Goal: Transaction & Acquisition: Purchase product/service

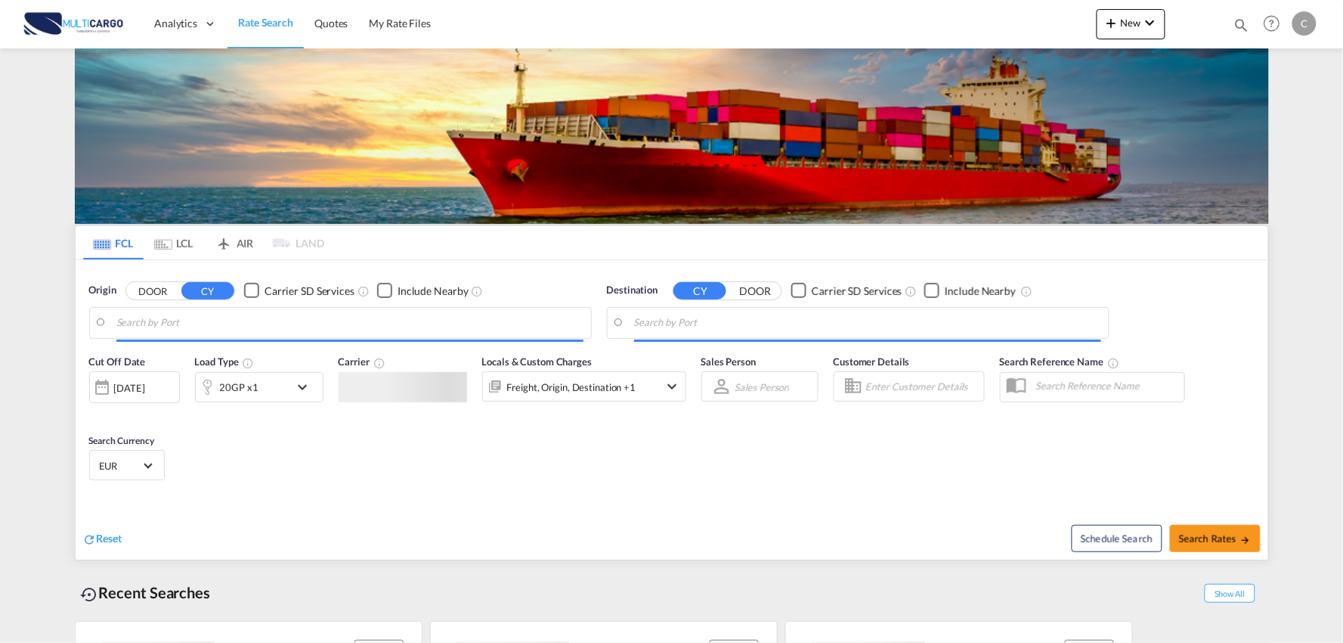
type input "Port of Qingdao, Qingdao, CNTAO"
type input "Leixoes, Leixoes, PTLEI"
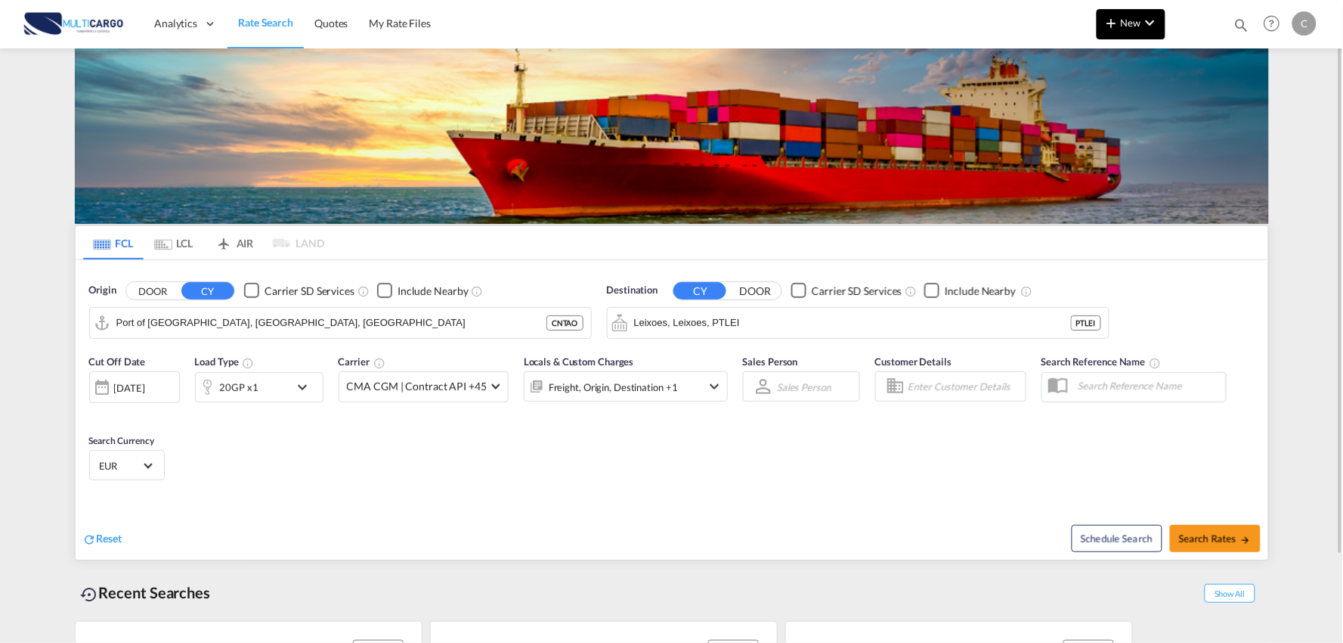
click at [1147, 9] on button "New" at bounding box center [1131, 24] width 69 height 30
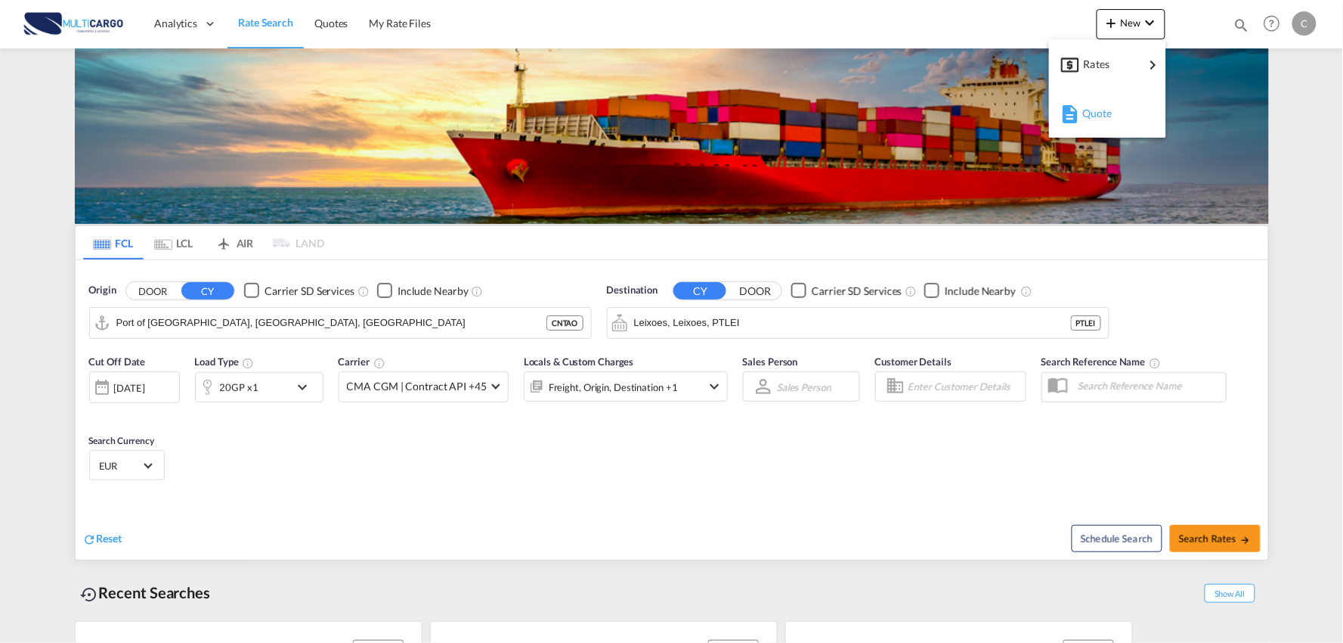
click at [1130, 113] on div "Quote" at bounding box center [1110, 113] width 56 height 38
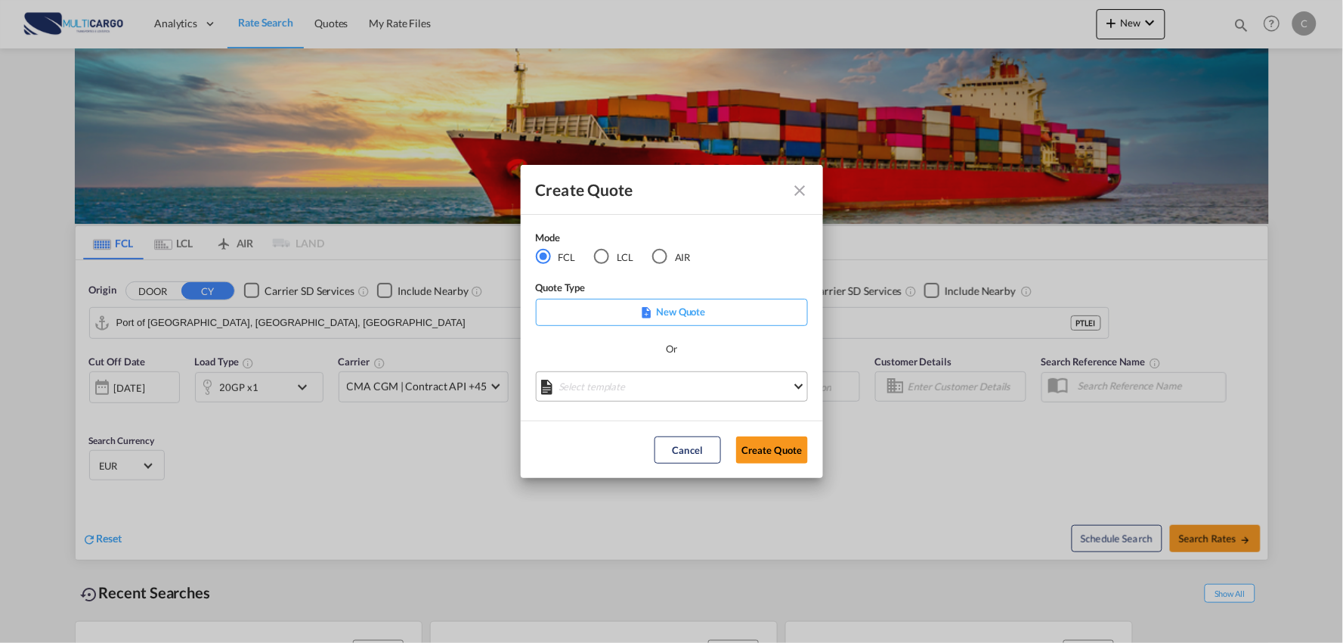
click at [633, 383] on md-select "Select template EXP EXW MERC.Nacional 09/2025 [PERSON_NAME] | [DATE] IMP DAP FC…" at bounding box center [672, 386] width 272 height 30
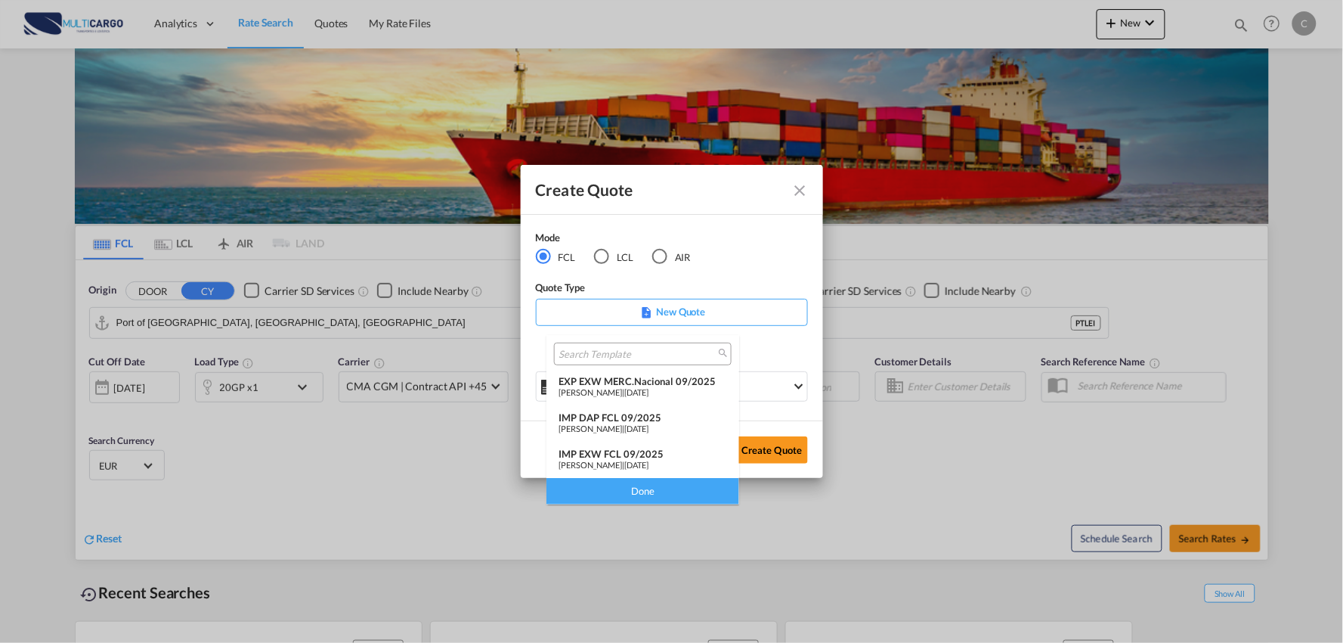
click at [645, 419] on div "IMP DAP FCL 09/2025" at bounding box center [643, 417] width 169 height 12
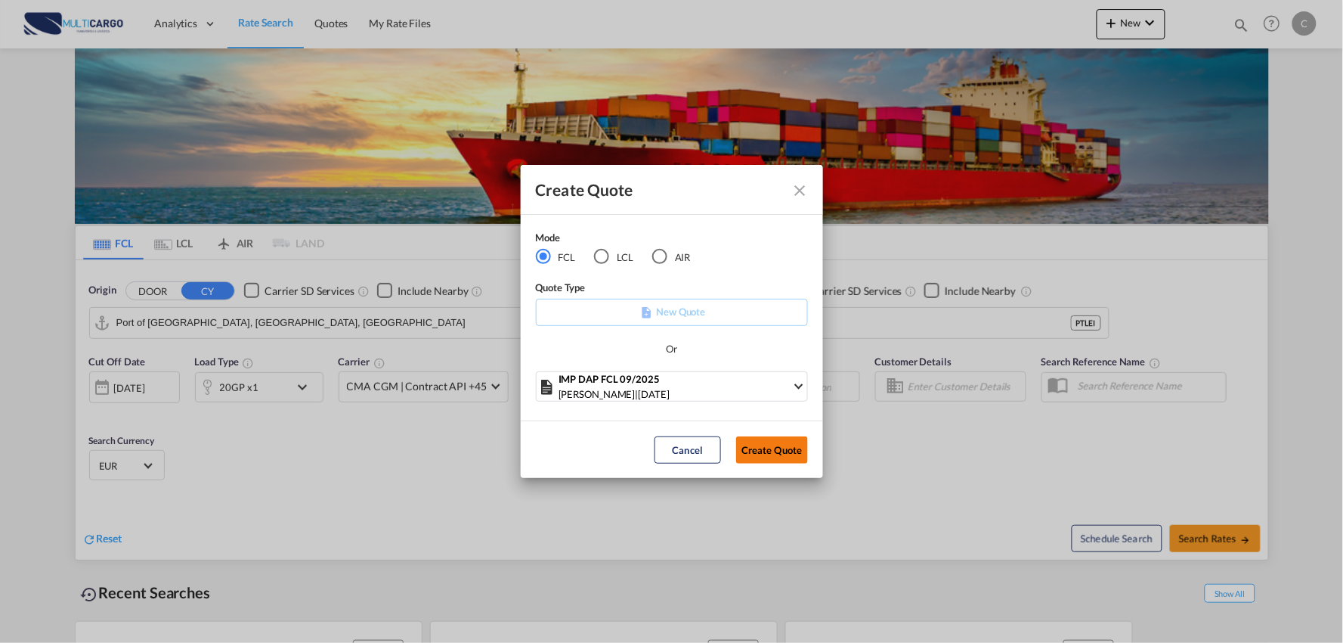
click at [769, 441] on button "Create Quote" at bounding box center [772, 449] width 72 height 27
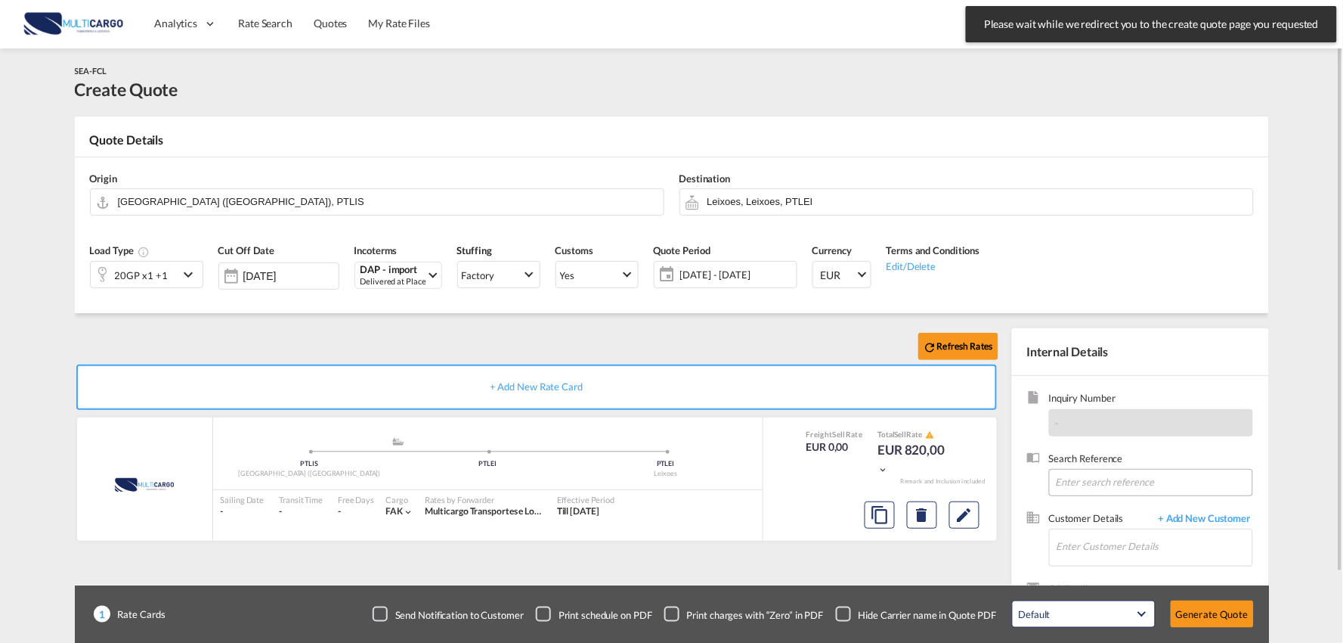
scroll to position [78, 0]
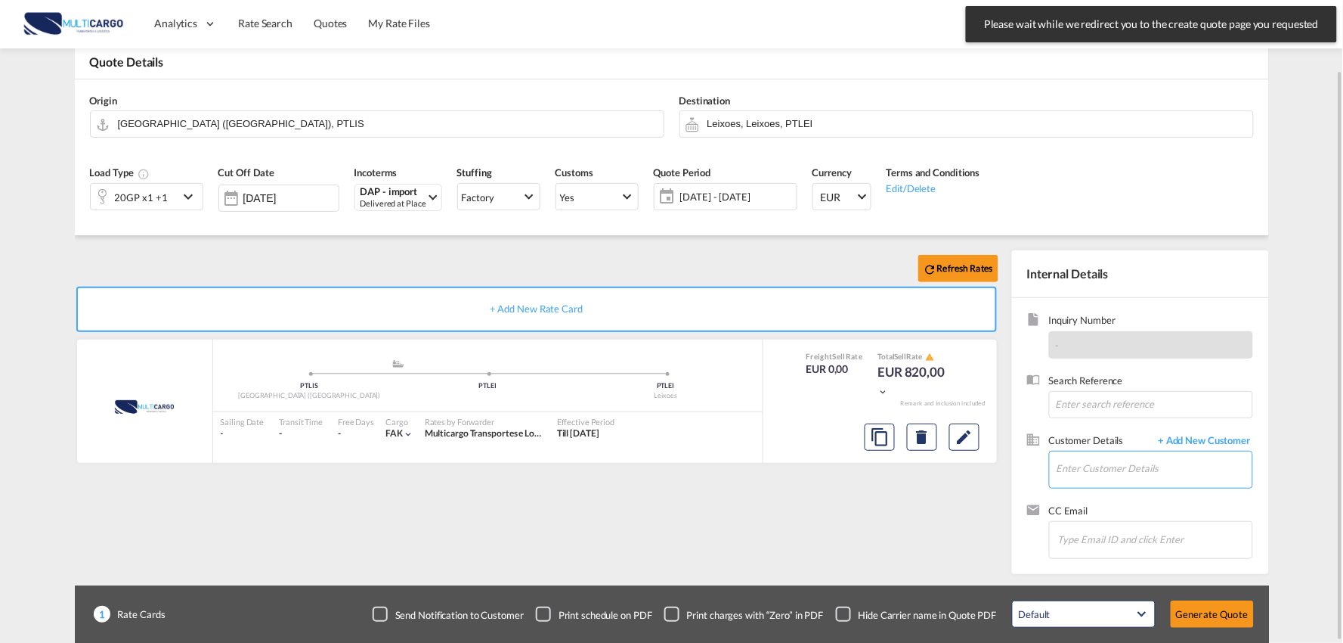
click at [1147, 472] on input "Enter Customer Details" at bounding box center [1155, 468] width 196 height 34
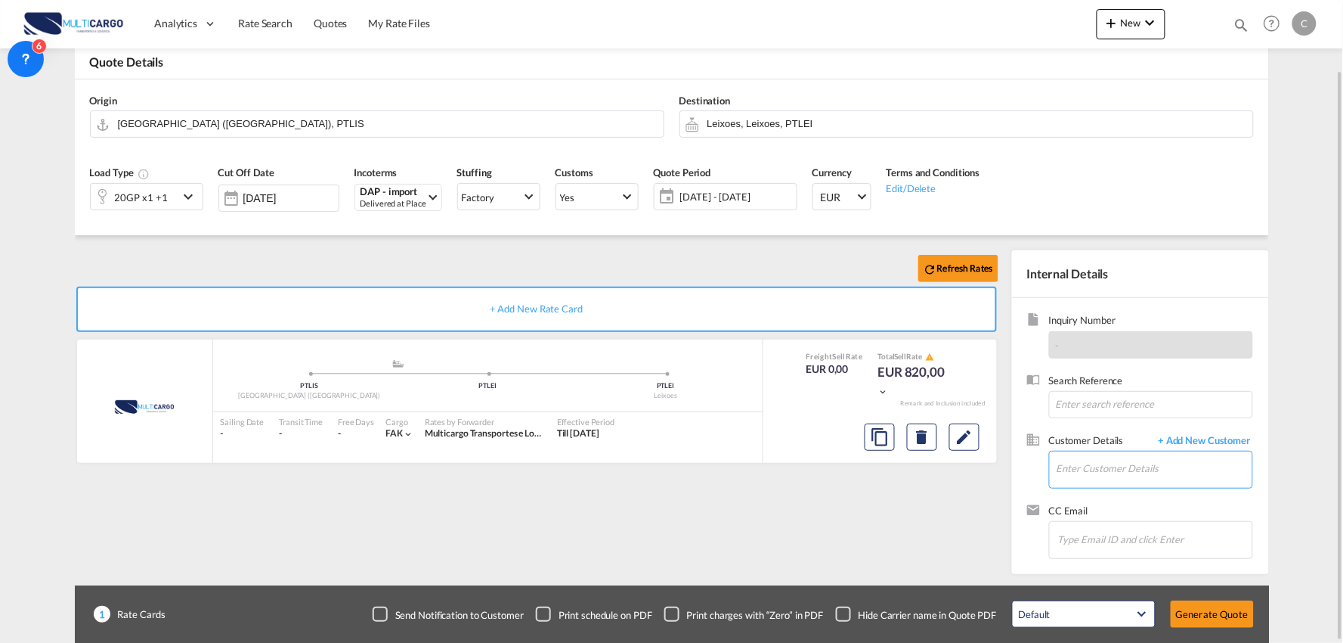
click at [1123, 479] on input "Enter Customer Details" at bounding box center [1155, 468] width 196 height 34
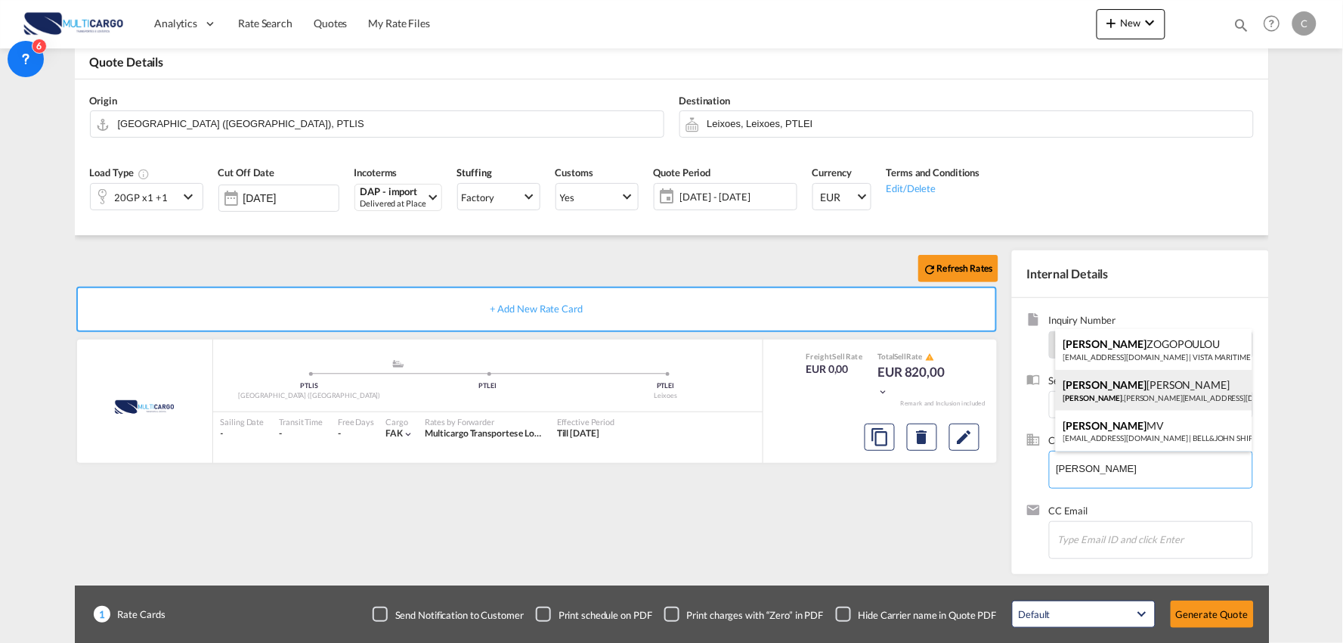
click at [1151, 384] on div "Christina Zhang Christina .Zhang@ctsfreight.com | CTS International Freight (Sp…" at bounding box center [1154, 390] width 197 height 41
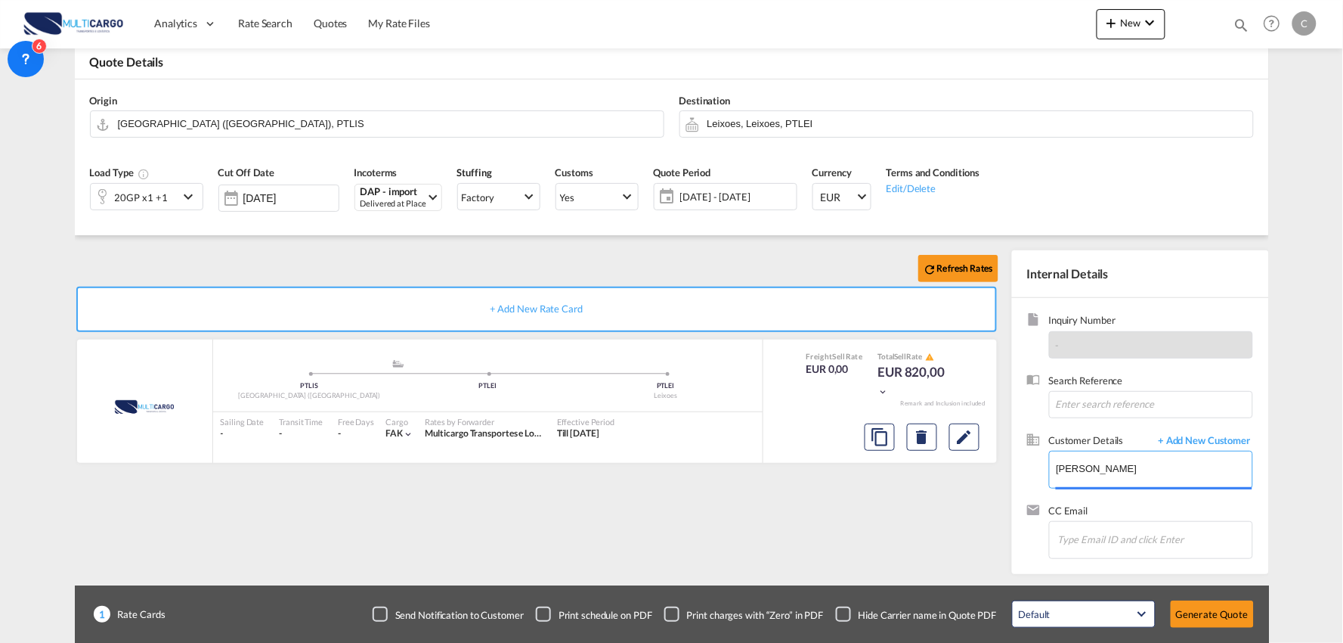
type input "CTS International Freight (Spain) S. L., Christina Zhang, Christina.Zhang@ctsfr…"
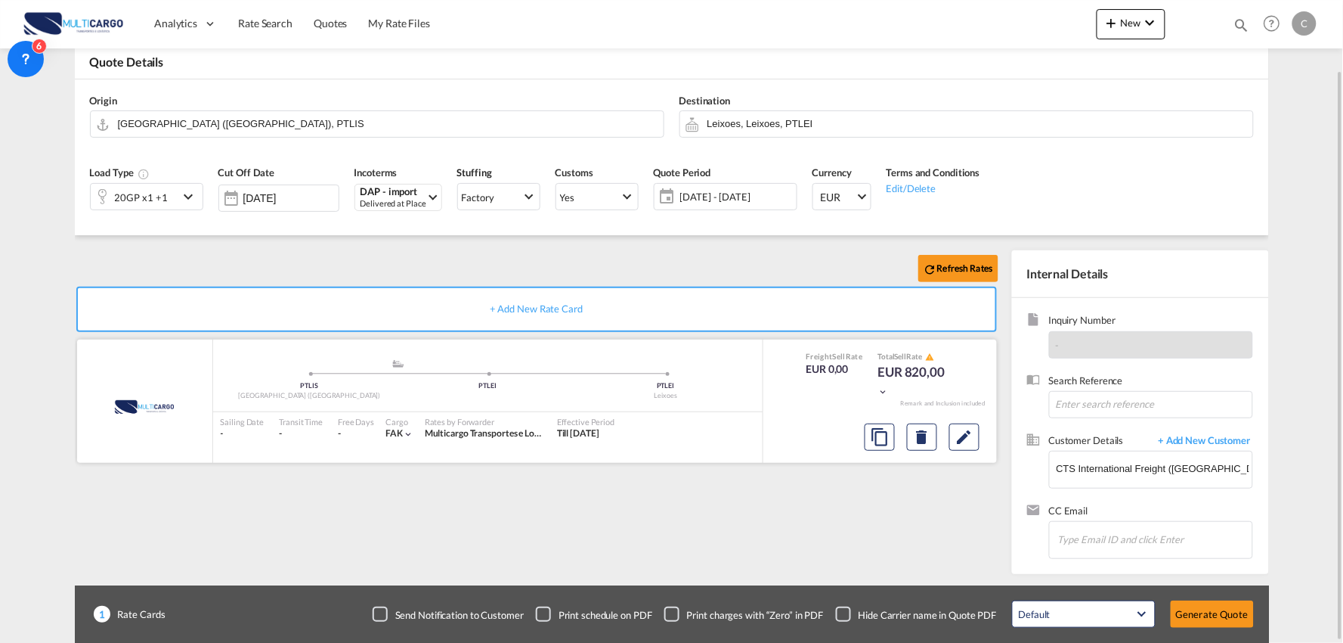
click at [655, 529] on div "Refresh Rates + Add New Rate Card MultiCargo added by you .a{fill:#aaa8ad;} .a{…" at bounding box center [540, 408] width 930 height 316
click at [763, 127] on input "Leixoes, Leixoes, PTLEI" at bounding box center [977, 123] width 538 height 26
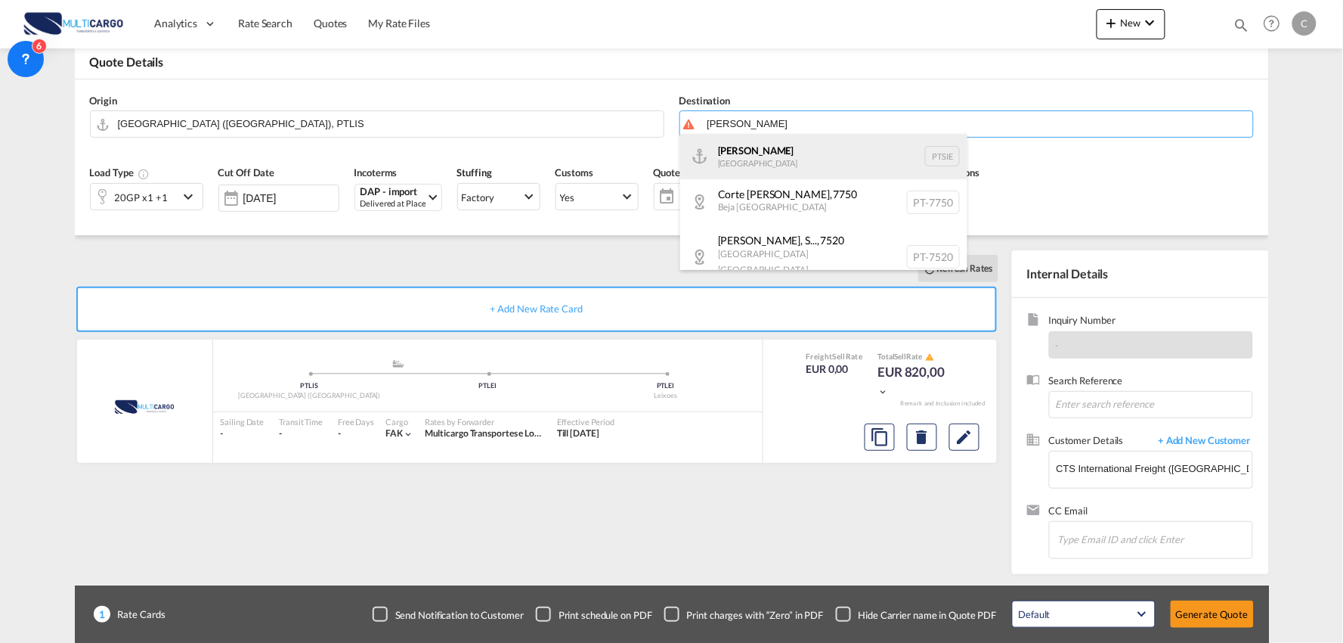
click at [739, 148] on div "[PERSON_NAME] [GEOGRAPHIC_DATA] PTSIE" at bounding box center [823, 156] width 287 height 45
type input "[PERSON_NAME], PTSIE"
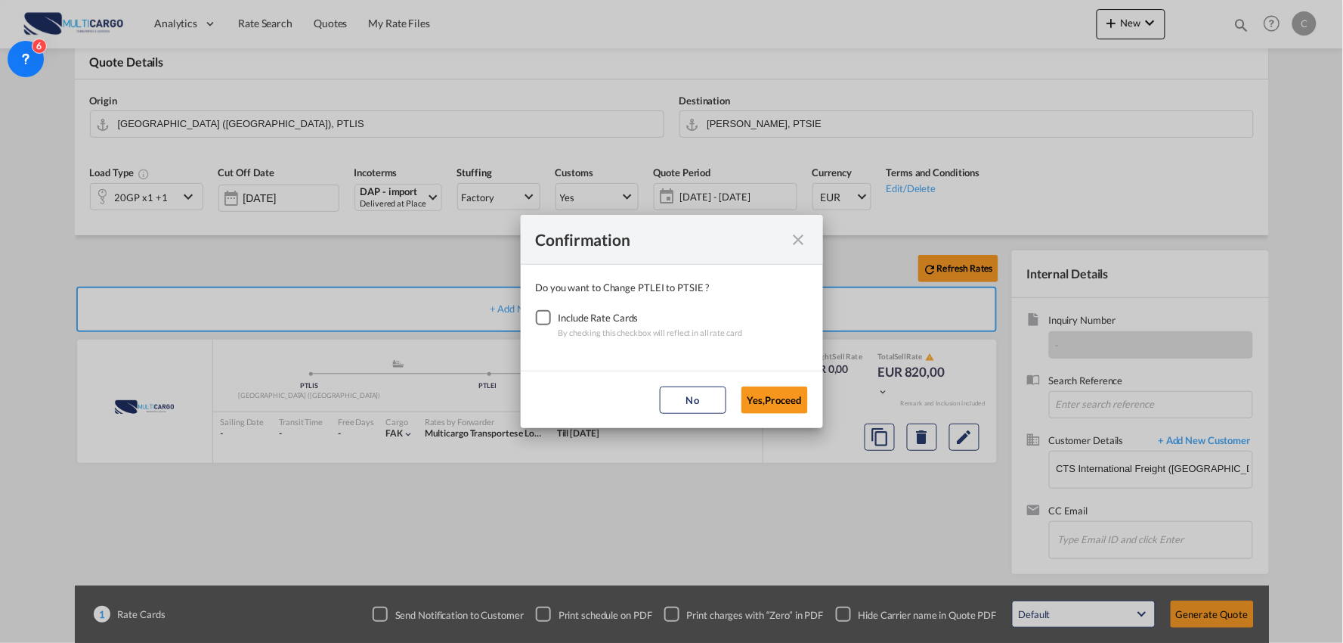
click at [547, 316] on div "Checkbox No Ink" at bounding box center [543, 317] width 15 height 15
click at [762, 396] on button "Yes,Proceed" at bounding box center [775, 399] width 67 height 27
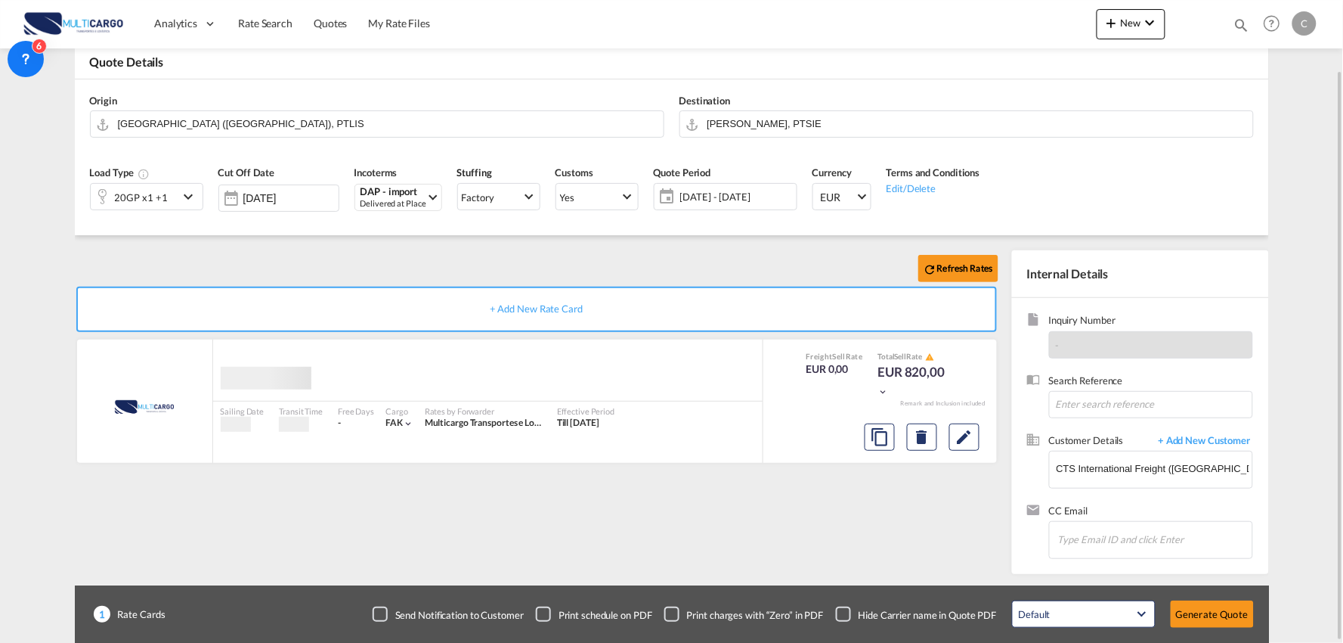
click at [352, 254] on div "Refresh Rates" at bounding box center [540, 268] width 930 height 36
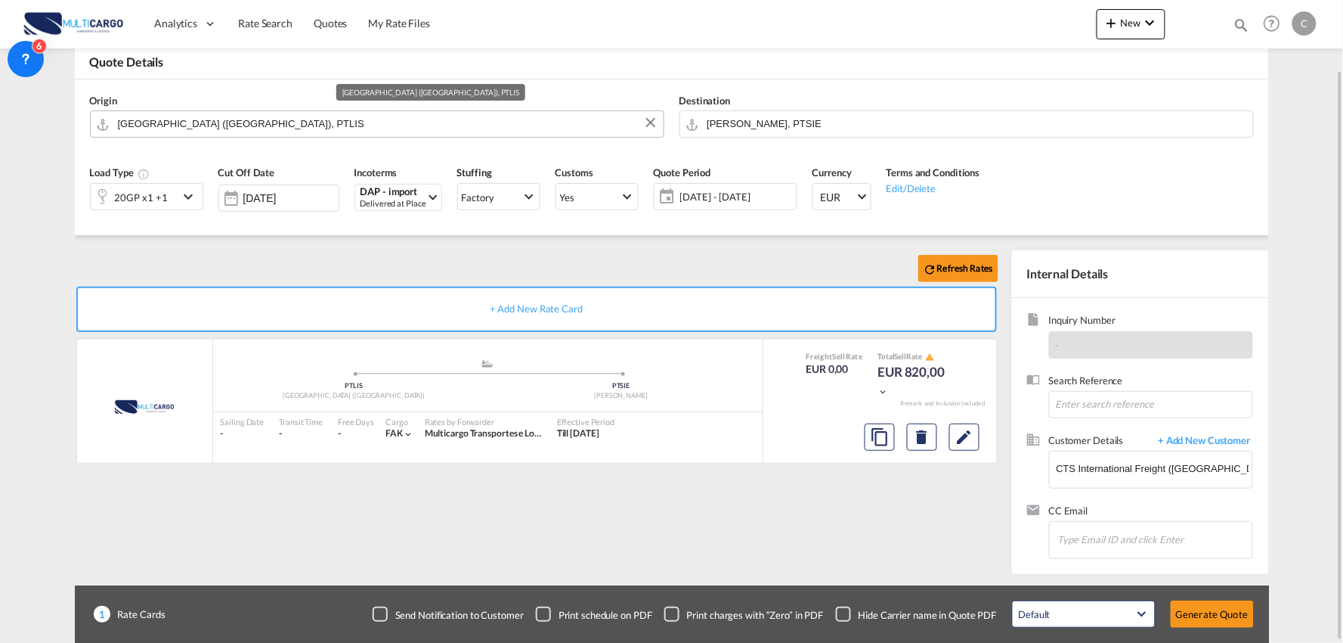
click at [209, 116] on input "[GEOGRAPHIC_DATA] ([GEOGRAPHIC_DATA]), PTLIS" at bounding box center [387, 123] width 538 height 26
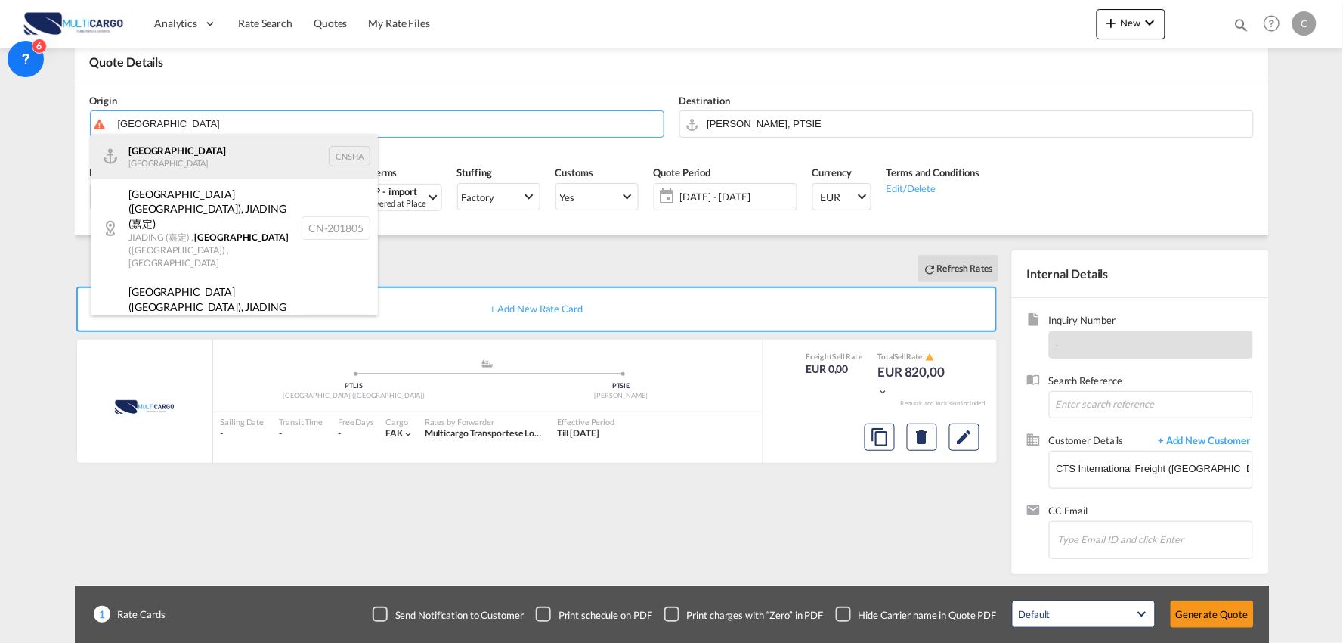
click at [209, 156] on div "Shanghai China CNSHA" at bounding box center [234, 156] width 287 height 45
type input "[GEOGRAPHIC_DATA], [GEOGRAPHIC_DATA]"
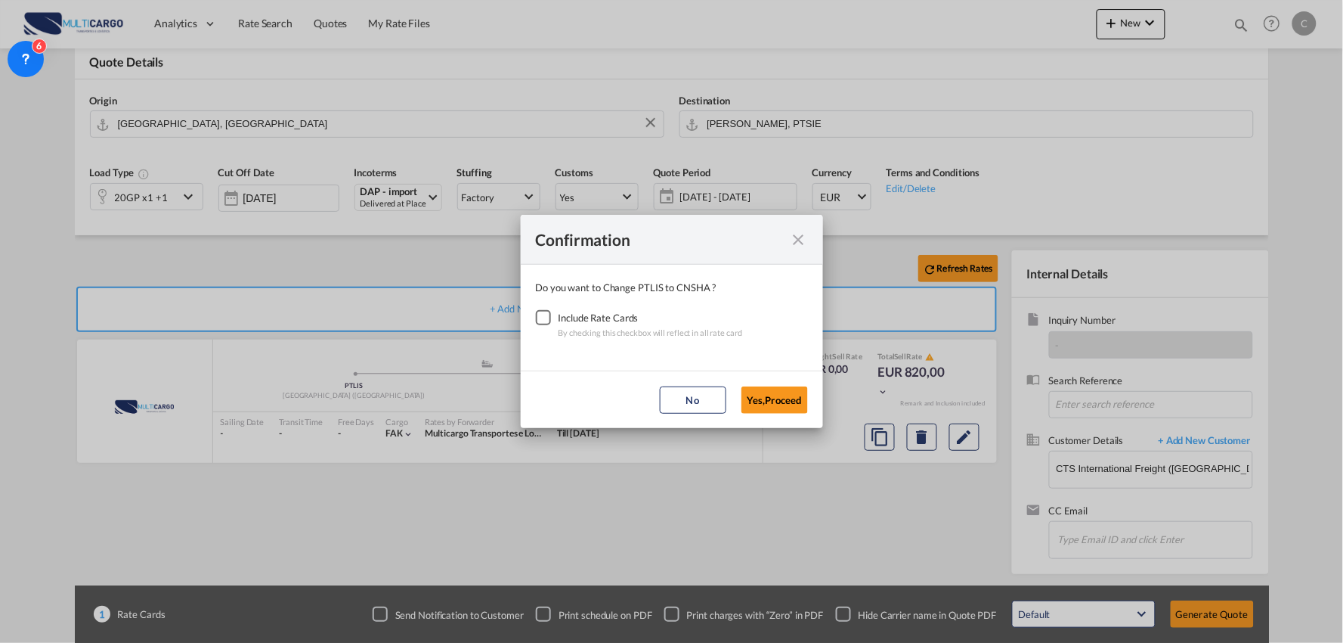
click at [550, 313] on div "Checkbox No Ink" at bounding box center [543, 317] width 15 height 15
drag, startPoint x: 761, startPoint y: 405, endPoint x: 247, endPoint y: 270, distance: 531.5
click at [759, 403] on button "Yes,Proceed" at bounding box center [775, 399] width 67 height 27
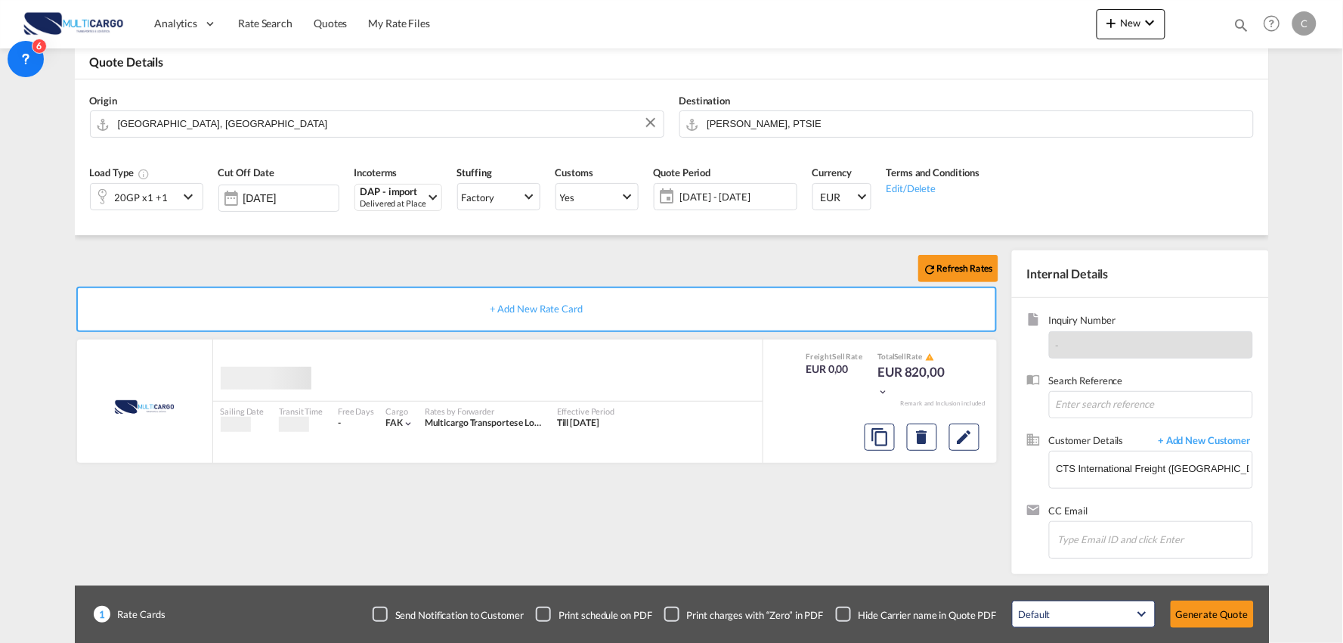
click at [222, 263] on div "Confirmation Do you want to Change PTLIS to CNSHA ? Include Rate Cards By check…" at bounding box center [671, 321] width 1343 height 643
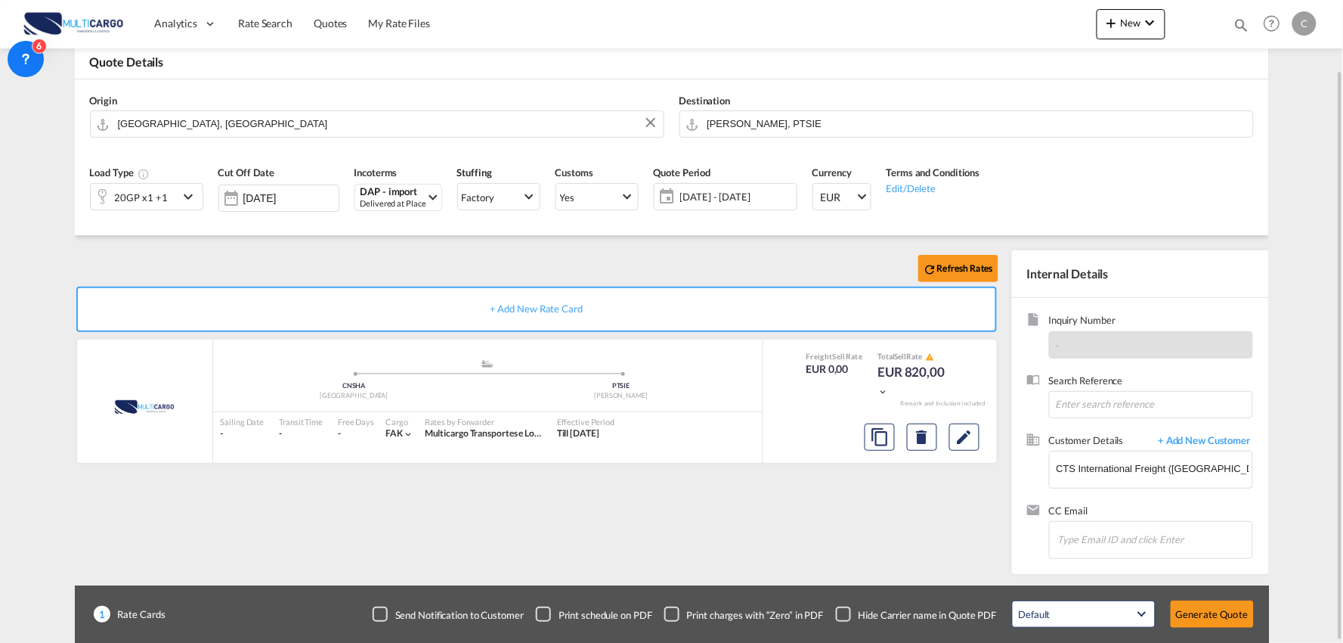
click at [159, 197] on div "20GP x1 +1" at bounding box center [141, 197] width 53 height 21
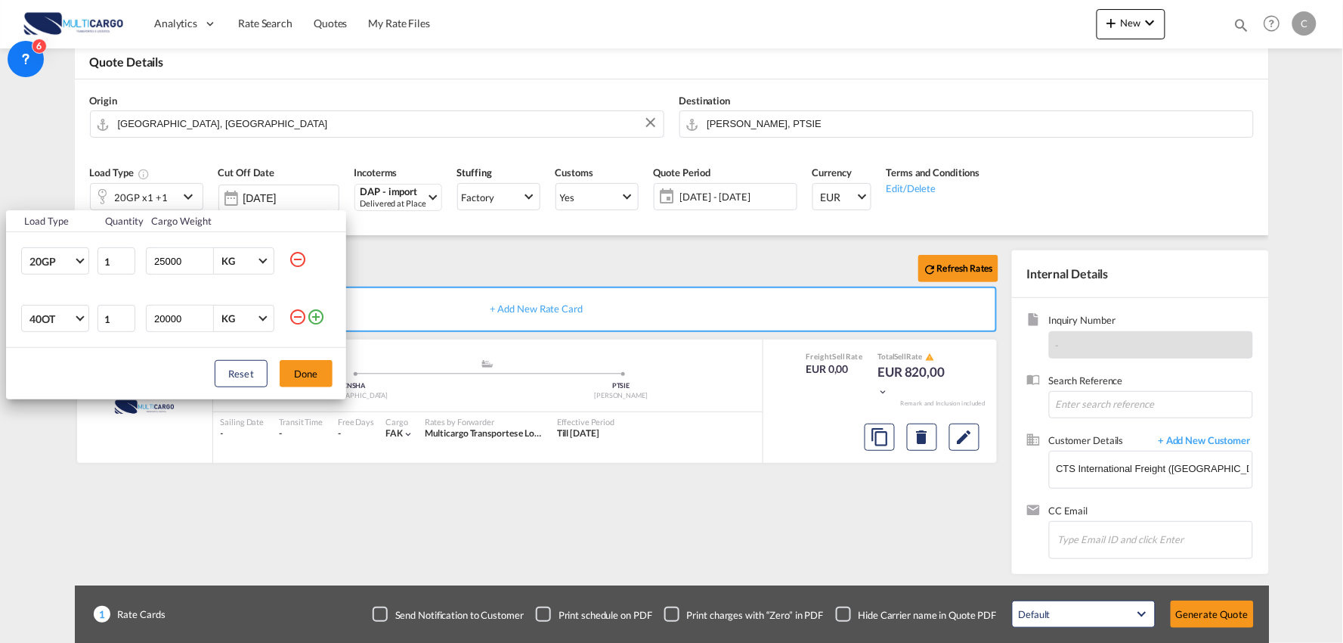
click at [301, 320] on md-icon "icon-minus-circle-outline" at bounding box center [298, 317] width 18 height 18
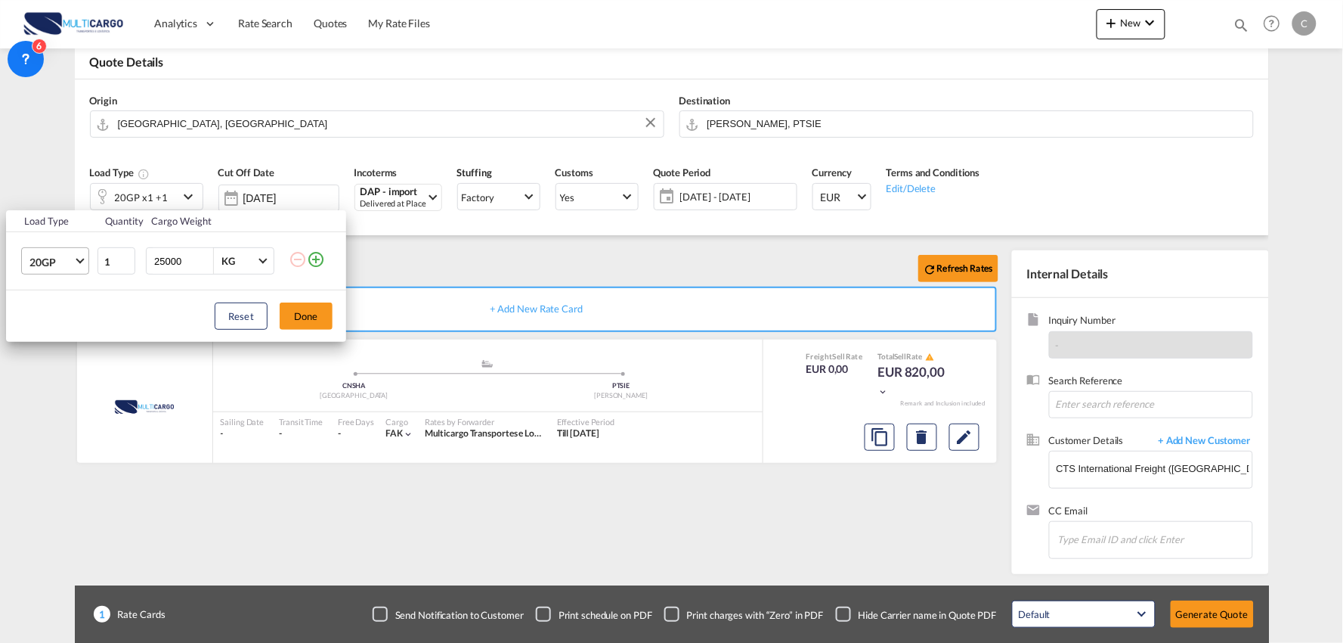
click at [55, 255] on span "20GP" at bounding box center [51, 262] width 44 height 15
click at [68, 326] on md-option "40HC" at bounding box center [68, 334] width 103 height 36
click at [289, 327] on button "Done" at bounding box center [306, 315] width 53 height 27
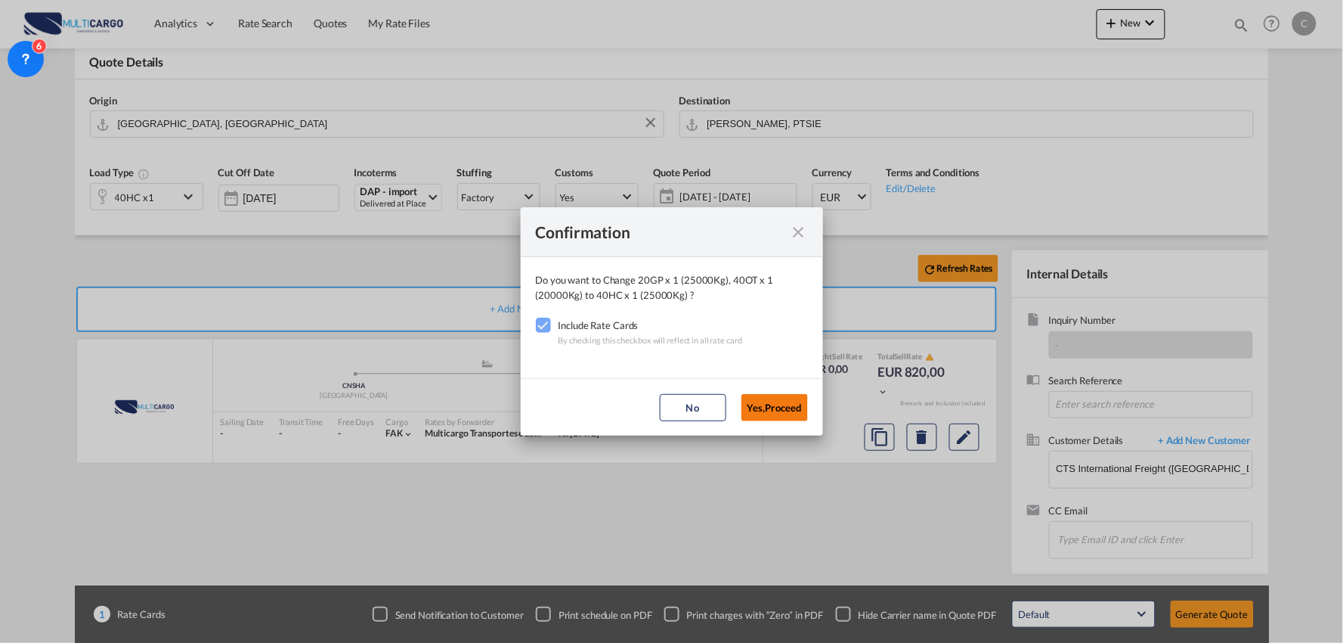
click at [767, 410] on button "Yes,Proceed" at bounding box center [775, 407] width 67 height 27
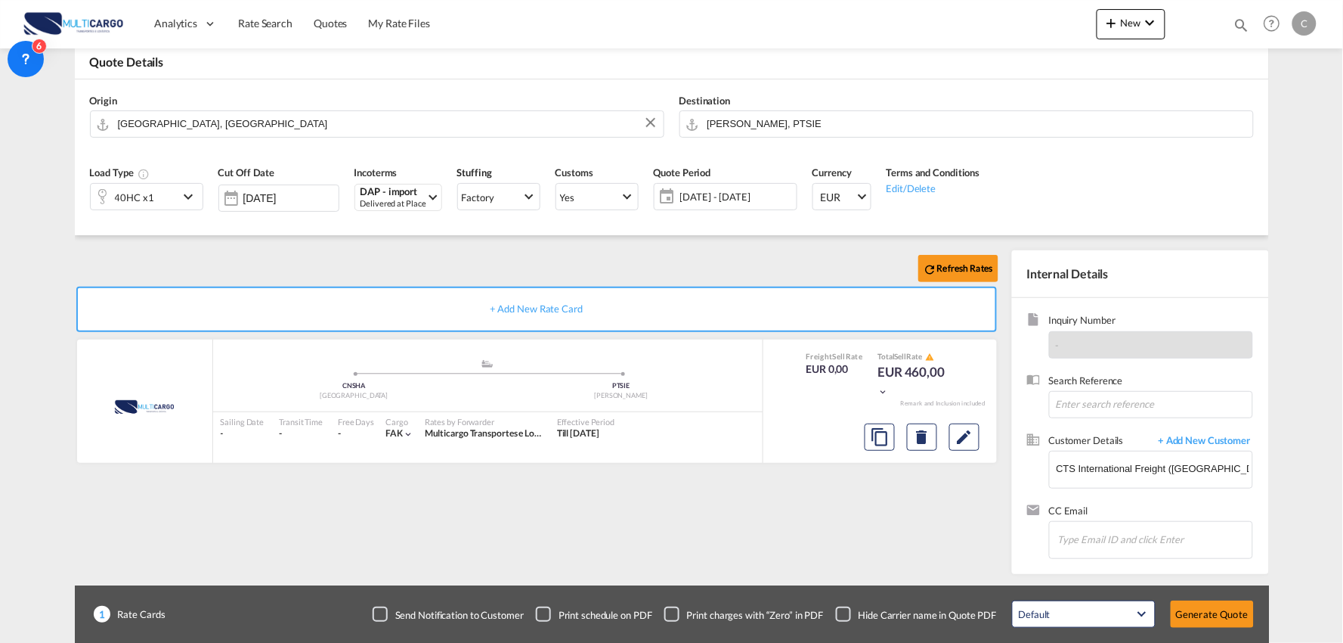
click at [461, 263] on div "Refresh Rates" at bounding box center [540, 268] width 930 height 36
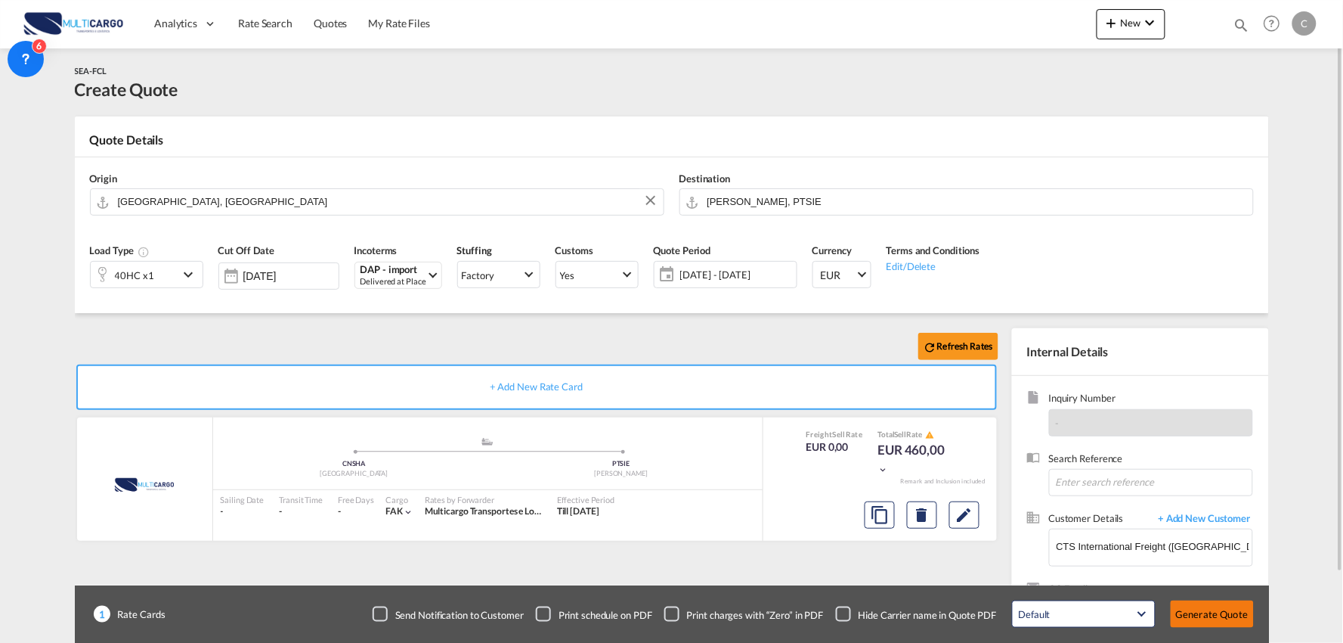
click at [1213, 600] on button "Generate Quote" at bounding box center [1212, 613] width 83 height 27
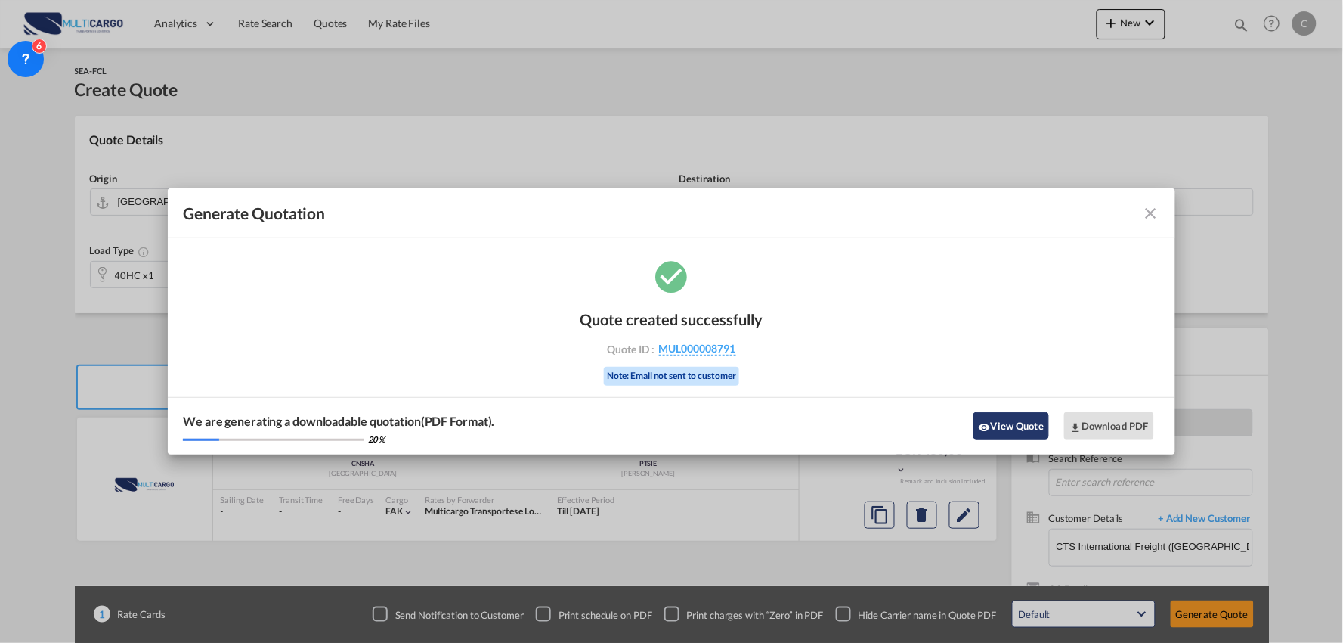
click at [1013, 433] on button "View Quote" at bounding box center [1012, 425] width 76 height 27
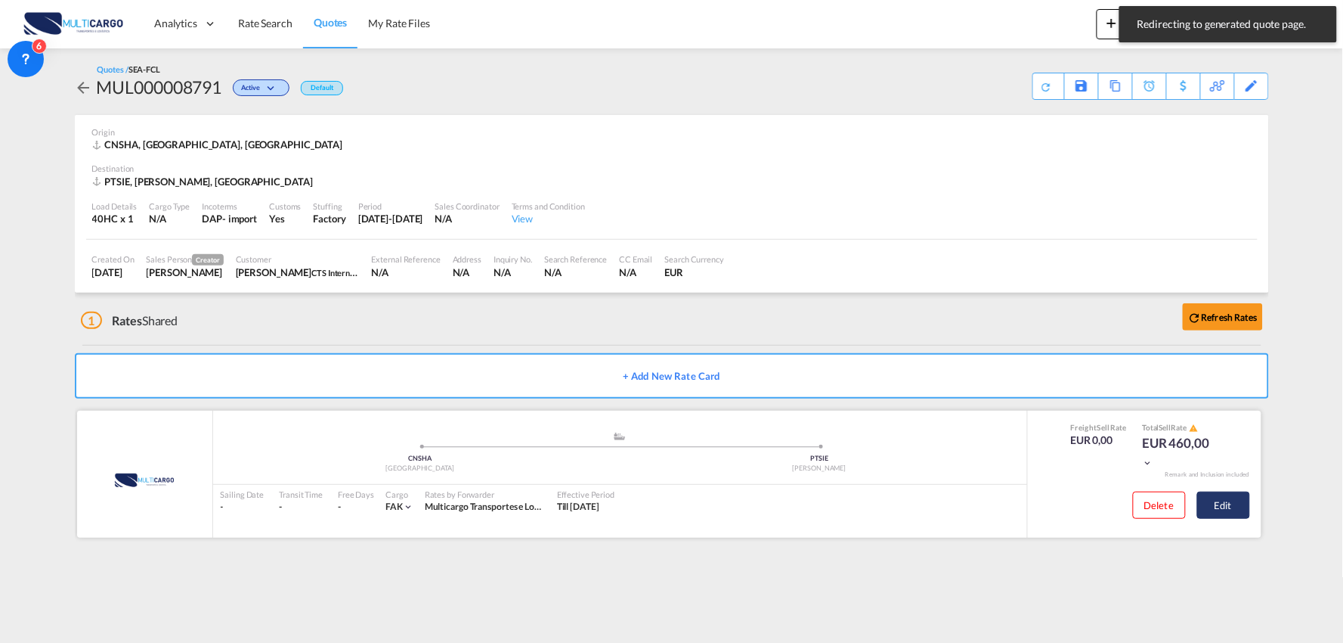
click at [1212, 501] on button "Edit" at bounding box center [1223, 504] width 53 height 27
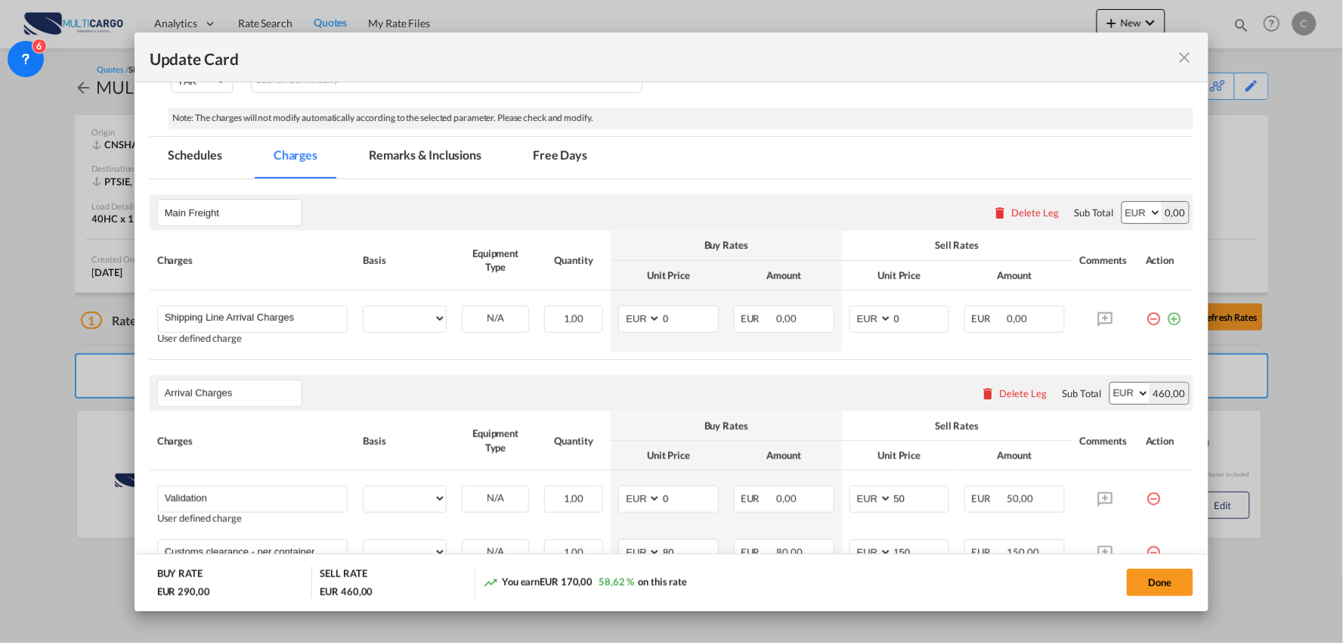
scroll to position [336, 0]
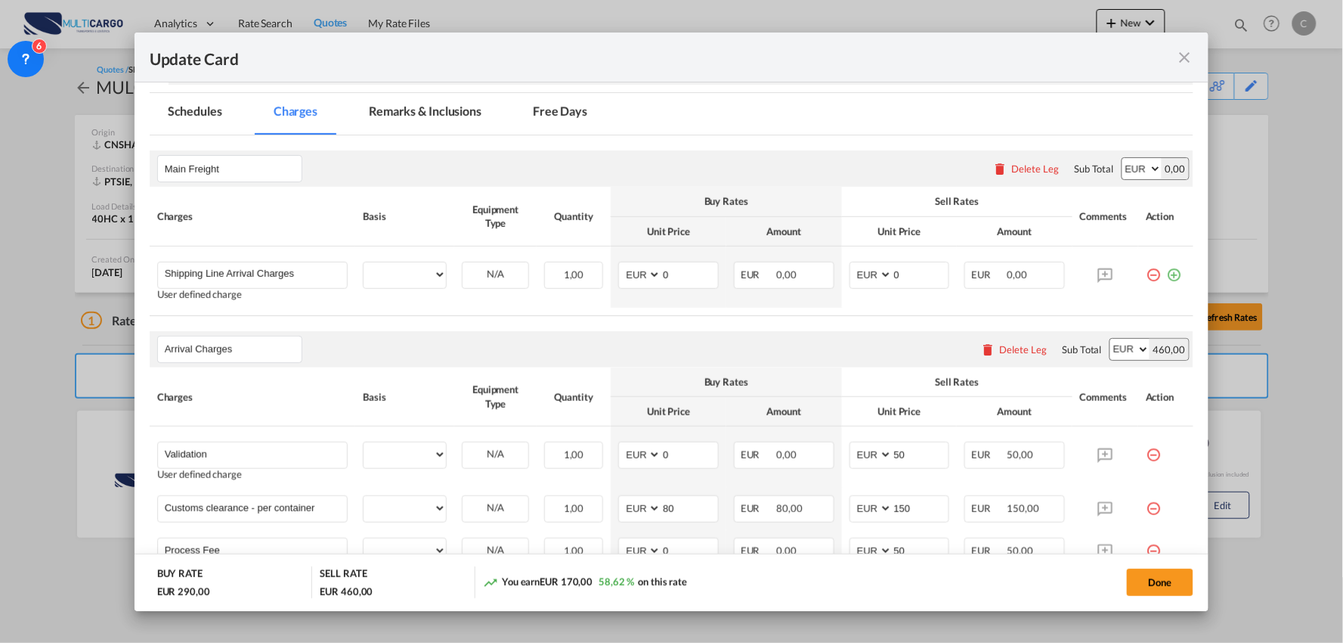
select select "per container"
select select "per B/L"
select select "per container"
select select "per B/L"
select select "per container"
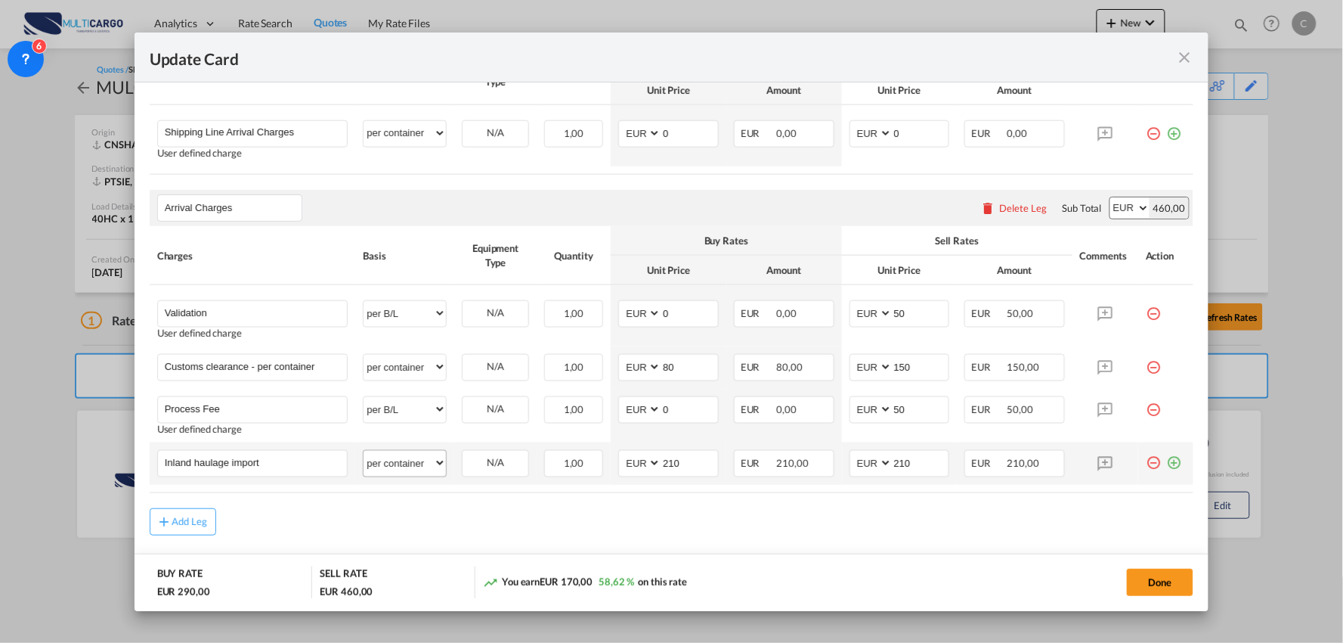
scroll to position [503, 0]
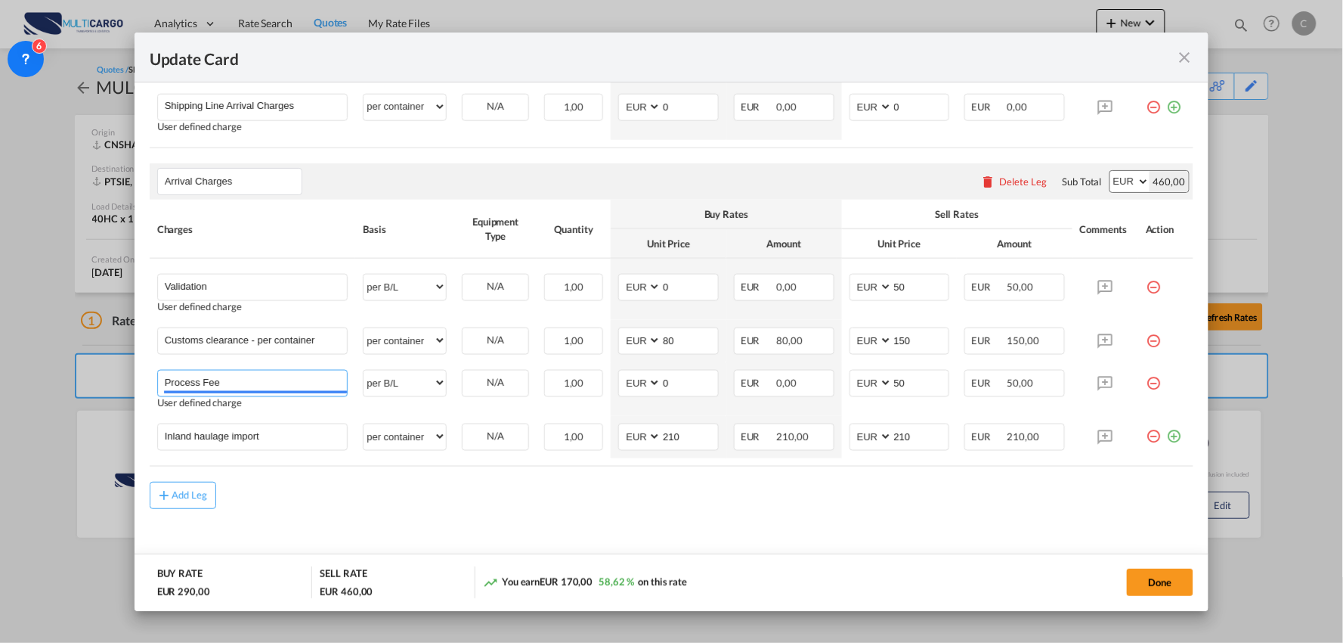
drag, startPoint x: 219, startPoint y: 387, endPoint x: 86, endPoint y: 379, distance: 133.3
click at [85, 386] on div "Update Card Port of [GEOGRAPHIC_DATA] [GEOGRAPHIC_DATA] T/S Liner/Carrier Multi…" at bounding box center [671, 321] width 1343 height 643
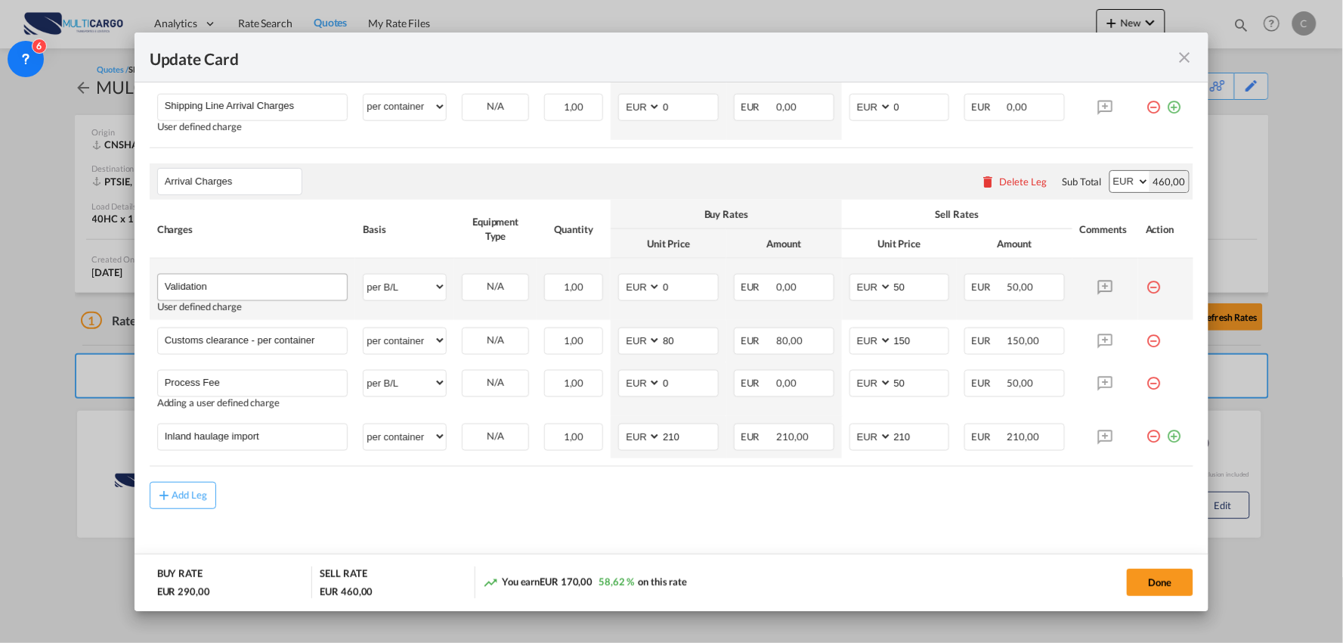
click at [277, 298] on div "Validation" at bounding box center [252, 287] width 191 height 27
click at [278, 291] on input "Validation" at bounding box center [256, 285] width 183 height 23
paste input "Process Fee"
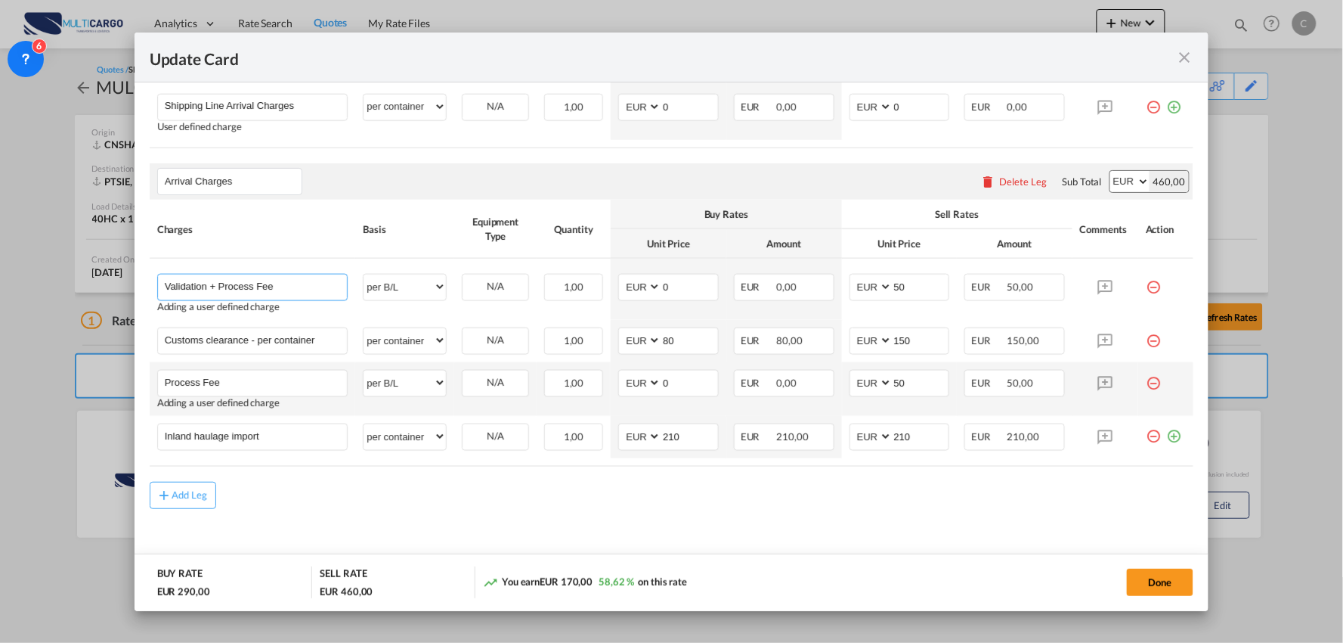
type input "Validation + Process Fee"
click at [1146, 382] on md-icon "icon-minus-circle-outline red-400-fg" at bounding box center [1153, 377] width 15 height 15
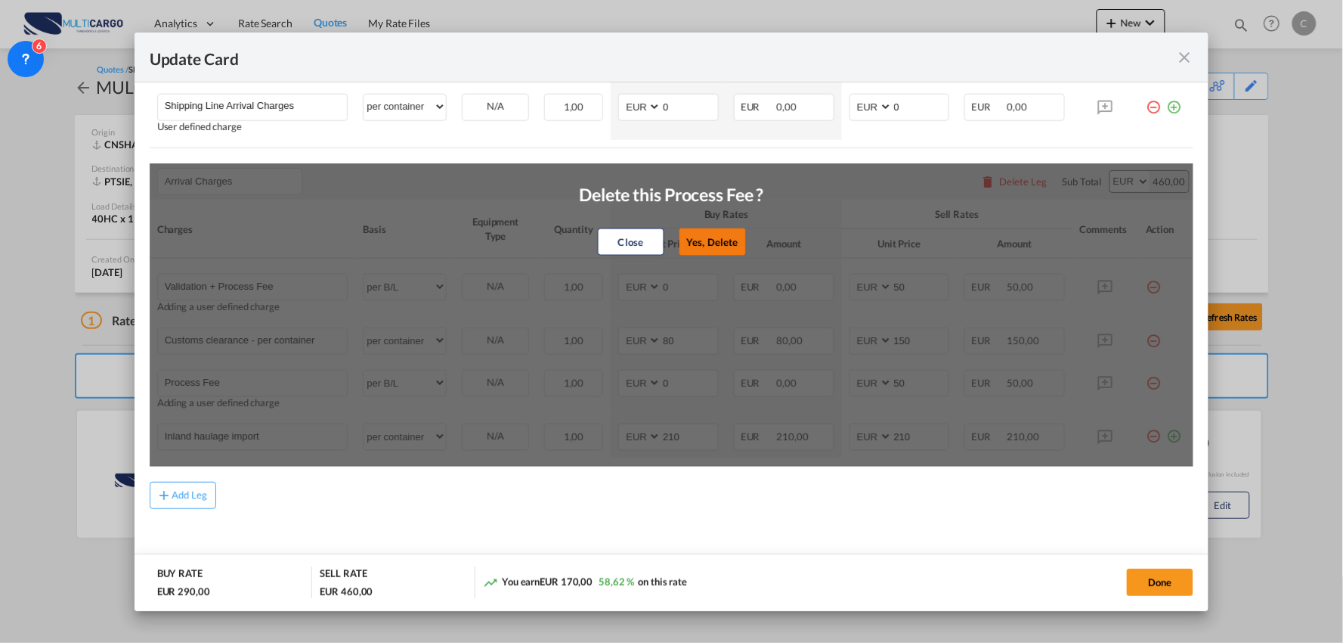
click at [723, 249] on button "Yes, Delete" at bounding box center [712, 241] width 67 height 27
type input "Inland haulage import"
select select "per container"
type input "210"
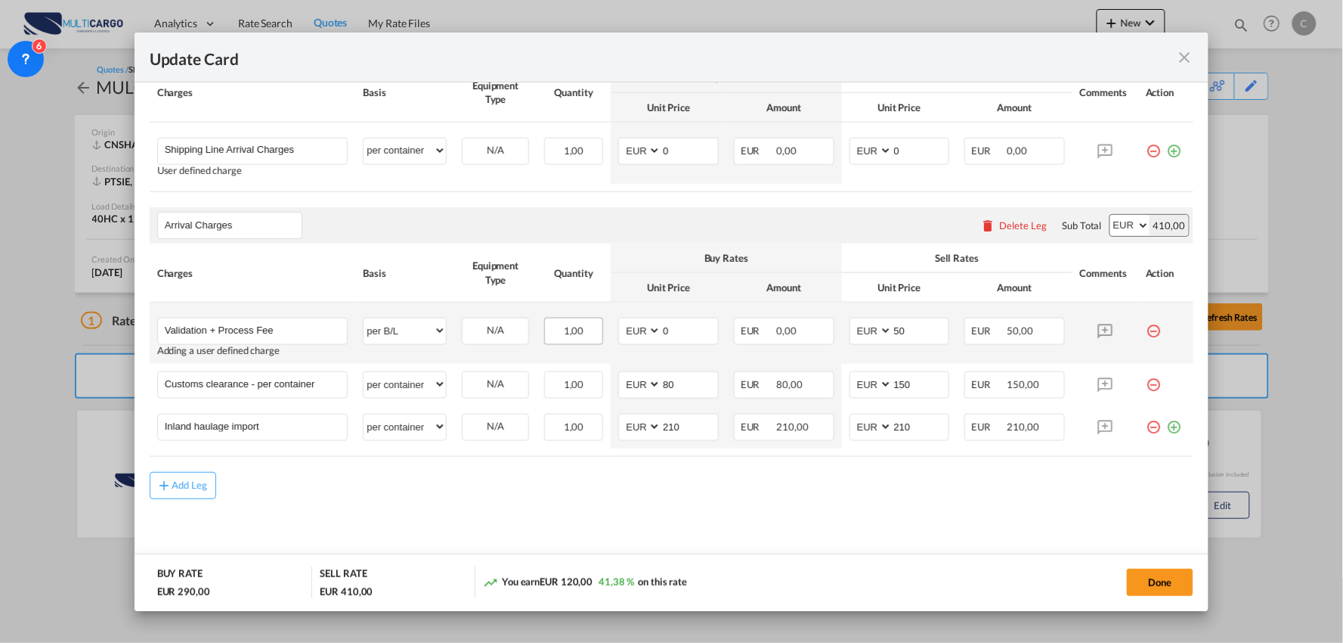
scroll to position [459, 0]
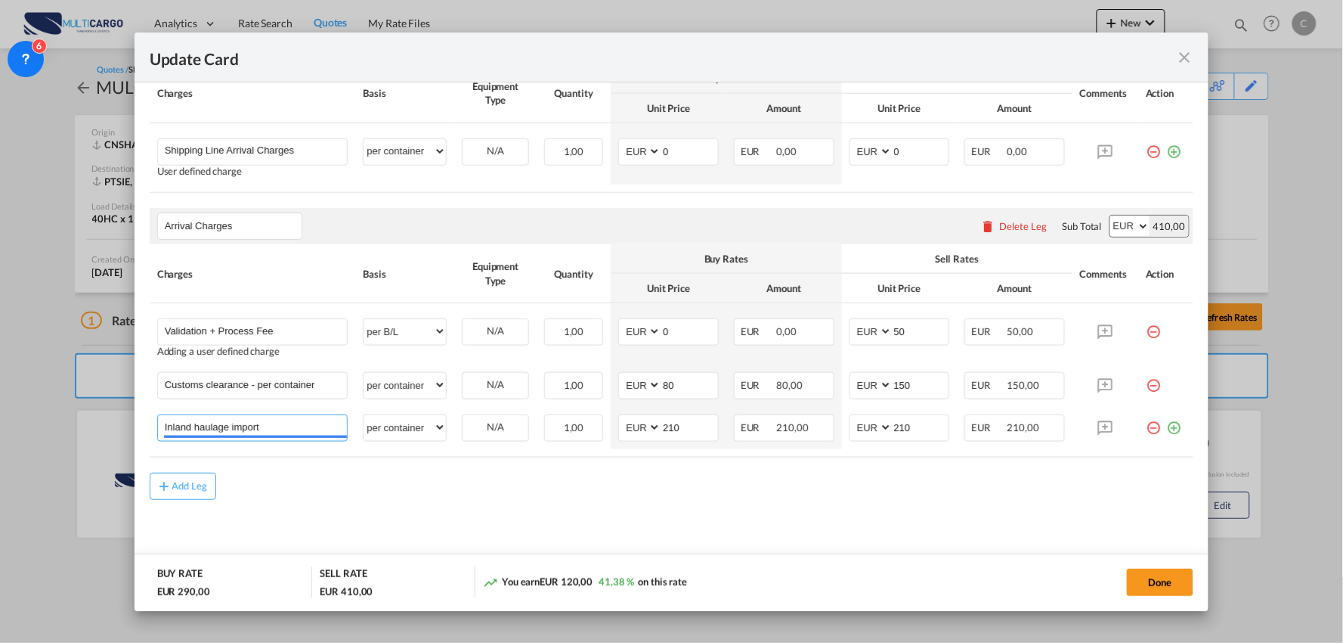
drag, startPoint x: 293, startPoint y: 426, endPoint x: -17, endPoint y: 401, distance: 310.9
click at [0, 401] on html "Analytics Reports Dashboard Rate Search Quotes My Rate Files" at bounding box center [671, 321] width 1343 height 643
type input "Delivery Vigo"
click at [364, 488] on div "Add Leg" at bounding box center [672, 497] width 1045 height 27
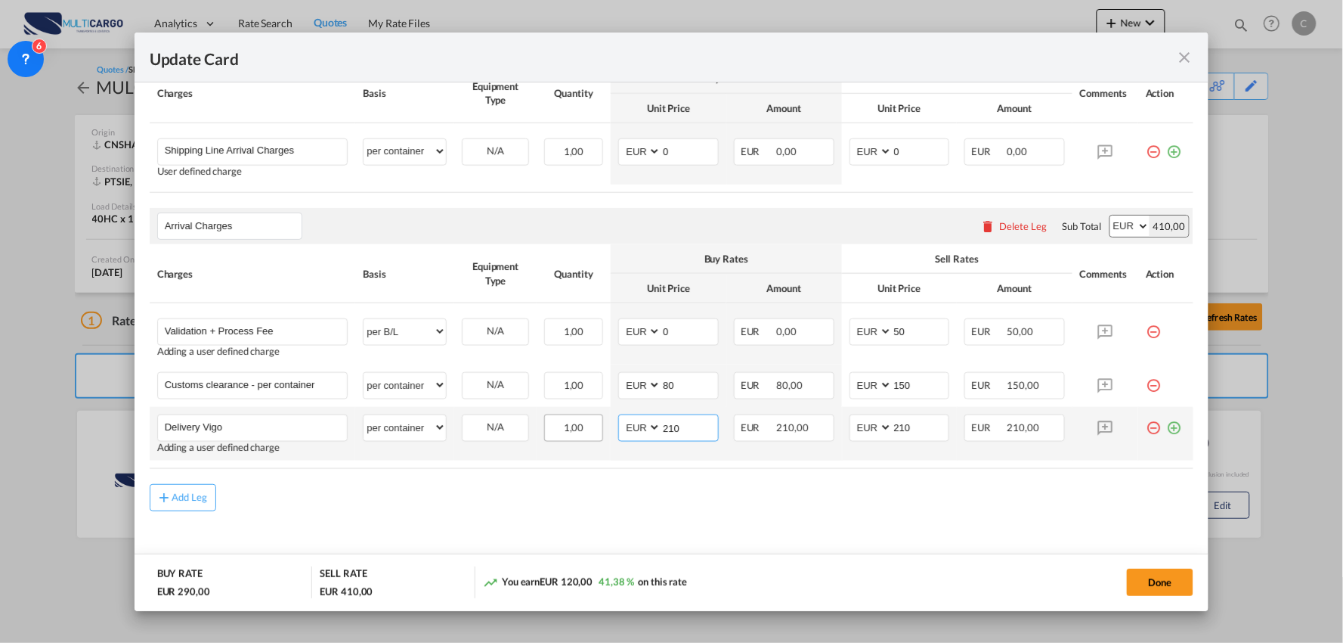
drag, startPoint x: 693, startPoint y: 426, endPoint x: 595, endPoint y: 424, distance: 98.3
click at [595, 424] on tr "Delivery Vigo Please Enter User Defined Charges Cannot Be Published Adding a us…" at bounding box center [672, 434] width 1045 height 54
click at [504, 515] on md-content "Main Freight Please enter leg name Leg Name Already Exists Delete Leg Sub Total…" at bounding box center [672, 298] width 1045 height 572
click at [565, 508] on div "Add Leg" at bounding box center [672, 497] width 1045 height 27
click at [478, 519] on md-content "Main Freight Please enter leg name Leg Name Already Exists Delete Leg Sub Total…" at bounding box center [672, 298] width 1045 height 572
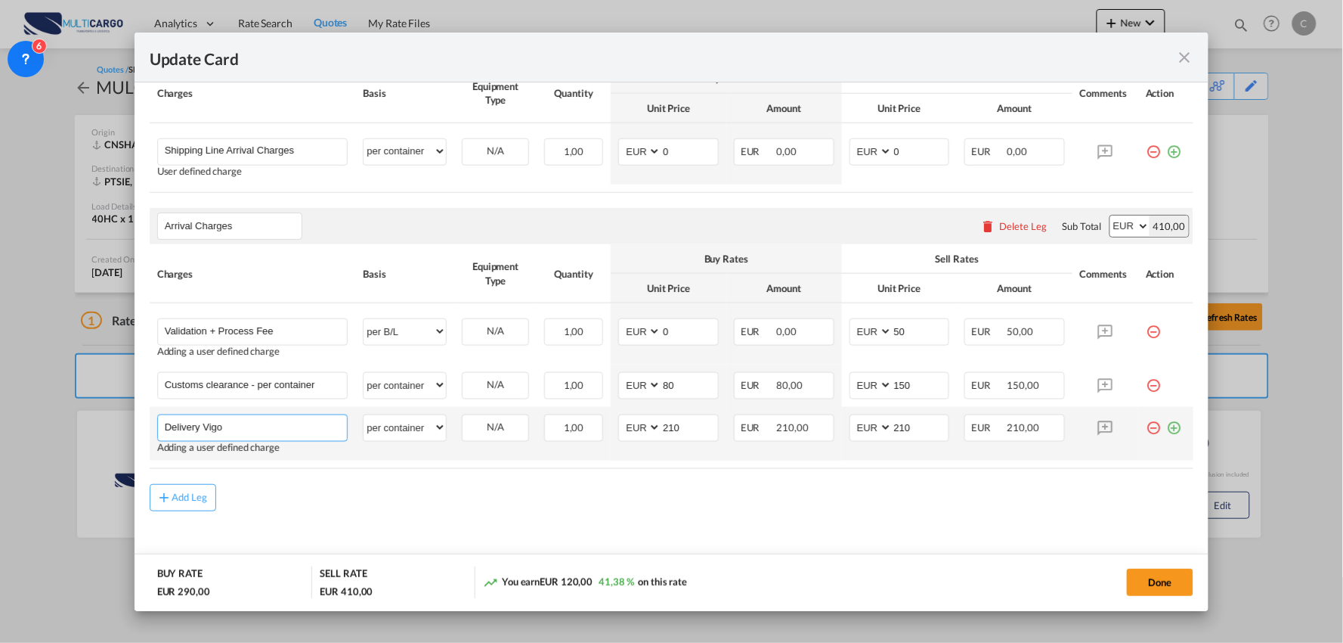
click at [290, 422] on input "Delivery Vigo" at bounding box center [256, 426] width 183 height 23
drag, startPoint x: 910, startPoint y: 429, endPoint x: 835, endPoint y: 429, distance: 75.6
click at [842, 428] on td "AED AFN ALL AMD ANG AOA ARS AUD AWG AZN BAM BBD BDT BGN BHD BIF BMD BND BOB BRL…" at bounding box center [900, 434] width 116 height 54
drag, startPoint x: 696, startPoint y: 421, endPoint x: 618, endPoint y: 411, distance: 79.2
click at [602, 429] on tr "Delivery Vigo Please Enter User Defined Charges Cannot Be Published Adding a us…" at bounding box center [672, 434] width 1045 height 54
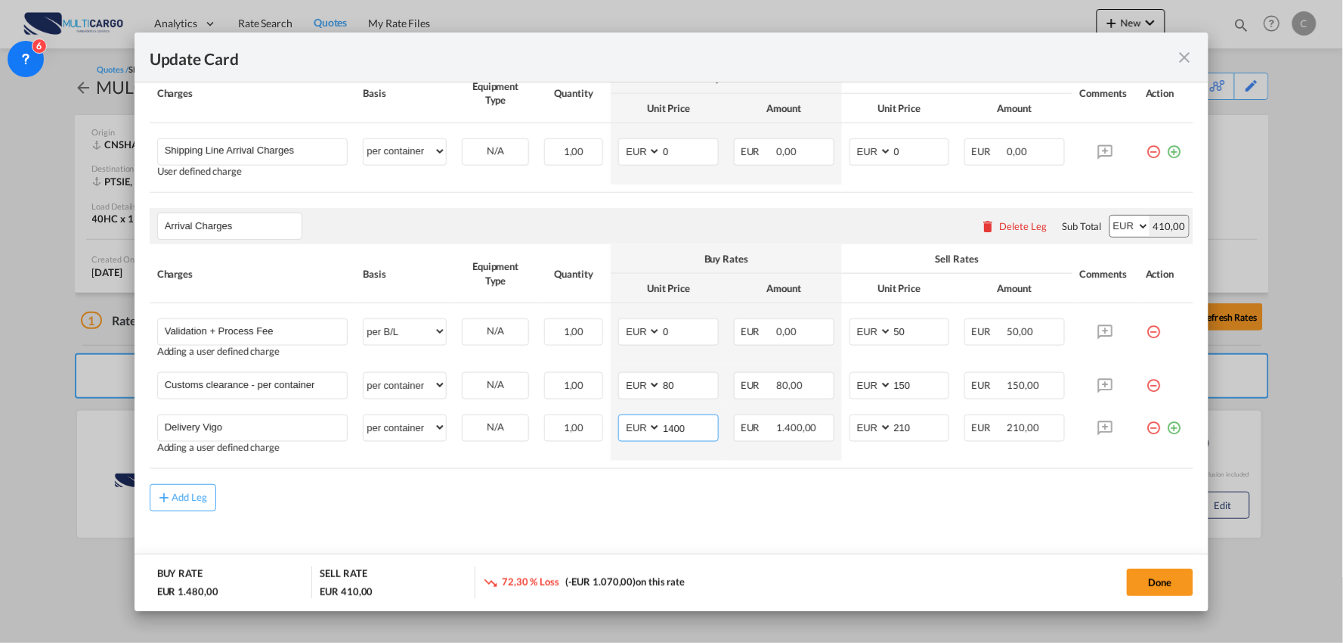
type input "1400"
drag, startPoint x: 787, startPoint y: 525, endPoint x: 841, endPoint y: 478, distance: 71.8
click at [788, 524] on md-content "Main Freight Please enter leg name Leg Name Already Exists Delete Leg Sub Total…" at bounding box center [672, 298] width 1045 height 572
drag, startPoint x: 870, startPoint y: 429, endPoint x: 790, endPoint y: 431, distance: 80.1
click at [788, 431] on tr "Delivery Vigo Please Enter User Defined Charges Cannot Be Published Adding a us…" at bounding box center [672, 434] width 1045 height 54
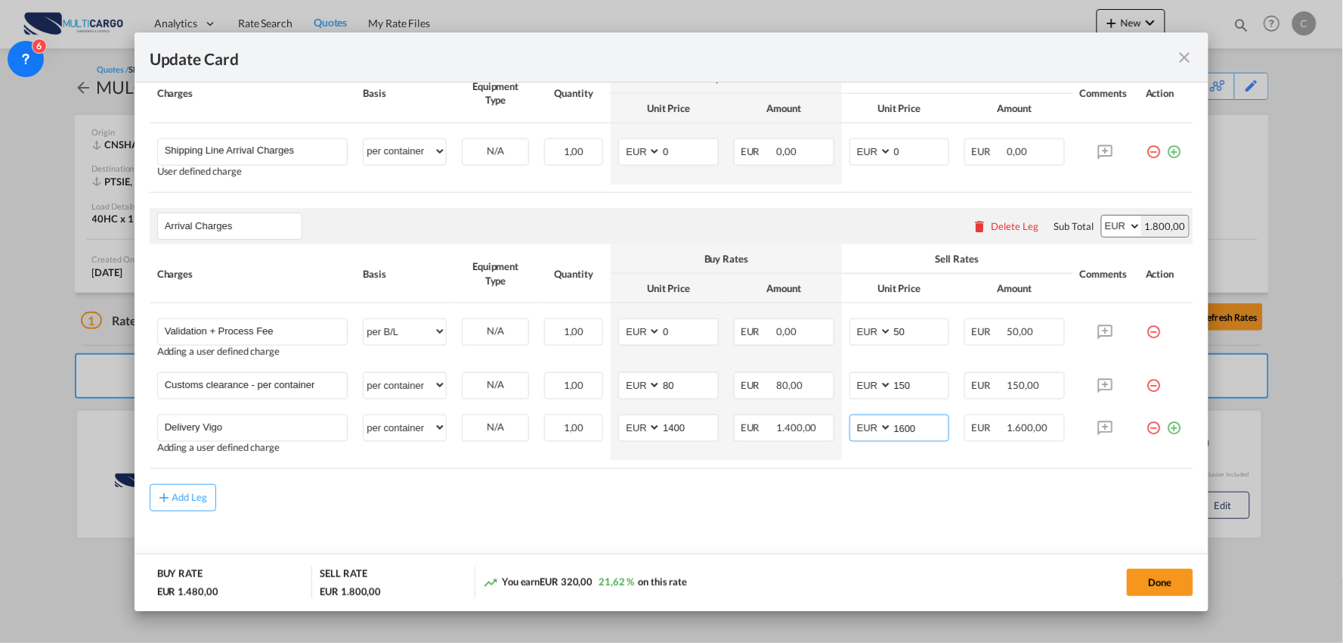
type input "1600"
click at [652, 514] on md-content "Main Freight Please enter leg name Leg Name Already Exists Delete Leg Sub Total…" at bounding box center [672, 298] width 1045 height 572
click at [323, 475] on rate-modification "Main Freight Please enter leg name Leg Name Already Exists Delete Leg Sub Total…" at bounding box center [672, 261] width 1045 height 499
drag, startPoint x: 252, startPoint y: 379, endPoint x: 564, endPoint y: 405, distance: 313.2
click at [564, 405] on tr "Customs clearance - per container Please Enter User Defined Charges Cannot Be P…" at bounding box center [672, 385] width 1045 height 42
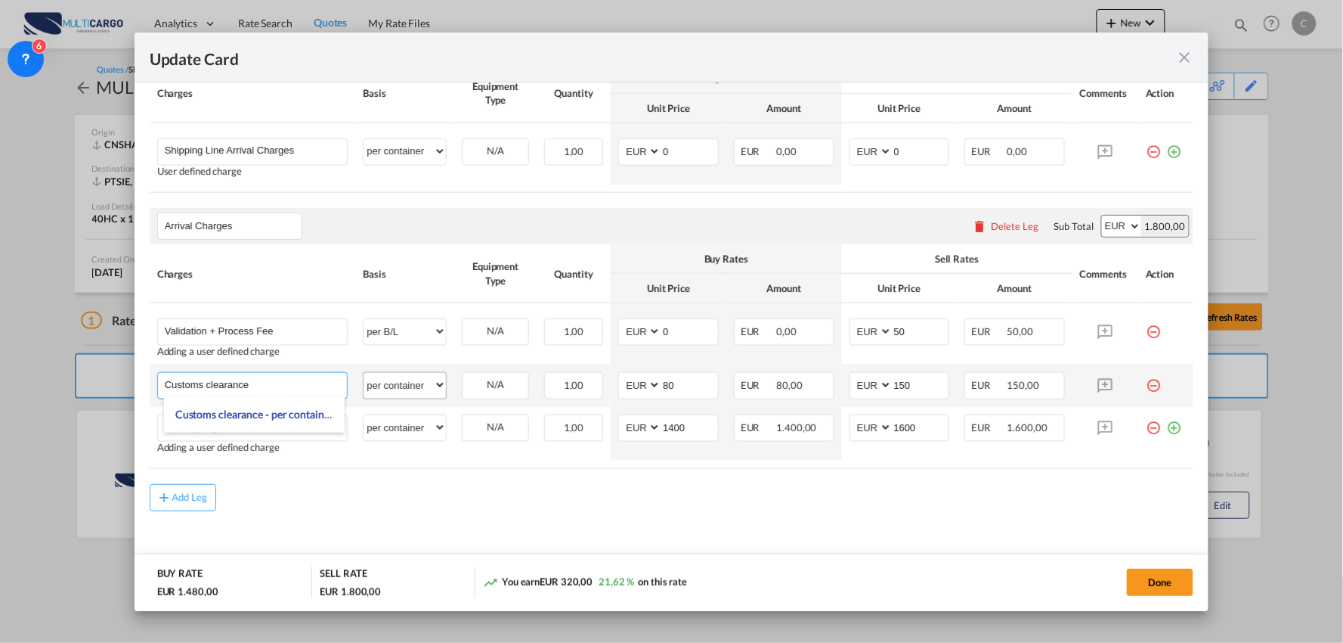
type input "Customs clearance"
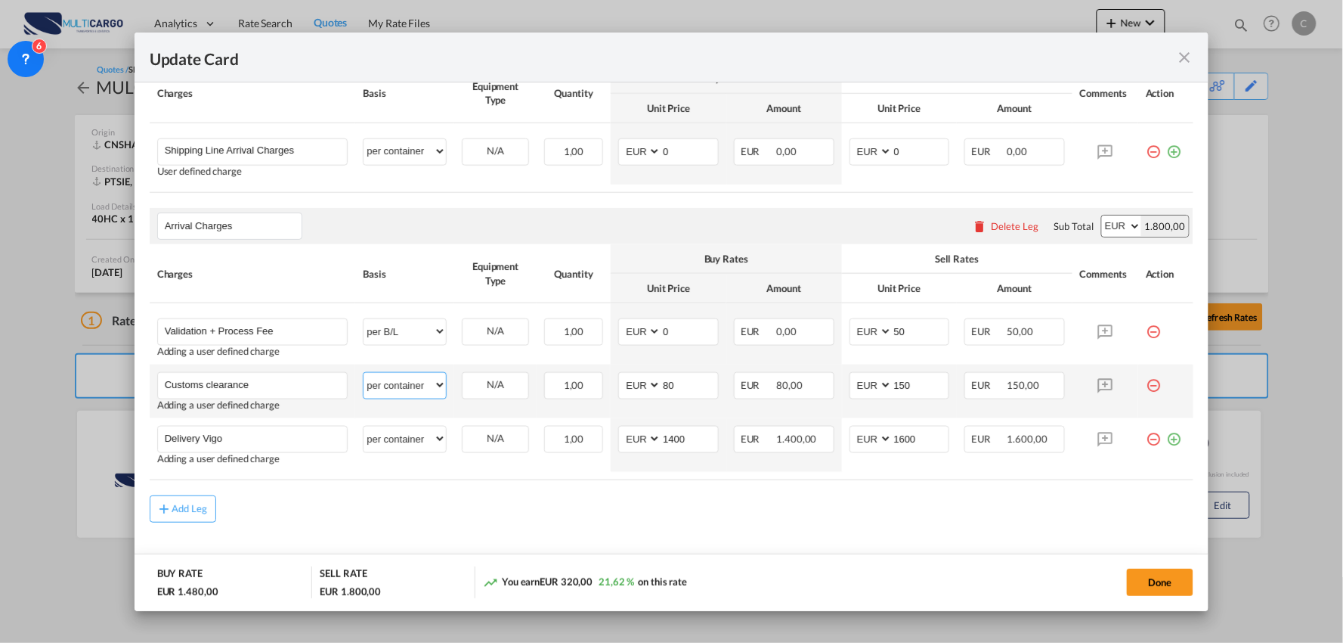
click at [424, 388] on select "per equipment per container per B/L per shipping bill per shipment per pallet p…" at bounding box center [405, 385] width 82 height 24
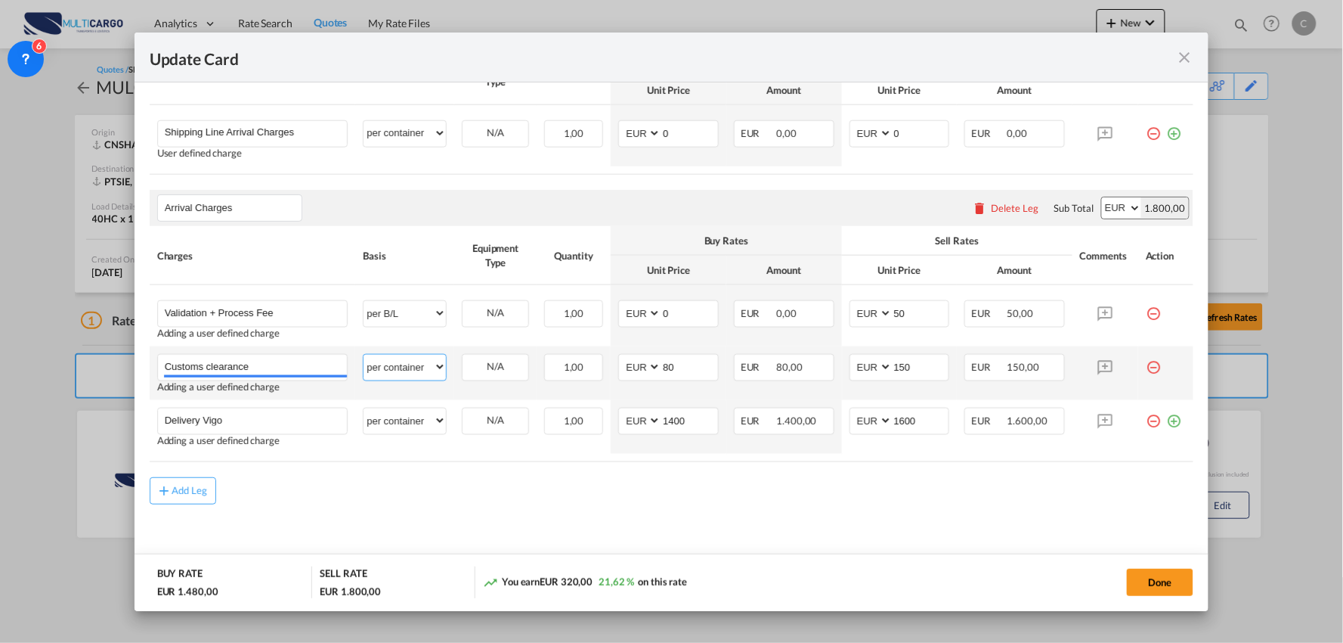
scroll to position [481, 0]
click at [418, 367] on select "per equipment per container per B/L per shipping bill per shipment per pallet p…" at bounding box center [405, 363] width 82 height 24
select select "per_document"
click at [364, 351] on select "per equipment per container per B/L per shipping bill per shipment per pallet p…" at bounding box center [405, 363] width 82 height 24
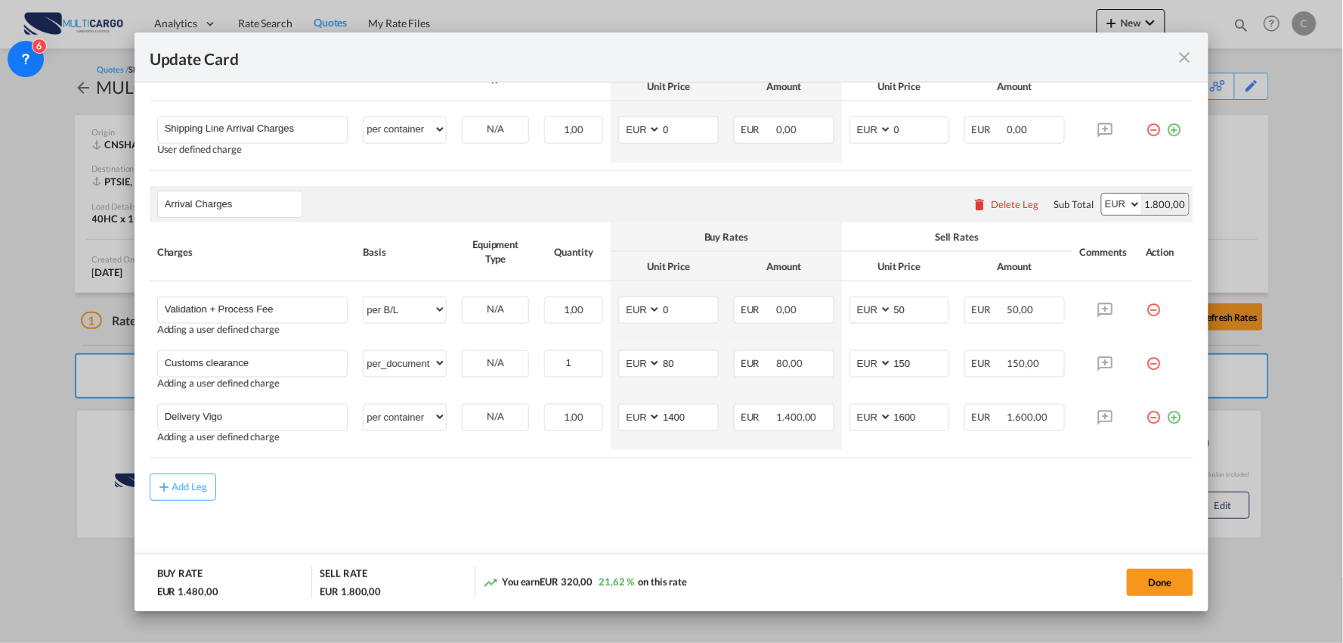
click at [493, 507] on md-content "Main Freight Please enter leg name Leg Name Already Exists Delete Leg Sub Total…" at bounding box center [672, 282] width 1045 height 584
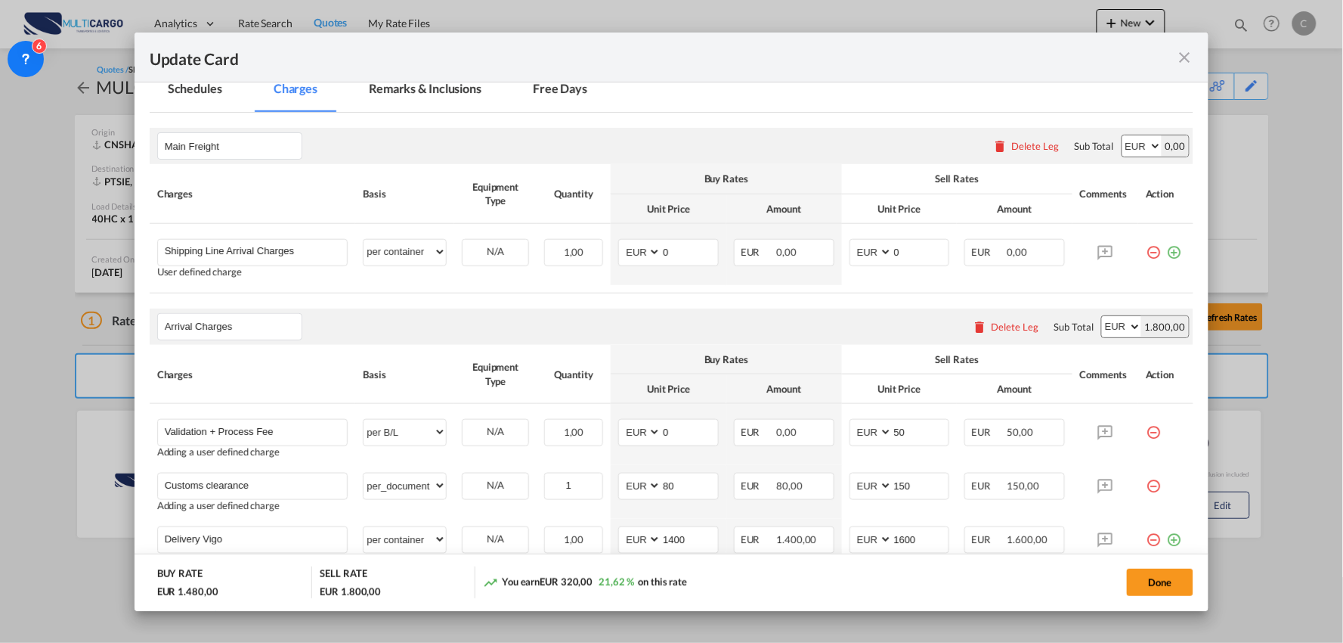
scroll to position [229, 0]
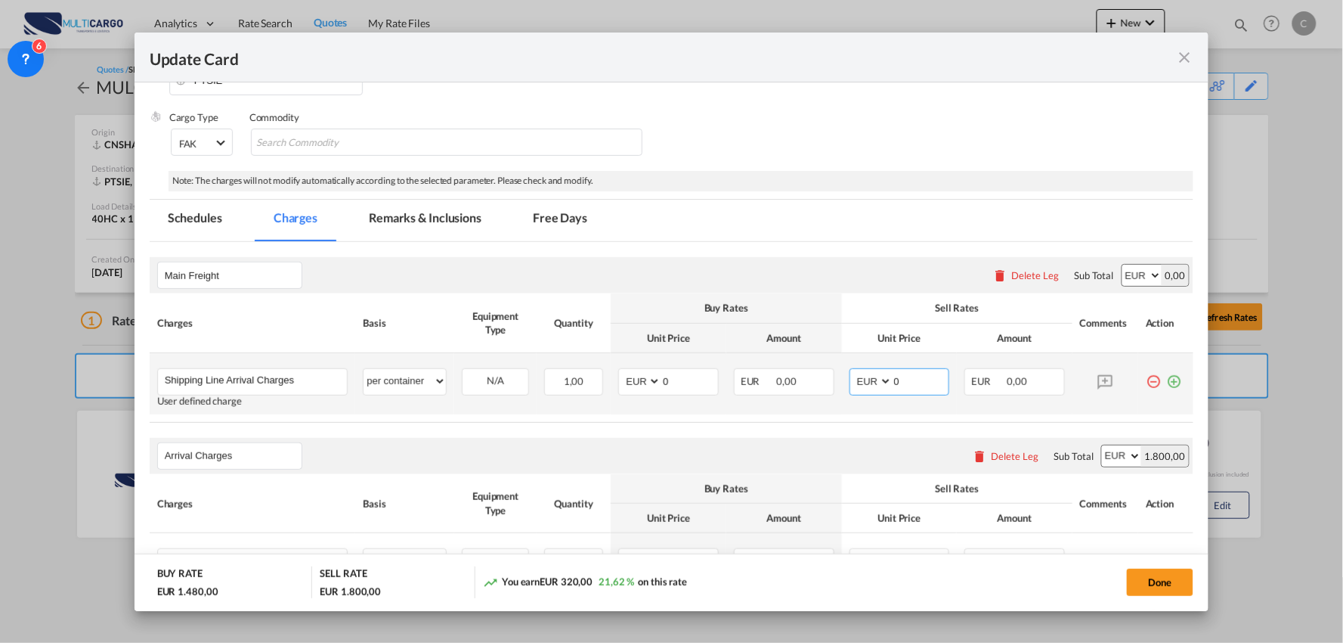
drag, startPoint x: 900, startPoint y: 384, endPoint x: 829, endPoint y: 384, distance: 71.1
click at [829, 384] on tr "Shipping Line Arrival Charges Please Enter User Defined Charges Cannot Be Publi…" at bounding box center [672, 383] width 1045 height 61
type input "348"
click at [652, 389] on md-input-container "AED AFN ALL AMD ANG AOA ARS AUD AWG AZN BAM BBD BDT BGN BHD BIF BMD BND BOB BRL…" at bounding box center [668, 381] width 101 height 27
click at [645, 382] on md-input-container "AED AFN ALL AMD ANG AOA ARS AUD AWG AZN BAM BBD BDT BGN BHD BIF BMD BND BOB BRL…" at bounding box center [668, 381] width 101 height 27
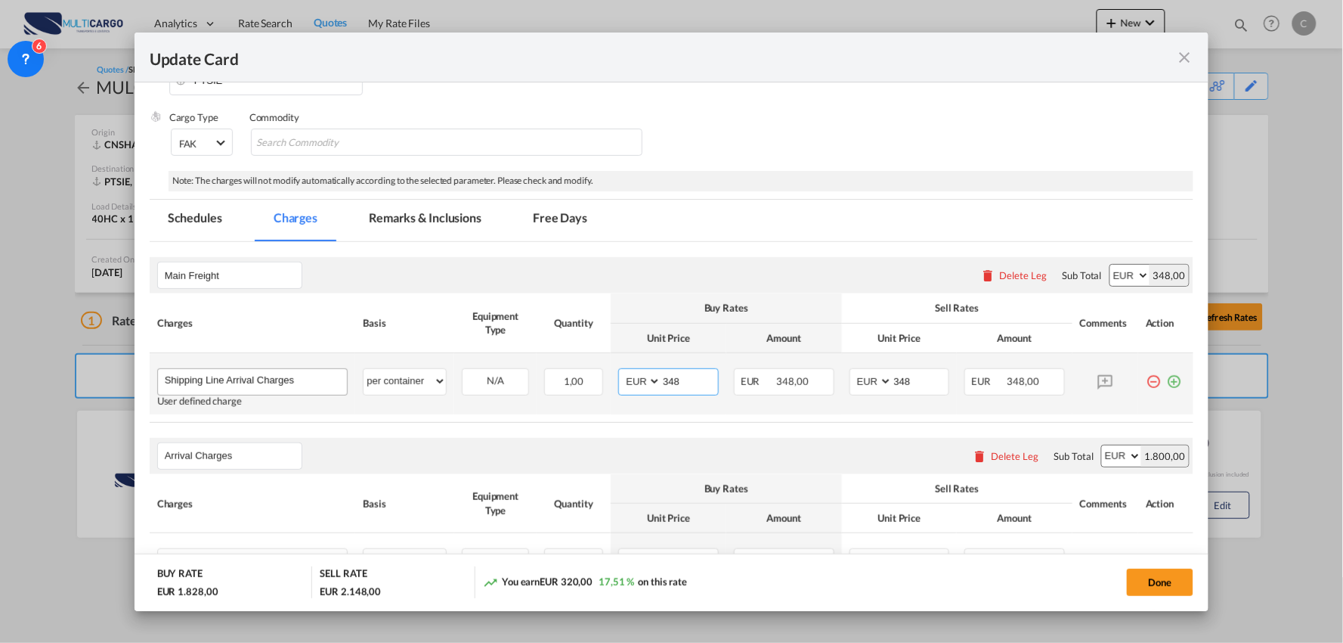
type input "348"
drag, startPoint x: 330, startPoint y: 383, endPoint x: -19, endPoint y: 364, distance: 349.8
click at [0, 364] on html "Analytics Reports Dashboard Rate Search Quotes My Rate Files" at bounding box center [671, 321] width 1343 height 643
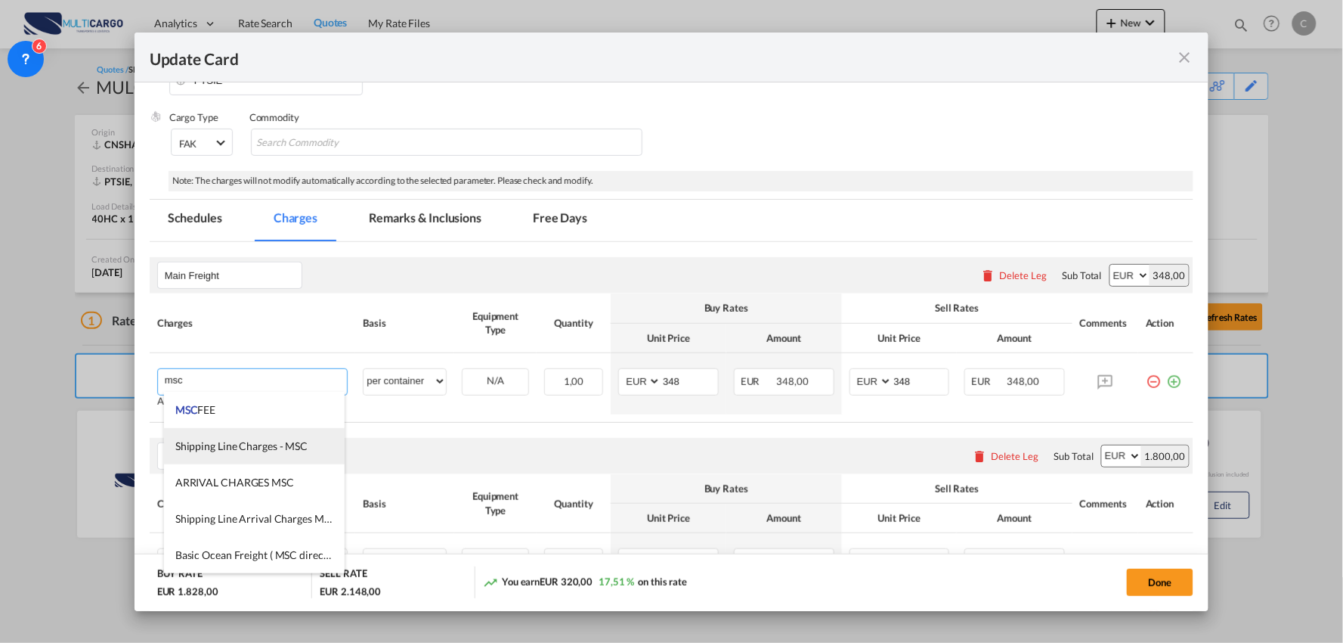
click at [305, 451] on span "Shipping Line Charges - MSC" at bounding box center [241, 445] width 132 height 13
type input "Shipping Line Charges - MSC"
type input "0"
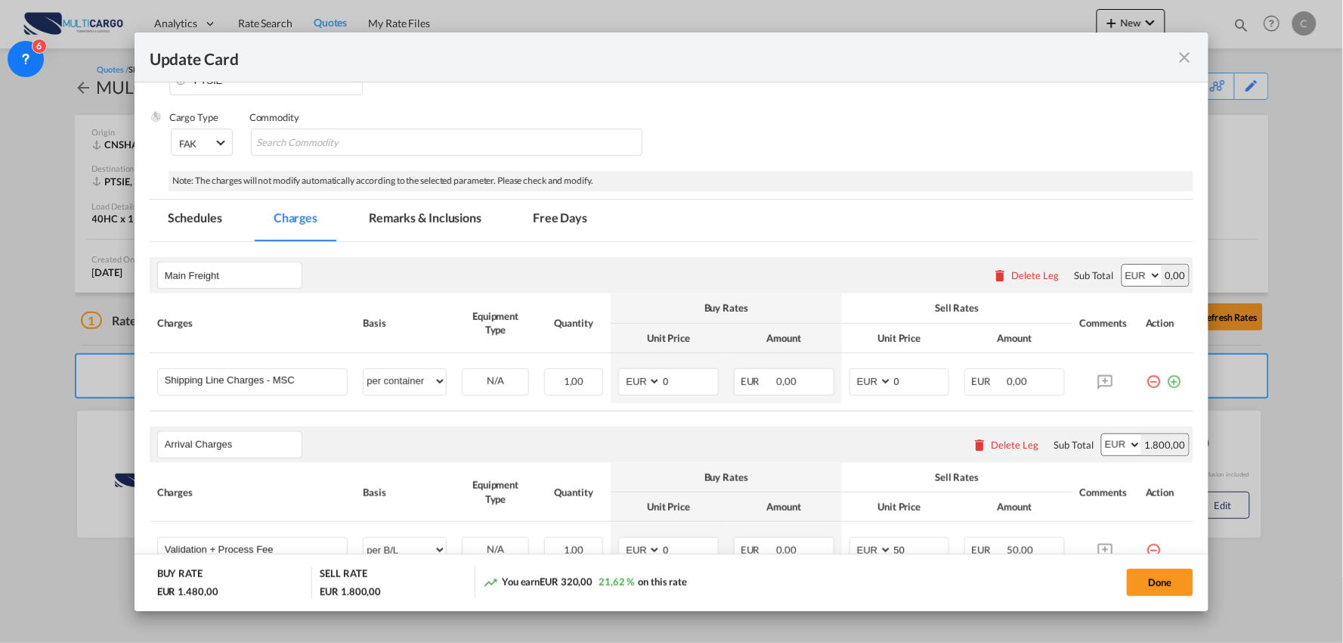
click at [508, 426] on div "Arrival Charges Please enter leg name Leg Name Already Exists Delete Leg Sub To…" at bounding box center [672, 444] width 1045 height 36
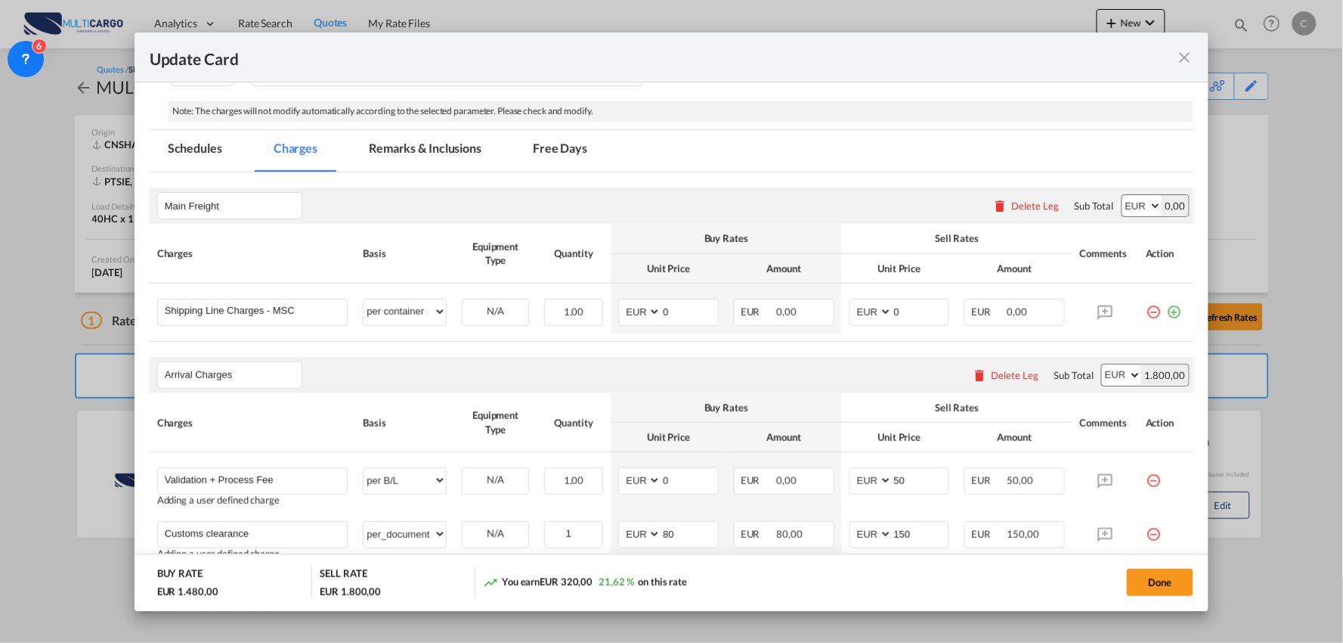
scroll to position [313, 0]
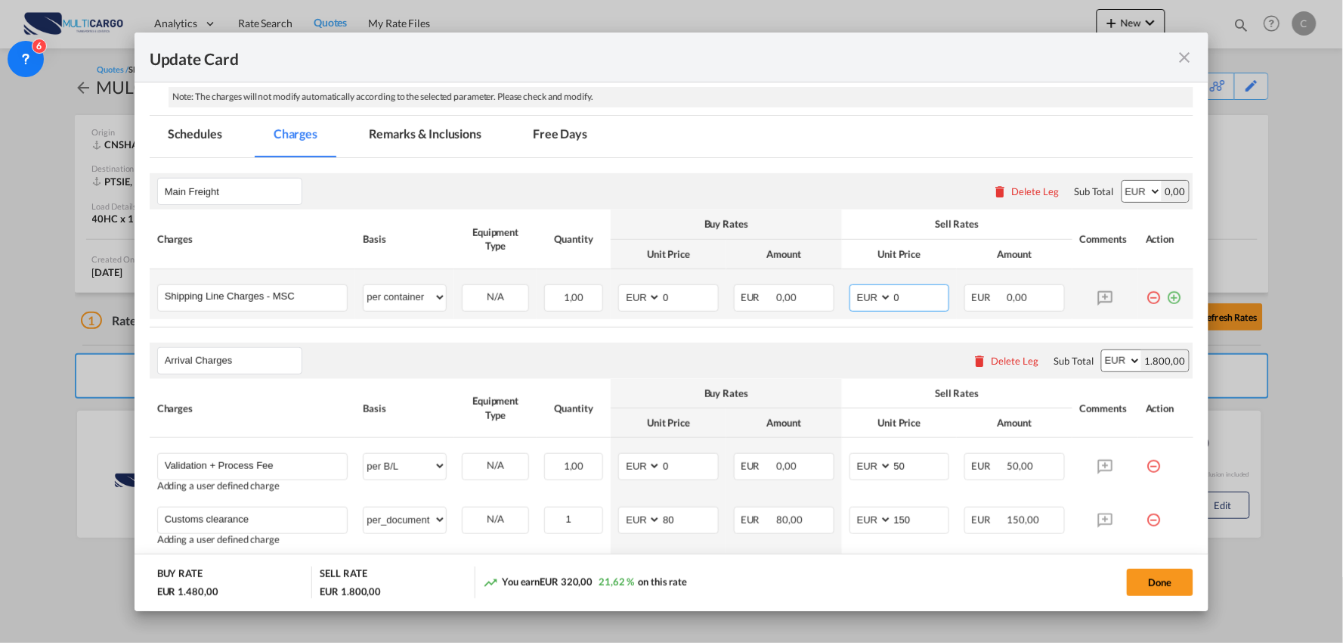
drag, startPoint x: 897, startPoint y: 299, endPoint x: 857, endPoint y: 297, distance: 40.1
click at [857, 297] on md-input-container "AED AFN ALL AMD ANG AOA ARS AUD AWG AZN BAM BBD BDT BGN BHD BIF BMD BND BOB BRL…" at bounding box center [900, 297] width 101 height 27
type input "348"
drag, startPoint x: 673, startPoint y: 293, endPoint x: 630, endPoint y: 302, distance: 44.0
click at [630, 302] on md-input-container "AED AFN ALL AMD ANG AOA ARS AUD AWG AZN BAM BBD BDT BGN BHD BIF BMD BND BOB BRL…" at bounding box center [668, 297] width 101 height 27
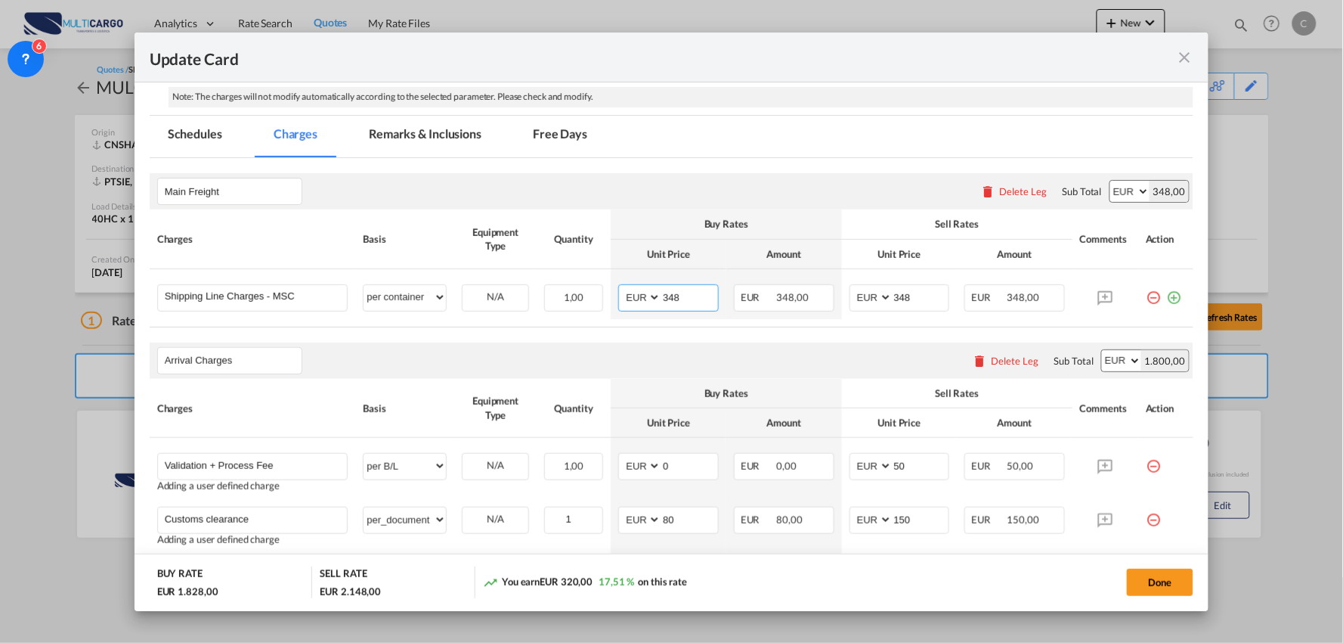
type input "348"
click at [658, 344] on div "Arrival Charges Please enter leg name Leg Name Already Exists Delete Leg Sub To…" at bounding box center [672, 360] width 1045 height 36
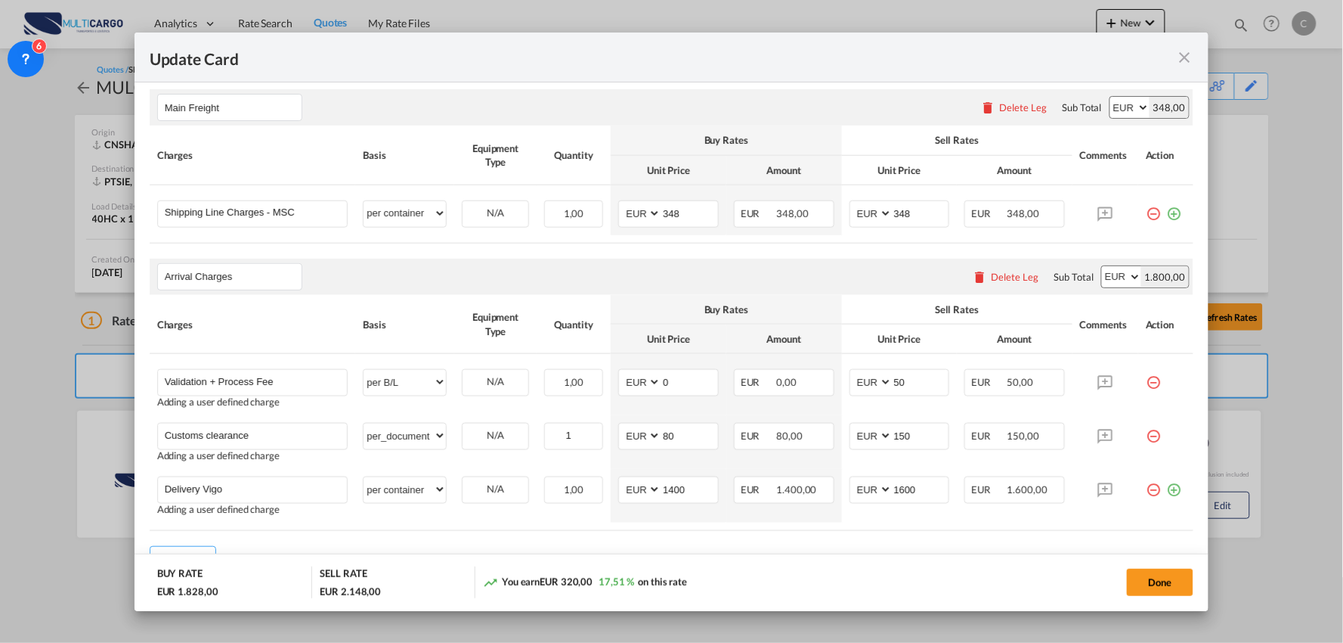
drag, startPoint x: 584, startPoint y: 265, endPoint x: 625, endPoint y: 269, distance: 41.7
click at [584, 265] on div "Arrival Charges Please enter leg name Leg Name Already Exists Delete Leg Sub To…" at bounding box center [672, 277] width 1045 height 36
click at [599, 283] on div "Arrival Charges Please enter leg name Leg Name Already Exists Delete Leg Sub To…" at bounding box center [672, 277] width 1045 height 36
click at [1166, 577] on button "Done" at bounding box center [1160, 581] width 67 height 27
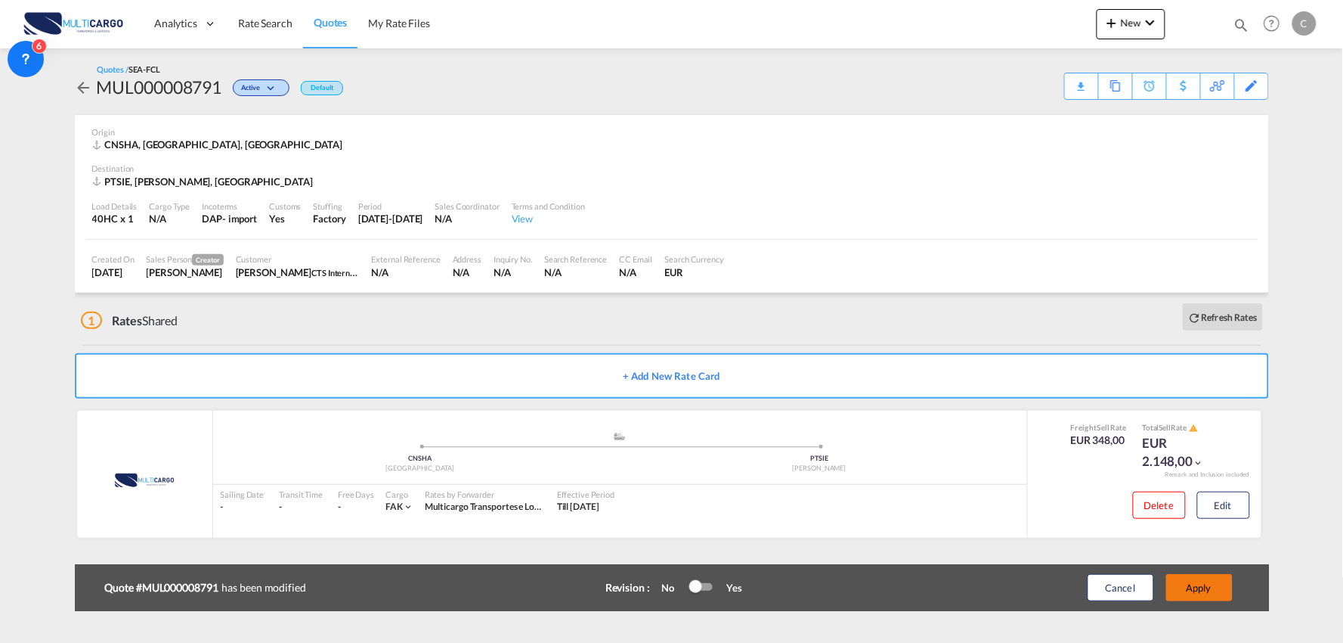
click at [1221, 590] on button "Apply" at bounding box center [1199, 587] width 67 height 27
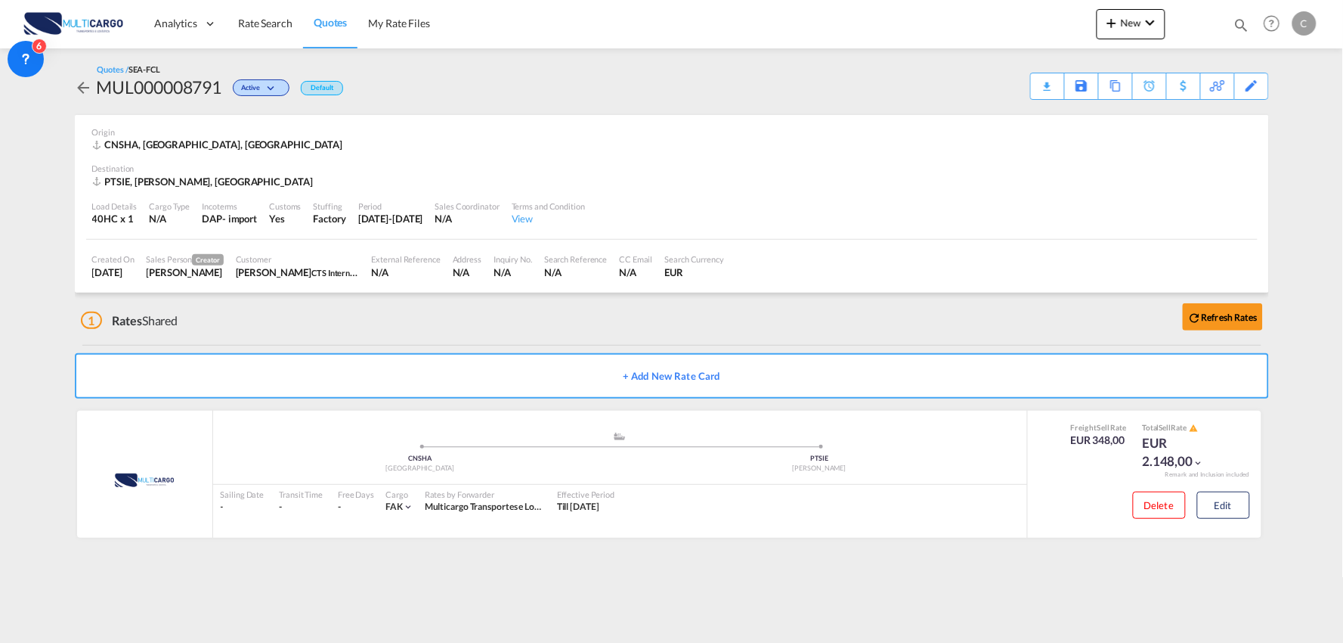
click at [546, 553] on div "Quotes / SEA-FCL MUL000008791 Active Default Download Quote Save As Template Co…" at bounding box center [672, 306] width 1194 height 516
drag, startPoint x: 367, startPoint y: 325, endPoint x: 489, endPoint y: 262, distance: 137.6
click at [367, 325] on div "1 Rates Shared Refresh Rates" at bounding box center [675, 317] width 1188 height 48
click at [696, 319] on div "1 Rates Shared Refresh Rates" at bounding box center [675, 317] width 1188 height 48
click at [1044, 83] on div "Download Quote" at bounding box center [1018, 85] width 77 height 24
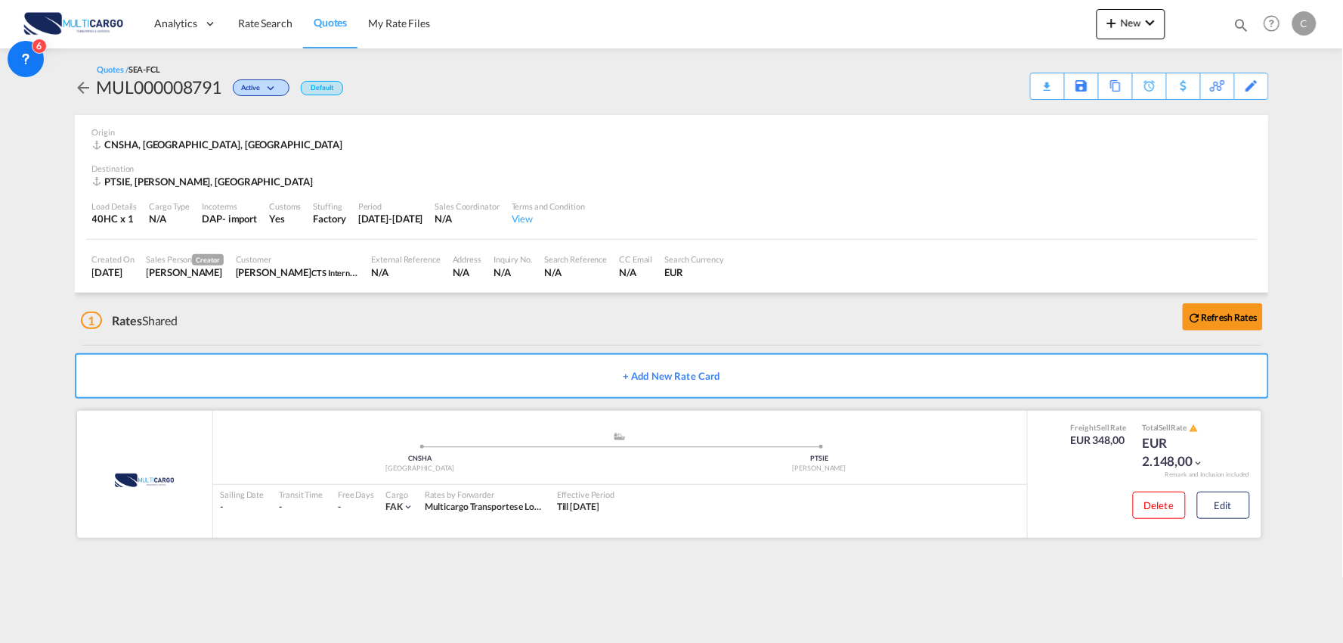
click at [1219, 520] on div "Delete Edit" at bounding box center [1186, 510] width 129 height 40
click at [1215, 506] on button "Edit" at bounding box center [1223, 504] width 53 height 27
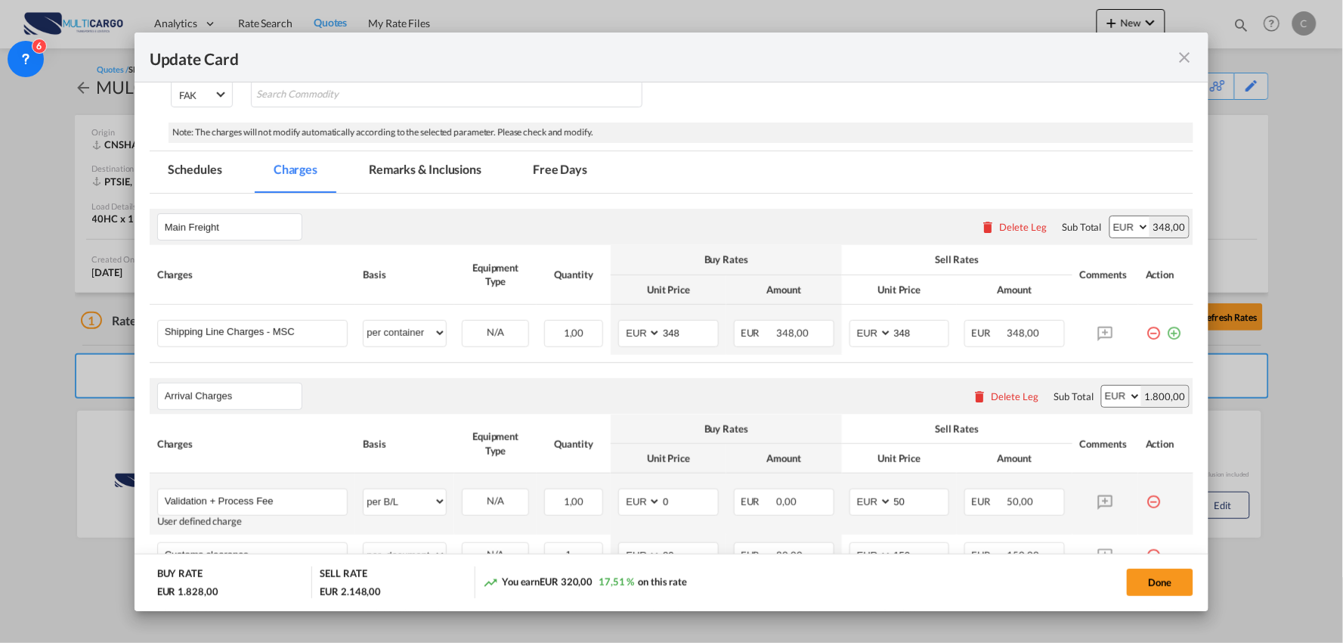
scroll to position [336, 0]
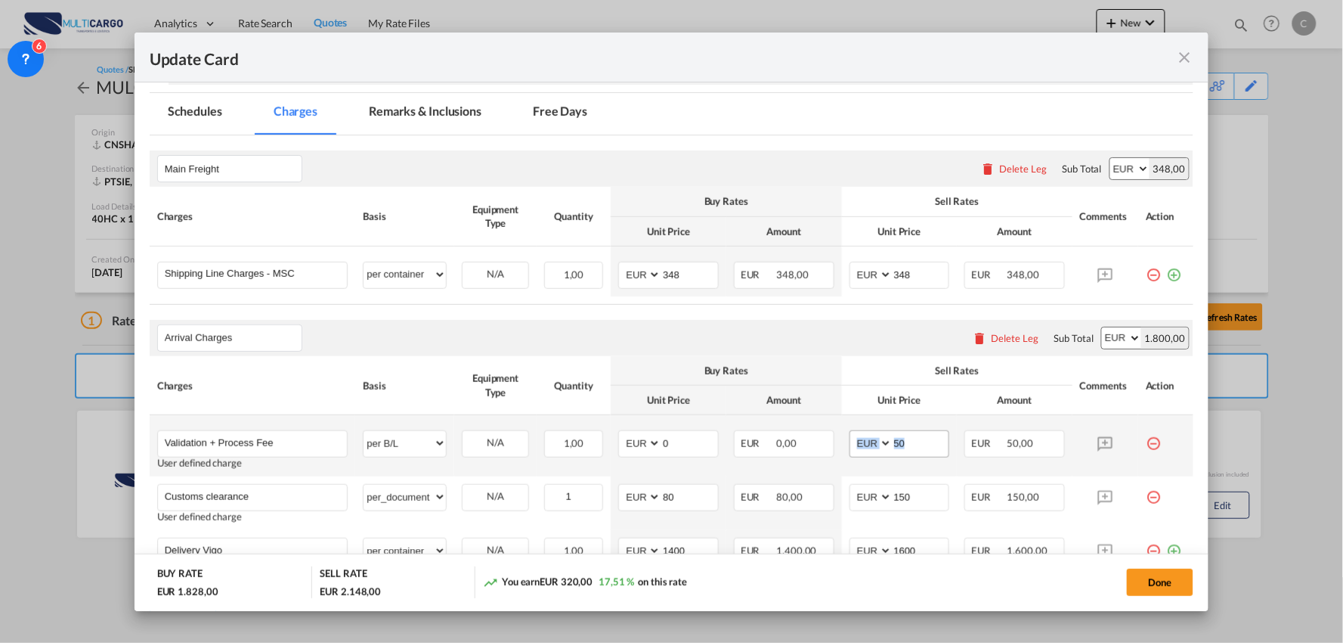
drag, startPoint x: 912, startPoint y: 454, endPoint x: 847, endPoint y: 451, distance: 65.1
click at [850, 451] on md-input-container "AED AFN ALL AMD ANG AOA ARS AUD AWG AZN BAM BBD BDT BGN BHD BIF BMD BND BOB BRL…" at bounding box center [900, 443] width 101 height 27
click at [904, 455] on md-input-container "50" at bounding box center [920, 444] width 57 height 26
drag, startPoint x: 915, startPoint y: 448, endPoint x: 835, endPoint y: 456, distance: 79.7
click at [842, 456] on td "AED AFN ALL AMD ANG AOA ARS AUD AWG AZN BAM BBD BDT BGN BHD BIF BMD BND BOB BRL…" at bounding box center [900, 445] width 116 height 61
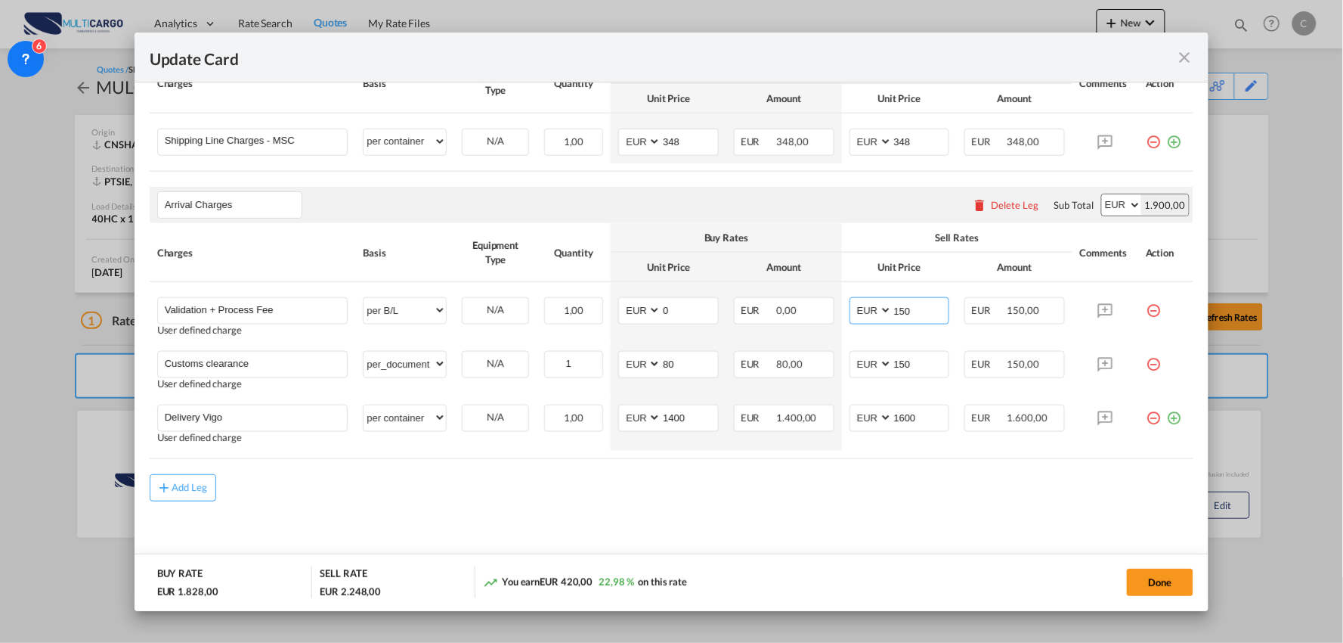
scroll to position [470, 0]
type input "150"
click at [1146, 579] on button "Done" at bounding box center [1160, 581] width 67 height 27
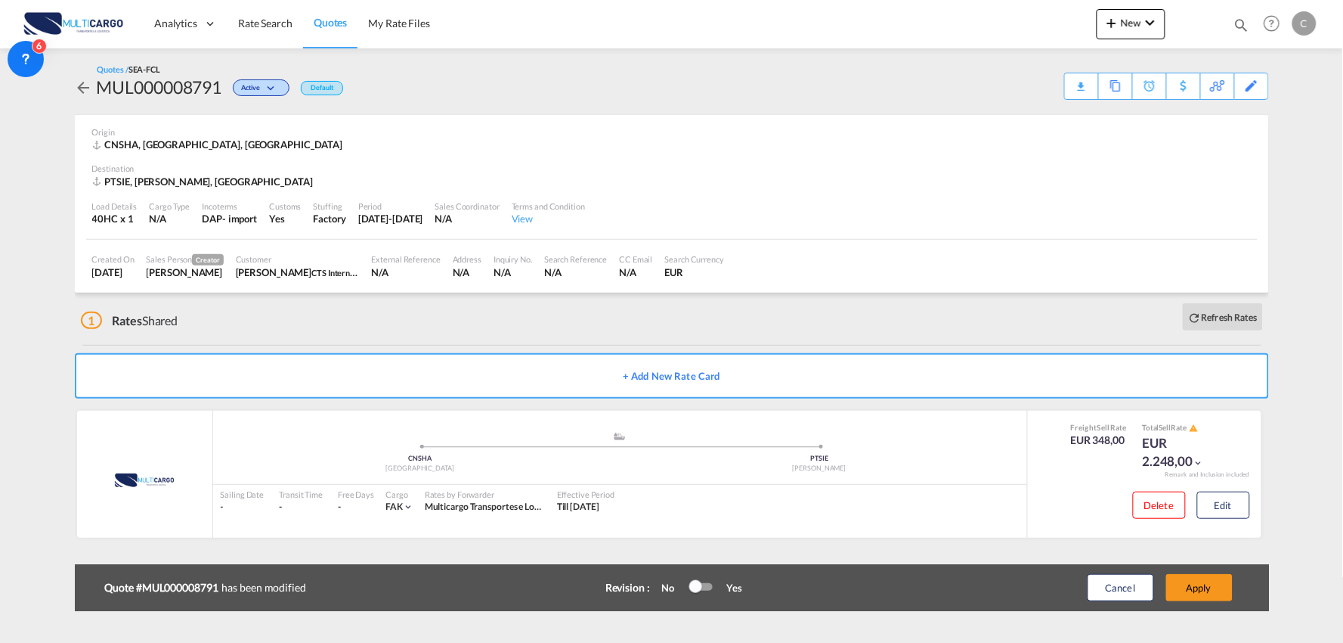
click at [1181, 582] on div "Update Card Port of Loading CNSHA T/S Liner/Carrier MultiCargo Atlantic Contain…" at bounding box center [671, 321] width 1343 height 643
click at [1184, 582] on button "Apply" at bounding box center [1199, 587] width 67 height 27
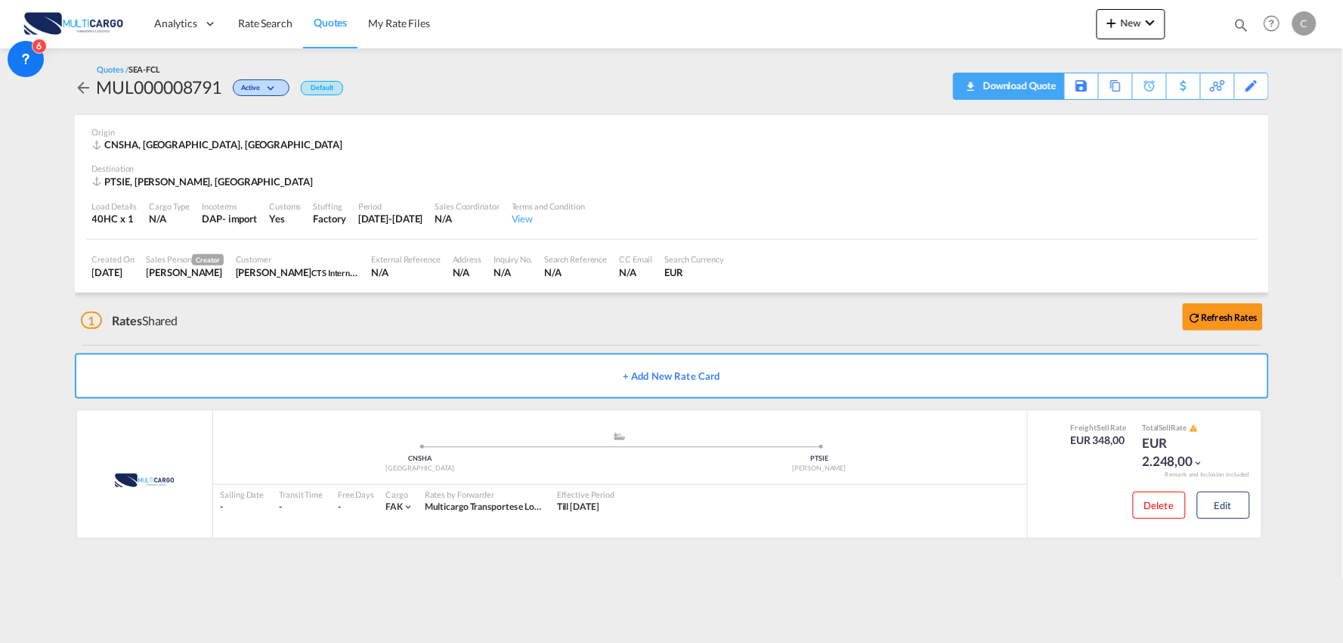
click at [1026, 82] on div "Download Quote" at bounding box center [1018, 85] width 77 height 24
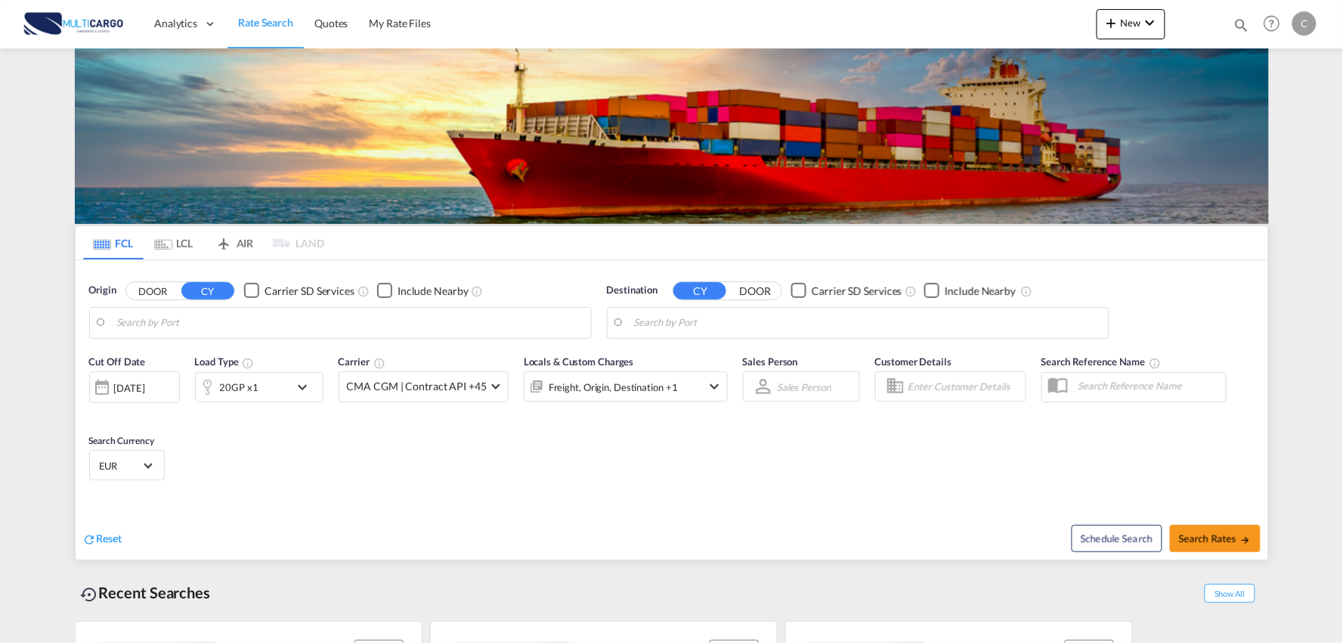
type input "Port of Qingdao, Qingdao, CNTAO"
type input "Leixoes, Leixoes, PTLEI"
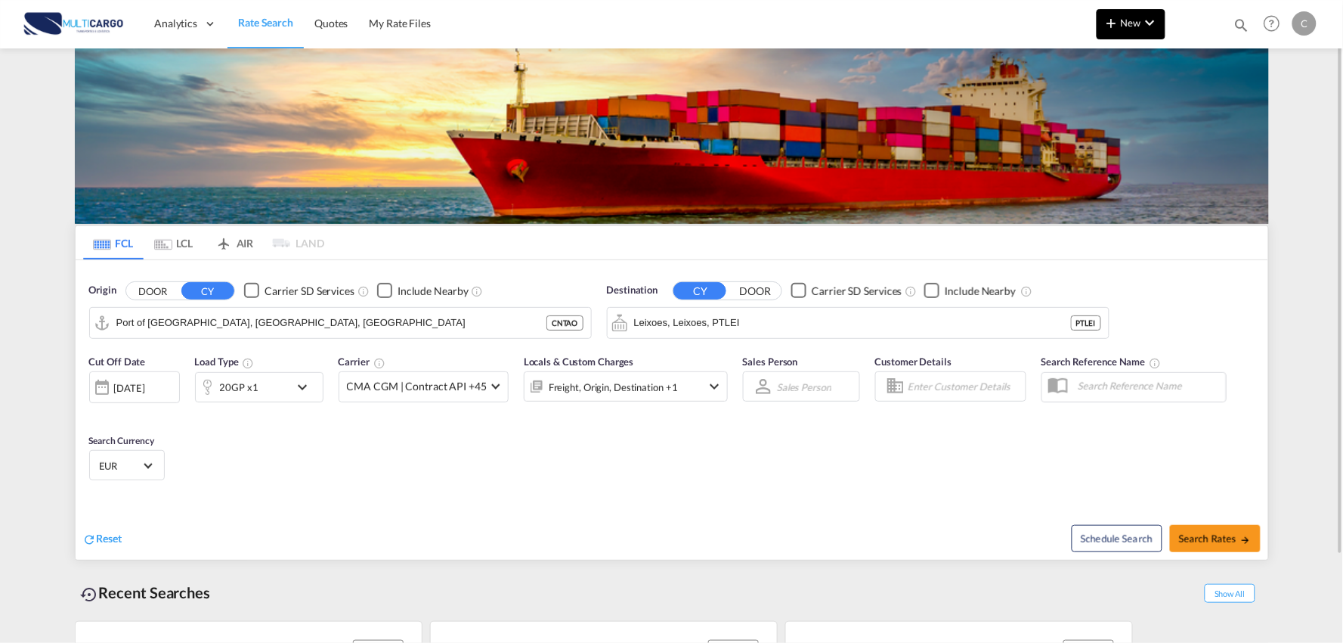
click at [1113, 12] on button "New" at bounding box center [1131, 24] width 69 height 30
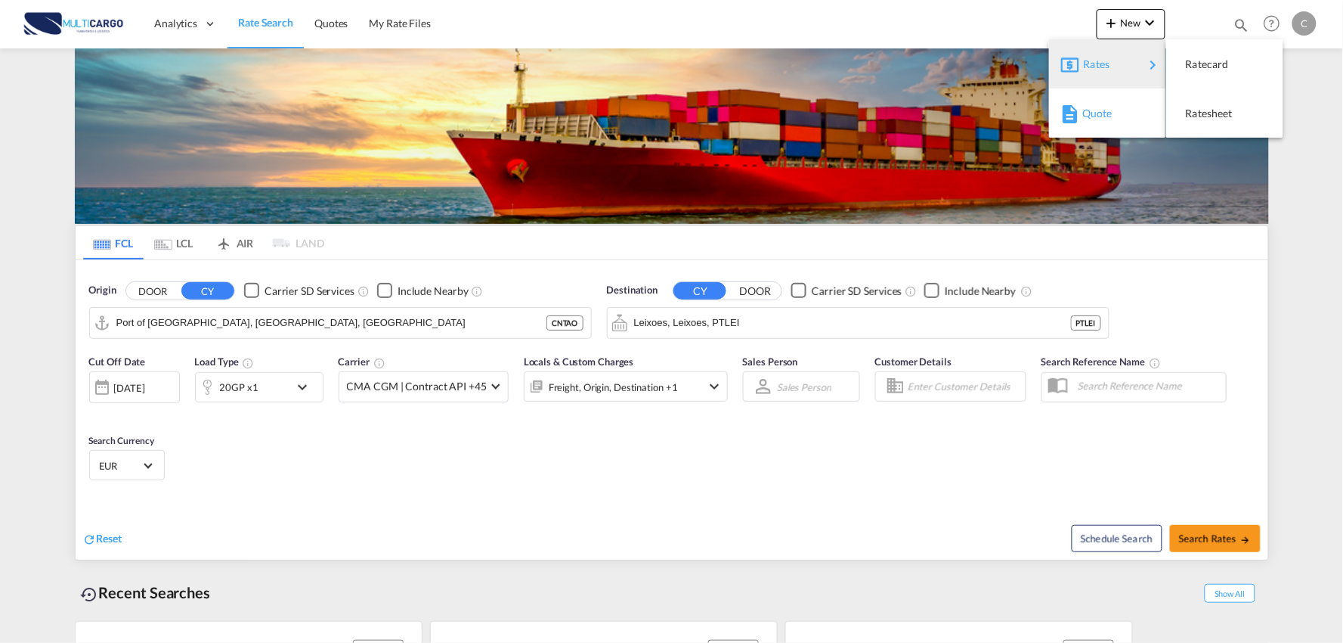
click at [1099, 112] on span "Quote" at bounding box center [1090, 113] width 17 height 30
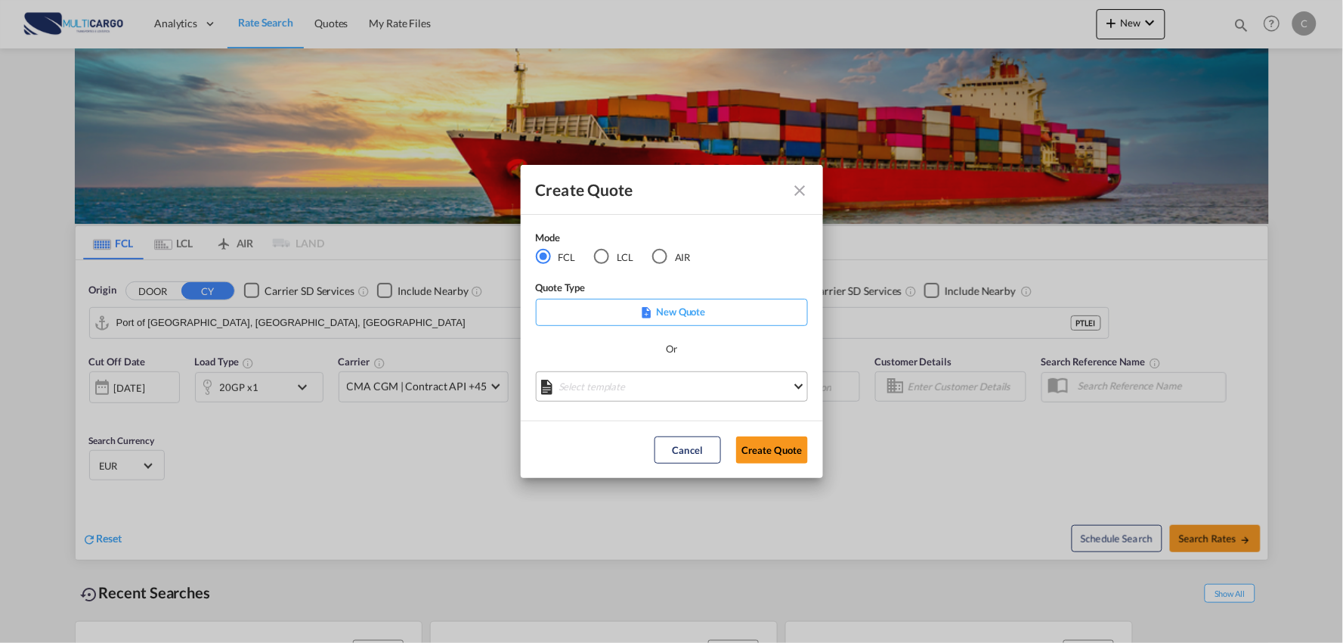
click at [643, 391] on md-select "Select template EXP EXW MERC.Nacional 09/2025 [PERSON_NAME] | [DATE] IMP DAP FC…" at bounding box center [672, 386] width 272 height 30
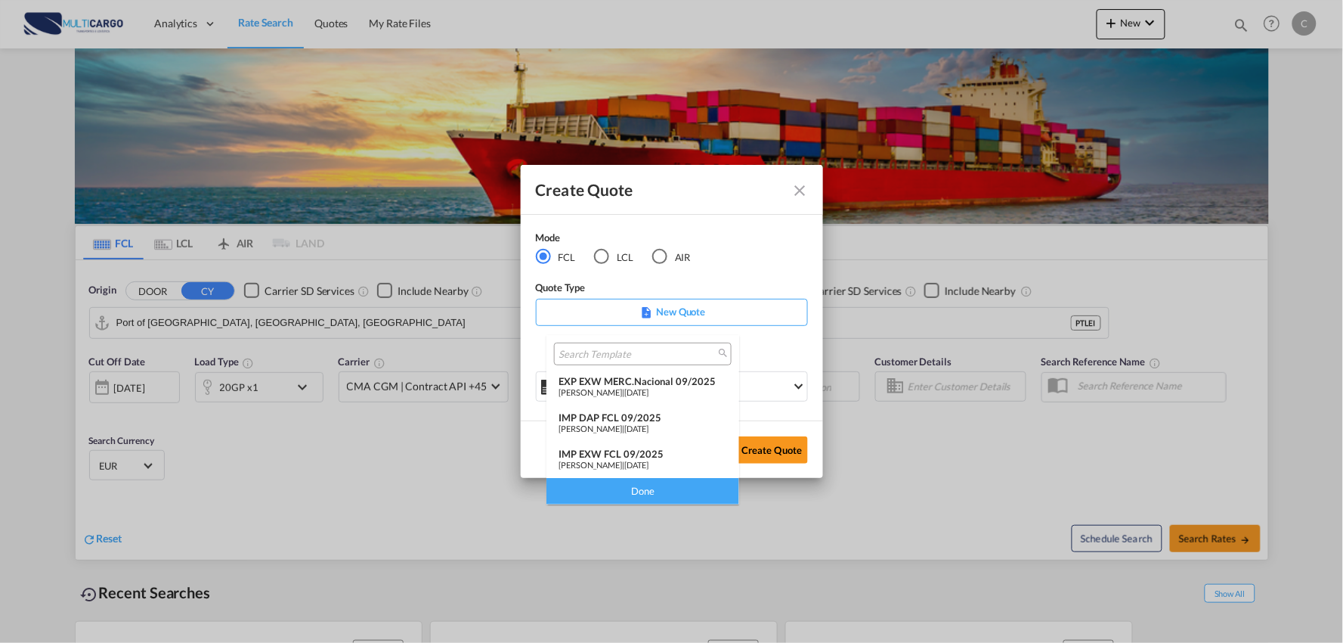
click at [616, 416] on div "IMP DAP FCL 09/2025" at bounding box center [643, 417] width 169 height 12
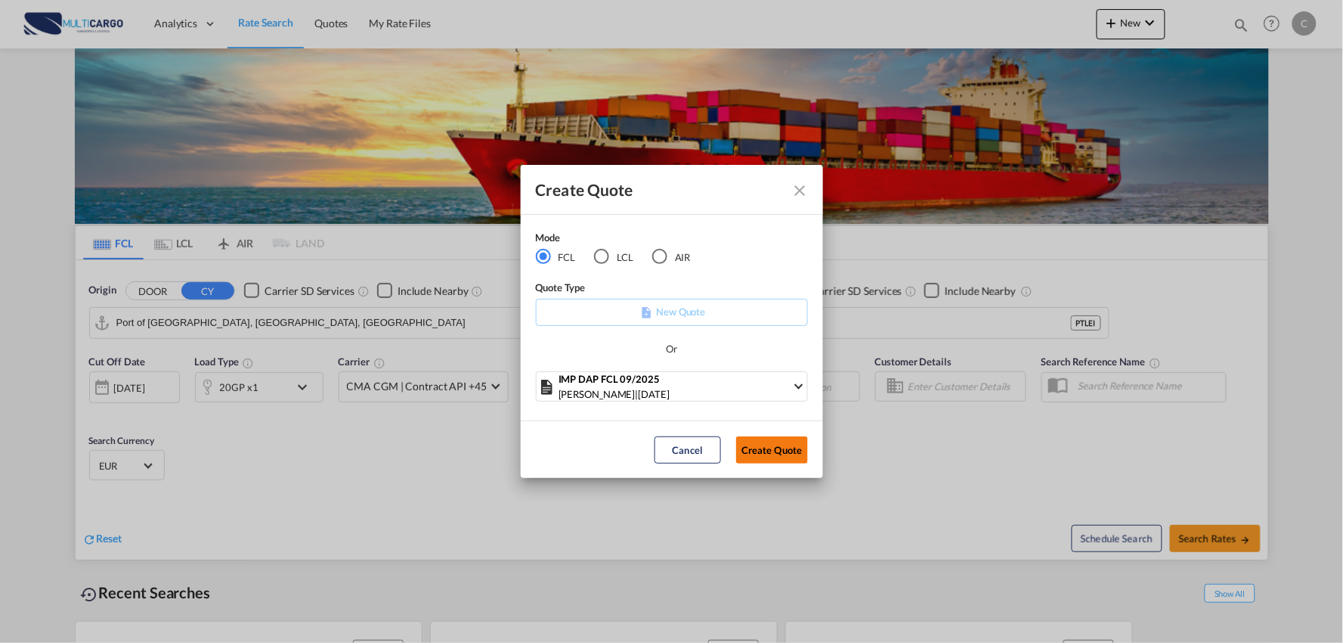
click at [780, 444] on button "Create Quote" at bounding box center [772, 449] width 72 height 27
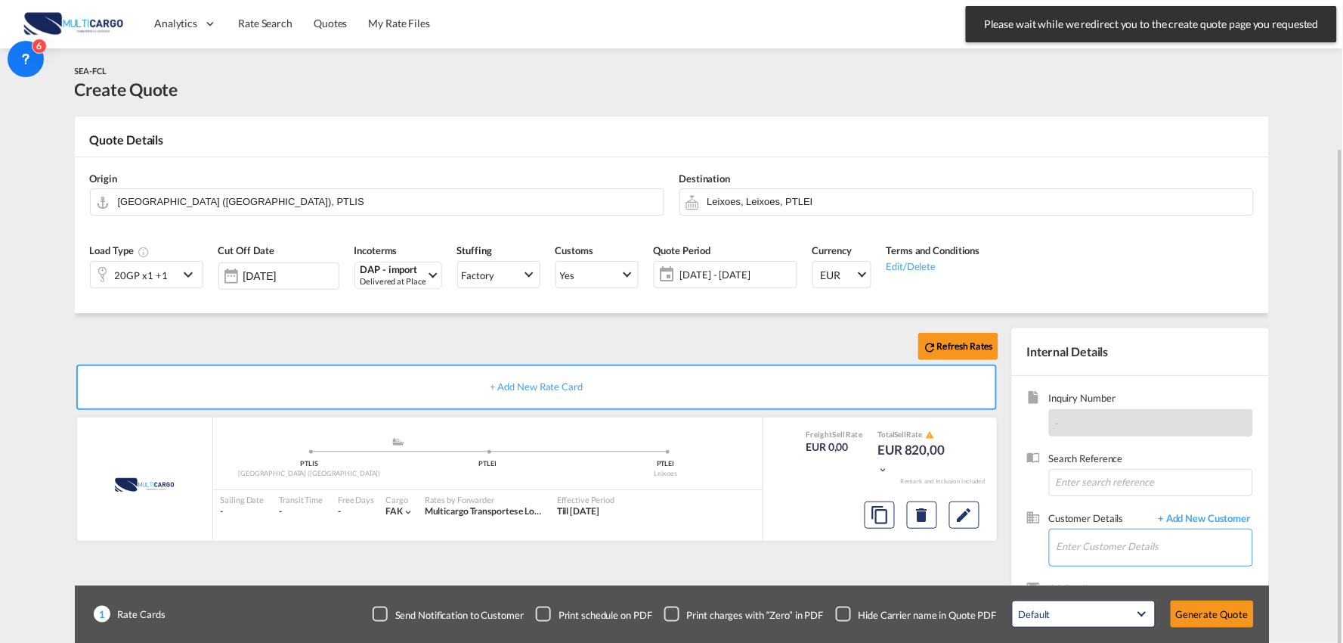
click at [1134, 543] on div "Inquiry Number - Search Reference Customer Details + Add New Customer Enter Cus…" at bounding box center [1140, 514] width 257 height 276
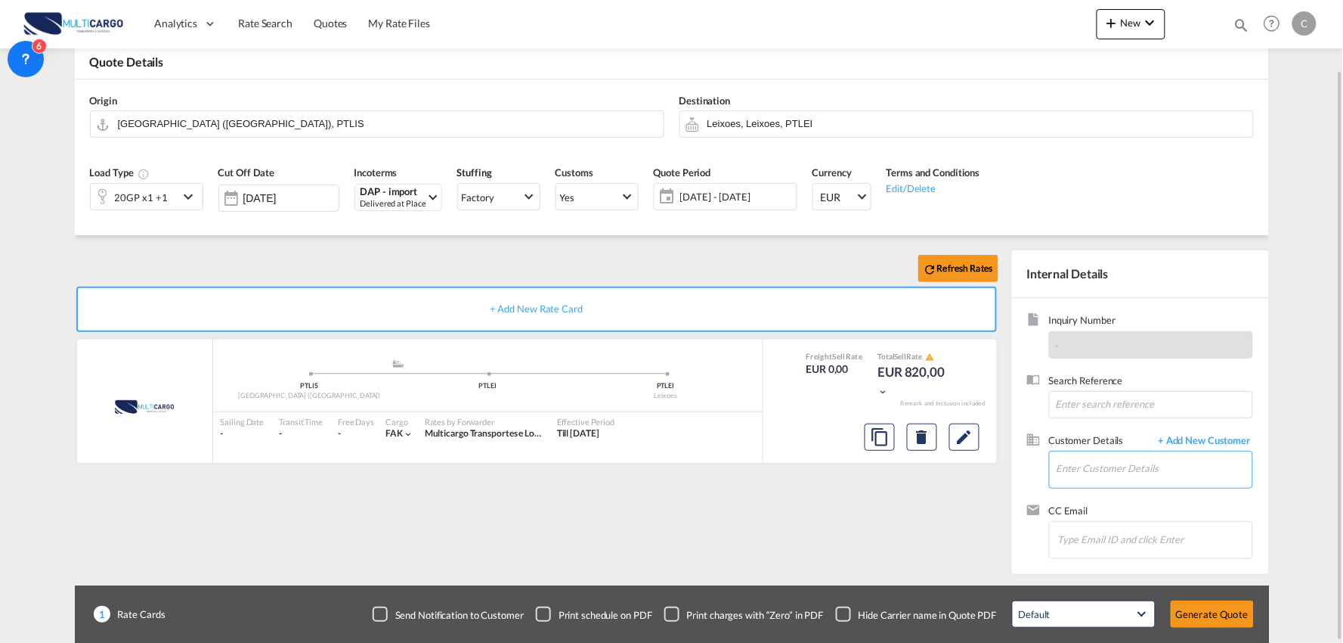
click at [1132, 458] on input "Enter Customer Details" at bounding box center [1155, 468] width 196 height 34
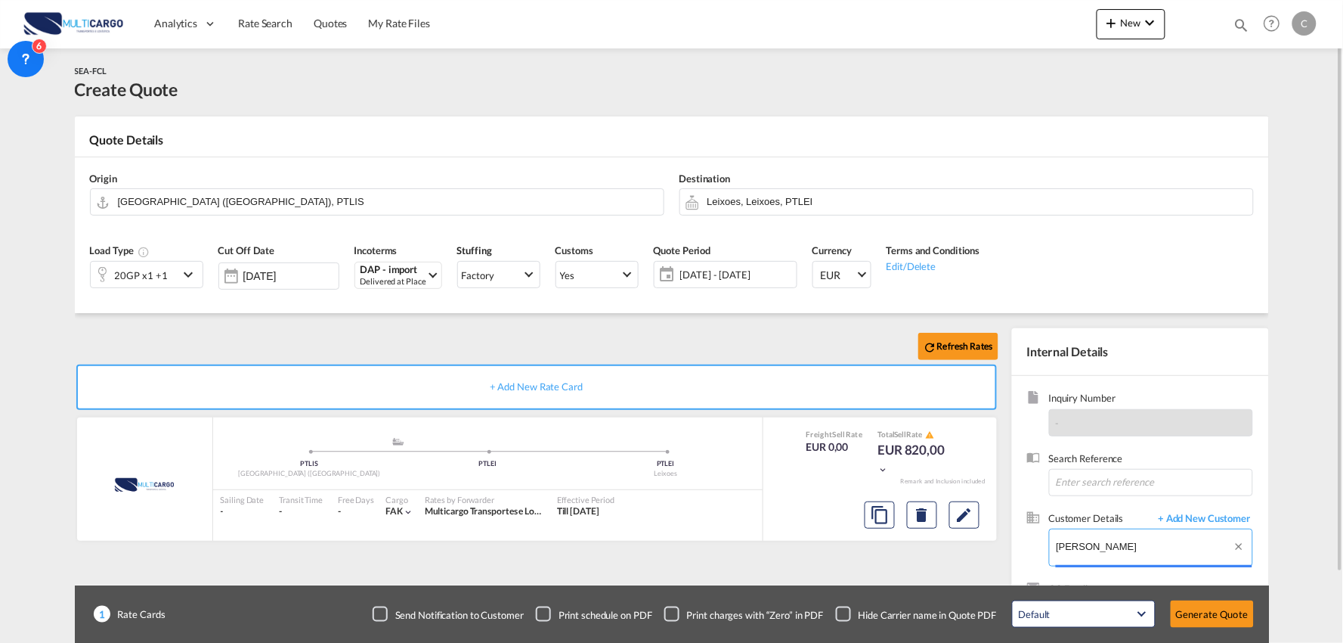
click at [1101, 553] on input "leo xhan" at bounding box center [1155, 546] width 196 height 34
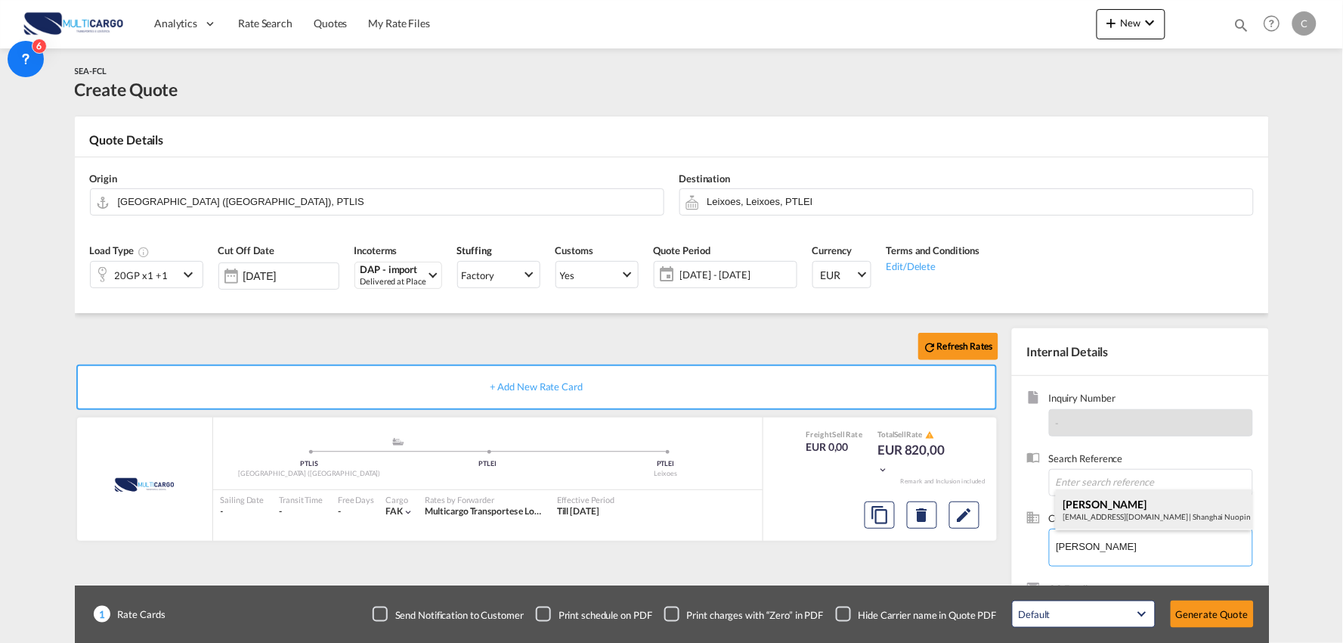
click at [1113, 505] on div "Leo Zhang leo_zhang@npinlog.com | Shanghai Nuopin International Logistics Co., …" at bounding box center [1154, 509] width 197 height 41
type input "Shanghai Nuopin International Logistics Co., Ltd, [PERSON_NAME], [EMAIL_ADDRESS…"
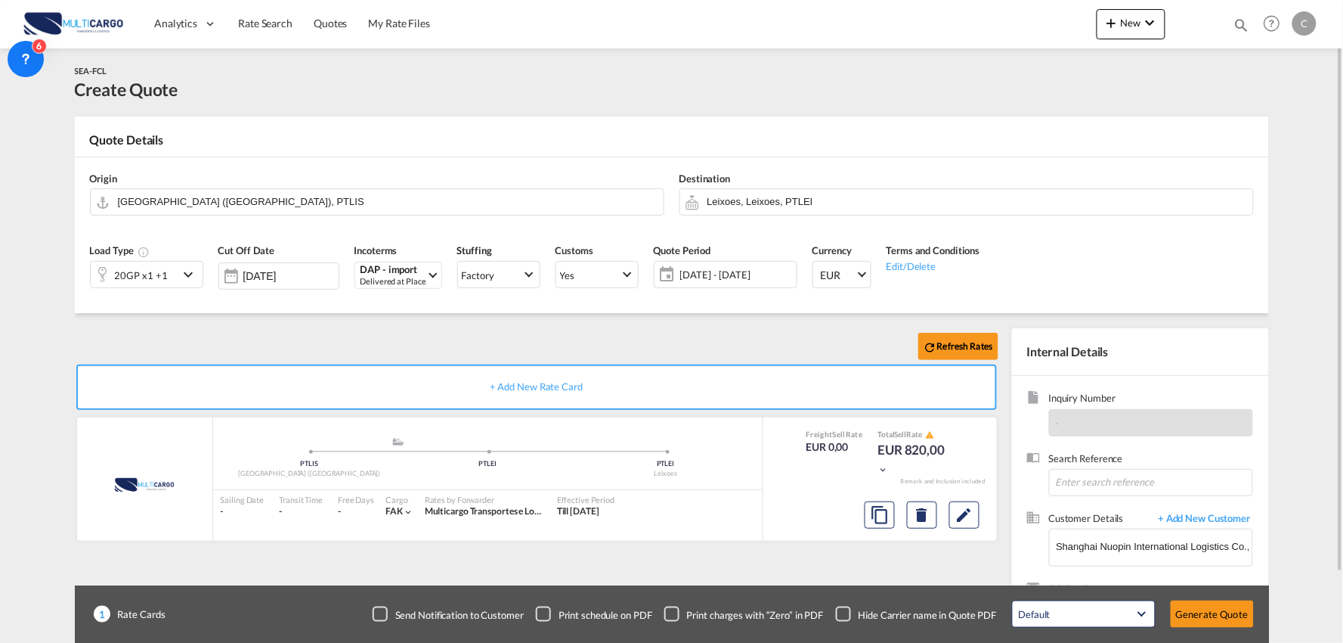
click at [865, 570] on div "Refresh Rates + Add New Rate Card MultiCargo added by you .a{fill:#aaa8ad;} .a{…" at bounding box center [540, 486] width 930 height 316
click at [849, 611] on div "Checkbox No Ink" at bounding box center [843, 613] width 15 height 15
click at [830, 568] on div "Refresh Rates + Add New Rate Card MultiCargo added by you .a{fill:#aaa8ad;} .a{…" at bounding box center [540, 486] width 930 height 316
click at [766, 197] on input "Leixoes, Leixoes, PTLEI" at bounding box center [977, 201] width 538 height 26
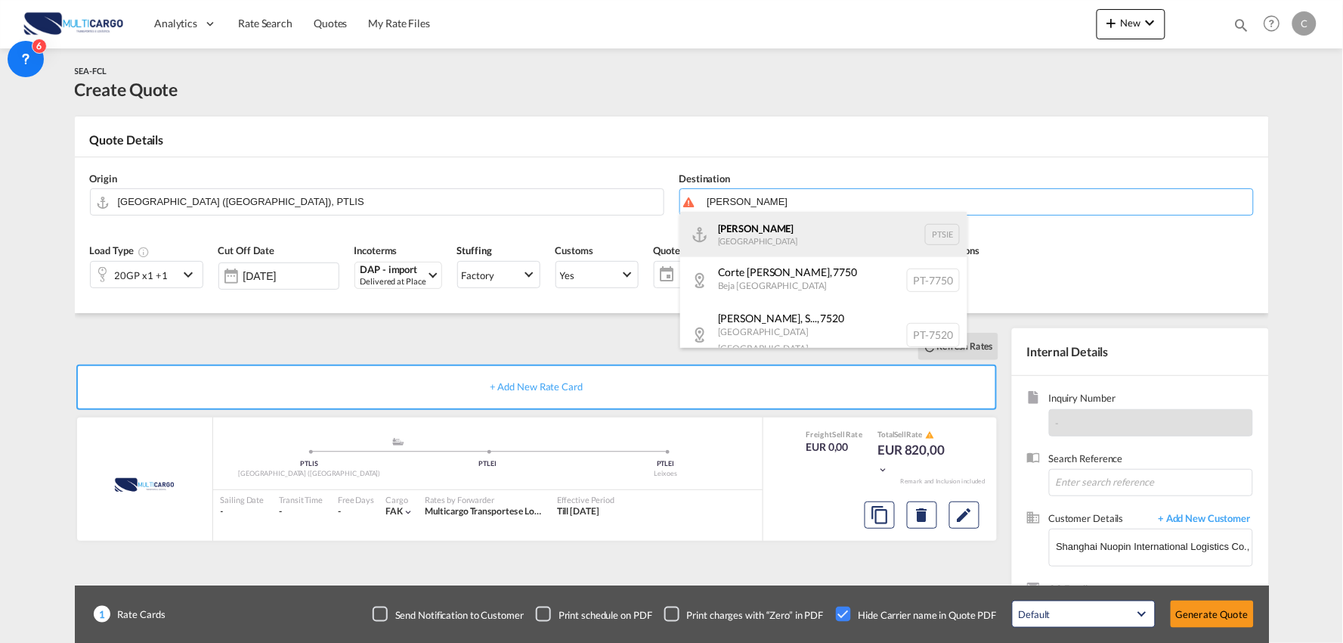
click at [739, 234] on div "[PERSON_NAME] [GEOGRAPHIC_DATA] PTSIE" at bounding box center [823, 234] width 287 height 45
type input "[PERSON_NAME], PTSIE"
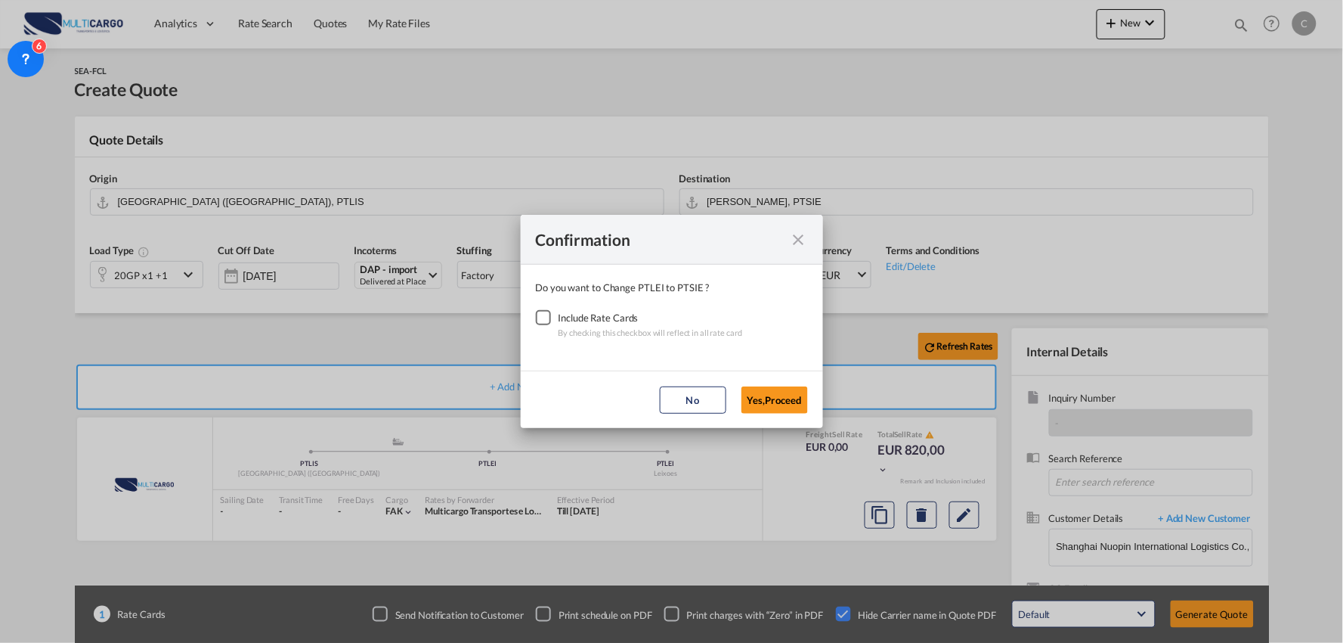
click at [541, 311] on div "Checkbox No Ink" at bounding box center [543, 317] width 15 height 15
drag, startPoint x: 801, startPoint y: 403, endPoint x: 754, endPoint y: 402, distance: 46.9
click at [797, 404] on button "Yes,Proceed" at bounding box center [775, 399] width 67 height 27
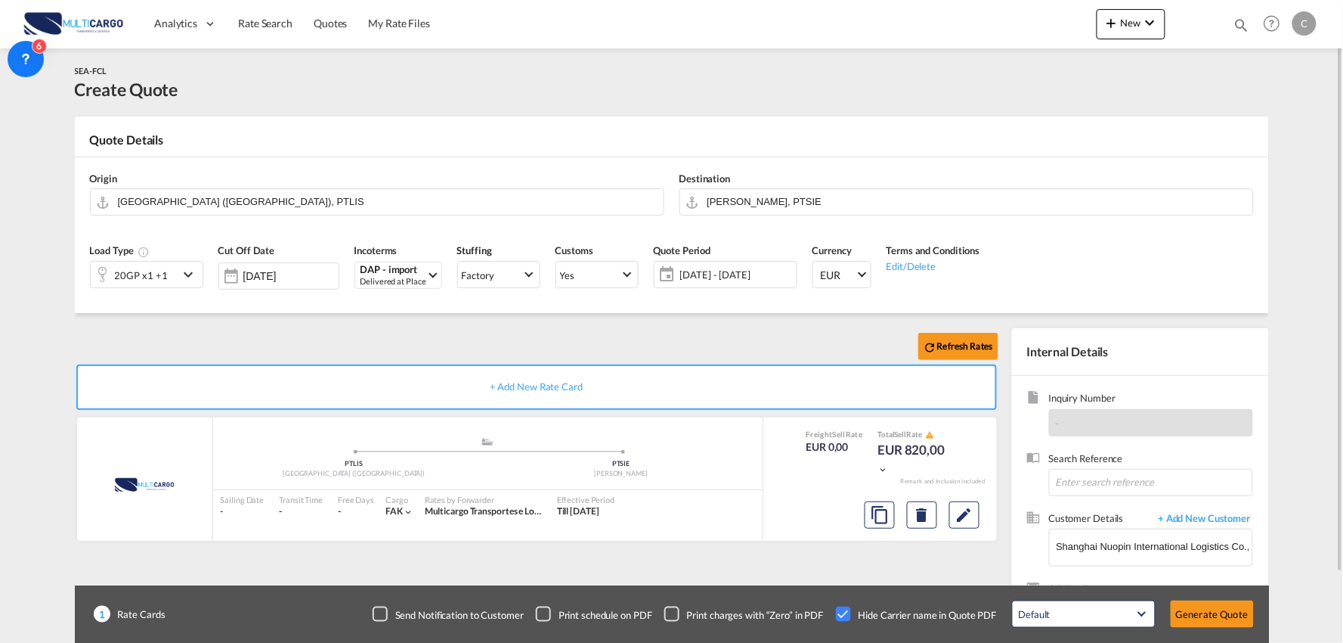
drag, startPoint x: 405, startPoint y: 341, endPoint x: 234, endPoint y: 298, distance: 176.2
click at [169, 272] on div "20GP x1 +1" at bounding box center [135, 275] width 88 height 26
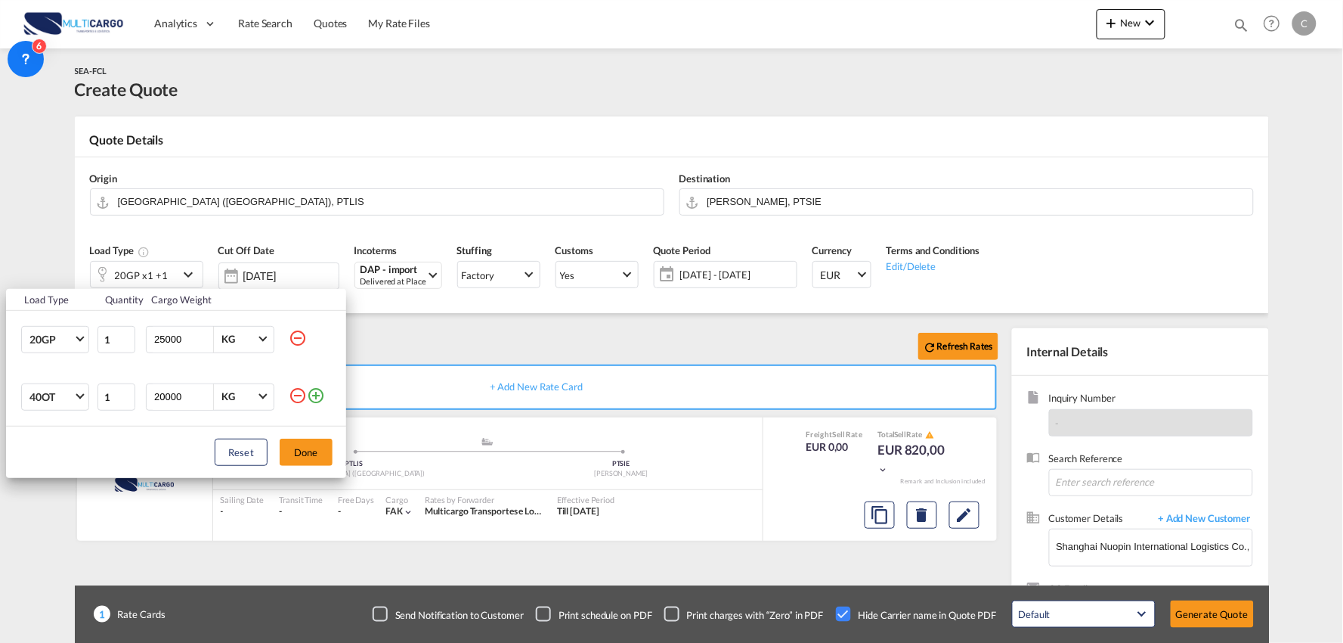
click at [296, 395] on md-icon "icon-minus-circle-outline" at bounding box center [298, 395] width 18 height 18
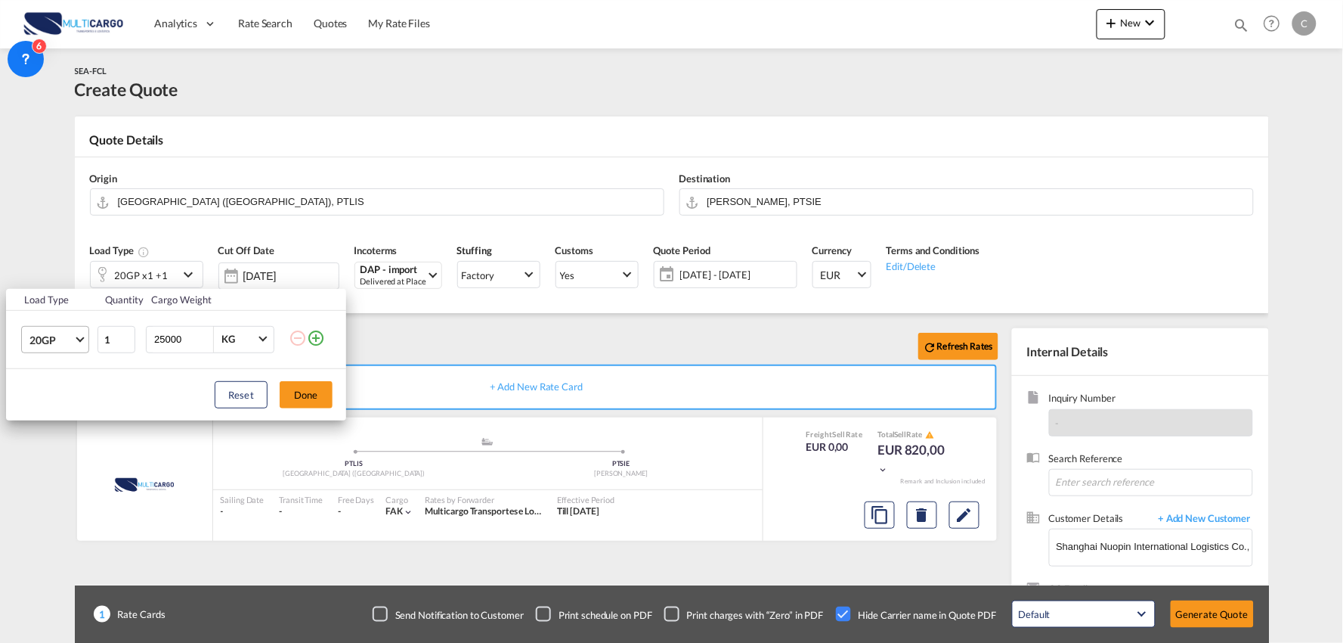
click at [48, 329] on md-select-value "20GP" at bounding box center [58, 340] width 60 height 26
click at [60, 413] on md-option "40HC" at bounding box center [68, 412] width 103 height 36
click at [327, 393] on button "Done" at bounding box center [306, 394] width 53 height 27
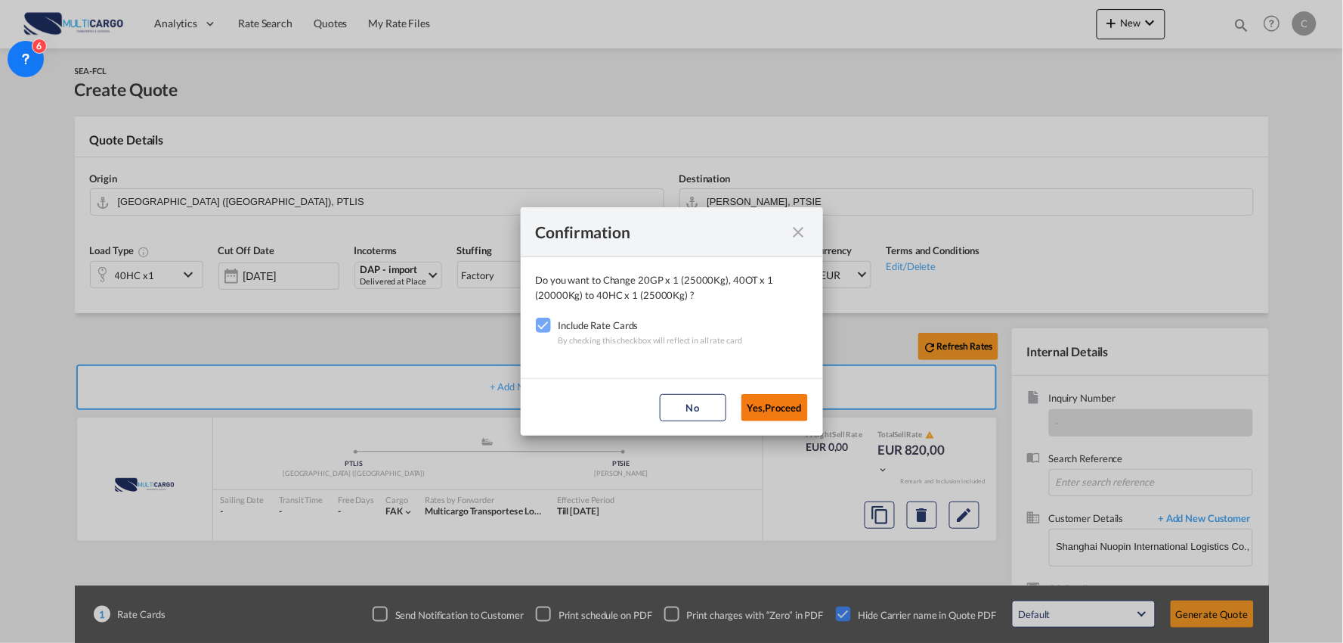
click at [776, 404] on button "Yes,Proceed" at bounding box center [775, 407] width 67 height 27
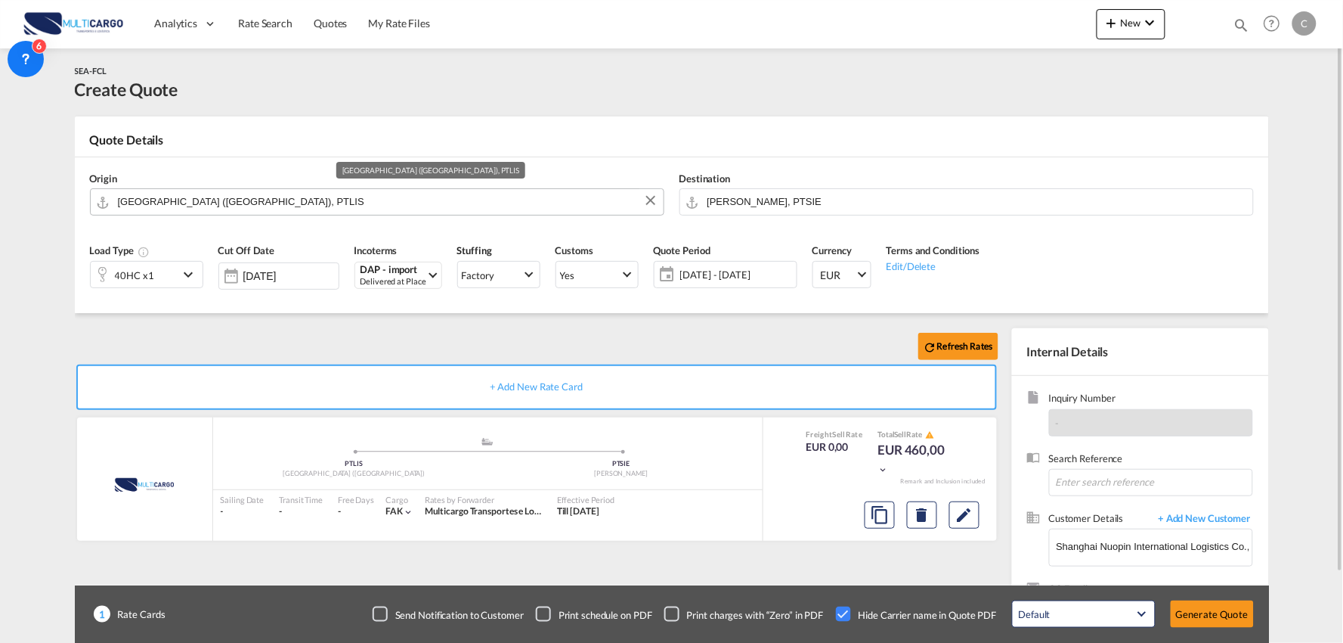
click at [209, 189] on input "[GEOGRAPHIC_DATA] ([GEOGRAPHIC_DATA]), PTLIS" at bounding box center [387, 201] width 538 height 26
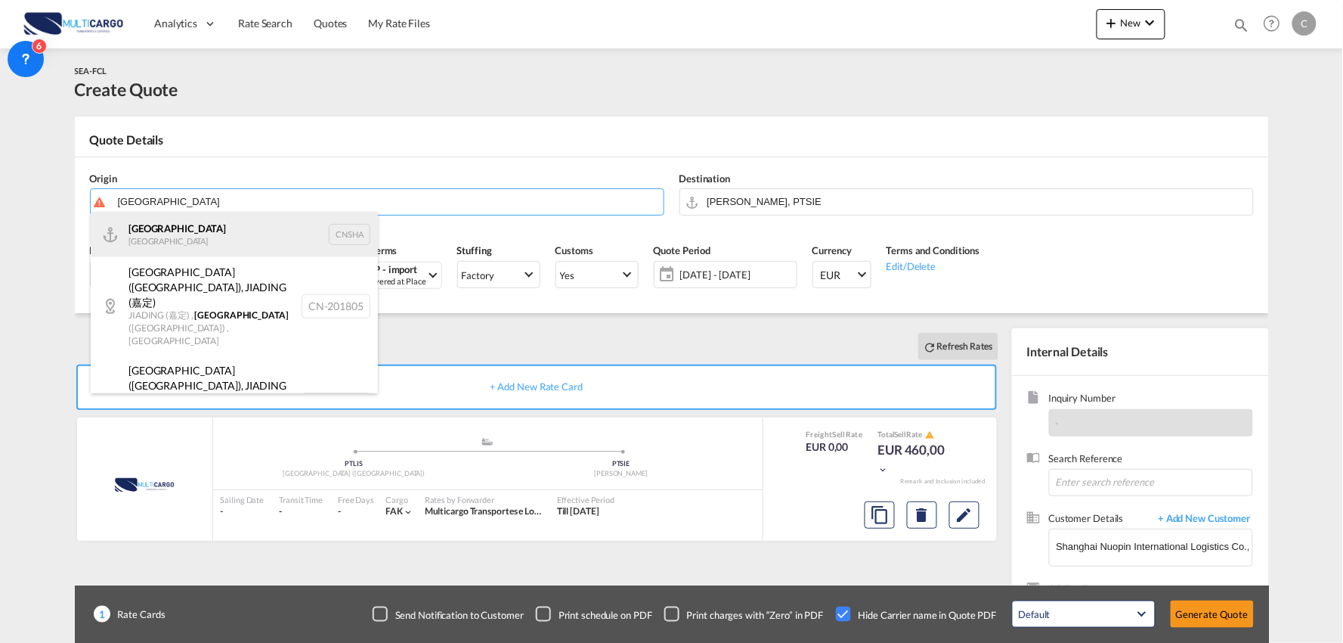
click at [146, 216] on div "Shanghai China CNSHA" at bounding box center [234, 234] width 287 height 45
type input "[GEOGRAPHIC_DATA], [GEOGRAPHIC_DATA]"
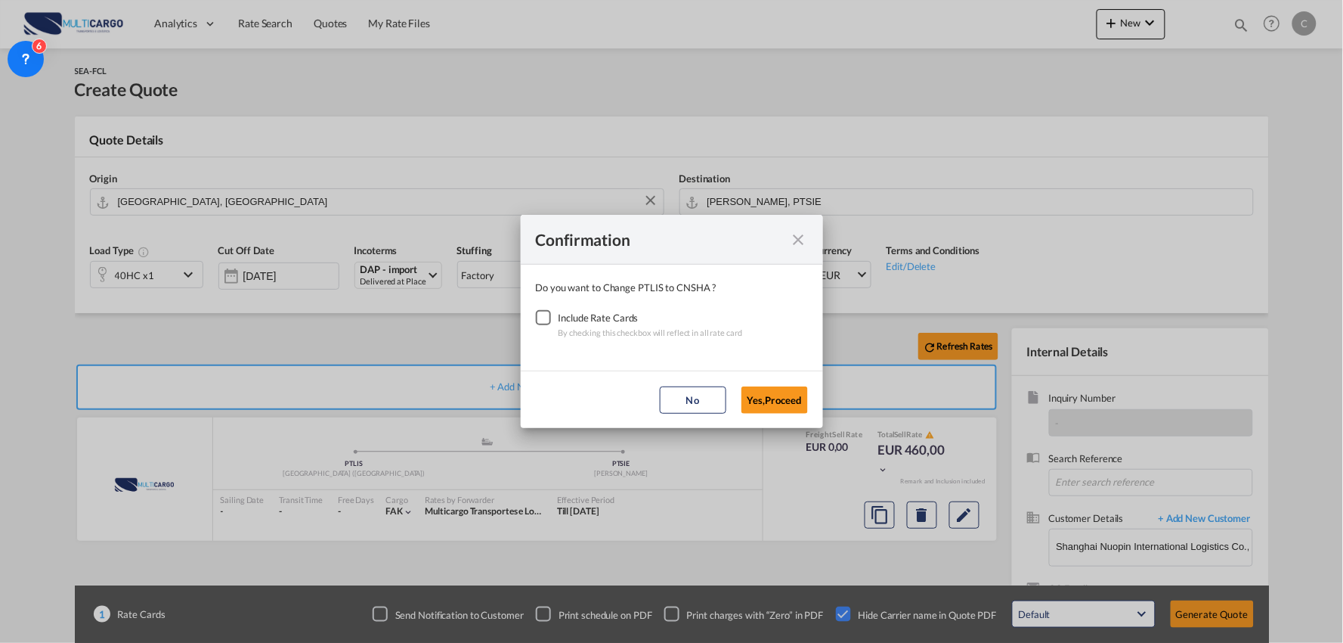
click at [540, 311] on div "Checkbox No Ink" at bounding box center [543, 317] width 15 height 15
drag, startPoint x: 783, startPoint y: 386, endPoint x: 785, endPoint y: 401, distance: 15.9
click at [783, 386] on button "Yes,Proceed" at bounding box center [775, 399] width 67 height 27
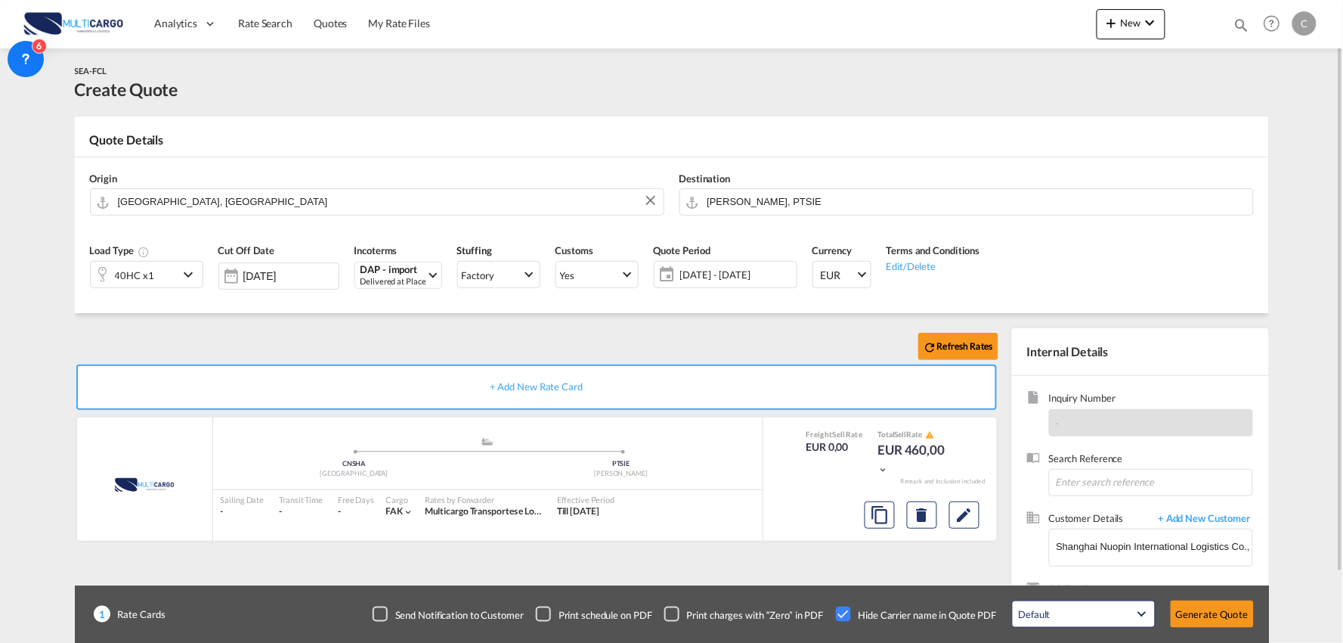
click at [497, 345] on div "Refresh Rates" at bounding box center [540, 346] width 930 height 36
click at [1236, 615] on button "Generate Quote" at bounding box center [1212, 613] width 83 height 27
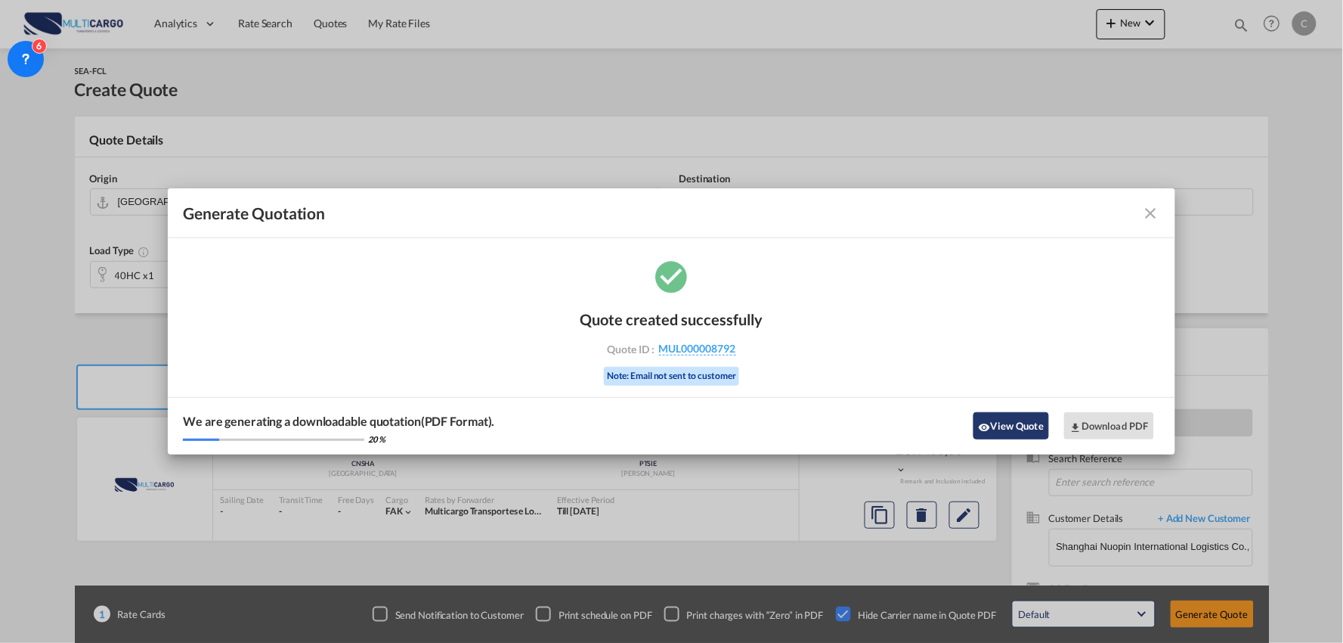
click at [1013, 432] on button "View Quote" at bounding box center [1012, 425] width 76 height 27
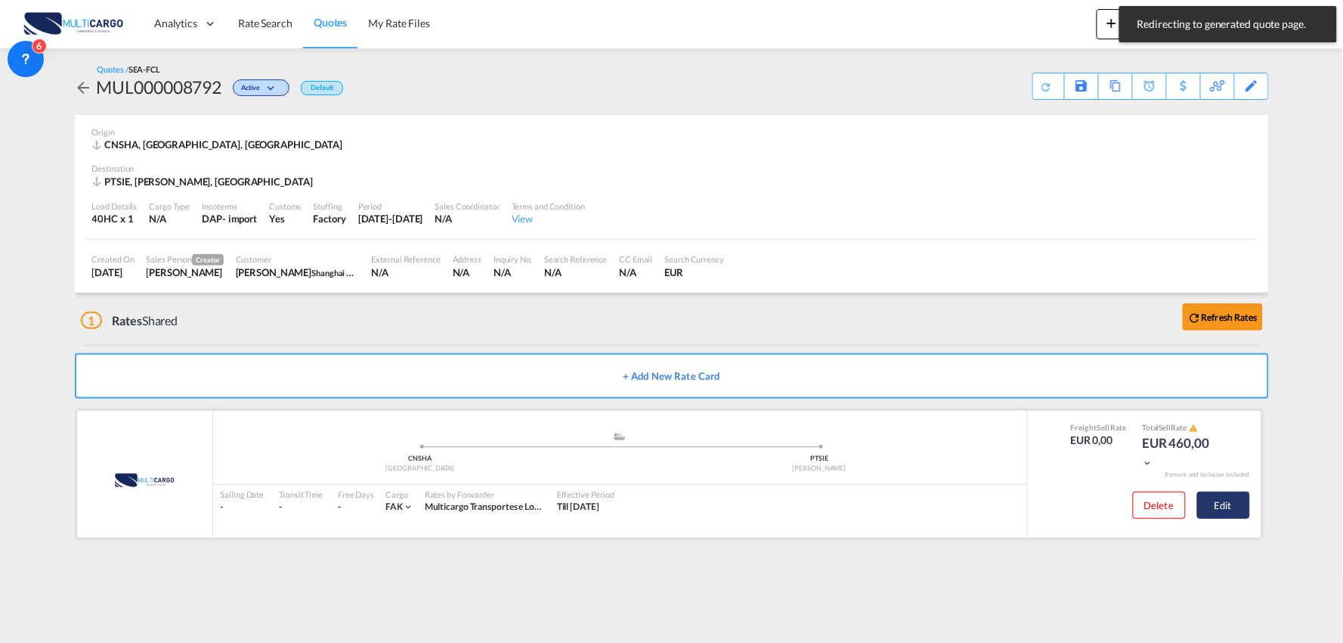
click at [1215, 503] on button "Edit" at bounding box center [1223, 504] width 53 height 27
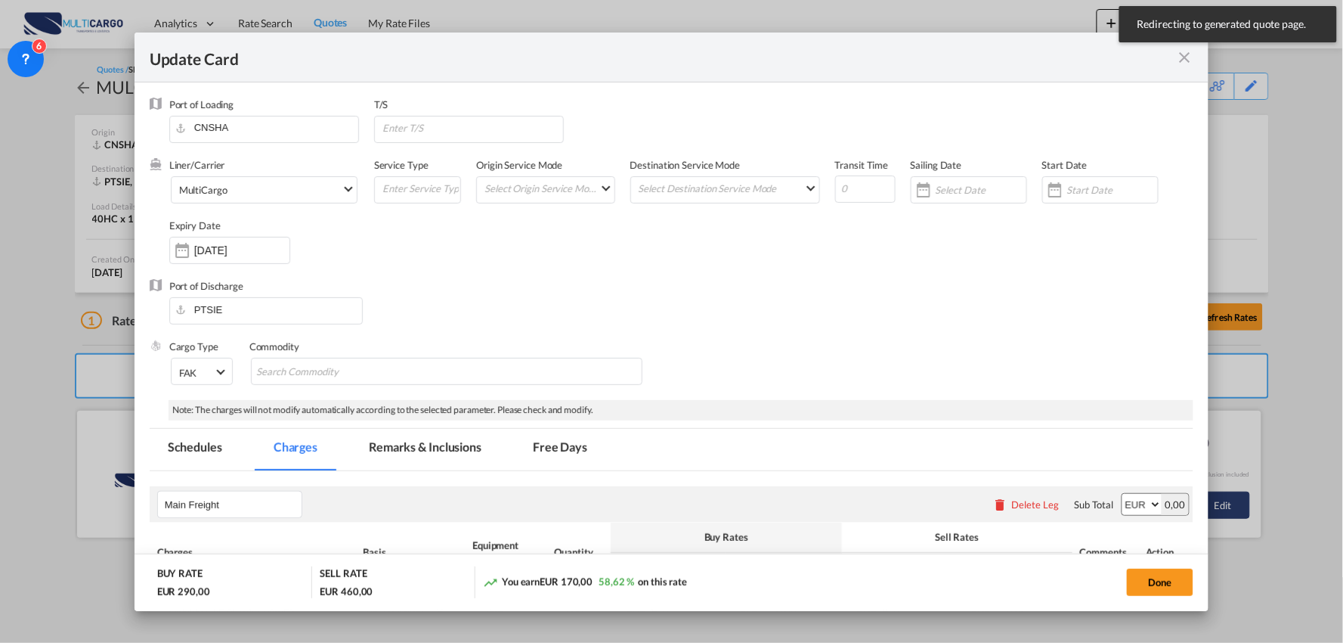
select select "per container"
select select "per B/L"
select select "per container"
select select "per B/L"
select select "per container"
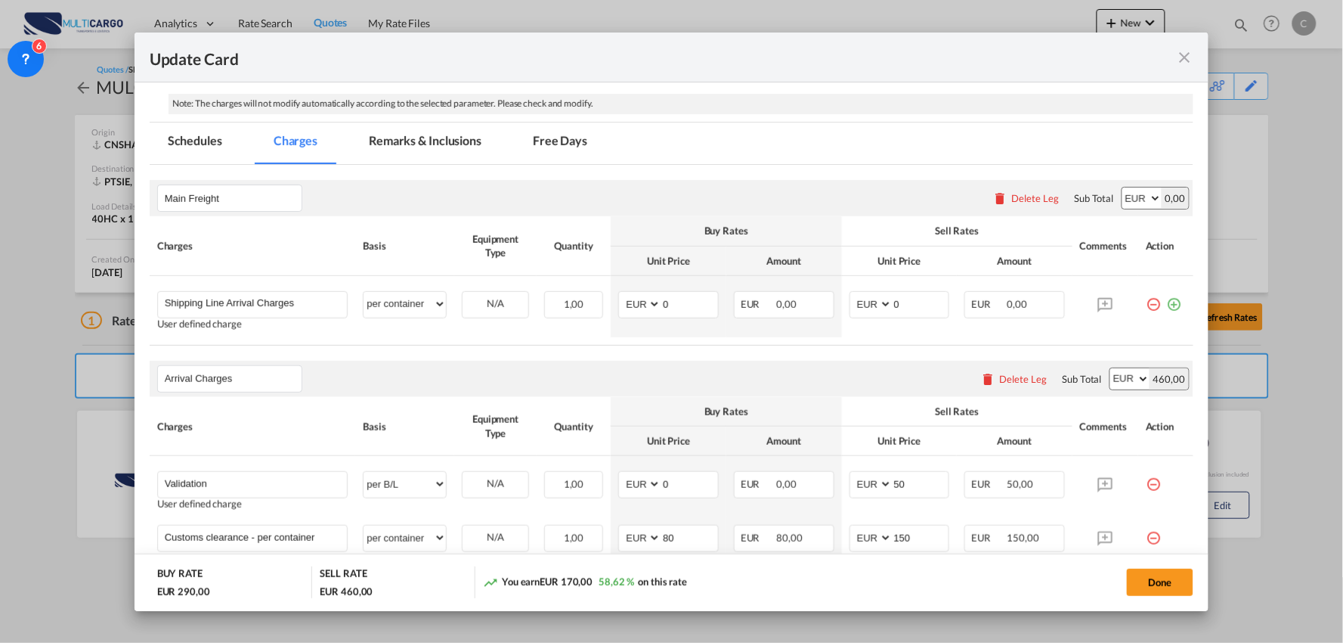
scroll to position [336, 0]
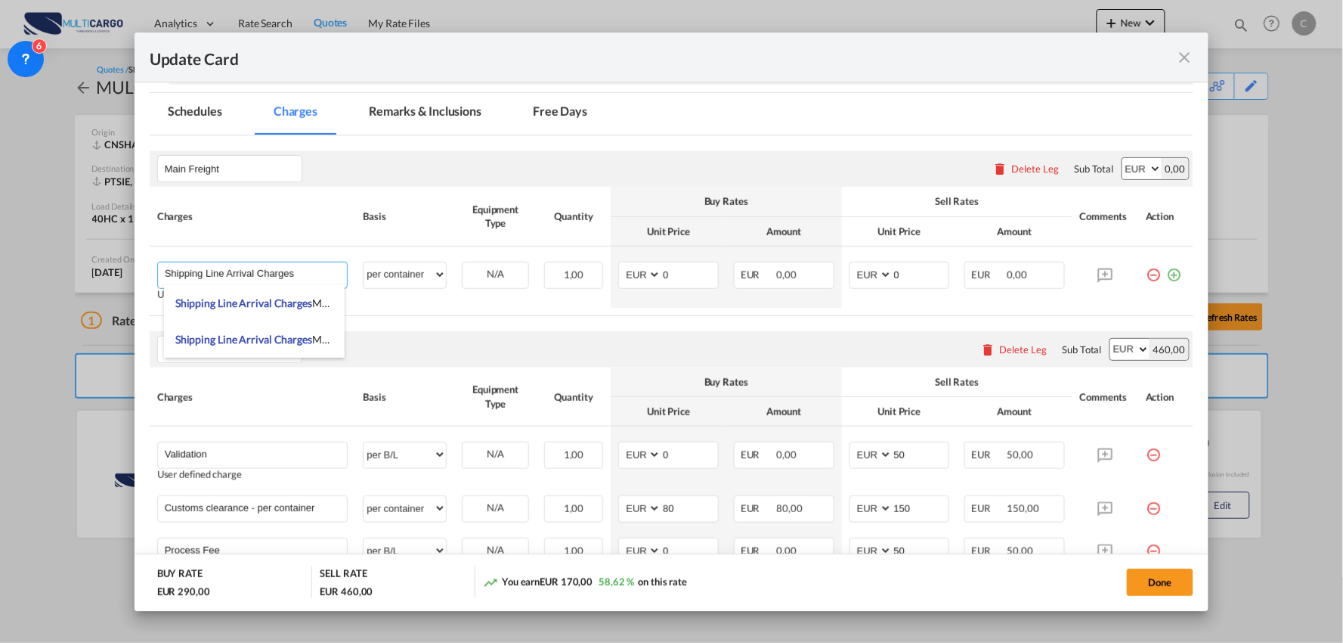
drag, startPoint x: 314, startPoint y: 270, endPoint x: 91, endPoint y: 278, distance: 222.4
click at [96, 278] on div "Update Card Port of [GEOGRAPHIC_DATA] [GEOGRAPHIC_DATA] T/S Liner/Carrier Multi…" at bounding box center [671, 321] width 1343 height 643
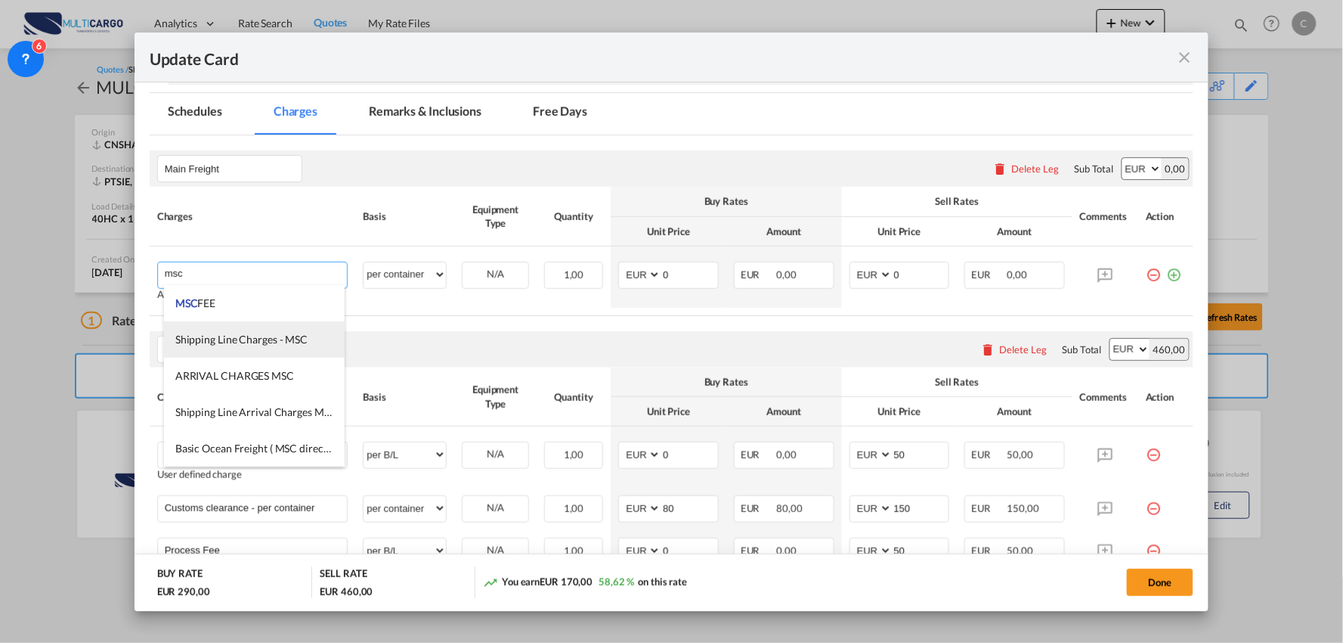
click at [266, 330] on li "Shipping Line Charges - MSC" at bounding box center [254, 339] width 181 height 36
type input "Shipping Line Charges - MSC"
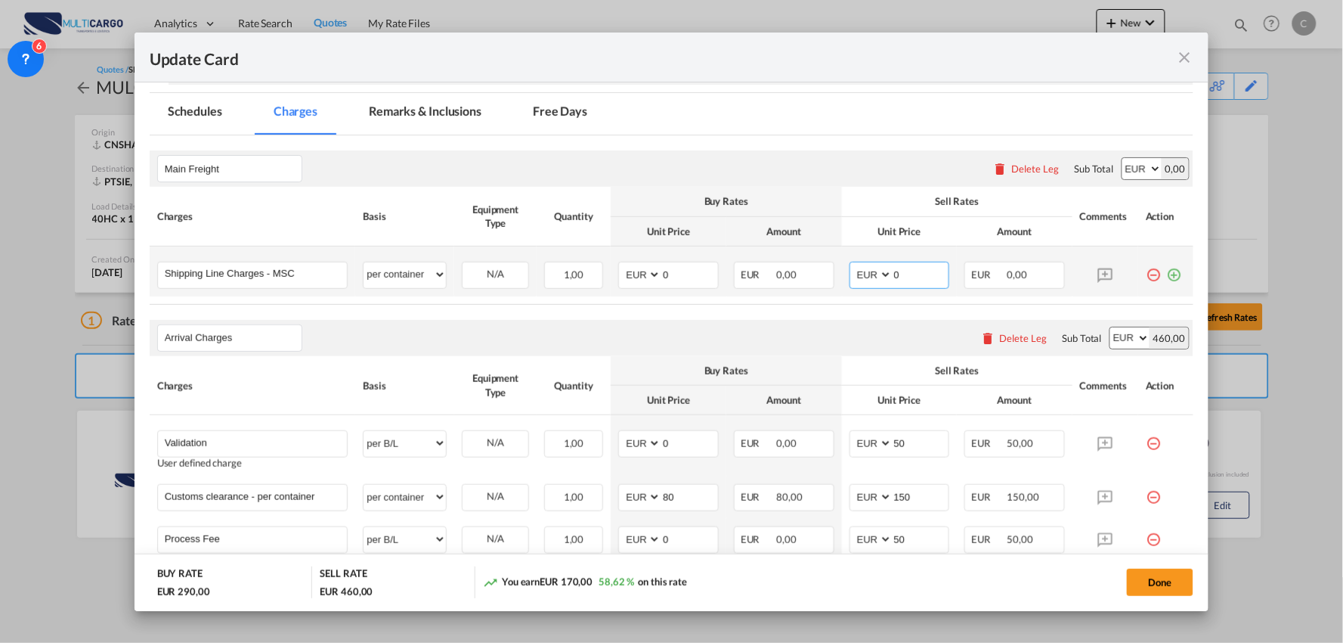
drag, startPoint x: 905, startPoint y: 278, endPoint x: 865, endPoint y: 275, distance: 40.2
click at [865, 275] on md-input-container "AED AFN ALL AMD ANG AOA ARS AUD AWG AZN BAM BBD BDT BGN BHD BIF BMD BND BOB BRL…" at bounding box center [900, 275] width 101 height 27
type input "347"
drag, startPoint x: 673, startPoint y: 280, endPoint x: 572, endPoint y: 274, distance: 101.5
click at [574, 277] on tr "Shipping Line Charges - MSC Please Enter User Defined Charges Cannot Be Publish…" at bounding box center [672, 271] width 1045 height 50
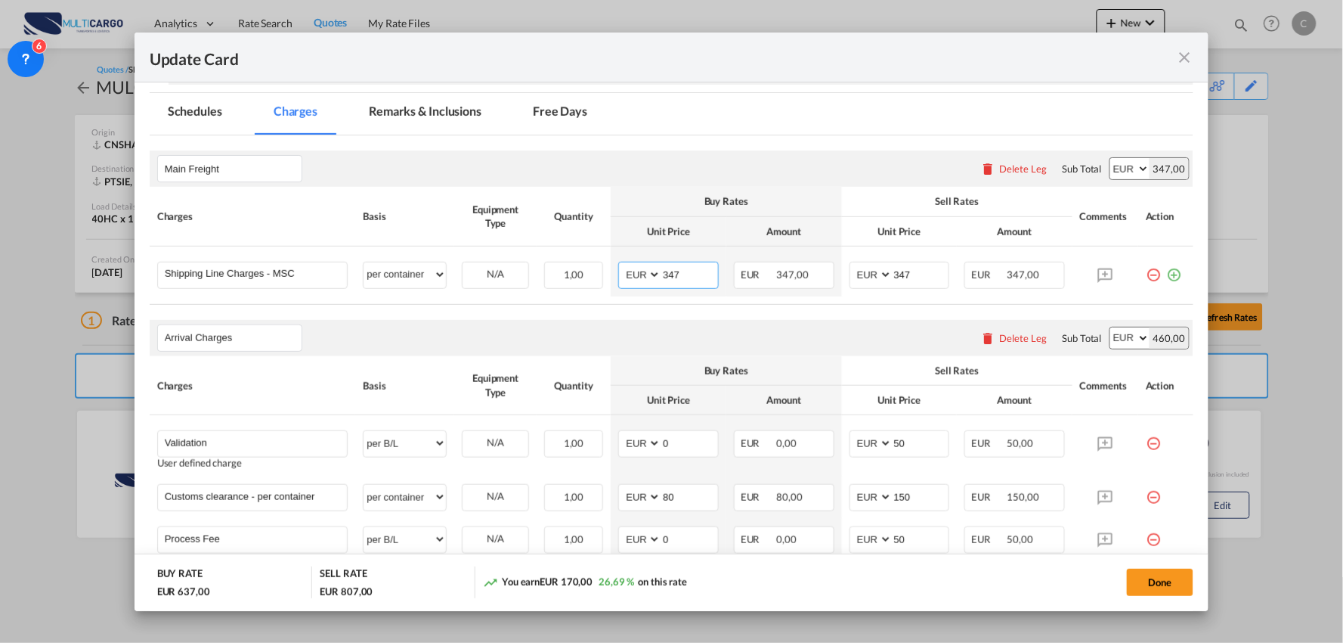
type input "347"
click at [599, 335] on div "Arrival Charges Please enter leg name Leg Name Already Exists Delete Leg Sub To…" at bounding box center [672, 338] width 1045 height 36
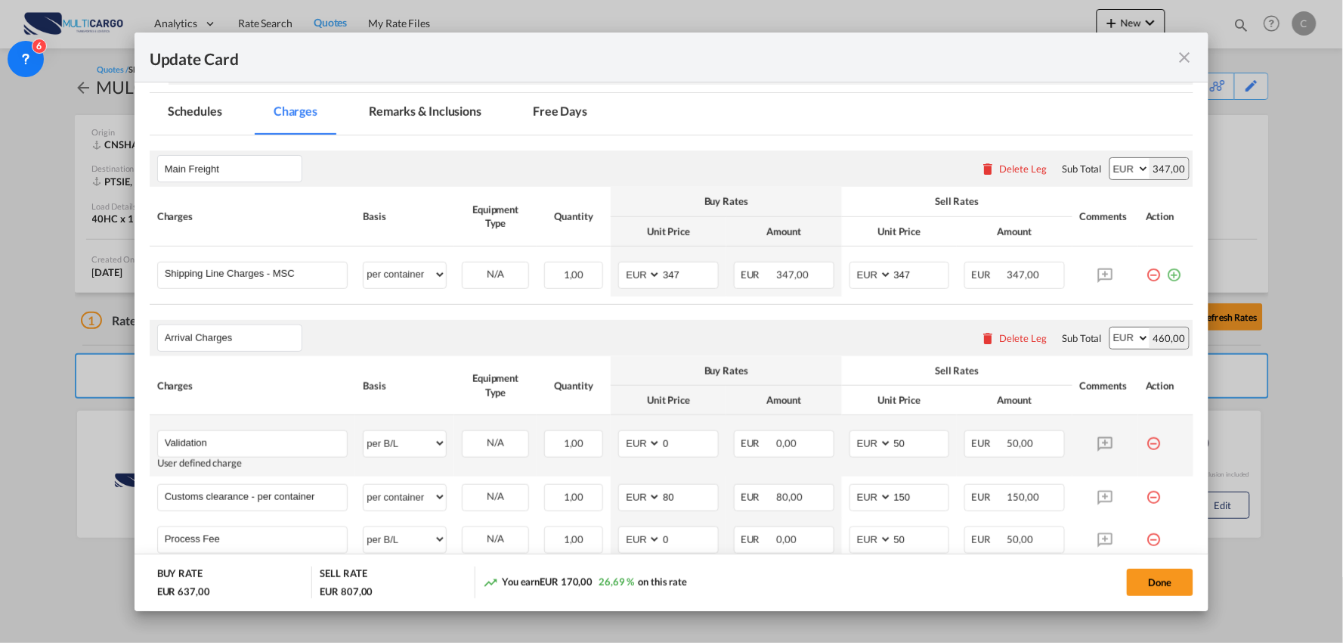
scroll to position [501, 0]
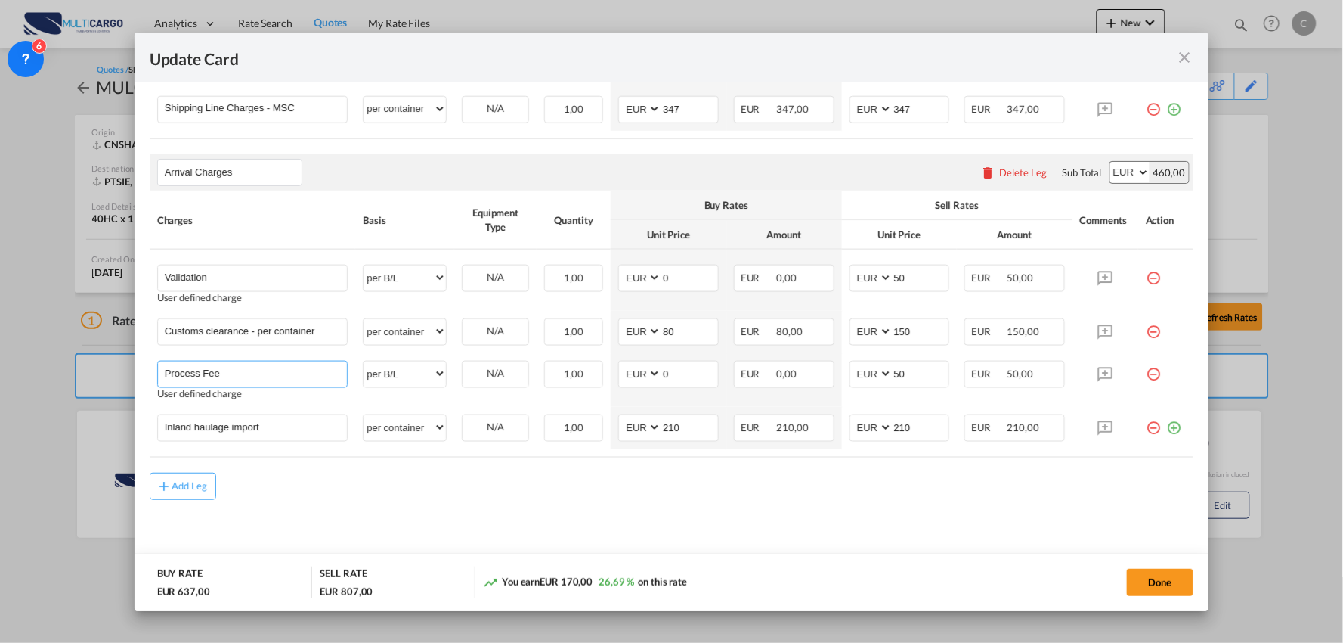
click at [0, 364] on div "Update Card Port of [GEOGRAPHIC_DATA] [GEOGRAPHIC_DATA] T/S Liner/Carrier Multi…" at bounding box center [671, 321] width 1343 height 643
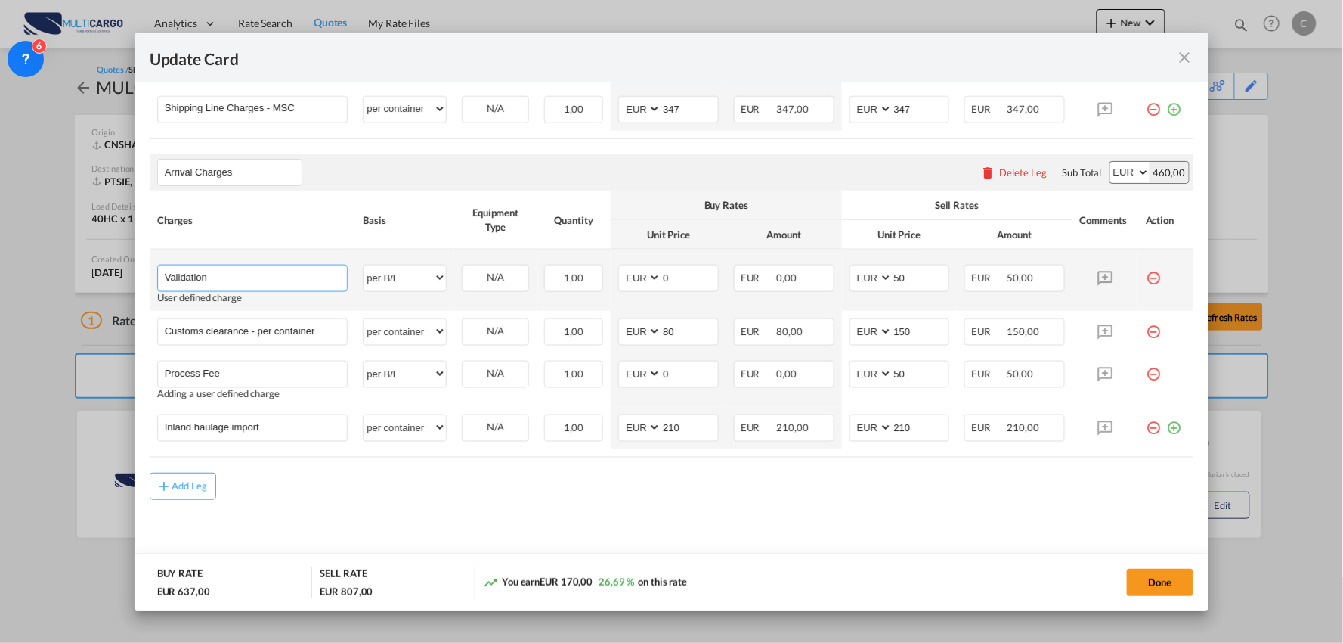
click at [276, 266] on input "Validation" at bounding box center [256, 276] width 183 height 23
paste input "Process Fee"
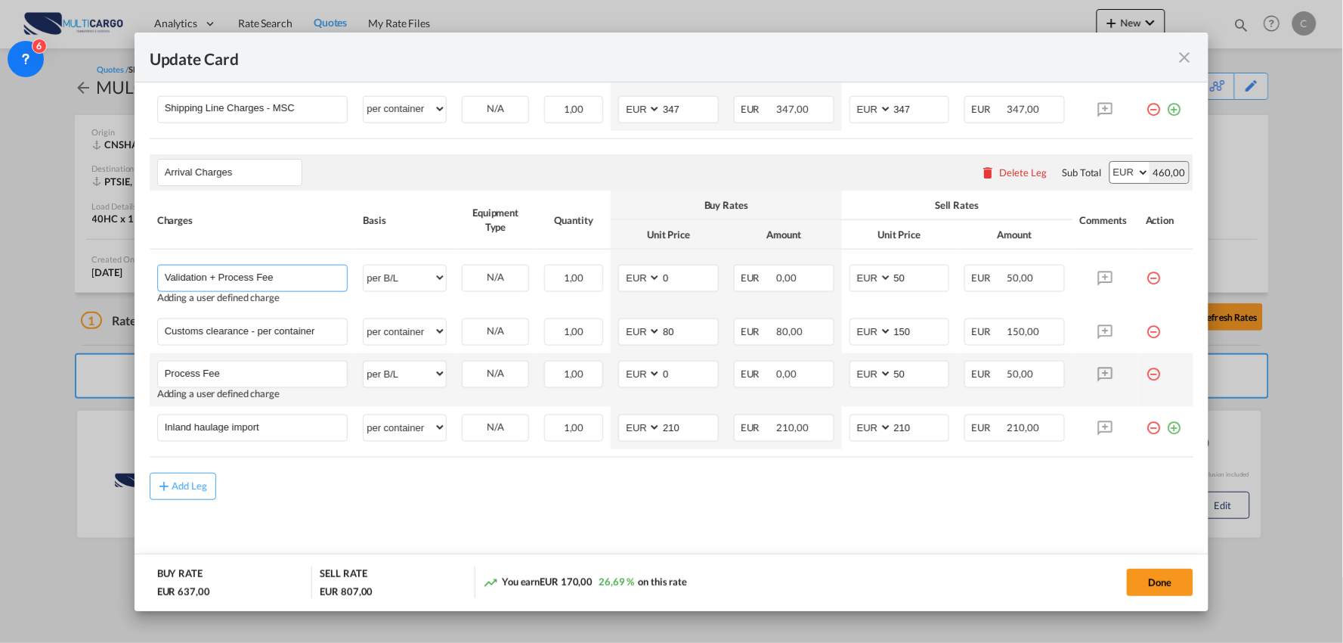
type input "Validation + Process Fee"
click at [1146, 373] on md-icon "icon-minus-circle-outline red-400-fg" at bounding box center [1153, 368] width 15 height 15
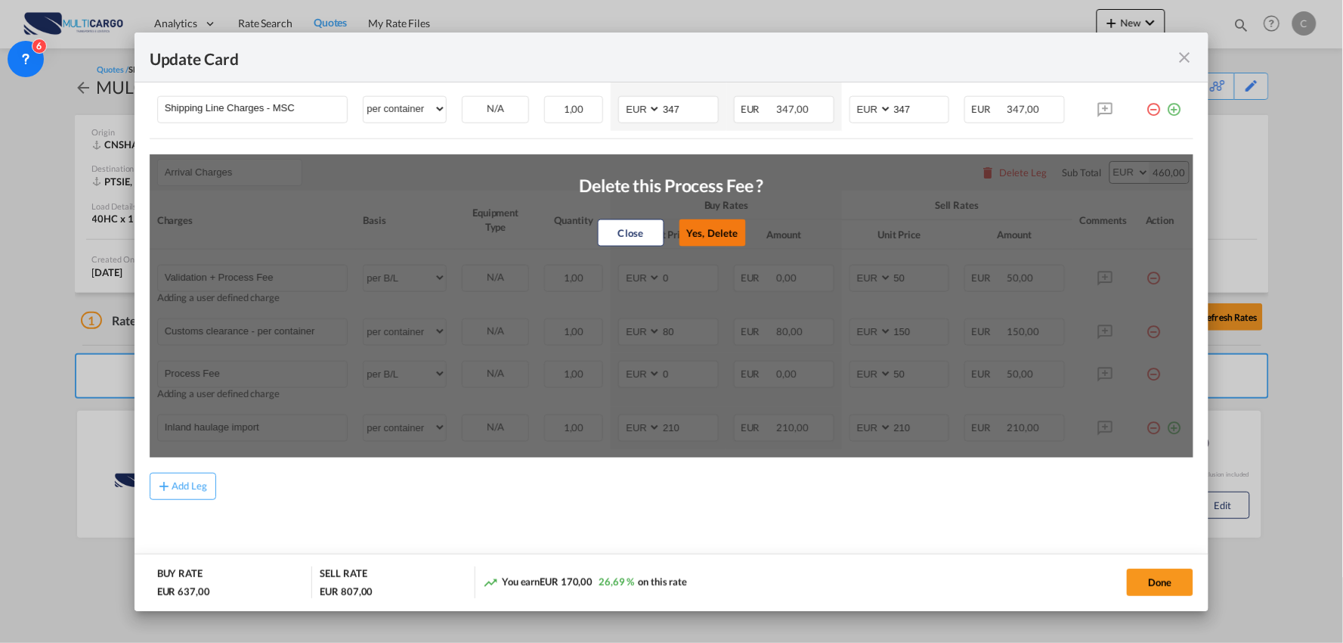
click at [698, 228] on button "Yes, Delete" at bounding box center [712, 232] width 67 height 27
type input "Inland haulage import"
select select "per container"
type input "210"
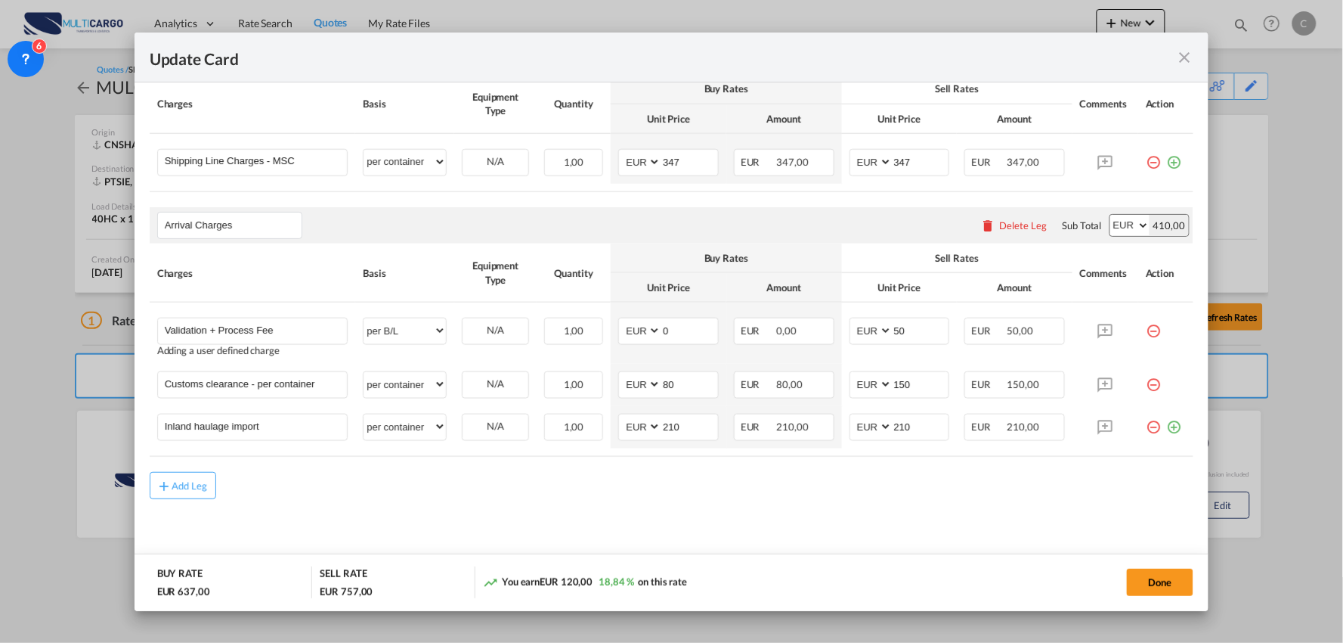
scroll to position [447, 0]
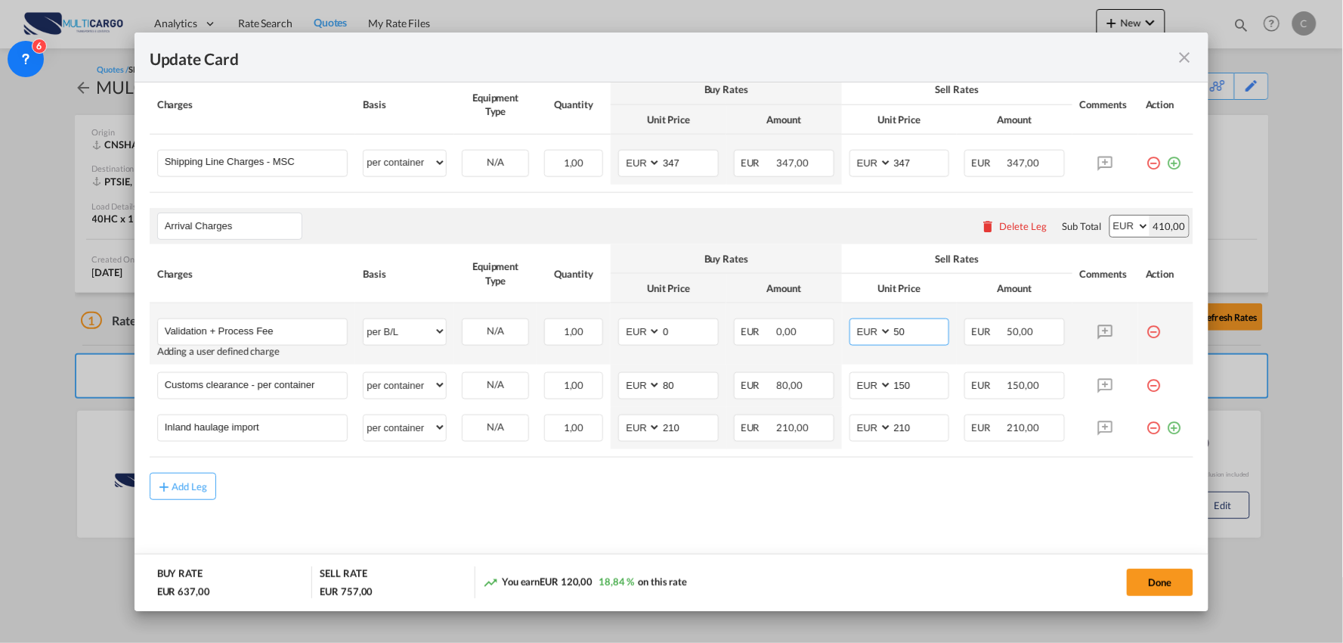
drag, startPoint x: 905, startPoint y: 330, endPoint x: 865, endPoint y: 330, distance: 39.3
click at [865, 330] on md-input-container "AED AFN ALL AMD ANG AOA ARS AUD AWG AZN BAM BBD BDT BGN BHD BIF BMD BND BOB BRL…" at bounding box center [900, 331] width 101 height 27
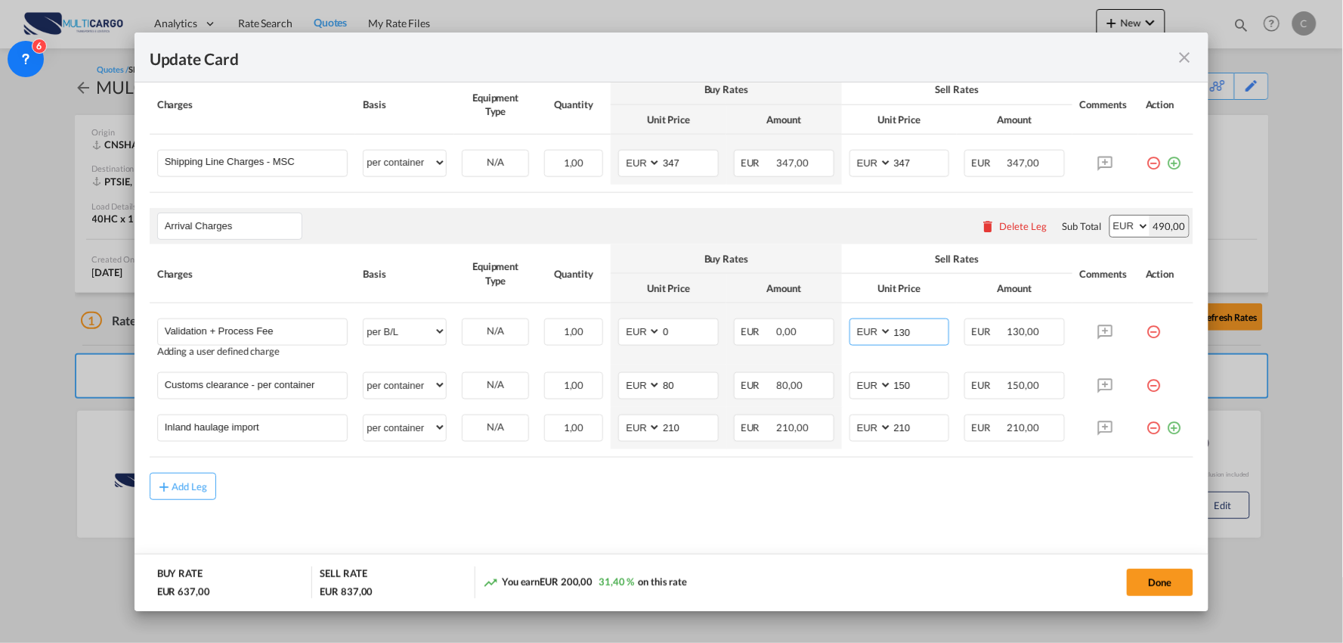
type input "130"
click at [330, 522] on md-content "Main Freight Please enter leg name Leg Name Already Exists Delete Leg Sub Total…" at bounding box center [672, 298] width 1045 height 550
drag, startPoint x: 301, startPoint y: 429, endPoint x: 67, endPoint y: 413, distance: 234.9
click at [67, 413] on div "Update Card Port of [GEOGRAPHIC_DATA] [GEOGRAPHIC_DATA] T/S Liner/Carrier Multi…" at bounding box center [671, 321] width 1343 height 643
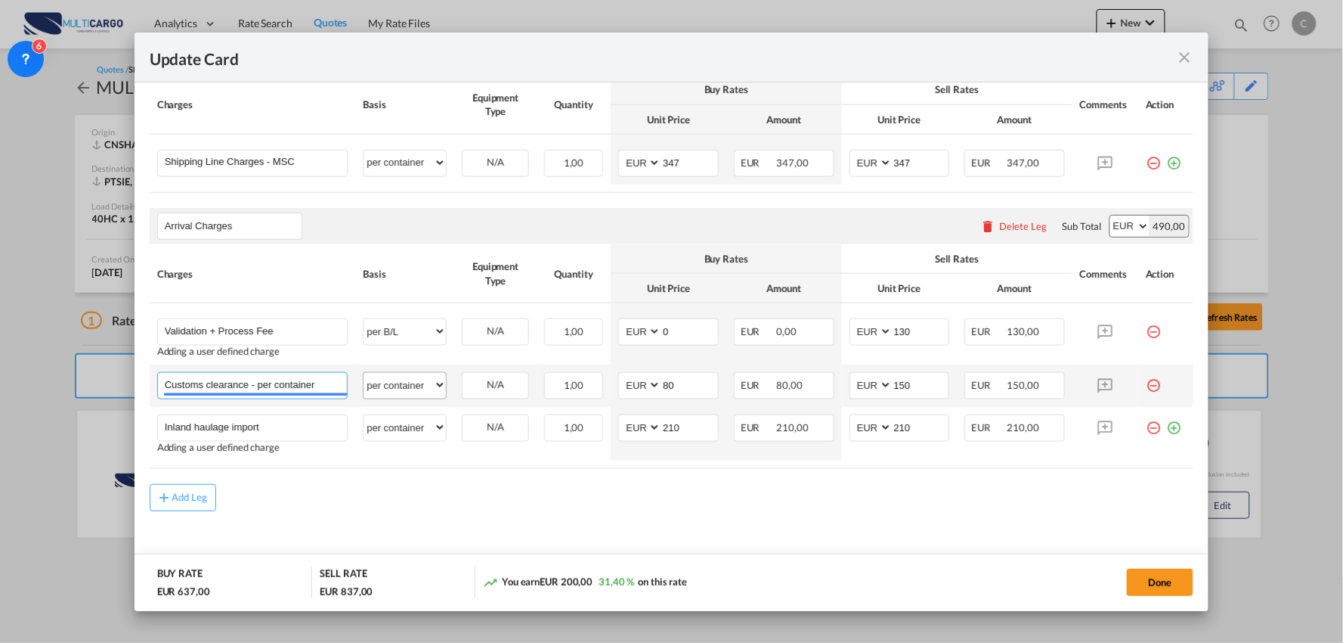
drag, startPoint x: 327, startPoint y: 381, endPoint x: 391, endPoint y: 389, distance: 64.7
click at [73, 358] on div "Update Card Port of [GEOGRAPHIC_DATA] [GEOGRAPHIC_DATA] T/S Liner/Carrier Multi…" at bounding box center [671, 321] width 1343 height 643
paste input "(Eur50000)"
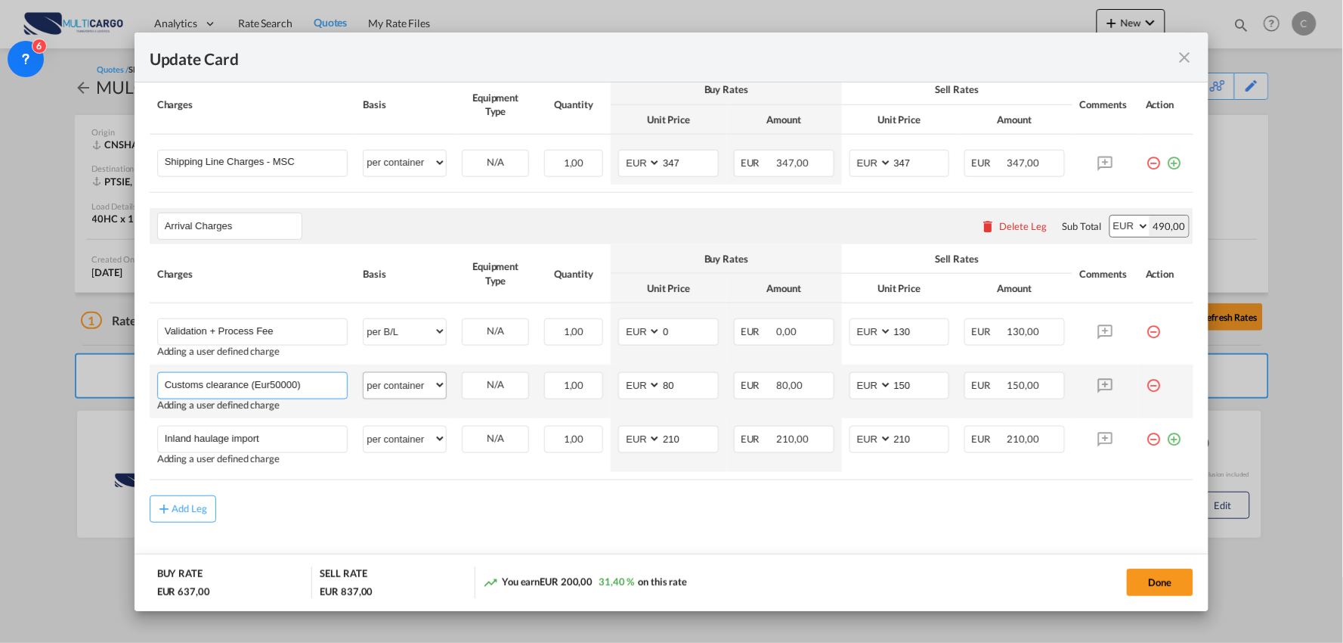
type input "Customs clearance (Eur50000)"
click at [411, 386] on select "per equipment per container per B/L per shipping bill per shipment per pallet p…" at bounding box center [405, 385] width 82 height 24
select select "per_document"
click at [364, 373] on select "per equipment per container per B/L per shipping bill per shipment per pallet p…" at bounding box center [405, 385] width 82 height 24
click at [321, 491] on rate-modification "Main Freight Please enter leg name Leg Name Already Exists Delete Leg Sub Total…" at bounding box center [672, 272] width 1045 height 499
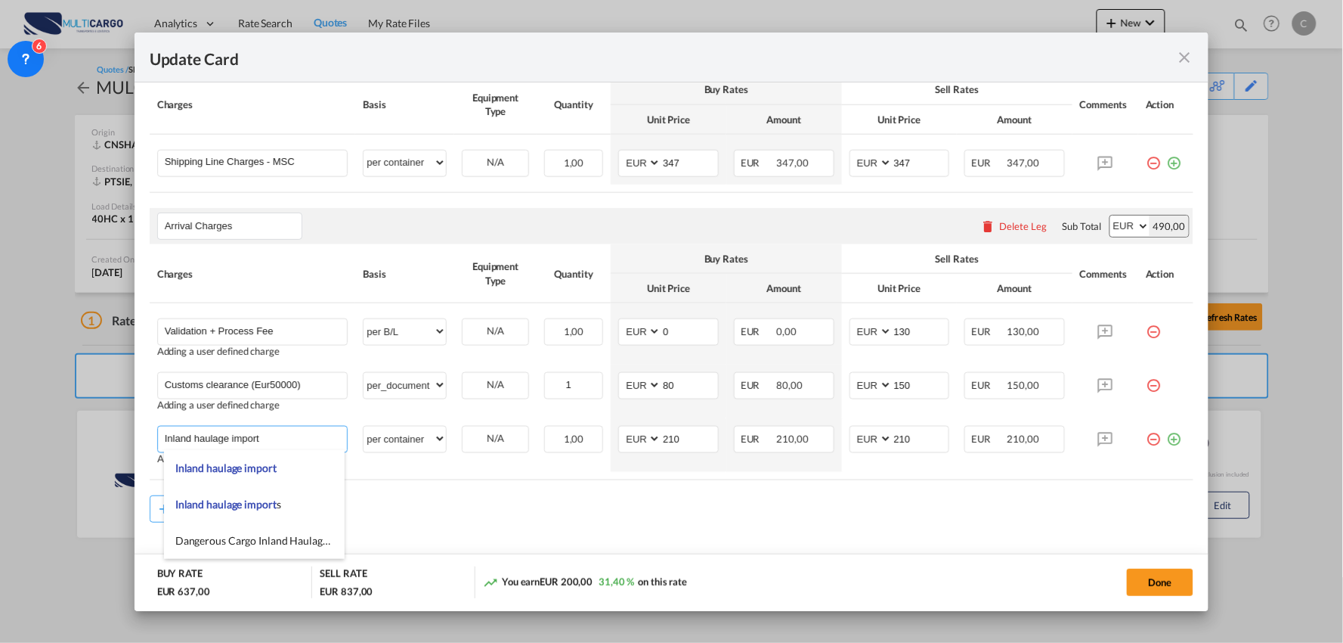
drag, startPoint x: 272, startPoint y: 435, endPoint x: 85, endPoint y: 431, distance: 187.5
click at [86, 432] on div "Update Card Port of [GEOGRAPHIC_DATA] [GEOGRAPHIC_DATA] T/S Liner/Carrier Multi…" at bounding box center [671, 321] width 1343 height 643
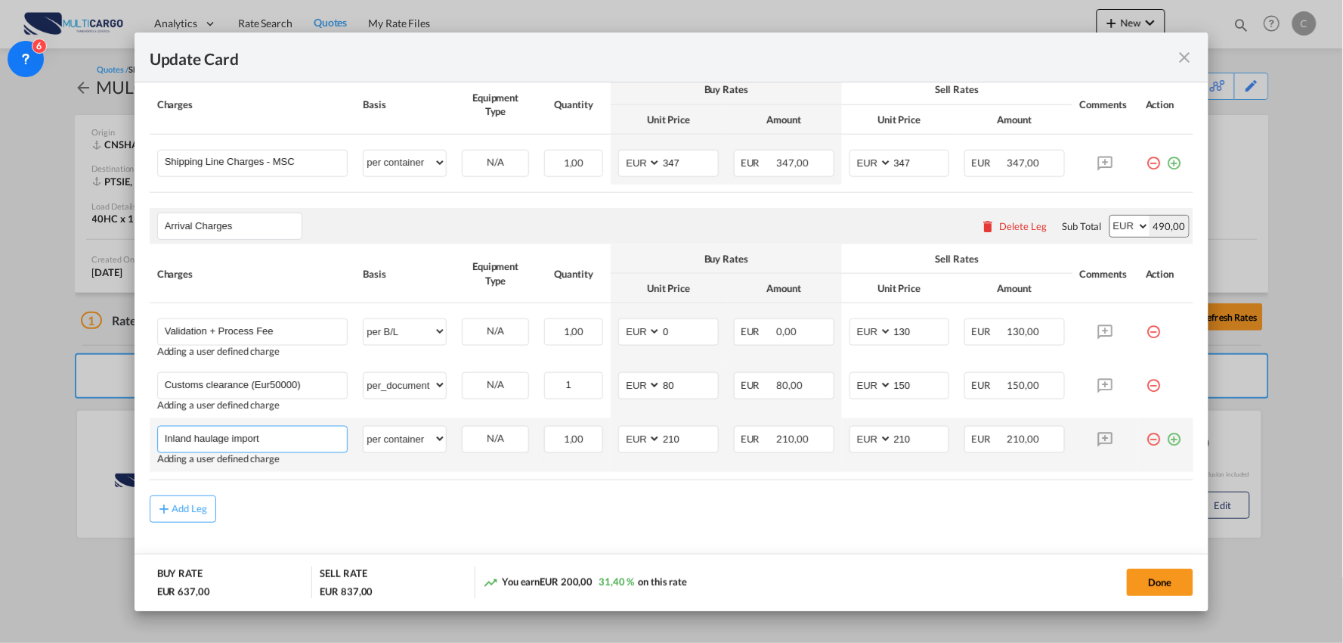
paste input "Haulage Terminal - Warehouse - EmptyDeliver [PERSON_NAME]"
type input "Haulage Terminal - Warehouse - EmptyDeliver [PERSON_NAME]"
drag, startPoint x: 685, startPoint y: 444, endPoint x: 615, endPoint y: 444, distance: 70.3
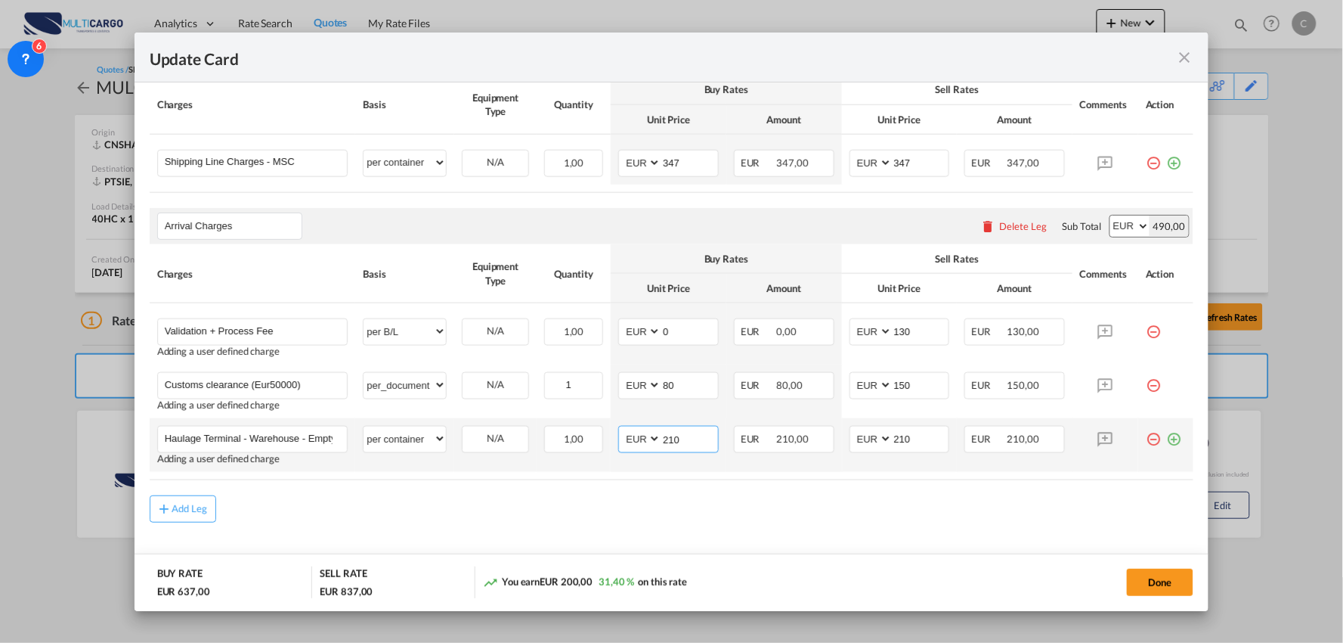
click at [618, 444] on md-input-container "AED AFN ALL AMD ANG AOA ARS AUD AWG AZN BAM BBD BDT BGN BHD BIF BMD BND [PERSON…" at bounding box center [668, 439] width 101 height 27
click at [1166, 437] on md-icon "icon-plus-circle-outline green-400-fg" at bounding box center [1173, 433] width 15 height 15
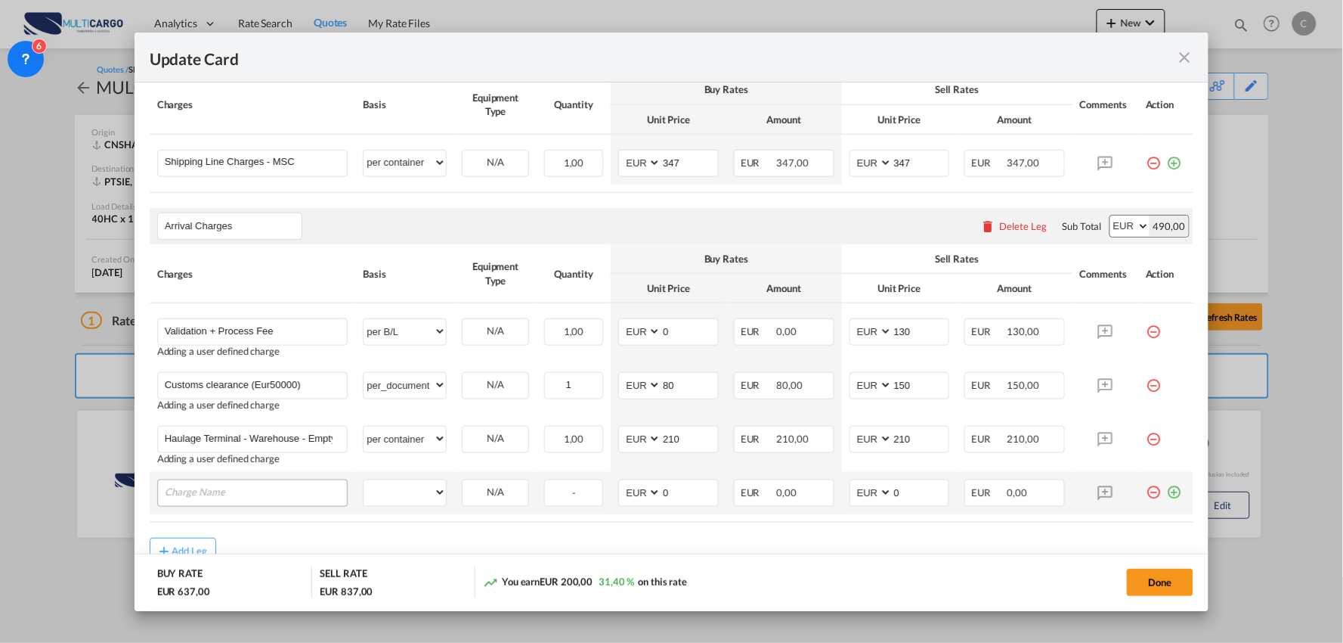
drag, startPoint x: 261, startPoint y: 477, endPoint x: 252, endPoint y: 482, distance: 9.5
click at [261, 477] on td "Please Enter User Defined Charges Cannot Be Published" at bounding box center [253, 493] width 206 height 42
click at [243, 488] on input "Charge Name" at bounding box center [256, 491] width 183 height 23
paste input "Unlaoding/Loading"
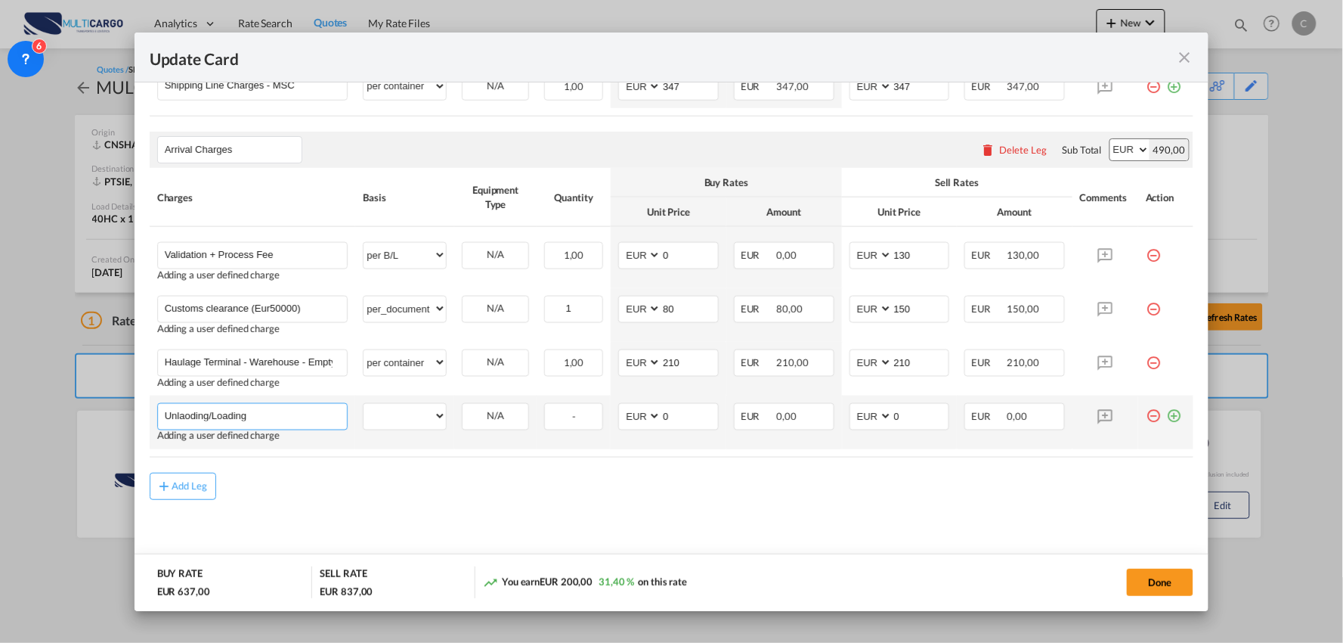
type input "Unlaoding/Loading"
click at [1166, 412] on md-icon "icon-plus-circle-outline green-400-fg" at bounding box center [1173, 410] width 15 height 15
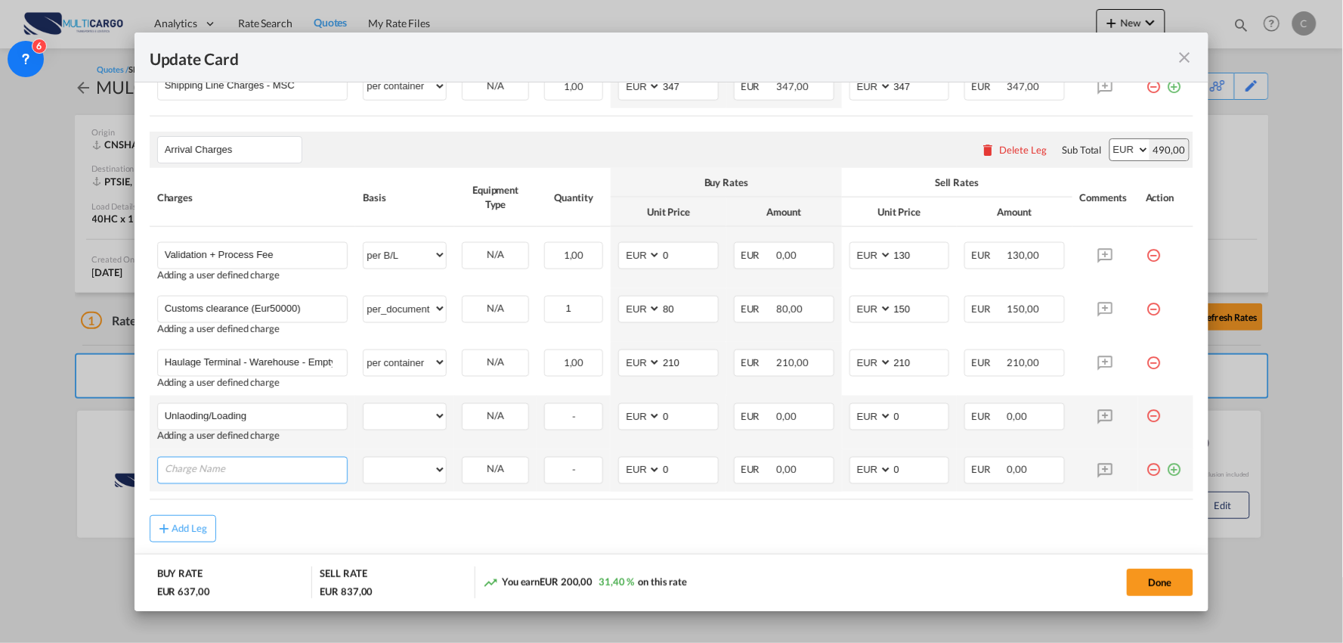
click at [213, 467] on input "Charge Name" at bounding box center [256, 468] width 183 height 23
paste input "Curtain Side Truck Delivery"
type input "Curtain Side Truck Delivery"
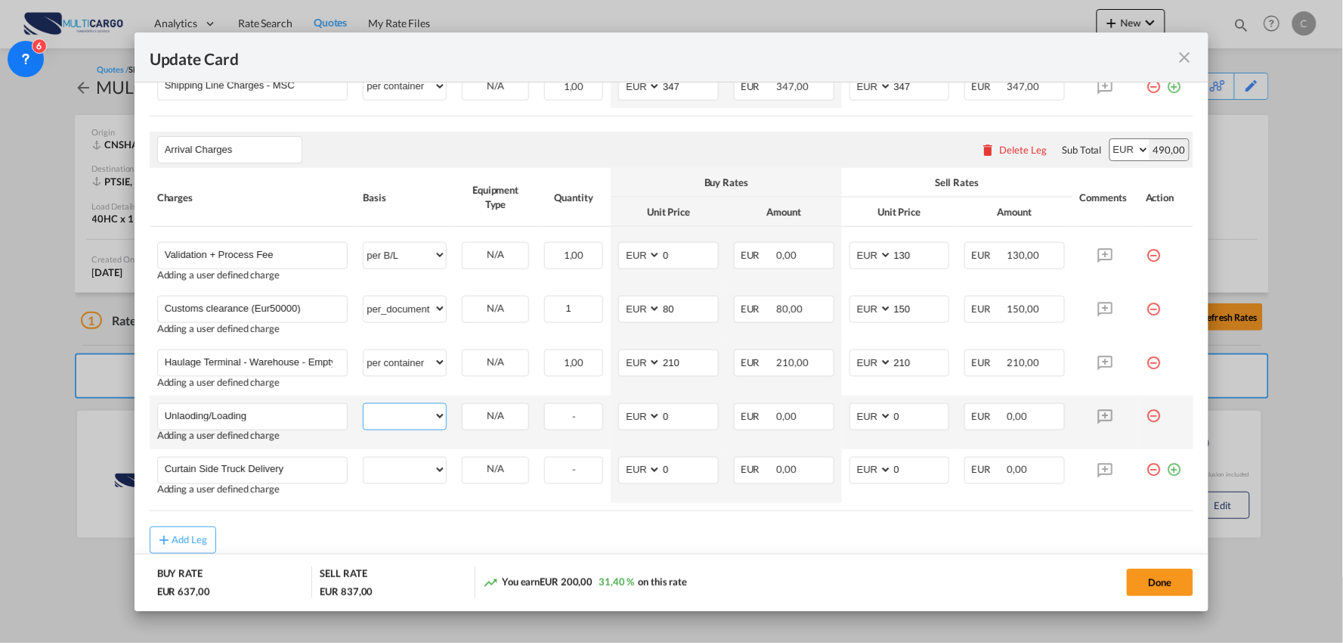
drag, startPoint x: 403, startPoint y: 416, endPoint x: 420, endPoint y: 417, distance: 17.5
click at [403, 416] on select "per equipment per container per B/L per shipping bill per shipment per pallet p…" at bounding box center [405, 416] width 82 height 24
select select "per container"
click at [364, 404] on select "per equipment per container per B/L per shipping bill per shipment per pallet p…" at bounding box center [405, 416] width 82 height 24
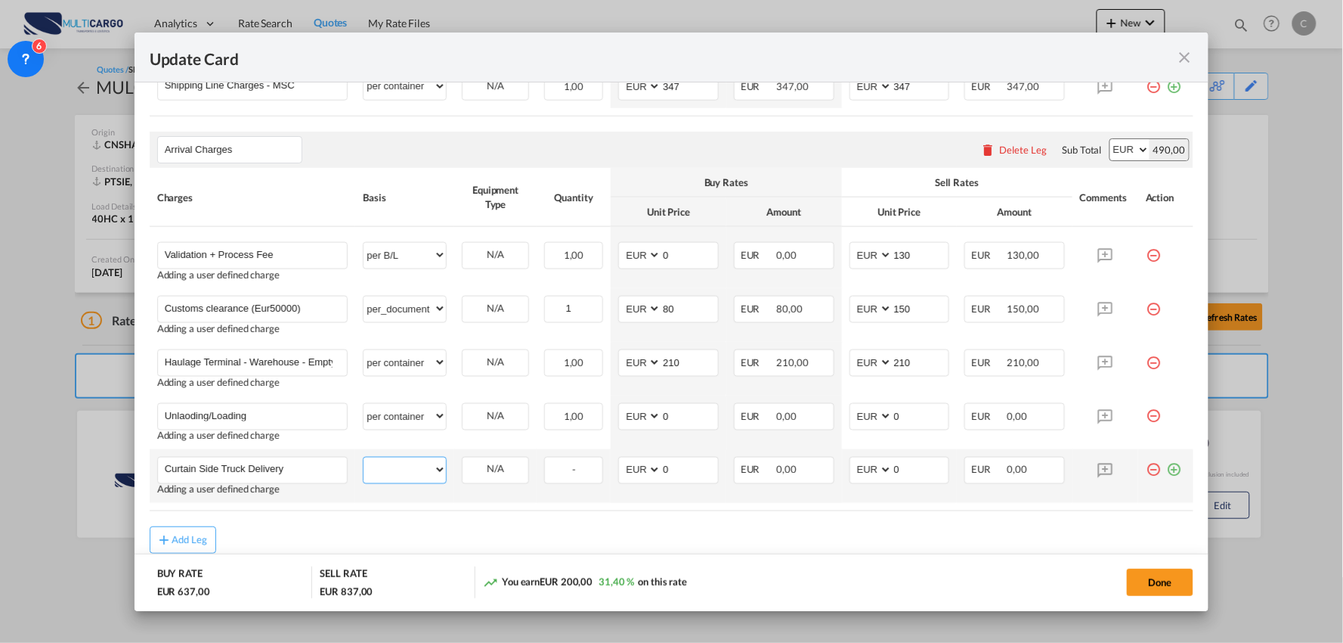
drag, startPoint x: 413, startPoint y: 469, endPoint x: 432, endPoint y: 473, distance: 19.4
click at [413, 469] on select "per equipment per container per B/L per shipping bill per shipment per pallet p…" at bounding box center [405, 469] width 82 height 24
select select "per container"
click at [364, 458] on select "per equipment per container per B/L per shipping bill per shipment per pallet p…" at bounding box center [405, 469] width 82 height 24
click at [1166, 471] on md-icon "icon-plus-circle-outline green-400-fg" at bounding box center [1173, 464] width 15 height 15
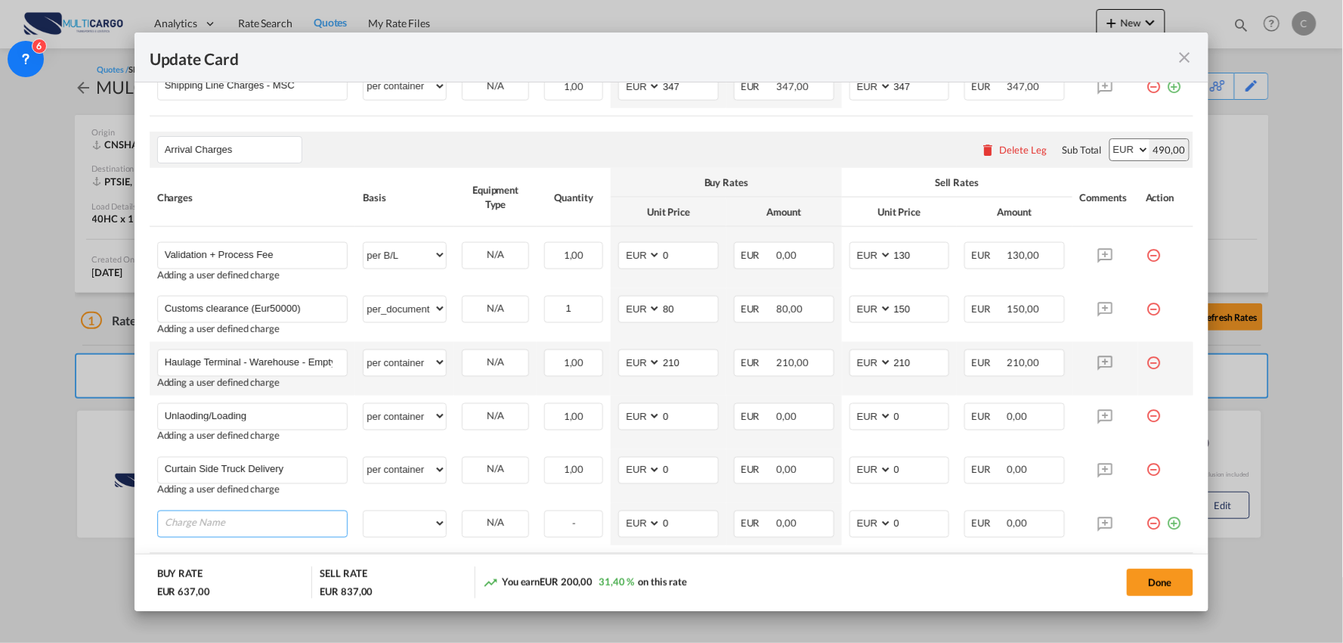
paste input "Storage (5 Free Days) / Per Day /PerPallet"
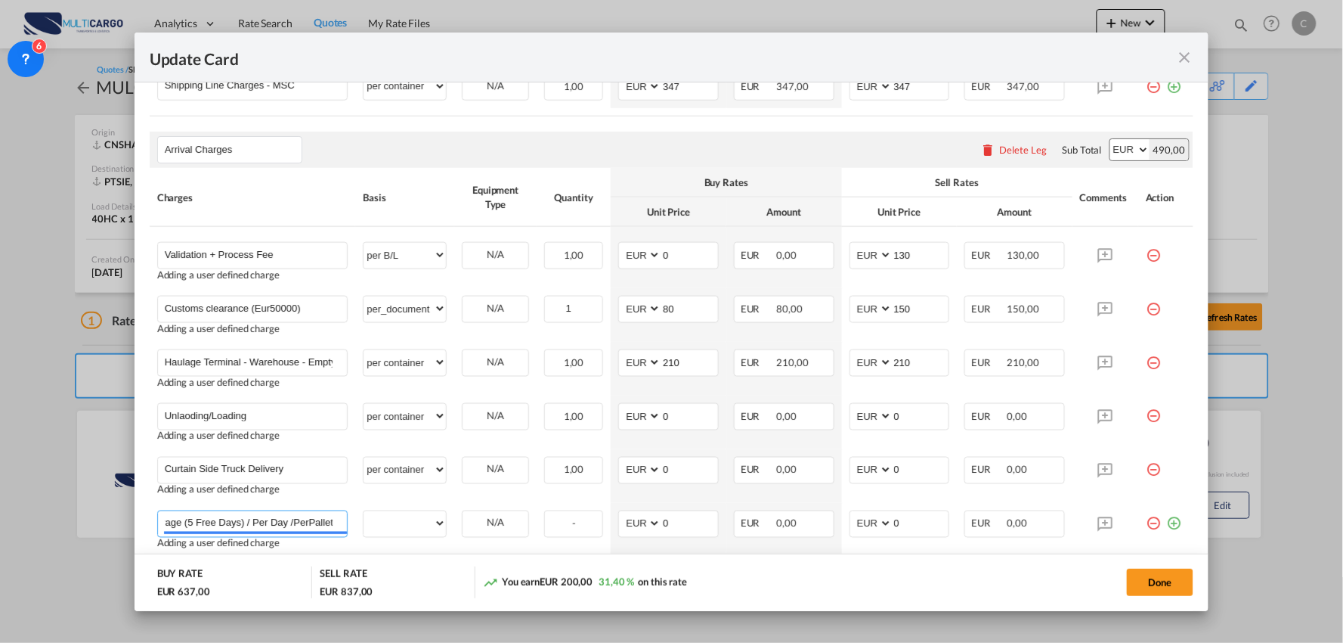
scroll to position [631, 0]
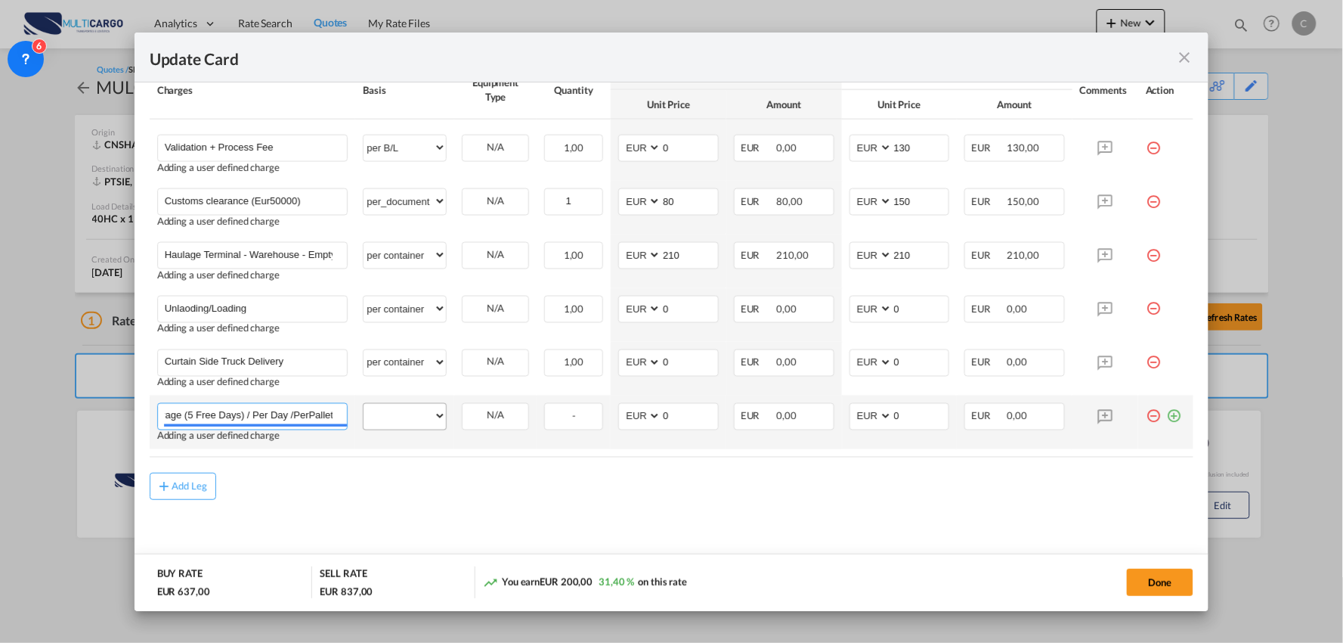
type input "Storage (5 Free Days) / Per Day /PerPallet"
drag, startPoint x: 417, startPoint y: 420, endPoint x: 421, endPoint y: 407, distance: 13.4
click at [417, 420] on select "per equipment per container per B/L per shipping bill per shipment per pallet p…" at bounding box center [405, 416] width 82 height 24
select select "per container"
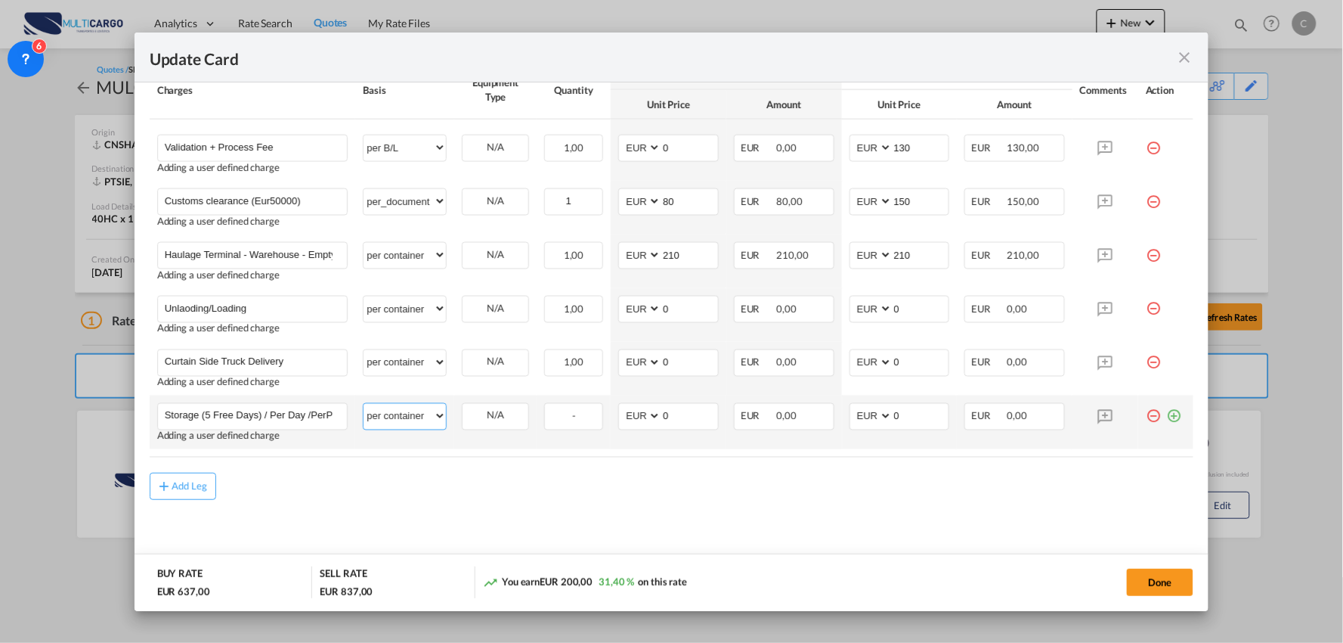
click at [364, 404] on select "per equipment per container per B/L per shipping bill per shipment per pallet p…" at bounding box center [405, 416] width 82 height 24
click at [1166, 413] on md-icon "icon-plus-circle-outline green-400-fg" at bounding box center [1173, 410] width 15 height 15
paste input "STOPPAGE PERHOUR(AFTER2HOURS)"
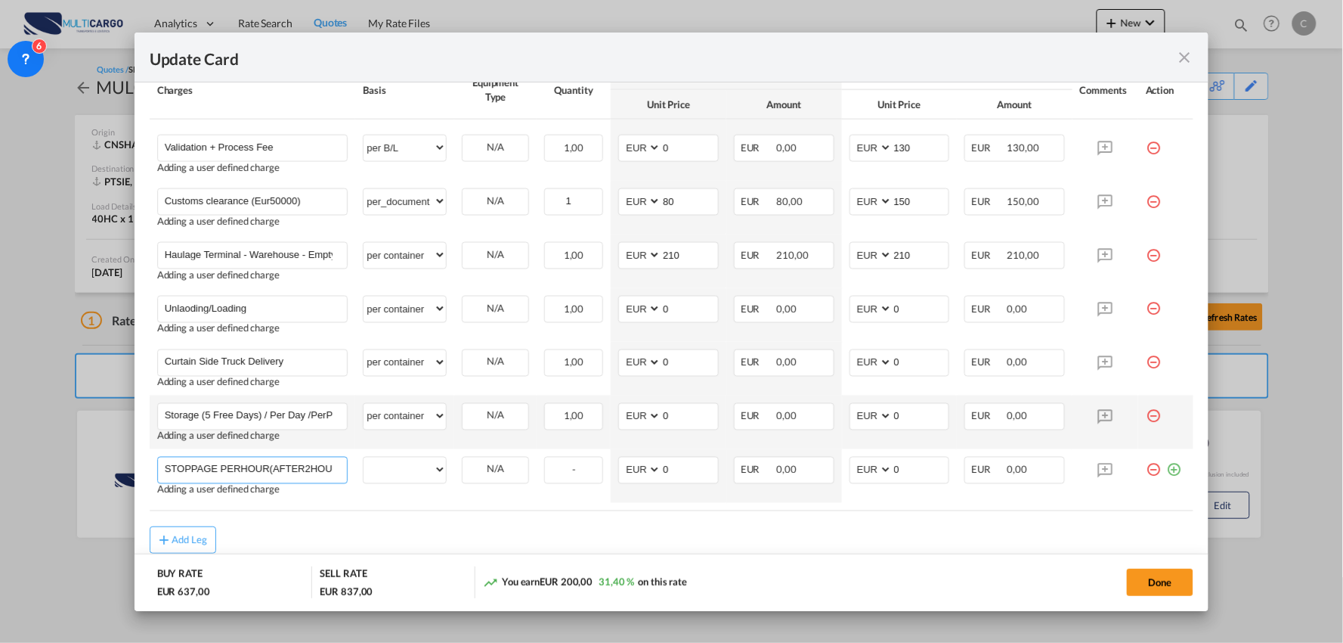
scroll to position [0, 6]
type input "STOPPAGE PERHOUR(AFTER2HOURS)"
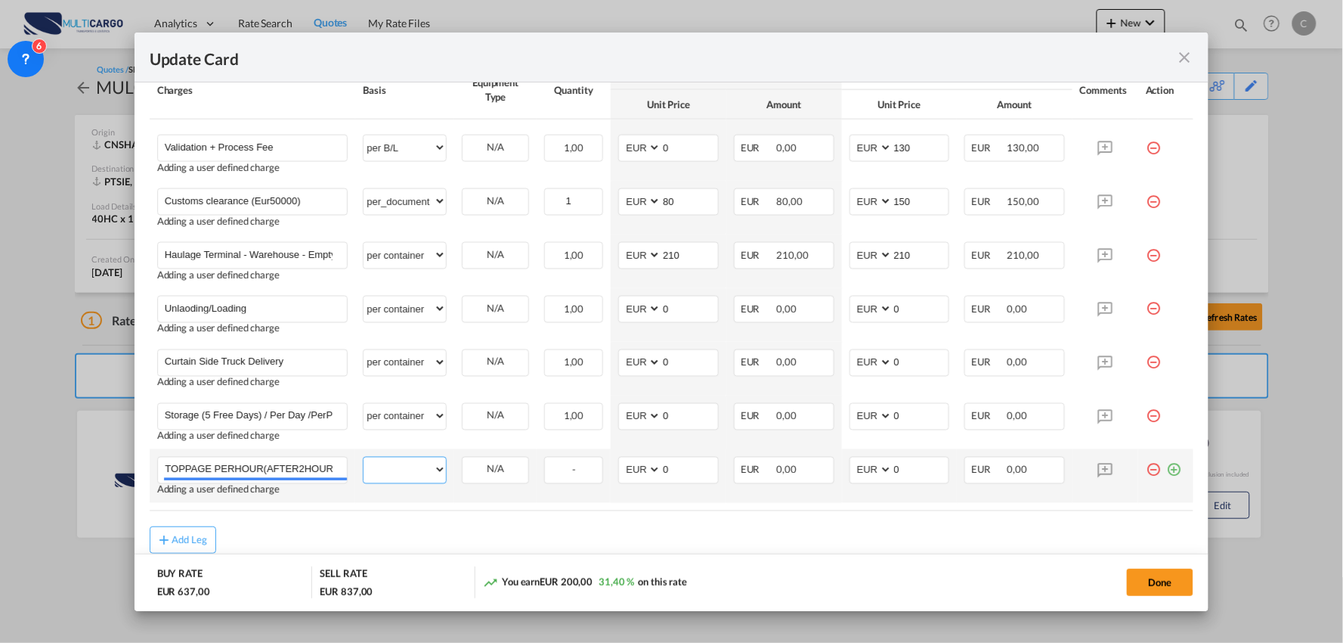
click at [410, 478] on select "per equipment per container per B/L per shipping bill per shipment per pallet p…" at bounding box center [405, 469] width 82 height 24
select select "per container"
click at [364, 457] on select "per equipment per container per B/L per shipping bill per shipment per pallet p…" at bounding box center [405, 469] width 82 height 24
click at [1166, 466] on md-icon "icon-plus-circle-outline green-400-fg" at bounding box center [1173, 464] width 15 height 15
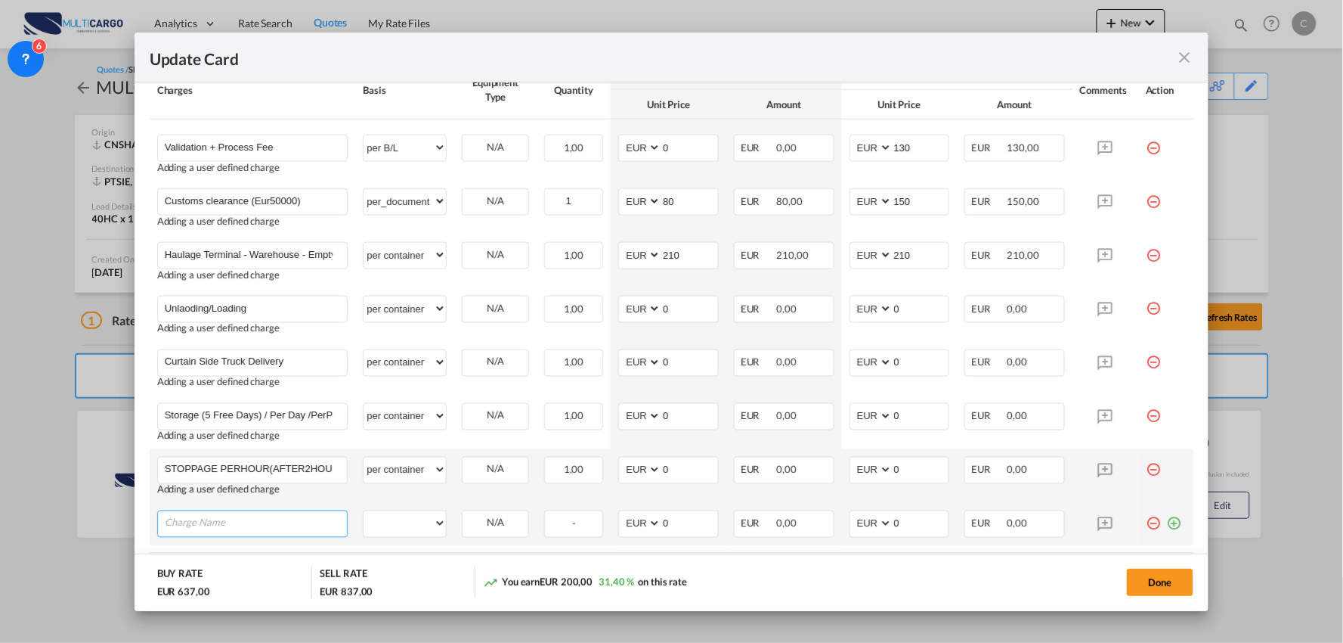
click at [181, 528] on input "Charge Name" at bounding box center [256, 522] width 183 height 23
paste input "Overnight"
type input "Overnight"
drag, startPoint x: 420, startPoint y: 526, endPoint x: 416, endPoint y: 516, distance: 11.2
click at [420, 526] on select "per equipment per container per B/L per shipping bill per shipment per pallet p…" at bounding box center [405, 523] width 82 height 24
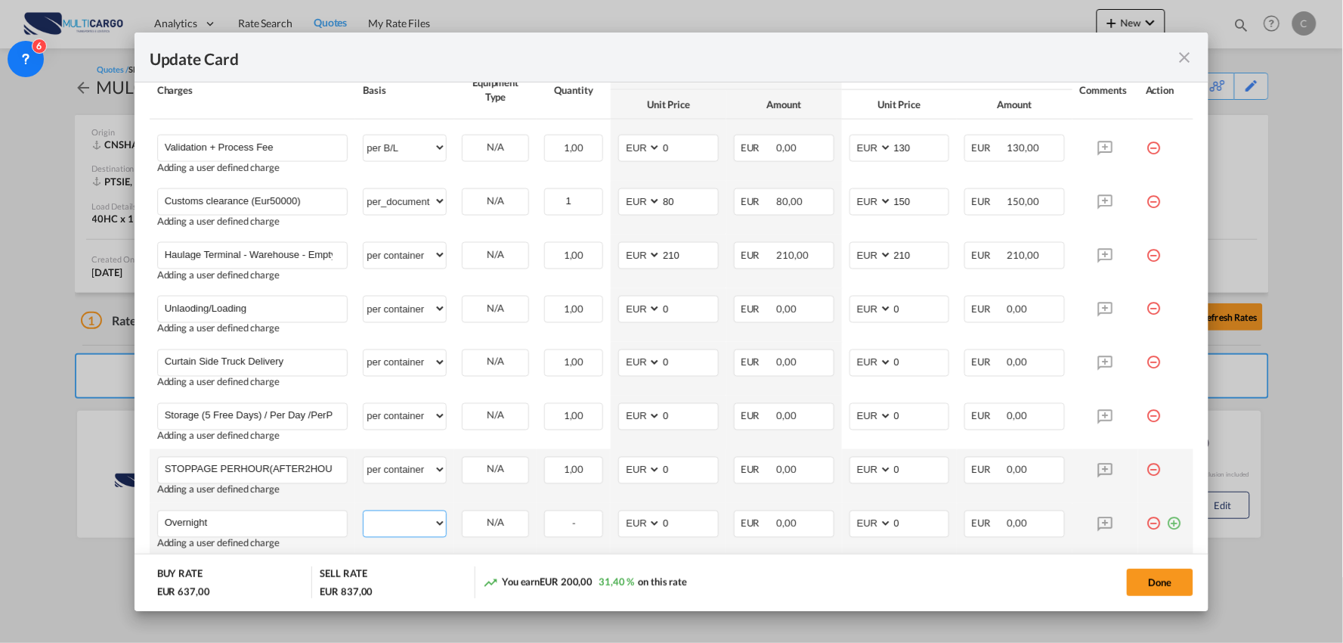
select select "per container"
click at [364, 511] on select "per equipment per container per B/L per shipping bill per shipment per pallet p…" at bounding box center [405, 523] width 82 height 24
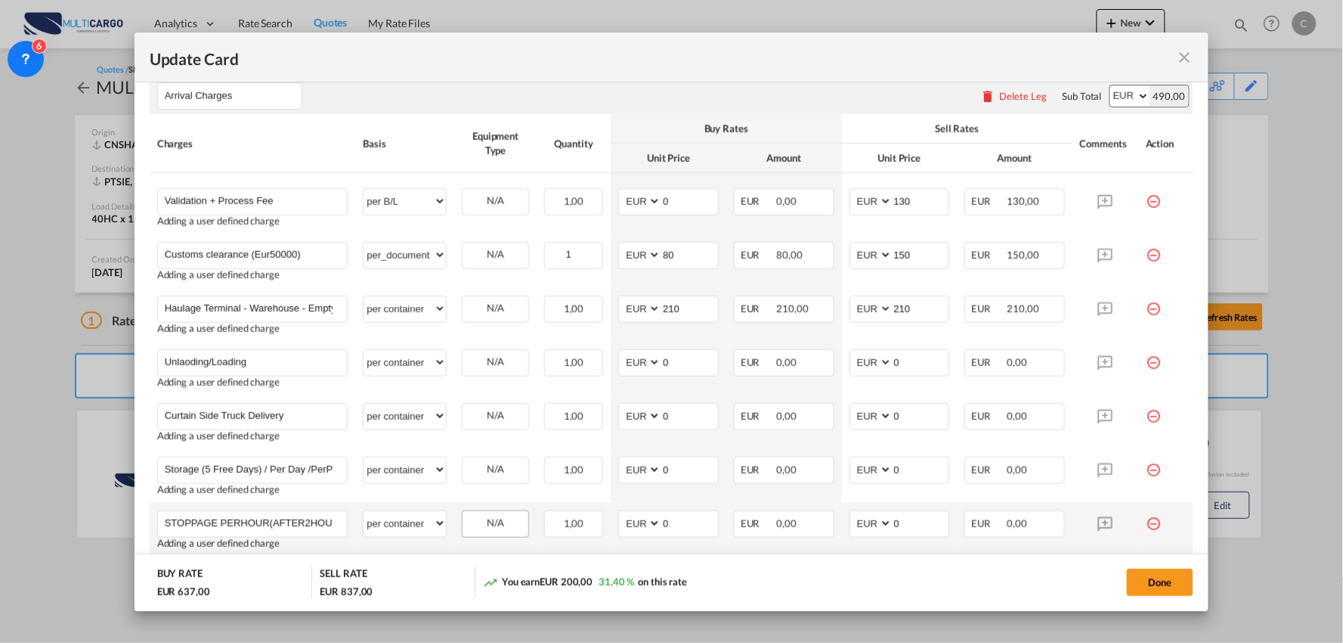
scroll to position [547, 0]
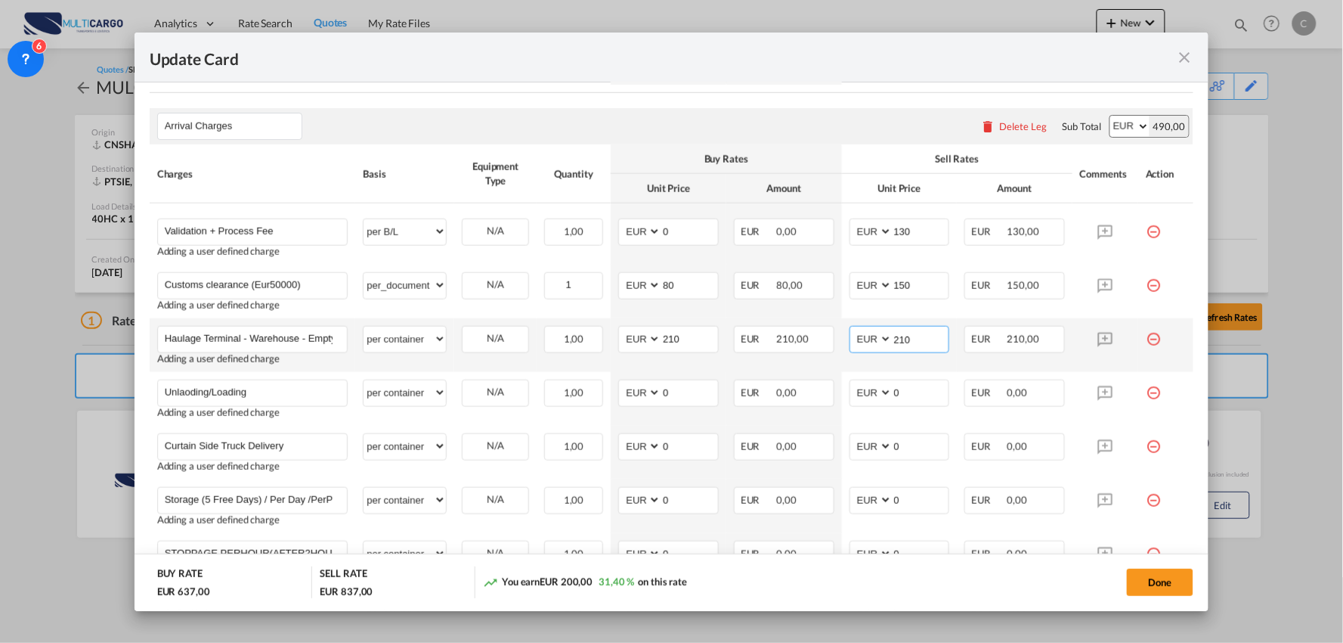
click at [918, 342] on input "210" at bounding box center [921, 338] width 57 height 23
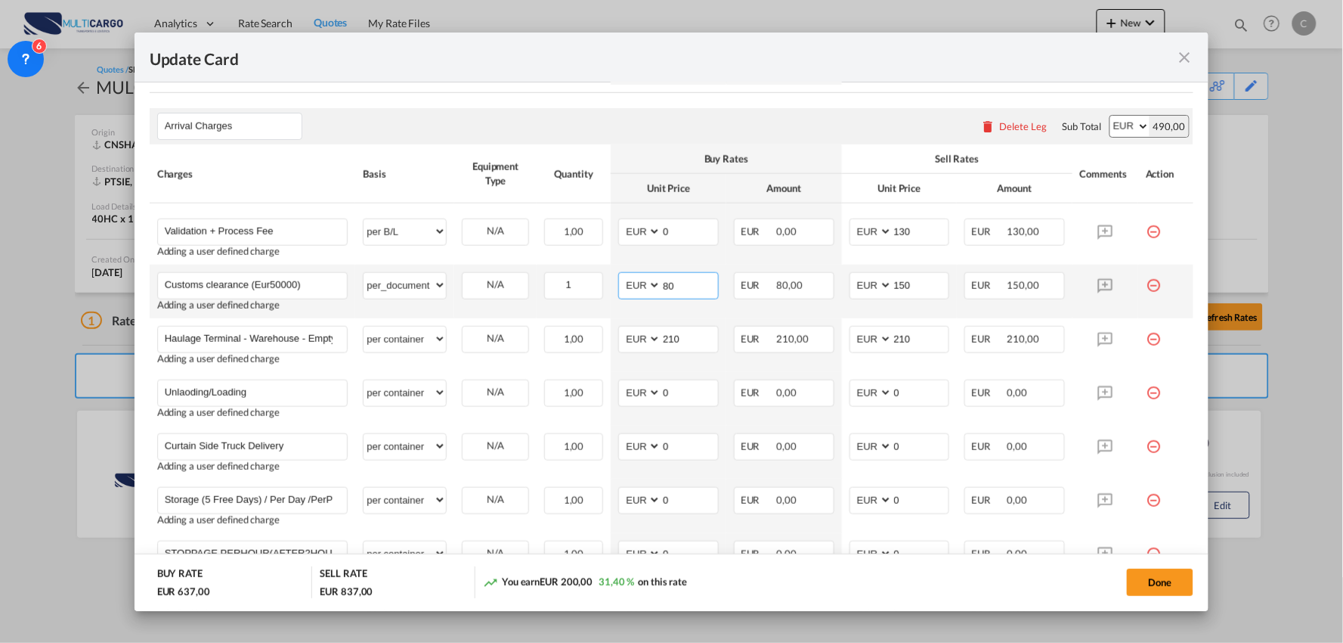
drag, startPoint x: 696, startPoint y: 286, endPoint x: 665, endPoint y: 285, distance: 31.0
click at [665, 285] on input "80" at bounding box center [689, 284] width 57 height 23
drag, startPoint x: 685, startPoint y: 339, endPoint x: 605, endPoint y: 340, distance: 79.4
click at [611, 340] on td "AED AFN ALL AMD ANG AOA ARS AUD AWG AZN BAM BBD BDT BGN BHD BIF BMD BND [PERSON…" at bounding box center [669, 345] width 116 height 54
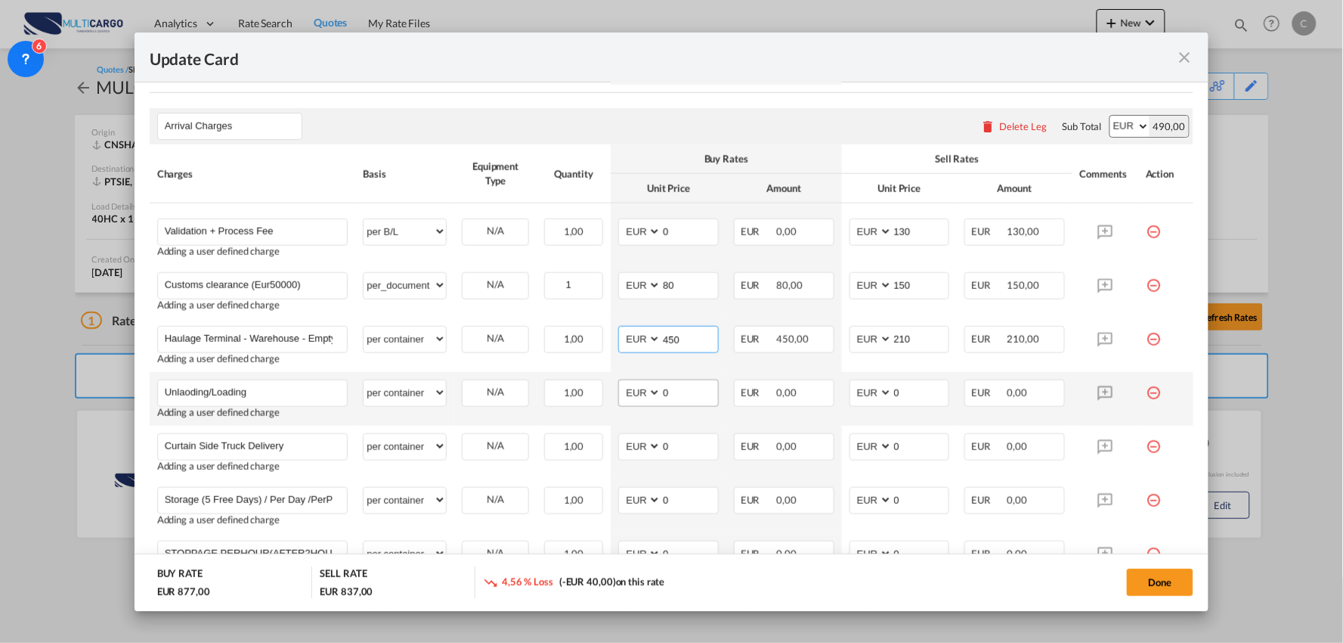
type input "450"
drag, startPoint x: 682, startPoint y: 392, endPoint x: 636, endPoint y: 391, distance: 45.4
click at [637, 392] on md-input-container "AED AFN ALL AMD ANG AOA ARS AUD AWG AZN BAM BBD BDT BGN BHD BIF BMD BND BOB BRL…" at bounding box center [668, 392] width 101 height 27
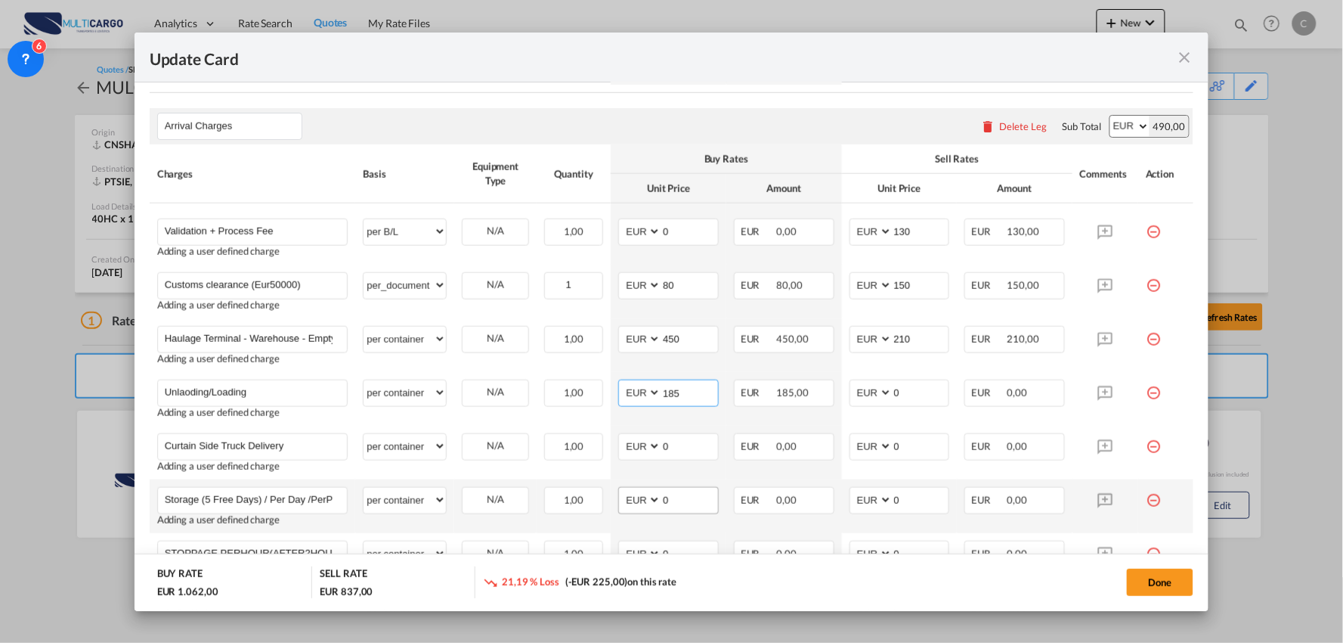
type input "185"
drag, startPoint x: 681, startPoint y: 501, endPoint x: 644, endPoint y: 501, distance: 37.0
click at [644, 501] on md-input-container "AED AFN ALL AMD ANG AOA ARS AUD AWG AZN BAM BBD BDT BGN BHD BIF BMD BND BOB BRL…" at bounding box center [668, 500] width 101 height 27
type input "0.42"
drag, startPoint x: 896, startPoint y: 503, endPoint x: 874, endPoint y: 503, distance: 22.7
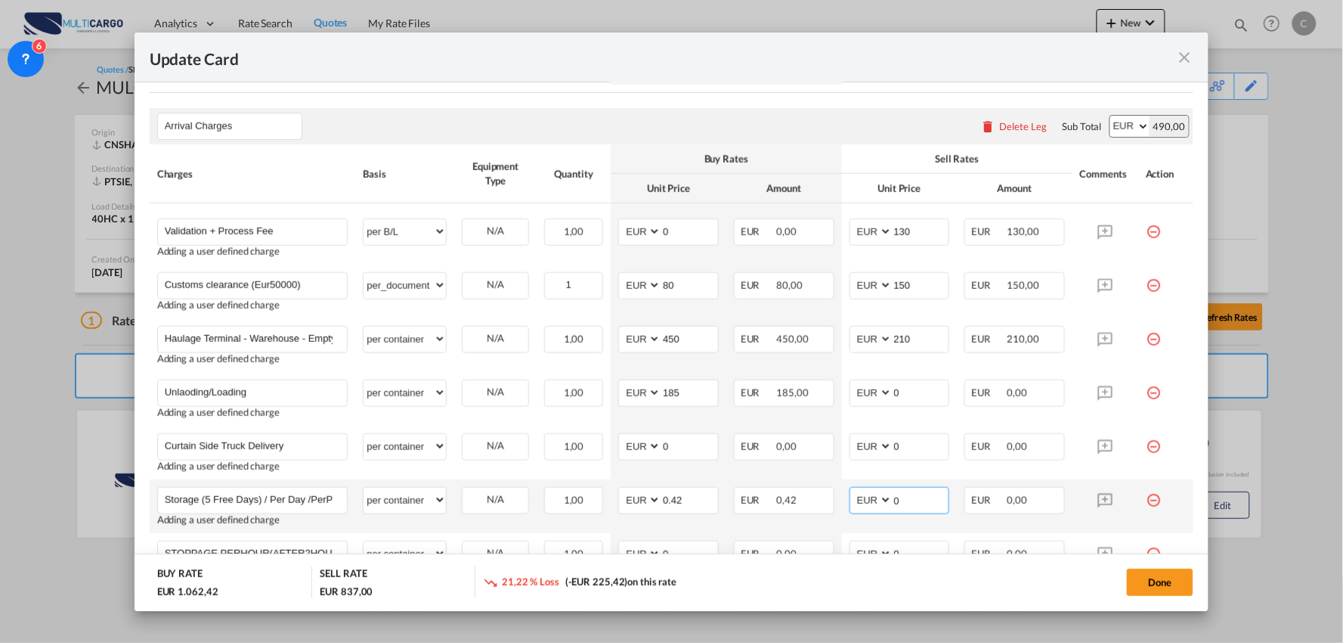
click at [874, 503] on md-input-container "AED AFN ALL AMD ANG AOA ARS AUD AWG AZN BAM BBD BDT BGN BHD BIF BMD BND BOB BRL…" at bounding box center [900, 500] width 101 height 27
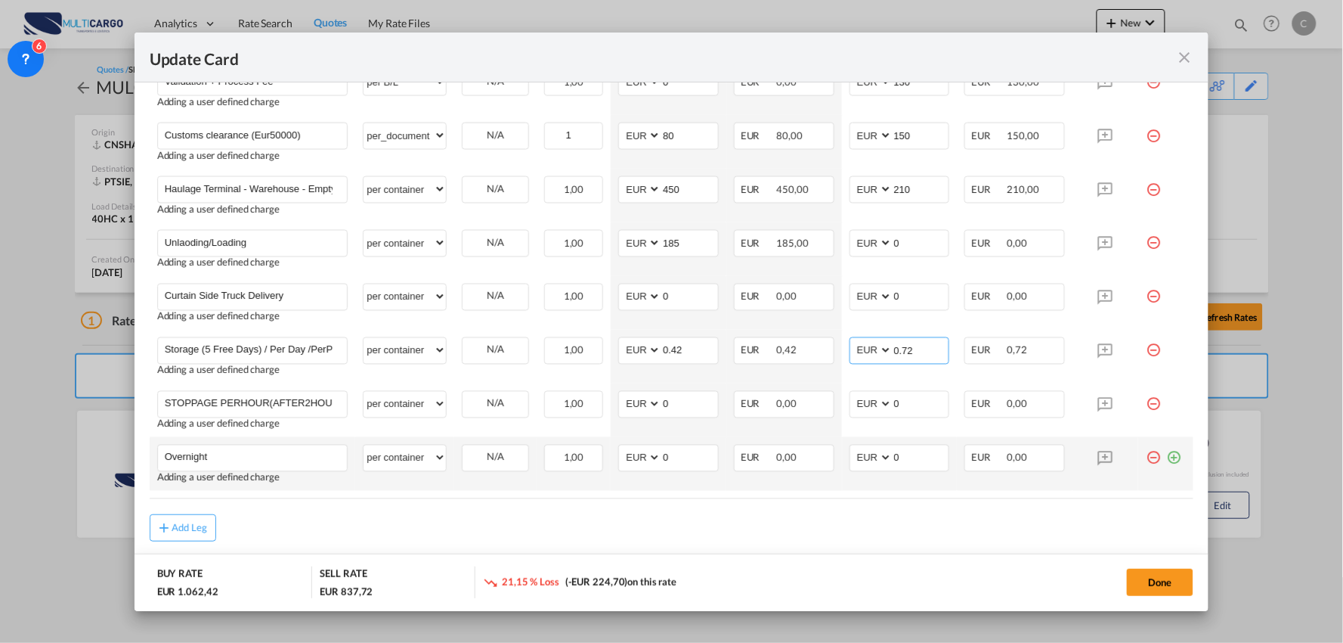
scroll to position [715, 0]
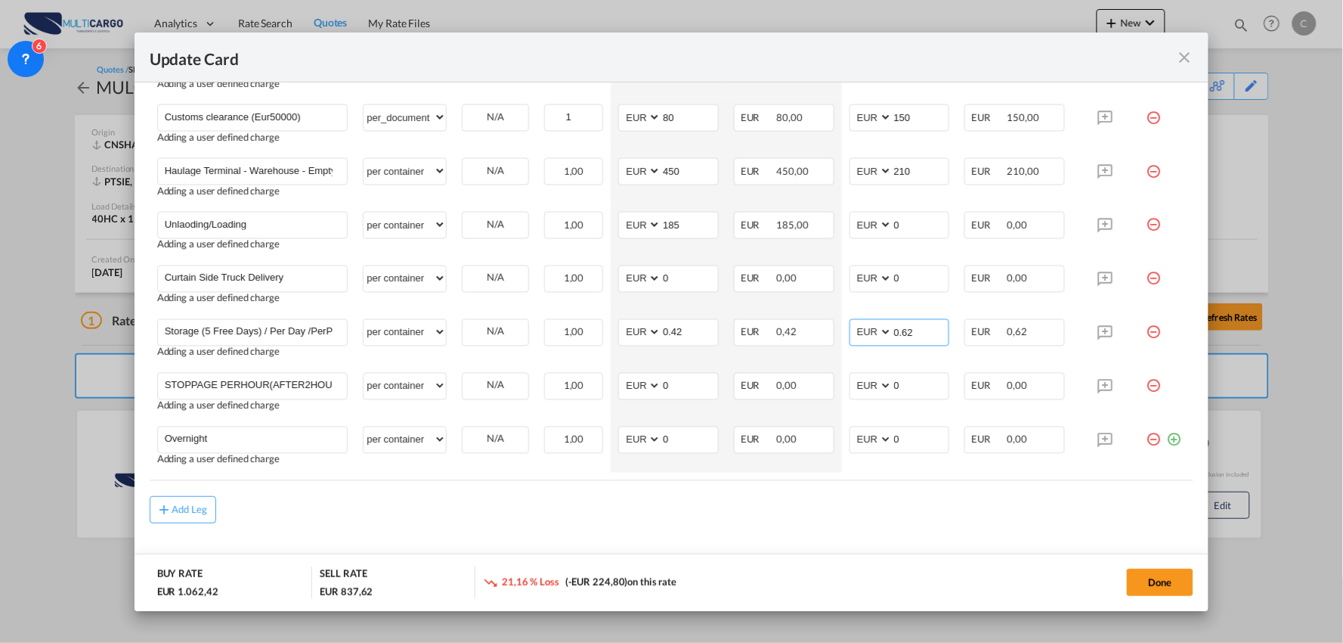
type input "0.62"
click at [786, 534] on md-content "Main Freight Please enter leg name Leg Name Already Exists Delete Leg Sub Total…" at bounding box center [672, 176] width 1045 height 841
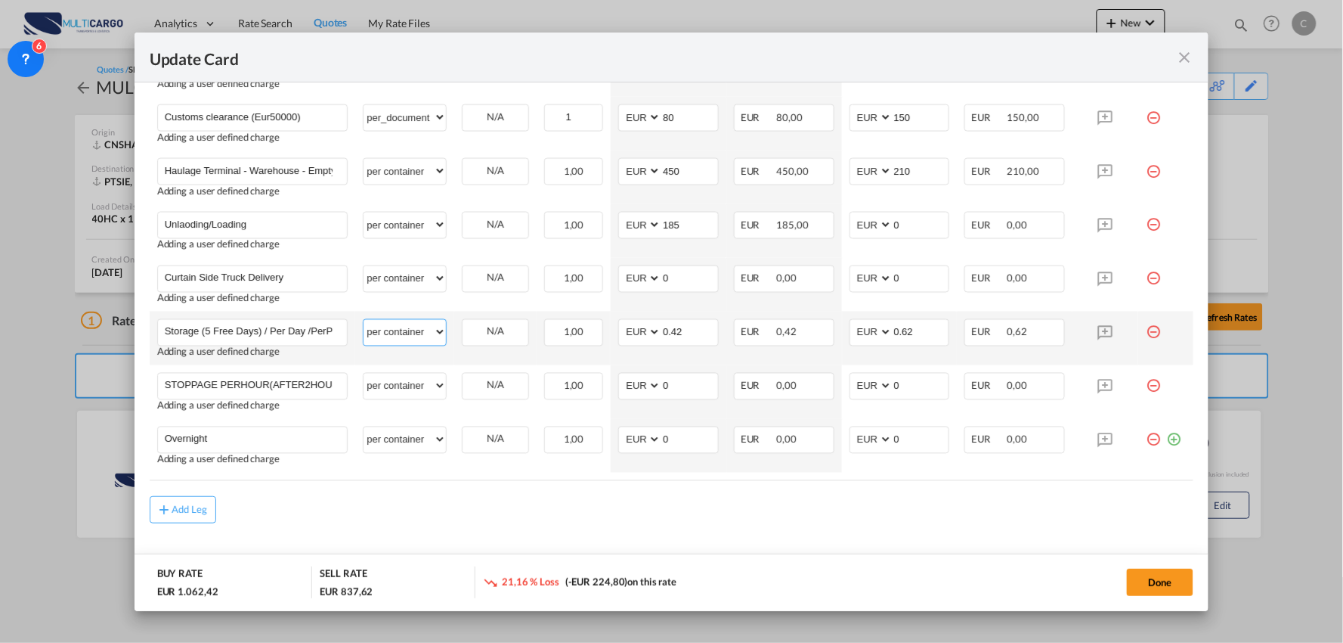
drag, startPoint x: 398, startPoint y: 333, endPoint x: 420, endPoint y: 351, distance: 28.5
click at [398, 333] on select "per equipment per container per B/L per shipping bill per shipment per pallet p…" at bounding box center [405, 332] width 82 height 24
select select "per pallet"
click at [364, 320] on select "per equipment per container per B/L per shipping bill per shipment per pallet p…" at bounding box center [405, 332] width 82 height 24
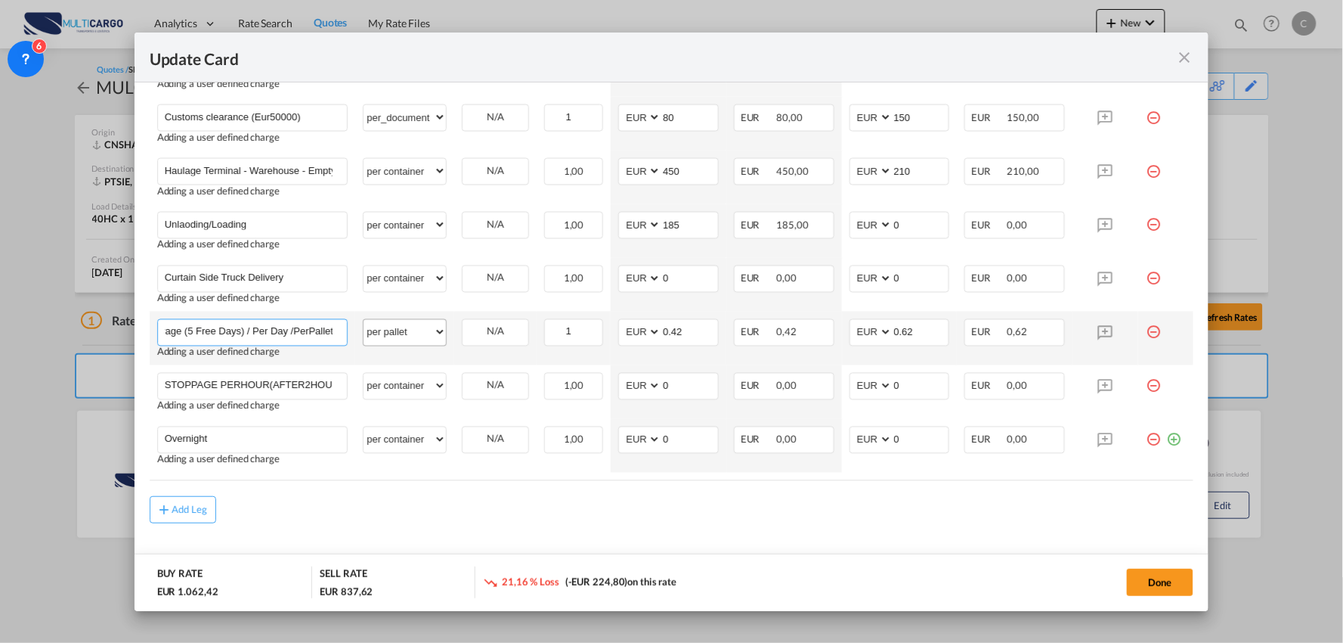
drag, startPoint x: 306, startPoint y: 329, endPoint x: 369, endPoint y: 336, distance: 63.1
click at [369, 336] on tr "Storage (5 Free Days) / Per Day /PerPallet Please Enter User Defined Charges Ca…" at bounding box center [672, 338] width 1045 height 54
click at [323, 329] on input "Storage (5 Free Days) / Per Day /PerPallet" at bounding box center [256, 331] width 183 height 23
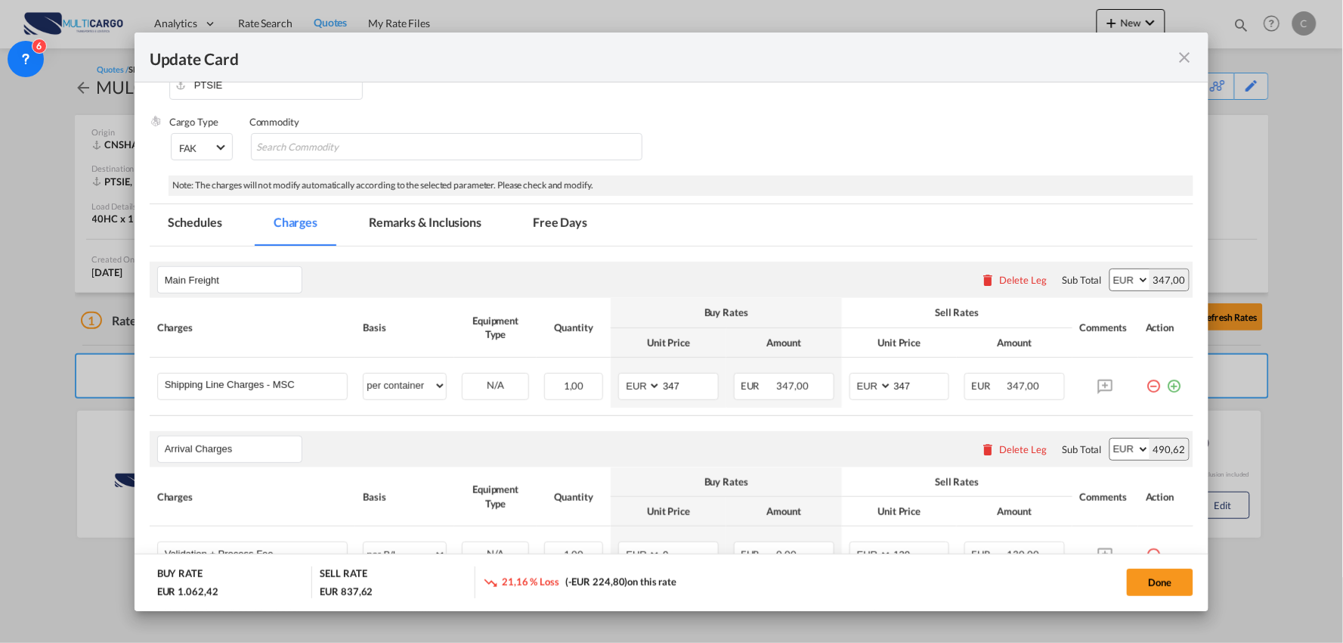
scroll to position [212, 0]
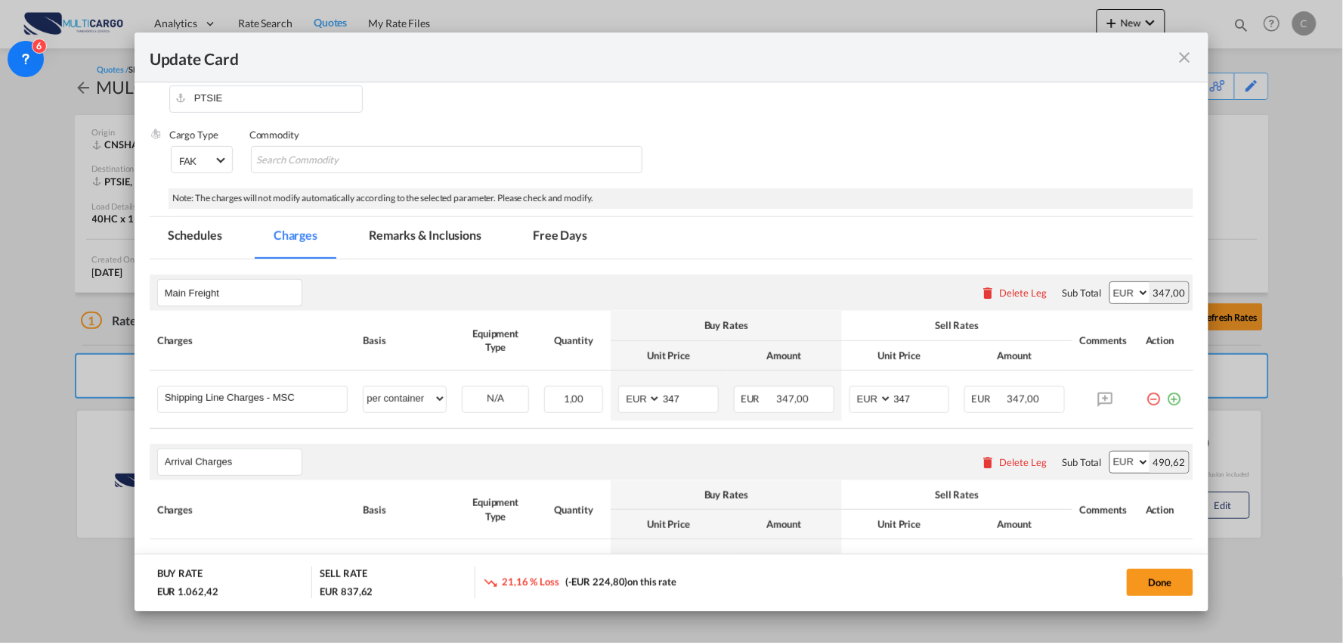
click at [434, 251] on md-tab-item "Remarks & Inclusions" at bounding box center [425, 238] width 149 height 42
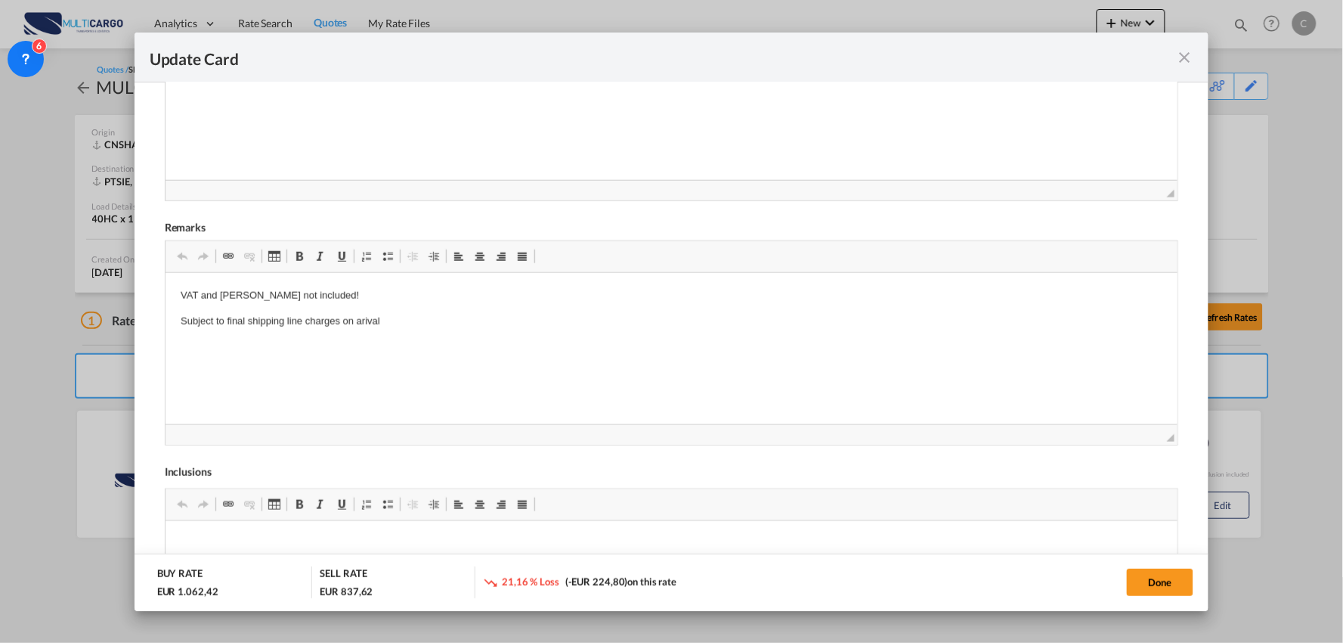
scroll to position [0, 0]
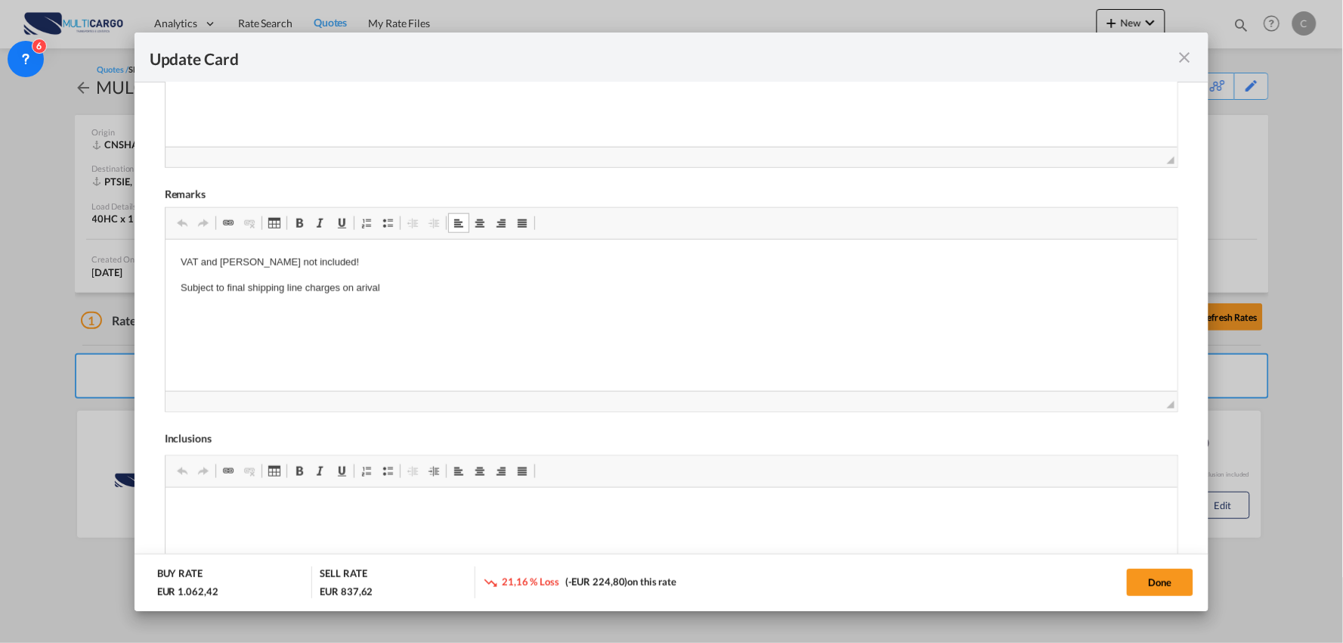
drag, startPoint x: 388, startPoint y: 284, endPoint x: 144, endPoint y: 264, distance: 244.3
drag, startPoint x: 384, startPoint y: 283, endPoint x: 152, endPoint y: 253, distance: 234.0
click at [165, 253] on html "VAT and [PERSON_NAME] not included! Subject to final shipping line charges on a…" at bounding box center [671, 276] width 1013 height 72
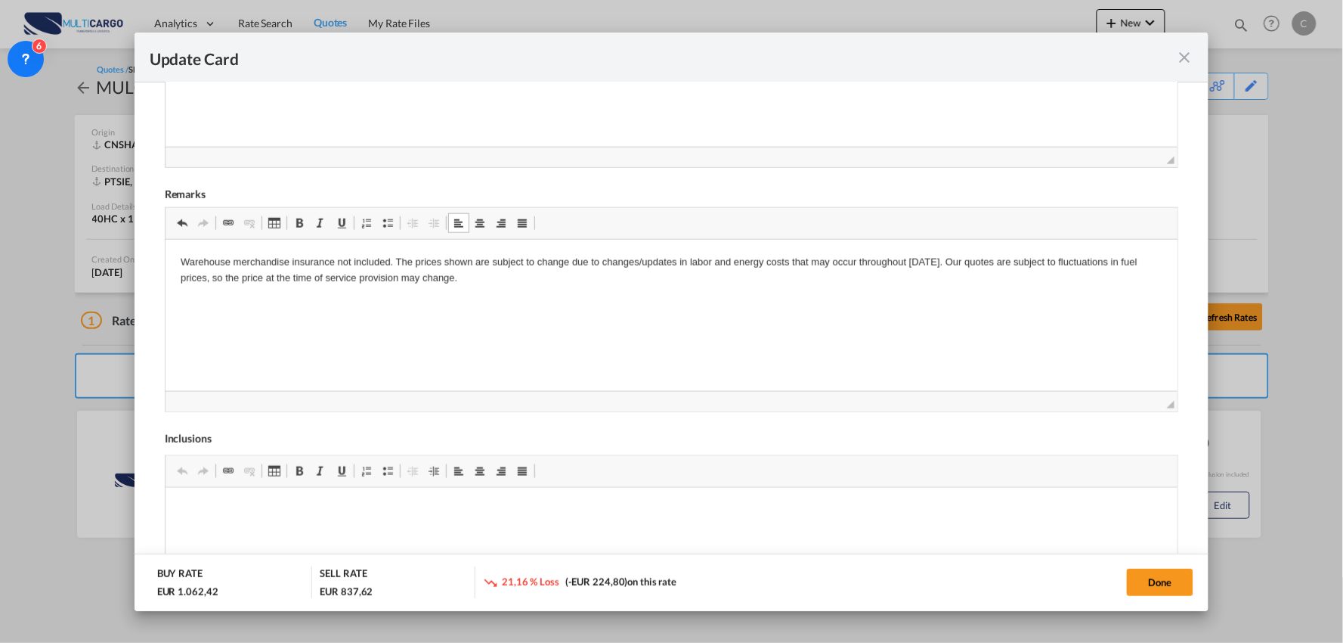
click at [395, 256] on p "Warehouse merchandise insurance not included. The prices shown are subject to c…" at bounding box center [671, 271] width 983 height 32
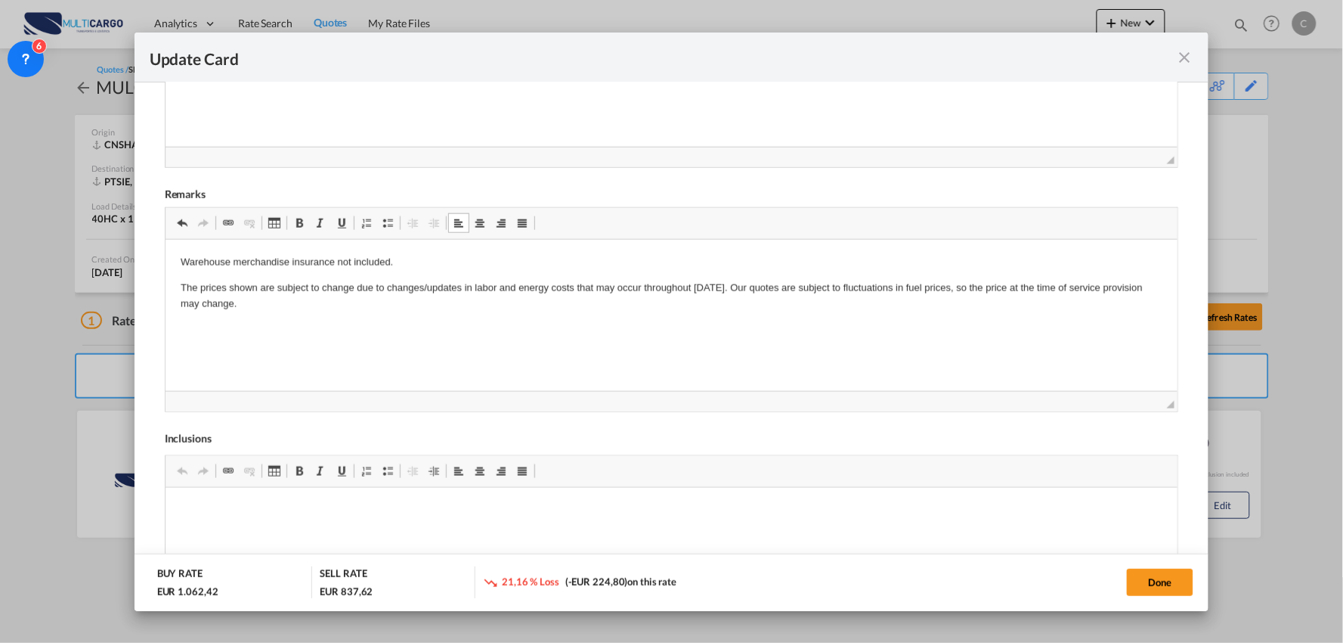
click at [721, 283] on p "The prices shown are subject to change due to changes/updates in labor and ener…" at bounding box center [671, 296] width 983 height 32
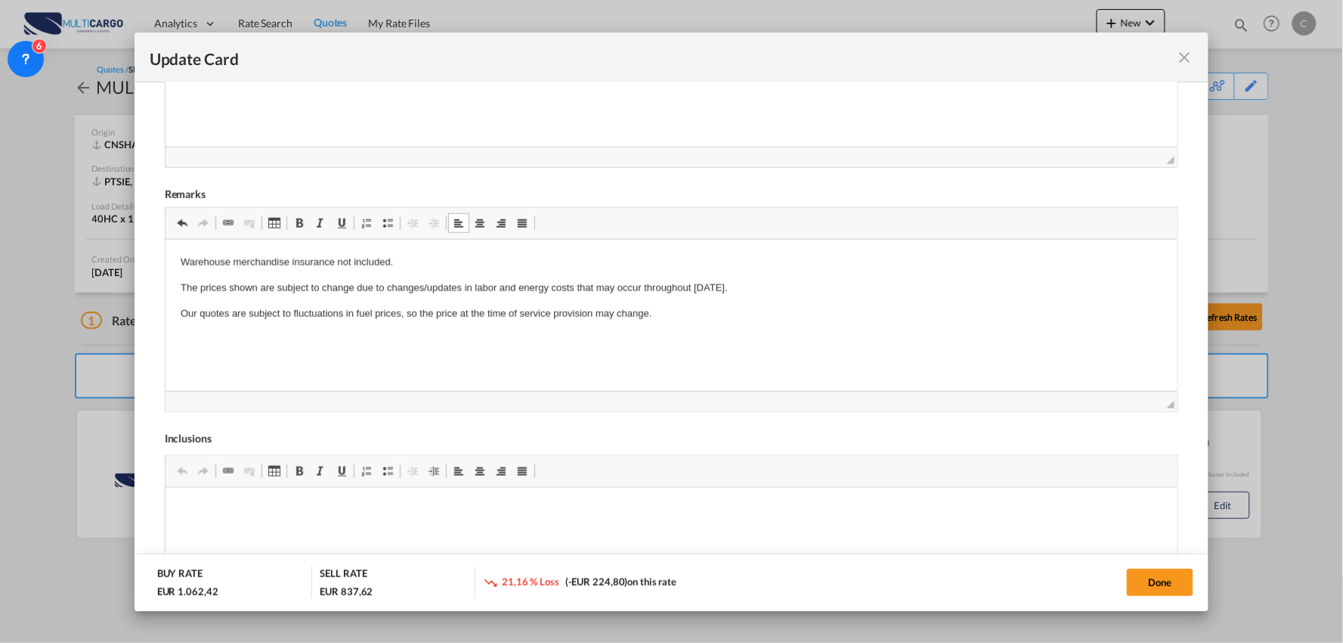
click at [349, 330] on html "Warehouse merchandise insurance not included. The prices shown are subject to c…" at bounding box center [671, 288] width 1013 height 97
click at [423, 329] on html "Warehouse merchandise insurance not included. The prices shown are subject to c…" at bounding box center [671, 288] width 1013 height 97
click at [680, 317] on p "Our quotes are subject to fluctuations in fuel prices, so the price at the time…" at bounding box center [671, 314] width 983 height 16
click at [680, 316] on p "Our quotes are subject to fluctuations in fuel prices, so the price at the time…" at bounding box center [671, 314] width 983 height 16
click at [748, 281] on p "The prices shown are subject to change due to changes/updates in labor and ener…" at bounding box center [671, 288] width 983 height 16
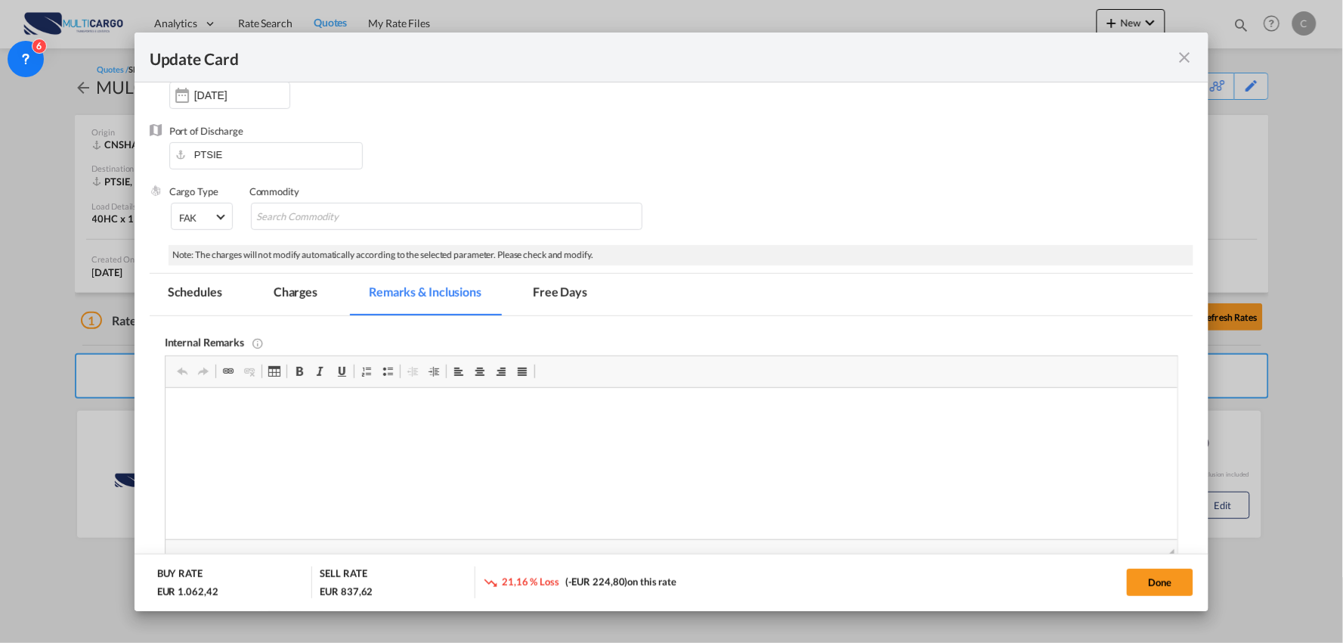
scroll to position [127, 0]
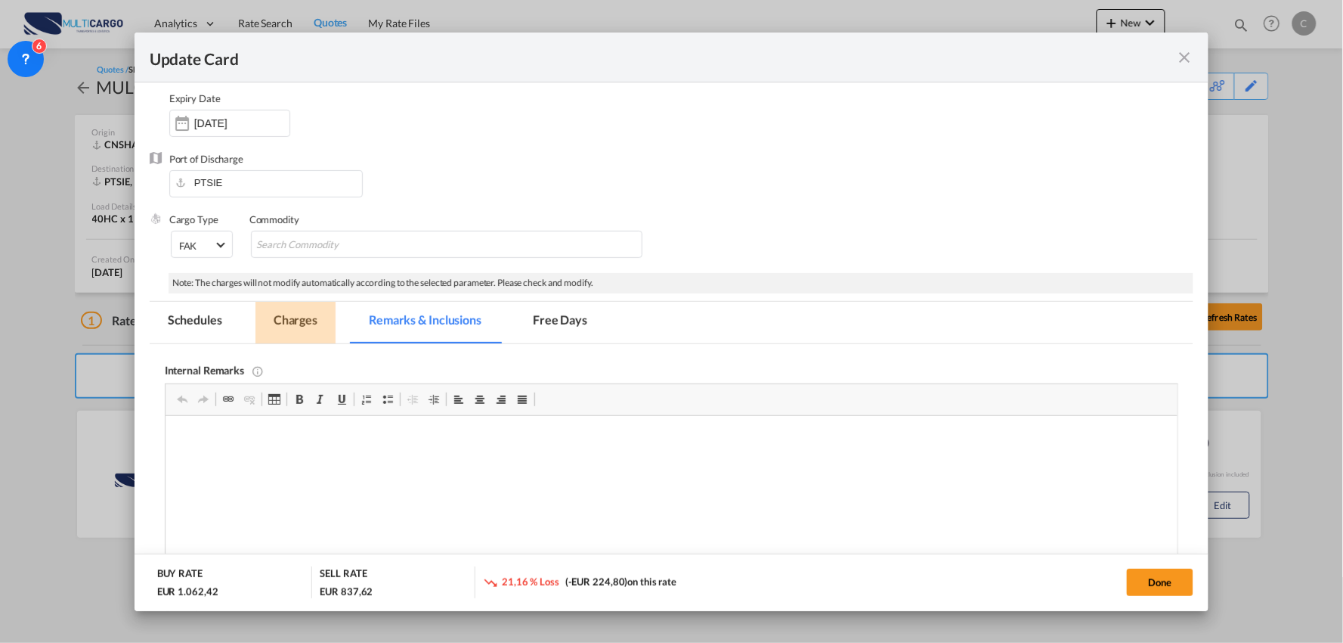
click at [290, 326] on md-tab-item "Charges" at bounding box center [295, 323] width 80 height 42
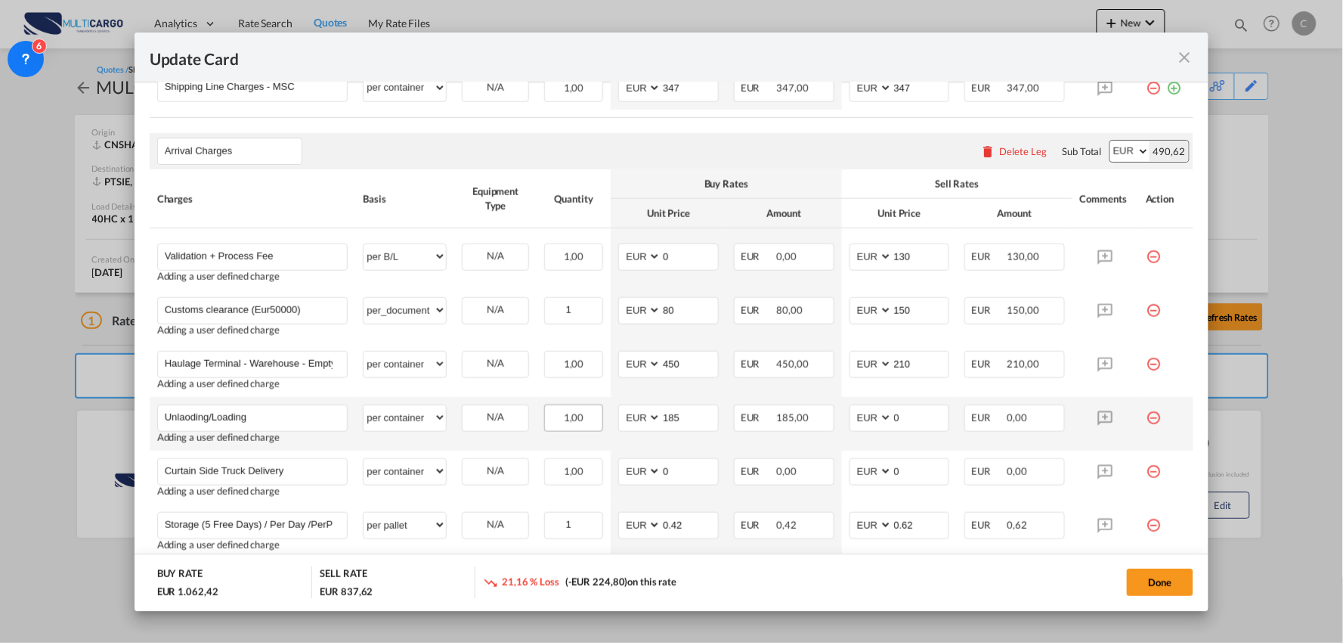
scroll to position [463, 0]
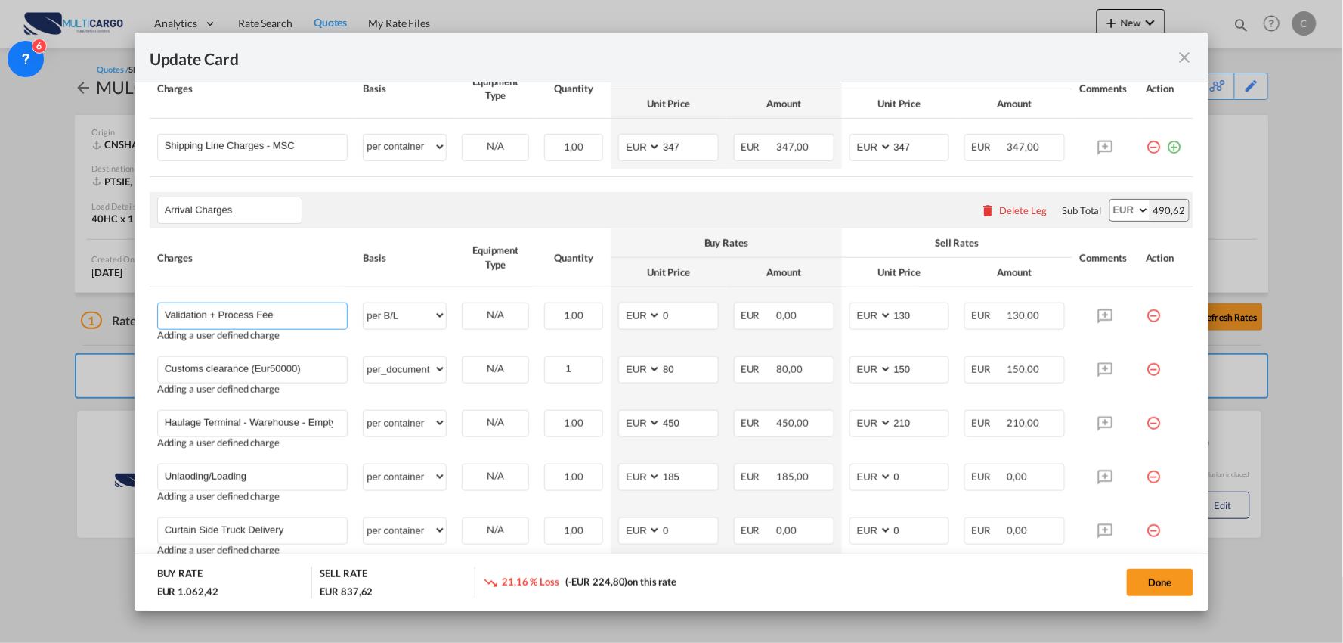
drag, startPoint x: 277, startPoint y: 318, endPoint x: 129, endPoint y: 308, distance: 148.5
click at [129, 308] on div "Update Card Port of Loading CNSHA T/S Liner/Carrier MultiCargo Atlantic Contain…" at bounding box center [671, 321] width 1343 height 643
drag, startPoint x: 314, startPoint y: 371, endPoint x: 106, endPoint y: 367, distance: 208.7
click at [106, 367] on div "Update Card Port of Loading CNSHA T/S Liner/Carrier MultiCargo Atlantic Contain…" at bounding box center [671, 321] width 1343 height 643
click at [300, 423] on input "Haulage Terminal - Warehouse - EmptyDeliver Sines" at bounding box center [256, 421] width 183 height 23
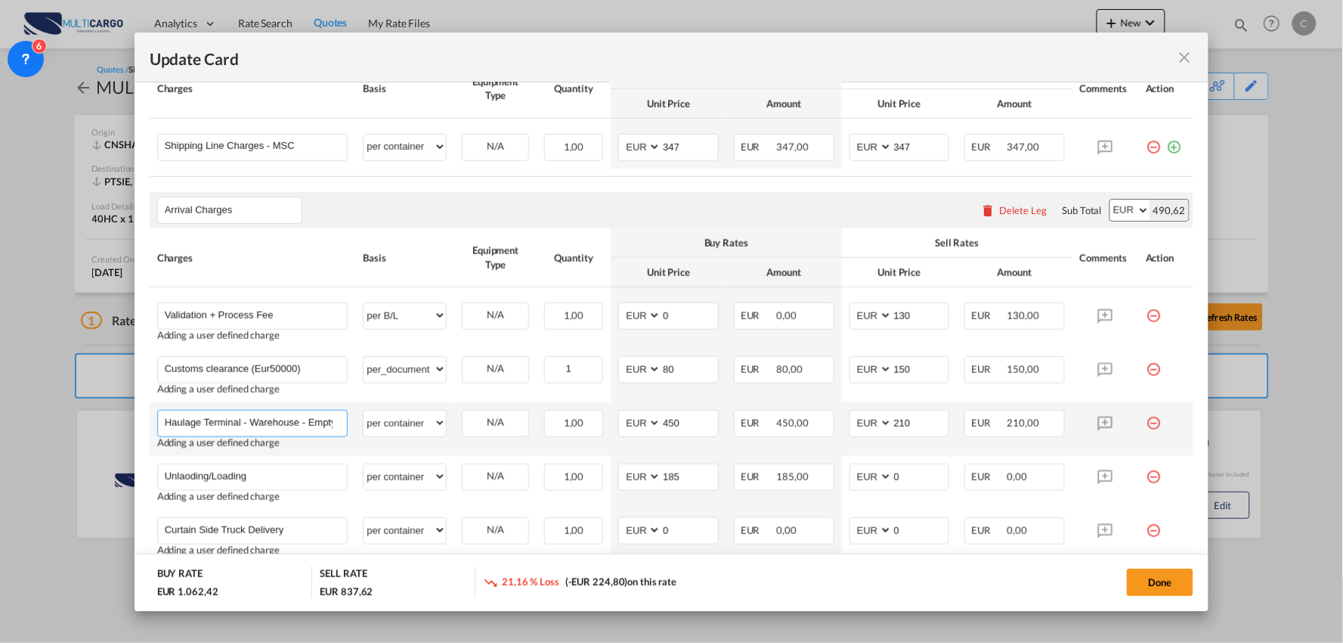
click at [299, 423] on input "Haulage Terminal - Warehouse - EmptyDeliver Sines" at bounding box center [256, 421] width 183 height 23
drag, startPoint x: 237, startPoint y: 472, endPoint x: 144, endPoint y: 472, distance: 93.7
click at [94, 472] on div "Update Card Port of Loading CNSHA T/S Liner/Carrier MultiCargo Atlantic Contain…" at bounding box center [671, 321] width 1343 height 643
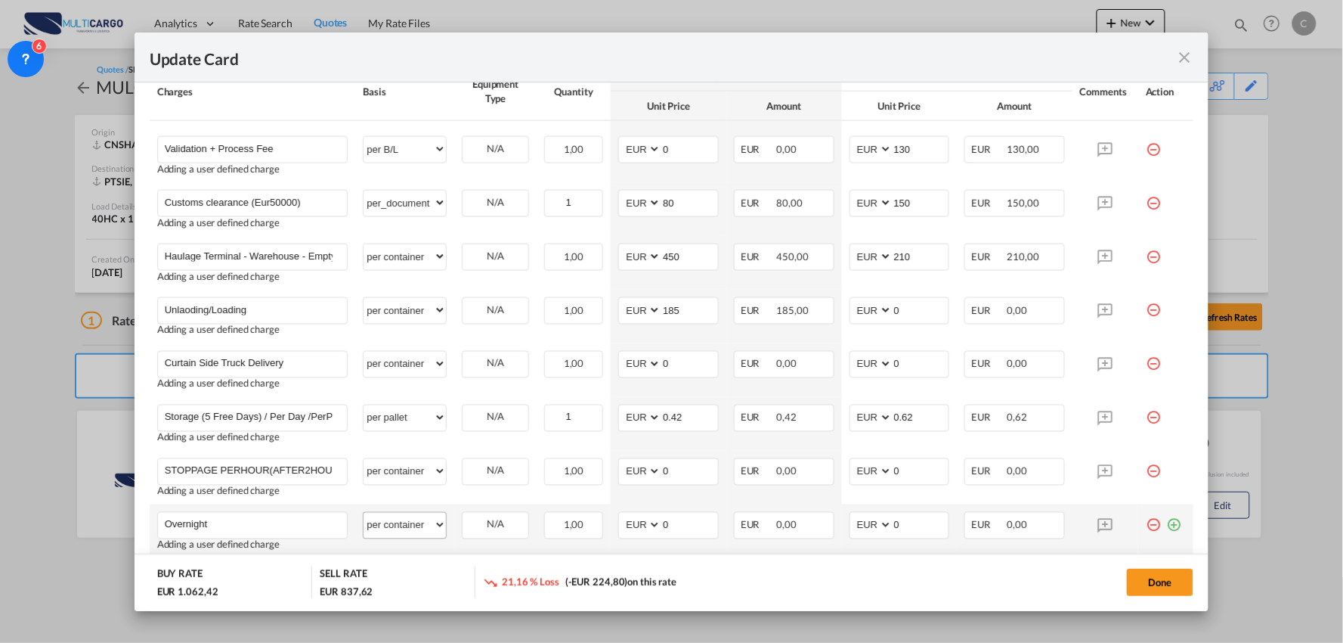
scroll to position [715, 0]
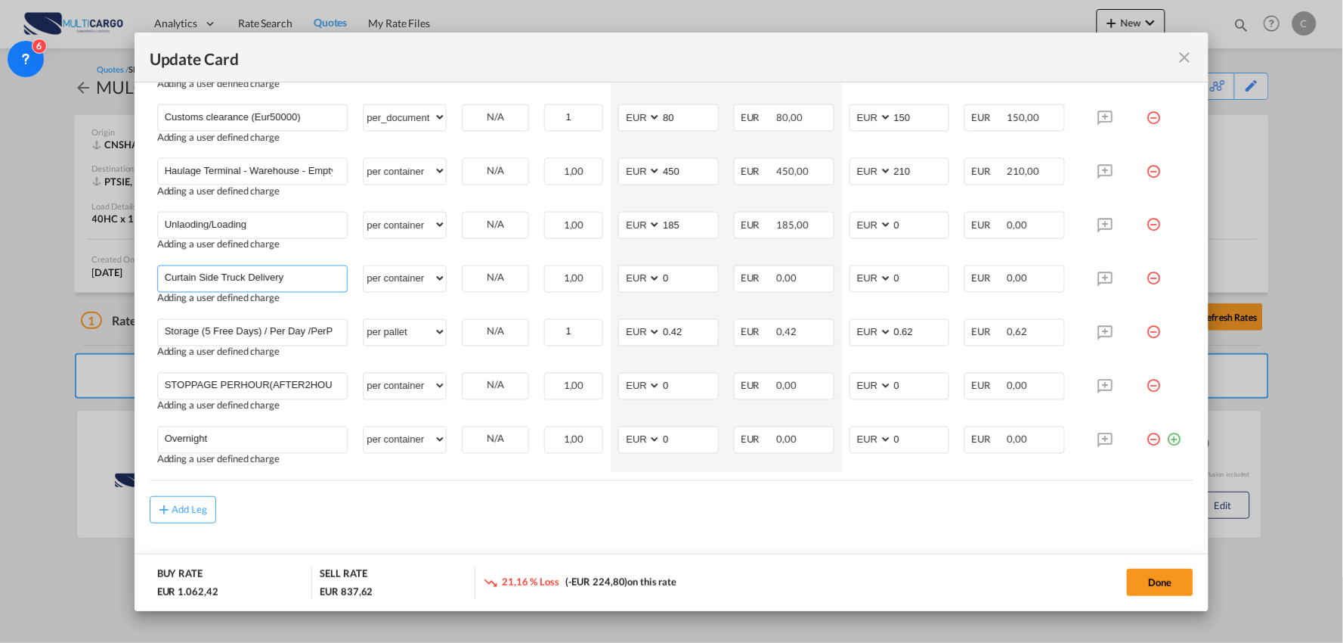
drag, startPoint x: 244, startPoint y: 280, endPoint x: 70, endPoint y: 280, distance: 174.6
click at [70, 280] on div "Update Card Port of Loading CNSHA T/S Liner/Carrier MultiCargo Atlantic Contain…" at bounding box center [671, 321] width 1343 height 643
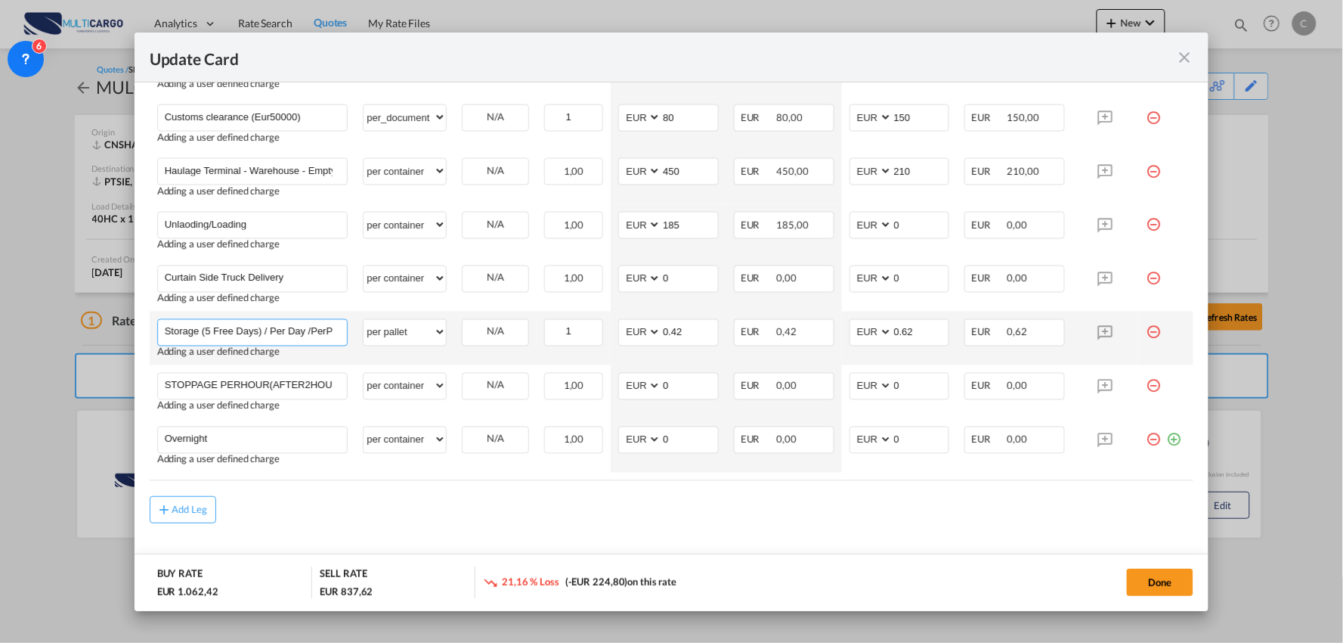
click at [261, 327] on input "Storage (5 Free Days) / Per Day /PerPallet" at bounding box center [256, 331] width 183 height 23
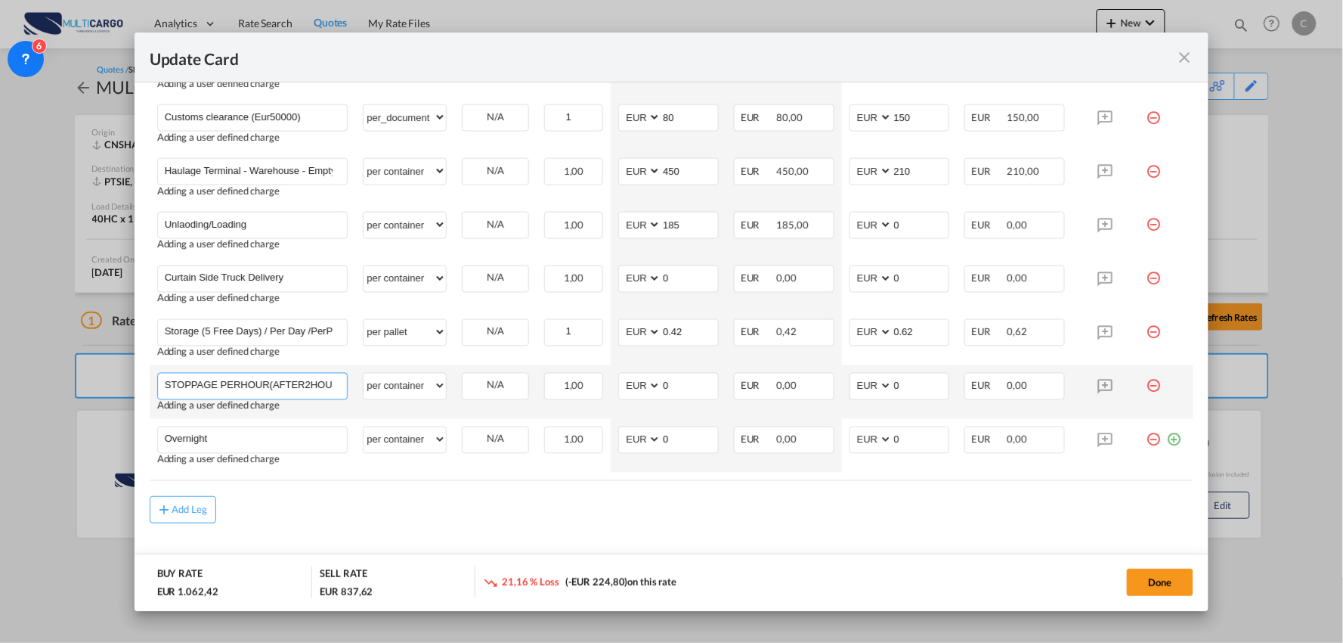
click at [284, 384] on input "STOPPAGE PERHOUR(AFTER2HOURS)" at bounding box center [256, 384] width 183 height 23
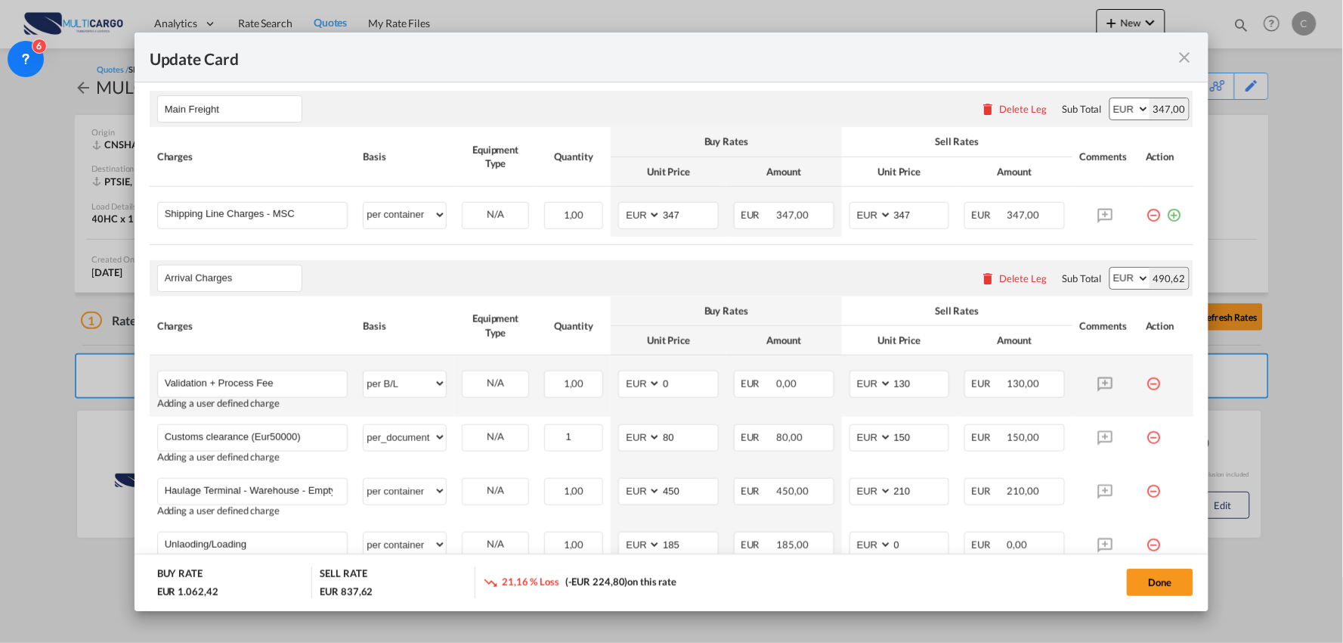
scroll to position [486, 0]
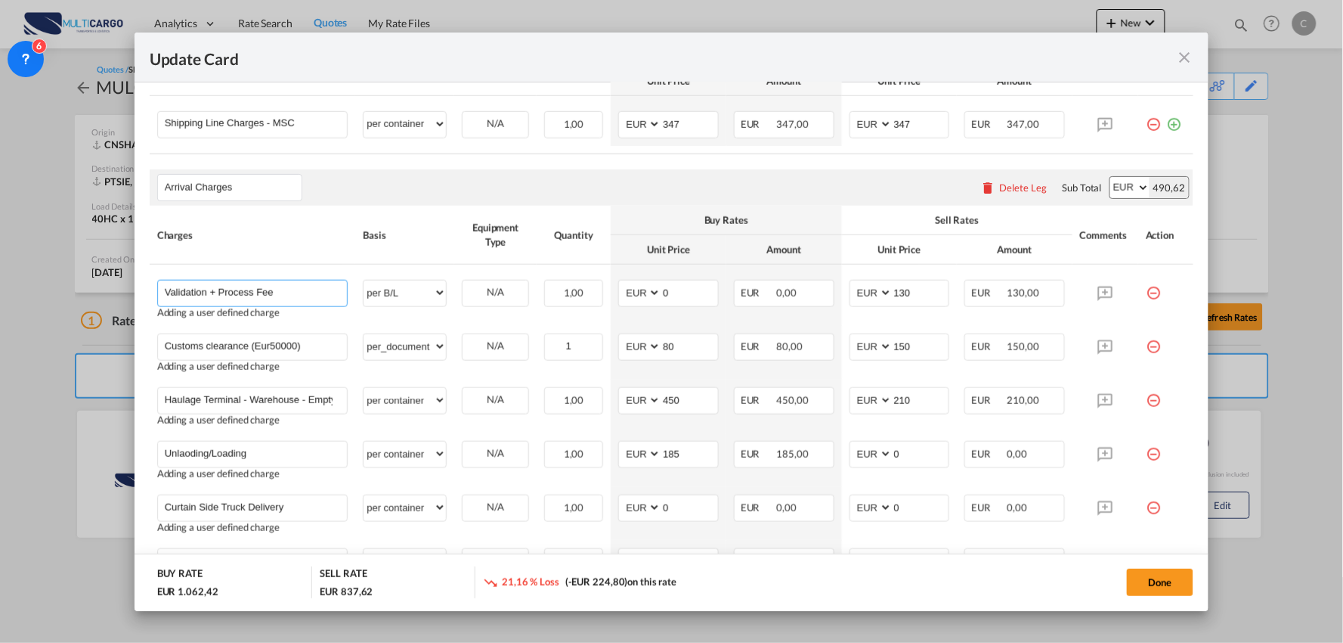
drag, startPoint x: 299, startPoint y: 296, endPoint x: 82, endPoint y: 296, distance: 216.9
click at [82, 296] on div "Update Card Port of Loading CNSHA T/S Liner/Carrier MultiCargo Atlantic Contain…" at bounding box center [671, 321] width 1343 height 643
drag, startPoint x: 318, startPoint y: 349, endPoint x: 88, endPoint y: 349, distance: 230.5
click at [88, 349] on div "Update Card Port of Loading CNSHA T/S Liner/Carrier MultiCargo Atlantic Contain…" at bounding box center [671, 321] width 1343 height 643
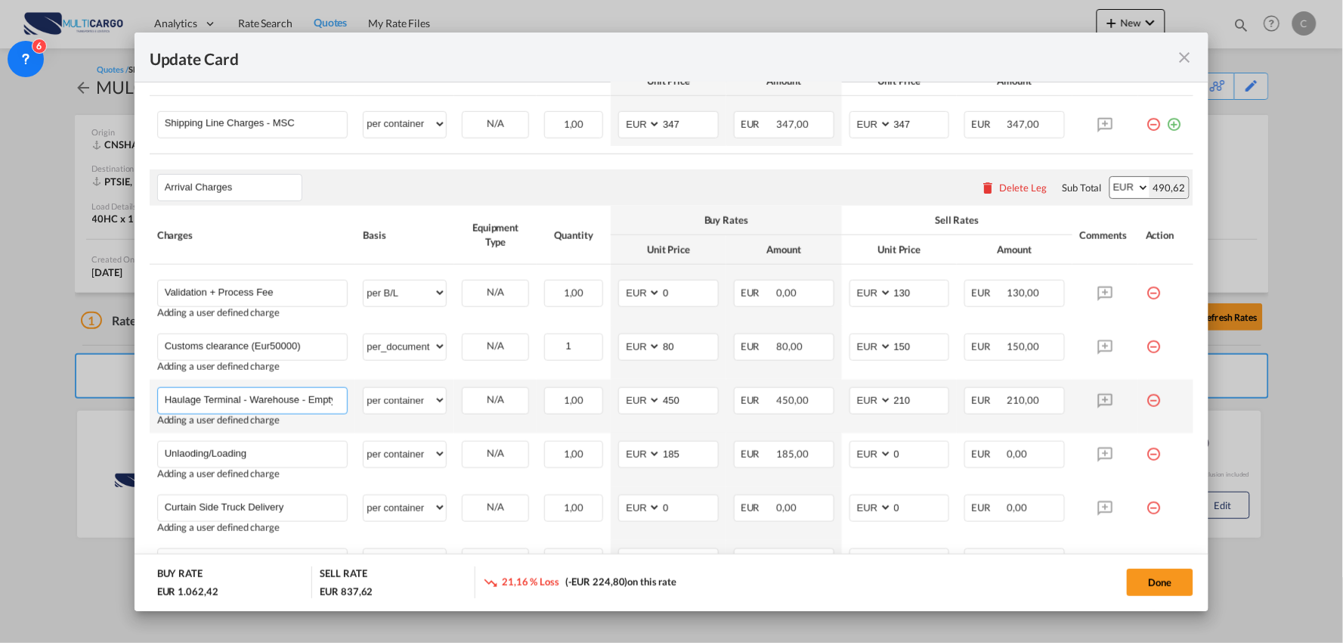
click at [326, 397] on input "Haulage Terminal - Warehouse - EmptyDeliver Sines" at bounding box center [256, 399] width 183 height 23
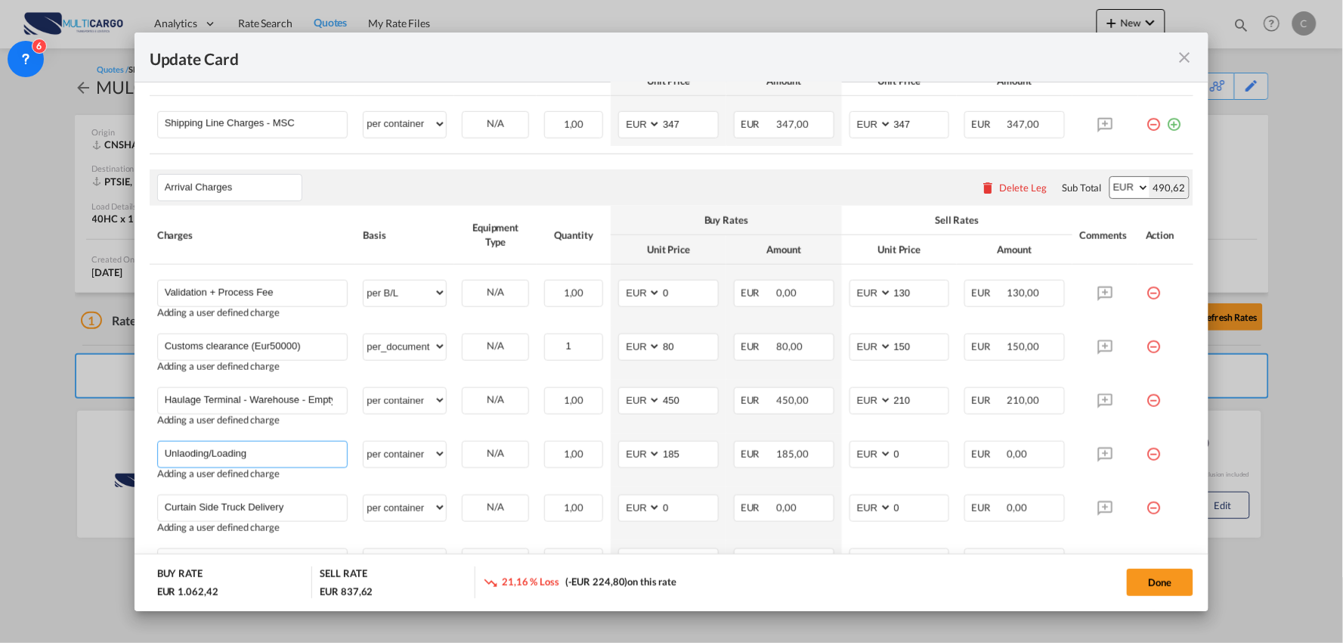
drag, startPoint x: 240, startPoint y: 446, endPoint x: 132, endPoint y: 443, distance: 107.4
click at [104, 447] on div "Update Card Port of Loading CNSHA T/S Liner/Carrier MultiCargo Atlantic Contain…" at bounding box center [671, 321] width 1343 height 643
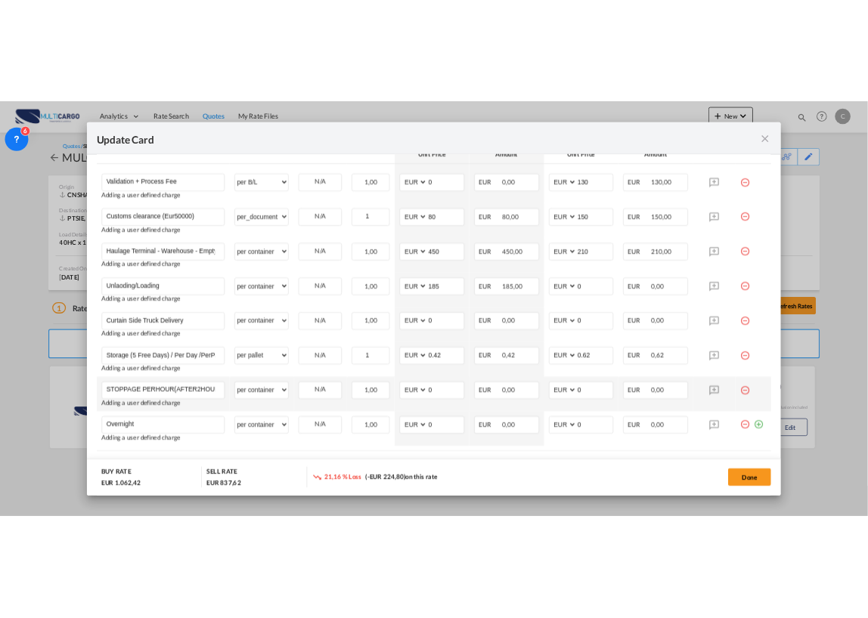
scroll to position [654, 0]
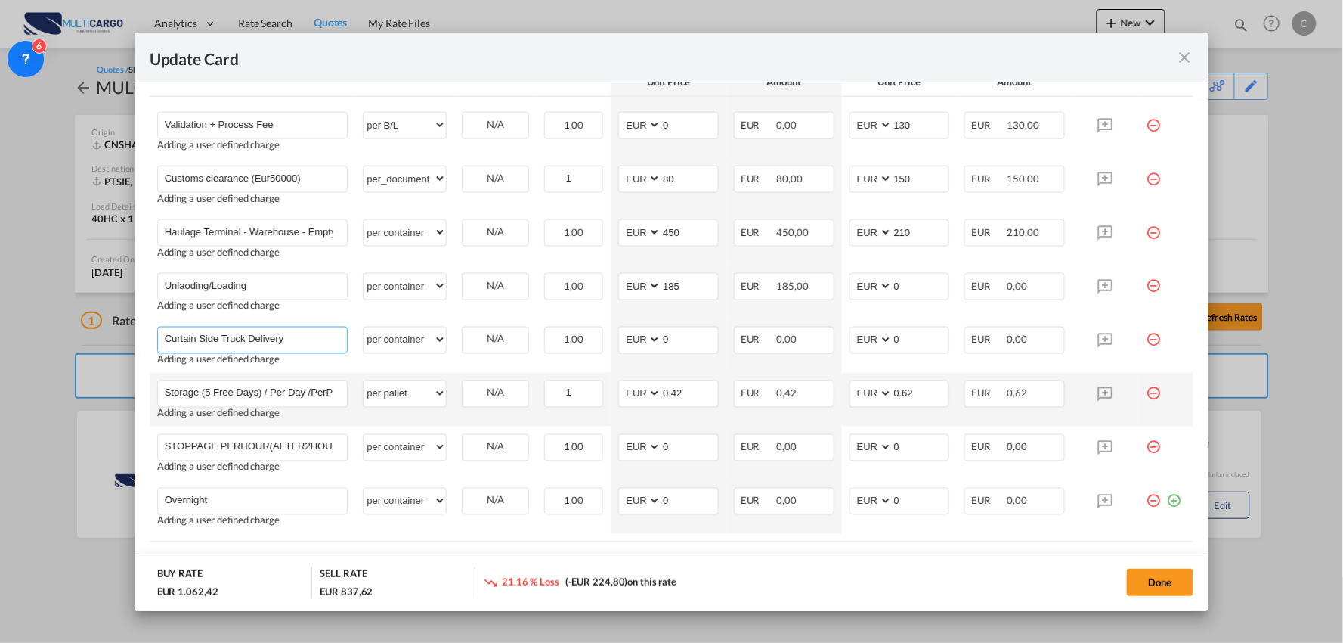
drag, startPoint x: 302, startPoint y: 337, endPoint x: 394, endPoint y: 379, distance: 100.5
click at [92, 342] on div "Update Card Port of Loading CNSHA T/S Liner/Carrier MultiCargo Atlantic Contain…" at bounding box center [671, 321] width 1343 height 643
click at [329, 394] on input "Storage (5 Free Days) / Per Day /PerPallet" at bounding box center [256, 392] width 183 height 23
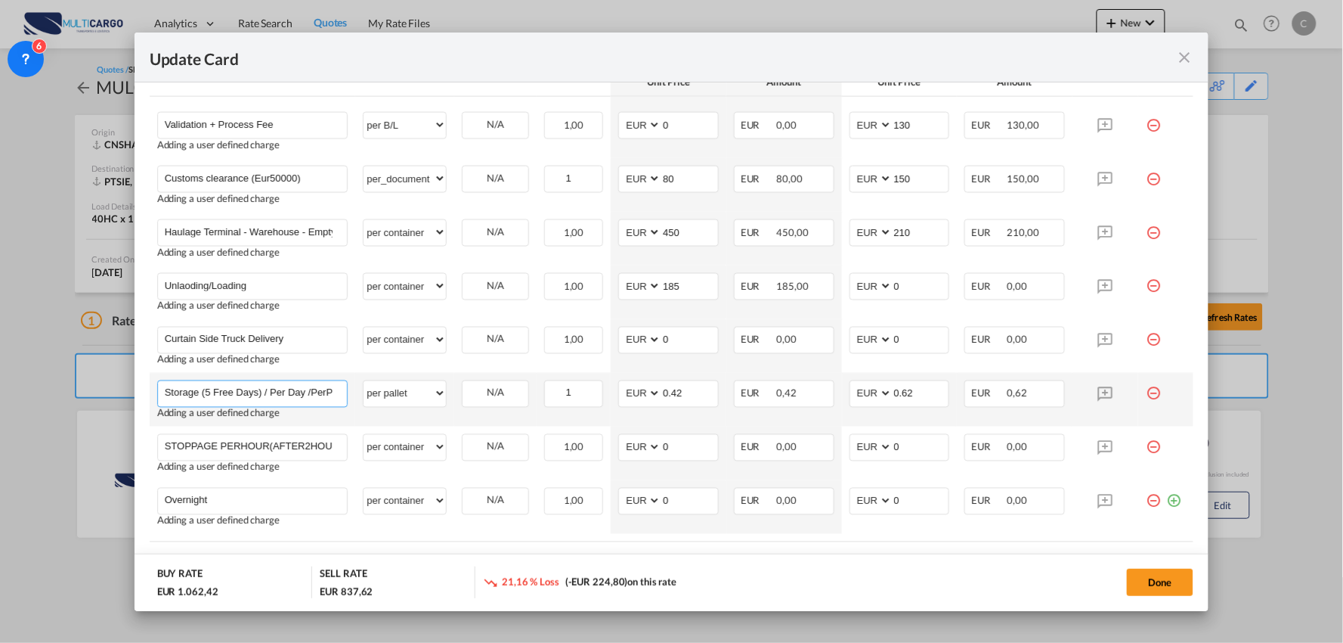
click at [329, 394] on input "Storage (5 Free Days) / Per Day /PerPallet" at bounding box center [256, 392] width 183 height 23
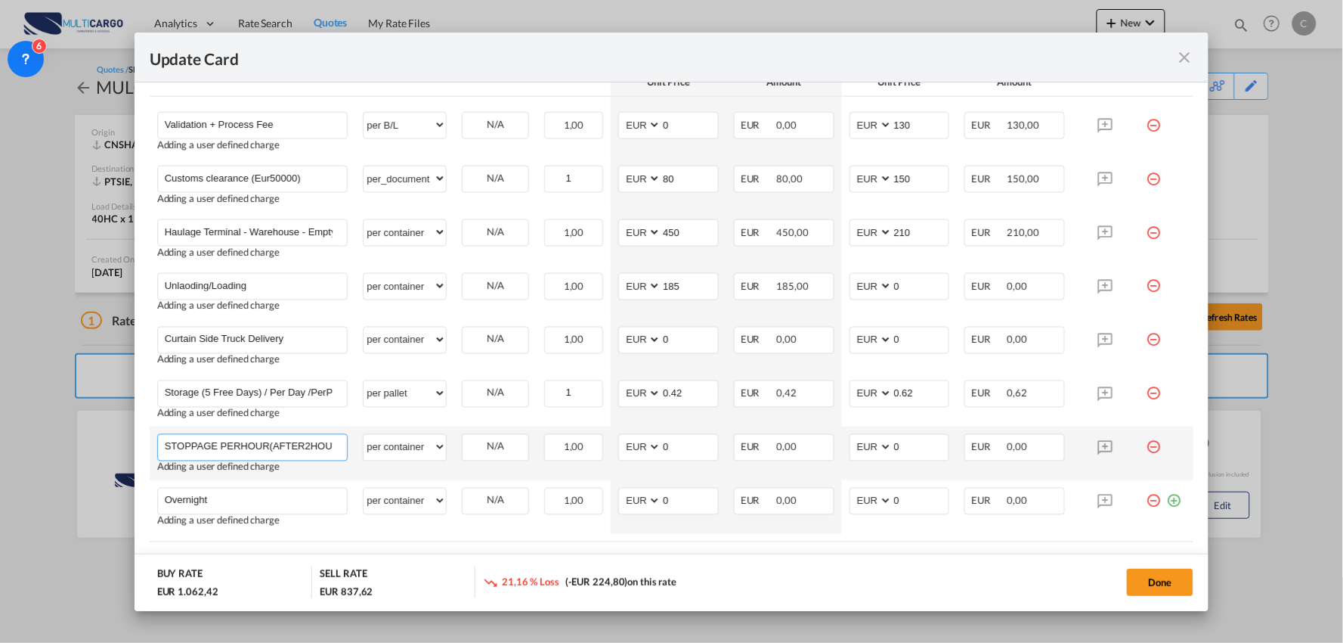
click at [243, 437] on input "STOPPAGE PERHOUR(AFTER2HOURS)" at bounding box center [256, 446] width 183 height 23
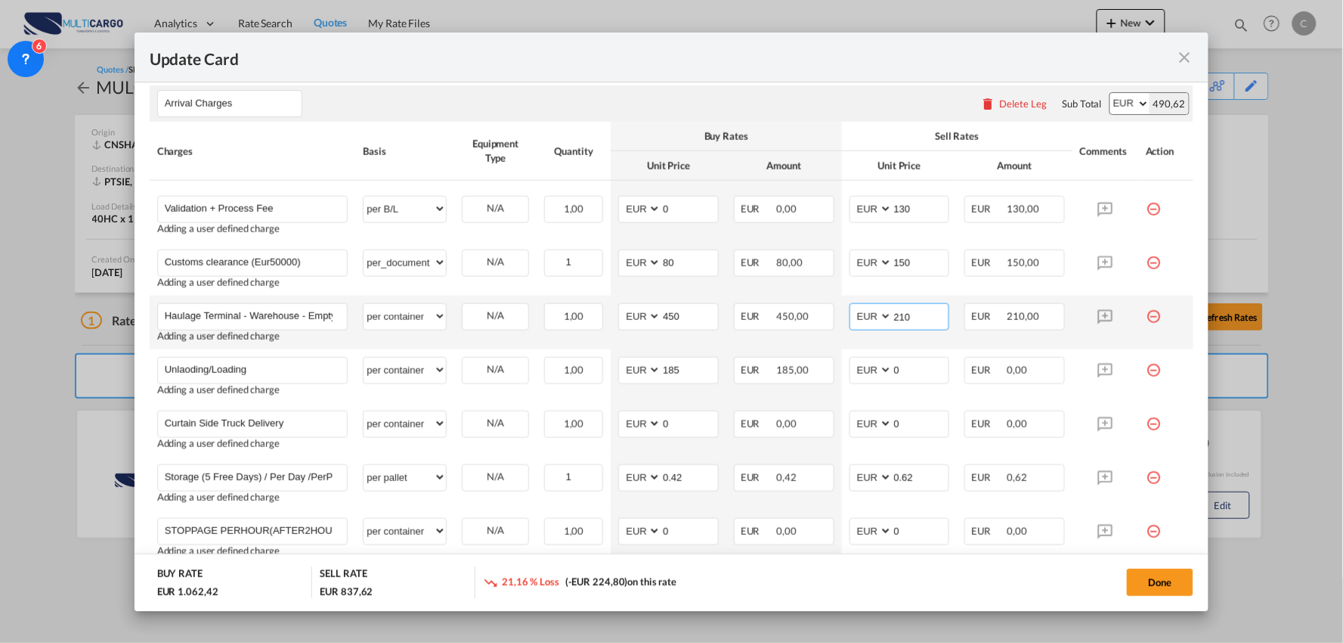
drag, startPoint x: 909, startPoint y: 314, endPoint x: 863, endPoint y: 315, distance: 45.4
click at [865, 315] on md-input-container "AED AFN ALL AMD ANG AOA ARS AUD AWG AZN BAM BBD BDT BGN BHD BIF BMD BND BOB BRL…" at bounding box center [900, 316] width 101 height 27
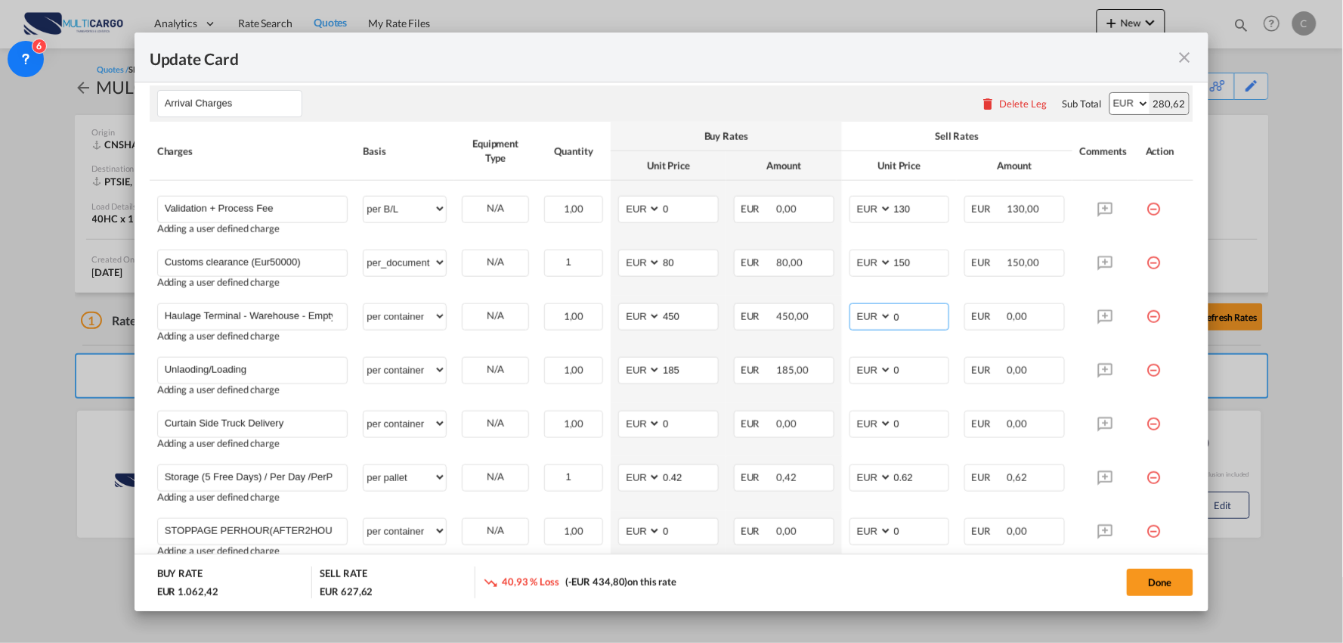
type input "0"
click at [825, 107] on div "Arrival Charges Please enter leg name Leg Name Already Exists Delete Leg Sub To…" at bounding box center [672, 103] width 1045 height 36
click at [320, 423] on input "Curtain Side Truck Delivery" at bounding box center [256, 422] width 183 height 23
type input "Curtain Side Truck Delivery - CUENCA"
click at [829, 579] on div "Done" at bounding box center [994, 581] width 400 height 31
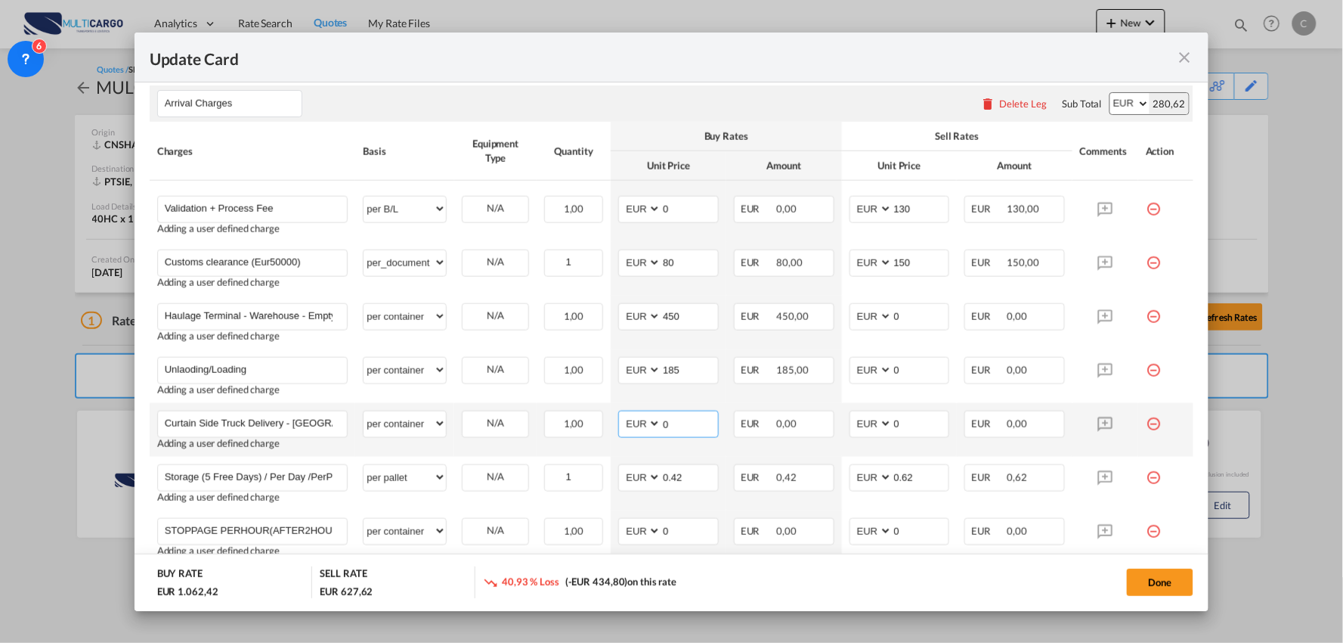
drag, startPoint x: 673, startPoint y: 424, endPoint x: 618, endPoint y: 423, distance: 55.2
click at [618, 424] on md-input-container "AED AFN ALL AMD ANG AOA ARS AUD AWG AZN BAM BBD BDT BGN BHD BIF BMD BND BOB BRL…" at bounding box center [668, 423] width 101 height 27
type input "890"
click at [831, 576] on div "Done" at bounding box center [994, 581] width 400 height 31
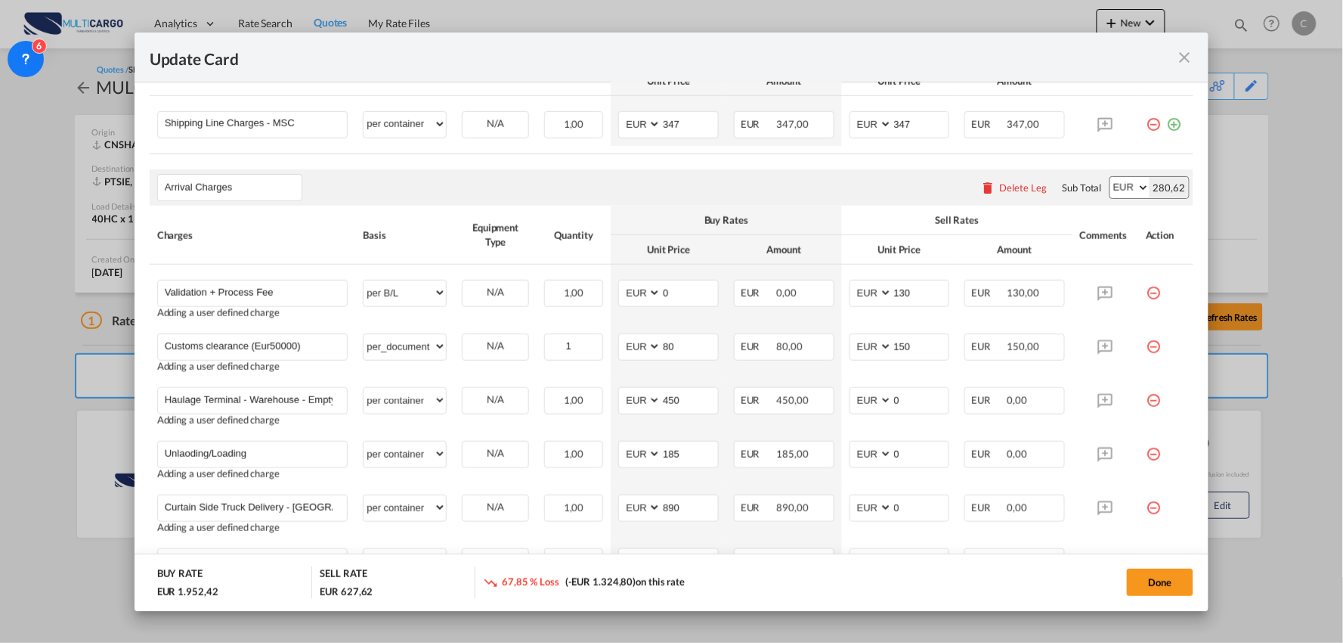
scroll to position [318, 0]
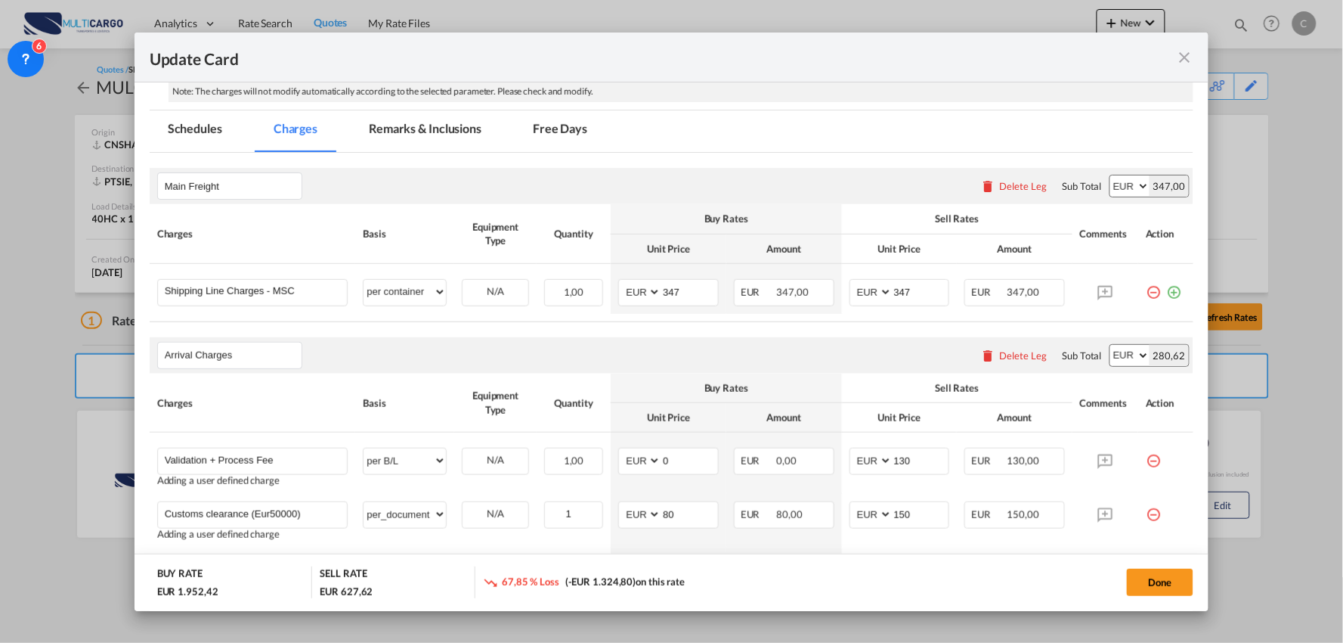
drag, startPoint x: 429, startPoint y: 130, endPoint x: 463, endPoint y: 184, distance: 63.8
click at [429, 130] on md-tab-item "Remarks & Inclusions" at bounding box center [425, 131] width 149 height 42
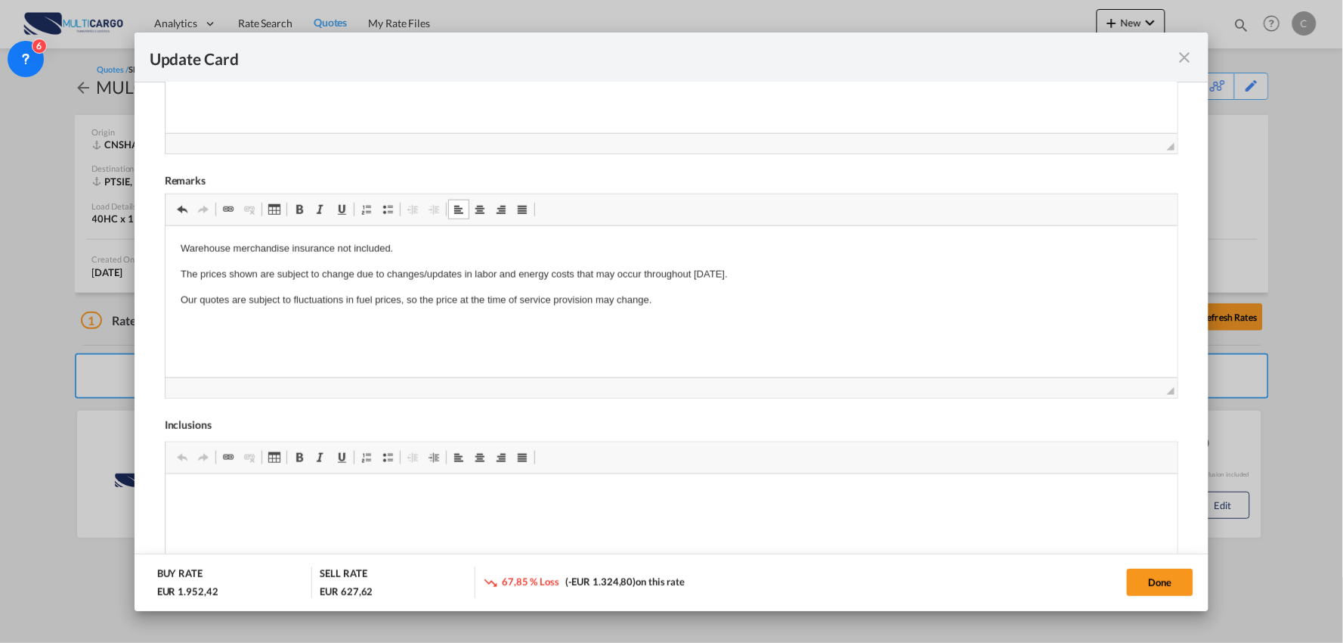
scroll to position [570, 0]
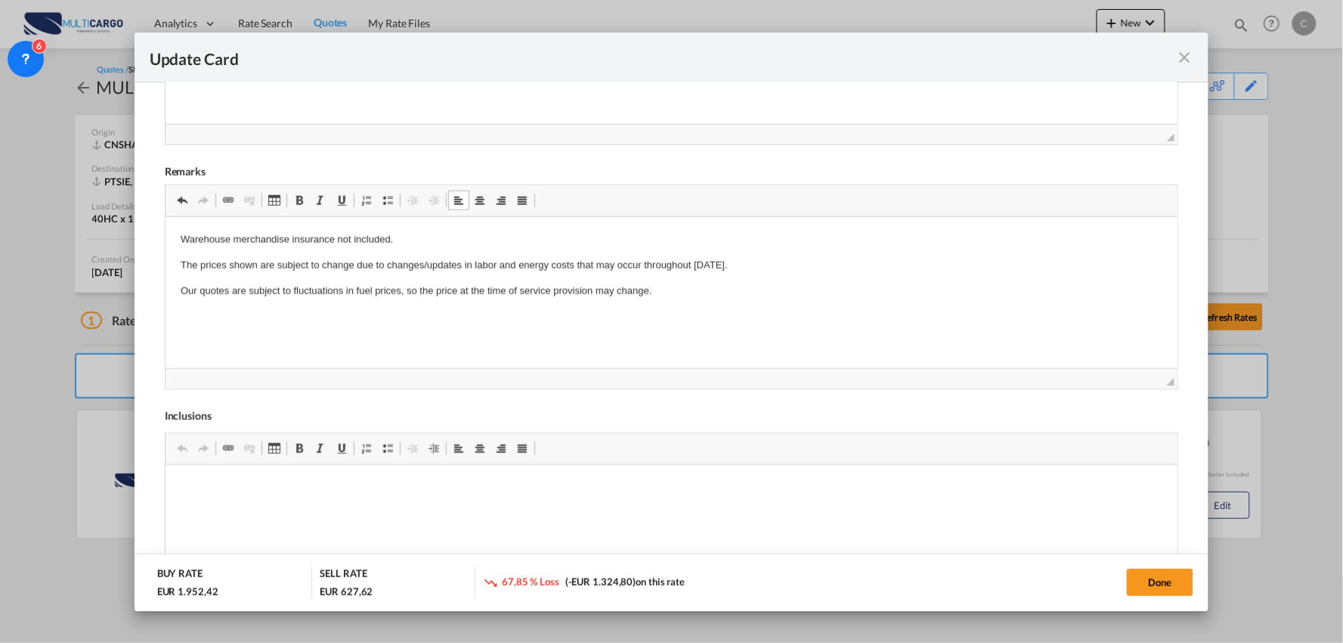
drag, startPoint x: 653, startPoint y: 288, endPoint x: 244, endPoint y: 253, distance: 410.4
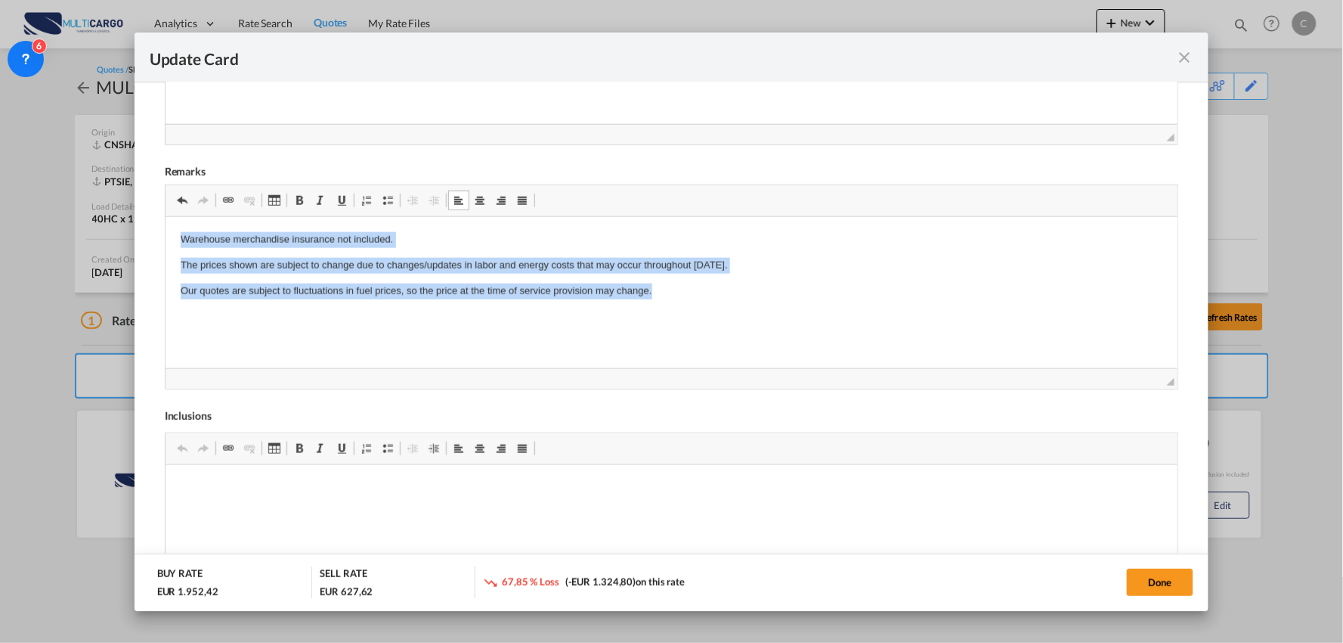
drag, startPoint x: 653, startPoint y: 293, endPoint x: 159, endPoint y: 212, distance: 500.2
click at [165, 217] on html "Warehouse merchandise insurance not included. The prices shown are subject to c…" at bounding box center [671, 265] width 1013 height 97
copy body "Warehouse merchandise insurance not included. The prices shown are subject to c…"
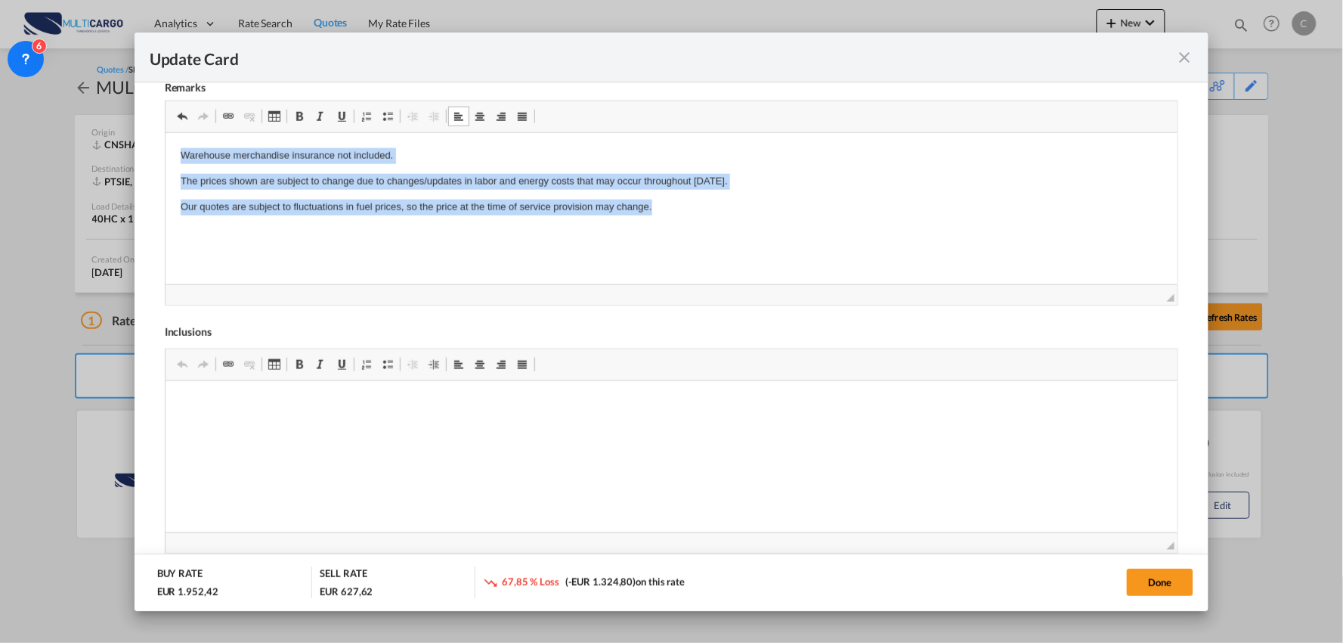
drag, startPoint x: 654, startPoint y: 204, endPoint x: 175, endPoint y: 146, distance: 482.8
click at [166, 150] on html "Warehouse merchandise insurance not included. The prices shown are subject to c…" at bounding box center [671, 181] width 1013 height 97
copy body "Warehouse merchandise insurance not included. The prices shown are subject to c…"
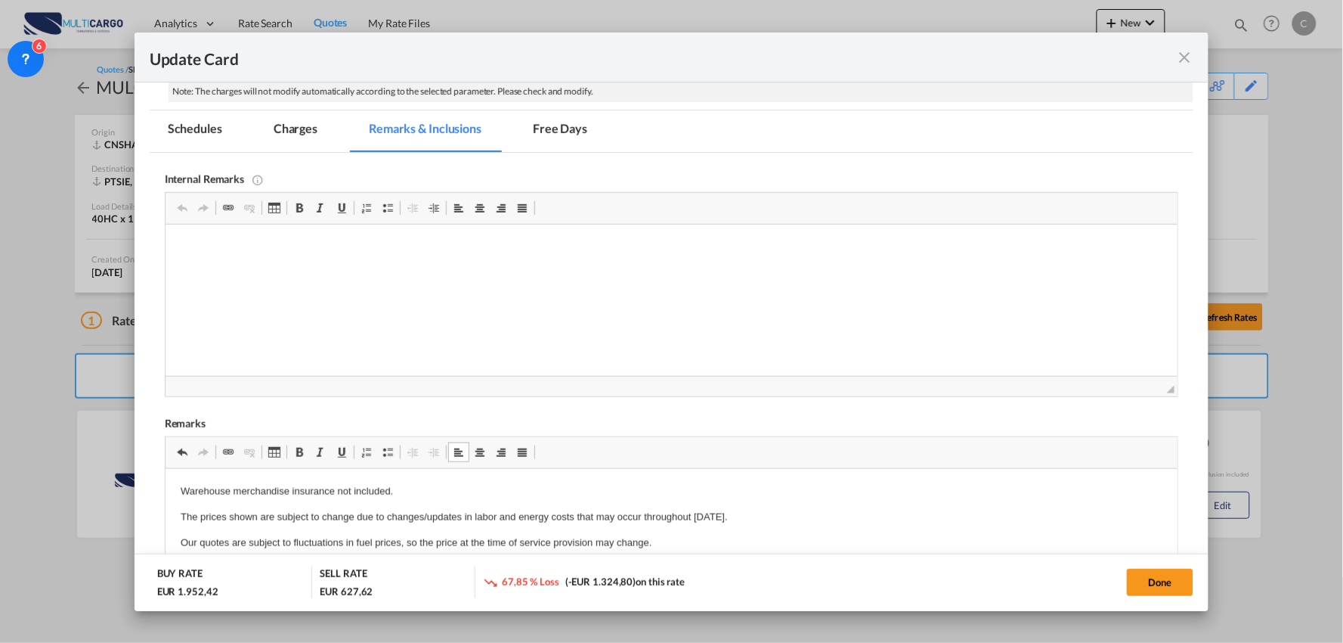
scroll to position [150, 0]
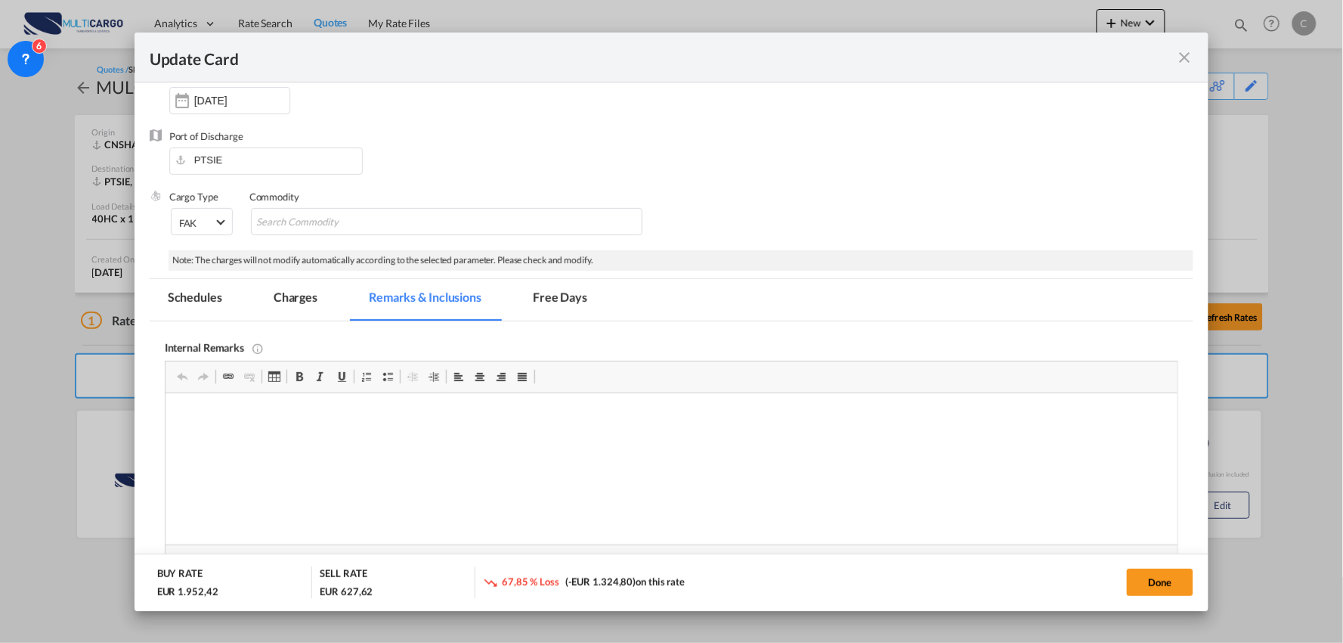
drag, startPoint x: 296, startPoint y: 293, endPoint x: 317, endPoint y: 293, distance: 21.9
click at [296, 293] on md-tab-item "Charges" at bounding box center [295, 300] width 80 height 42
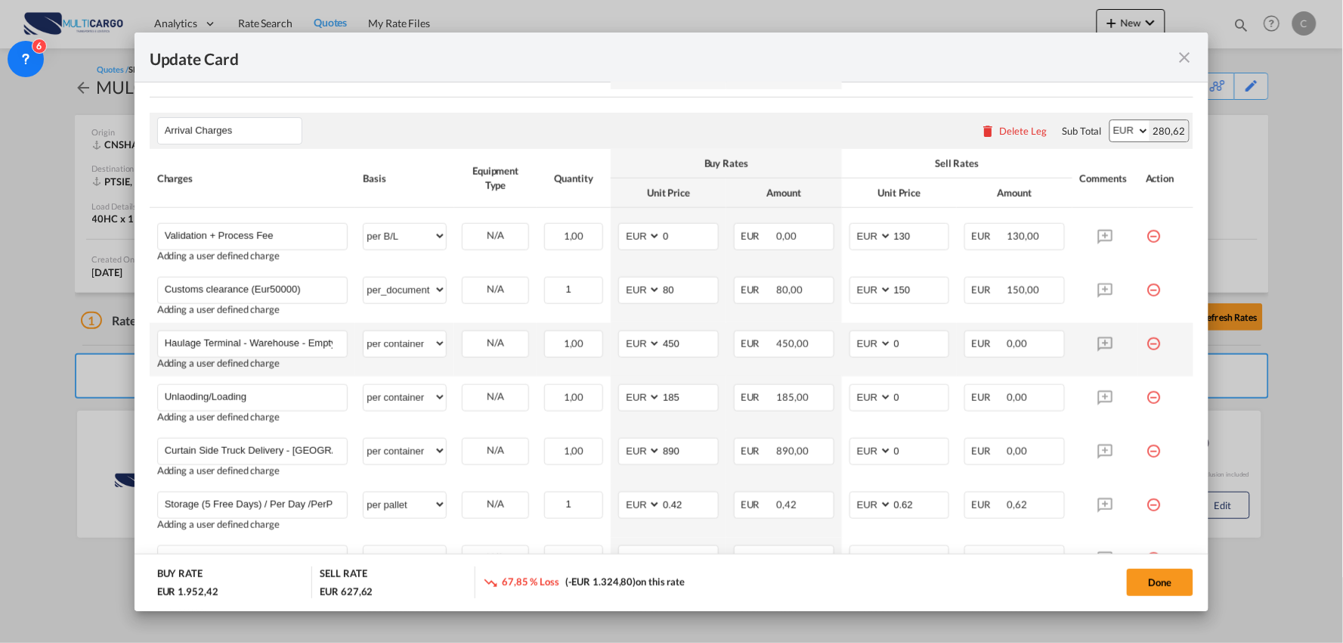
scroll to position [570, 0]
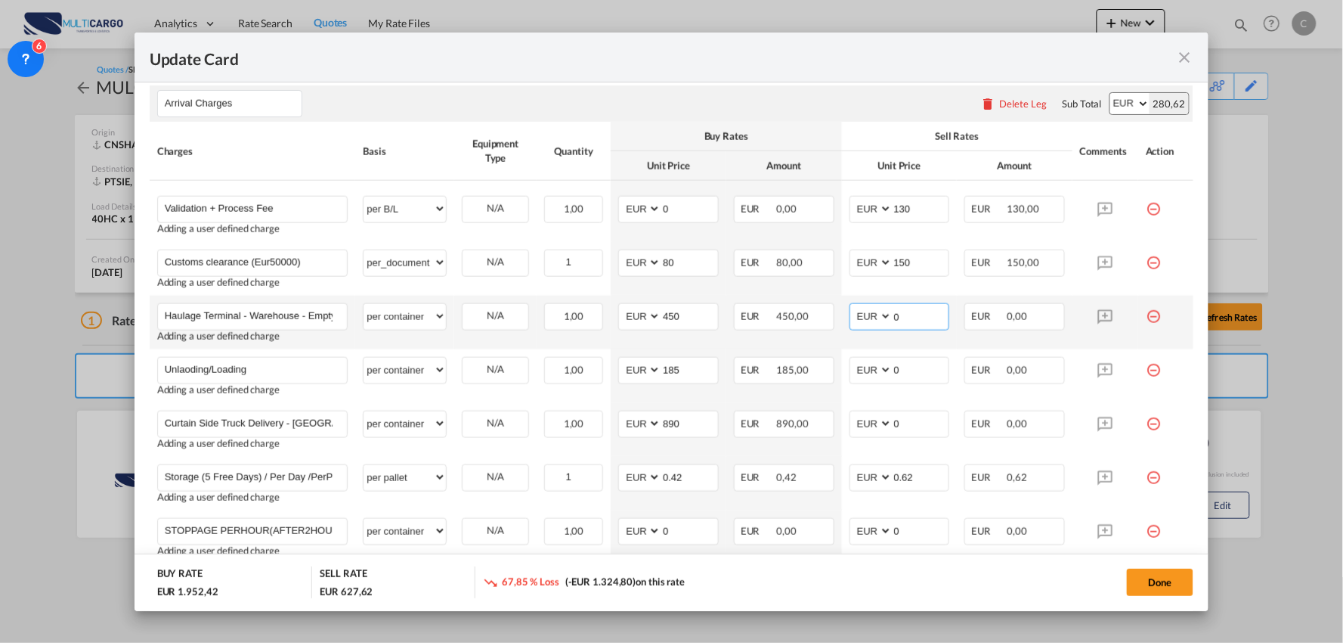
drag, startPoint x: 912, startPoint y: 321, endPoint x: 870, endPoint y: 320, distance: 41.6
click at [870, 320] on md-input-container "AED AFN ALL AMD ANG AOA ARS AUD AWG AZN BAM BBD BDT BGN BHD BIF BMD BND BOB BRL…" at bounding box center [900, 316] width 101 height 27
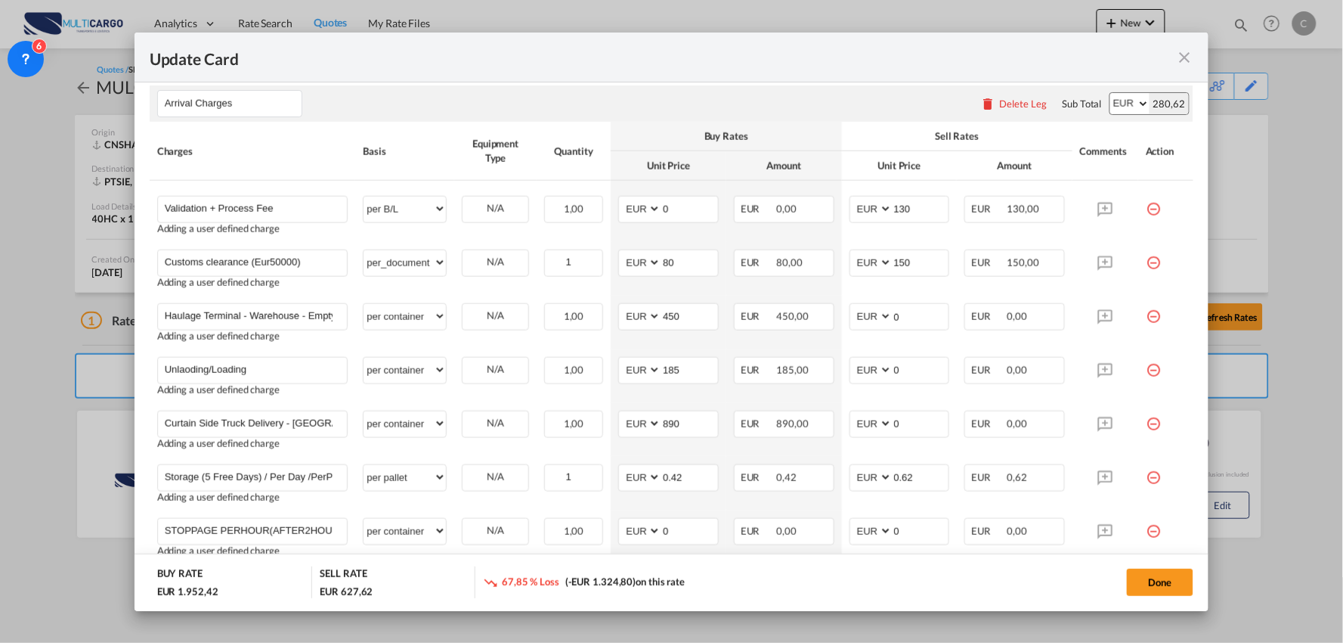
click at [862, 109] on div "Arrival Charges Please enter leg name Leg Name Already Exists Delete Leg Sub To…" at bounding box center [672, 103] width 1045 height 36
drag, startPoint x: 908, startPoint y: 376, endPoint x: 877, endPoint y: 379, distance: 31.1
click at [877, 379] on md-input-container "AED AFN ALL AMD ANG AOA ARS AUD AWG AZN BAM BBD BDT BGN BHD BIF BMD BND BOB BRL…" at bounding box center [900, 370] width 101 height 27
type input "245"
drag, startPoint x: 906, startPoint y: 432, endPoint x: 875, endPoint y: 431, distance: 31.0
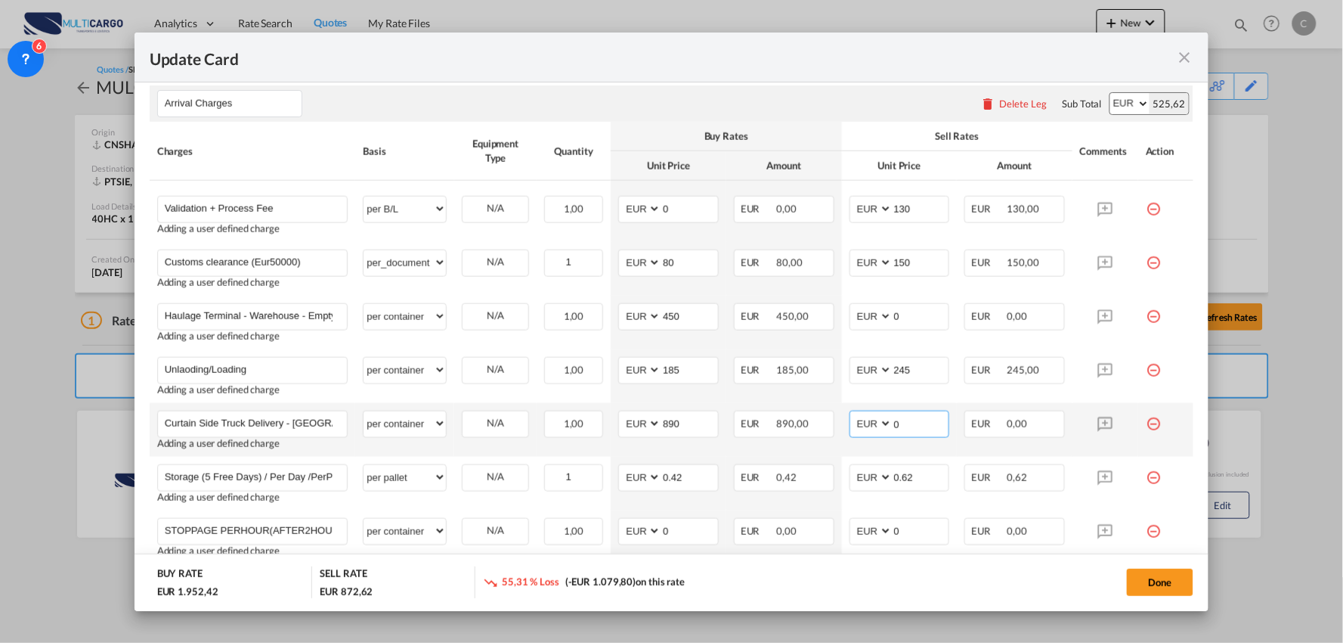
click at [875, 431] on md-input-container "AED AFN ALL AMD ANG AOA ARS AUD AWG AZN BAM BBD BDT BGN BHD BIF BMD BND BOB BRL…" at bounding box center [900, 423] width 101 height 27
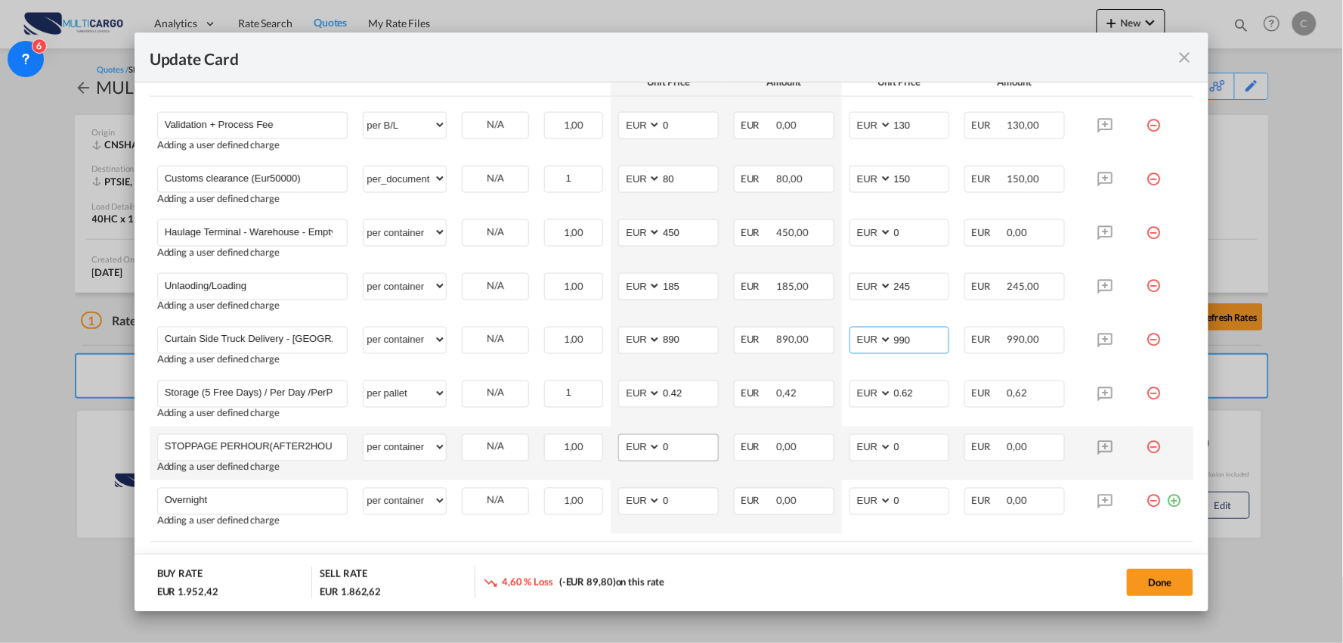
type input "990"
drag, startPoint x: 679, startPoint y: 443, endPoint x: 630, endPoint y: 451, distance: 49.0
click at [630, 451] on md-input-container "AED AFN ALL AMD ANG AOA ARS AUD AWG AZN BAM BBD BDT BGN BHD BIF BMD BND BOB BRL…" at bounding box center [668, 447] width 101 height 27
type input "55"
drag, startPoint x: 890, startPoint y: 447, endPoint x: 859, endPoint y: 436, distance: 32.7
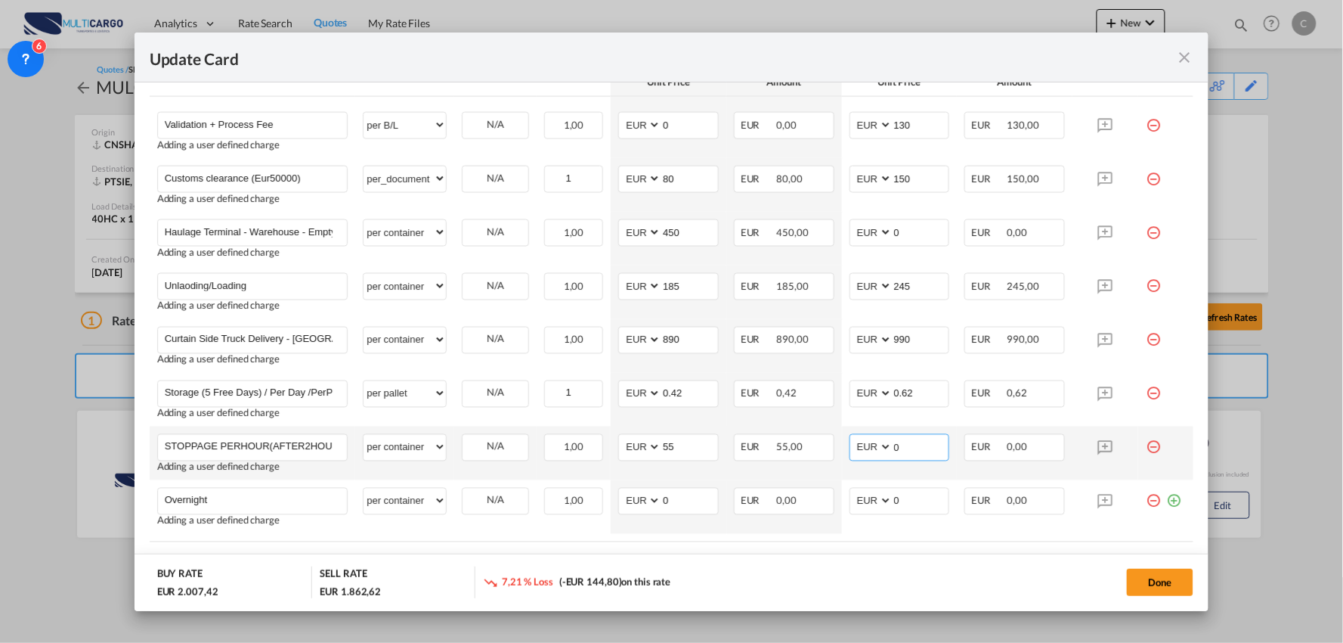
click at [869, 447] on md-input-container "AED AFN ALL AMD ANG AOA ARS AUD AWG AZN BAM BBD BDT BGN BHD BIF BMD BND BOB BRL…" at bounding box center [900, 447] width 101 height 27
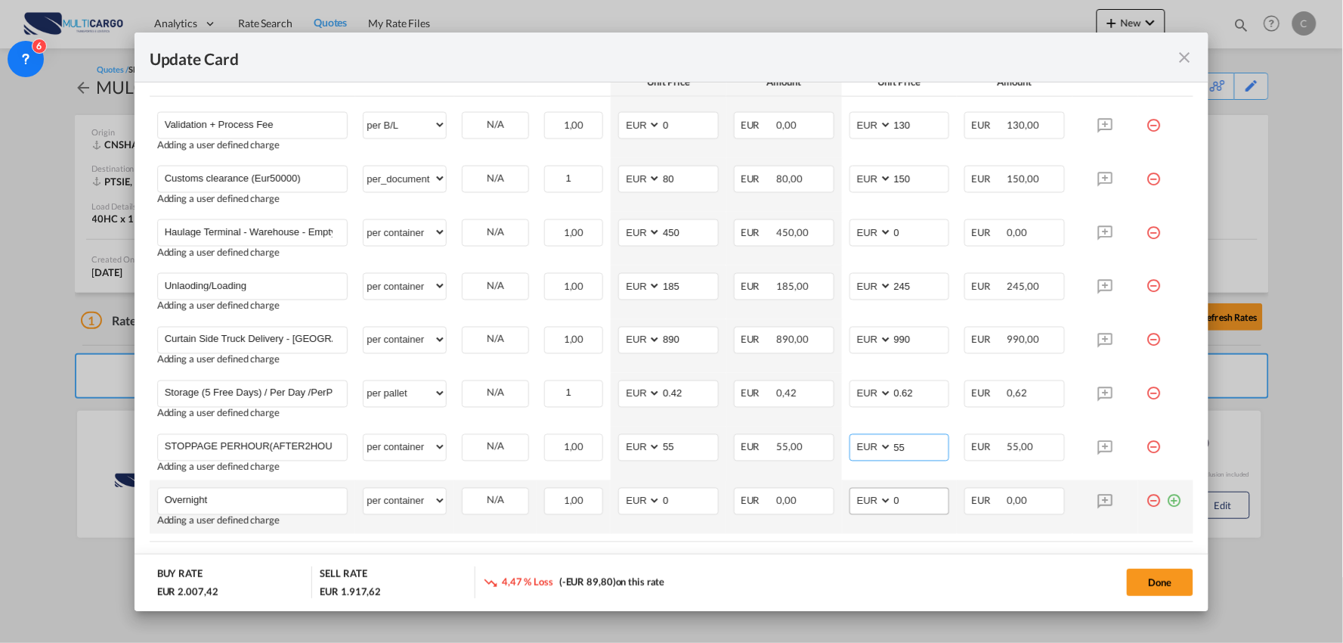
type input "55"
drag, startPoint x: 893, startPoint y: 502, endPoint x: 865, endPoint y: 502, distance: 28.7
click at [865, 502] on md-input-container "AED AFN ALL AMD ANG AOA ARS AUD AWG AZN BAM BBD BDT BGN BHD BIF BMD BND BOB BRL…" at bounding box center [900, 501] width 101 height 27
type input "250"
click at [1146, 501] on md-icon "icon-minus-circle-outline red-400-fg" at bounding box center [1153, 495] width 15 height 15
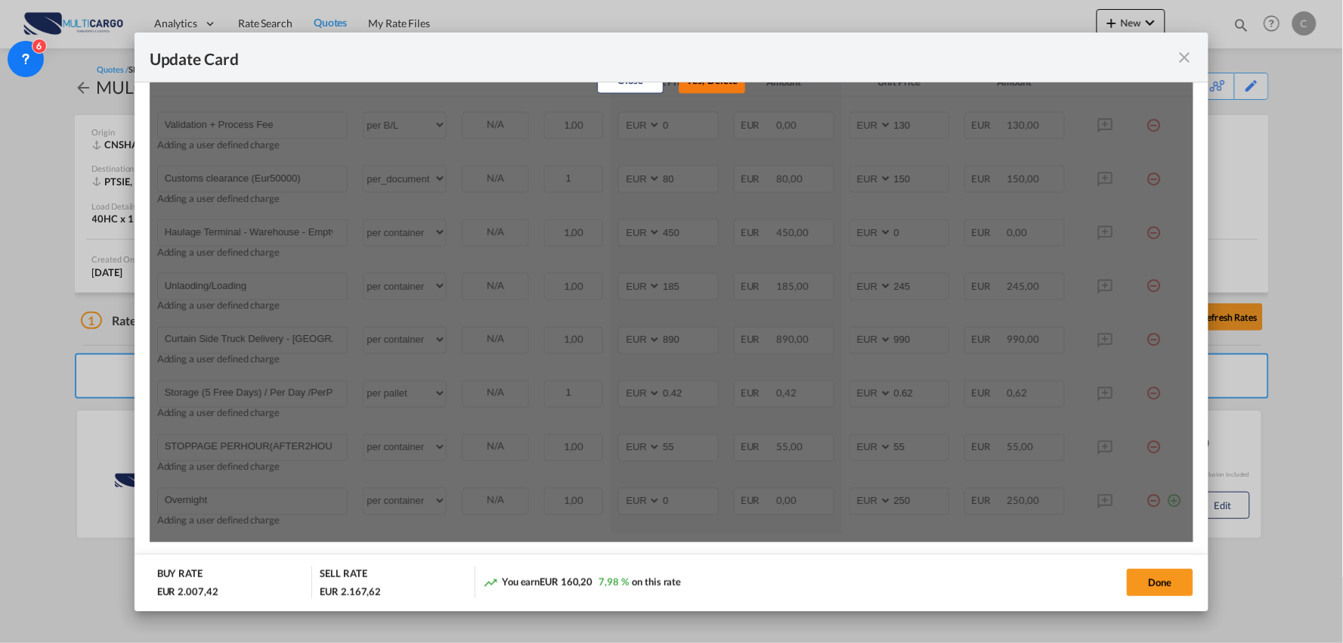
click at [716, 81] on button "Yes, Delete" at bounding box center [712, 80] width 67 height 27
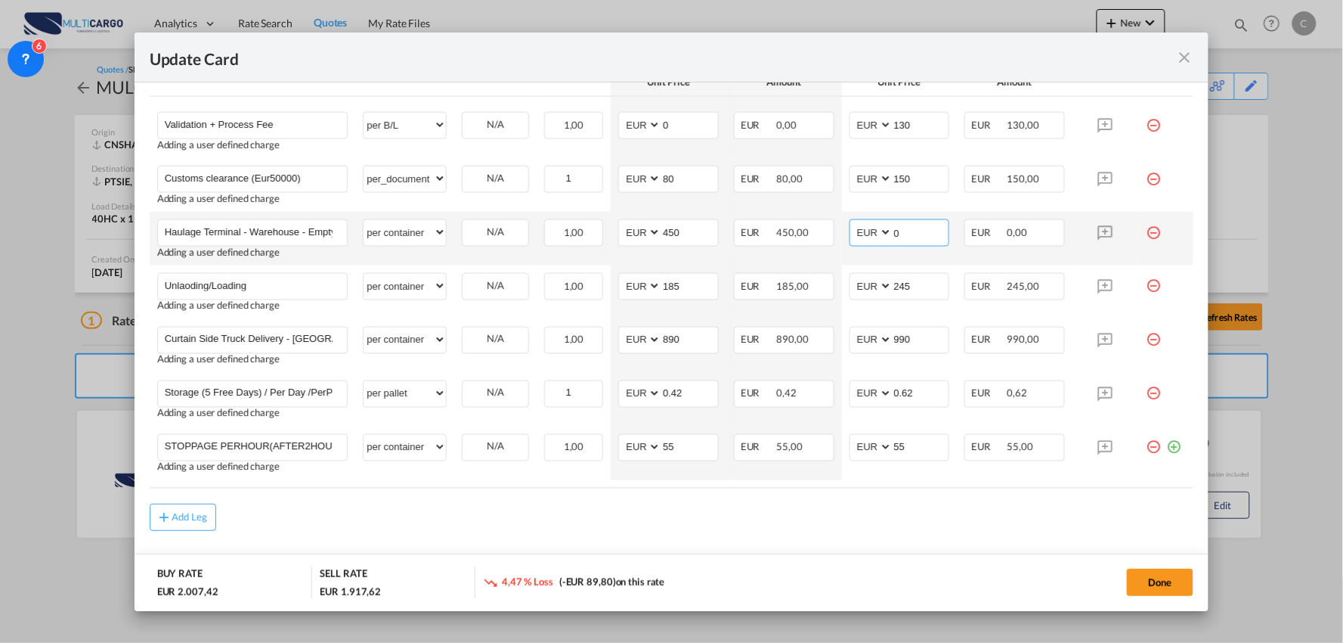
drag, startPoint x: 893, startPoint y: 225, endPoint x: 862, endPoint y: 231, distance: 31.4
click at [862, 231] on md-input-container "AED AFN ALL AMD ANG AOA ARS AUD AWG AZN BAM BBD BDT BGN BHD BIF BMD BND BOB BRL…" at bounding box center [900, 232] width 101 height 27
type input "550"
click at [868, 528] on div "Add Leg" at bounding box center [672, 516] width 1045 height 27
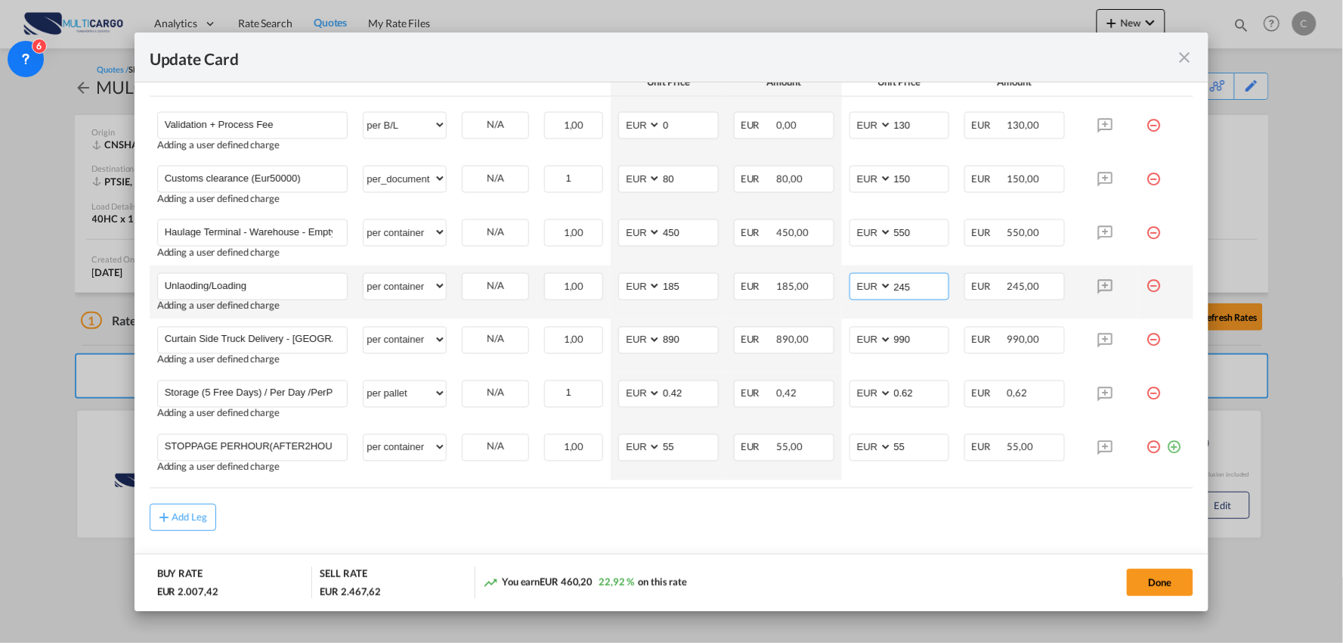
drag, startPoint x: 908, startPoint y: 288, endPoint x: 866, endPoint y: 282, distance: 42.0
click at [869, 283] on md-input-container "AED AFN ALL AMD ANG AOA ARS AUD AWG AZN BAM BBD BDT BGN BHD BIF BMD BND BOB BRL…" at bounding box center [900, 286] width 101 height 27
type input "235"
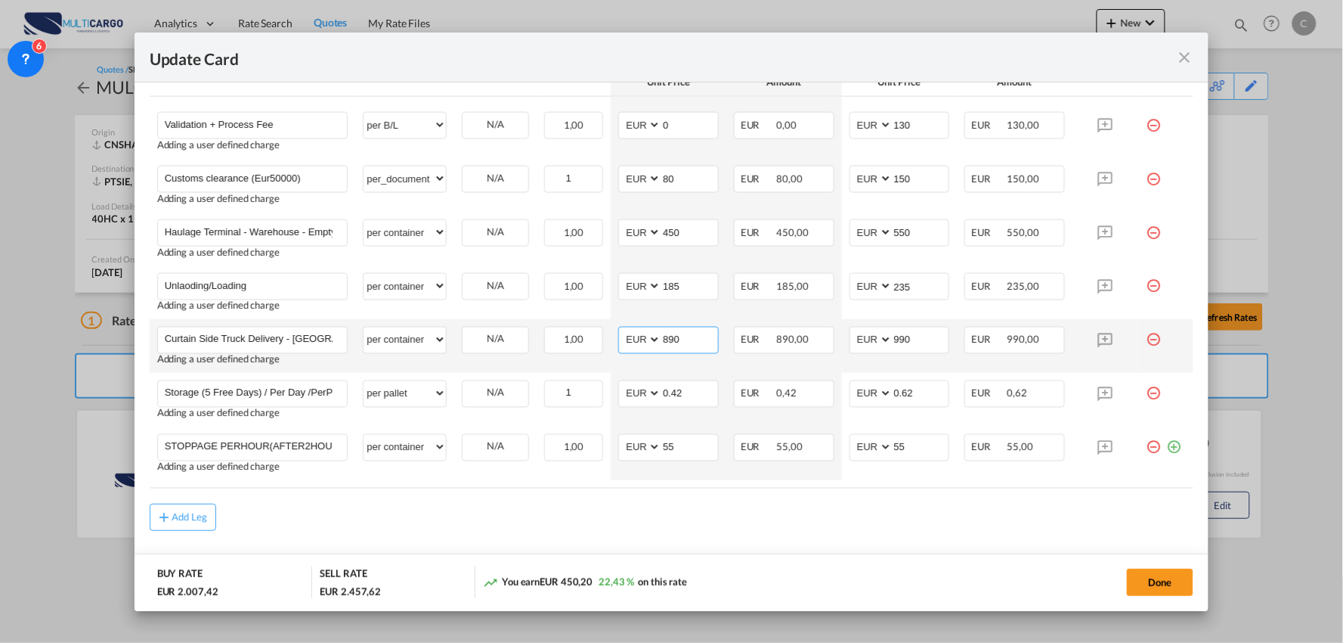
click at [682, 339] on input "890" at bounding box center [689, 338] width 57 height 23
click at [919, 333] on input "990" at bounding box center [921, 338] width 57 height 23
click at [1168, 582] on button "Done" at bounding box center [1160, 581] width 67 height 27
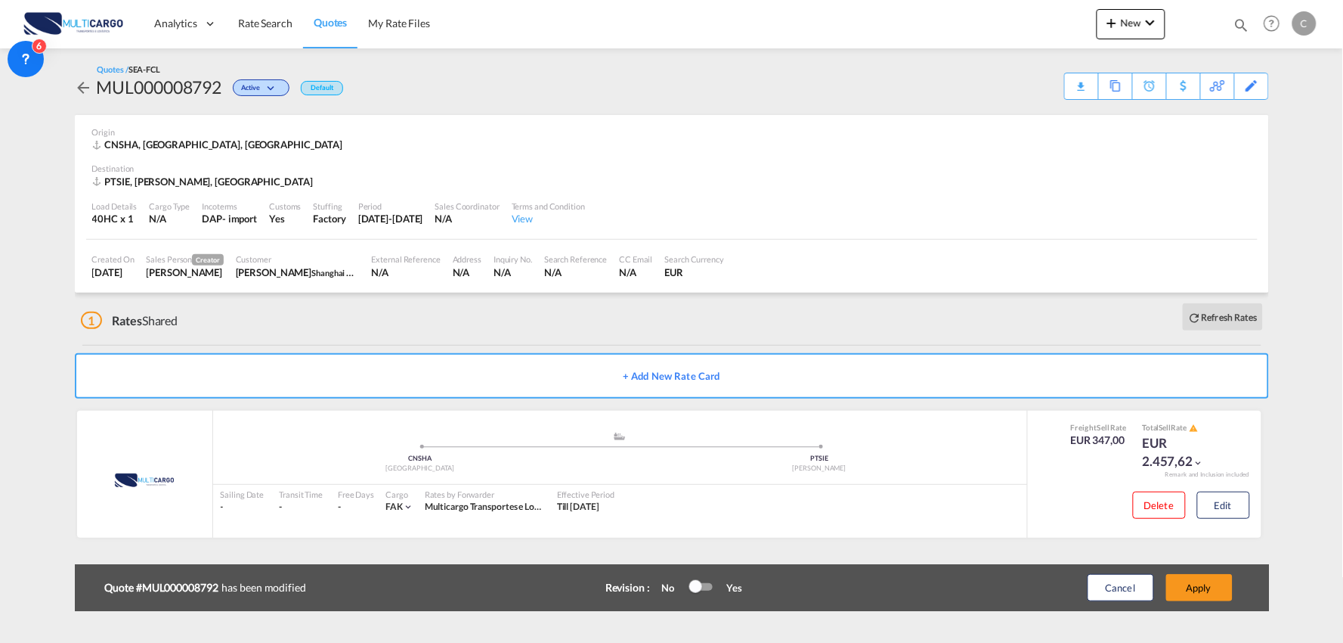
click at [1207, 583] on button "Apply" at bounding box center [1199, 587] width 67 height 27
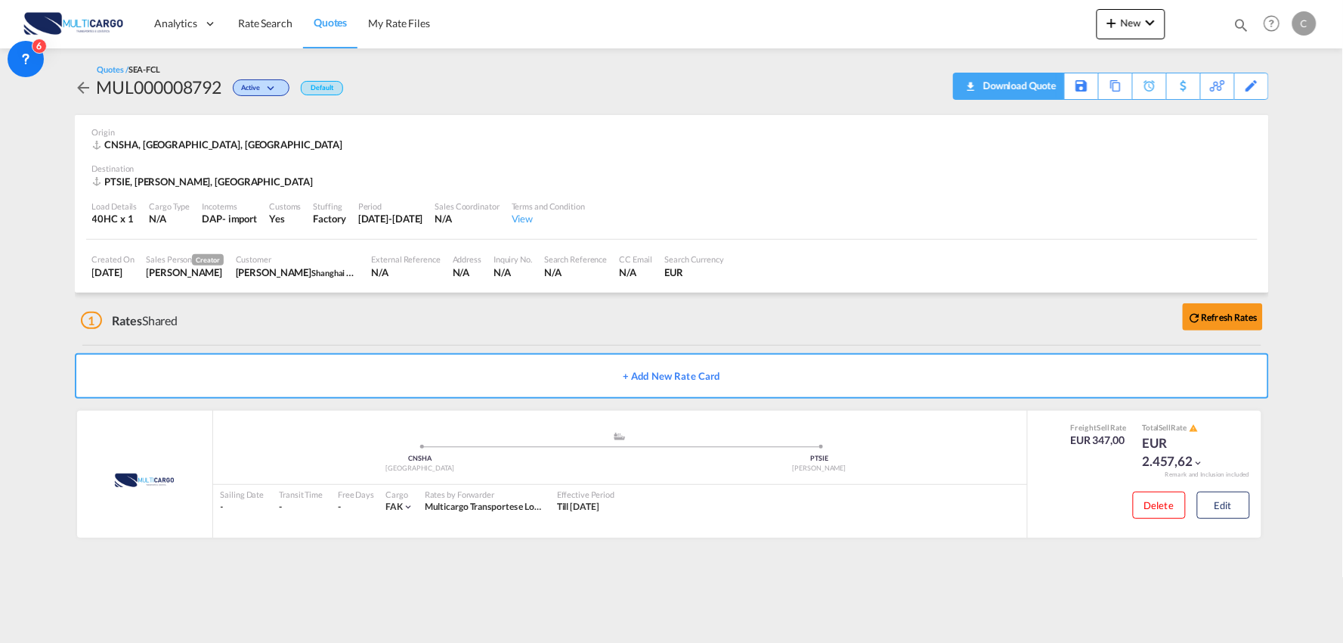
click at [1032, 85] on div "Download Quote" at bounding box center [1018, 85] width 77 height 24
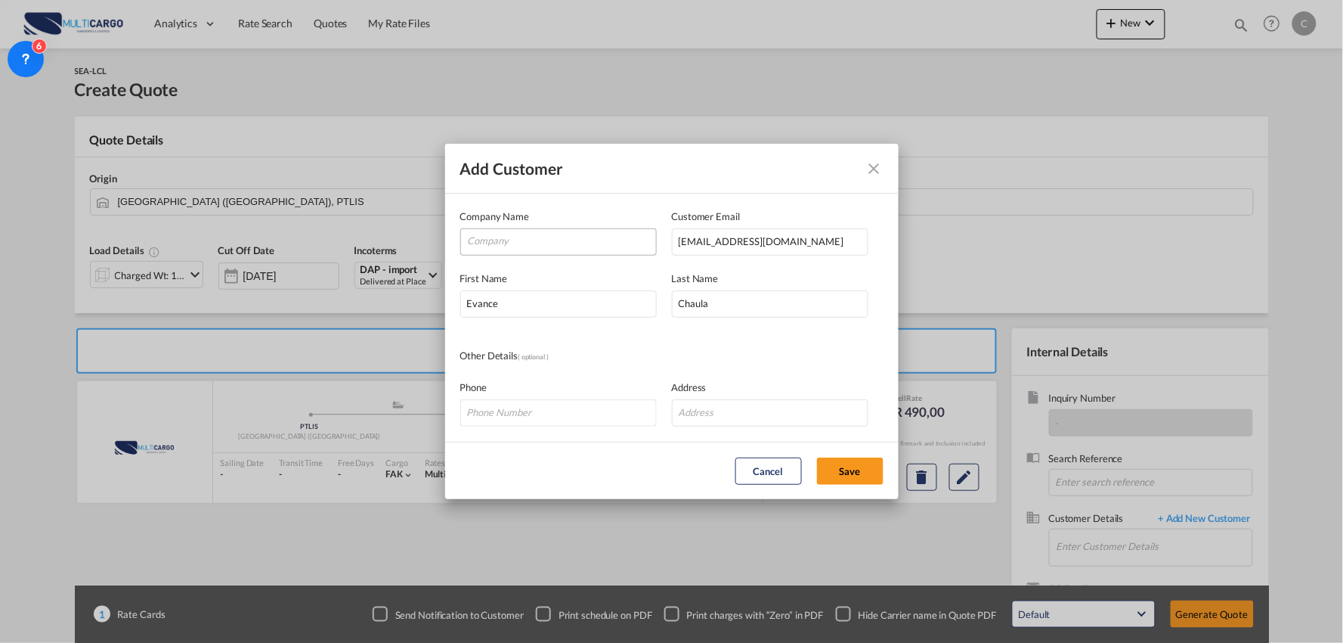
click at [540, 236] on input "Company" at bounding box center [562, 240] width 188 height 23
type input "EVANCE CHAULA"
click at [848, 466] on button "Save" at bounding box center [850, 470] width 67 height 27
type input "EVANCE CHAULA, Evance Chaula, evance.chaula2000@gmail.com"
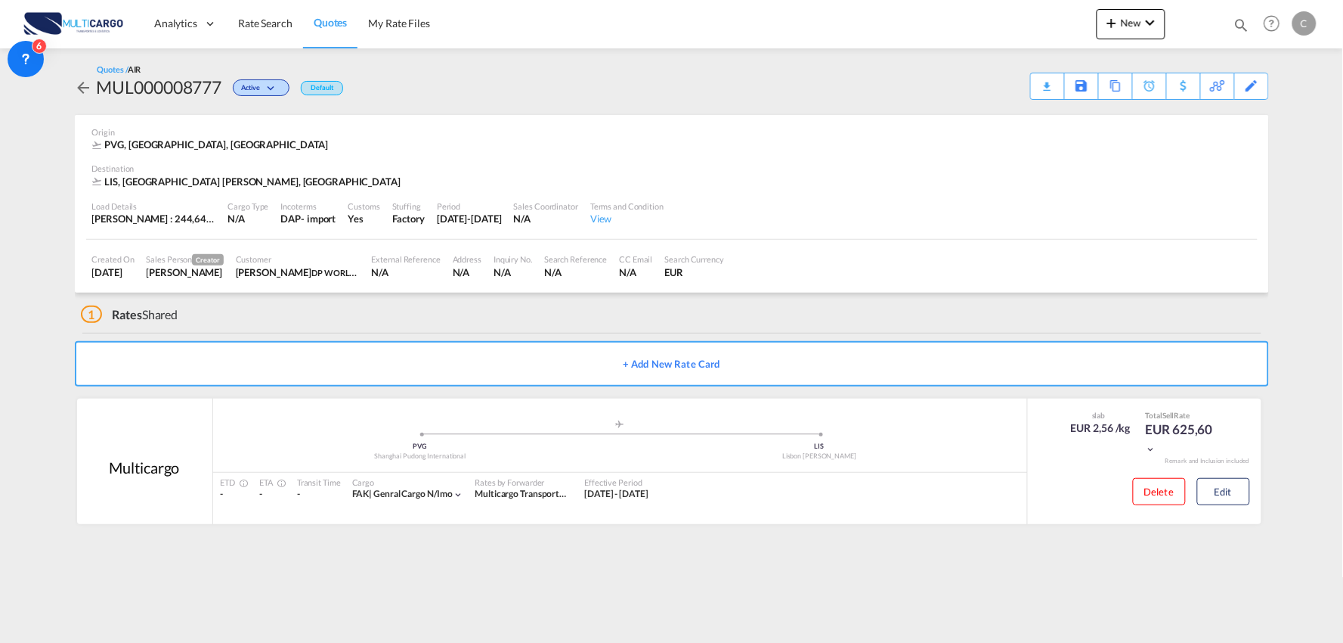
click at [378, 311] on div "1 Rates Shared" at bounding box center [675, 311] width 1188 height 36
click at [342, 555] on md-content "Analytics Reports Dashboard Rate Search Quotes My Rate Files New Rates Ratecard" at bounding box center [671, 321] width 1343 height 643
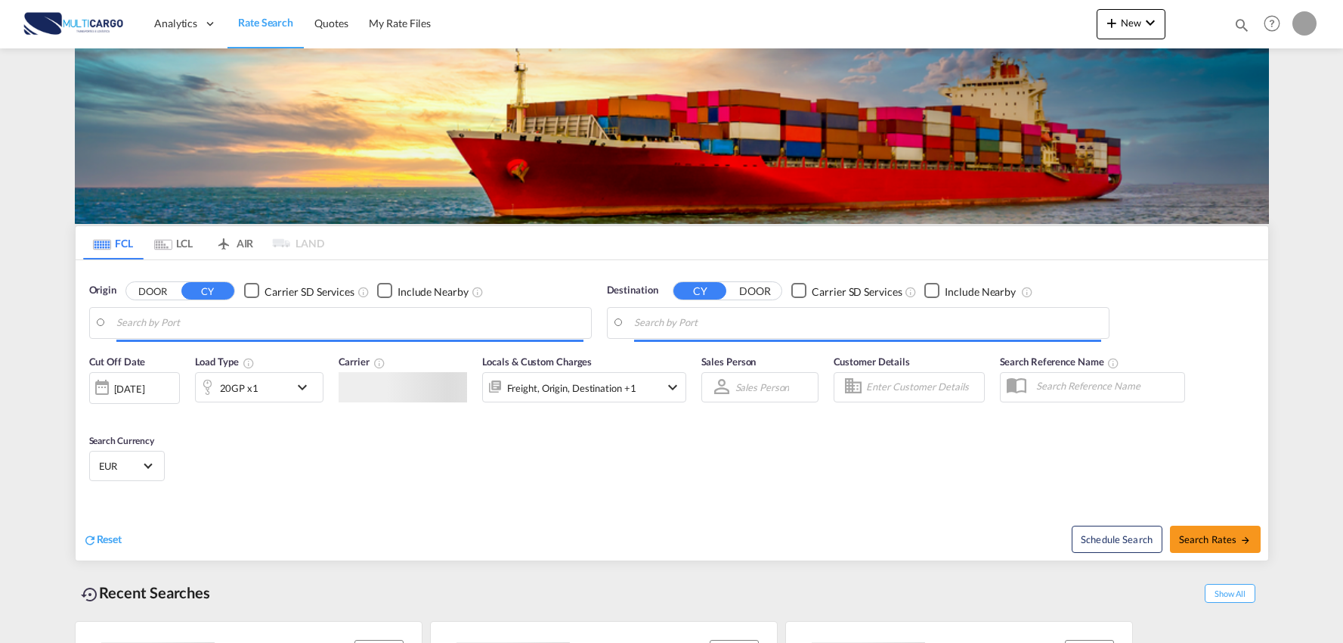
type input "Port of [GEOGRAPHIC_DATA], [GEOGRAPHIC_DATA], [GEOGRAPHIC_DATA]"
type input "Leixoes, Leixoes, PTLEI"
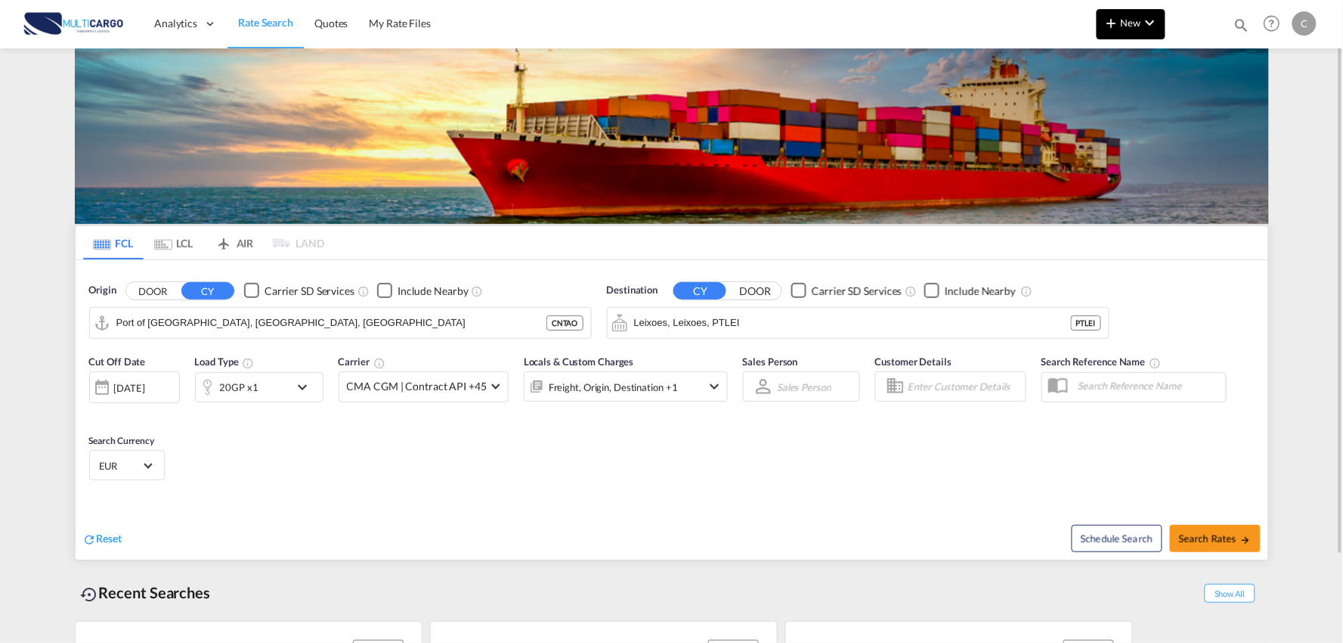
click at [1122, 25] on span "New" at bounding box center [1131, 23] width 57 height 12
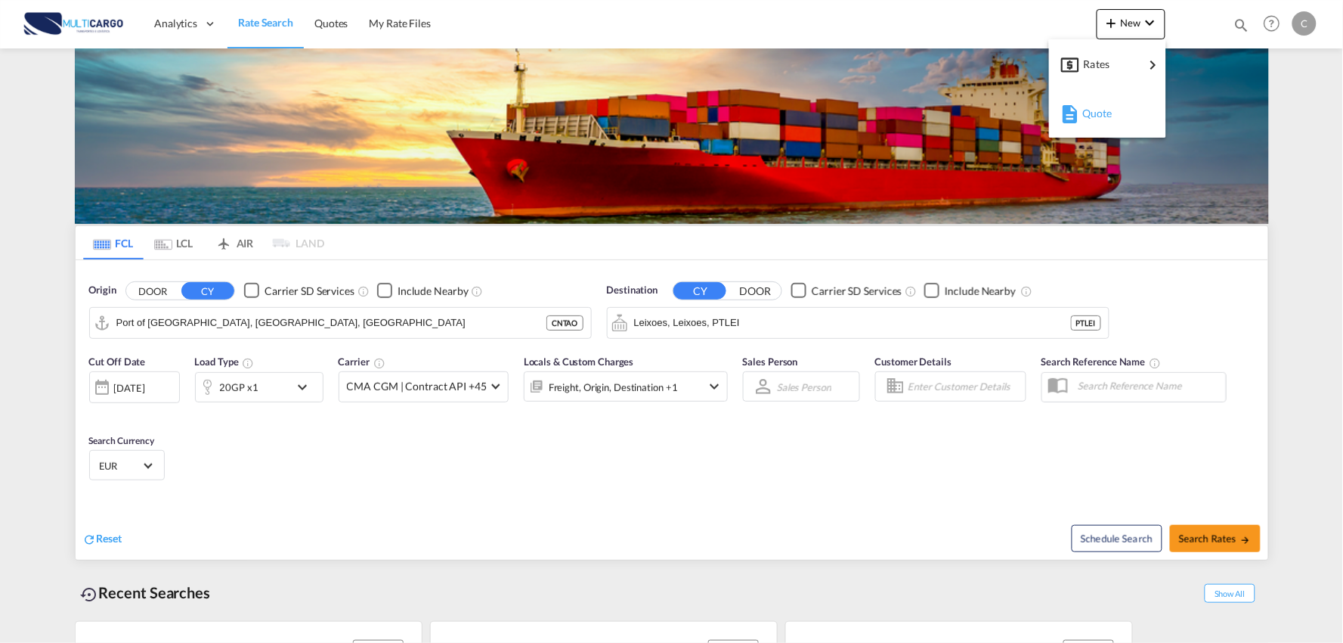
click at [1104, 119] on div "Quote" at bounding box center [1110, 113] width 56 height 38
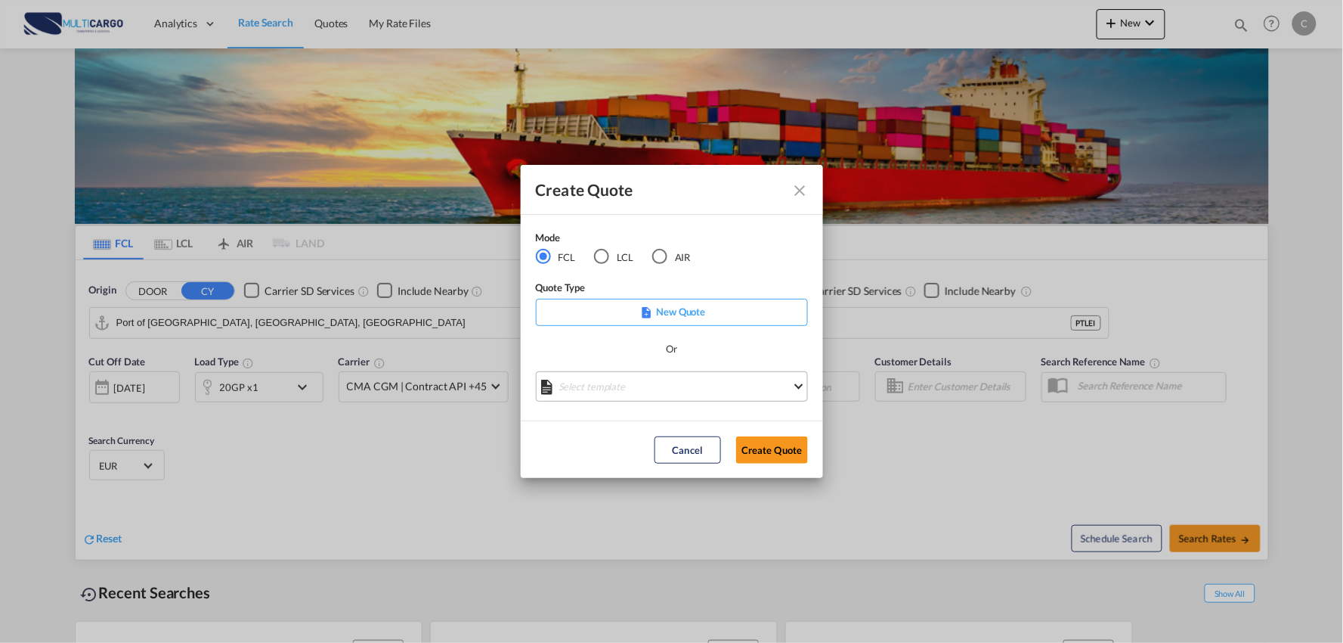
click at [646, 384] on md-select "Select template EXP EXW MERC.Nacional 09/2025 [PERSON_NAME] | [DATE] IMP DAP FC…" at bounding box center [672, 386] width 272 height 30
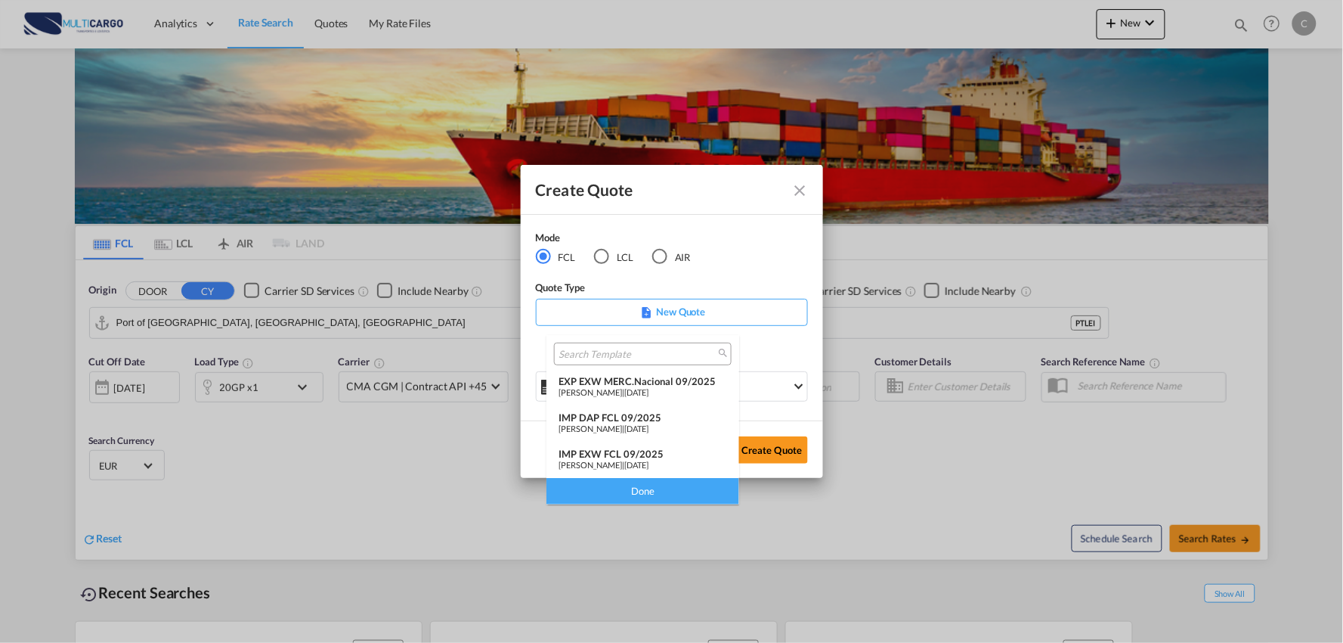
click at [625, 420] on div "IMP DAP FCL 09/2025" at bounding box center [643, 417] width 169 height 12
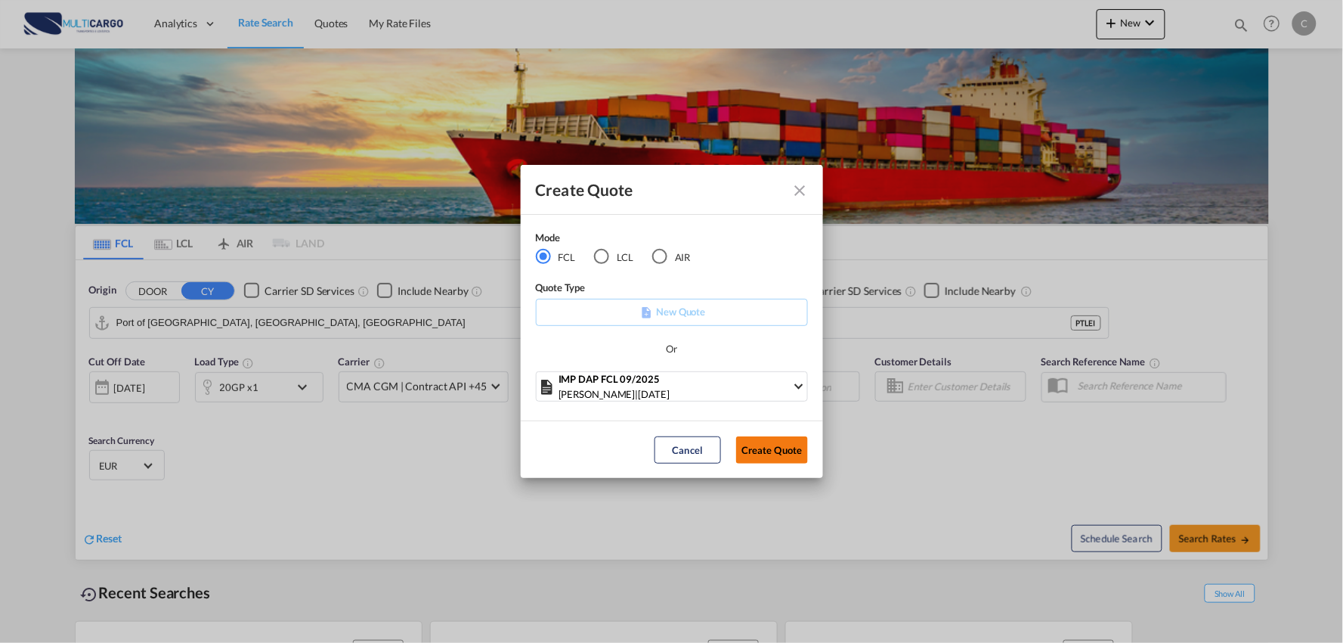
click at [779, 444] on button "Create Quote" at bounding box center [772, 449] width 72 height 27
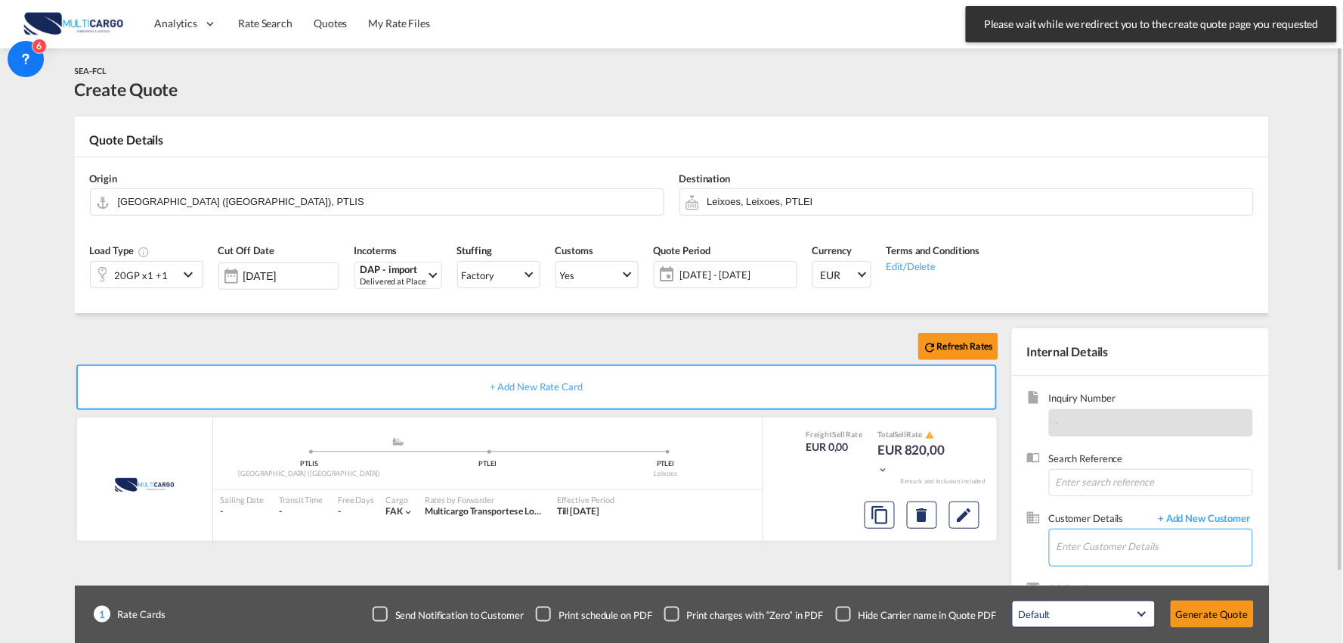
click at [1113, 547] on input "Enter Customer Details" at bounding box center [1155, 546] width 196 height 34
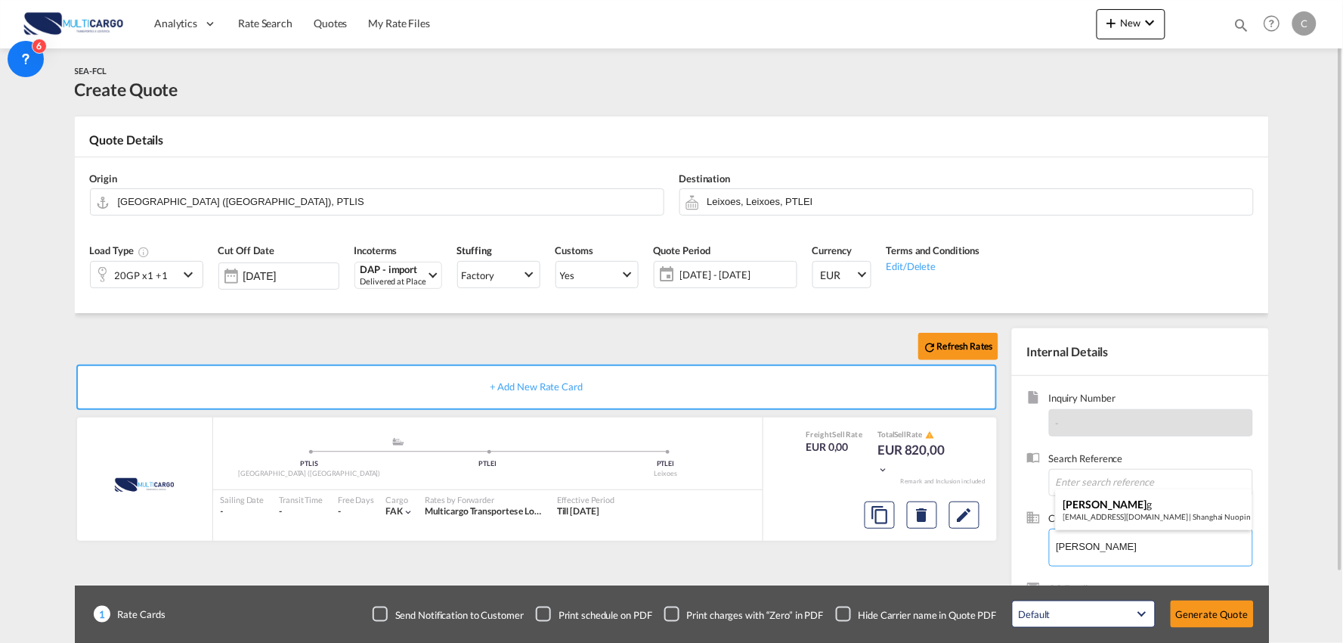
click at [1101, 494] on div "[PERSON_NAME] g [EMAIL_ADDRESS][DOMAIN_NAME] | Shanghai Nuopin International Lo…" at bounding box center [1154, 509] width 197 height 41
type input "Shanghai Nuopin International Logistics Co., Ltd, [PERSON_NAME], [EMAIL_ADDRESS…"
click at [841, 606] on div "Checkbox No Ink" at bounding box center [843, 613] width 15 height 15
click at [837, 581] on div "Refresh Rates + Add New Rate Card MultiCargo added by you .a{fill:#aaa8ad;} .a{…" at bounding box center [540, 486] width 930 height 316
click at [805, 203] on input "Leixoes, Leixoes, PTLEI" at bounding box center [977, 201] width 538 height 26
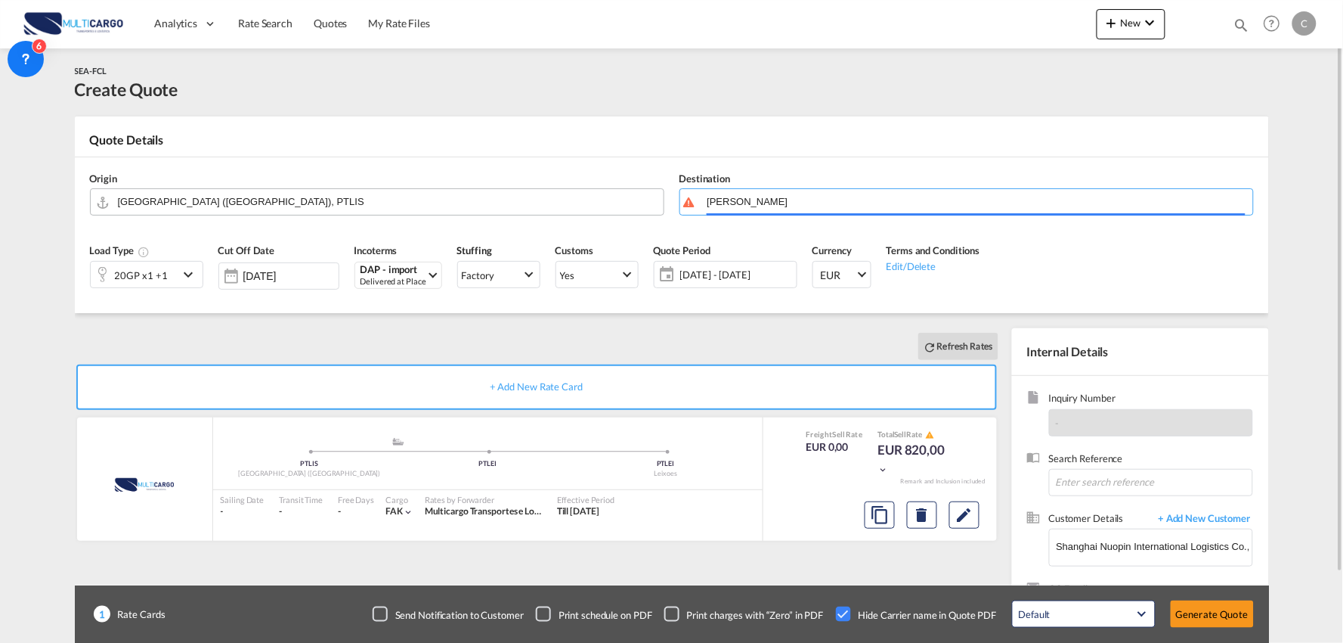
type input "[PERSON_NAME]"
click at [231, 200] on input "[GEOGRAPHIC_DATA] ([GEOGRAPHIC_DATA]), PTLIS" at bounding box center [387, 201] width 538 height 26
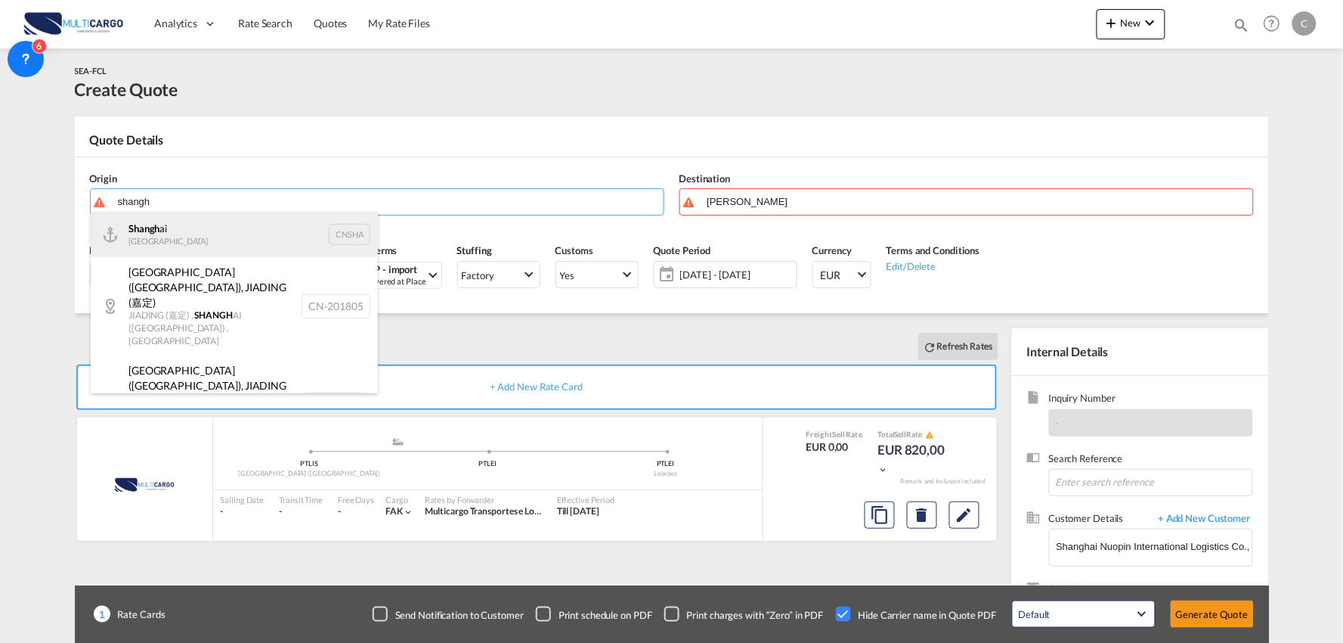
click at [154, 230] on div "Shangh ai China CNSHA" at bounding box center [234, 234] width 287 height 45
type input "[GEOGRAPHIC_DATA], [GEOGRAPHIC_DATA]"
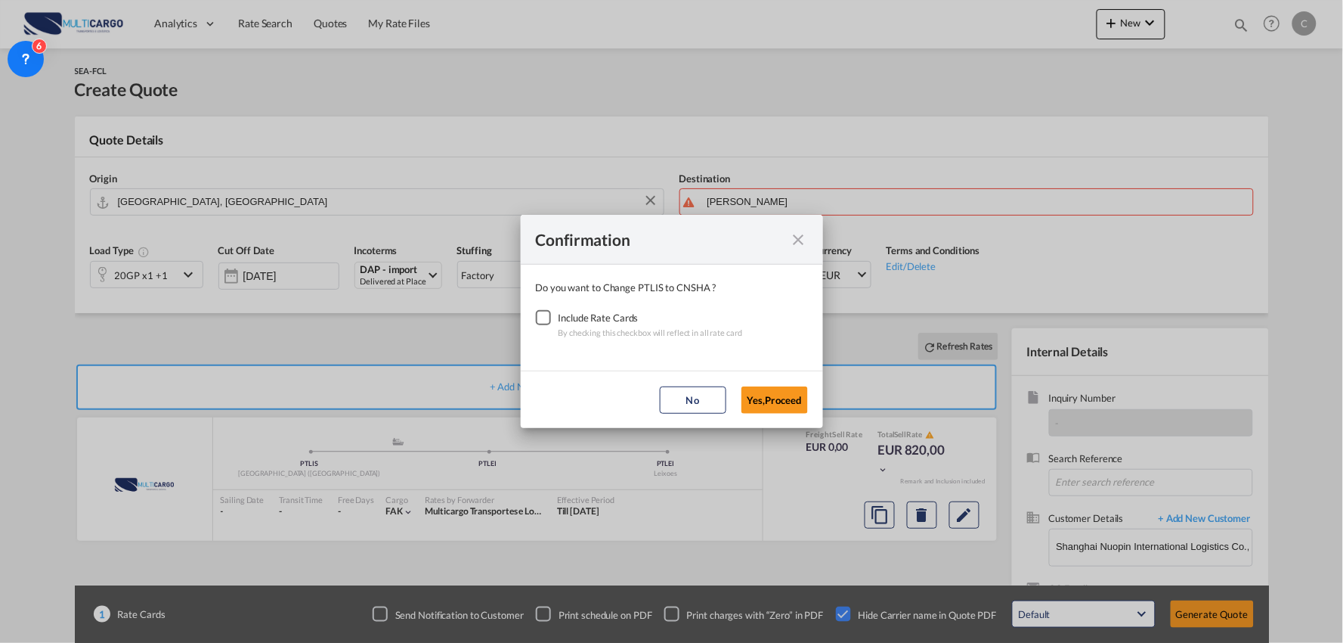
click at [536, 321] on div "Checkbox No Ink" at bounding box center [543, 317] width 15 height 15
drag, startPoint x: 775, startPoint y: 397, endPoint x: 762, endPoint y: 397, distance: 12.9
click at [773, 397] on button "Yes,Proceed" at bounding box center [775, 399] width 67 height 27
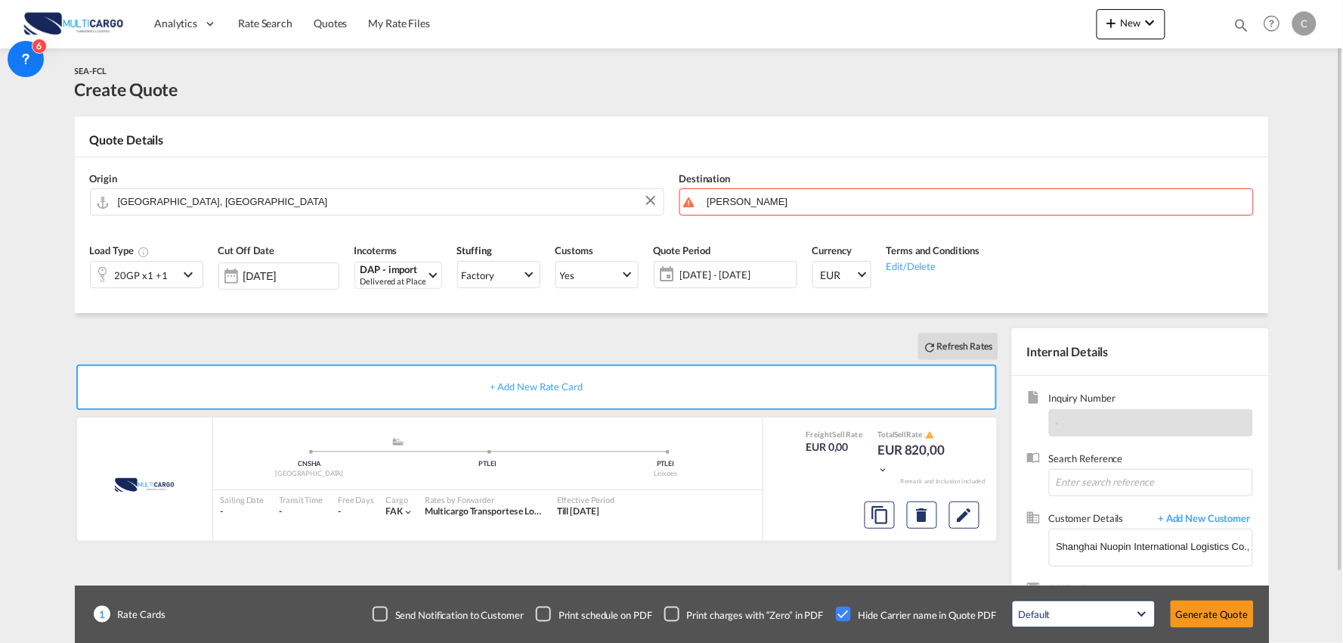
click at [156, 274] on div "20GP x1 +1" at bounding box center [141, 275] width 53 height 21
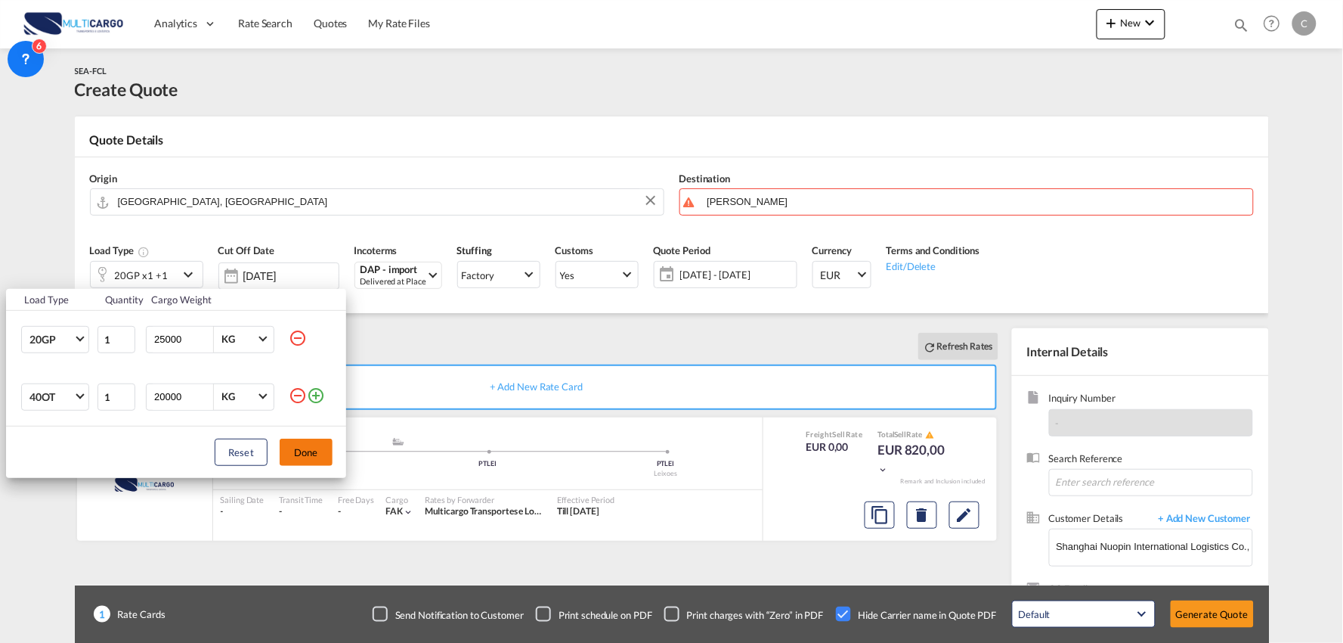
click at [291, 390] on md-icon "icon-minus-circle-outline" at bounding box center [298, 395] width 18 height 18
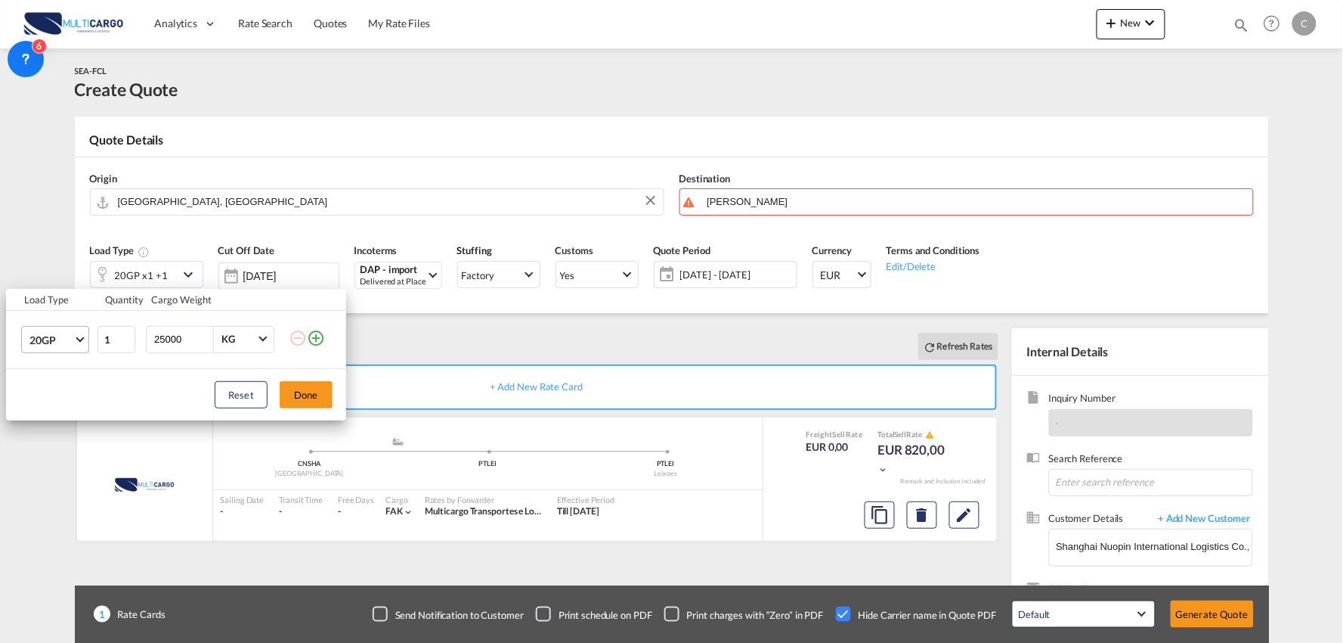
click at [48, 334] on span "20GP" at bounding box center [51, 340] width 44 height 15
click at [54, 402] on md-option "40HC" at bounding box center [68, 412] width 103 height 36
click at [290, 398] on button "Done" at bounding box center [306, 394] width 53 height 27
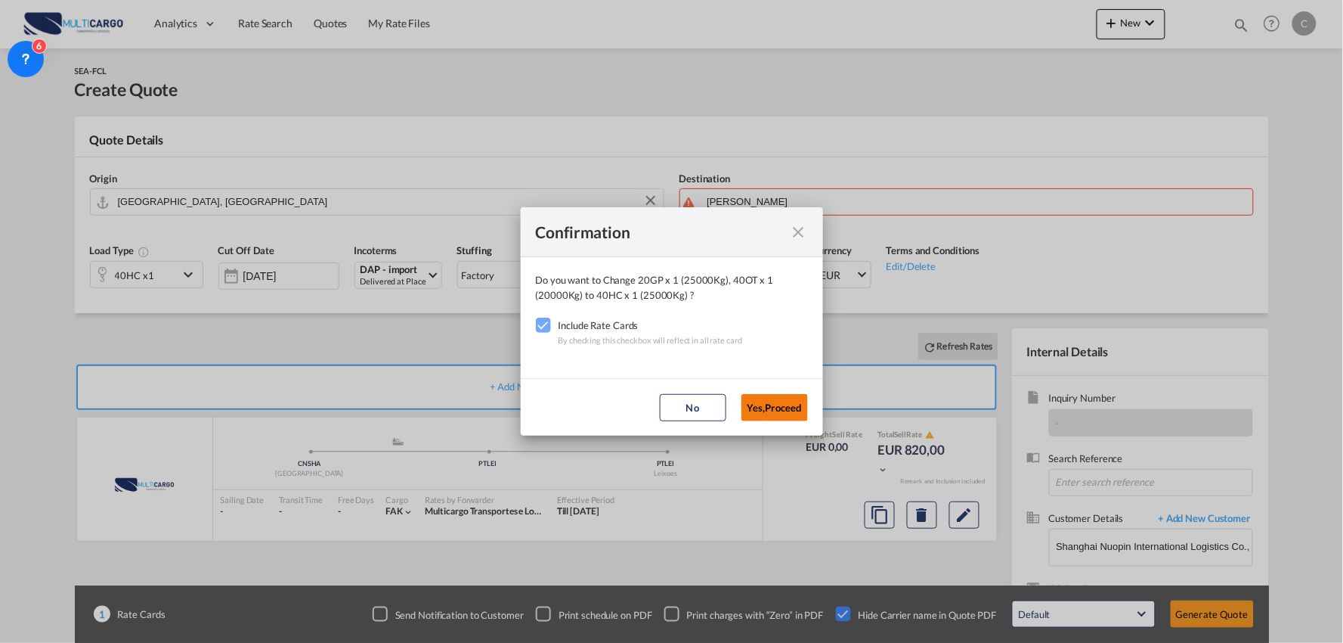
click at [763, 410] on button "Yes,Proceed" at bounding box center [775, 407] width 67 height 27
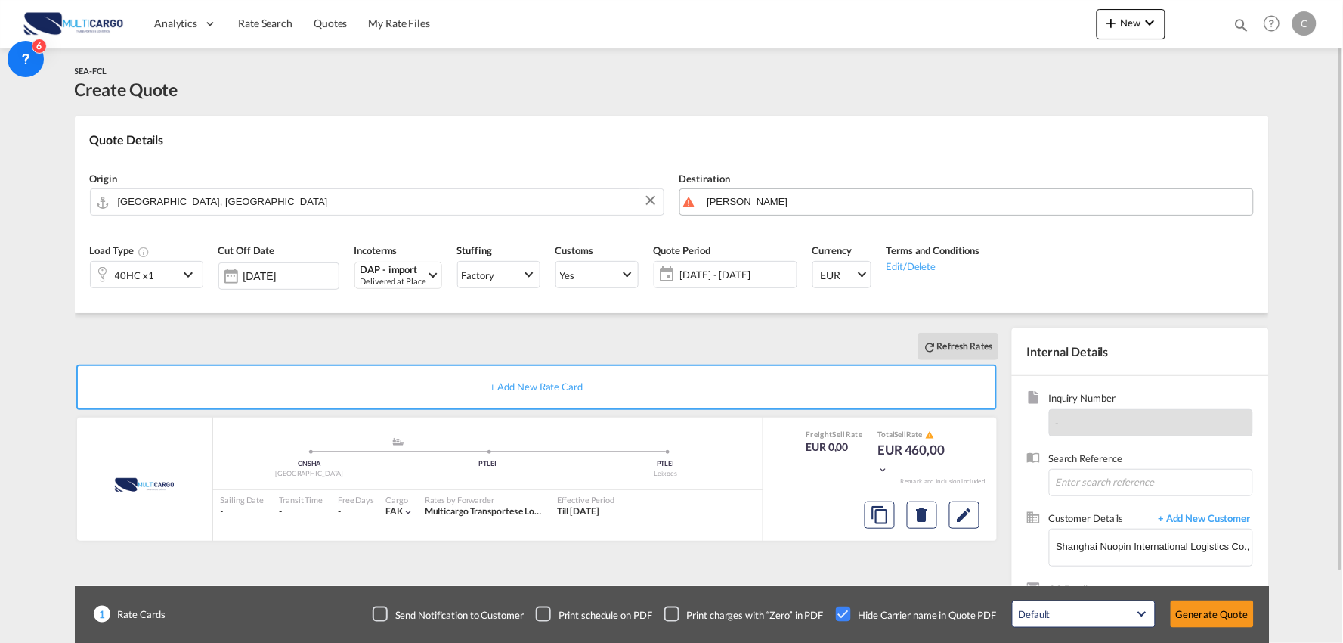
click at [728, 208] on body "Analytics Reports Dashboard Rate Search Quotes My Rate Files Analytics" at bounding box center [671, 321] width 1343 height 643
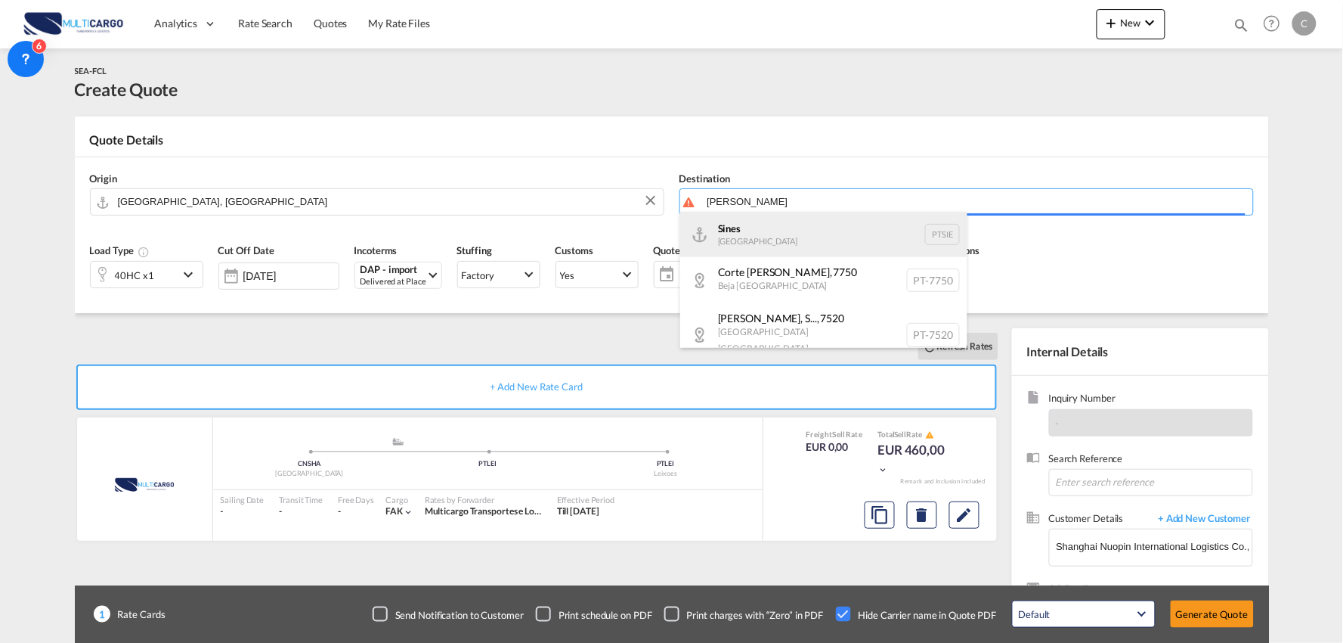
click at [766, 230] on div "Sines Portugal PTSIE" at bounding box center [823, 234] width 287 height 45
type input "Sines, PTSIE"
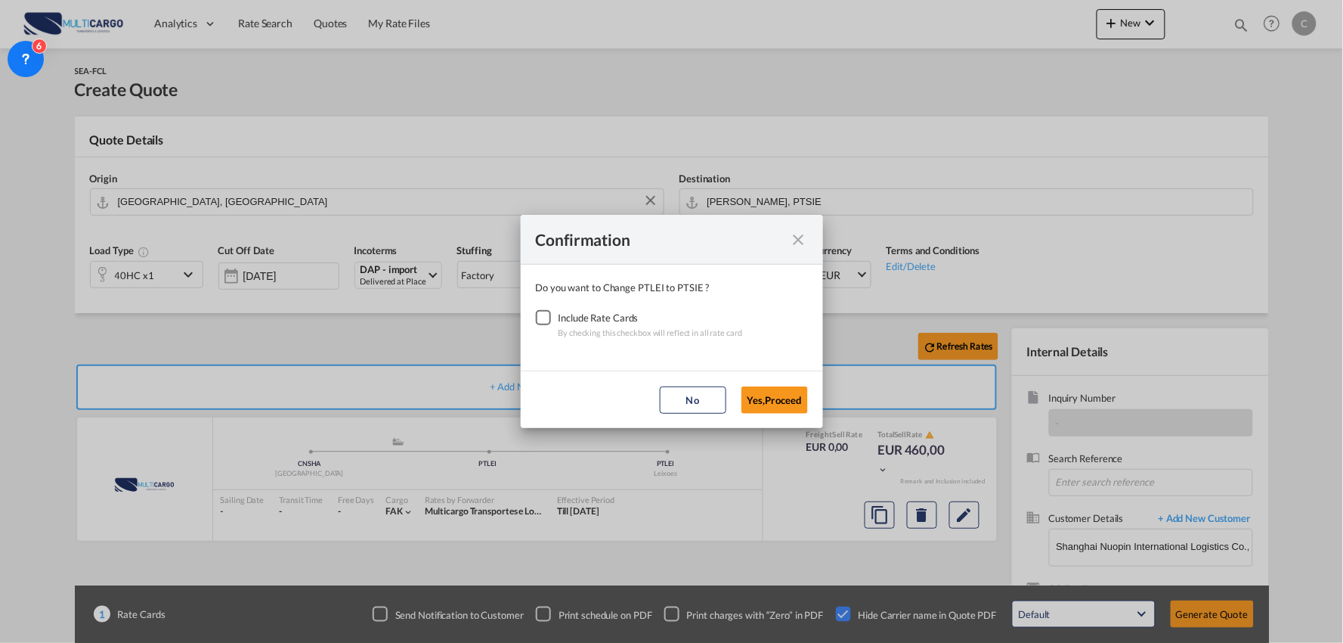
click at [544, 311] on div "Checkbox No Ink" at bounding box center [543, 317] width 15 height 15
click at [787, 401] on button "Yes,Proceed" at bounding box center [775, 399] width 67 height 27
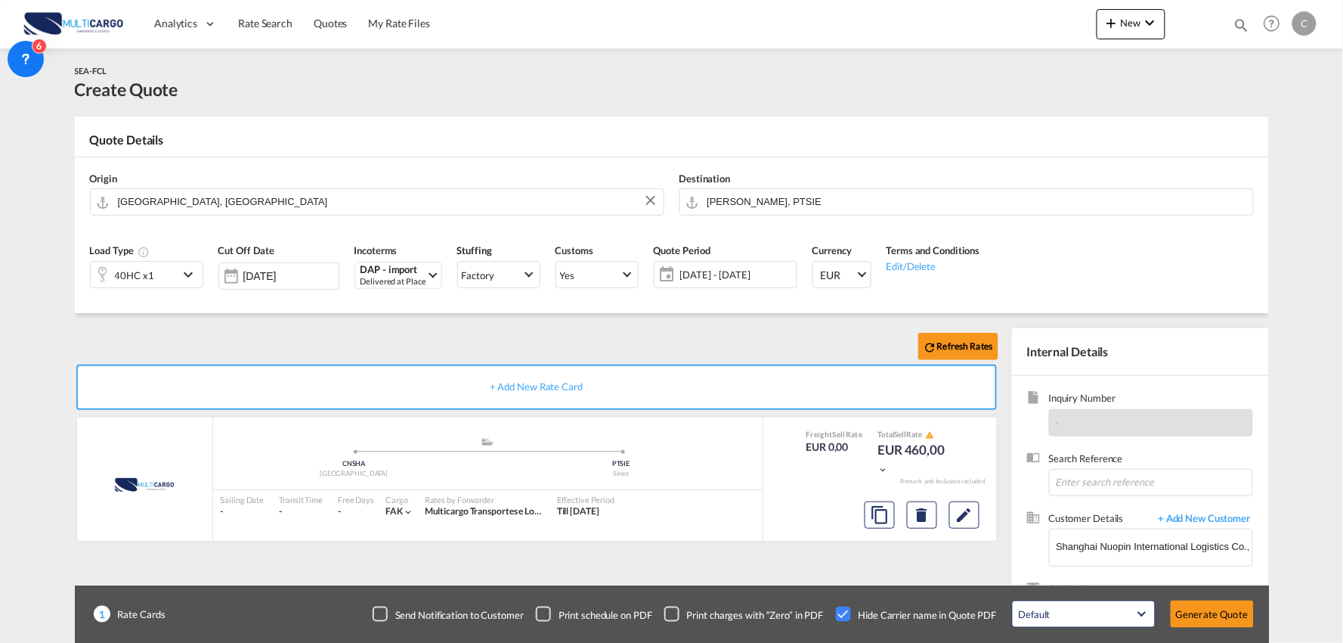
click at [648, 344] on div "Refresh Rates" at bounding box center [540, 346] width 930 height 36
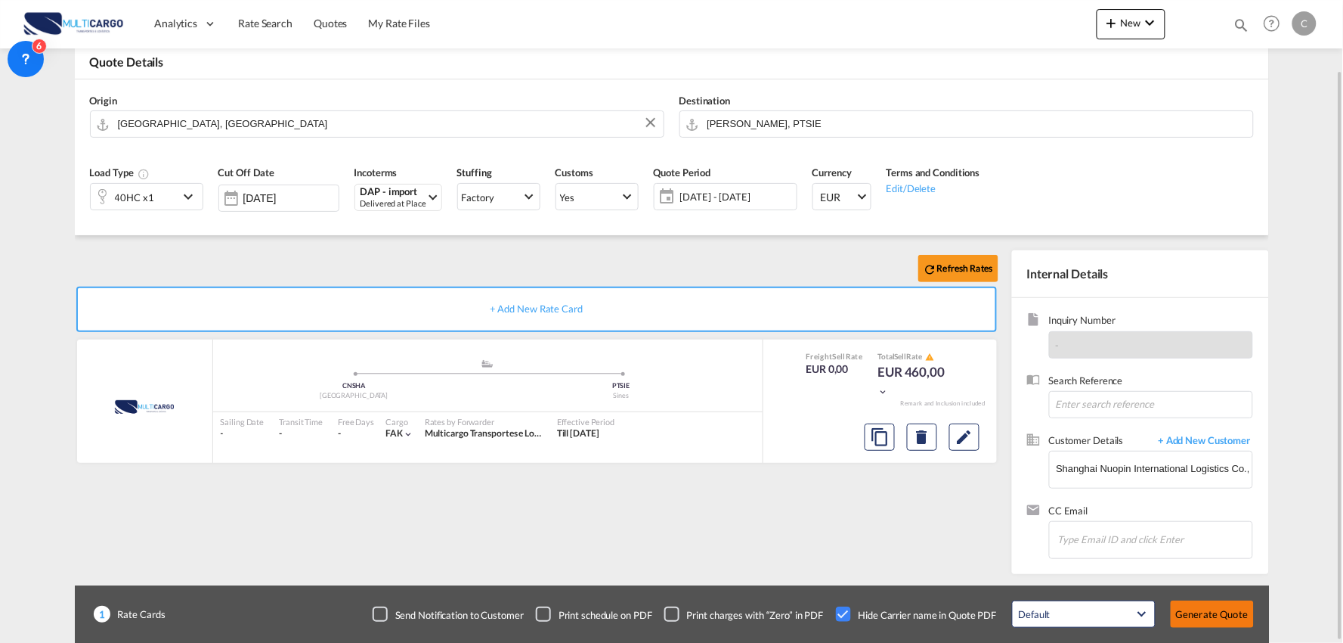
click at [1218, 615] on button "Generate Quote" at bounding box center [1212, 613] width 83 height 27
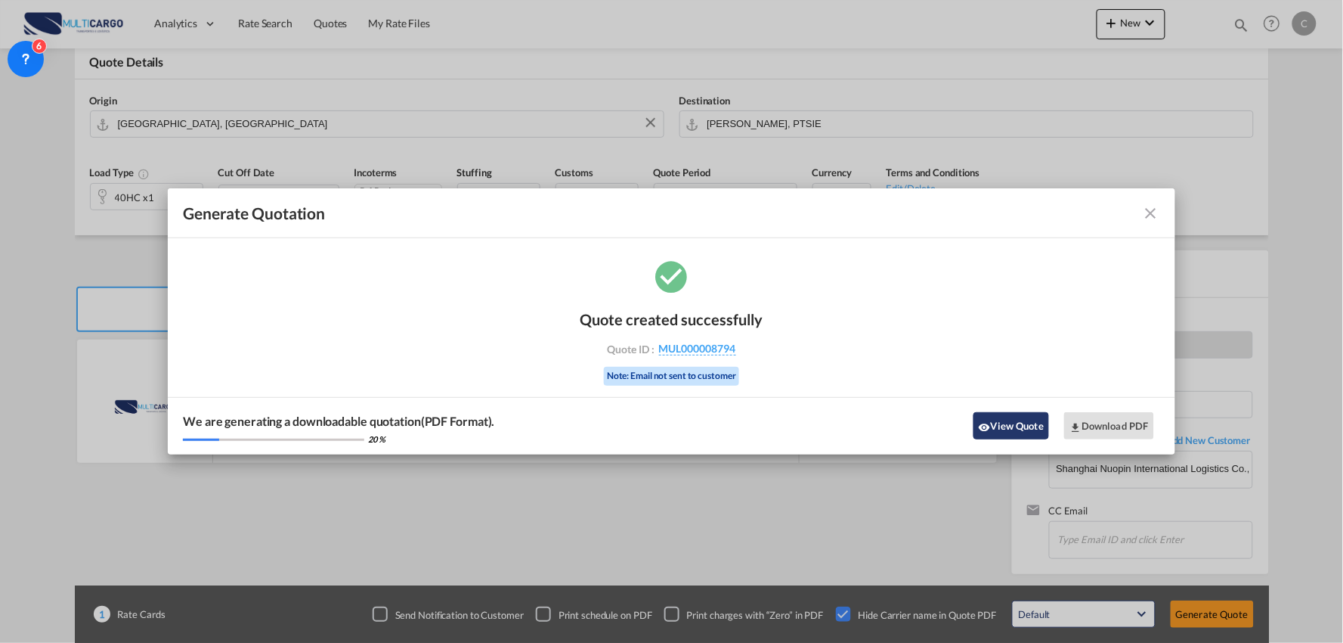
click at [1006, 429] on button "View Quote" at bounding box center [1012, 425] width 76 height 27
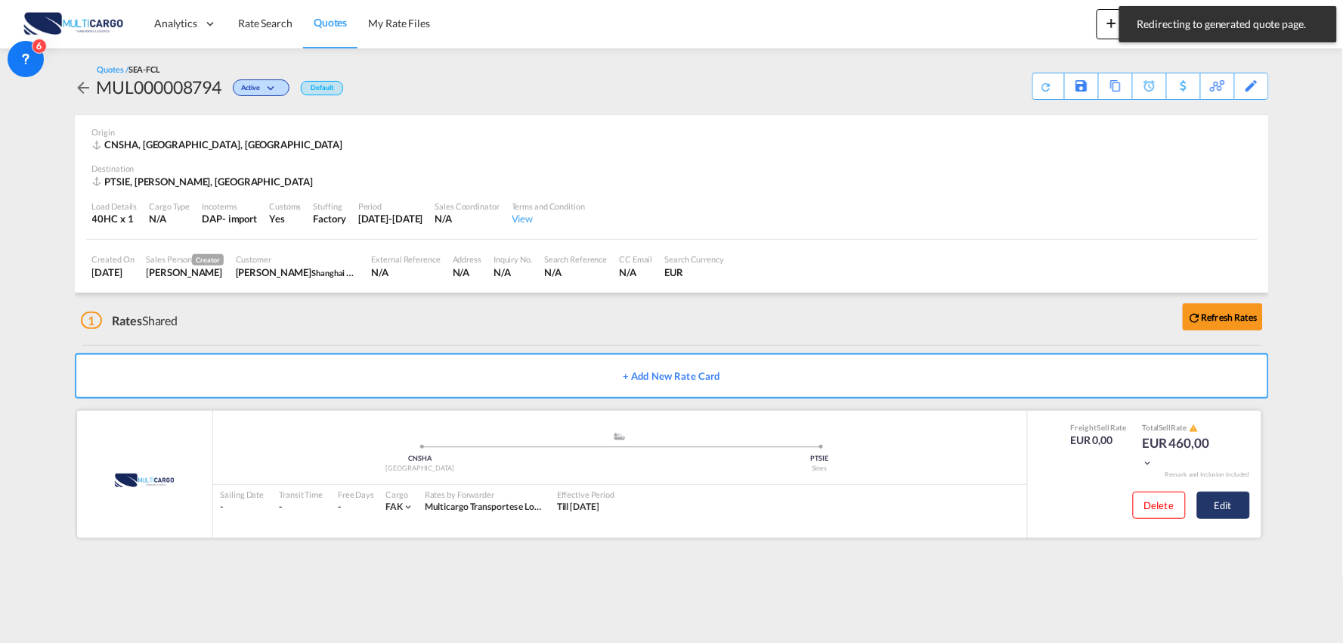
click at [1214, 507] on button "Edit" at bounding box center [1223, 504] width 53 height 27
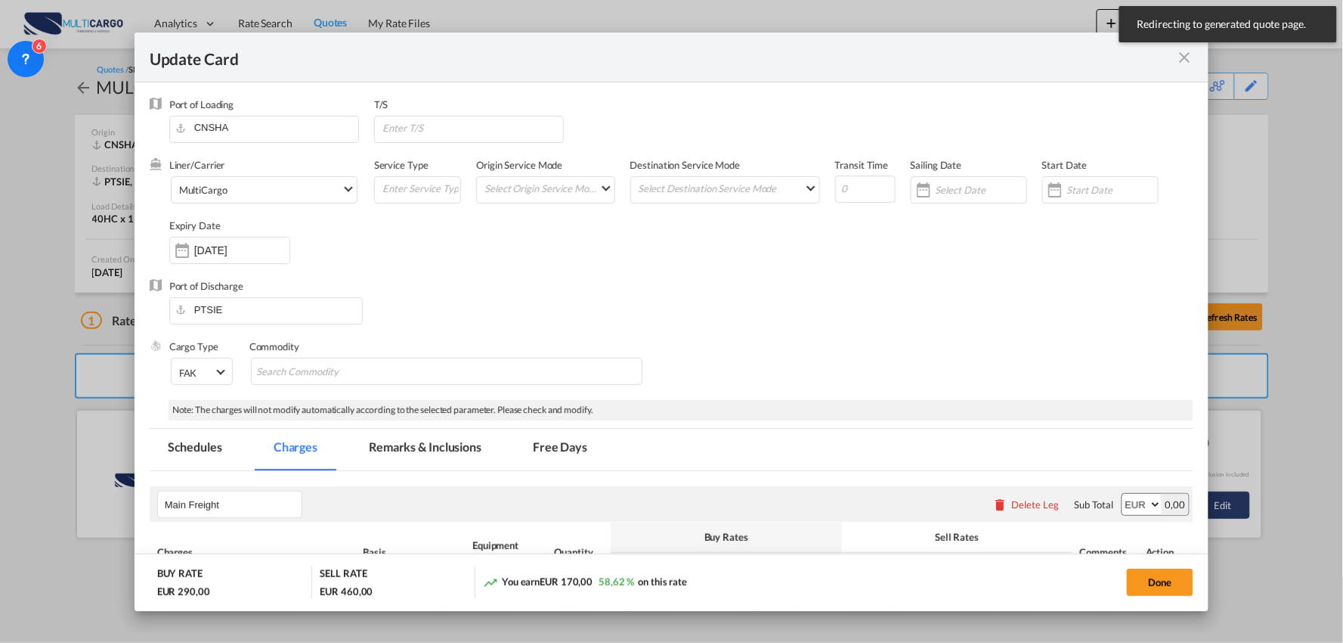
select select "per container"
select select "per B/L"
select select "per container"
select select "per B/L"
select select "per container"
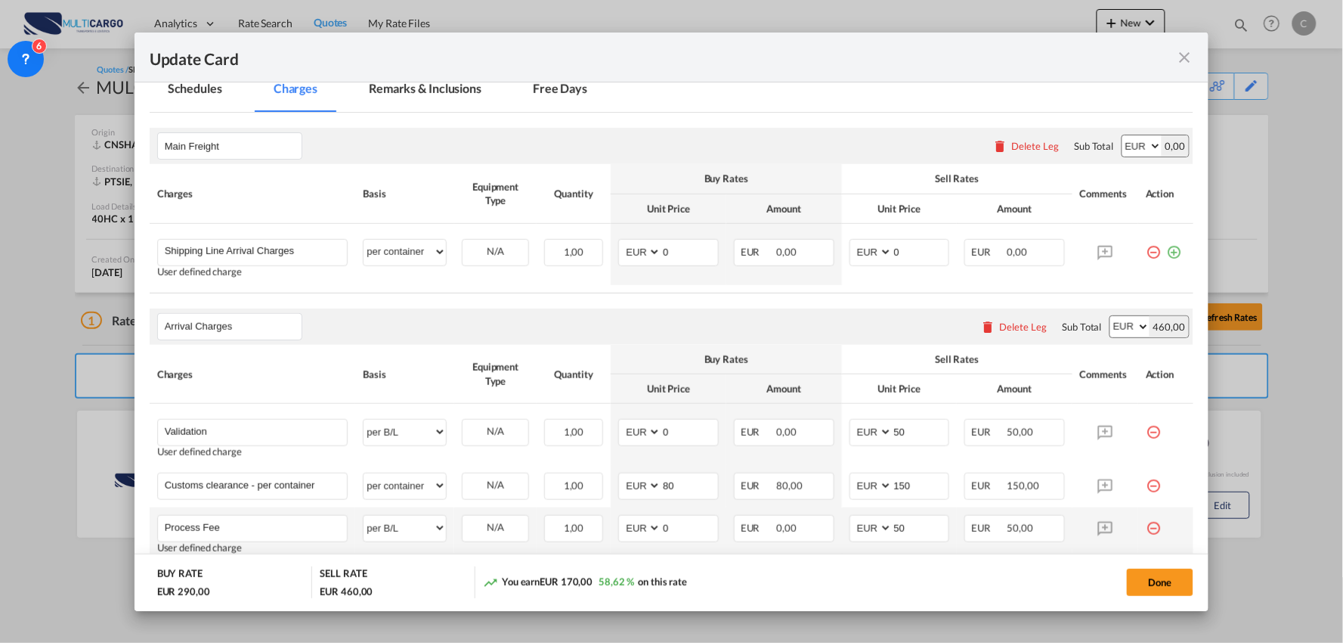
scroll to position [420, 0]
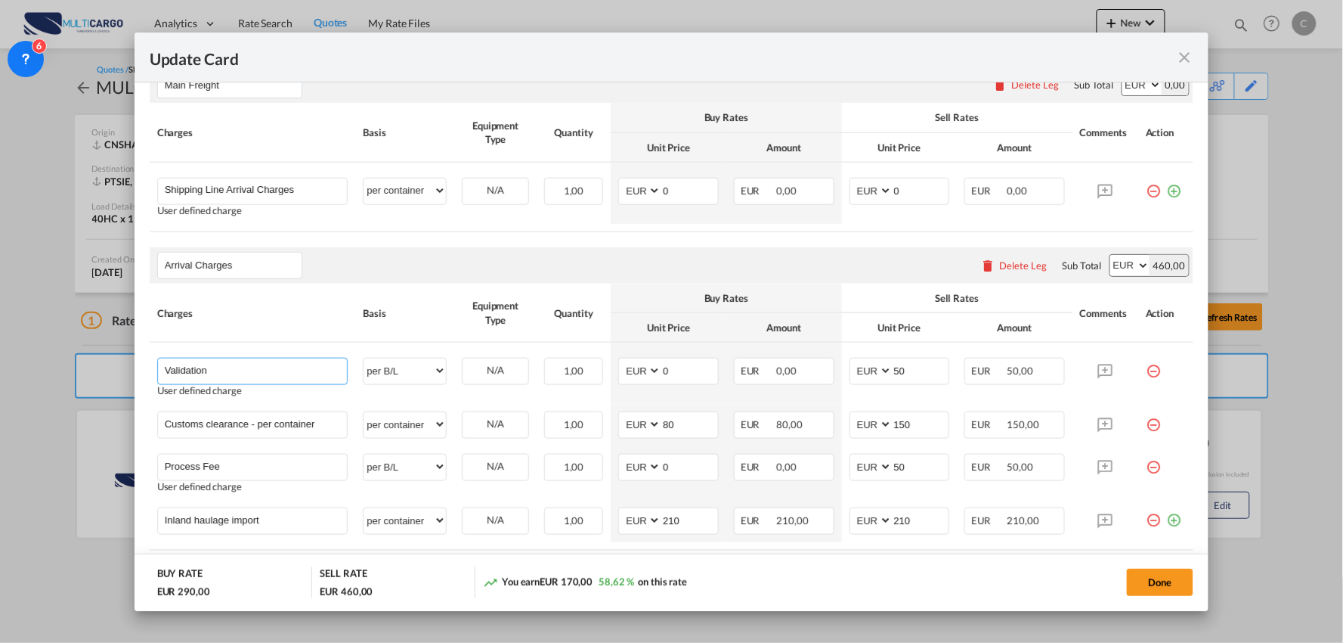
drag, startPoint x: 141, startPoint y: 364, endPoint x: 102, endPoint y: 355, distance: 40.2
click at [88, 355] on div "Update Card Port of Loading CNSHA T/S Liner/Carrier MultiCargo Atlantic Contain…" at bounding box center [671, 321] width 1343 height 643
paste input "+ Process Fee"
type input "Validation + Process Fee"
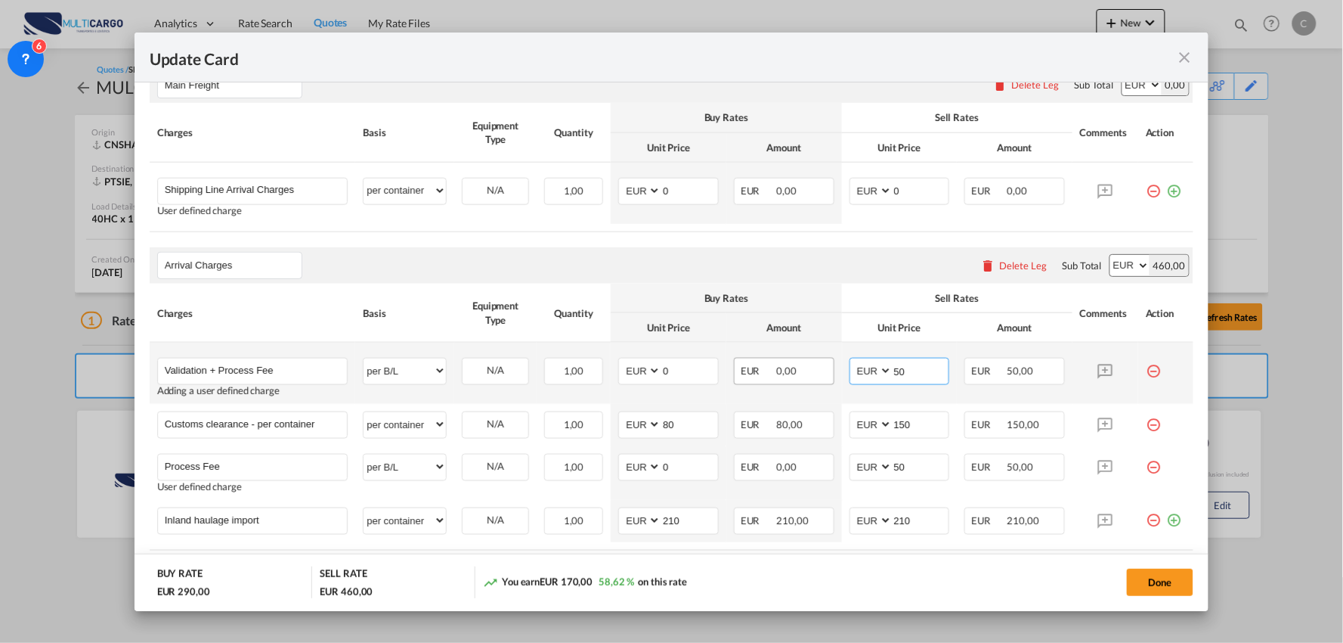
drag, startPoint x: 921, startPoint y: 374, endPoint x: 767, endPoint y: 373, distance: 153.5
click at [762, 374] on tr "Validation + Process Fee Please Enter User Defined Charges Cannot Be Published …" at bounding box center [672, 372] width 1045 height 61
type input "150"
click at [776, 284] on th "Buy Rates" at bounding box center [726, 297] width 231 height 29
drag, startPoint x: 673, startPoint y: 380, endPoint x: 633, endPoint y: 374, distance: 39.8
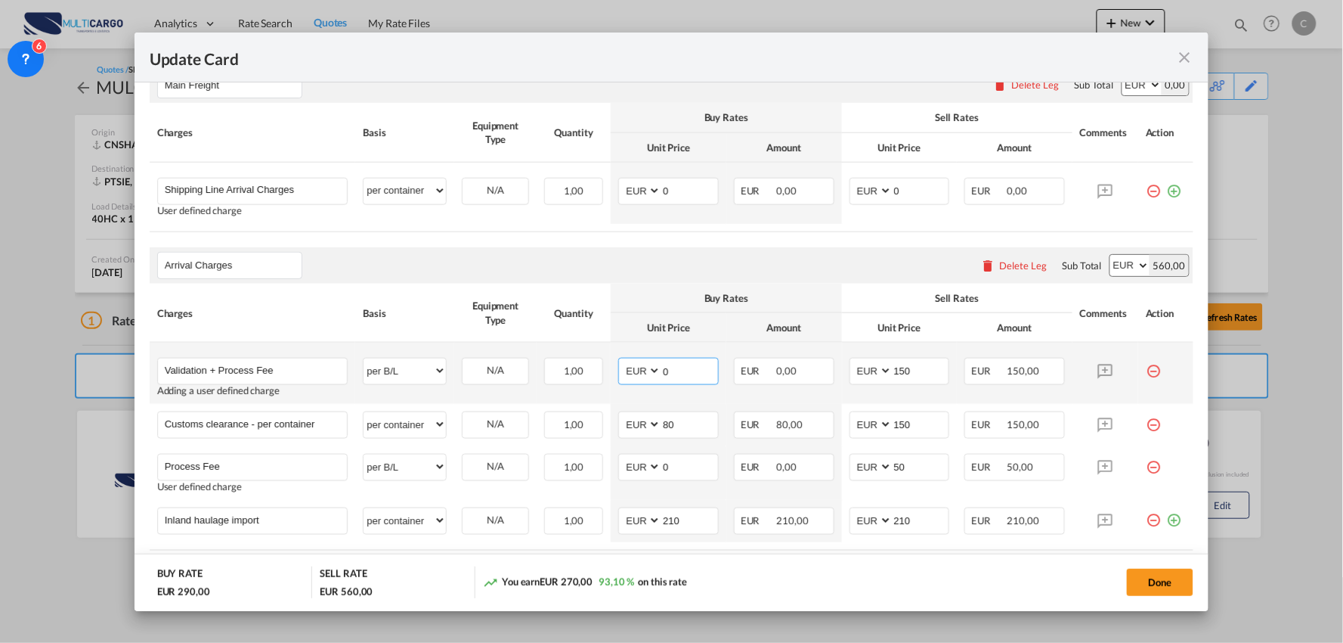
click at [633, 374] on md-input-container "AED AFN ALL AMD ANG AOA ARS AUD AWG AZN BAM BBD BDT BGN BHD BIF BMD BND BOB BRL…" at bounding box center [668, 371] width 101 height 27
click at [742, 266] on div "Arrival Charges Please enter leg name Leg Name Already Exists Delete Leg Sub To…" at bounding box center [672, 265] width 1045 height 36
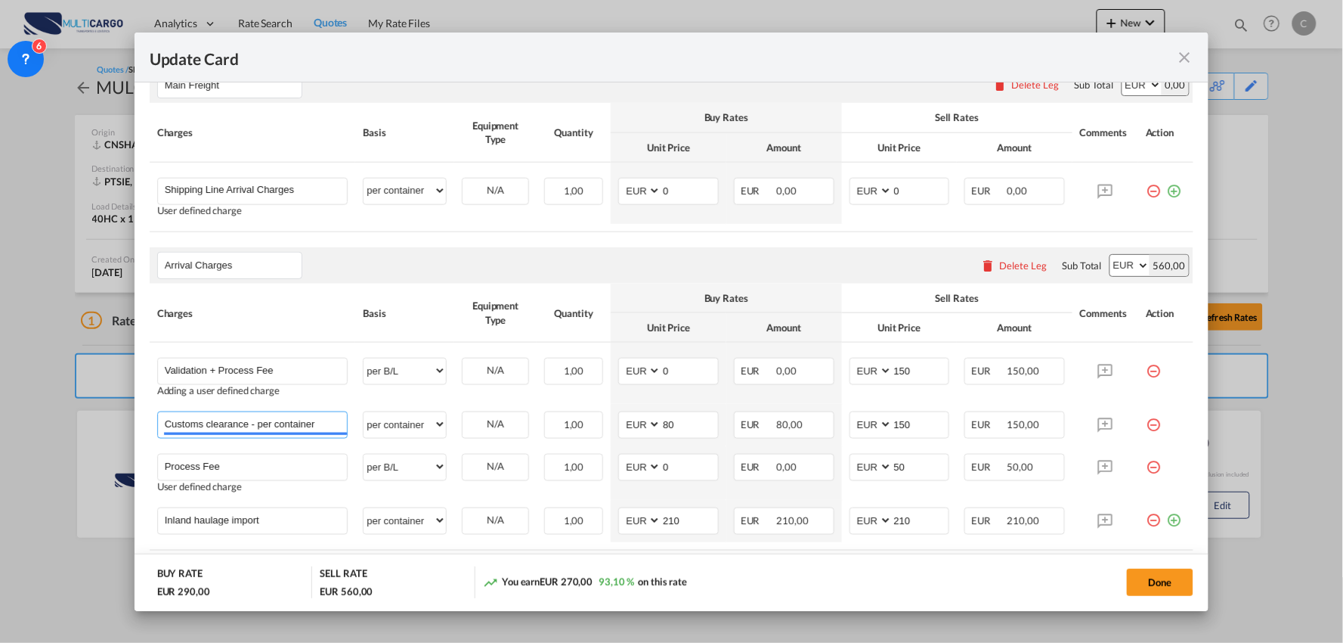
drag, startPoint x: 53, startPoint y: 416, endPoint x: 79, endPoint y: 414, distance: 25.7
click at [0, 416] on html "Analytics Reports Dashboard Rate Search Quotes My Rate Files" at bounding box center [671, 321] width 1343 height 643
paste input "(Eur50000)"
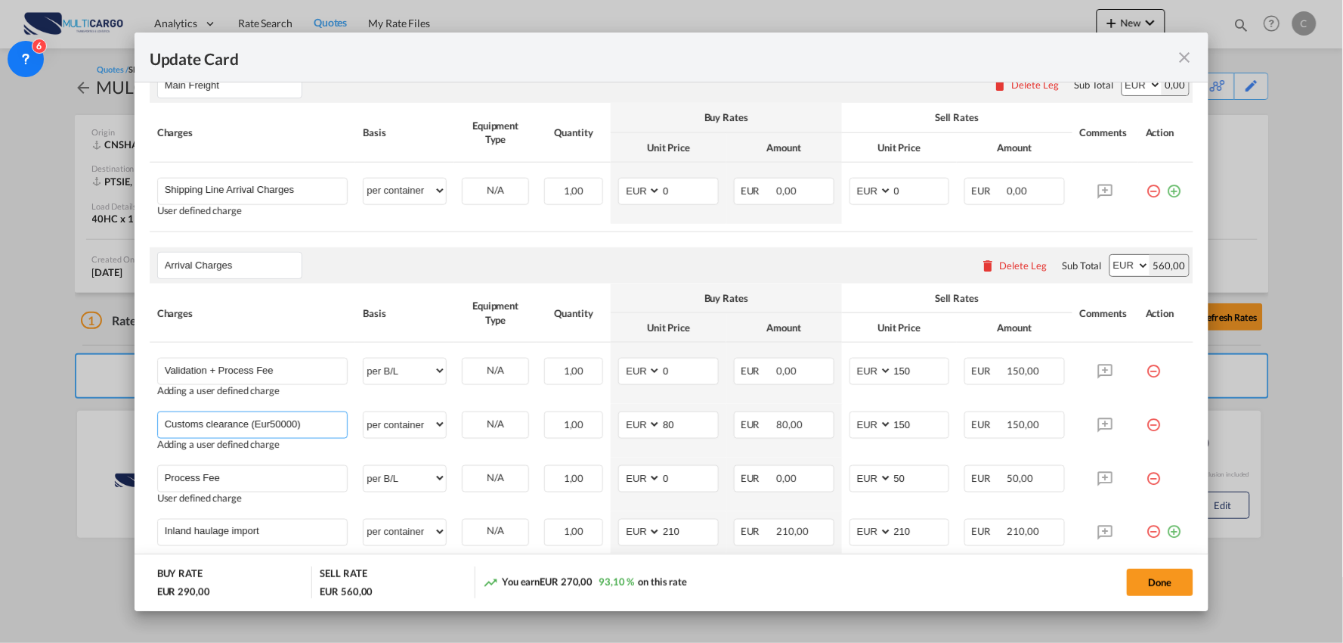
type input "Customs clearance (Eur50000)"
drag, startPoint x: 227, startPoint y: 478, endPoint x: 23, endPoint y: 482, distance: 203.4
click at [23, 482] on div "Update Card Port of Loading CNSHA T/S Liner/Carrier MultiCargo Atlantic Contain…" at bounding box center [671, 321] width 1343 height 643
paste input "Haulage Terminal - Warehouse - EmptyDeliver Sines"
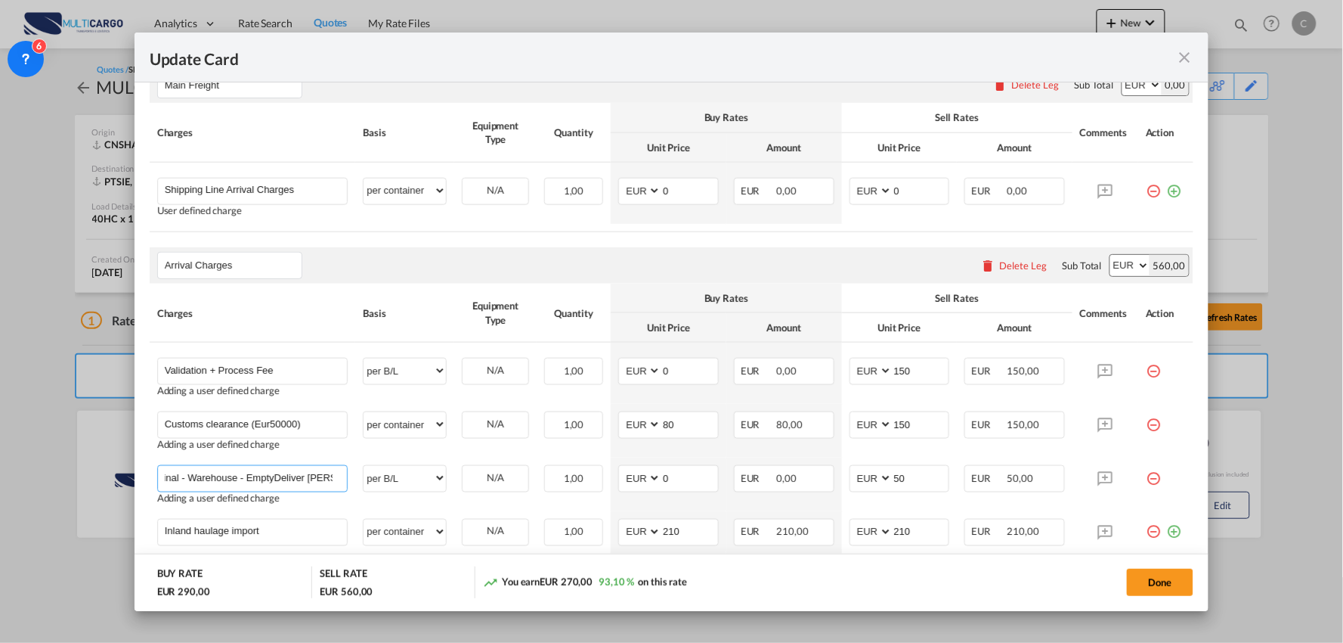
type input "Haulage Terminal - Warehouse - EmptyDeliver Sines"
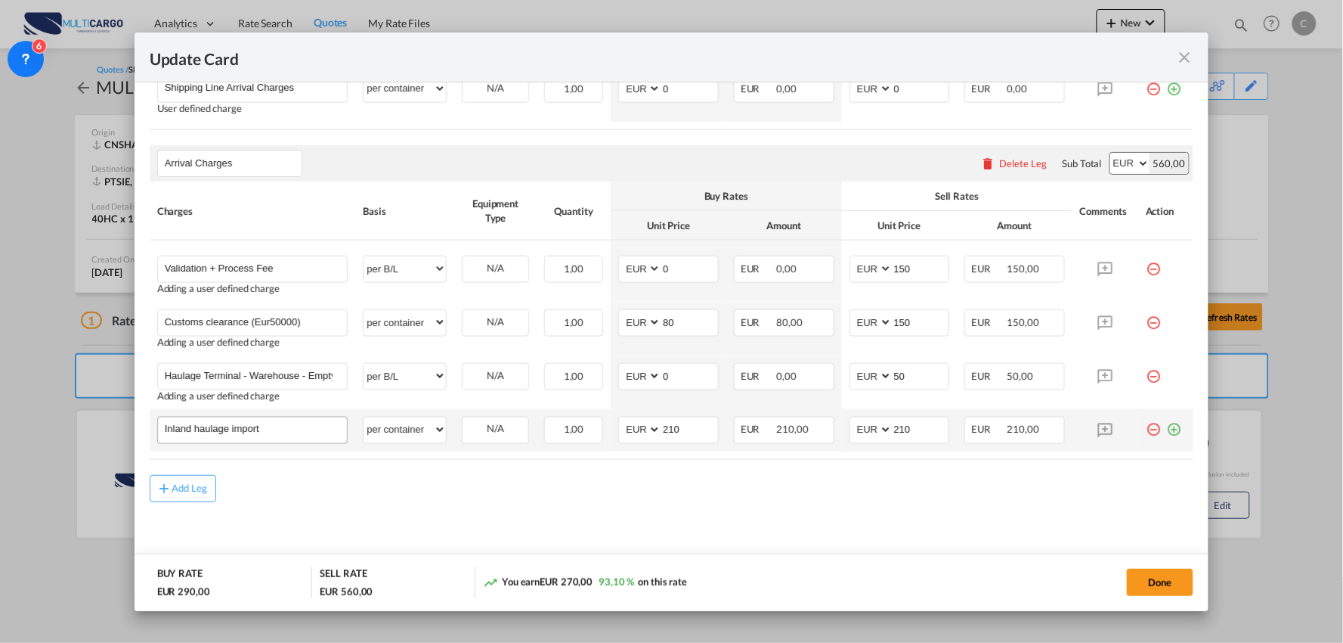
scroll to position [524, 0]
drag, startPoint x: 200, startPoint y: 440, endPoint x: 63, endPoint y: 440, distance: 136.8
click at [63, 440] on div "Update Card Port of Loading CNSHA T/S Liner/Carrier MultiCargo Atlantic Contain…" at bounding box center [671, 321] width 1343 height 643
paste input "Unlaoding/Loading"
type input "Unlaoding/Loading"
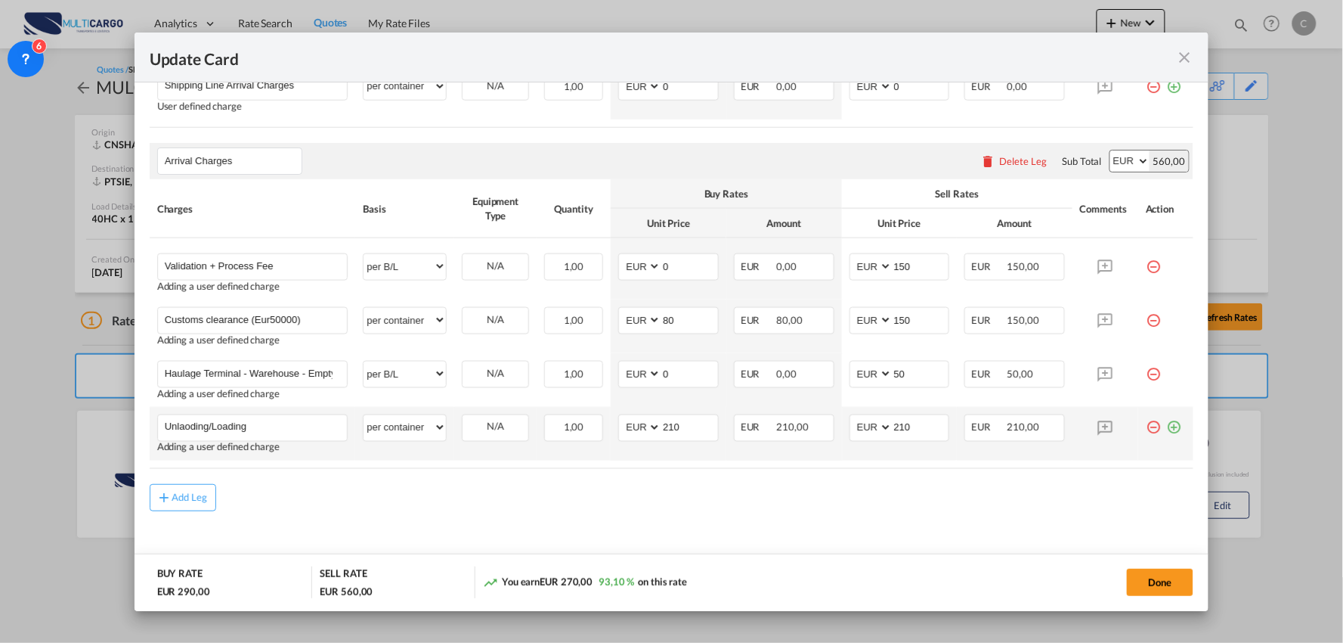
click at [1166, 428] on md-icon "icon-plus-circle-outline green-400-fg" at bounding box center [1173, 421] width 15 height 15
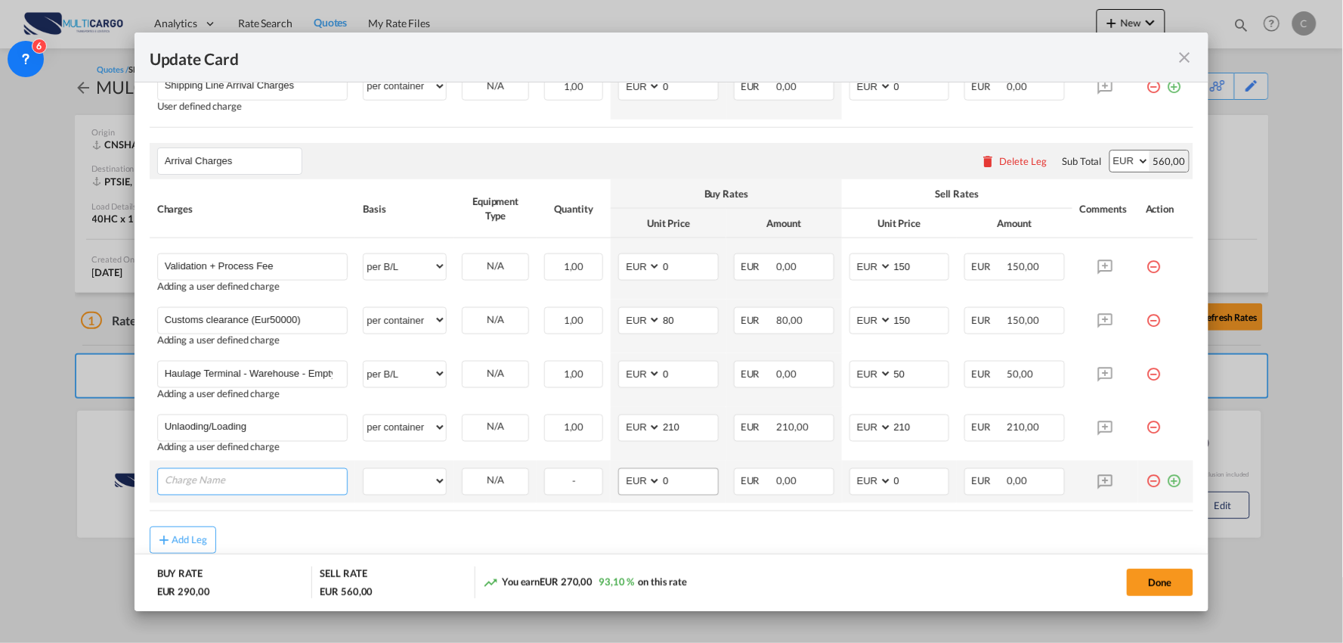
paste input "Curtain Side Truck Delivery"
type input "Curtain Side Truck Delivery"
click at [420, 474] on select "per equipment per container per B/L per shipping bill per shipment per pallet p…" at bounding box center [405, 481] width 82 height 24
select select "per container"
click at [364, 469] on select "per equipment per container per B/L per shipping bill per shipment per pallet p…" at bounding box center [405, 481] width 82 height 24
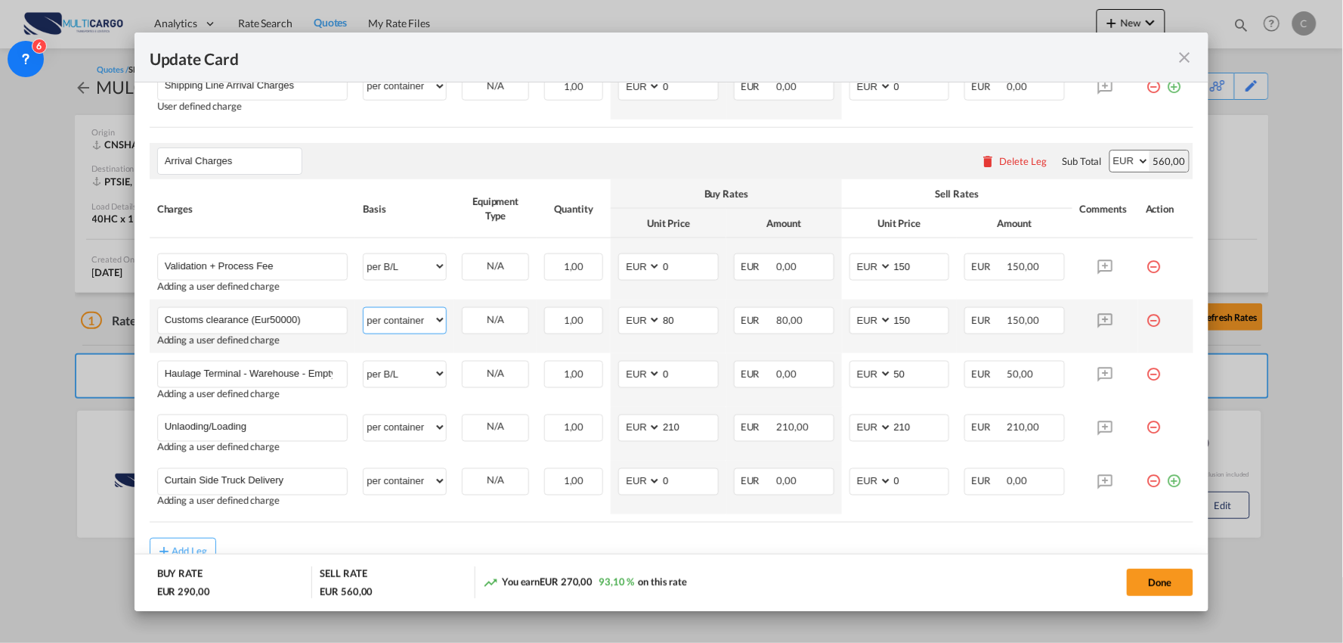
click at [410, 325] on select "per equipment per container per B/L per shipping bill per shipment per pallet p…" at bounding box center [405, 320] width 82 height 24
select select "per_document"
click at [364, 308] on select "per equipment per container per B/L per shipping bill per shipment per pallet p…" at bounding box center [405, 320] width 82 height 24
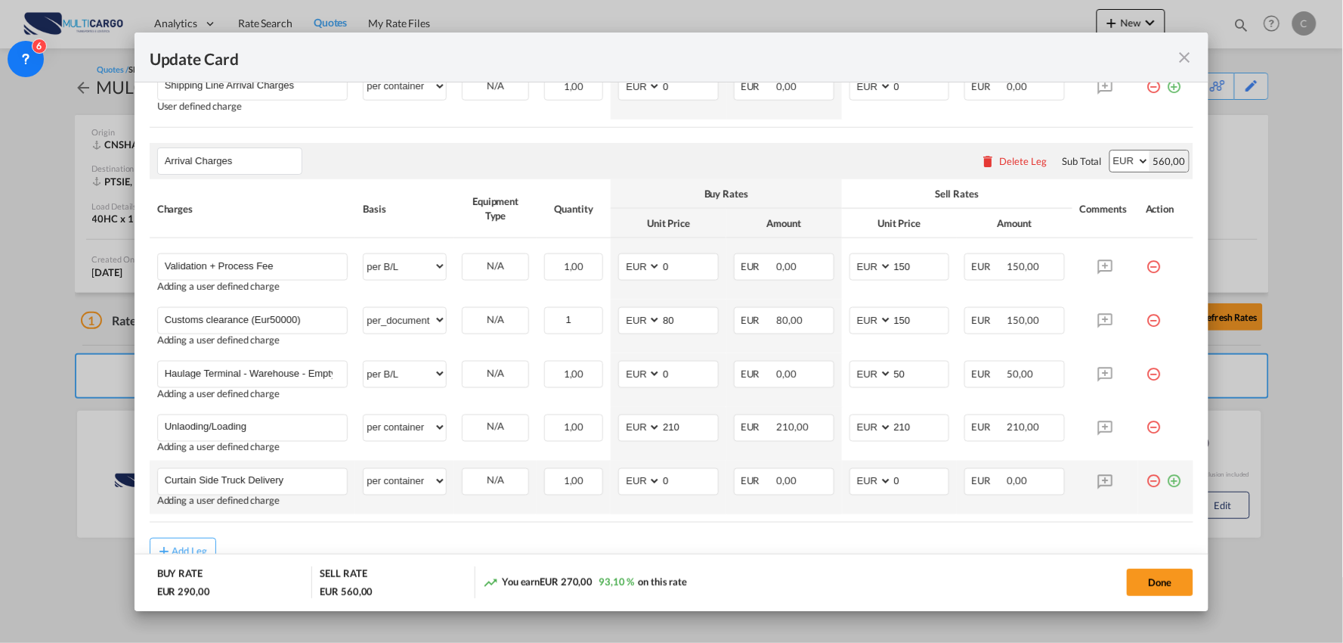
click at [1166, 482] on md-icon "icon-plus-circle-outline green-400-fg" at bounding box center [1173, 475] width 15 height 15
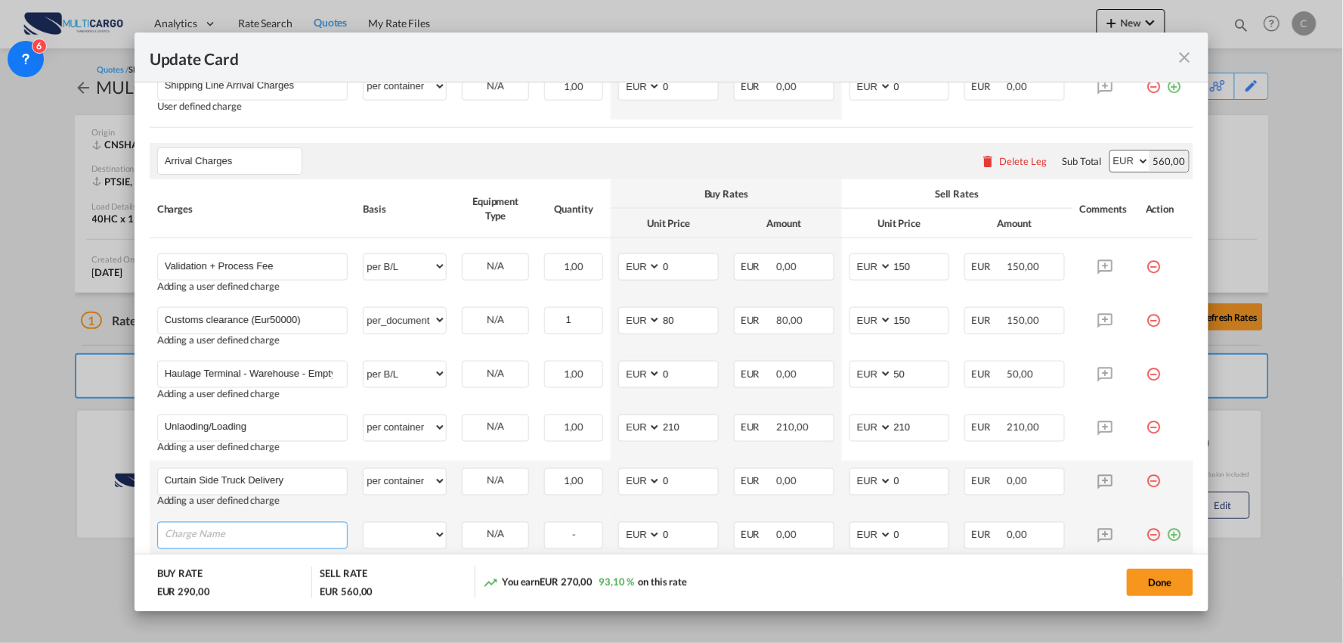
click at [274, 537] on input "Charge Name" at bounding box center [256, 533] width 183 height 23
paste input "Storage (5 Free Days) / Per Day /PerPallet"
type input "Storage (5 Free Days) / Per Day /PerPallet"
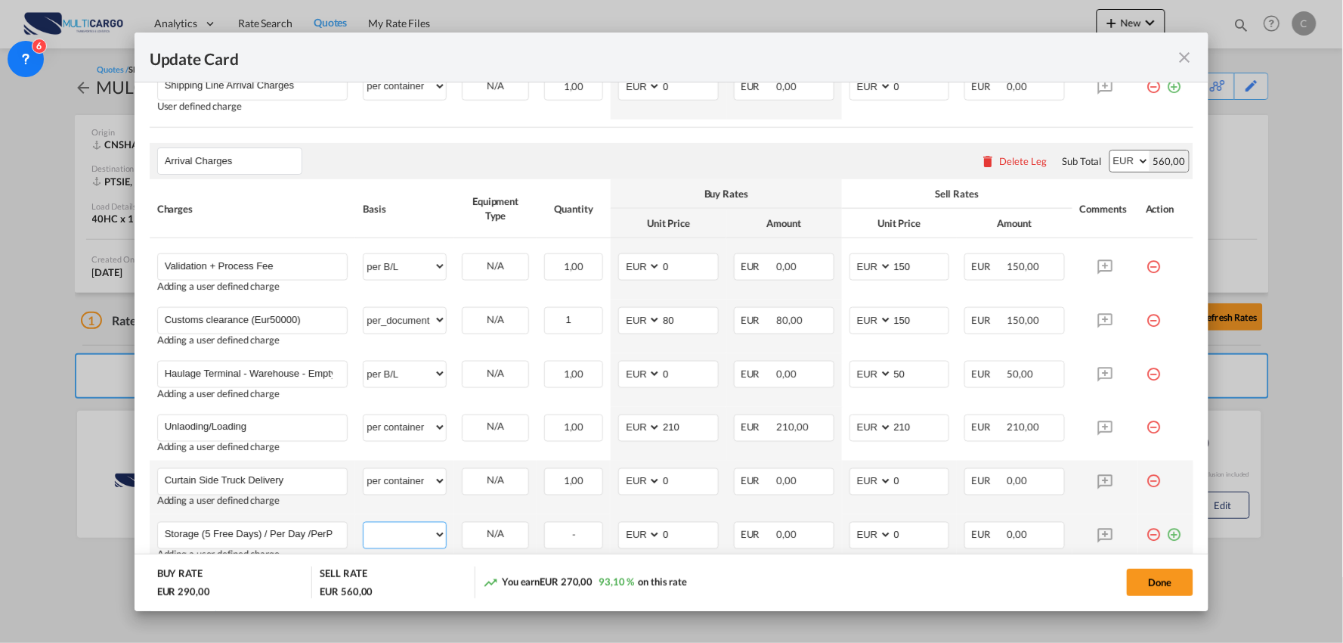
click at [417, 531] on select "per equipment per container per B/L per shipping bill per shipment per pallet p…" at bounding box center [405, 534] width 82 height 24
select select "per pallet"
click at [364, 523] on select "per equipment per container per B/L per shipping bill per shipment per pallet p…" at bounding box center [405, 534] width 82 height 24
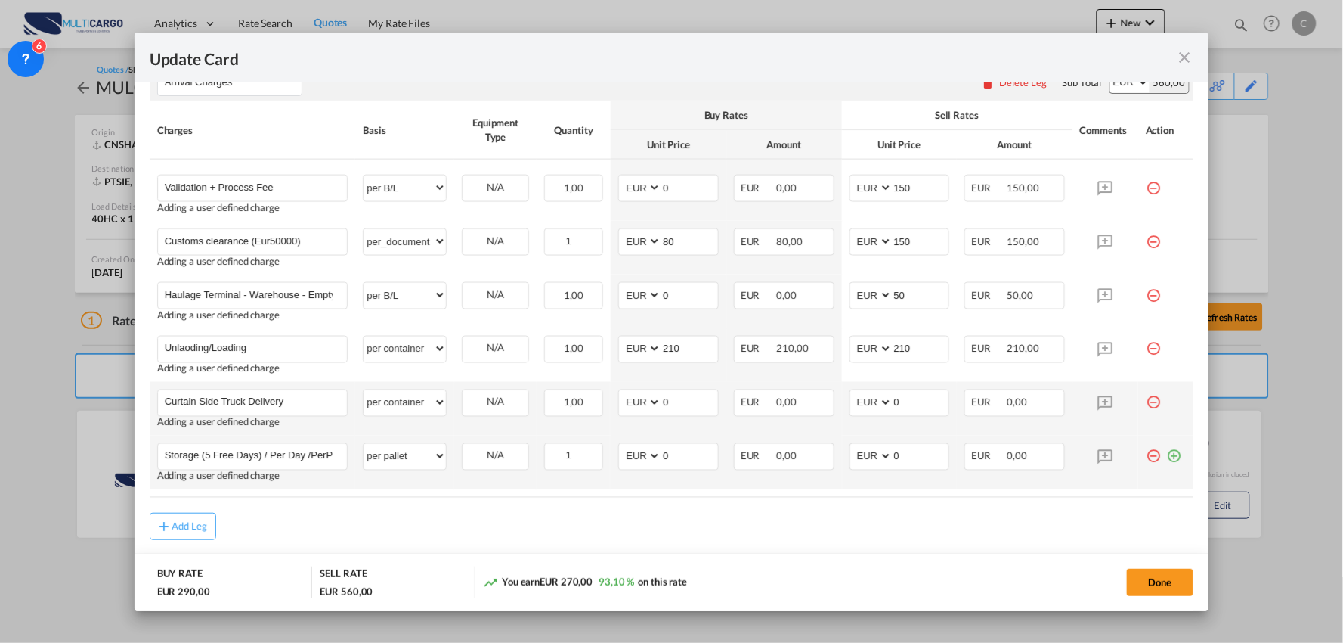
scroll to position [643, 0]
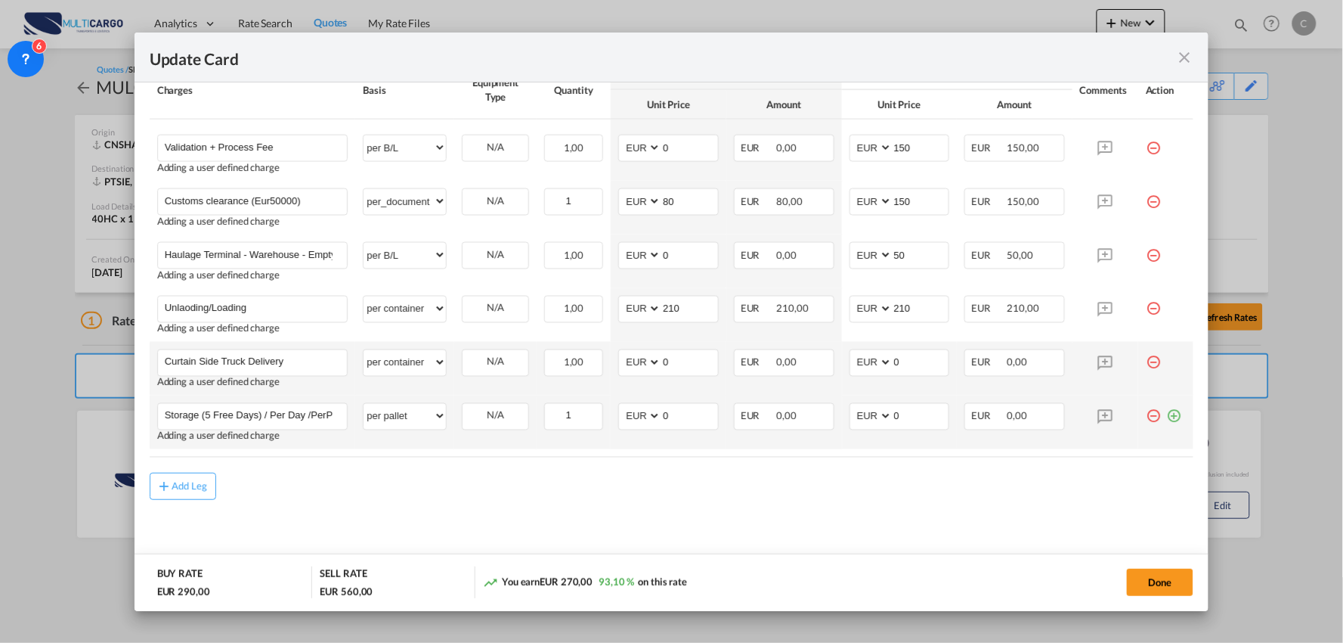
drag, startPoint x: 1166, startPoint y: 416, endPoint x: 1173, endPoint y: 416, distance: 7.6
click at [1166, 416] on md-icon "icon-plus-circle-outline green-400-fg" at bounding box center [1173, 410] width 15 height 15
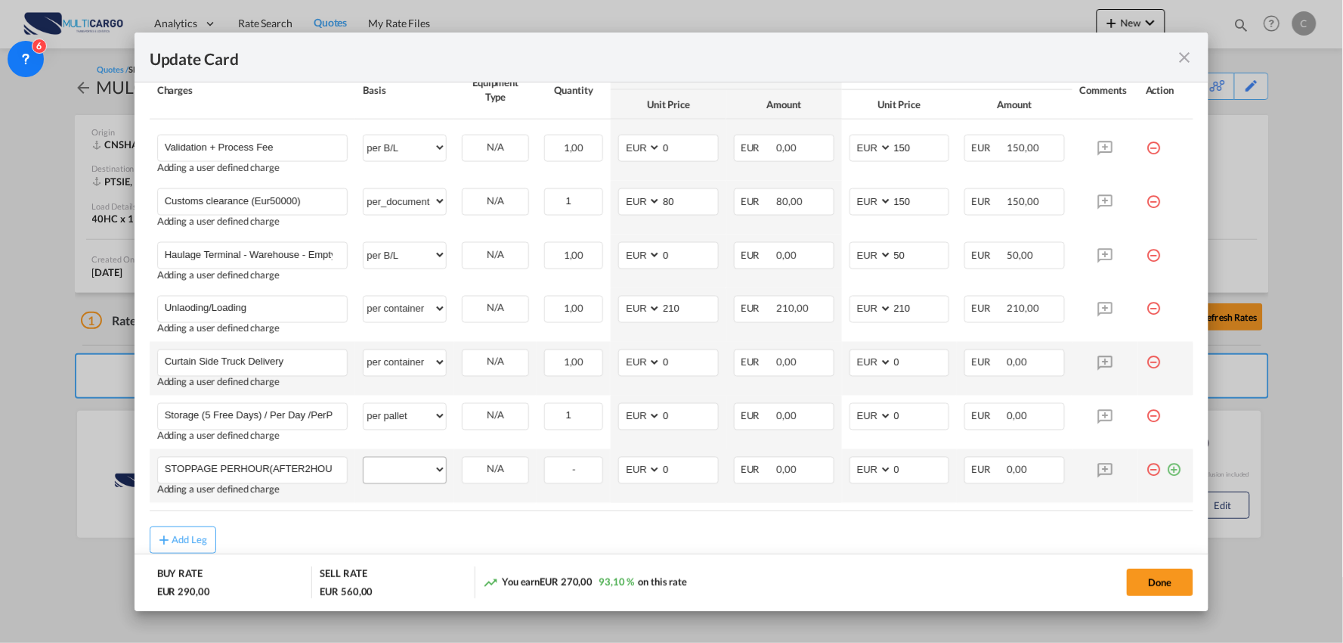
scroll to position [0, 6]
type input "STOPPAGE PERHOUR(AFTER2HOURS)"
click at [422, 471] on select "per equipment per container per B/L per shipping bill per shipment per pallet p…" at bounding box center [405, 469] width 82 height 24
select select "per container"
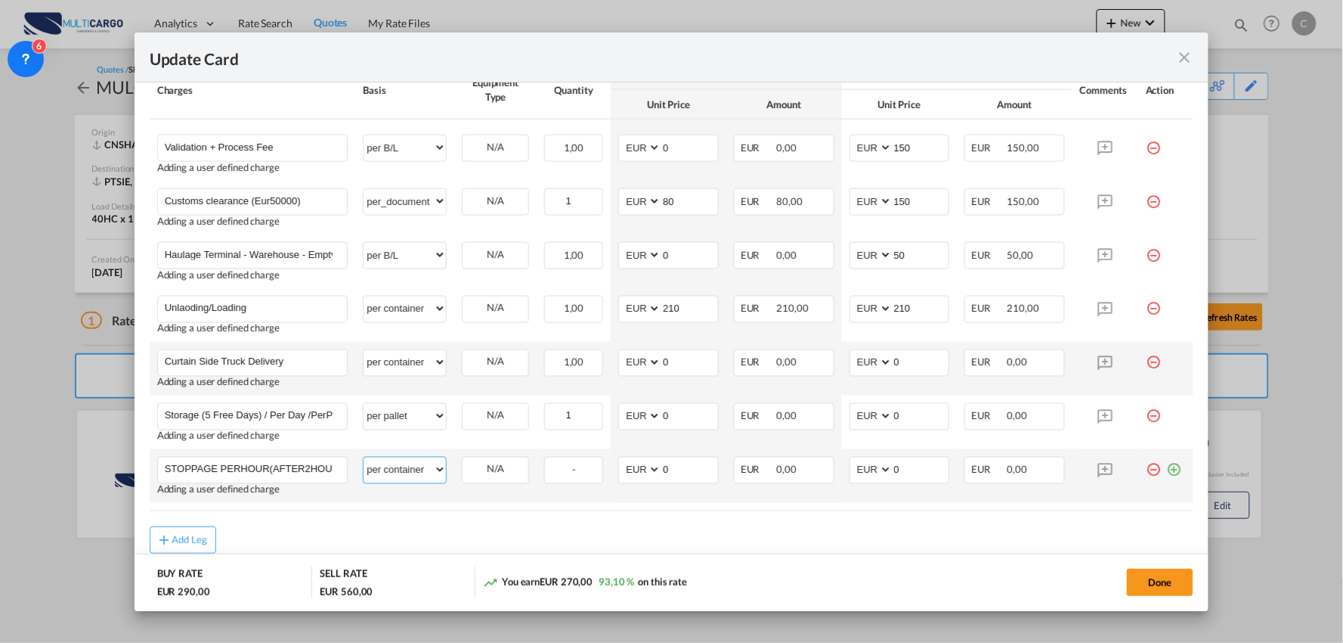
click at [364, 458] on select "per equipment per container per B/L per shipping bill per shipment per pallet p…" at bounding box center [405, 469] width 82 height 24
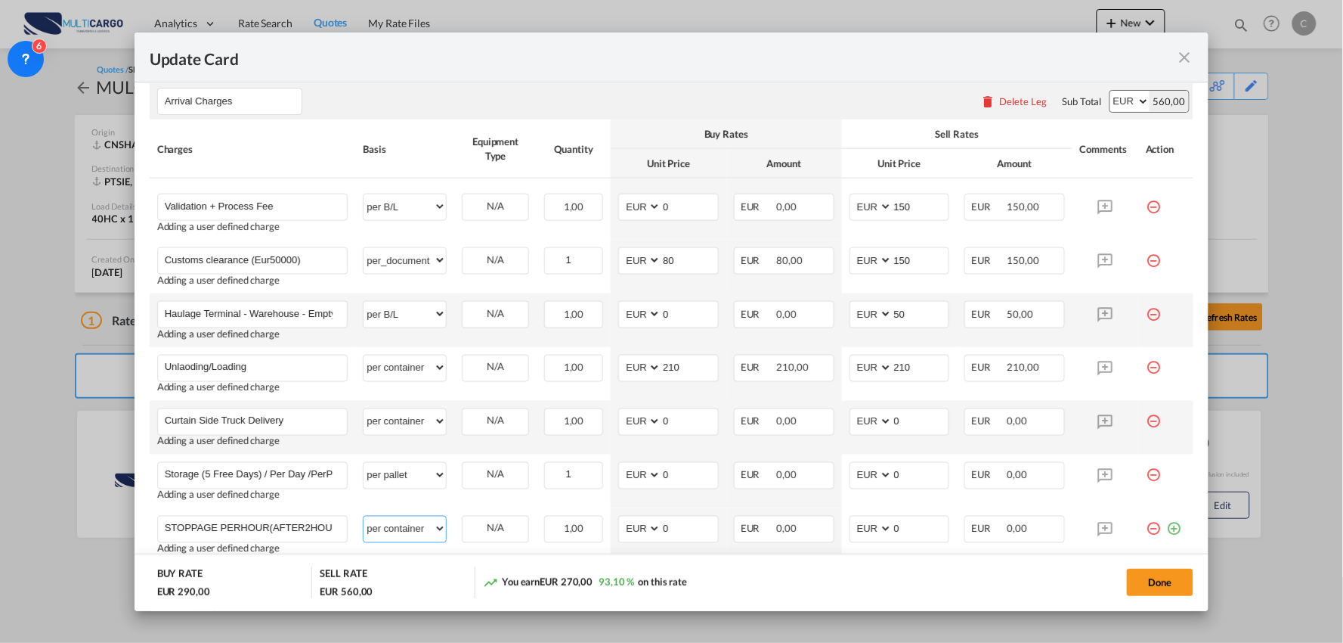
scroll to position [558, 0]
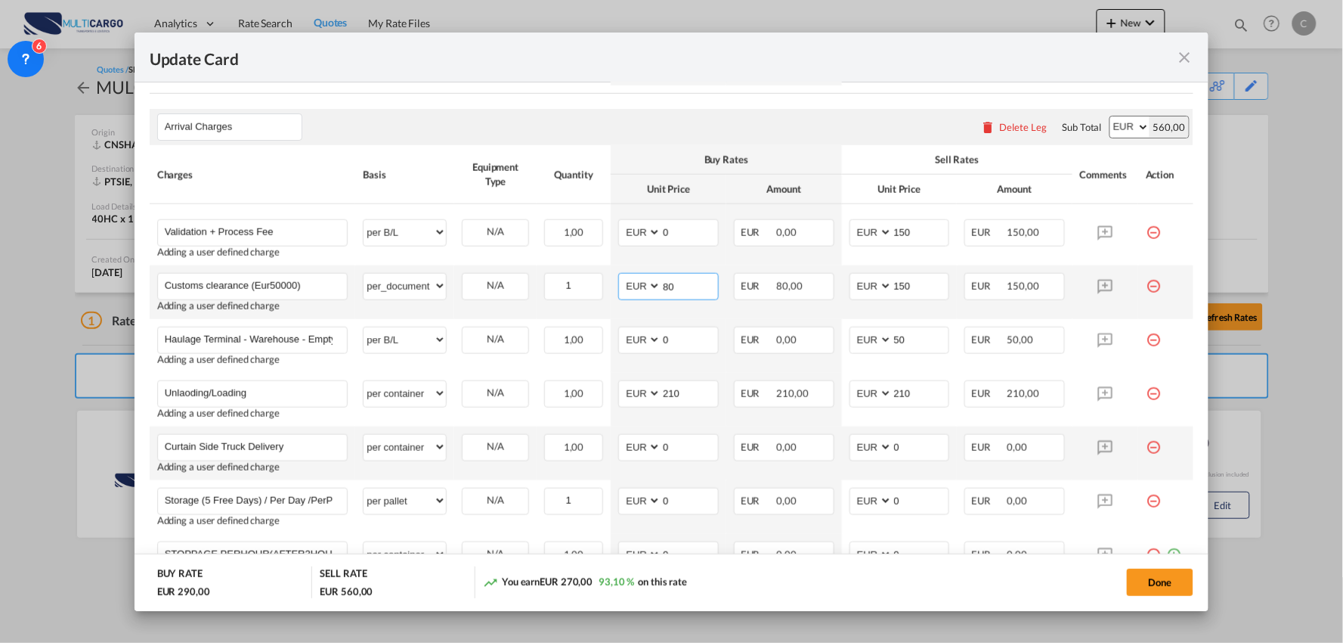
drag, startPoint x: 679, startPoint y: 289, endPoint x: 621, endPoint y: 285, distance: 58.3
click at [621, 285] on md-input-container "AED AFN ALL AMD ANG AOA ARS AUD AWG AZN BAM BBD BDT BGN BHD BIF BMD BND BOB BRL…" at bounding box center [668, 286] width 101 height 27
drag, startPoint x: 670, startPoint y: 338, endPoint x: 618, endPoint y: 342, distance: 52.3
click at [618, 342] on md-input-container "AED AFN ALL AMD ANG AOA ARS AUD AWG AZN BAM BBD BDT BGN BHD BIF BMD BND BOB BRL…" at bounding box center [668, 340] width 101 height 27
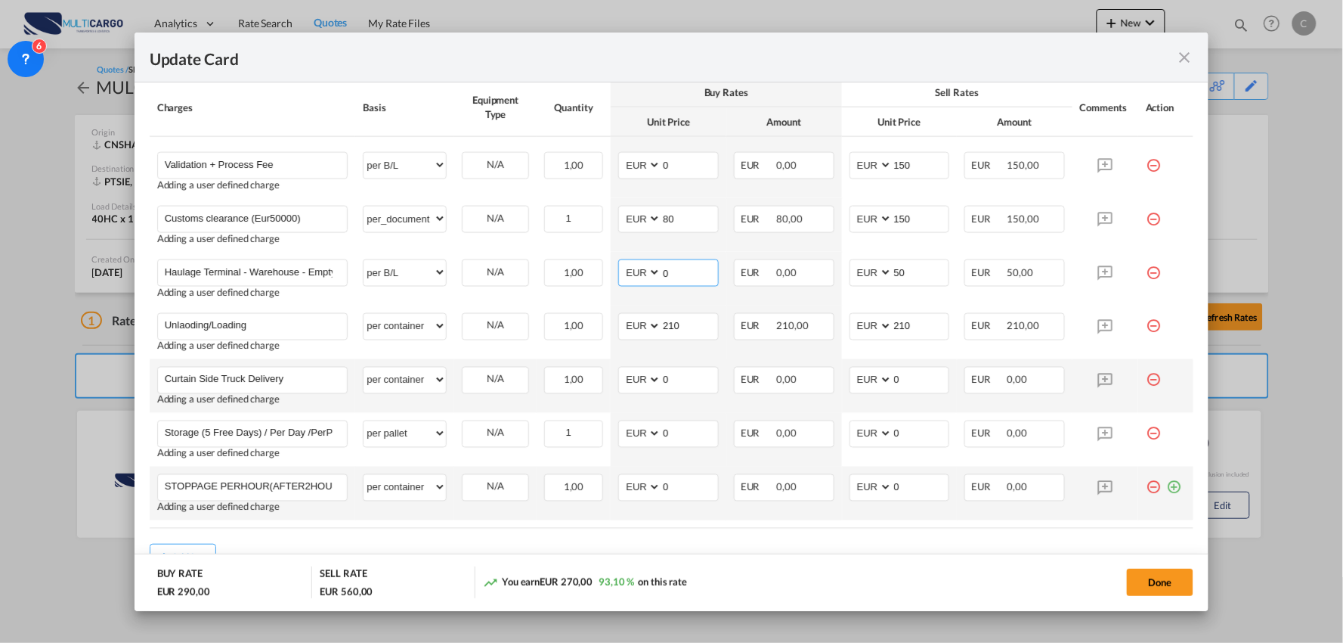
scroll to position [612, 0]
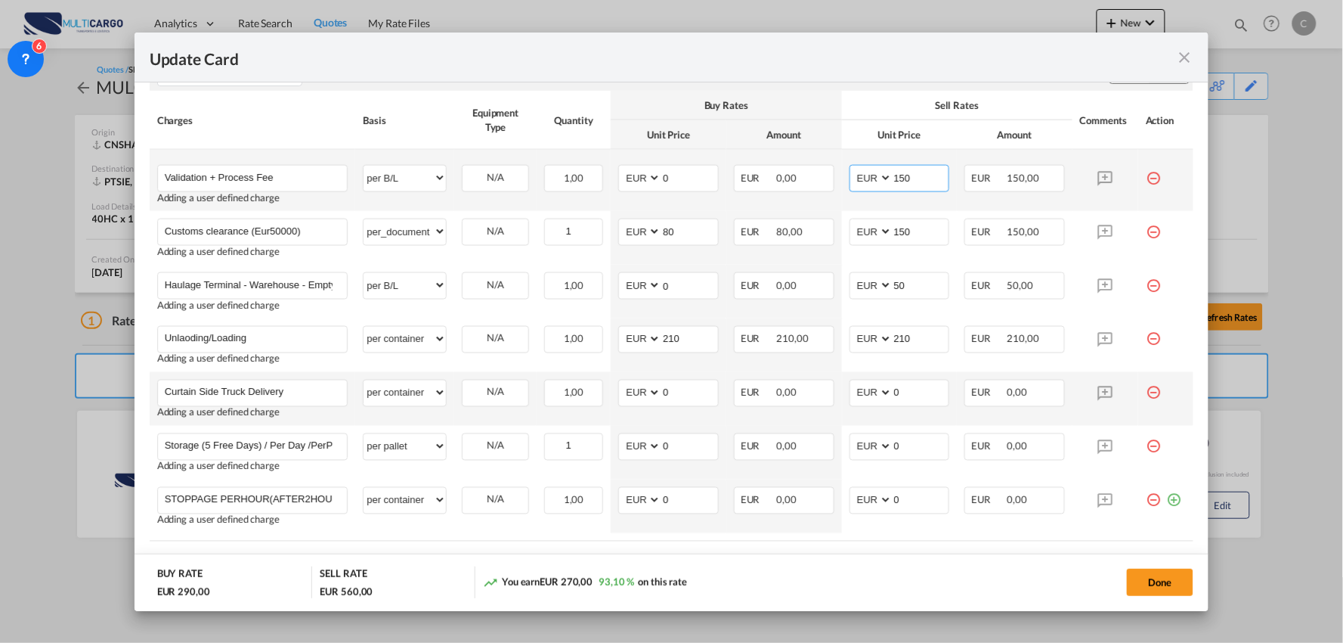
drag, startPoint x: 922, startPoint y: 180, endPoint x: 828, endPoint y: 166, distance: 95.5
click at [822, 184] on tr "Validation + Process Fee Please Enter User Defined Charges Cannot Be Published …" at bounding box center [672, 180] width 1045 height 61
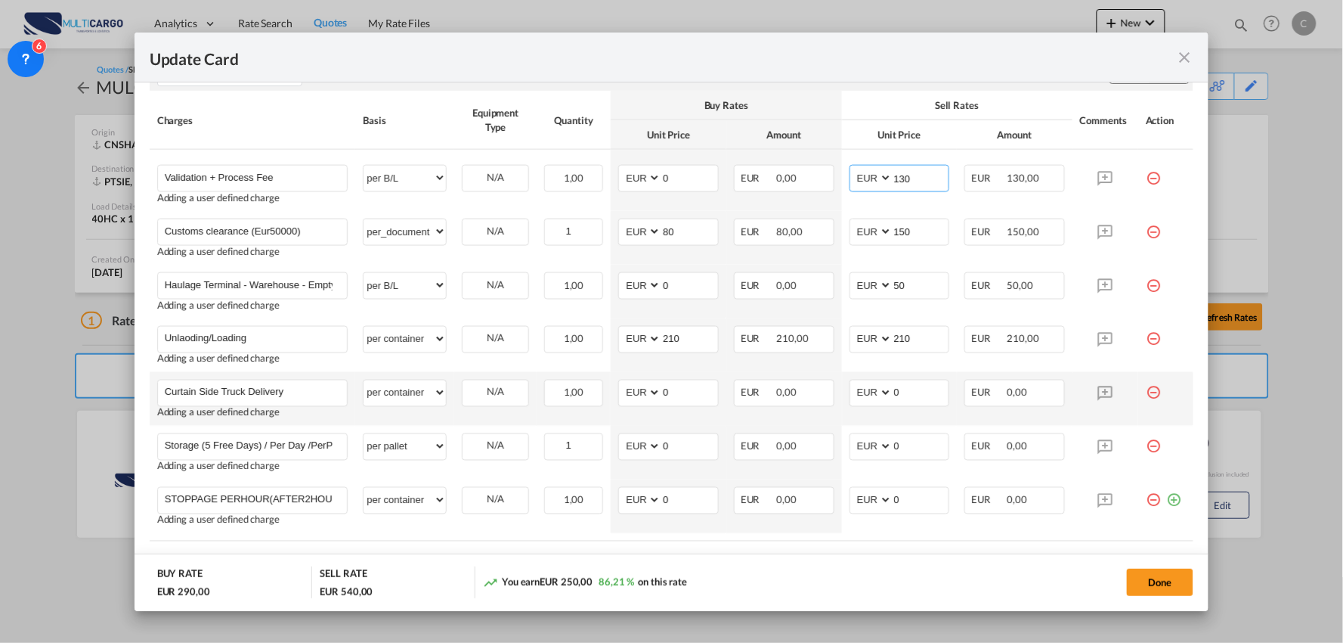
type input "130"
click at [870, 55] on div "Update Card" at bounding box center [663, 57] width 1026 height 19
click at [909, 290] on input "50" at bounding box center [921, 284] width 57 height 23
drag, startPoint x: 667, startPoint y: 289, endPoint x: 588, endPoint y: 289, distance: 79.4
click at [588, 289] on tr "Haulage Terminal - Warehouse - EmptyDeliver Sines Please Enter User Defined Cha…" at bounding box center [672, 292] width 1045 height 54
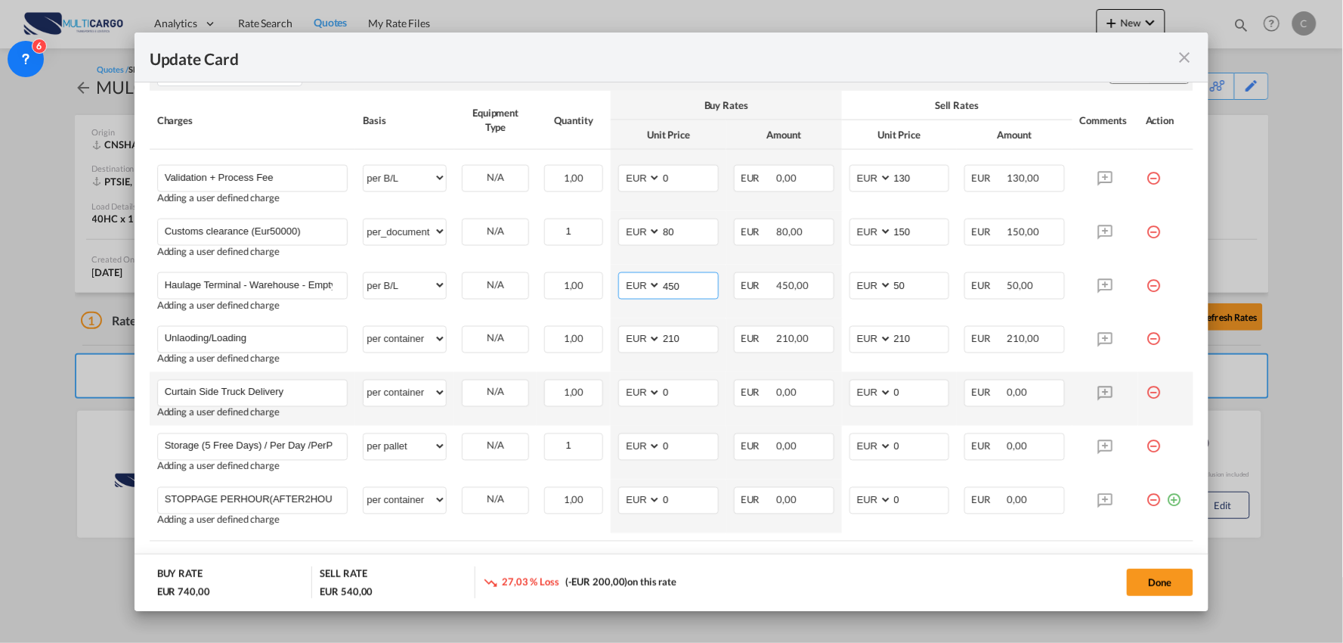
type input "450"
click at [714, 63] on div "Update Card" at bounding box center [663, 57] width 1026 height 19
click at [314, 389] on input "Curtain Side Truck Delivery" at bounding box center [256, 391] width 183 height 23
type input "Curtain Side Truck Delivery - TERUEL"
drag, startPoint x: 674, startPoint y: 396, endPoint x: 644, endPoint y: 392, distance: 30.6
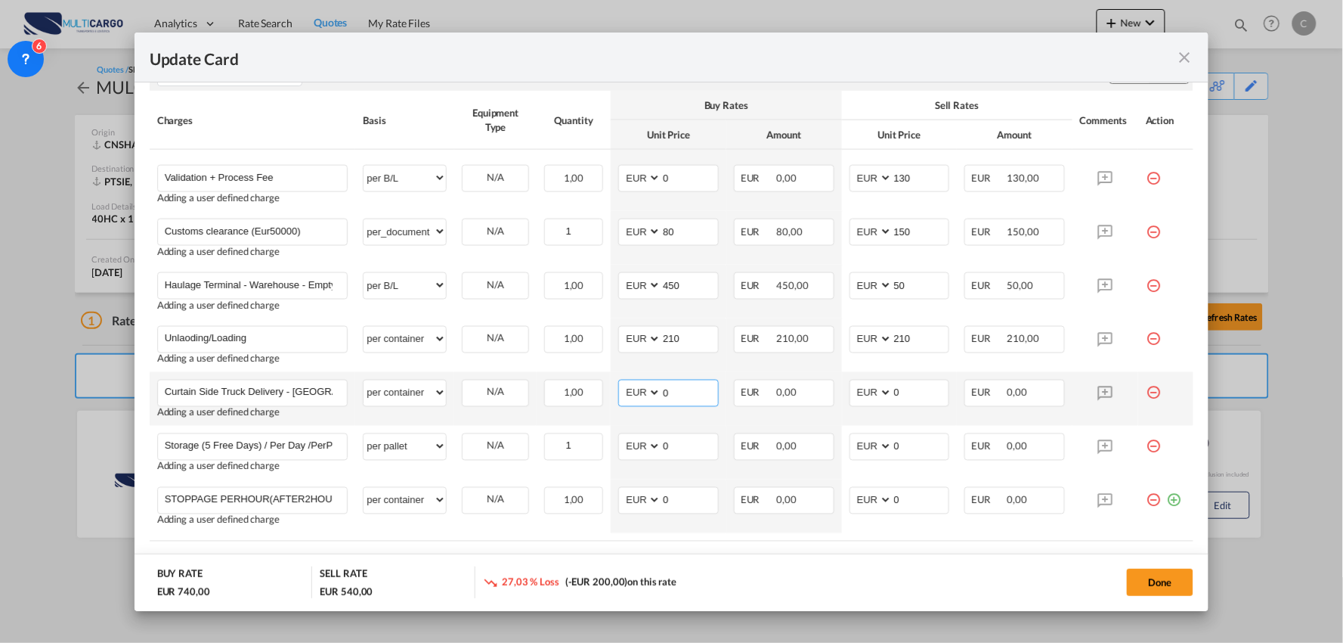
click at [644, 394] on md-input-container "AED AFN ALL AMD ANG AOA ARS AUD AWG AZN BAM BBD BDT BGN BHD BIF BMD BND BOB BRL…" at bounding box center [668, 392] width 101 height 27
type input "1265"
drag, startPoint x: 664, startPoint y: 325, endPoint x: 630, endPoint y: 334, distance: 35.2
click at [630, 334] on td "AED AFN ALL AMD ANG AOA ARS AUD AWG AZN BAM BBD BDT BGN BHD BIF BMD BND BOB BRL…" at bounding box center [669, 345] width 116 height 54
drag, startPoint x: 691, startPoint y: 336, endPoint x: 633, endPoint y: 354, distance: 60.7
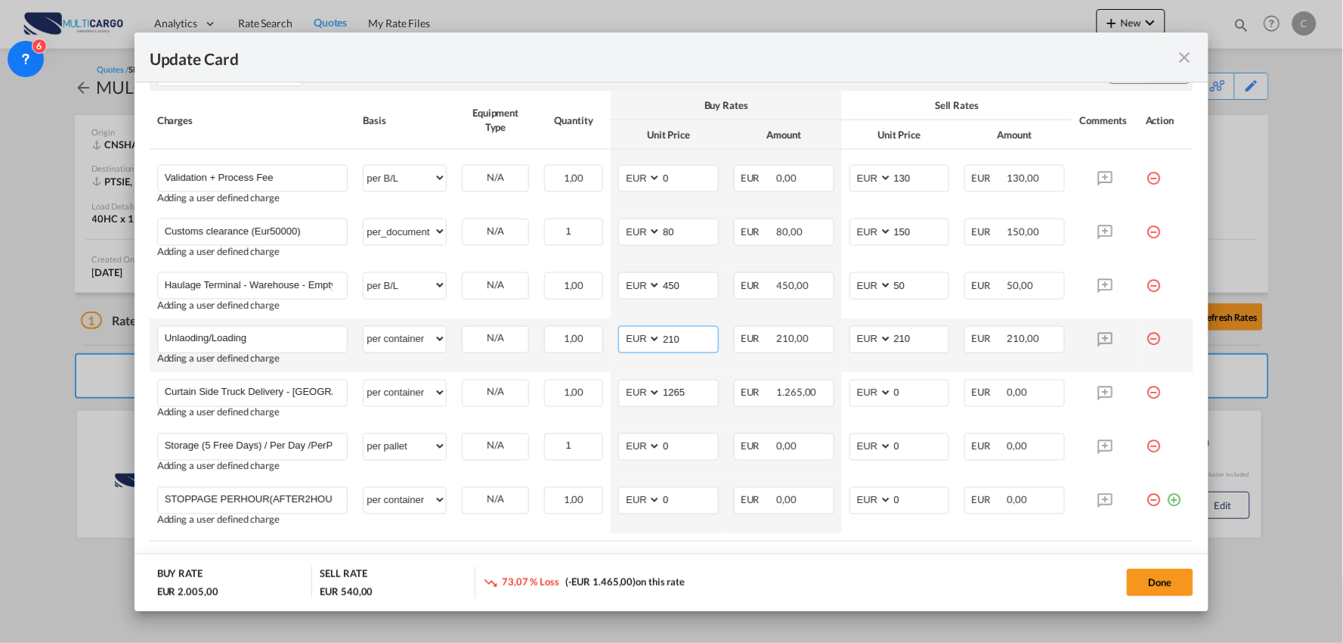
click at [623, 342] on md-input-container "AED AFN ALL AMD ANG AOA ARS AUD AWG AZN BAM BBD BDT BGN BHD BIF BMD BND BOB BRL…" at bounding box center [668, 339] width 101 height 27
type input "185"
drag, startPoint x: 685, startPoint y: 444, endPoint x: 640, endPoint y: 444, distance: 44.6
click at [640, 444] on md-input-container "AED AFN ALL AMD ANG AOA ARS AUD AWG AZN BAM BBD BDT BGN BHD BIF BMD BND BOB BRL…" at bounding box center [668, 446] width 101 height 27
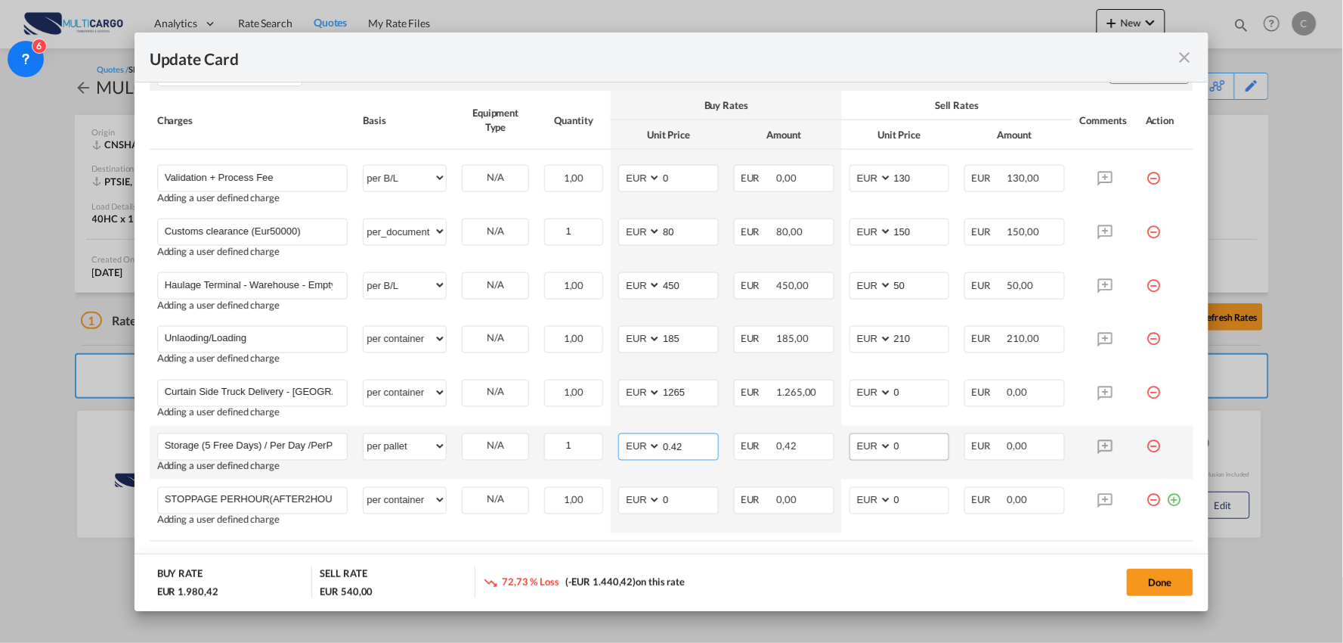
type input "0.42"
drag, startPoint x: 896, startPoint y: 443, endPoint x: 879, endPoint y: 435, distance: 18.6
click at [864, 444] on md-input-container "AED AFN ALL AMD ANG AOA ARS AUD AWG AZN BAM BBD BDT BGN BHD BIF BMD BND BOB BRL…" at bounding box center [900, 446] width 101 height 27
type input "0.62"
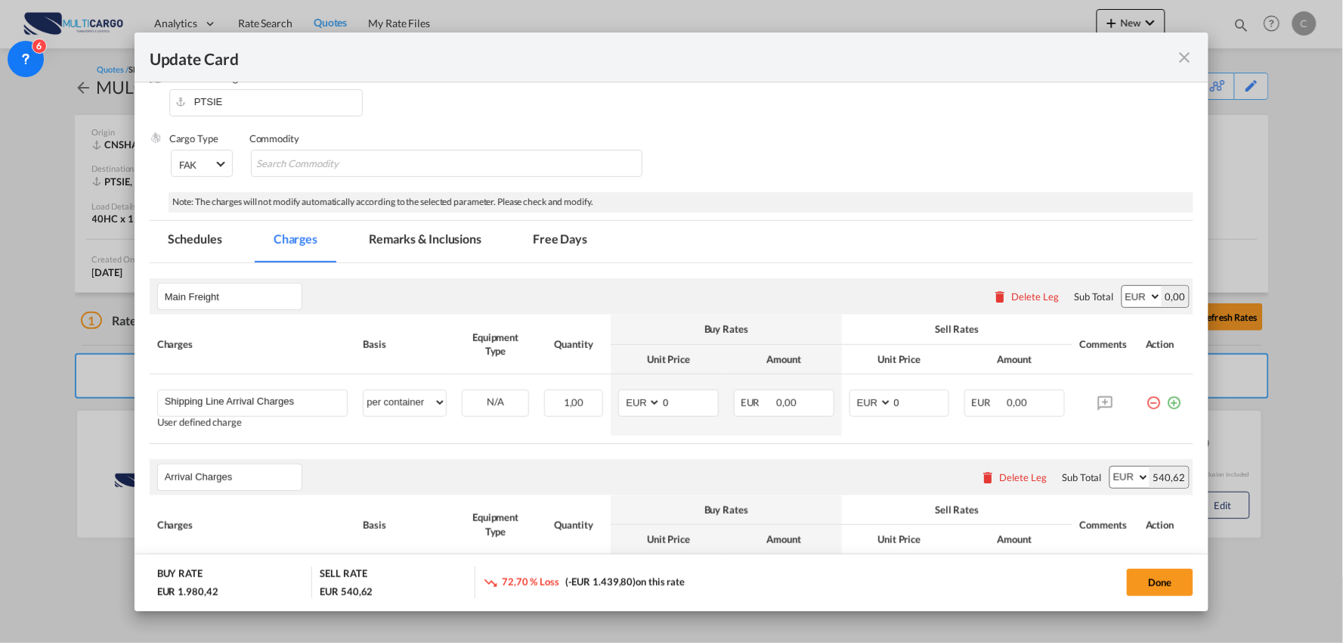
scroll to position [192, 0]
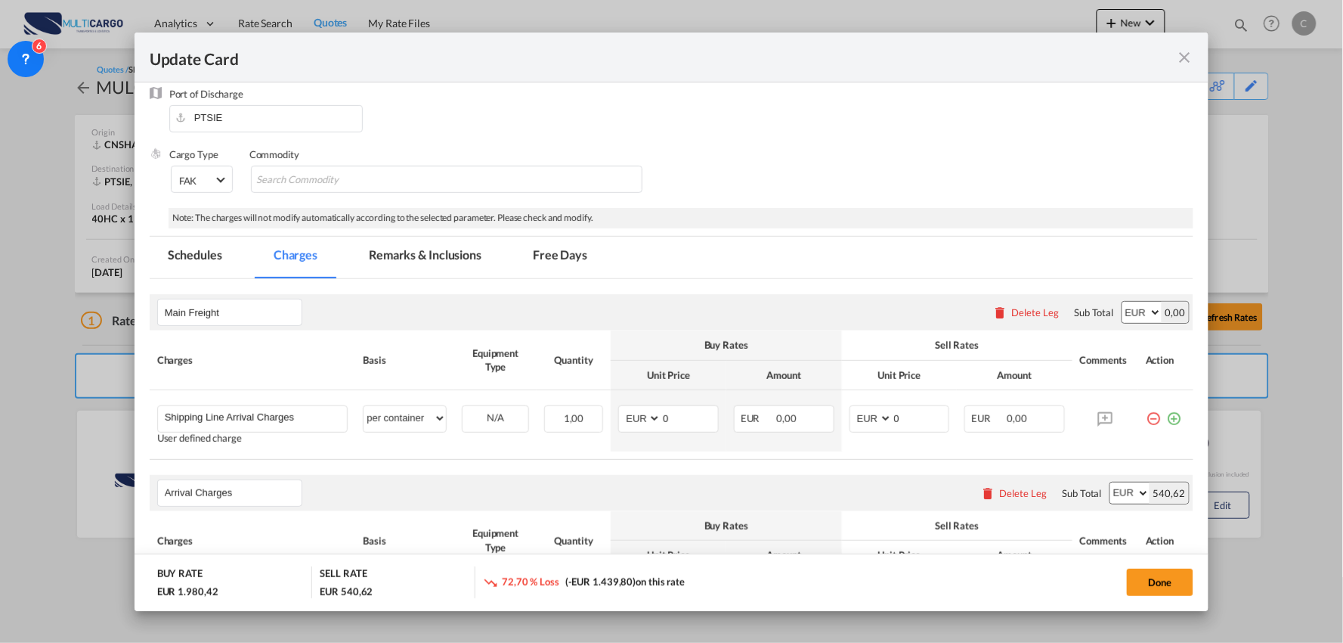
click at [441, 257] on md-tab-item "Remarks & Inclusions" at bounding box center [425, 258] width 149 height 42
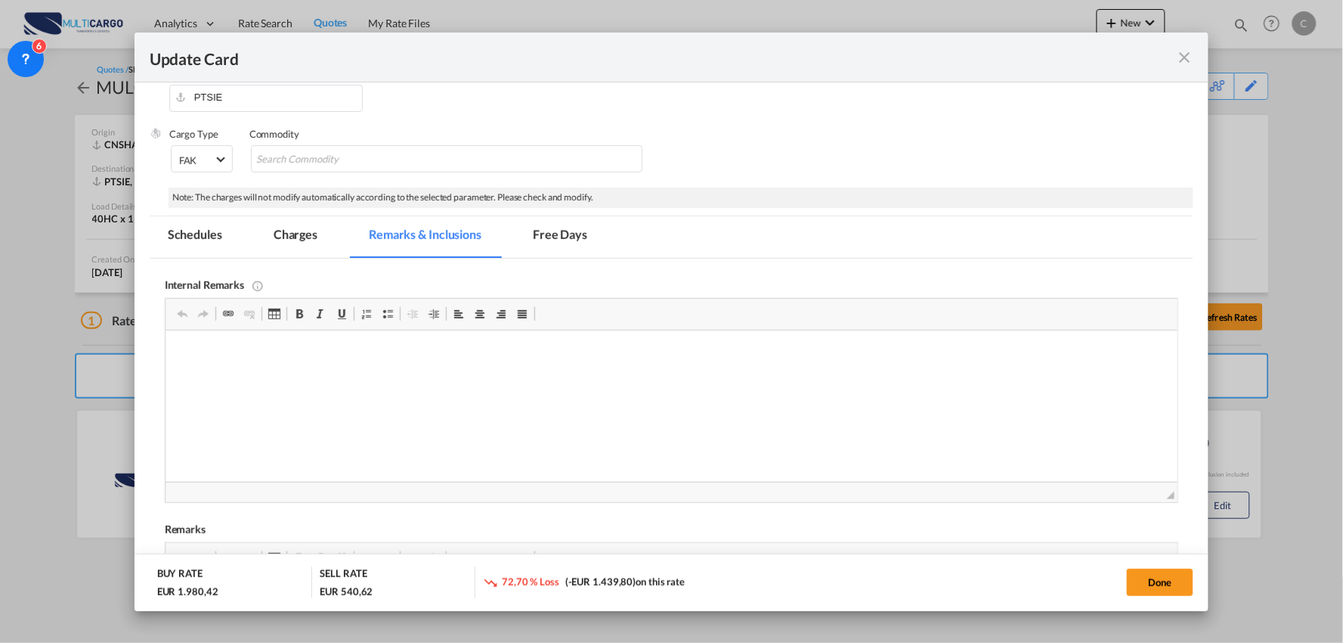
scroll to position [380, 0]
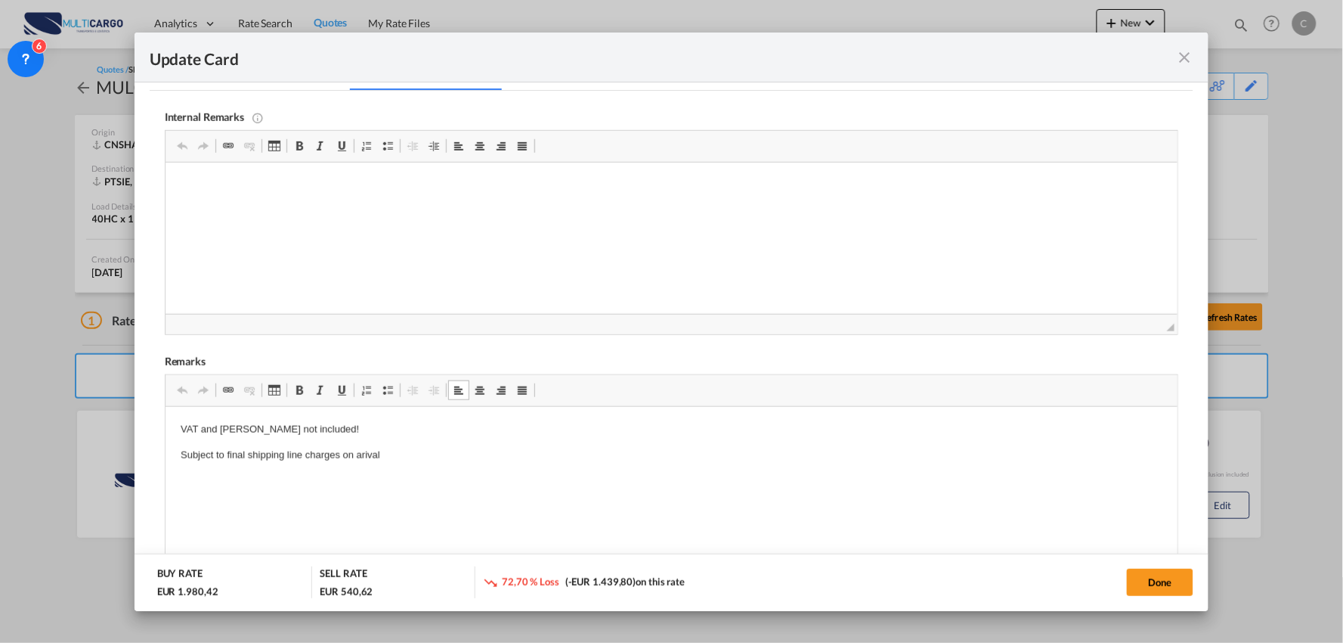
drag, startPoint x: 381, startPoint y: 455, endPoint x: 178, endPoint y: 431, distance: 204.8
drag, startPoint x: 287, startPoint y: 442, endPoint x: 153, endPoint y: 426, distance: 134.7
click at [165, 426] on html "VAT and Dutties not included! Subject to final shipping line charges on arival" at bounding box center [671, 443] width 1013 height 72
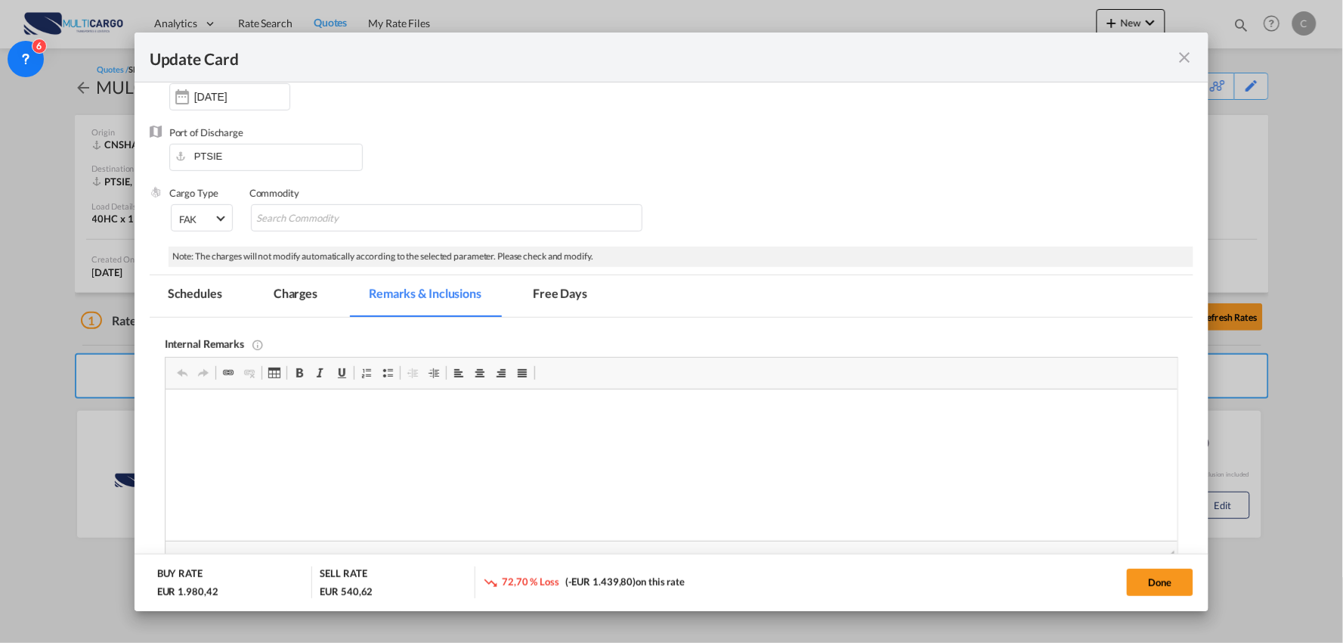
scroll to position [129, 0]
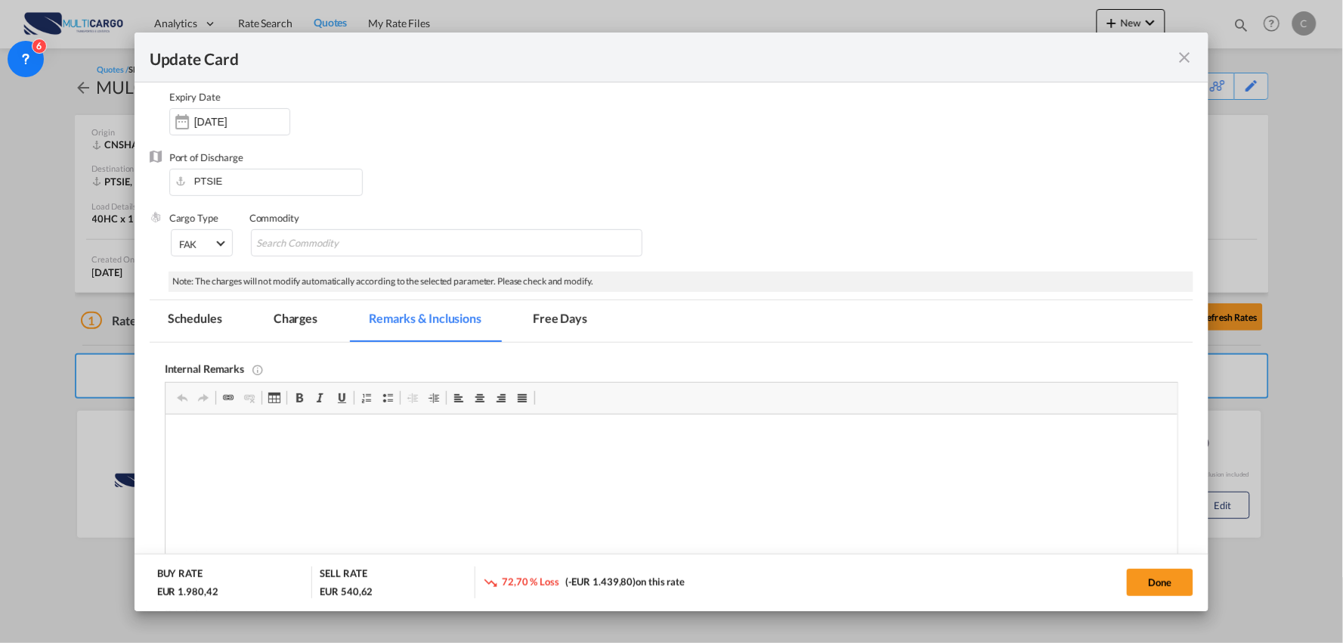
click at [307, 319] on md-tab-item "Charges" at bounding box center [295, 321] width 80 height 42
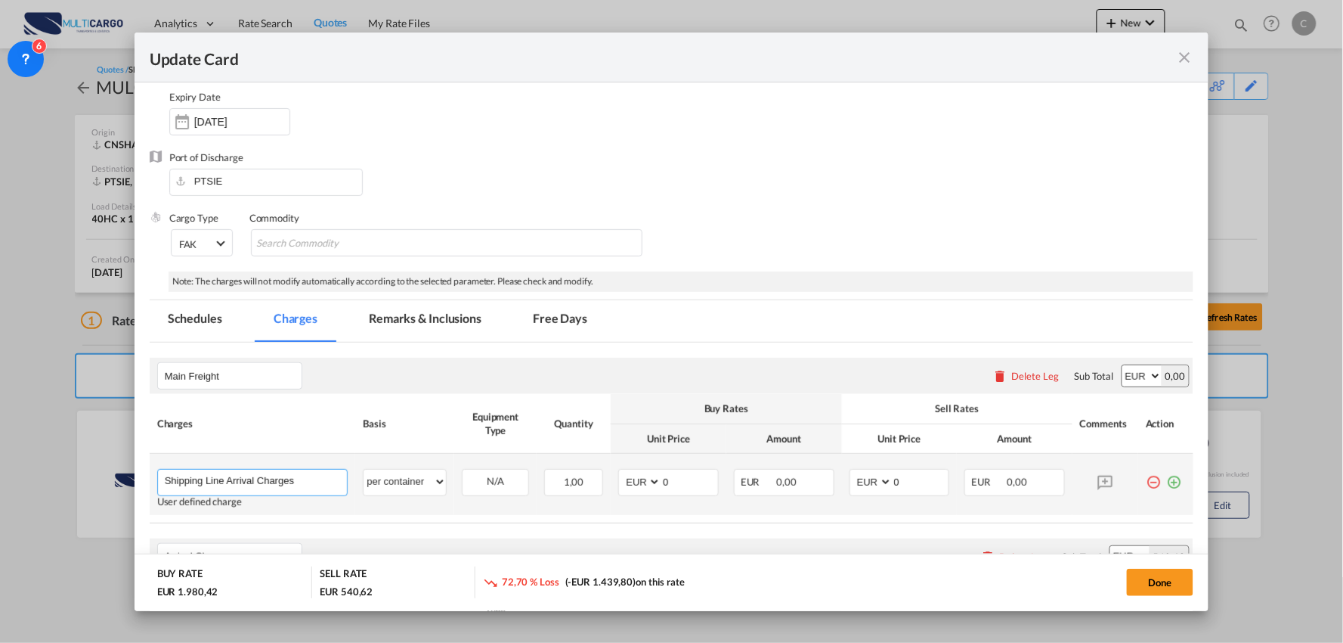
drag, startPoint x: 308, startPoint y: 475, endPoint x: 298, endPoint y: 478, distance: 10.3
click at [298, 478] on input "Shipping Line Arrival Charges" at bounding box center [256, 480] width 183 height 23
drag, startPoint x: 297, startPoint y: 478, endPoint x: 65, endPoint y: 481, distance: 232.1
click at [73, 484] on div "Update Card Port of Loading CNSHA T/S Liner/Carrier MultiCargo Atlantic Contain…" at bounding box center [671, 321] width 1343 height 643
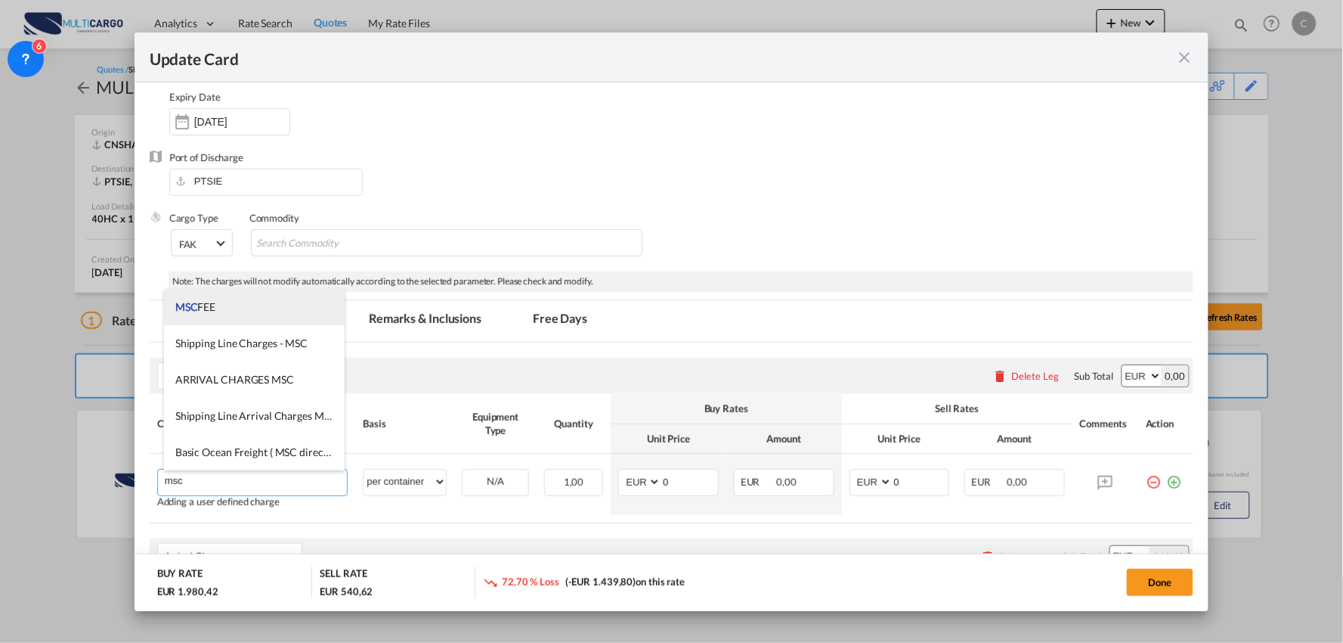
click at [267, 413] on span "Shipping Line Arrival Charges MSC" at bounding box center [256, 415] width 162 height 13
type input "Shipping Line Arrival Charges MSC"
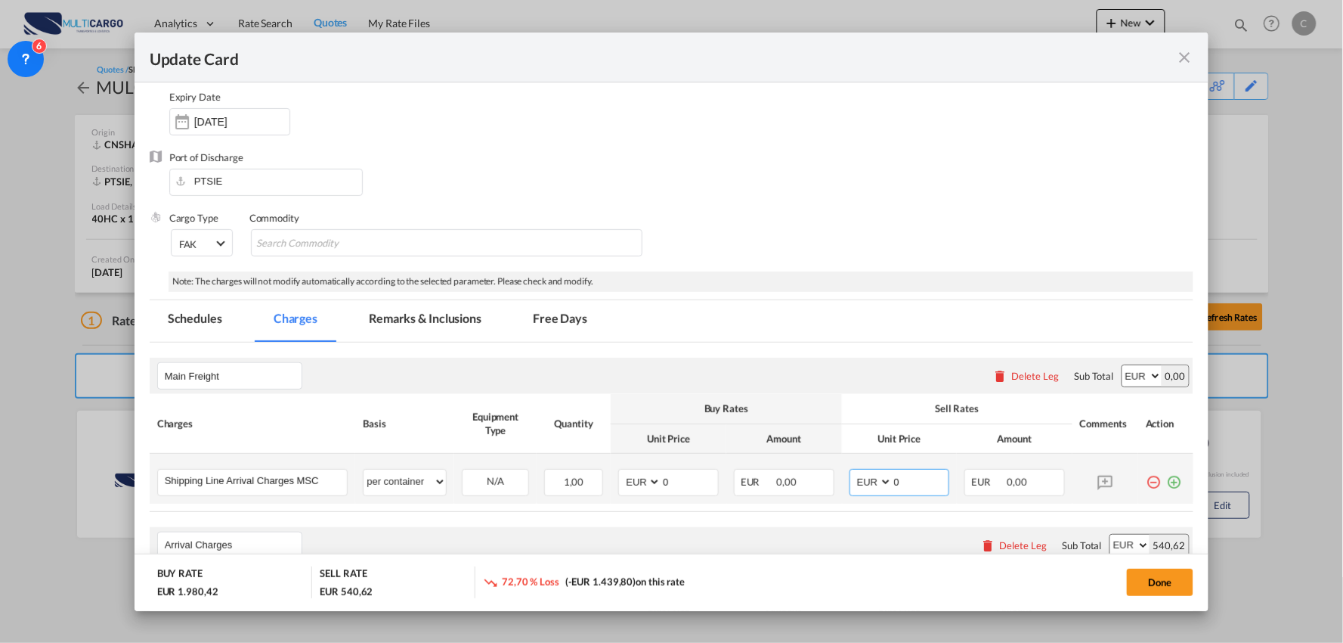
drag, startPoint x: 900, startPoint y: 485, endPoint x: 848, endPoint y: 487, distance: 52.2
click at [852, 486] on md-input-container "AED AFN ALL AMD ANG AOA ARS AUD AWG AZN BAM BBD BDT BGN BHD BIF BMD BND BOB BRL…" at bounding box center [900, 482] width 101 height 27
type input "347"
drag, startPoint x: 683, startPoint y: 488, endPoint x: 626, endPoint y: 485, distance: 56.7
click at [626, 485] on md-input-container "AED AFN ALL AMD ANG AOA ARS AUD AWG AZN BAM BBD BDT BGN BHD BIF BMD BND BOB BRL…" at bounding box center [668, 482] width 101 height 27
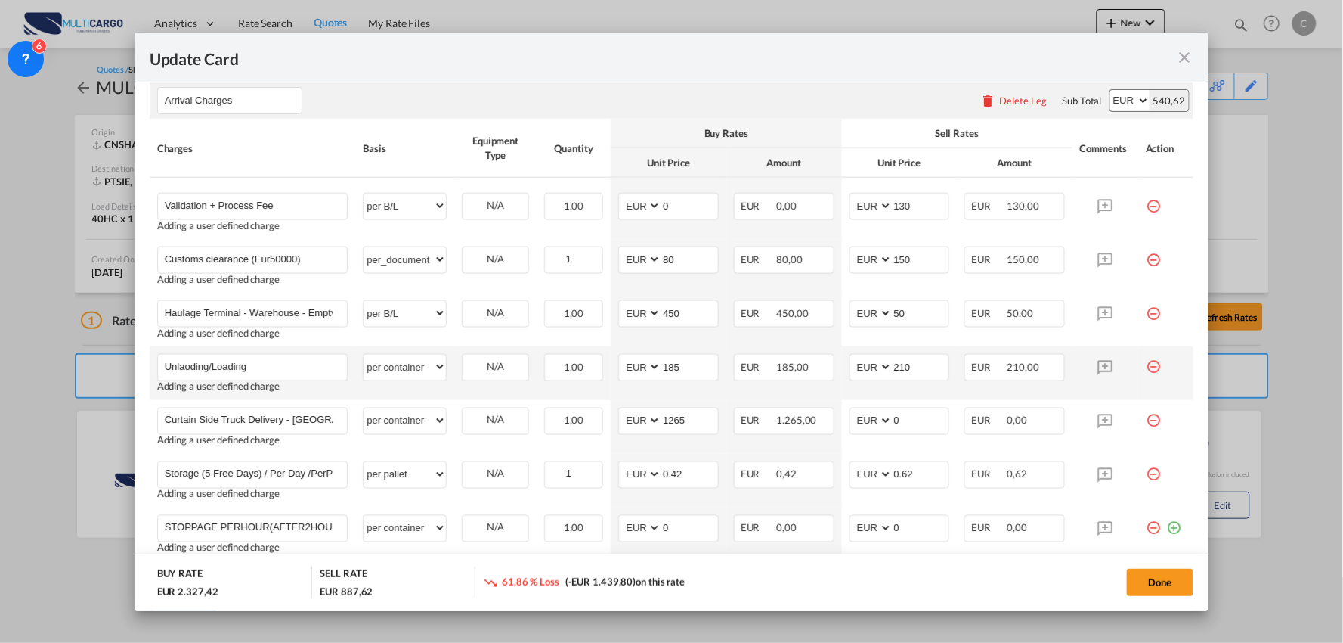
scroll to position [548, 0]
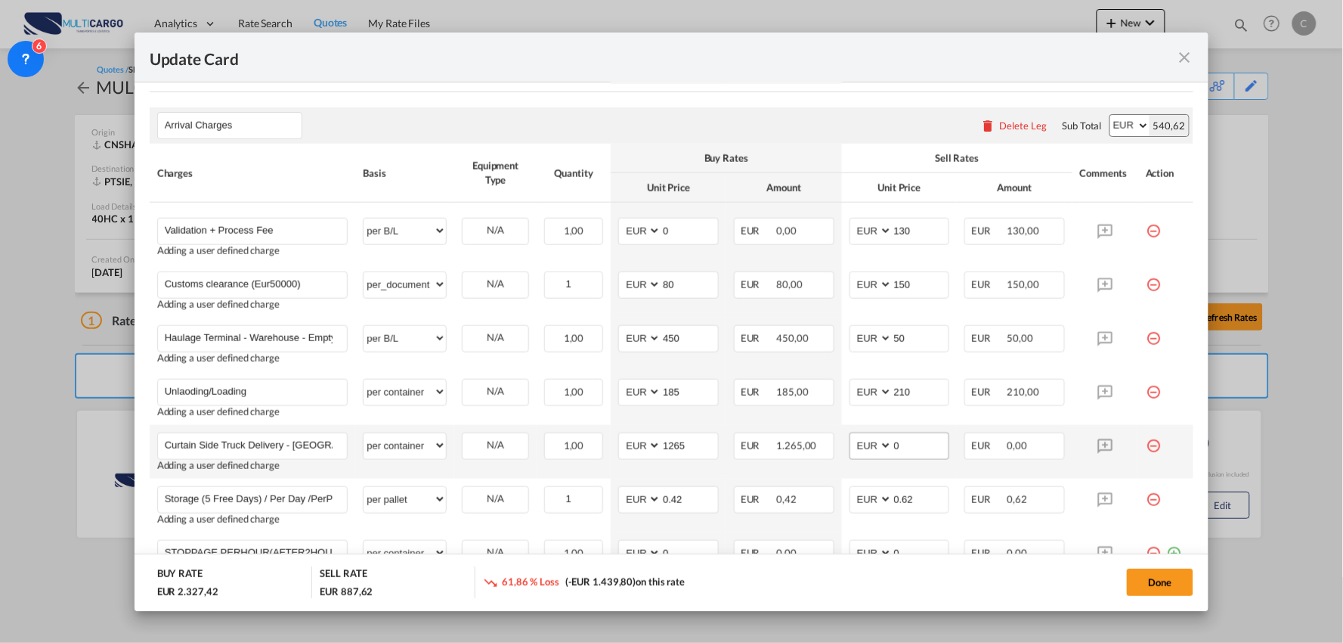
type input "347"
drag, startPoint x: 902, startPoint y: 447, endPoint x: 875, endPoint y: 448, distance: 26.5
click at [875, 448] on md-input-container "AED AFN ALL AMD ANG AOA ARS AUD AWG AZN BAM BBD BDT BGN BHD BIF BMD BND BOB BRL…" at bounding box center [900, 445] width 101 height 27
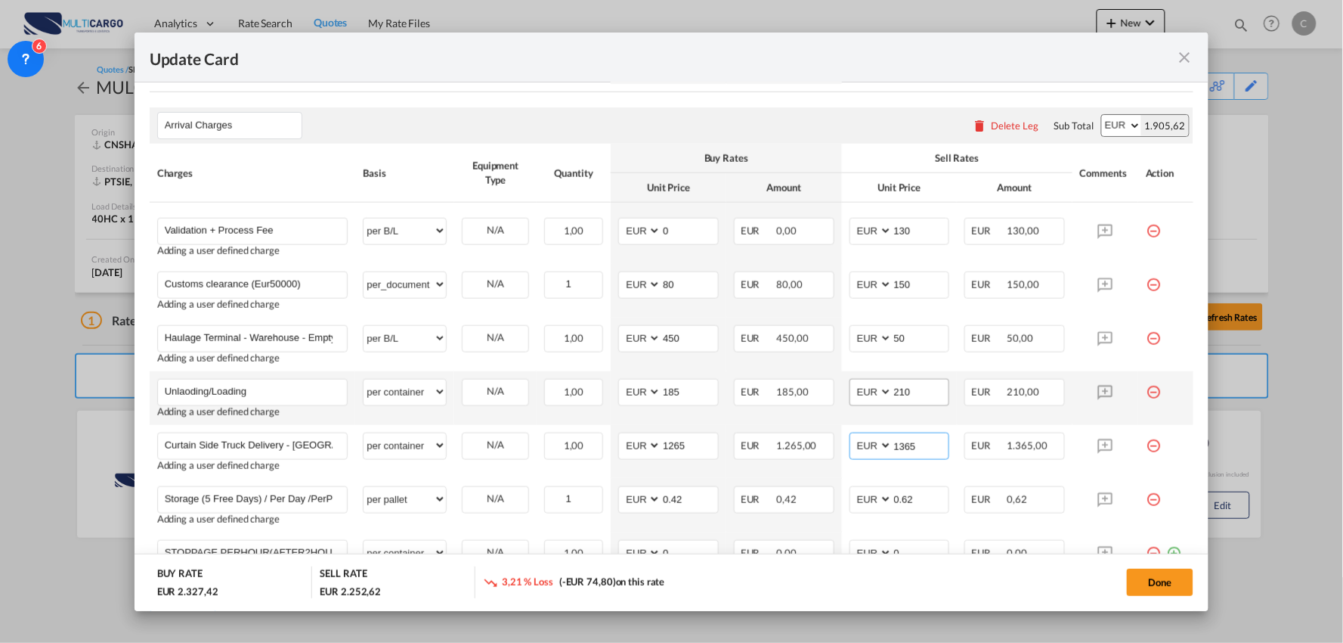
type input "1365"
drag, startPoint x: 909, startPoint y: 399, endPoint x: 858, endPoint y: 395, distance: 51.6
click at [856, 399] on md-input-container "AED AFN ALL AMD ANG AOA ARS AUD AWG AZN BAM BBD BDT BGN BHD BIF BMD BND BOB BRL…" at bounding box center [900, 392] width 101 height 27
click at [913, 391] on input "Update CardPort of ..." at bounding box center [921, 390] width 57 height 23
click at [678, 393] on input "185" at bounding box center [689, 390] width 57 height 23
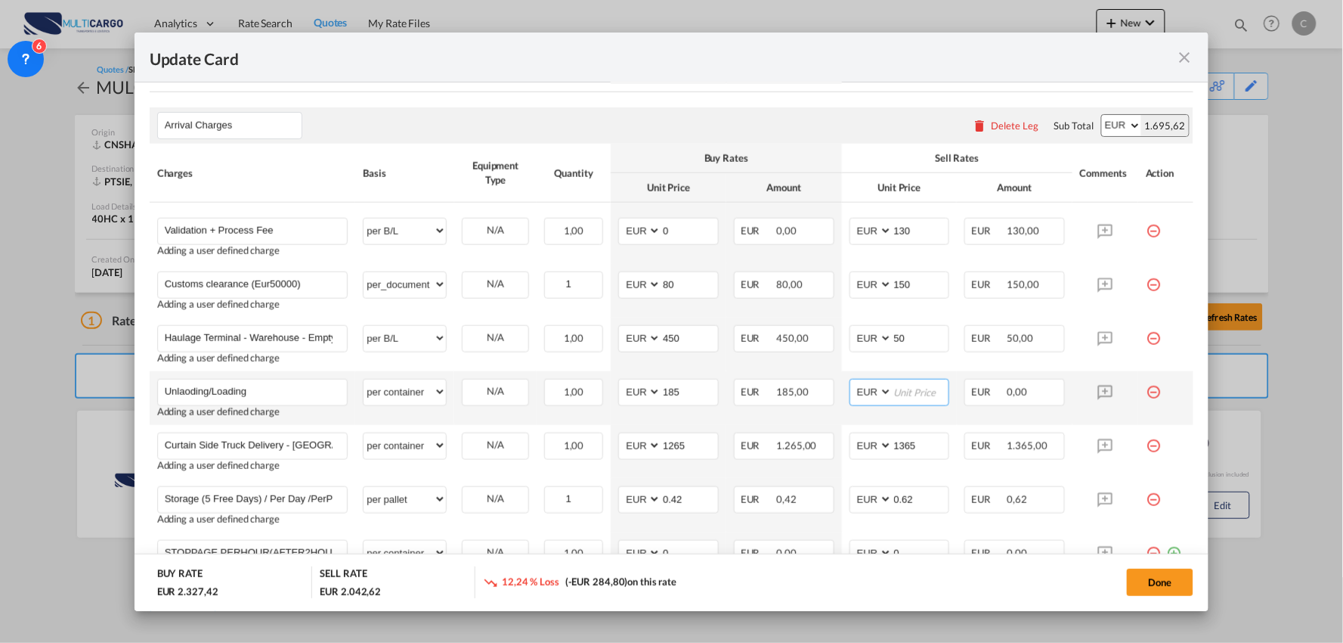
click at [894, 394] on input "Update CardPort of ..." at bounding box center [921, 390] width 57 height 23
click at [189, 389] on input "Unlaoding/Loading" at bounding box center [256, 390] width 183 height 23
click at [269, 390] on input "Unlaoding/Loading" at bounding box center [256, 390] width 183 height 23
click at [906, 398] on input "Update CardPort of ..." at bounding box center [921, 390] width 57 height 23
drag, startPoint x: 893, startPoint y: 392, endPoint x: 905, endPoint y: 395, distance: 12.5
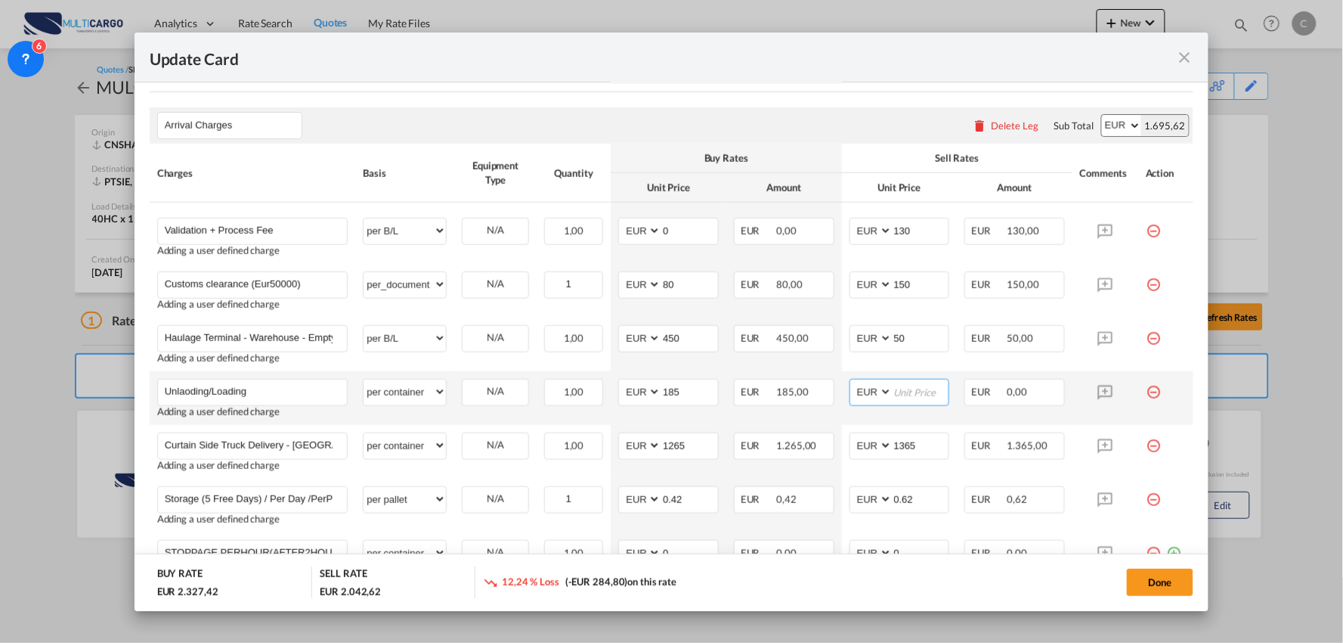
click at [893, 392] on input "Update CardPort of ..." at bounding box center [921, 390] width 57 height 23
type input "245"
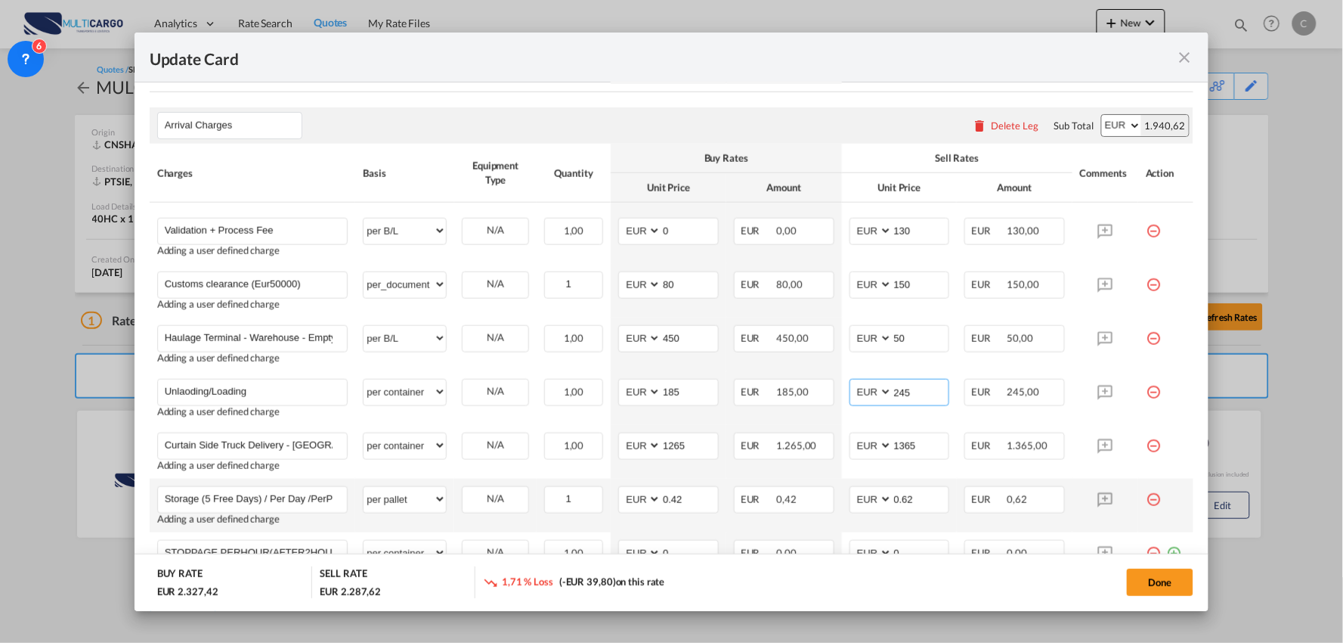
scroll to position [685, 0]
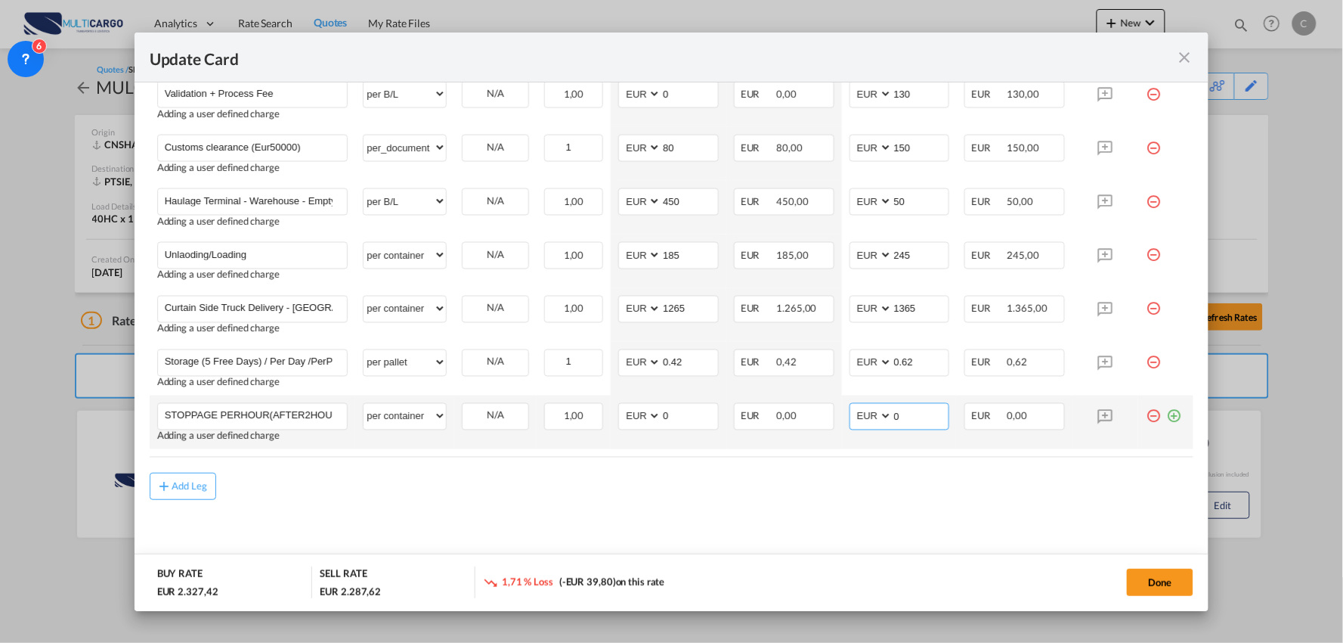
drag, startPoint x: 890, startPoint y: 413, endPoint x: 850, endPoint y: 418, distance: 40.3
click at [854, 416] on md-input-container "AED AFN ALL AMD ANG AOA ARS AUD AWG AZN BAM BBD BDT BGN BHD BIF BMD BND BOB BRL…" at bounding box center [900, 416] width 101 height 27
type input "55"
drag, startPoint x: 667, startPoint y: 420, endPoint x: 627, endPoint y: 426, distance: 39.9
click at [618, 423] on md-input-container "AED AFN ALL AMD ANG AOA ARS AUD AWG AZN BAM BBD BDT BGN BHD BIF BMD BND BOB BRL…" at bounding box center [668, 416] width 101 height 27
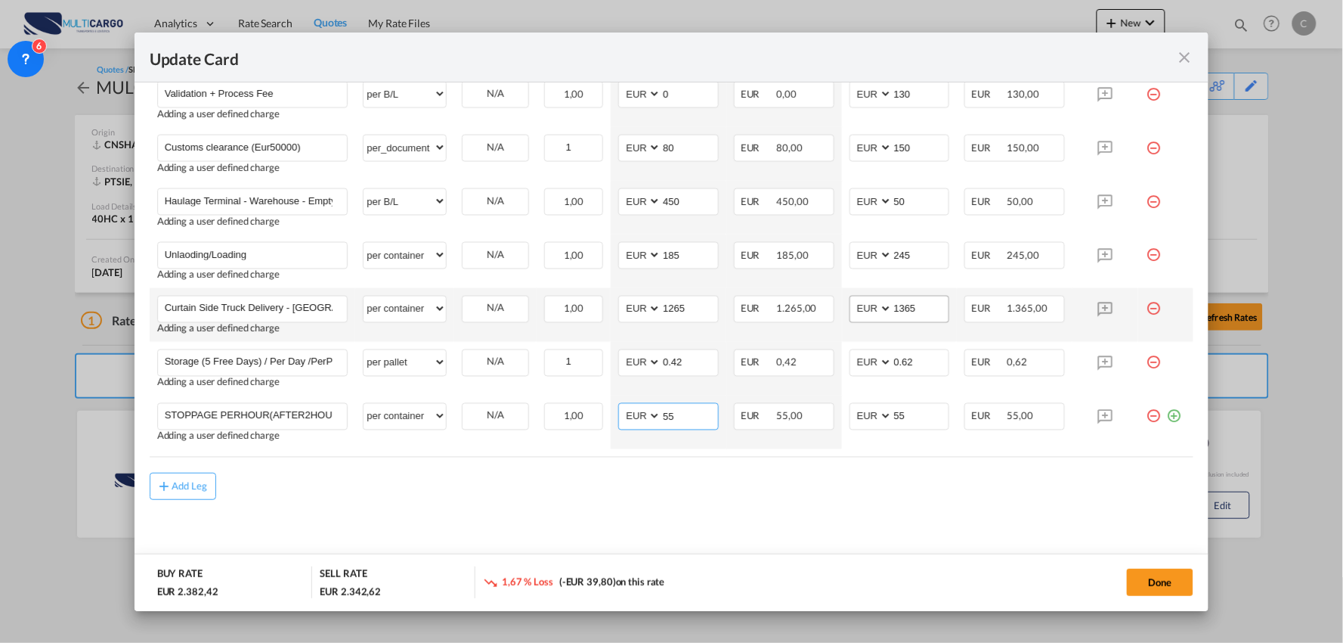
type input "55"
click at [926, 308] on input "1365" at bounding box center [921, 307] width 57 height 23
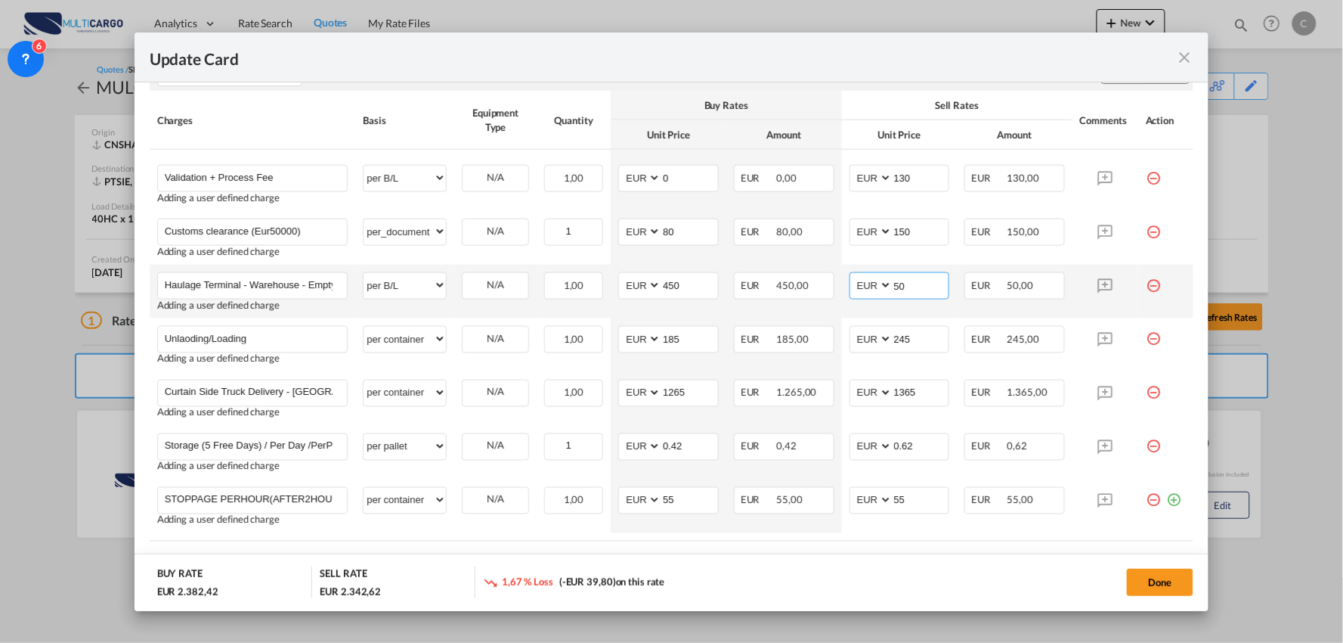
drag, startPoint x: 920, startPoint y: 286, endPoint x: 889, endPoint y: 286, distance: 31.0
click at [893, 286] on input "50" at bounding box center [921, 284] width 57 height 23
click at [909, 286] on input "50" at bounding box center [921, 284] width 57 height 23
drag, startPoint x: 909, startPoint y: 286, endPoint x: 839, endPoint y: 285, distance: 70.3
click at [842, 285] on td "AED AFN ALL AMD ANG AOA ARS AUD AWG AZN BAM BBD BDT BGN BHD BIF BMD BND BOB BRL…" at bounding box center [900, 292] width 116 height 54
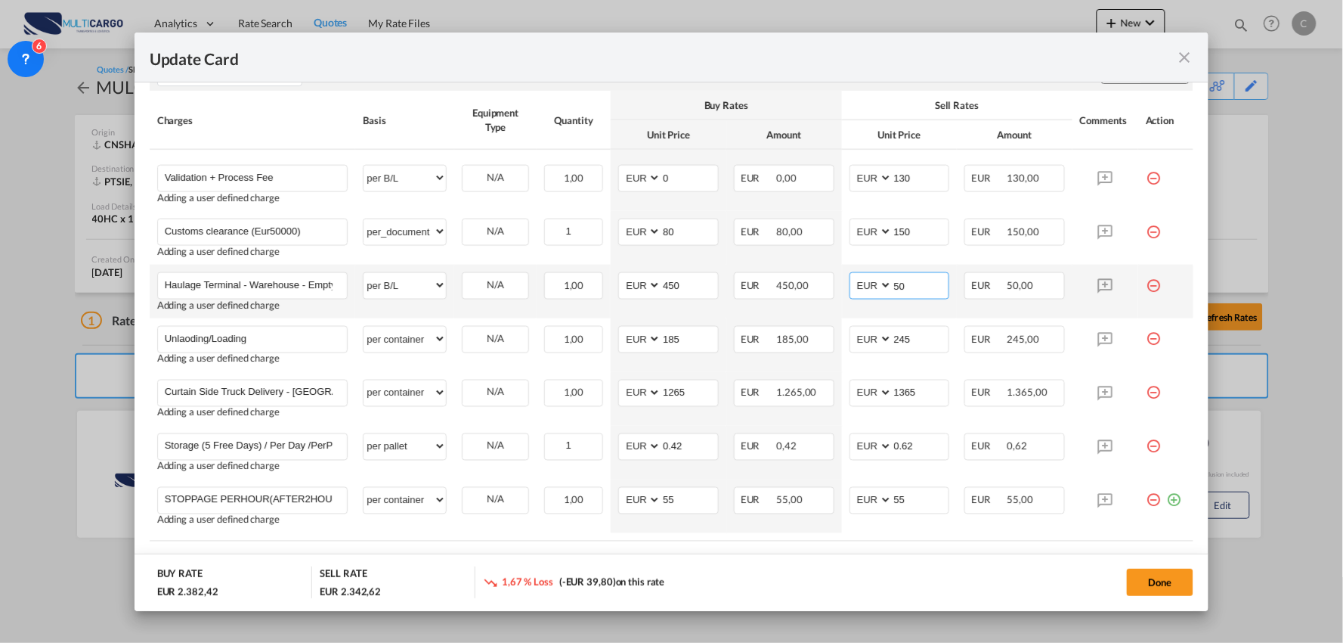
drag, startPoint x: 903, startPoint y: 283, endPoint x: 911, endPoint y: 286, distance: 8.8
click at [903, 283] on input "50" at bounding box center [921, 284] width 57 height 23
drag, startPoint x: 911, startPoint y: 286, endPoint x: 832, endPoint y: 284, distance: 78.6
click at [832, 284] on tr "Haulage Terminal - Warehouse - EmptyDeliver Sines Please Enter User Defined Cha…" at bounding box center [672, 292] width 1045 height 54
type input "550"
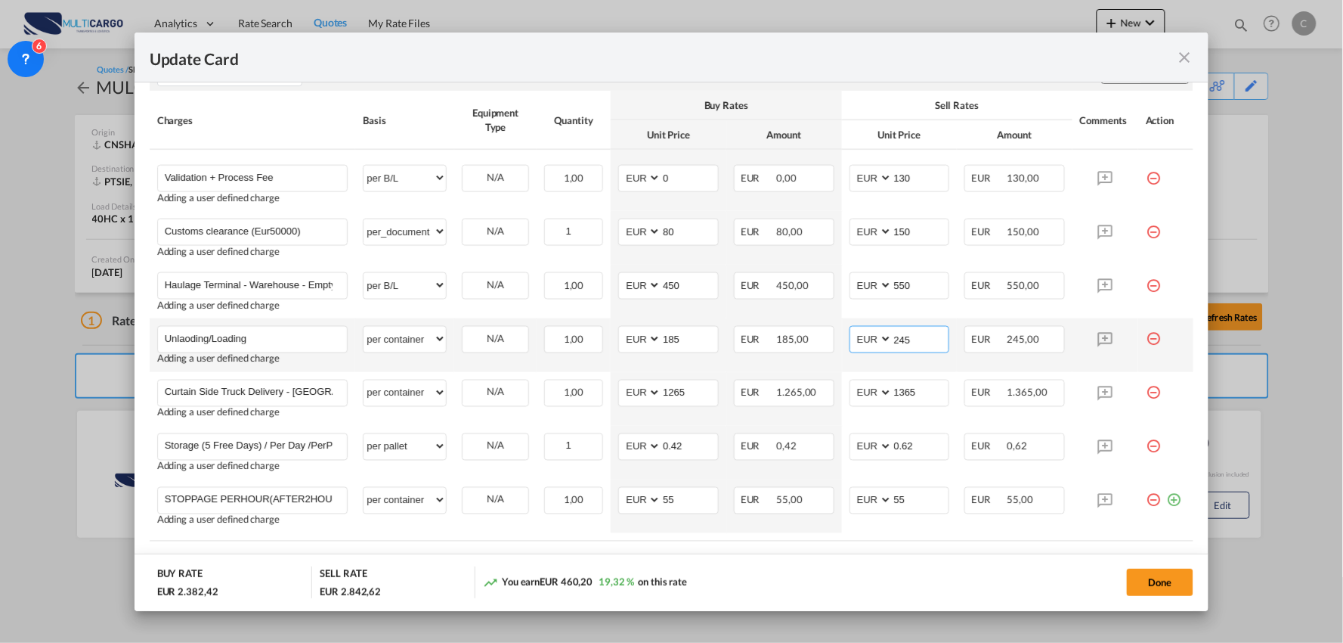
drag, startPoint x: 913, startPoint y: 339, endPoint x: 831, endPoint y: 339, distance: 81.6
click at [831, 339] on tr "Unlaoding/Loading Please Enter User Defined Charges Cannot Be Published Adding …" at bounding box center [672, 345] width 1045 height 54
type input "235"
click at [836, 559] on md-dialog-actions "BUY RATE EUR 2.382,42 SELL RATE EUR 2.832,62 You earn EUR 450,20 18,90 % on thi…" at bounding box center [672, 581] width 1075 height 57
click at [1144, 573] on button "Done" at bounding box center [1160, 581] width 67 height 27
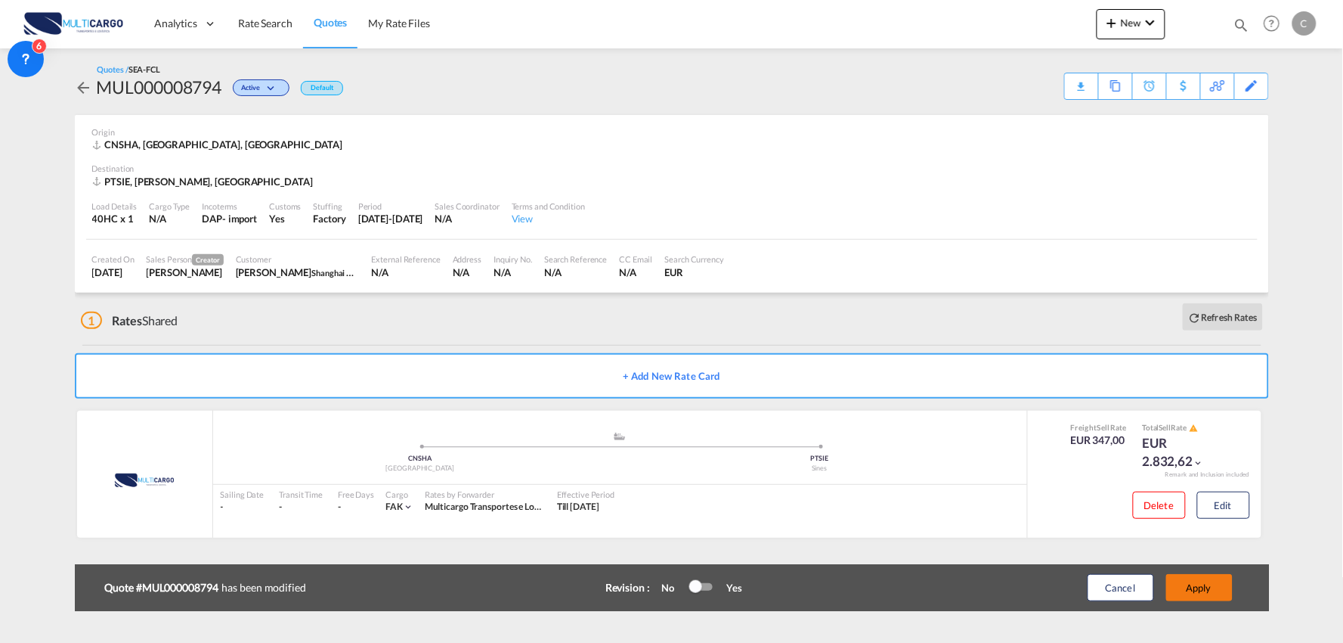
click at [1207, 587] on button "Apply" at bounding box center [1199, 587] width 67 height 27
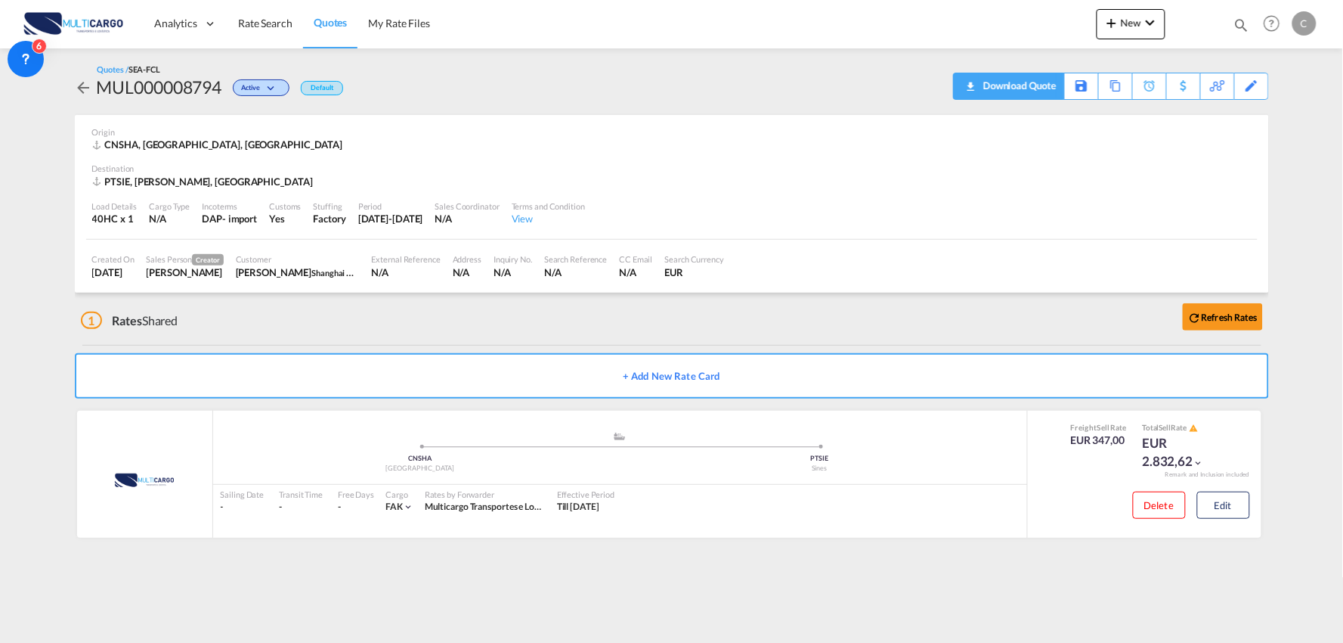
click at [1037, 82] on div "Download Quote" at bounding box center [1018, 85] width 77 height 24
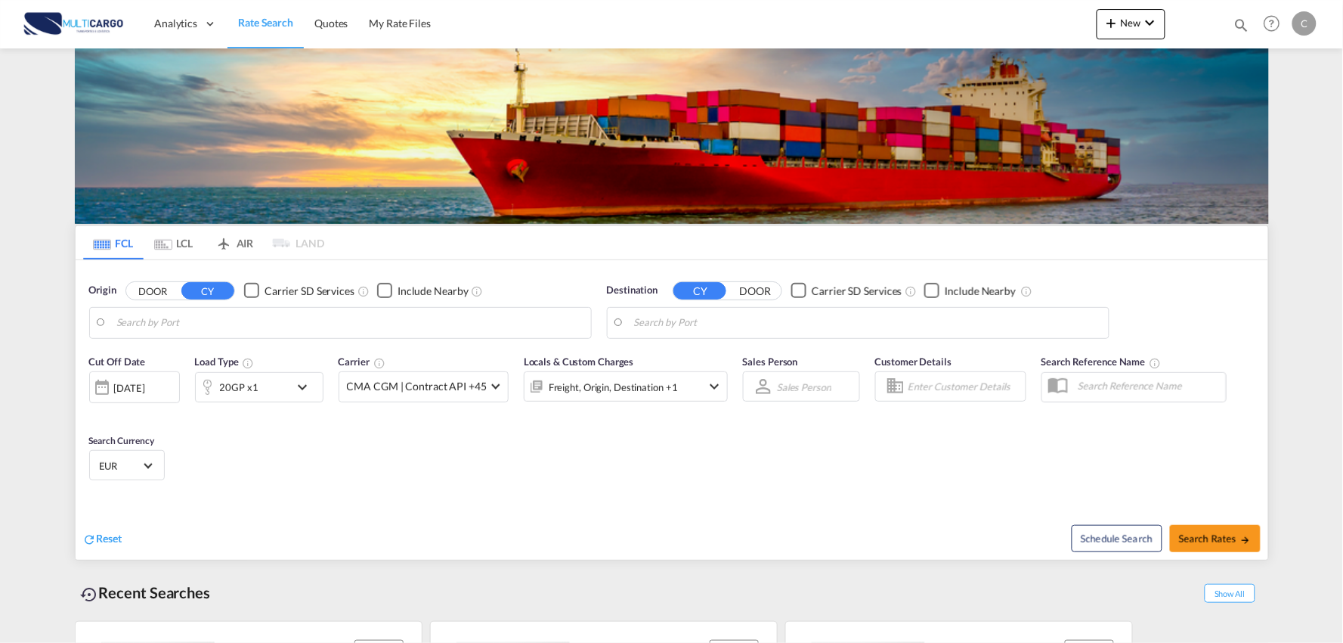
type input "Port of [GEOGRAPHIC_DATA], [GEOGRAPHIC_DATA], [GEOGRAPHIC_DATA]"
type input "Leixoes, Leixoes, PTLEI"
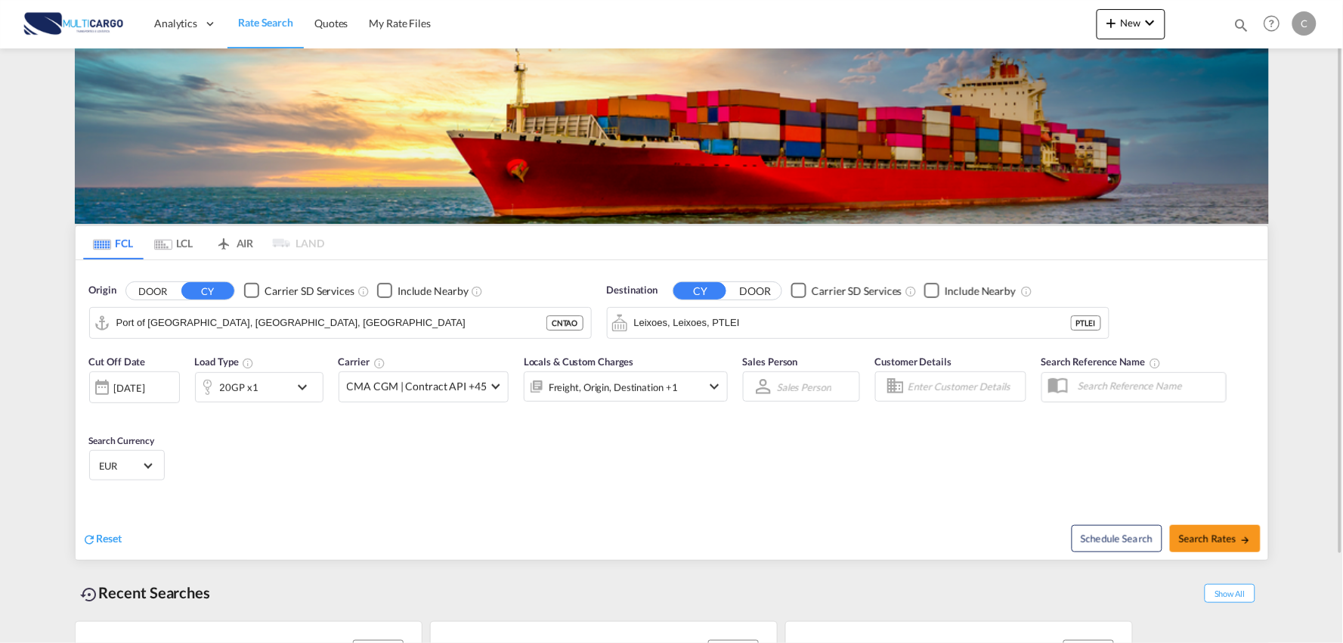
click at [363, 547] on div "Reset" at bounding box center [379, 527] width 593 height 42
click at [1142, 24] on md-icon "icon-chevron-down" at bounding box center [1150, 23] width 18 height 18
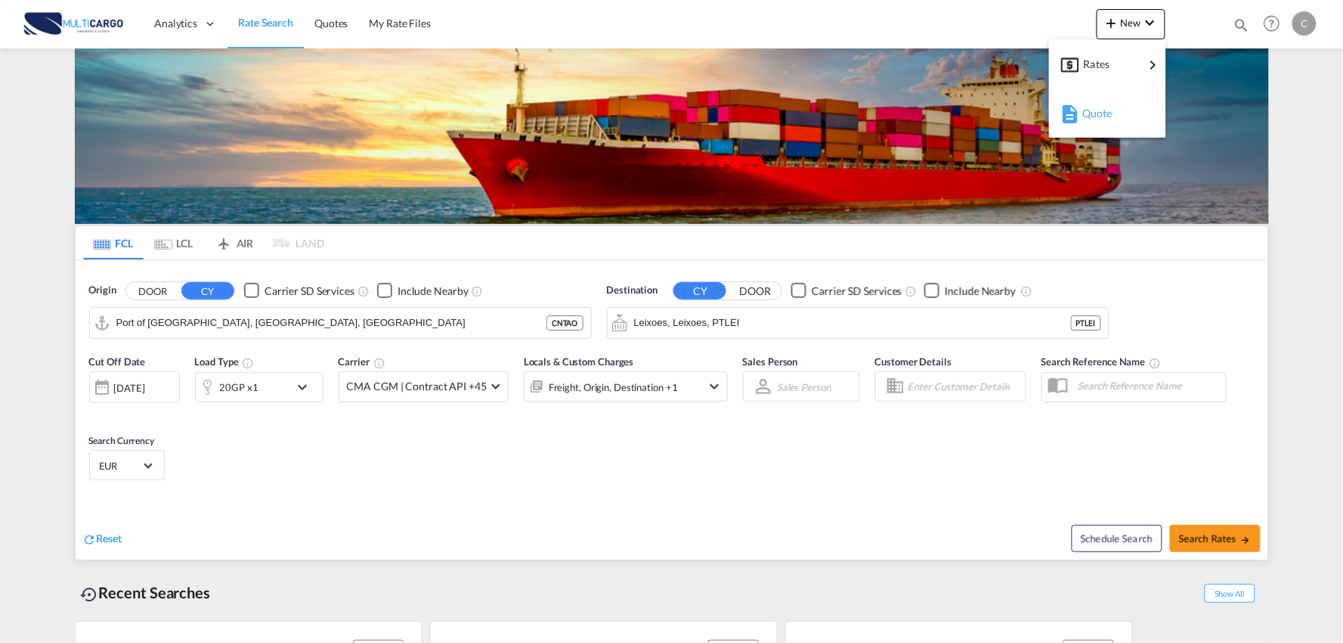
click at [1097, 116] on span "Quote" at bounding box center [1090, 113] width 17 height 30
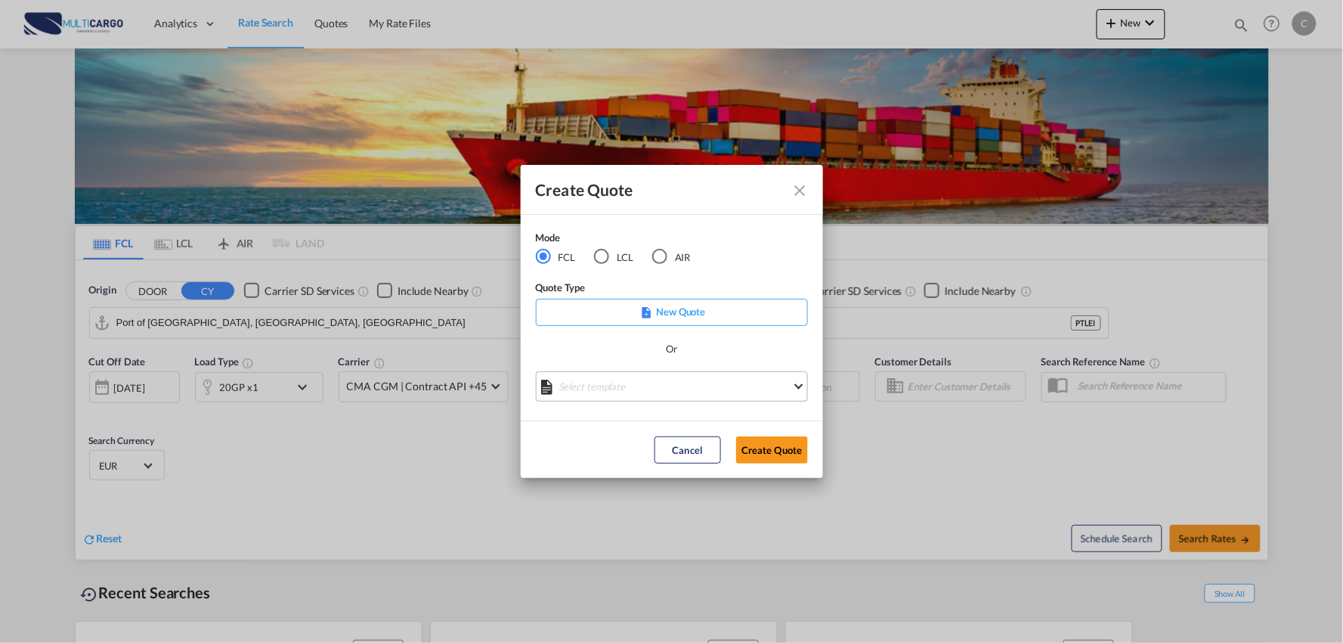
click at [647, 384] on md-select "Select template EXP EXW MERC.Nacional 09/2025 [PERSON_NAME] | [DATE] IMP DAP FC…" at bounding box center [672, 386] width 272 height 30
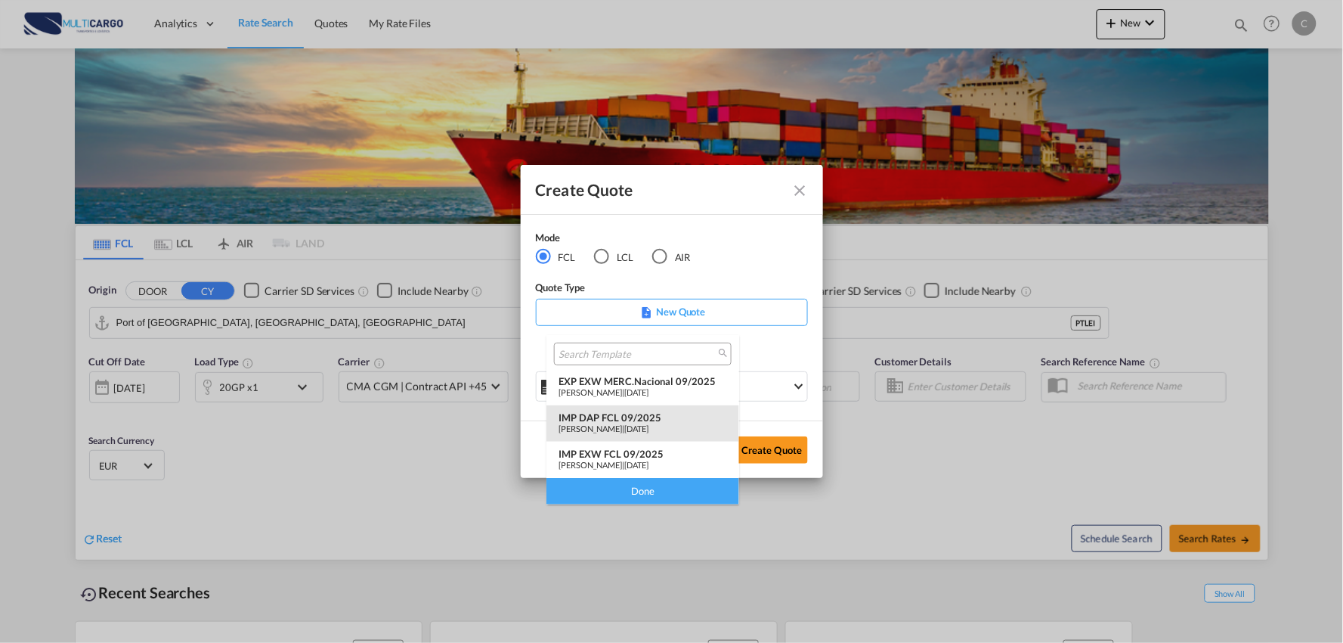
click at [621, 411] on div "IMP DAP FCL 09/2025" at bounding box center [643, 417] width 169 height 12
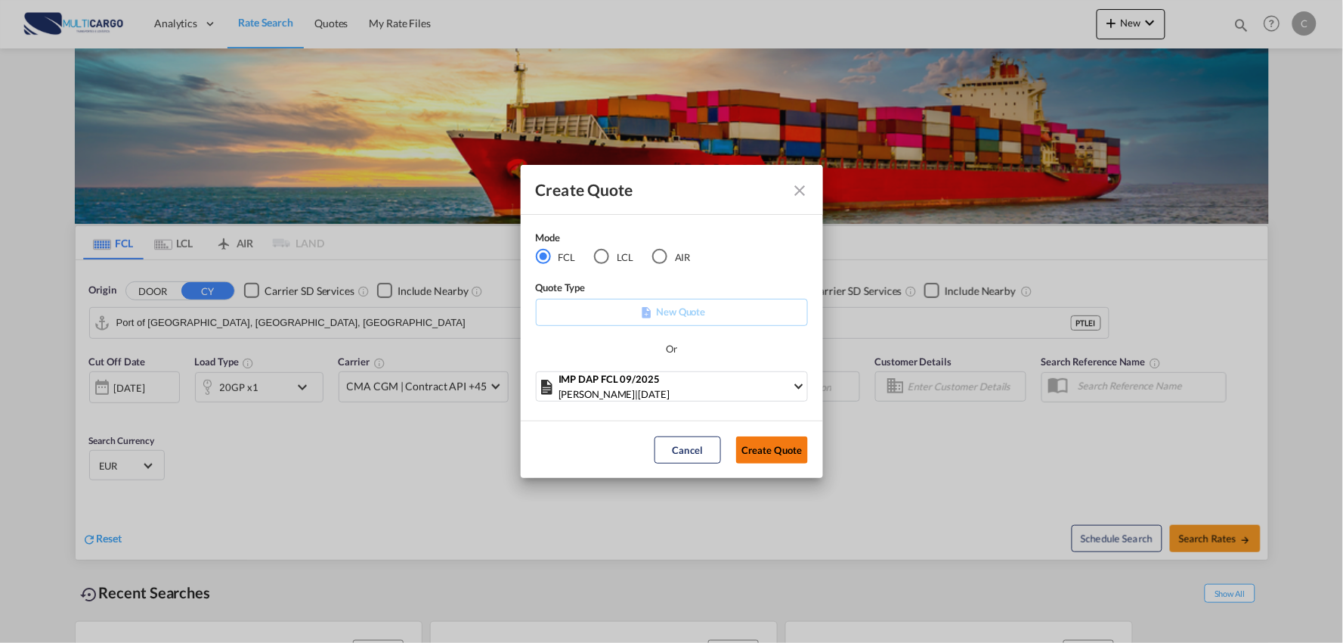
click at [757, 447] on button "Create Quote" at bounding box center [772, 449] width 72 height 27
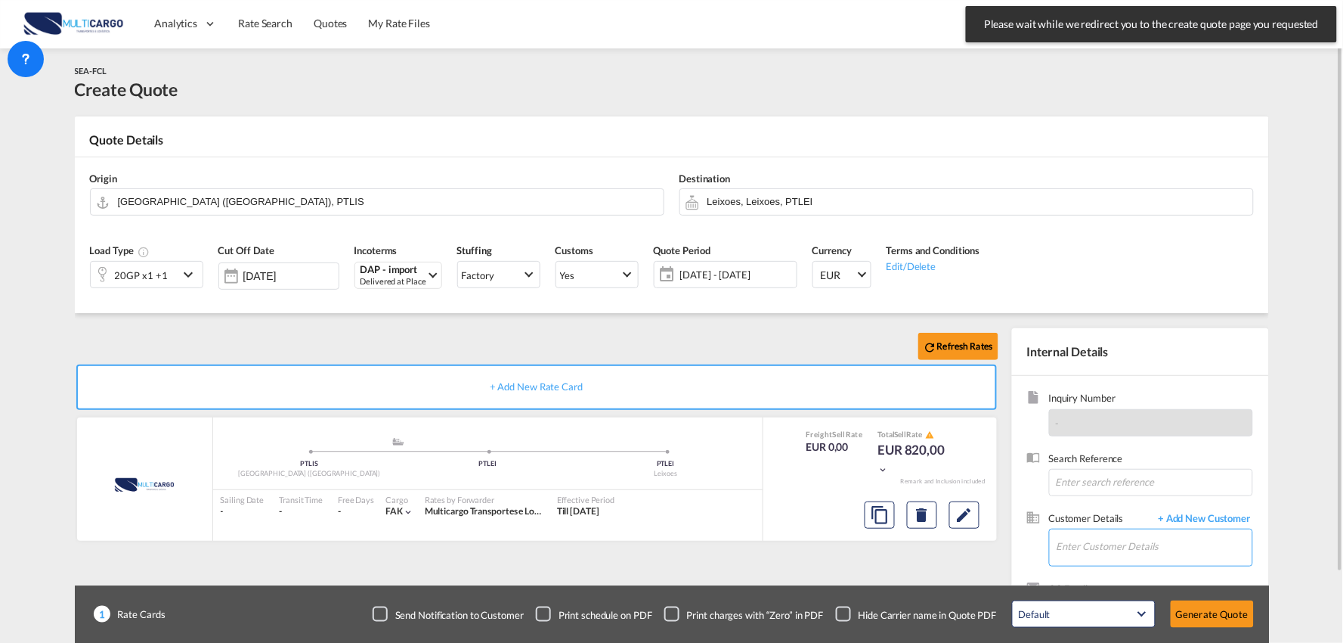
click at [1138, 539] on input "Enter Customer Details" at bounding box center [1155, 546] width 196 height 34
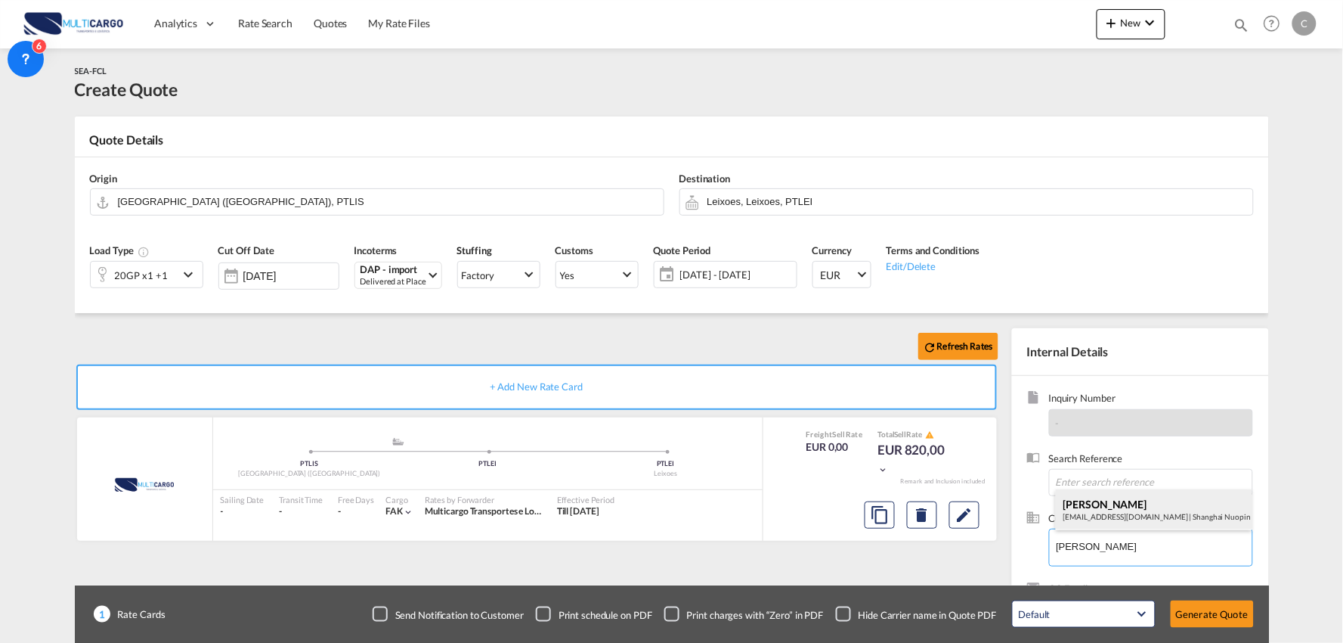
click at [1093, 512] on div "Leo Zhang leo_zhang@npinlog.com | Shanghai Nuopin International Logistics Co., …" at bounding box center [1154, 509] width 197 height 41
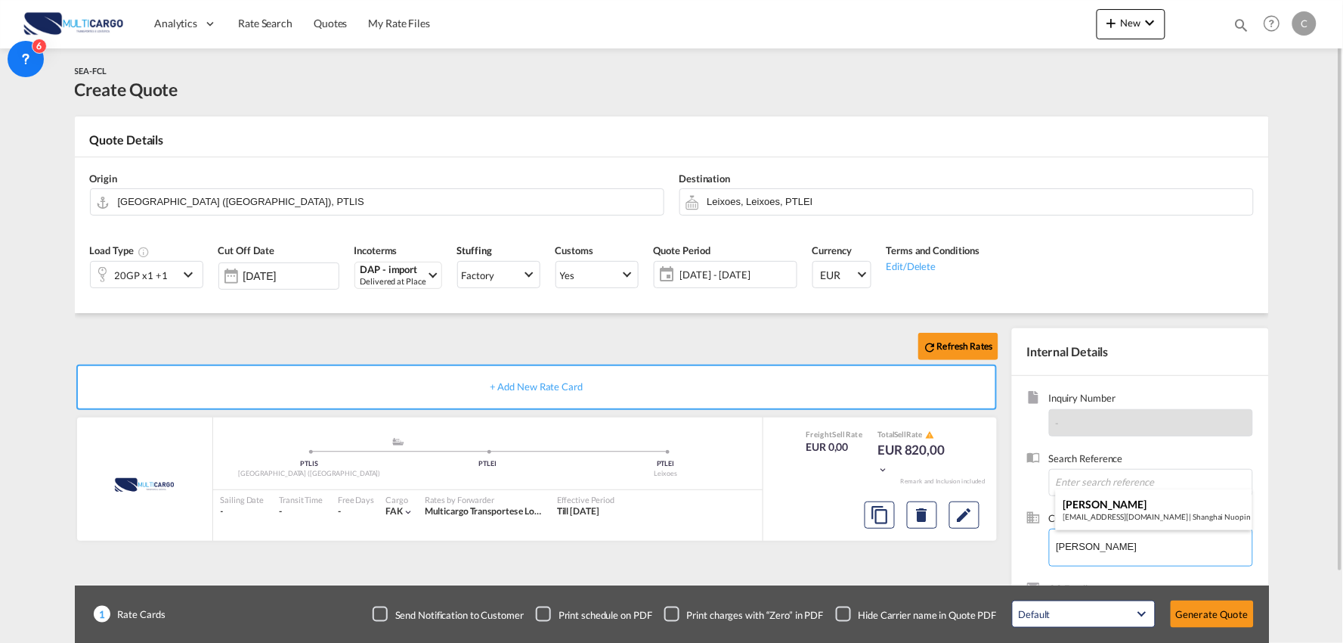
type input "Shanghai Nuopin International Logistics Co., Ltd, [PERSON_NAME], [EMAIL_ADDRESS…"
click at [847, 608] on div "Checkbox No Ink" at bounding box center [843, 613] width 15 height 15
click at [754, 571] on div "Refresh Rates + Add New Rate Card MultiCargo added by you .a{fill:#aaa8ad;} .a{…" at bounding box center [540, 486] width 930 height 316
click at [779, 198] on input "Leixoes, Leixoes, PTLEI" at bounding box center [977, 201] width 538 height 26
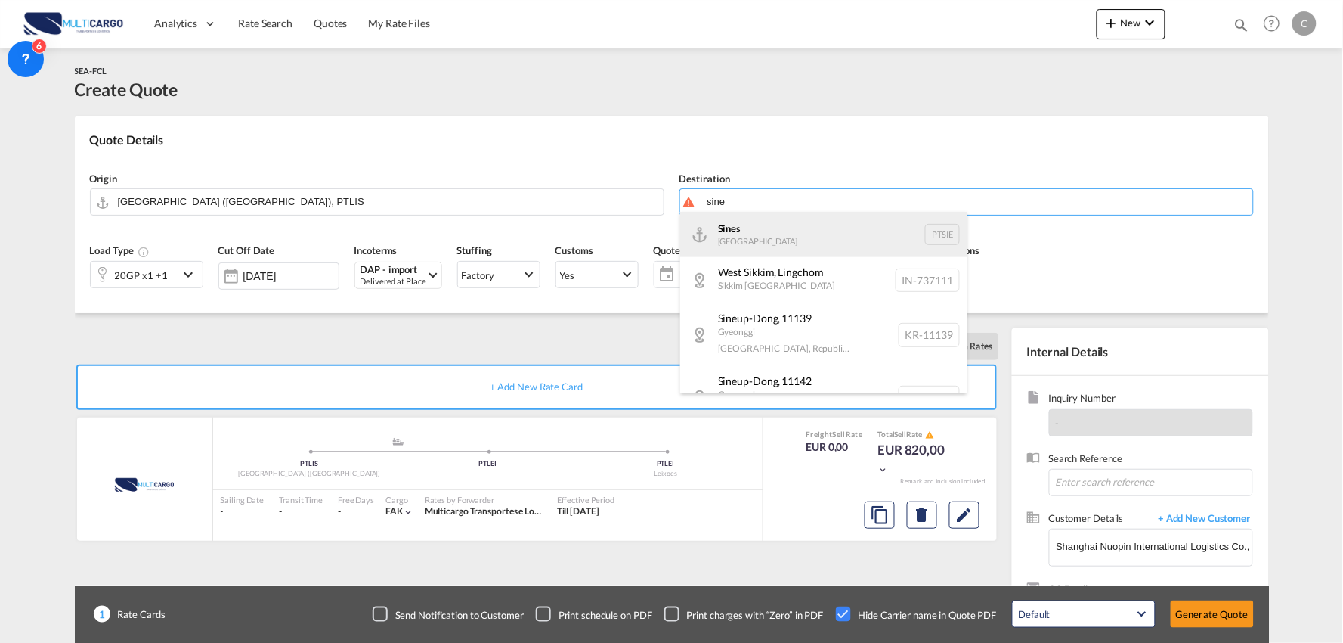
click at [748, 236] on div "Sine s Portugal PTSIE" at bounding box center [823, 234] width 287 height 45
type input "[PERSON_NAME], PTSIE"
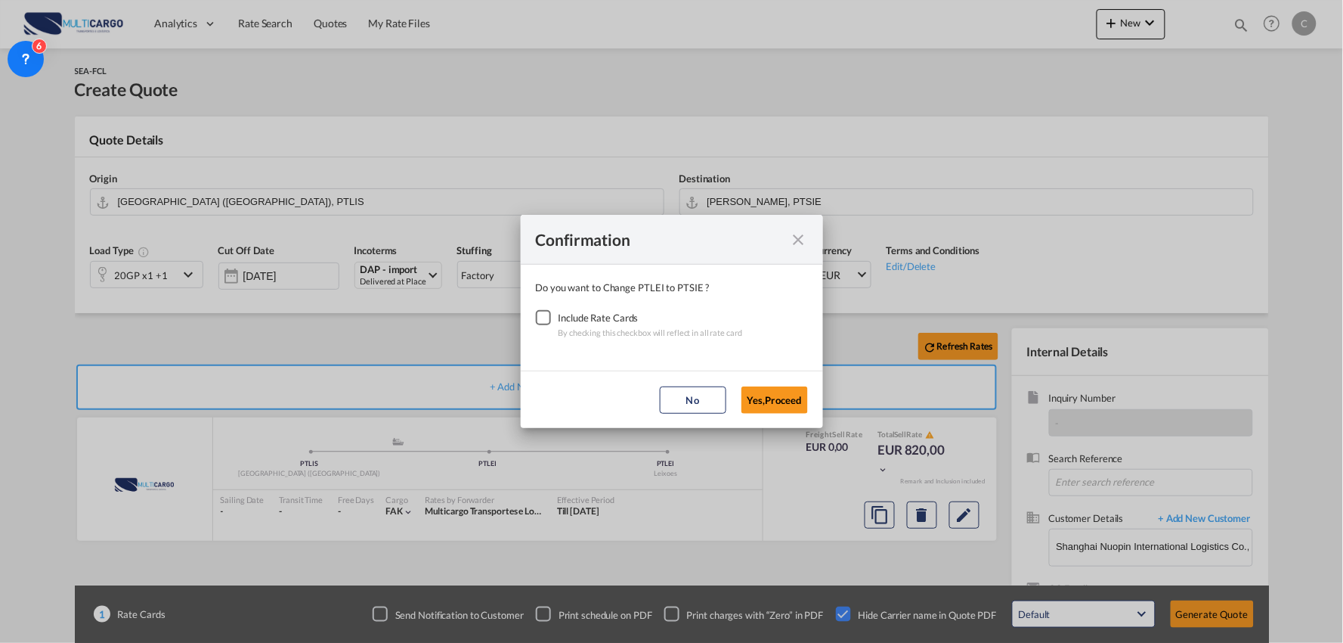
drag, startPoint x: 532, startPoint y: 318, endPoint x: 543, endPoint y: 316, distance: 10.8
click at [536, 318] on div "Checkbox No Ink" at bounding box center [543, 317] width 15 height 15
click at [776, 387] on button "Yes,Proceed" at bounding box center [775, 399] width 67 height 27
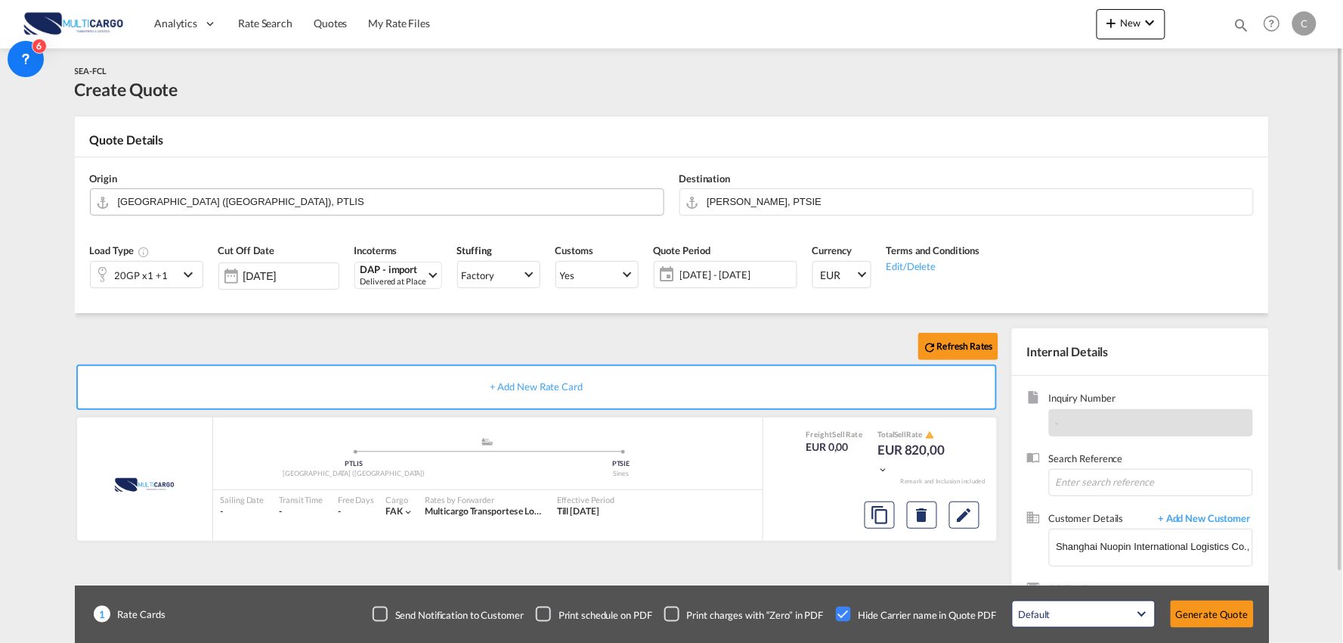
click at [194, 190] on input "[GEOGRAPHIC_DATA] ([GEOGRAPHIC_DATA]), PTLIS" at bounding box center [387, 201] width 538 height 26
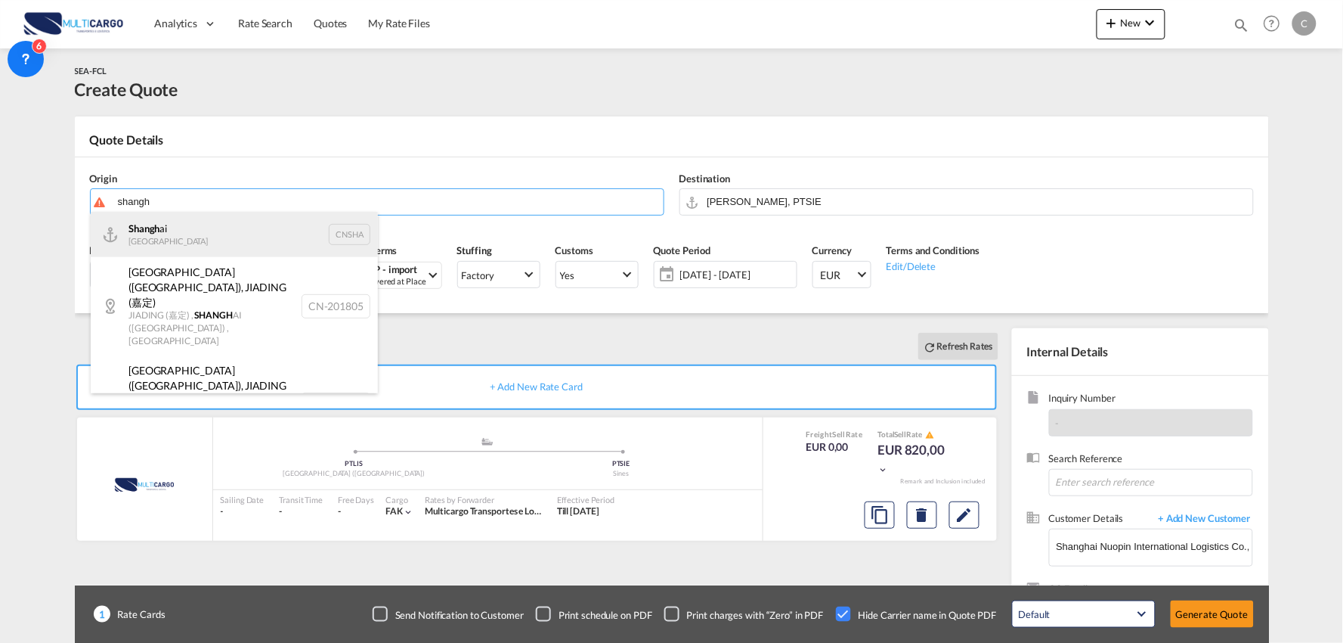
click at [183, 232] on div "Shangh ai China CNSHA" at bounding box center [234, 234] width 287 height 45
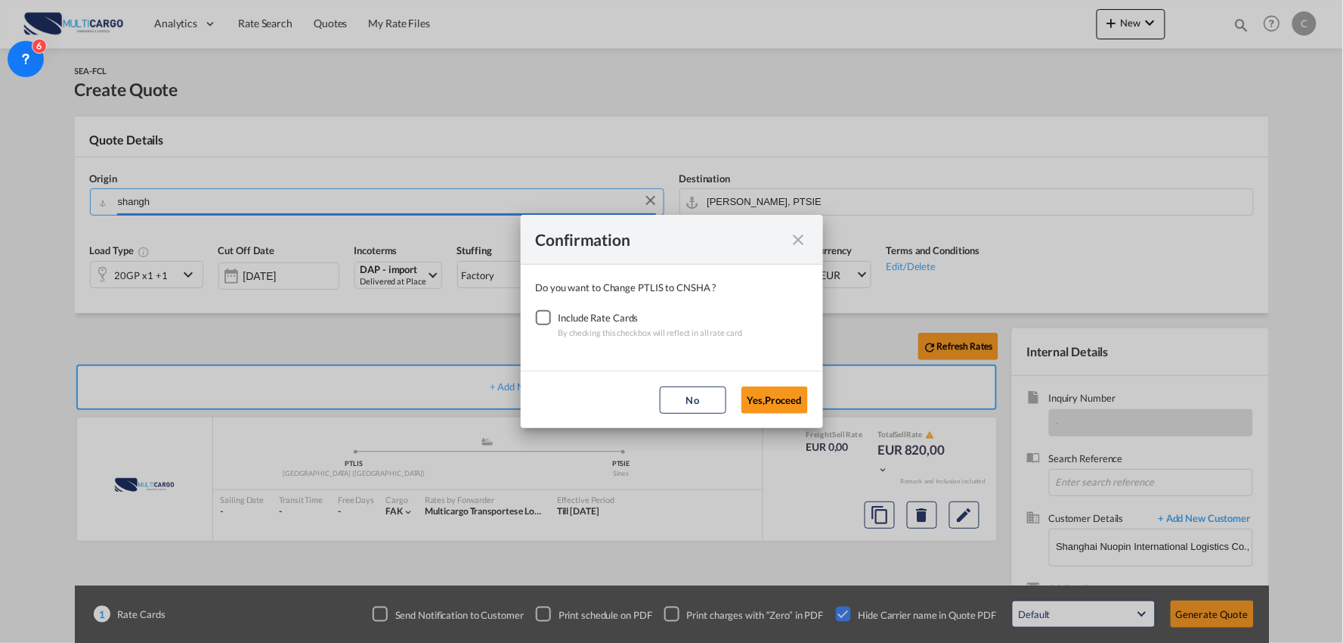
type input "[GEOGRAPHIC_DATA], [GEOGRAPHIC_DATA]"
click at [540, 314] on div "Checkbox No Ink" at bounding box center [543, 317] width 15 height 15
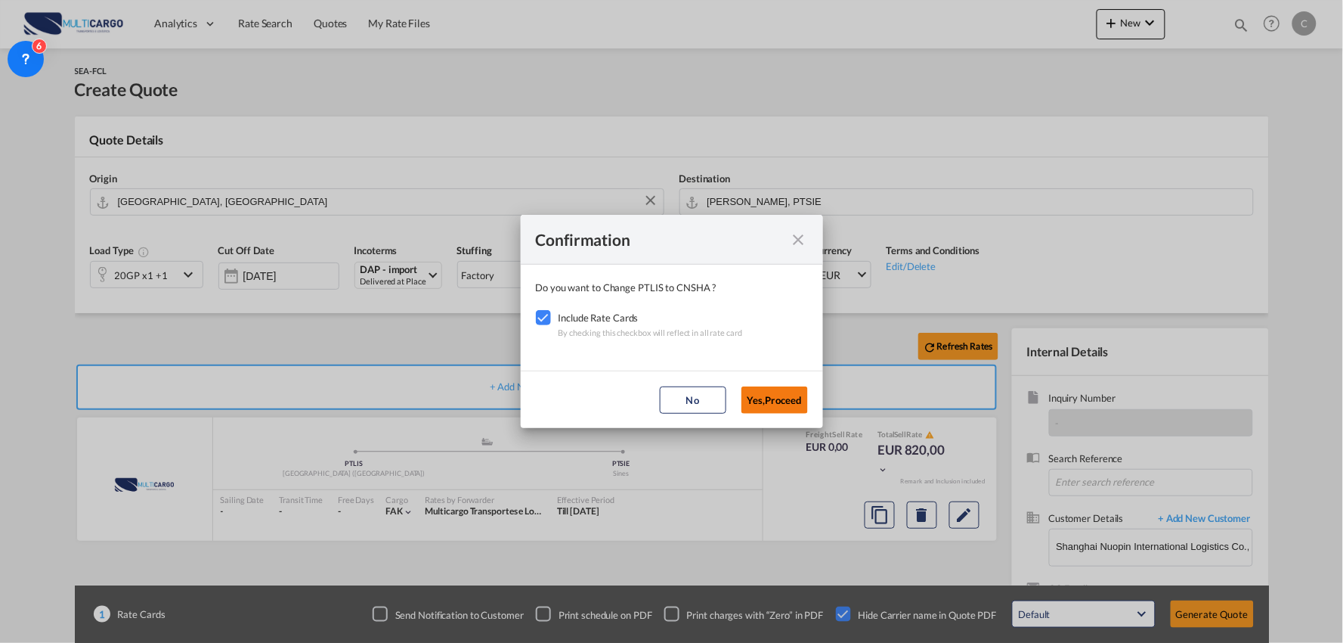
click at [772, 398] on button "Yes,Proceed" at bounding box center [775, 399] width 67 height 27
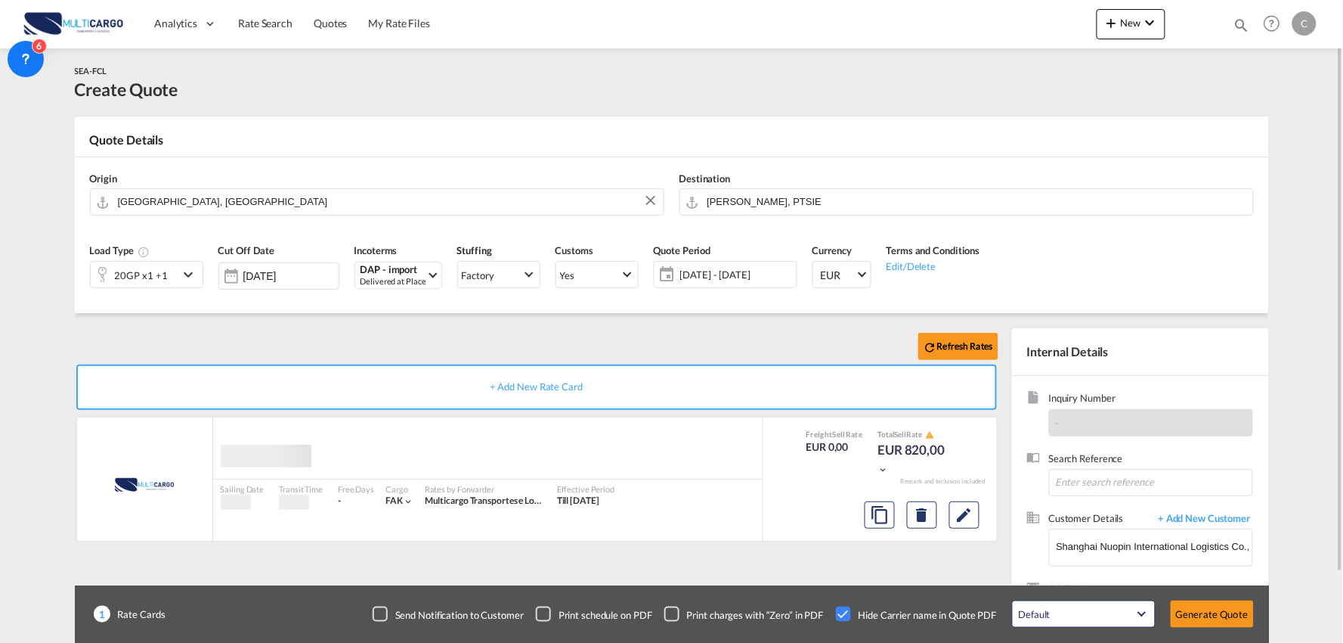
click at [141, 272] on div "Confirmation Do you want to Change PTLIS to CNSHA ? Include Rate Cards By check…" at bounding box center [671, 321] width 1343 height 643
click at [176, 274] on div "20GP x1 +1" at bounding box center [135, 275] width 88 height 26
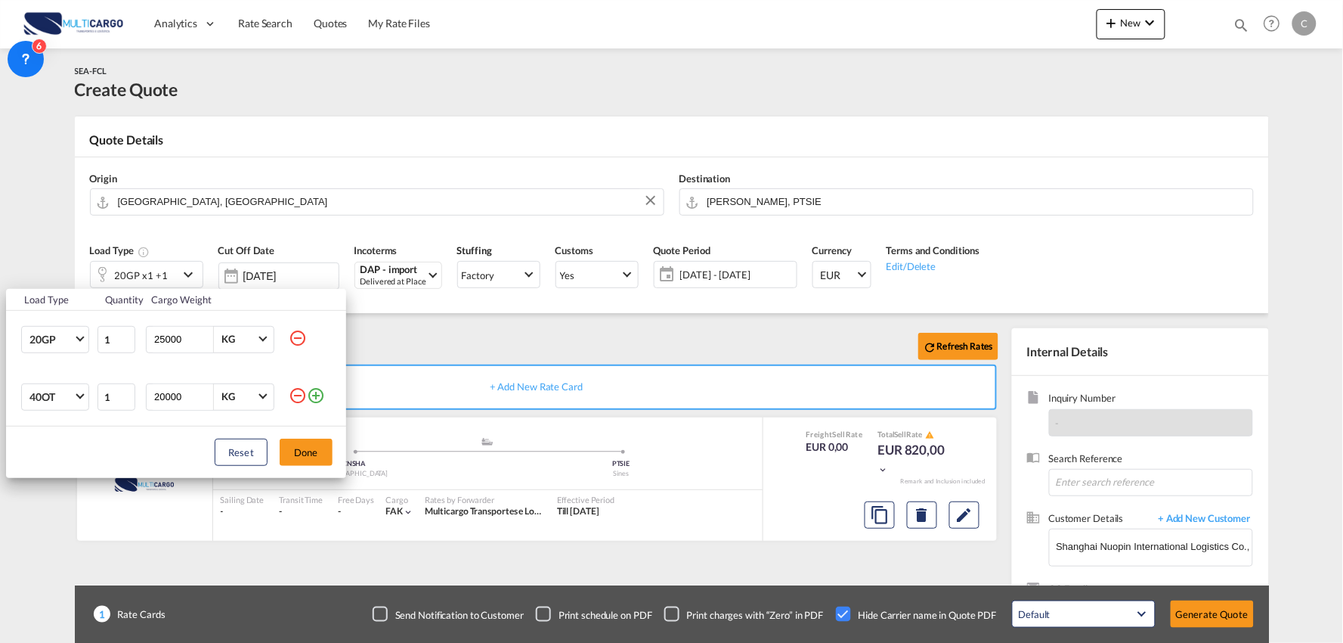
click at [299, 391] on md-icon "icon-minus-circle-outline" at bounding box center [298, 395] width 18 height 18
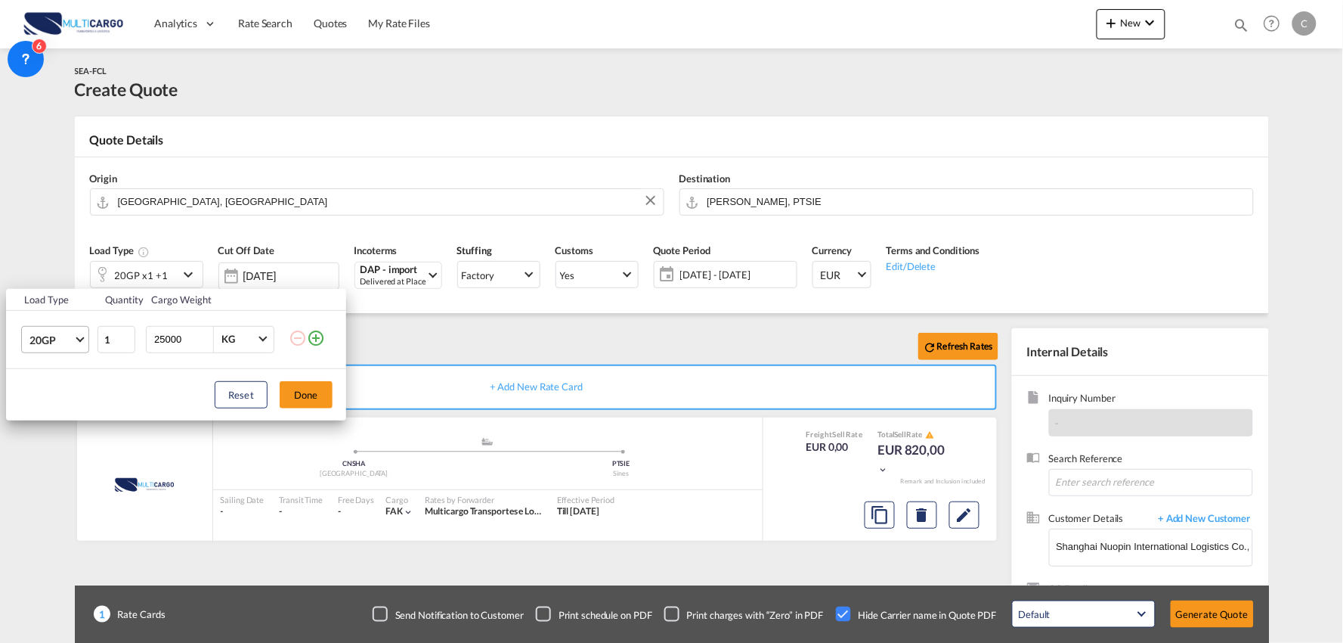
click at [33, 329] on md-select-value "20GP" at bounding box center [58, 340] width 60 height 26
click at [57, 404] on md-option "40HC" at bounding box center [68, 412] width 103 height 36
click at [315, 396] on button "Done" at bounding box center [306, 394] width 53 height 27
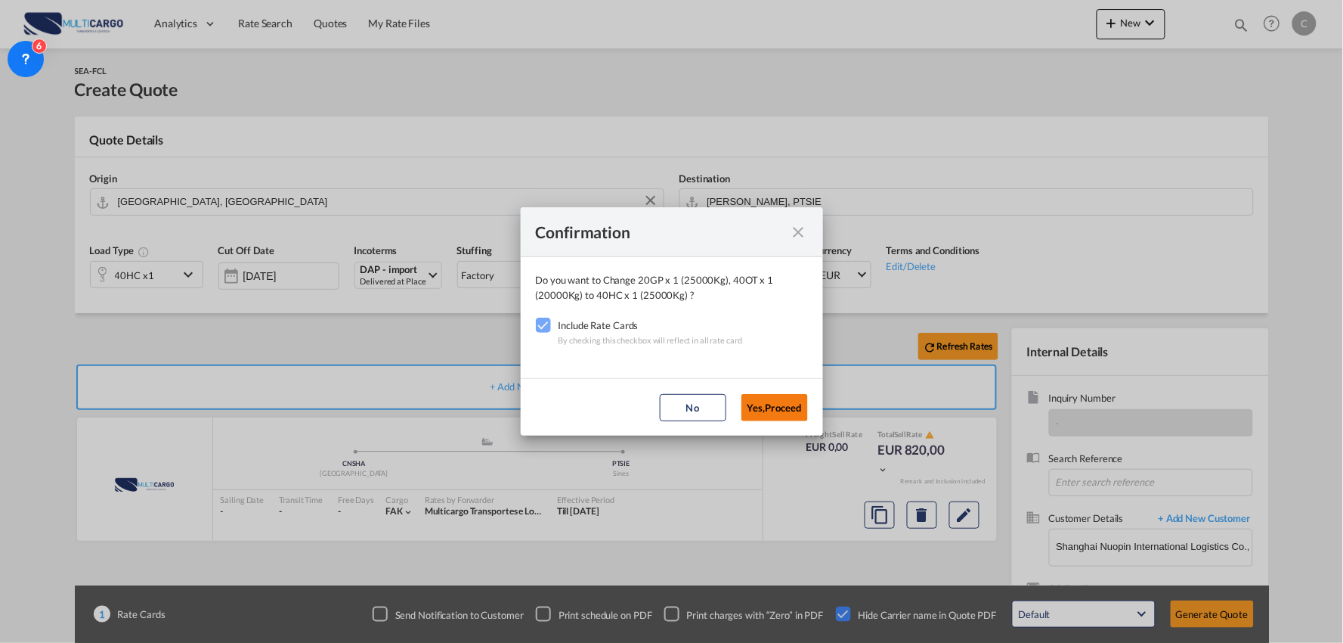
click at [767, 401] on button "Yes,Proceed" at bounding box center [775, 407] width 67 height 27
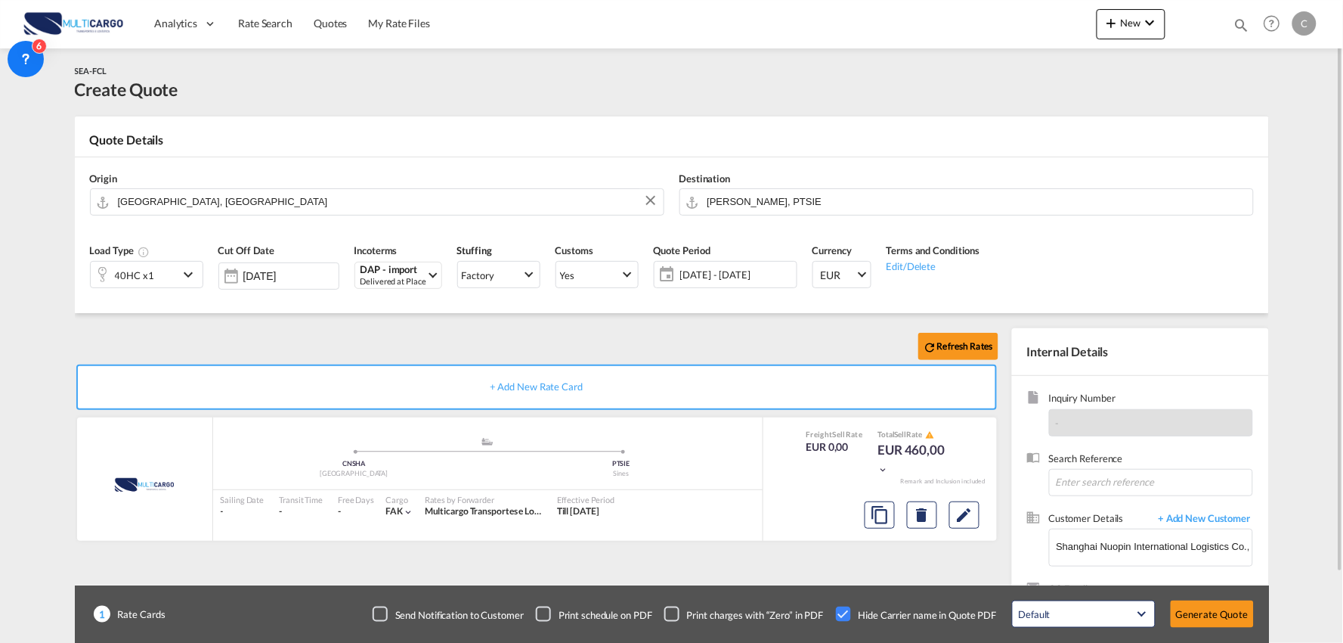
click at [446, 345] on div "Confirmation Do you want to Change 40HC x 1 (25000Kg) to 40HC x 1 (25000Kg) ? I…" at bounding box center [671, 321] width 1343 height 643
click at [1221, 610] on button "Generate Quote" at bounding box center [1212, 613] width 83 height 27
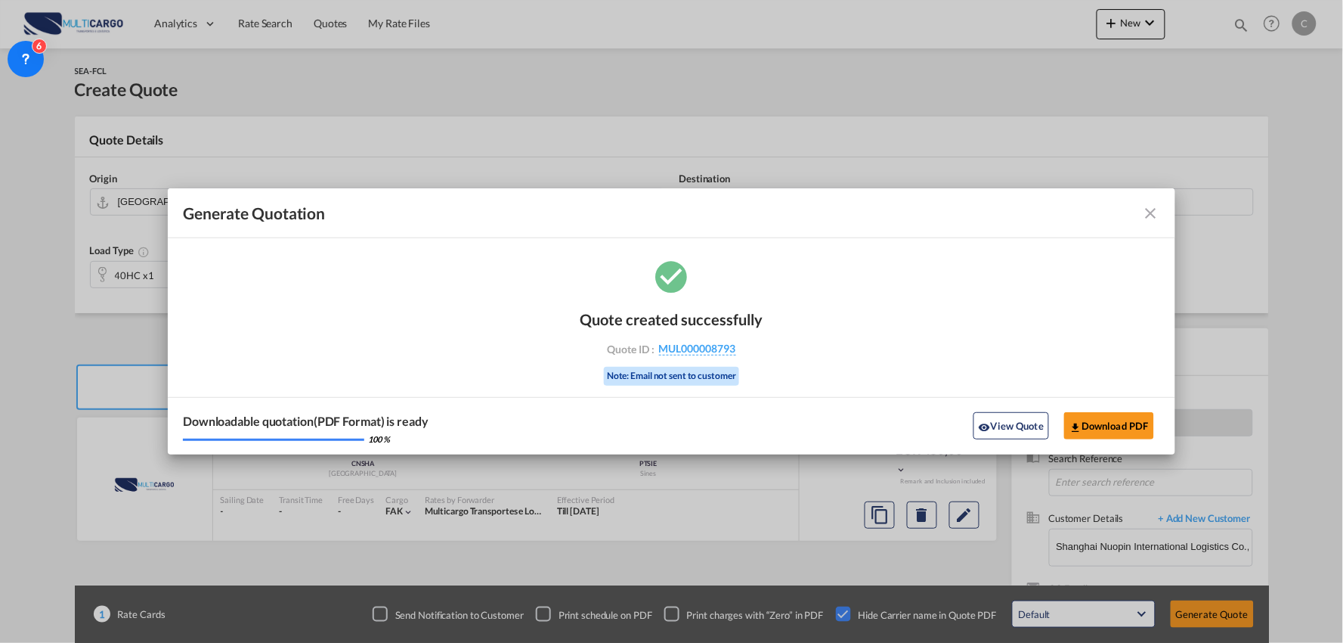
click at [1017, 410] on div "Downloadable quotation(PDF Format) is ready 100 % View Quote Download PDF" at bounding box center [672, 425] width 1008 height 57
click at [1009, 421] on button "View Quote" at bounding box center [1012, 425] width 76 height 27
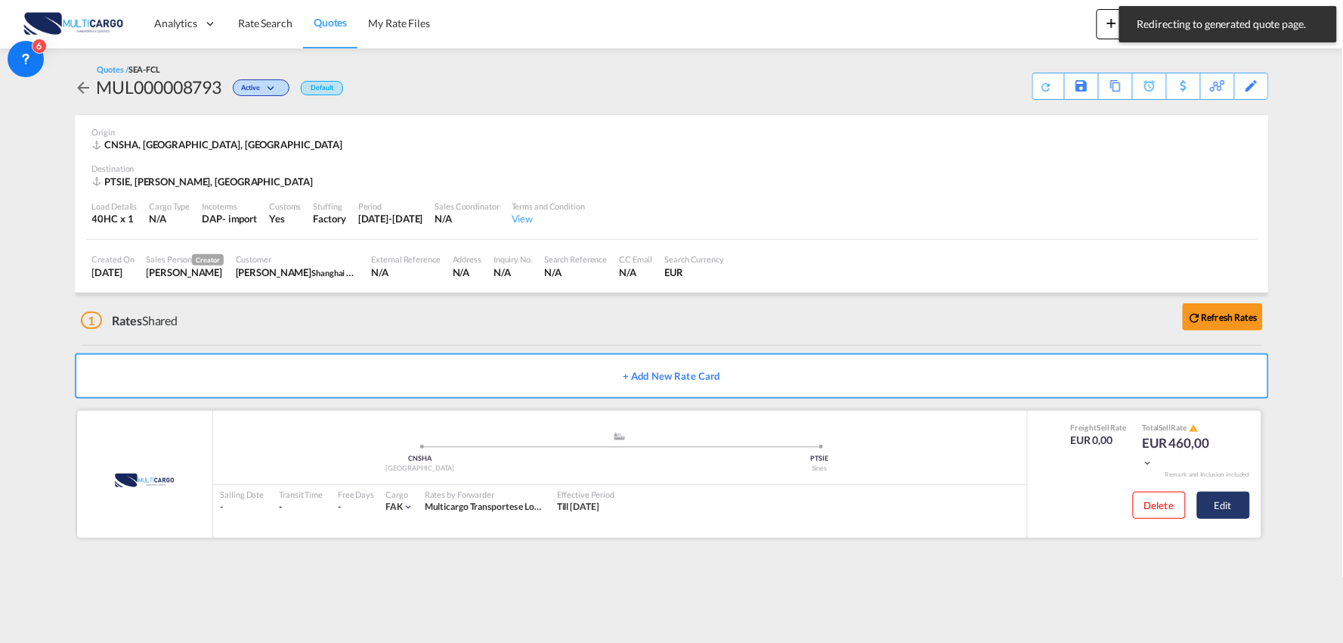
click at [1222, 505] on button "Edit" at bounding box center [1223, 504] width 53 height 27
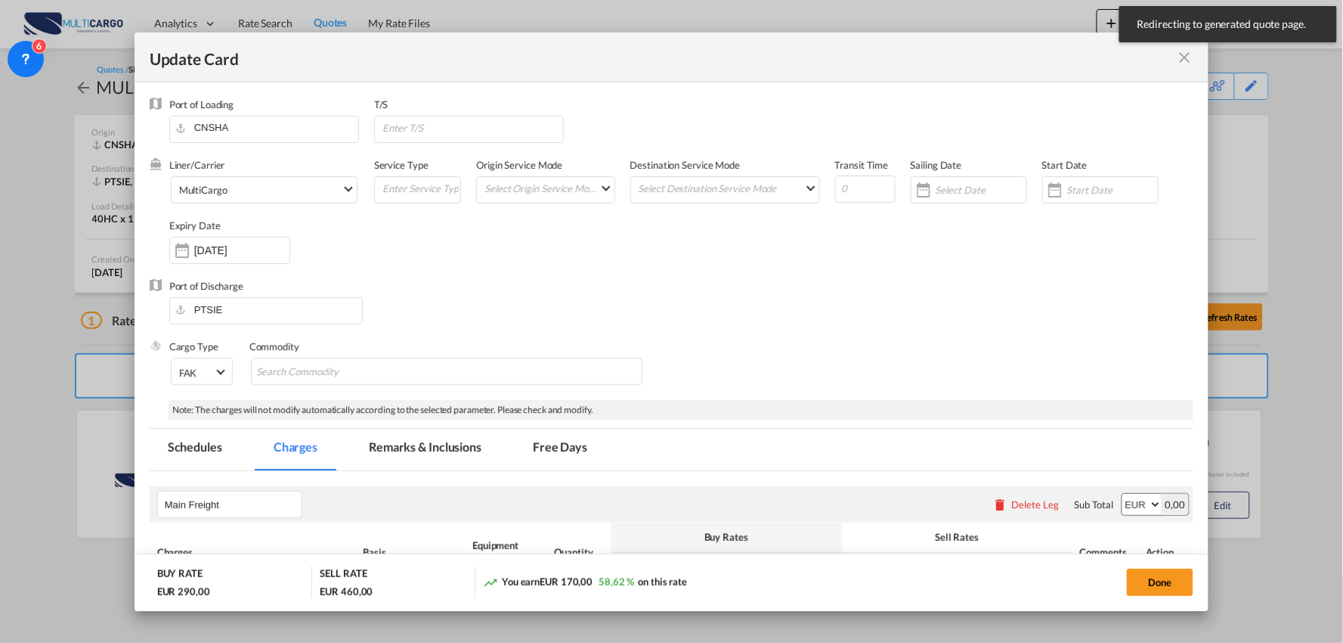
select select "per container"
select select "per B/L"
select select "per container"
select select "per B/L"
select select "per container"
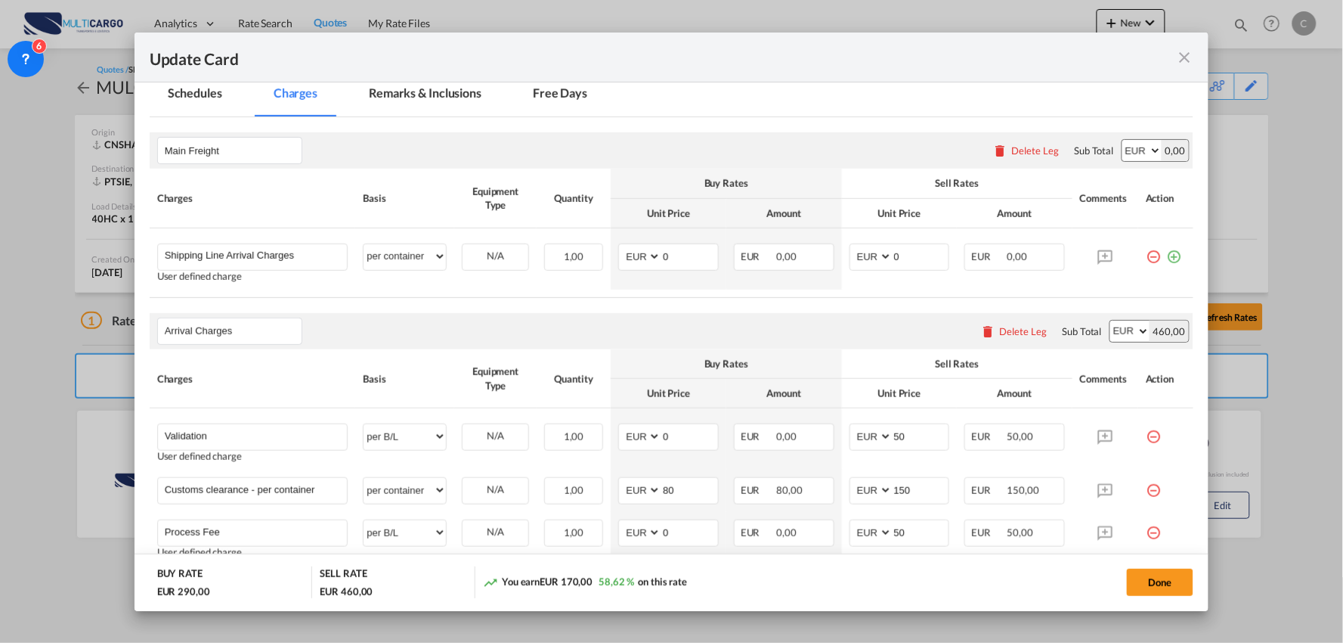
scroll to position [503, 0]
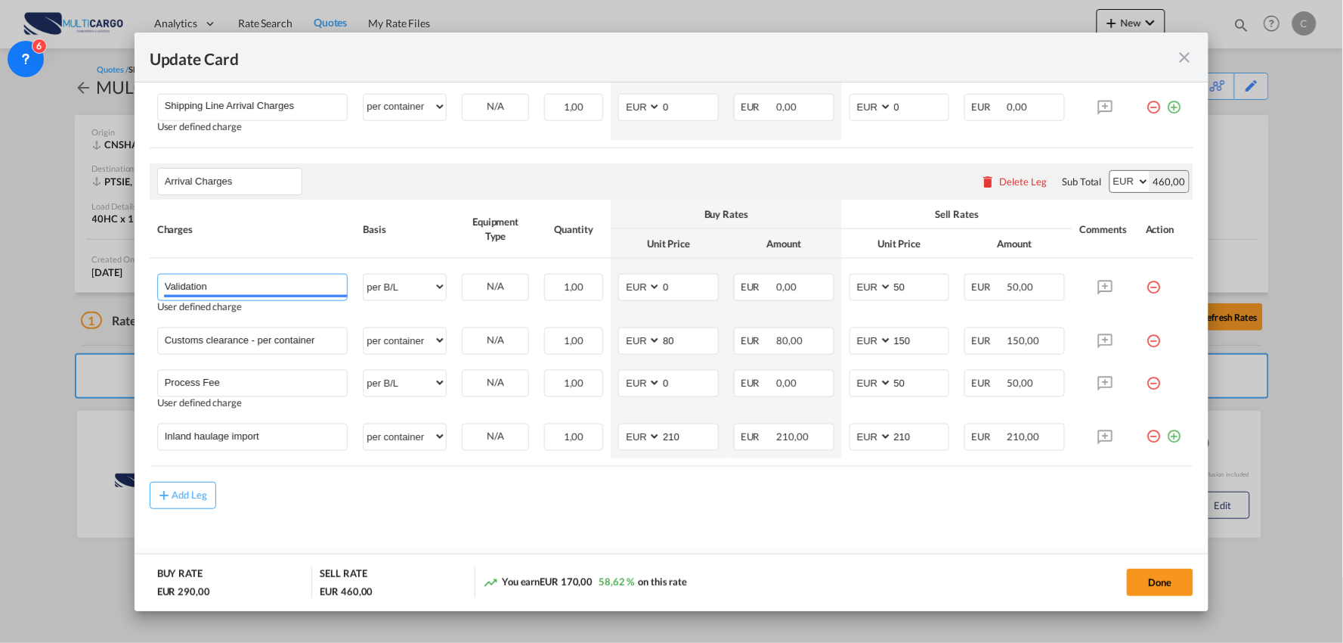
drag, startPoint x: 252, startPoint y: 286, endPoint x: 107, endPoint y: 274, distance: 144.9
click at [122, 274] on div "Update Card Port of [GEOGRAPHIC_DATA] [GEOGRAPHIC_DATA] T/S Liner/Carrier Multi…" at bounding box center [671, 321] width 1343 height 643
paste input "+ Process Fee"
type input "Validation + Process Fee"
drag, startPoint x: 291, startPoint y: 341, endPoint x: -15, endPoint y: 323, distance: 306.7
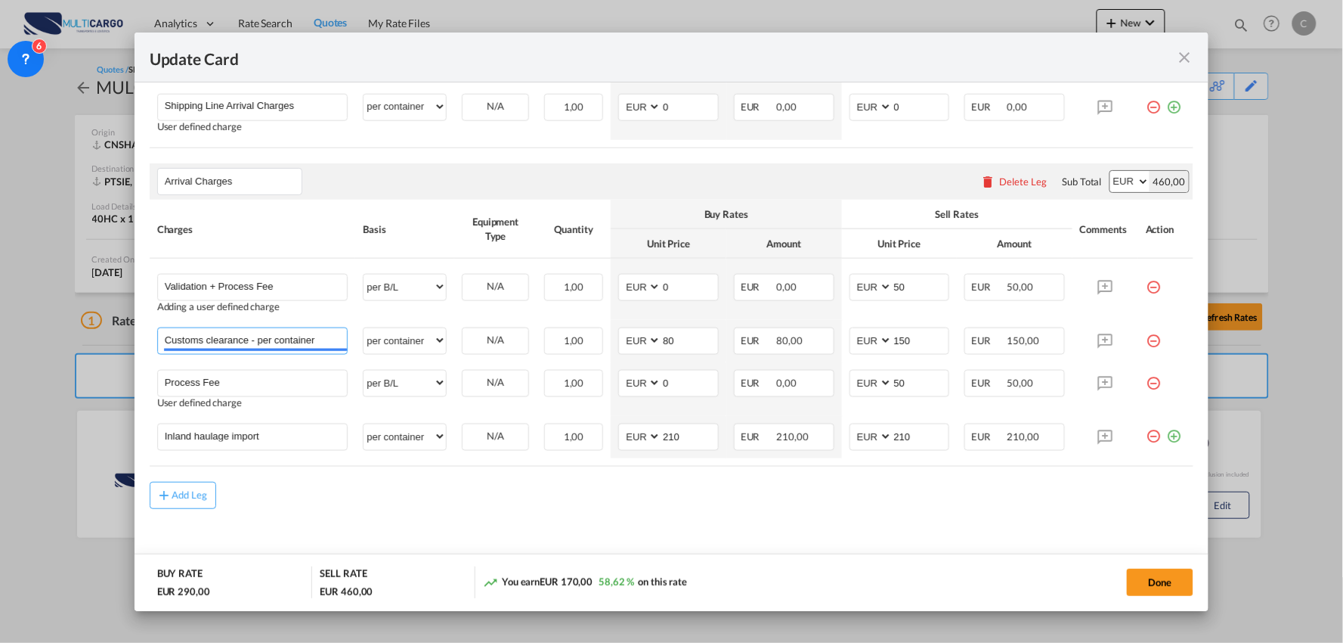
click at [0, 323] on html "Analytics Reports Dashboard Rate Search Quotes My Rate Files" at bounding box center [671, 321] width 1343 height 643
paste input "(Eur50000)"
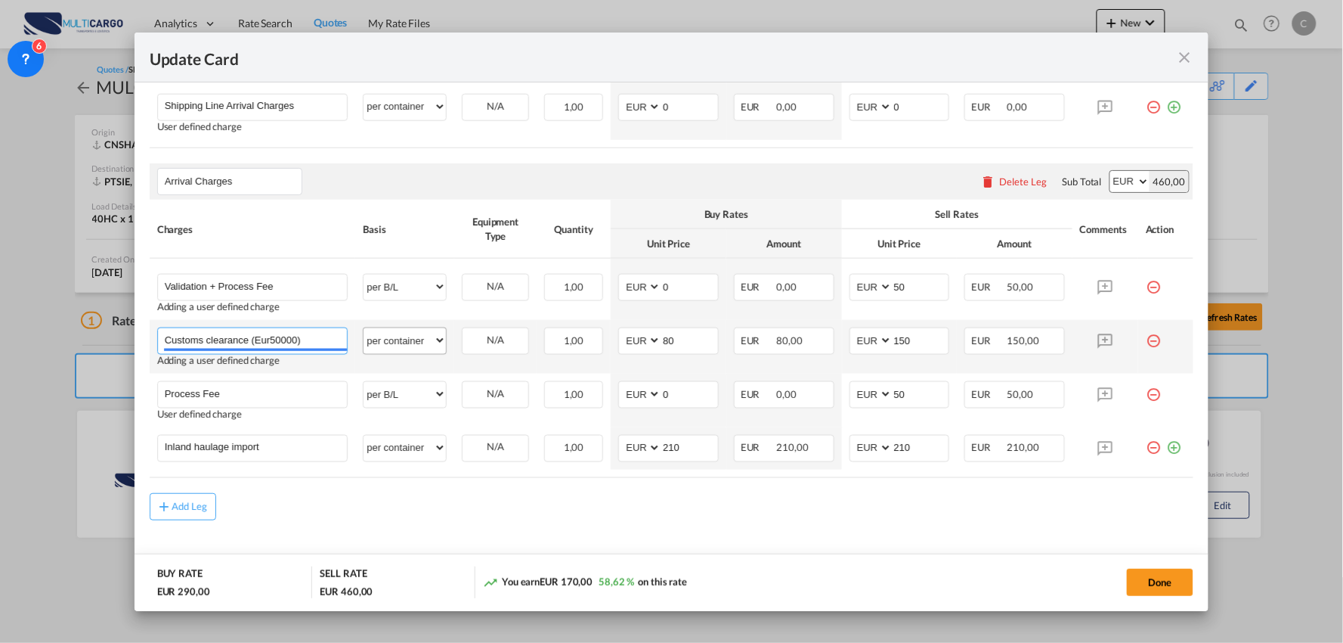
type input "Customs clearance (Eur50000)"
click at [389, 339] on select "per equipment per container per B/L per shipping bill per shipment per pallet p…" at bounding box center [405, 340] width 82 height 24
select select "per_document"
click at [364, 328] on select "per equipment per container per B/L per shipping bill per shipment per pallet p…" at bounding box center [405, 340] width 82 height 24
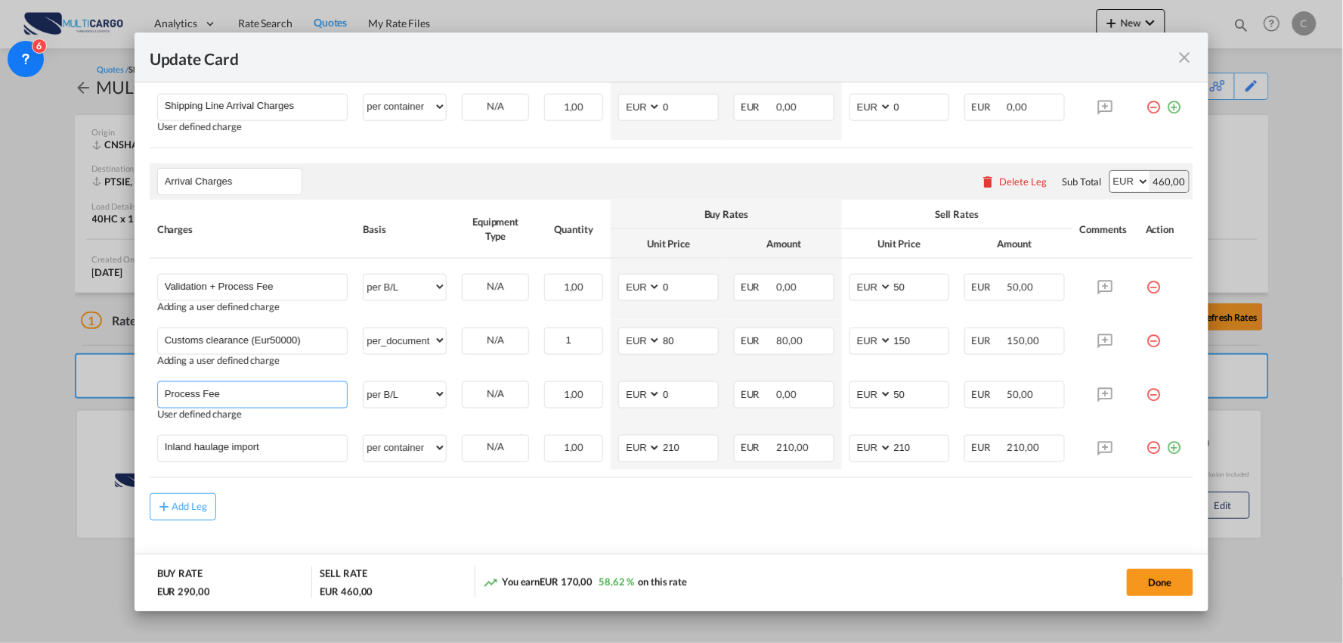
drag, startPoint x: 265, startPoint y: 399, endPoint x: -11, endPoint y: 392, distance: 276.8
click at [0, 392] on html "Analytics Reports Dashboard Rate Search Quotes My Rate Files" at bounding box center [671, 321] width 1343 height 643
paste input "Haulage Terminal - Warehouse - EmptyDeliver [PERSON_NAME]"
type input "Haulage Terminal - Warehouse - EmptyDeliver [PERSON_NAME]"
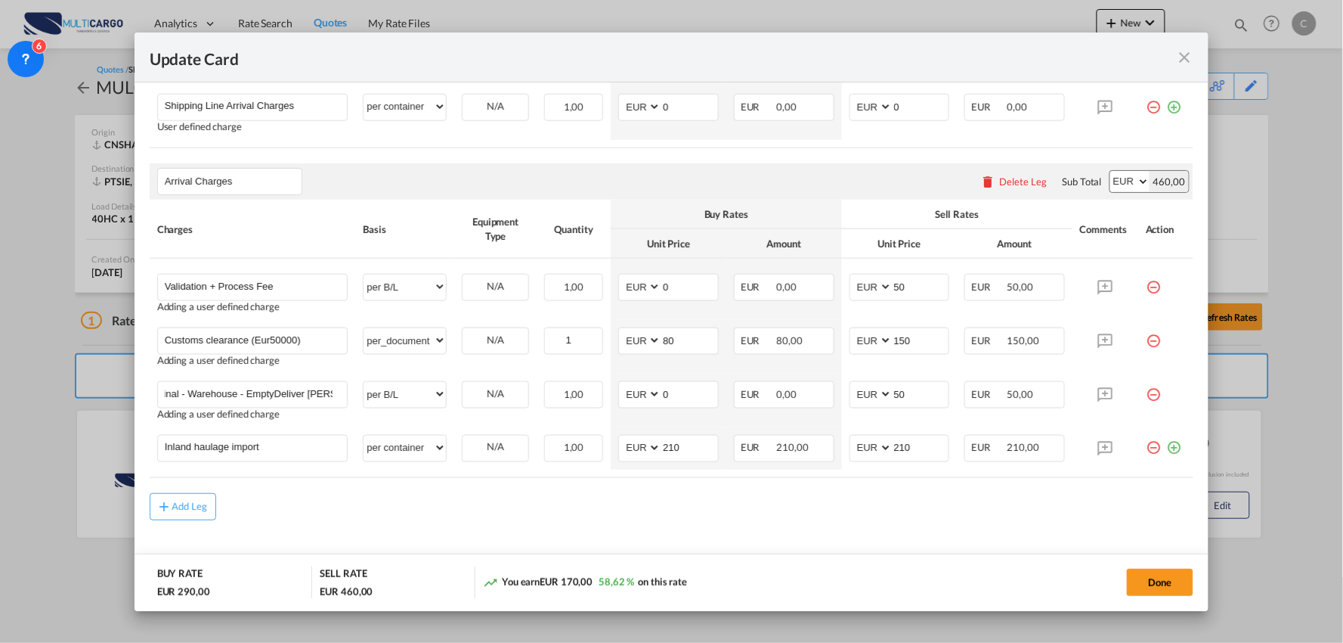
scroll to position [0, 0]
drag, startPoint x: 277, startPoint y: 447, endPoint x: 2, endPoint y: 444, distance: 275.2
click at [84, 444] on div "Update Card Port of [GEOGRAPHIC_DATA] [GEOGRAPHIC_DATA] T/S Liner/Carrier Multi…" at bounding box center [671, 321] width 1343 height 643
paste input "Unlaoding/Loading"
type input "Unlaoding/Loading"
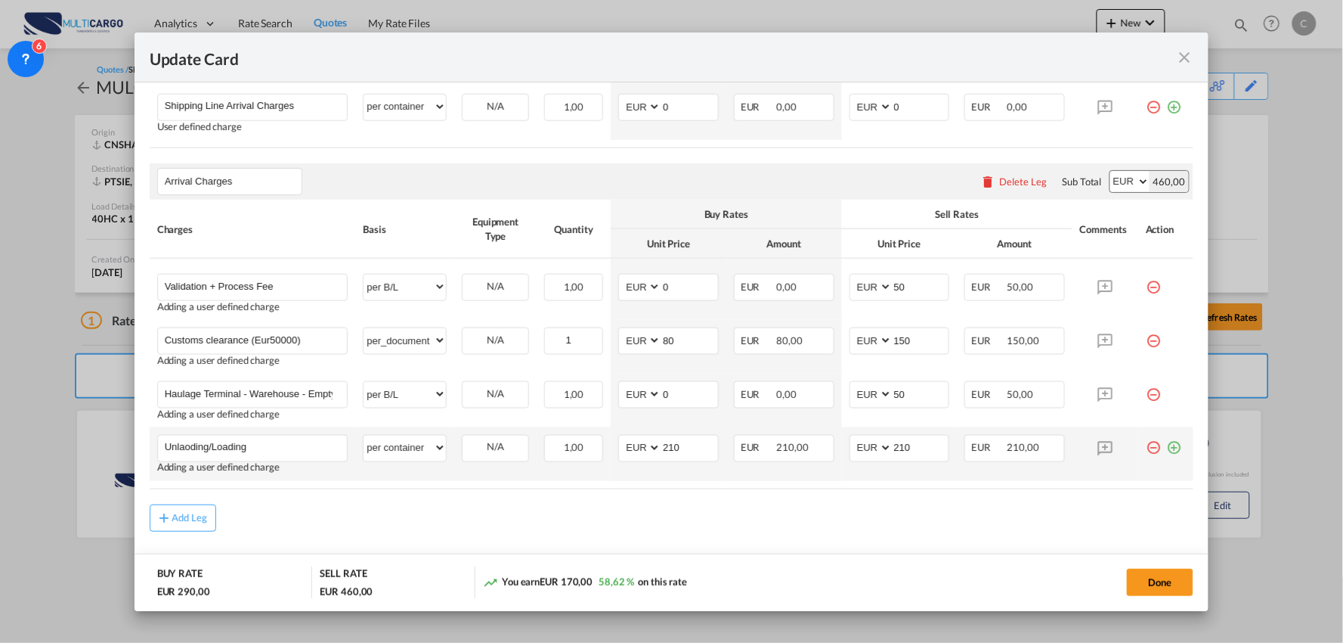
click at [1166, 449] on md-icon "icon-plus-circle-outline green-400-fg" at bounding box center [1173, 442] width 15 height 15
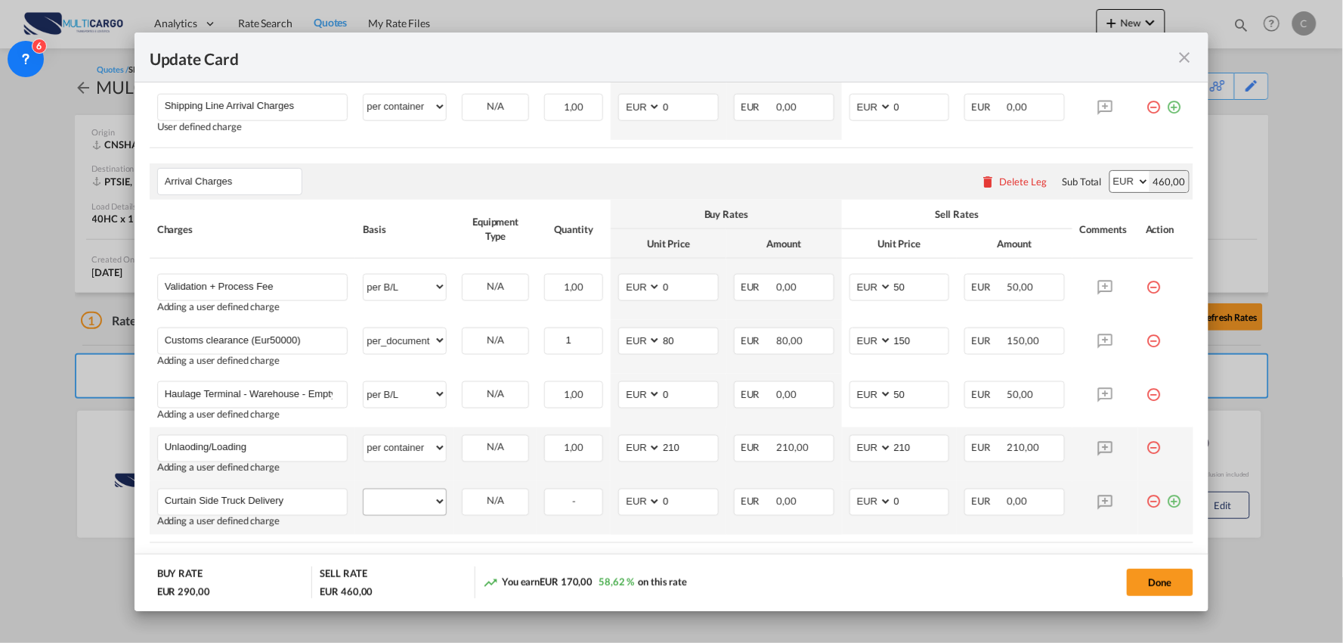
type input "Curtain Side Truck Delivery"
click at [413, 504] on select "per equipment per container per B/L per shipping bill per shipment per pallet p…" at bounding box center [405, 501] width 82 height 24
select select "per container"
click at [364, 489] on select "per equipment per container per B/L per shipping bill per shipment per pallet p…" at bounding box center [405, 501] width 82 height 24
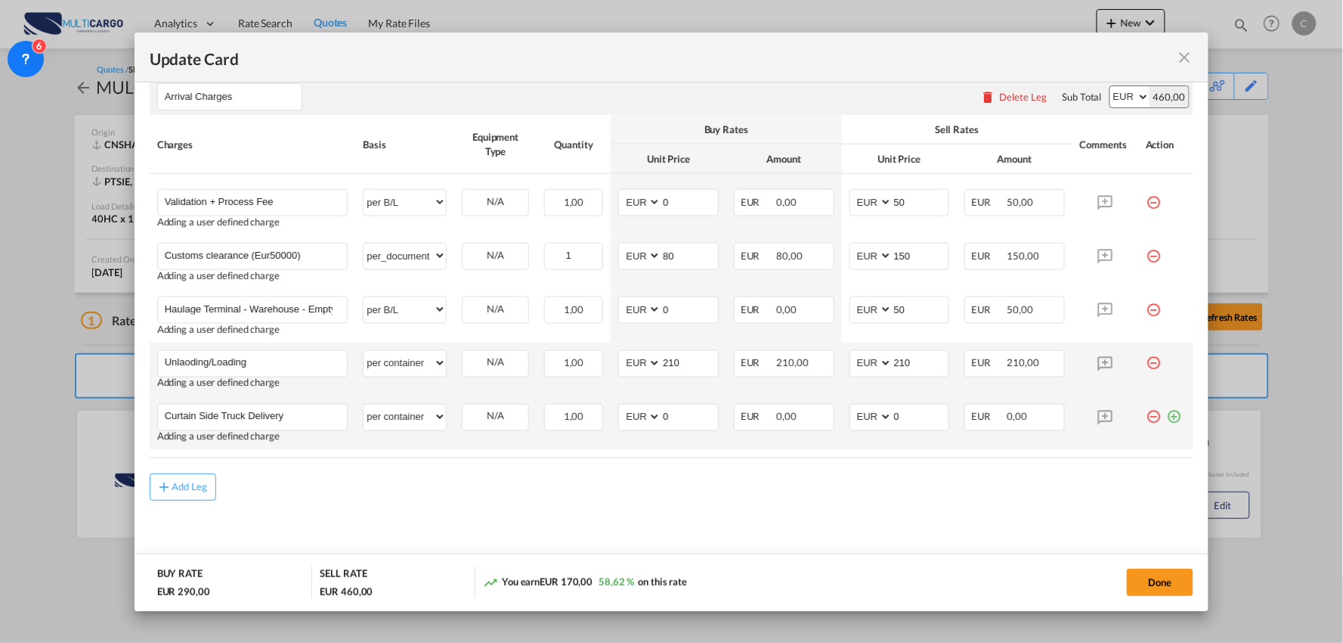
click at [1166, 416] on md-icon "icon-plus-circle-outline green-400-fg" at bounding box center [1173, 411] width 15 height 15
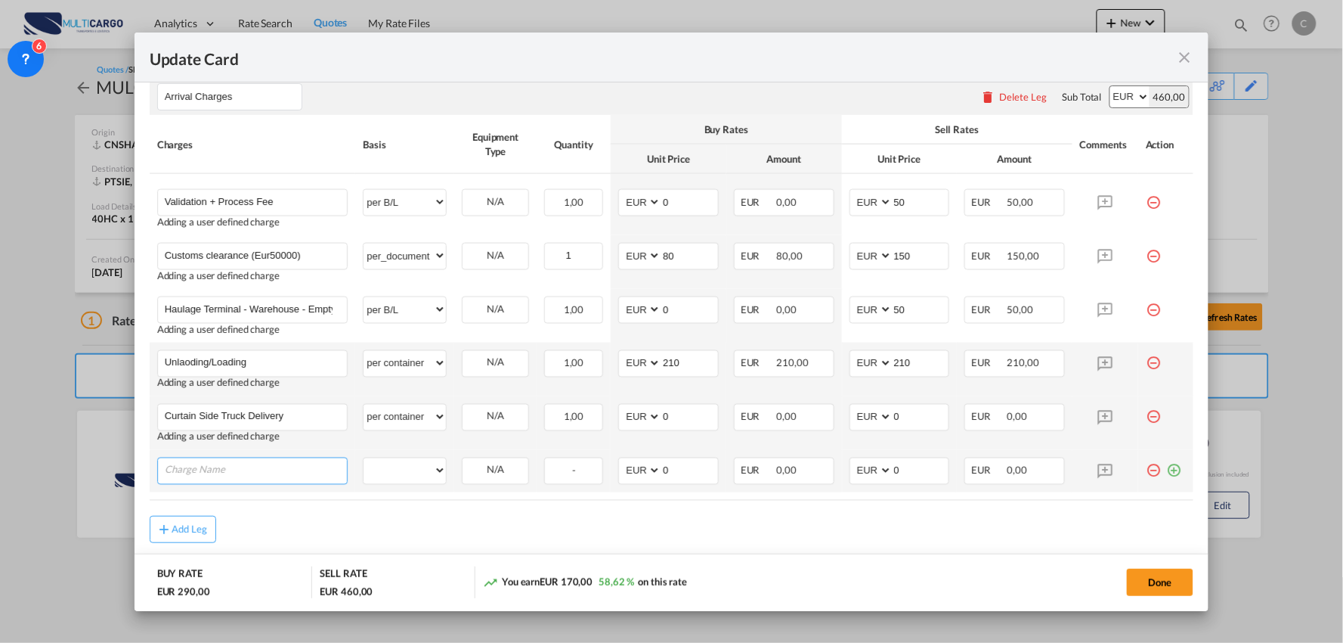
click at [250, 465] on input "Charge Name" at bounding box center [256, 469] width 183 height 23
paste input "Storage (5 Free Days) / Per Day /PerPallet"
type input "Storage (5 Free Days) / Per Day /PerPallet"
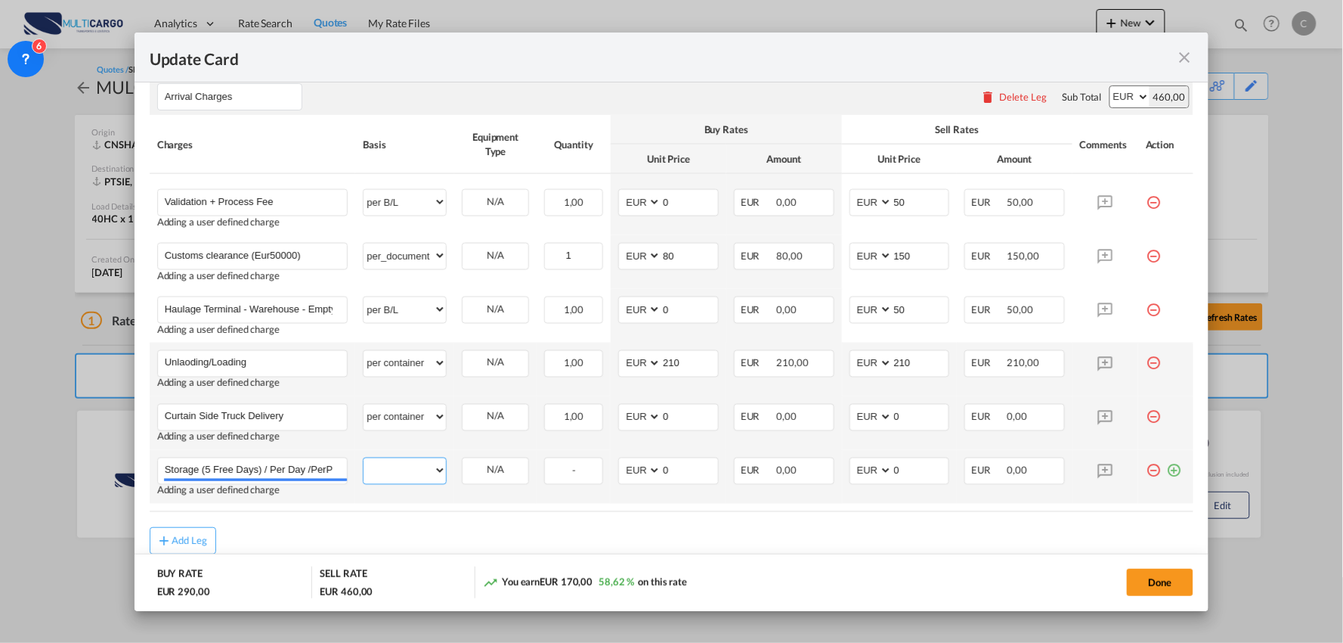
click at [411, 477] on select "per equipment per container per B/L per shipping bill per shipment per pallet p…" at bounding box center [405, 470] width 82 height 24
select select "per pallet"
click at [364, 458] on select "per equipment per container per B/L per shipping bill per shipment per pallet p…" at bounding box center [405, 470] width 82 height 24
click at [1166, 472] on md-icon "icon-plus-circle-outline green-400-fg" at bounding box center [1173, 464] width 15 height 15
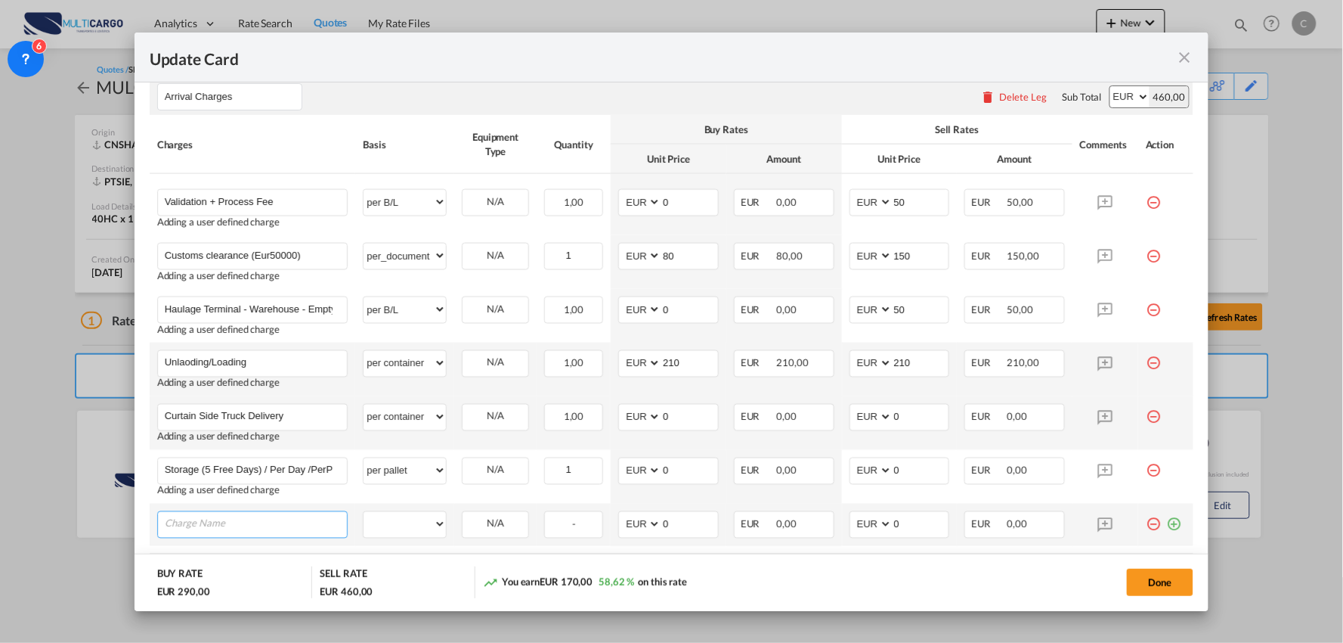
click at [262, 527] on input "Charge Name" at bounding box center [256, 523] width 183 height 23
paste input "STOPPAGE PERHOUR(AFTER2HOURS)"
type input "STOPPAGE PERHOUR(AFTER2HOURS)"
click at [427, 517] on select "per equipment per container per B/L per shipping bill per shipment per pallet p…" at bounding box center [405, 524] width 82 height 24
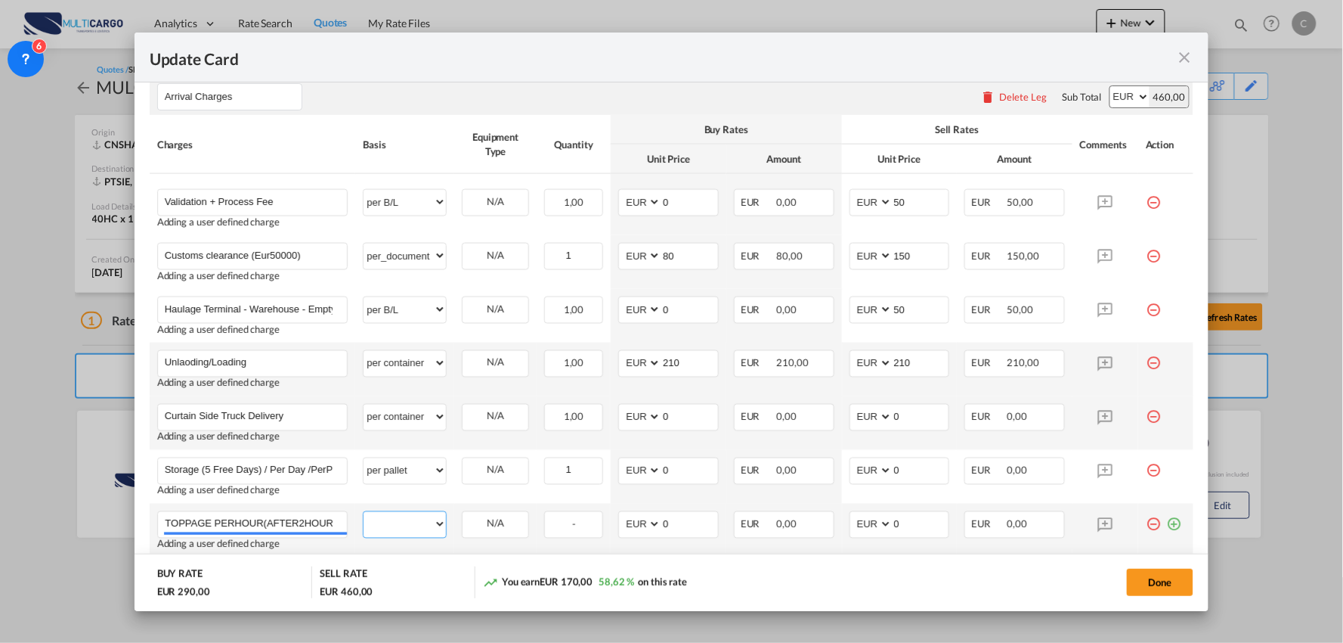
scroll to position [0, 0]
select select "per container"
click at [364, 512] on select "per equipment per container per B/L per shipping bill per shipment per pallet p…" at bounding box center [405, 524] width 82 height 24
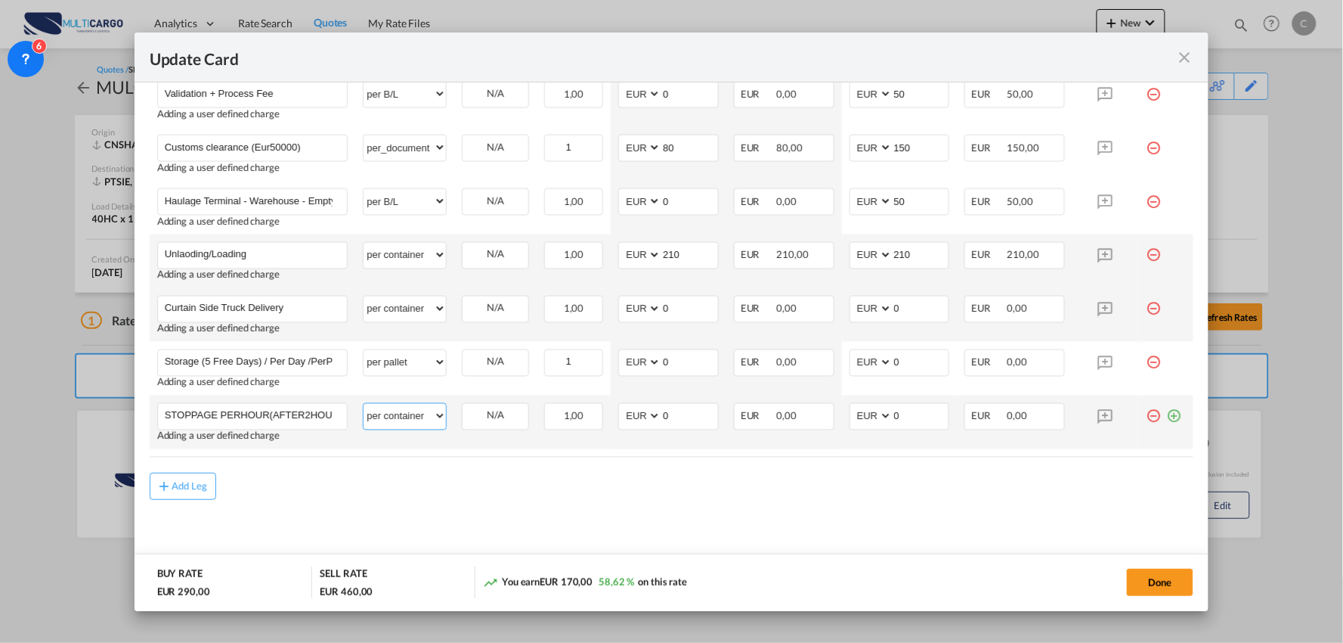
scroll to position [612, 0]
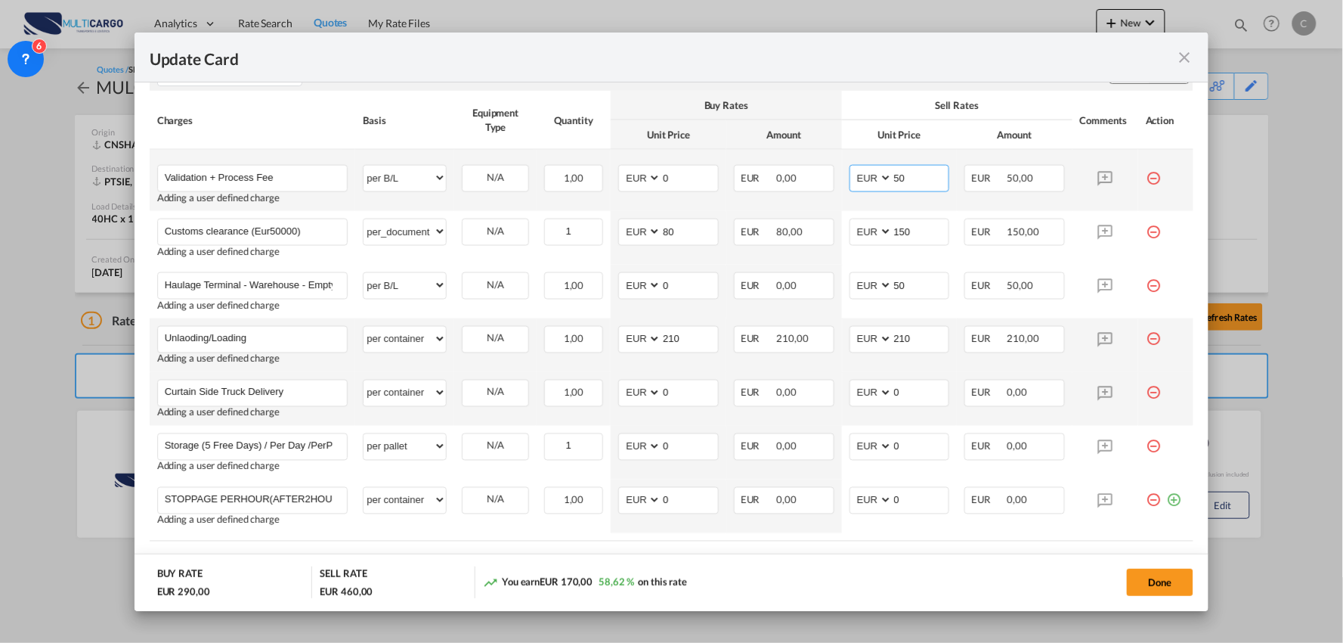
drag, startPoint x: 909, startPoint y: 184, endPoint x: 837, endPoint y: 180, distance: 72.0
click at [850, 180] on md-input-container "AED AFN ALL AMD ANG AOA ARS AUD AWG AZN BAM BBD BDT BGN BHD BIF BMD BND BOB BRL…" at bounding box center [900, 178] width 101 height 27
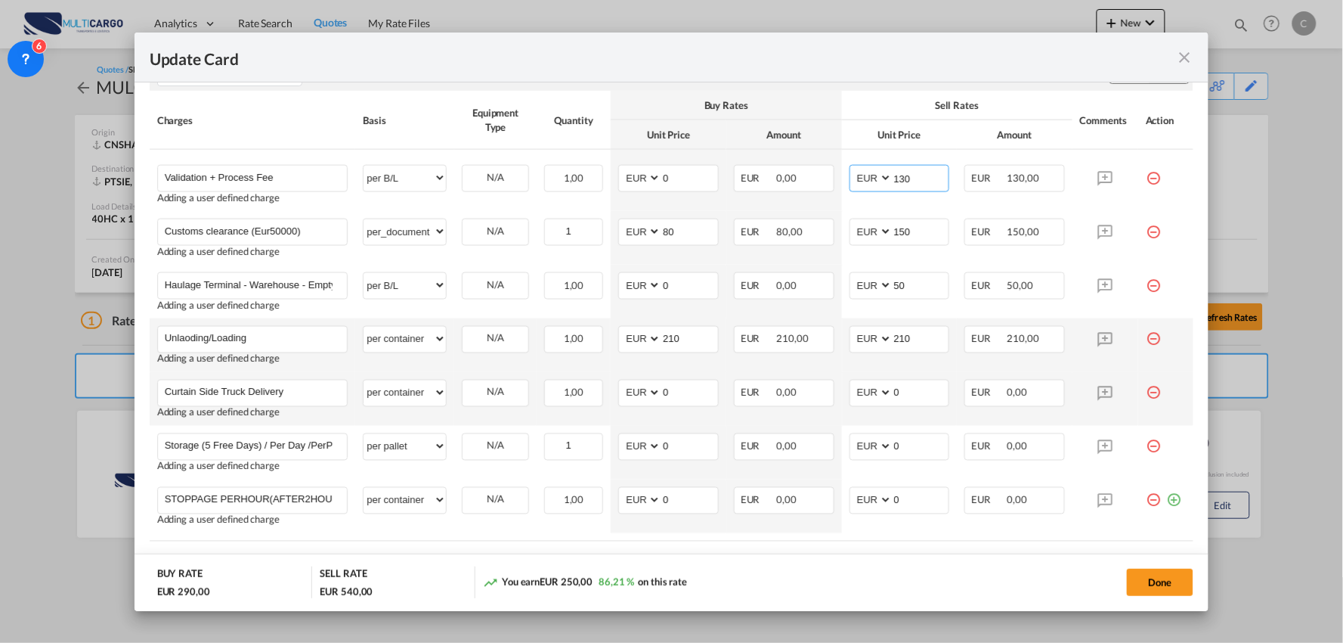
type input "130"
drag, startPoint x: 669, startPoint y: 290, endPoint x: 661, endPoint y: 252, distance: 38.7
click at [612, 290] on td "AED AFN ALL AMD ANG AOA ARS AUD AWG AZN BAM BBD BDT BGN BHD BIF BMD BND BOB BRL…" at bounding box center [669, 292] width 116 height 54
type input "450"
drag, startPoint x: 631, startPoint y: 342, endPoint x: 602, endPoint y: 341, distance: 28.8
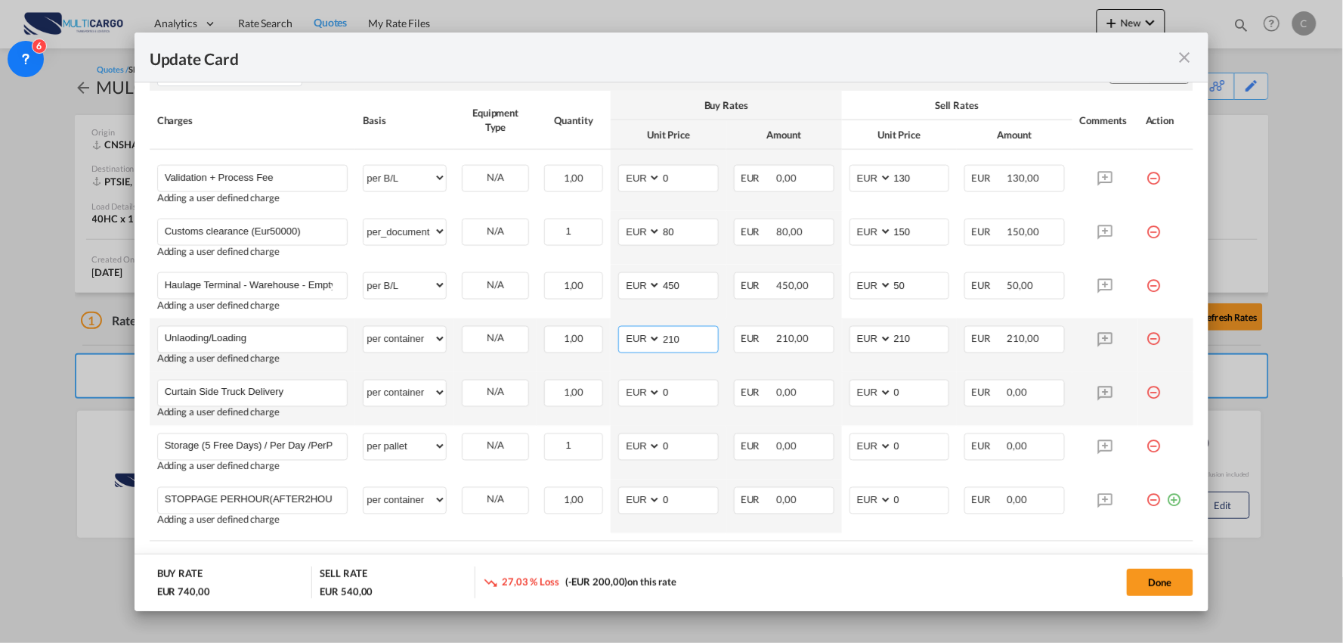
click at [602, 341] on tr "Unlaoding/Loading Please Enter User Defined Charges Cannot Be Published Adding …" at bounding box center [672, 345] width 1045 height 54
type input "185"
drag, startPoint x: 670, startPoint y: 395, endPoint x: 640, endPoint y: 396, distance: 29.5
click at [640, 396] on md-input-container "AED AFN ALL AMD ANG AOA ARS AUD AWG AZN BAM BBD BDT BGN BHD BIF BMD BND BOB BRL…" at bounding box center [668, 392] width 101 height 27
click at [313, 386] on input "Curtain Side Truck Delivery" at bounding box center [256, 391] width 183 height 23
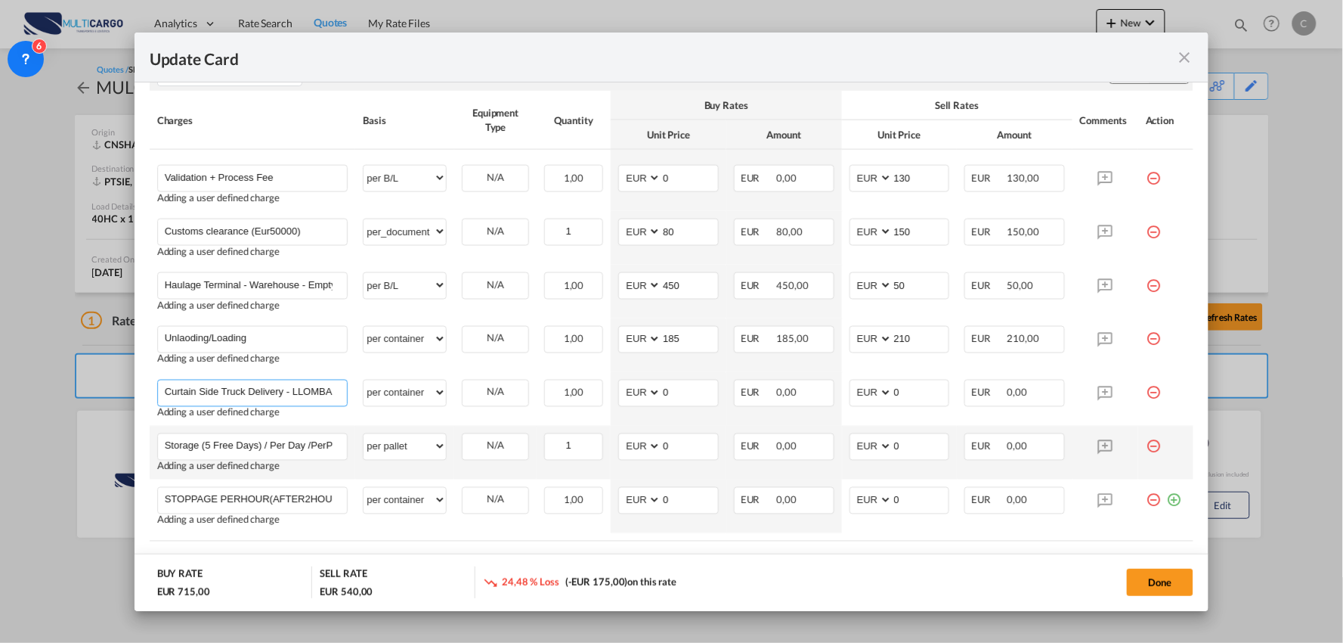
scroll to position [0, 0]
type input "Curtain Side Truck Delivery - Llombai"
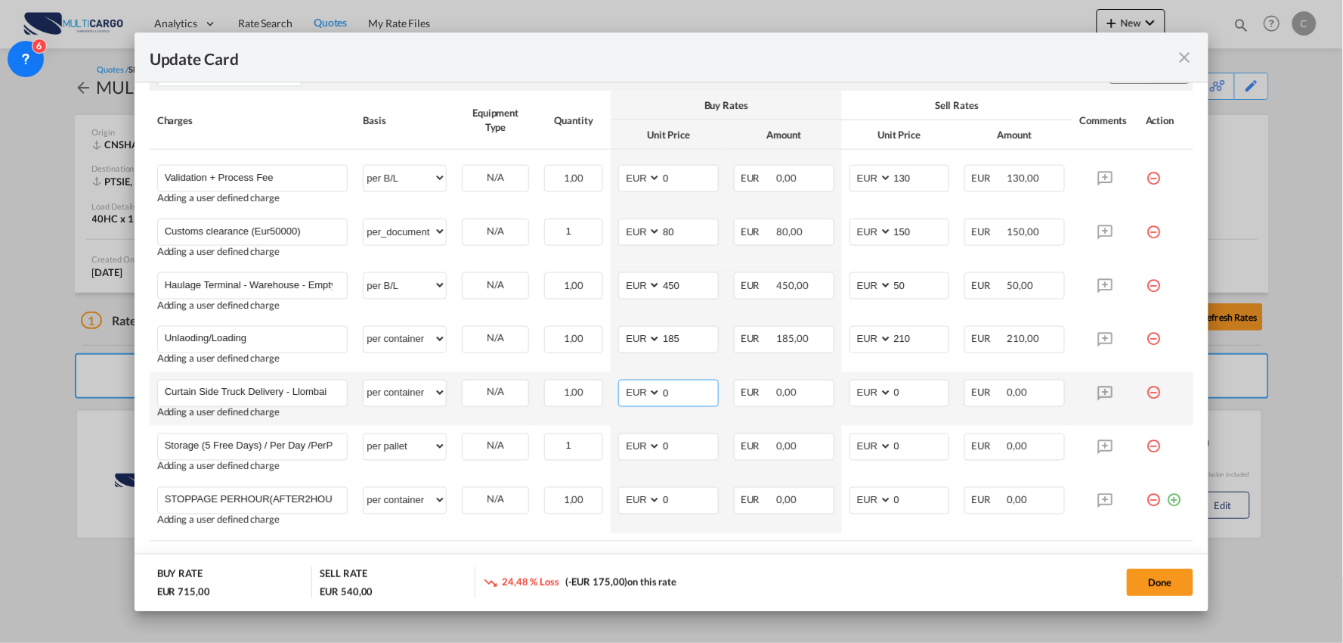
drag, startPoint x: 655, startPoint y: 401, endPoint x: 646, endPoint y: 402, distance: 8.3
click at [647, 402] on md-input-container "AED AFN ALL AMD ANG AOA ARS AUD AWG AZN BAM BBD BDT BGN BHD BIF BMD BND BOB BRL…" at bounding box center [668, 392] width 101 height 27
type input "1150"
drag, startPoint x: 671, startPoint y: 451, endPoint x: 645, endPoint y: 448, distance: 26.6
click at [645, 448] on md-input-container "AED AFN ALL AMD ANG AOA ARS AUD AWG AZN BAM BBD BDT BGN BHD BIF BMD BND BOB BRL…" at bounding box center [668, 446] width 101 height 27
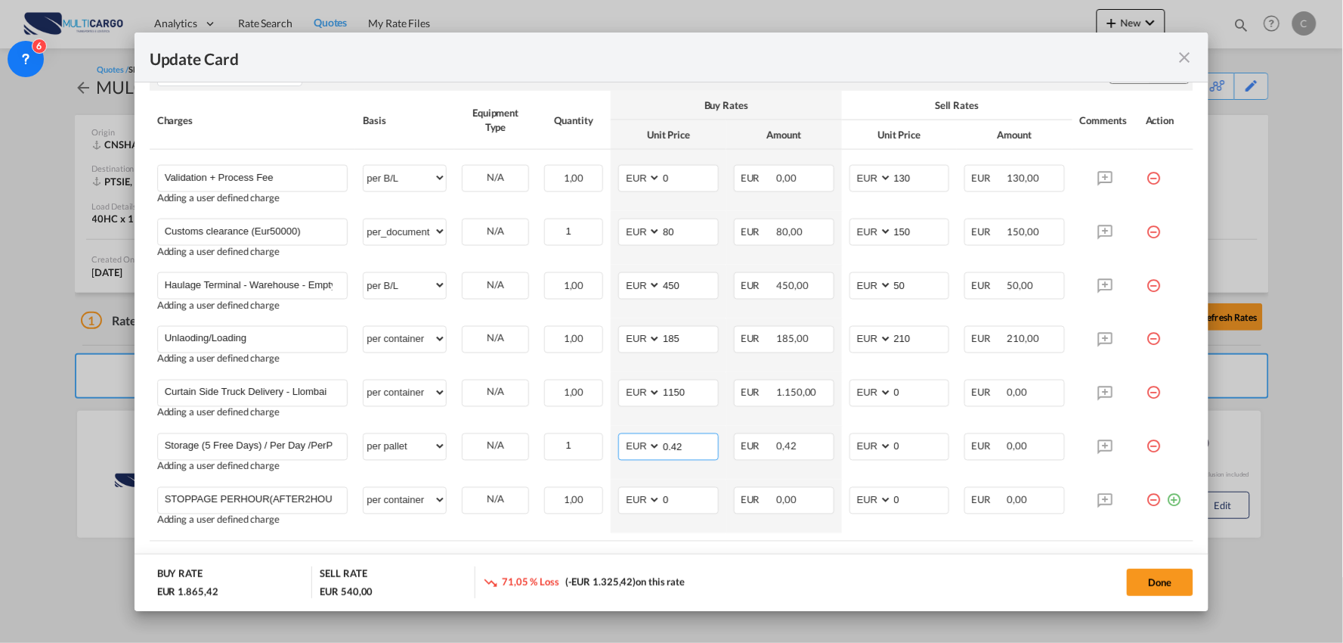
type input "0.42"
drag, startPoint x: 893, startPoint y: 444, endPoint x: 865, endPoint y: 442, distance: 27.3
click at [865, 442] on md-input-container "AED AFN ALL AMD ANG AOA ARS AUD AWG AZN BAM BBD BDT BGN BHD BIF BMD BND BOB BRL…" at bounding box center [900, 446] width 101 height 27
type input "0.62"
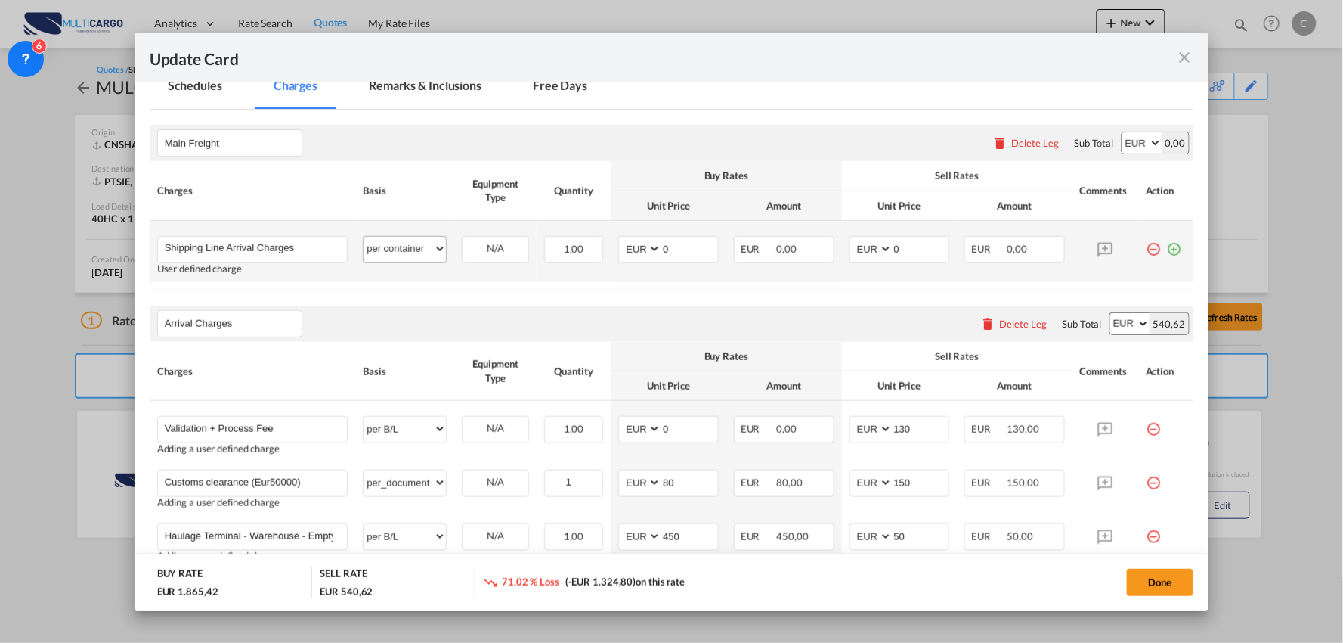
scroll to position [360, 0]
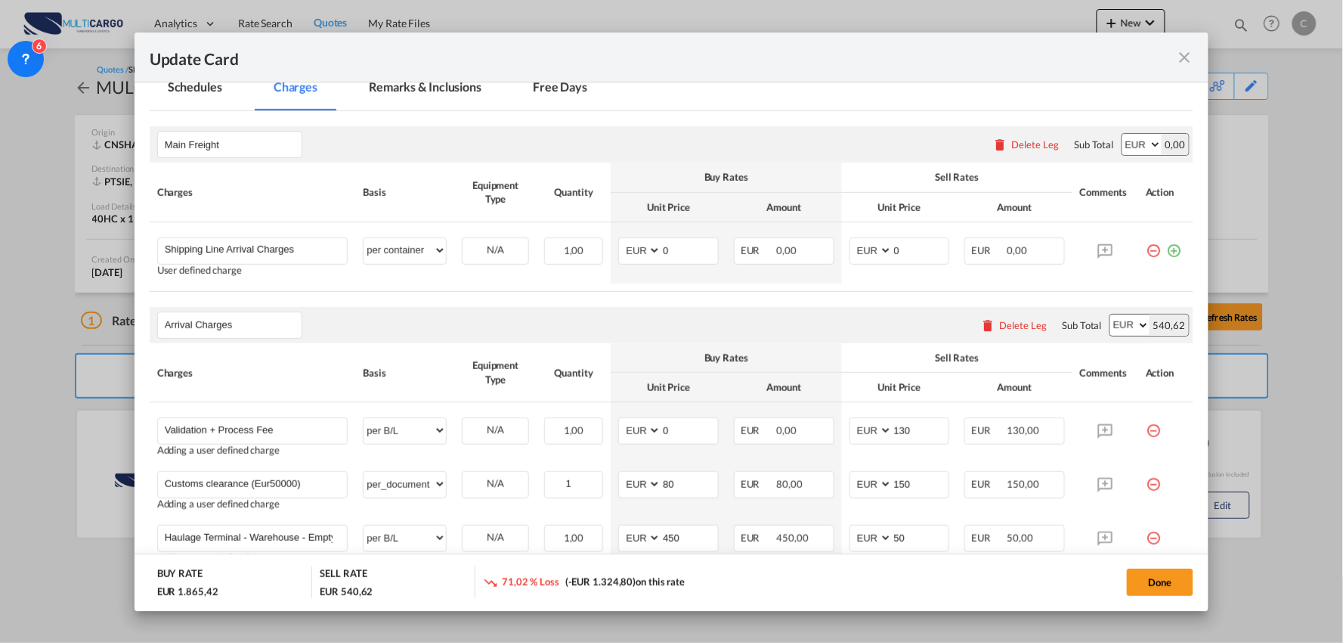
click at [404, 84] on md-tab-item "Remarks & Inclusions" at bounding box center [425, 90] width 149 height 42
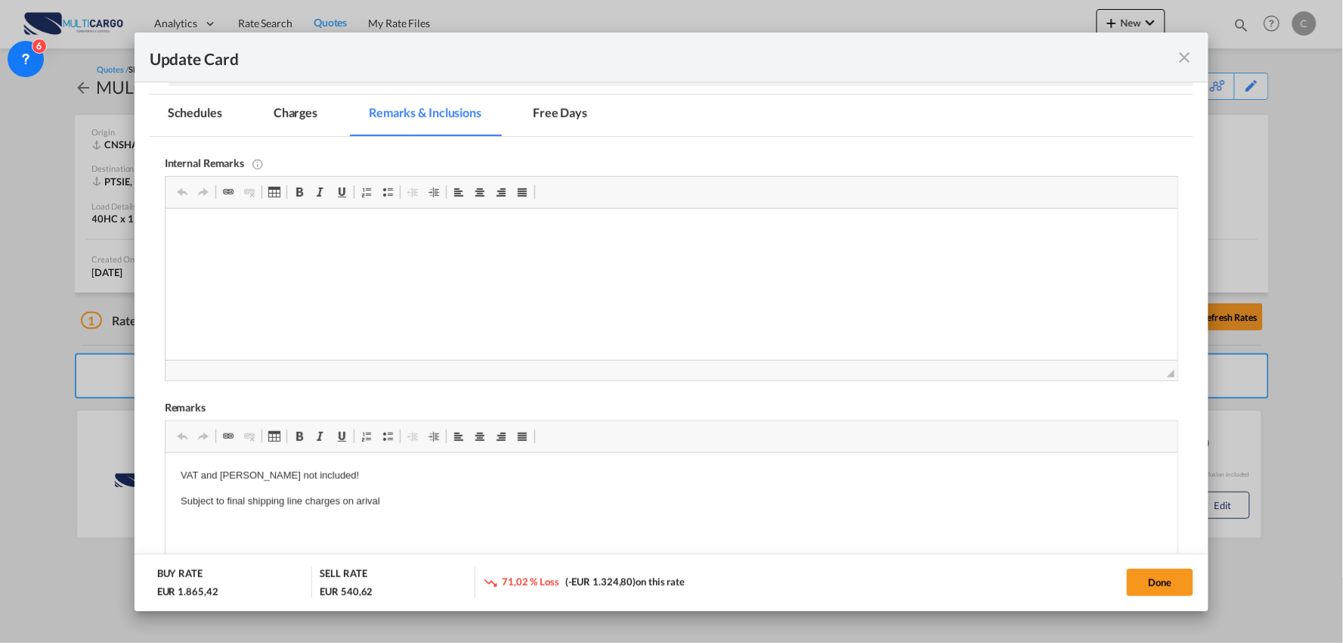
scroll to position [424, 0]
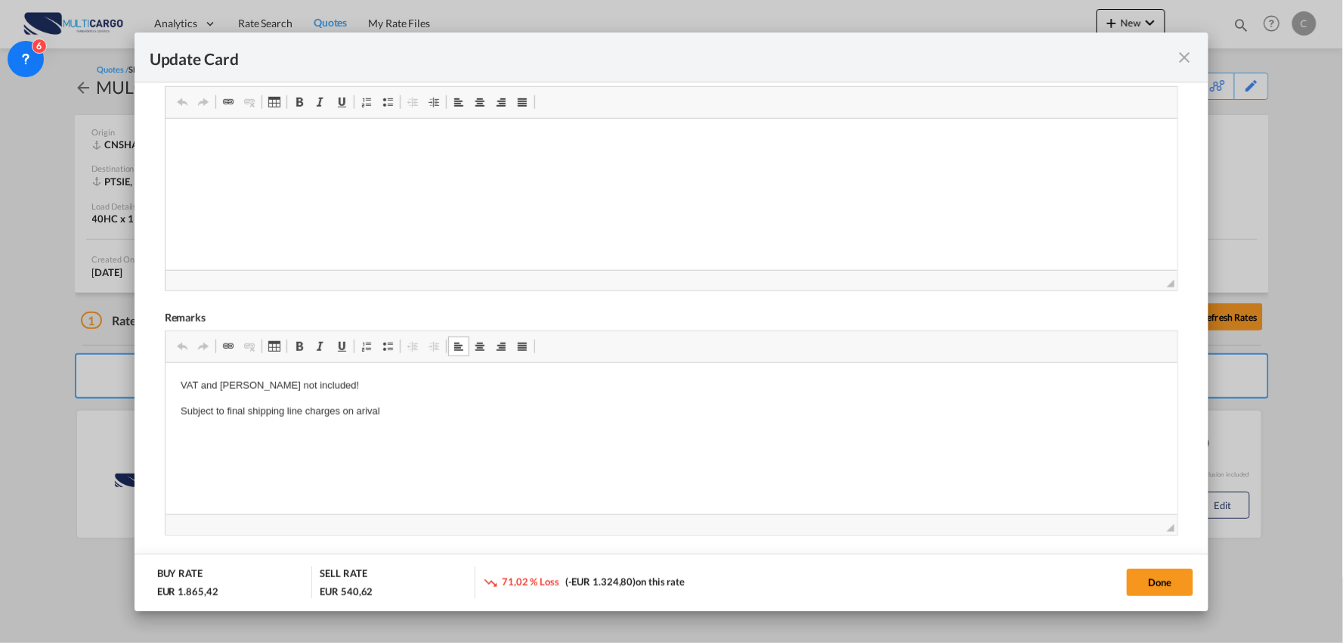
drag, startPoint x: 386, startPoint y: 413, endPoint x: 213, endPoint y: 387, distance: 175.0
drag, startPoint x: 360, startPoint y: 407, endPoint x: 176, endPoint y: 373, distance: 186.8
click at [176, 373] on html "VAT and [PERSON_NAME] not included! Subject to final shipping line charges on a…" at bounding box center [671, 399] width 1013 height 72
copy body "VAT and [PERSON_NAME] not included! Subject to final shipping line charges on a…"
drag, startPoint x: 388, startPoint y: 413, endPoint x: 141, endPoint y: 375, distance: 249.3
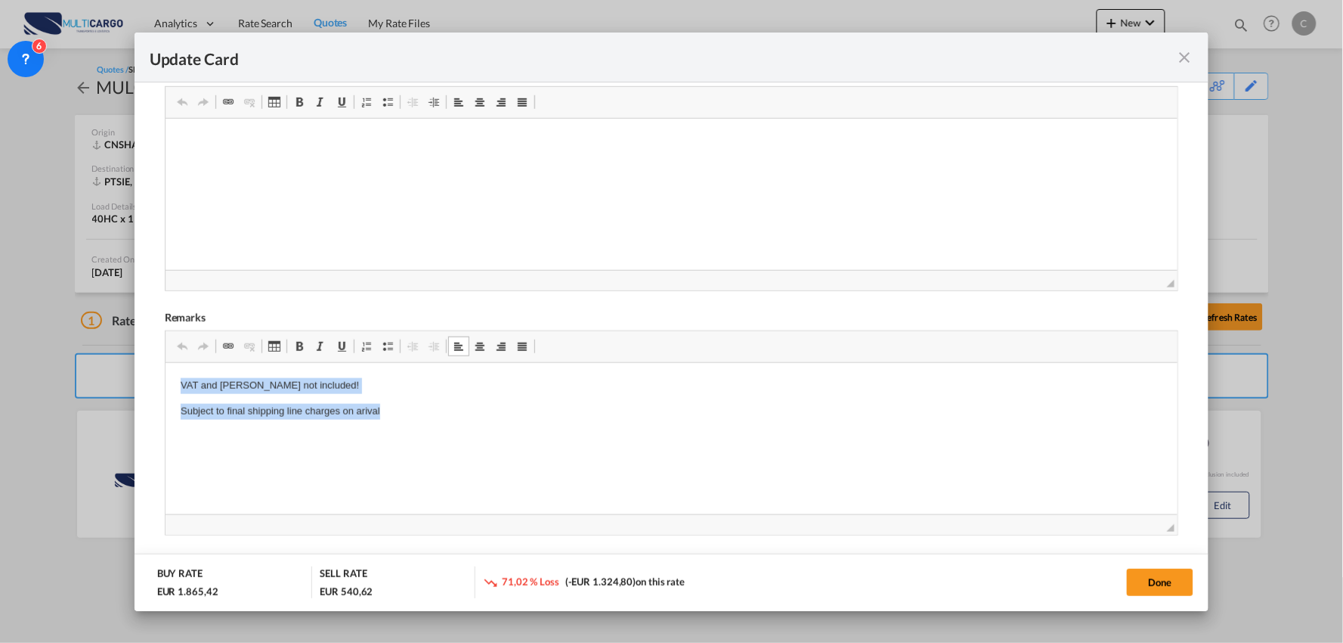
click at [165, 375] on html "VAT and [PERSON_NAME] not included! Subject to final shipping line charges on a…" at bounding box center [671, 399] width 1013 height 72
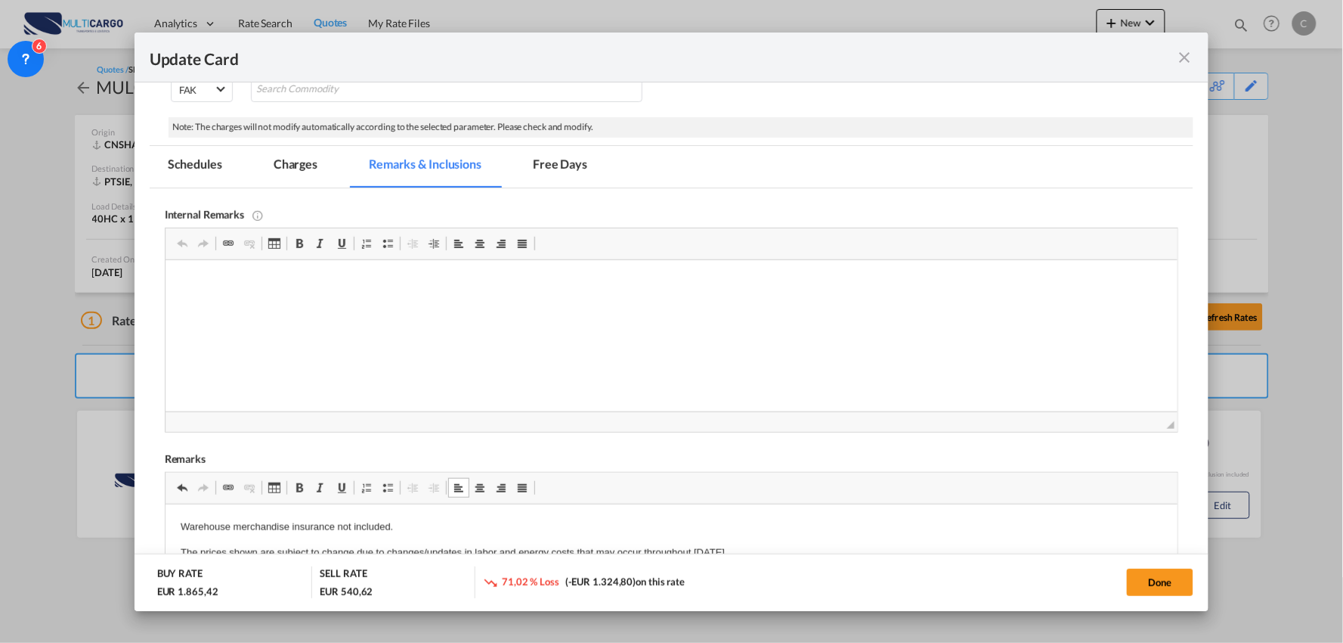
scroll to position [255, 0]
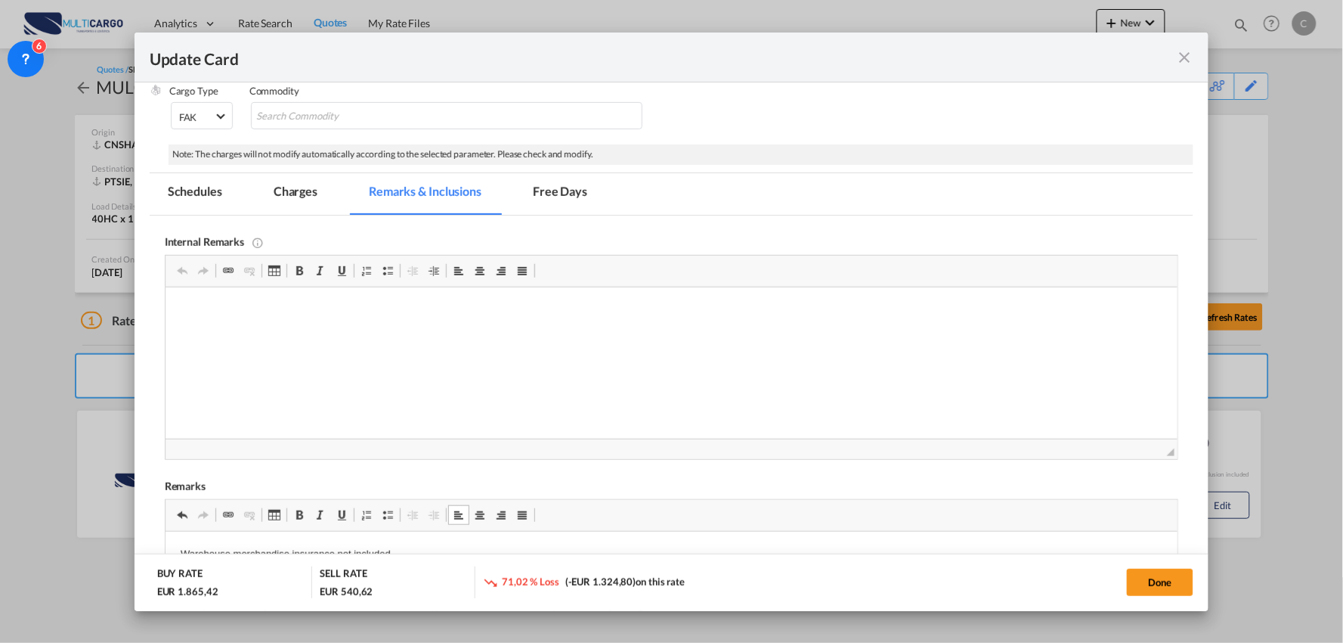
drag, startPoint x: 297, startPoint y: 191, endPoint x: 655, endPoint y: 33, distance: 390.9
click at [297, 191] on md-tab-item "Charges" at bounding box center [295, 194] width 80 height 42
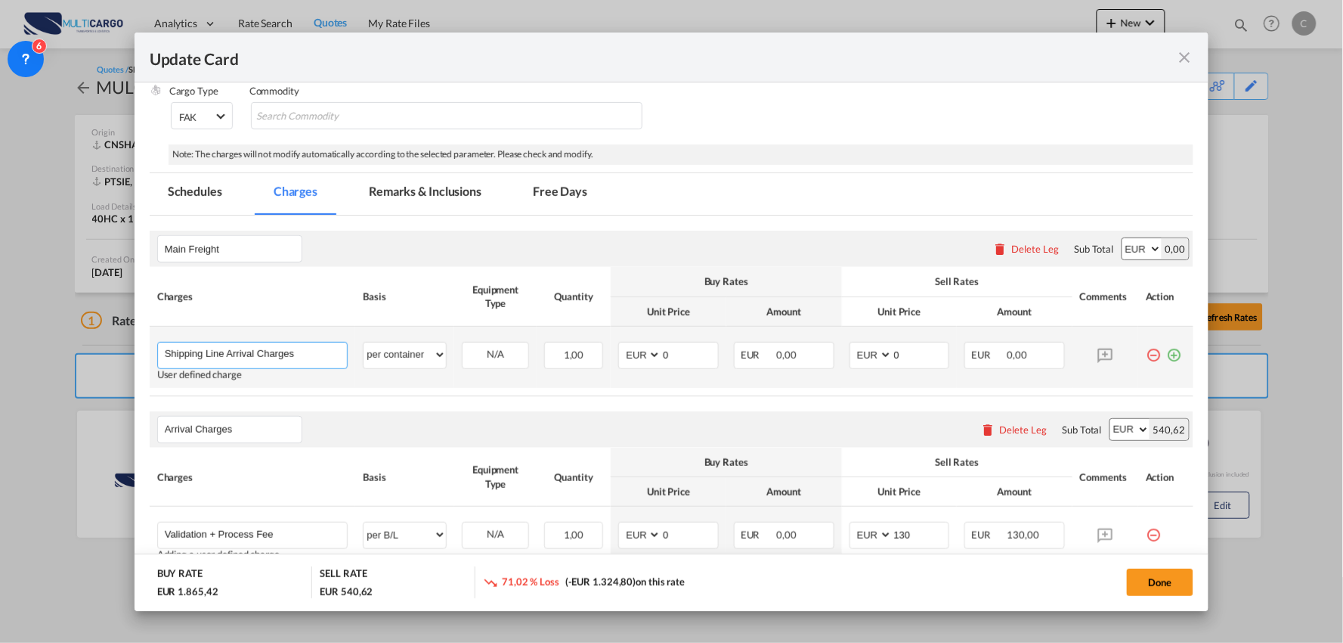
click at [290, 343] on input "Shipping Line Arrival Charges" at bounding box center [256, 353] width 183 height 23
drag, startPoint x: 299, startPoint y: 351, endPoint x: 15, endPoint y: 348, distance: 284.2
click at [15, 348] on div "Update Card Port of [GEOGRAPHIC_DATA] [GEOGRAPHIC_DATA] T/S Liner/Carrier Multi…" at bounding box center [671, 321] width 1343 height 643
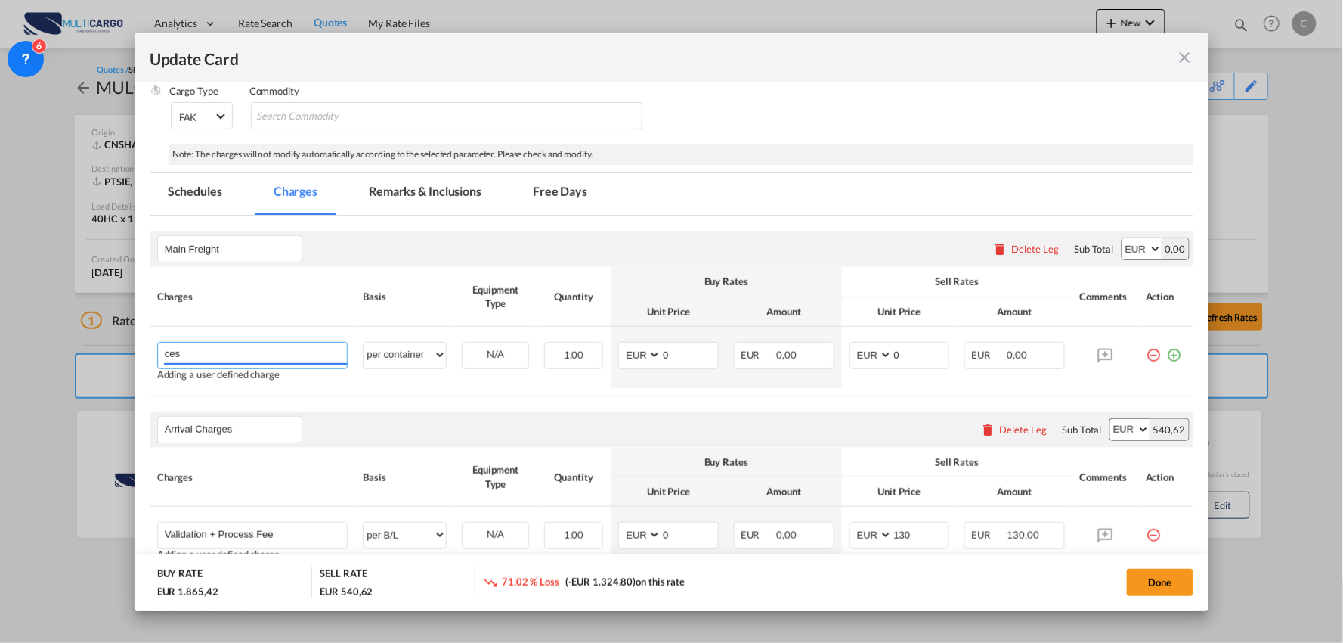
drag, startPoint x: 203, startPoint y: 351, endPoint x: 133, endPoint y: 351, distance: 69.5
click at [133, 351] on div "Update Card Port of [GEOGRAPHIC_DATA] [GEOGRAPHIC_DATA] T/S Liner/Carrier Multi…" at bounding box center [671, 321] width 1343 height 643
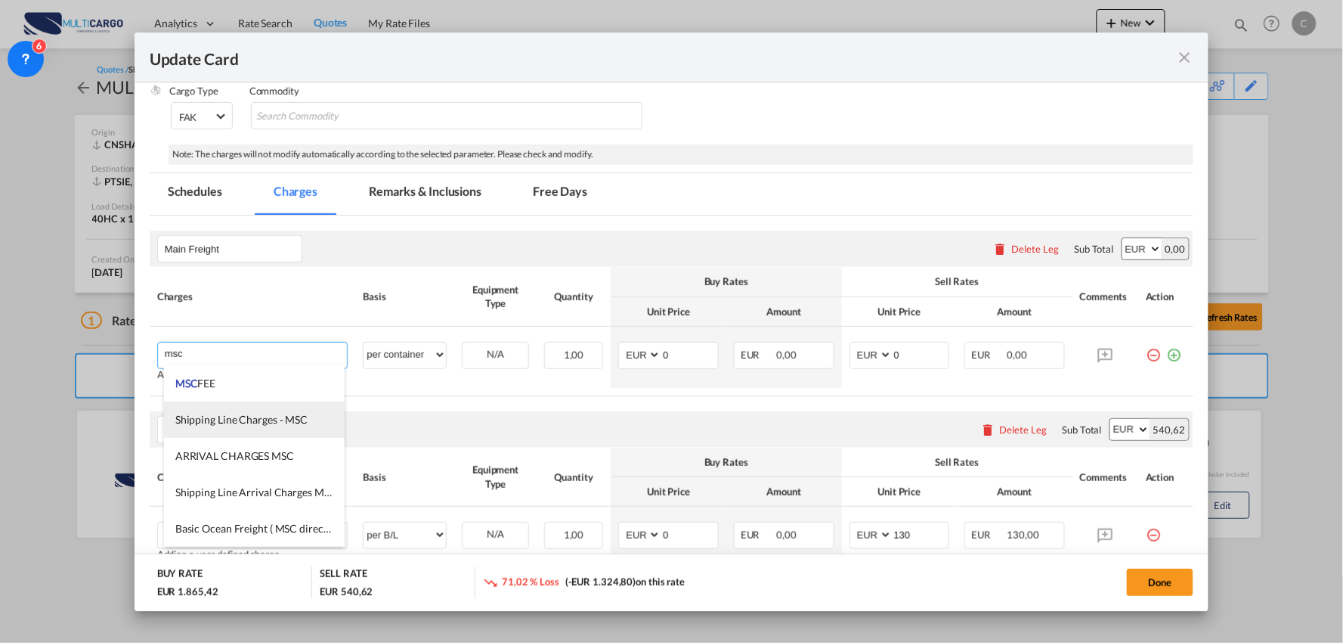
click at [228, 422] on span "Shipping Line Charges - MSC" at bounding box center [241, 419] width 132 height 13
type input "Shipping Line Charges - MSC"
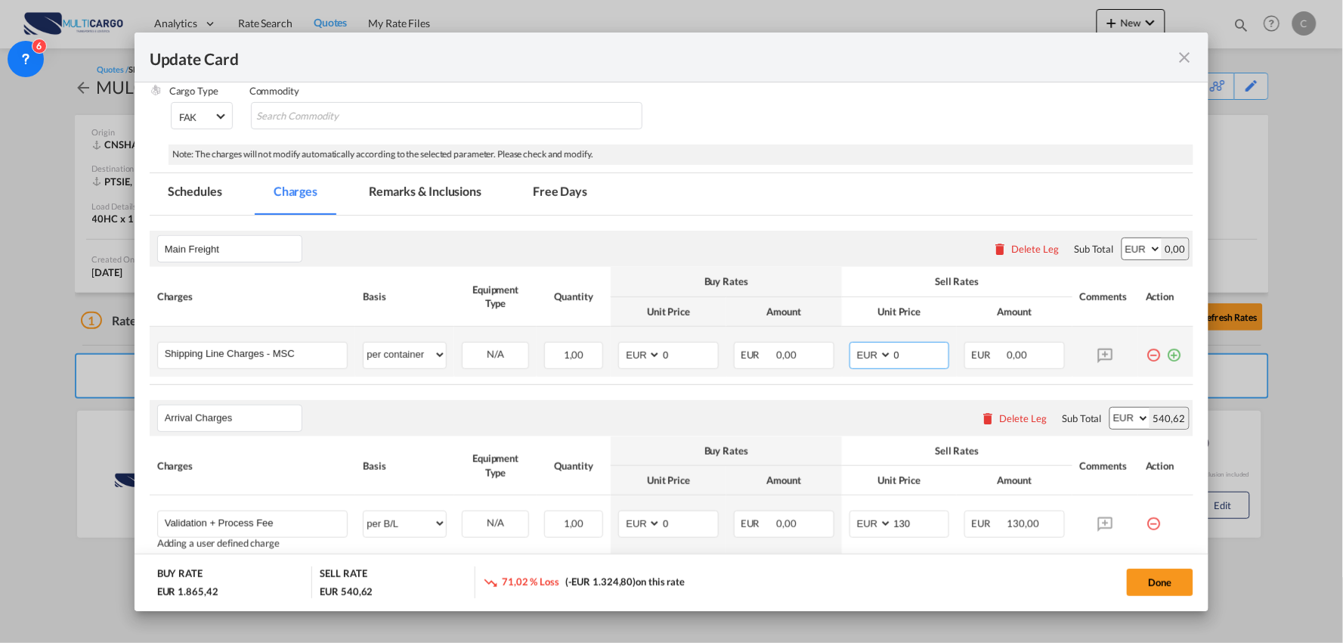
drag, startPoint x: 898, startPoint y: 355, endPoint x: 881, endPoint y: 356, distance: 17.4
click at [881, 356] on md-input-container "AED AFN ALL AMD ANG AOA ARS AUD AWG AZN BAM BBD BDT BGN BHD BIF BMD BND BOB BRL…" at bounding box center [900, 355] width 101 height 27
type input "347"
drag, startPoint x: 670, startPoint y: 349, endPoint x: 626, endPoint y: 346, distance: 43.9
click at [626, 346] on md-input-container "AED AFN ALL AMD ANG AOA ARS AUD AWG AZN BAM BBD BDT BGN BHD BIF BMD BND BOB BRL…" at bounding box center [668, 355] width 101 height 27
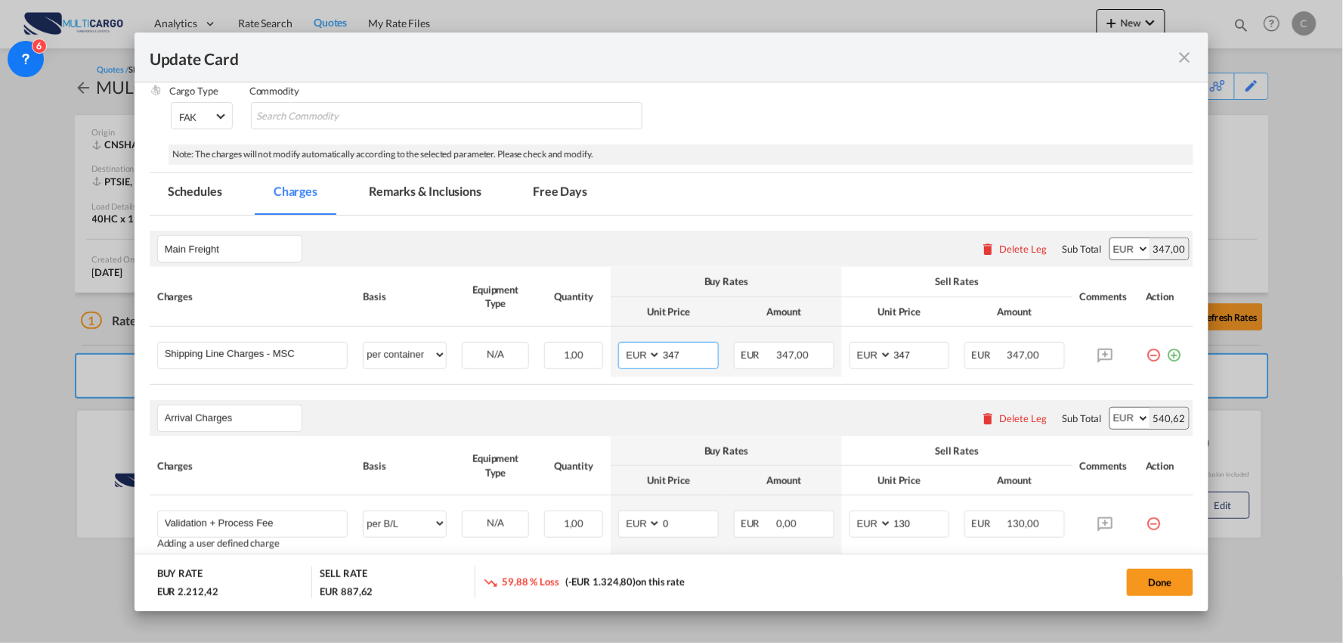
type input "347"
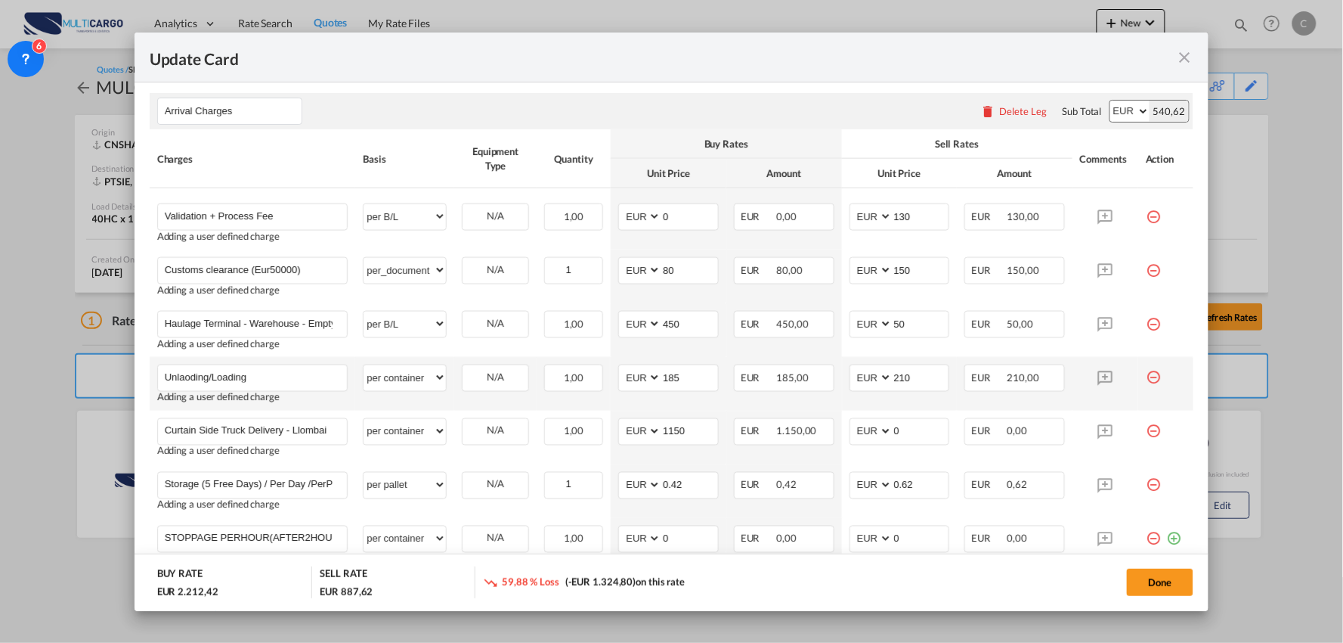
scroll to position [592, 0]
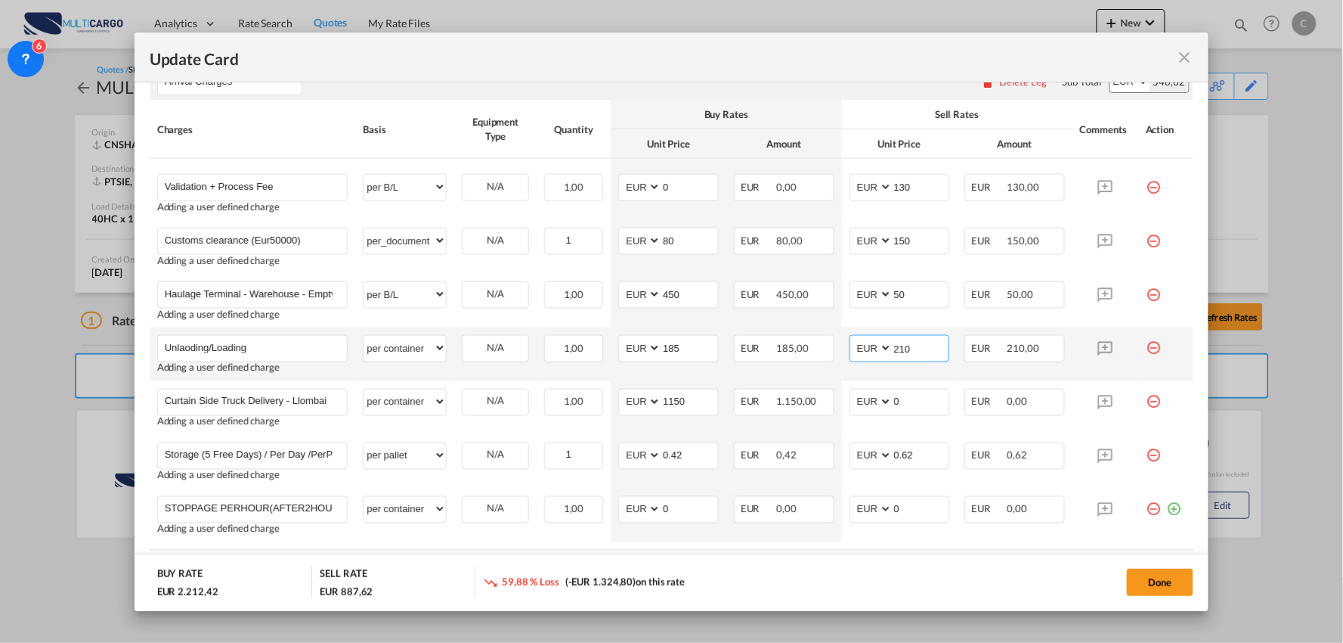
drag, startPoint x: 903, startPoint y: 350, endPoint x: 843, endPoint y: 351, distance: 59.7
click at [850, 354] on md-input-container "AED AFN ALL AMD ANG AOA ARS AUD AWG AZN BAM BBD BDT BGN BHD BIF BMD BND [PERSON…" at bounding box center [900, 348] width 101 height 27
type input "245"
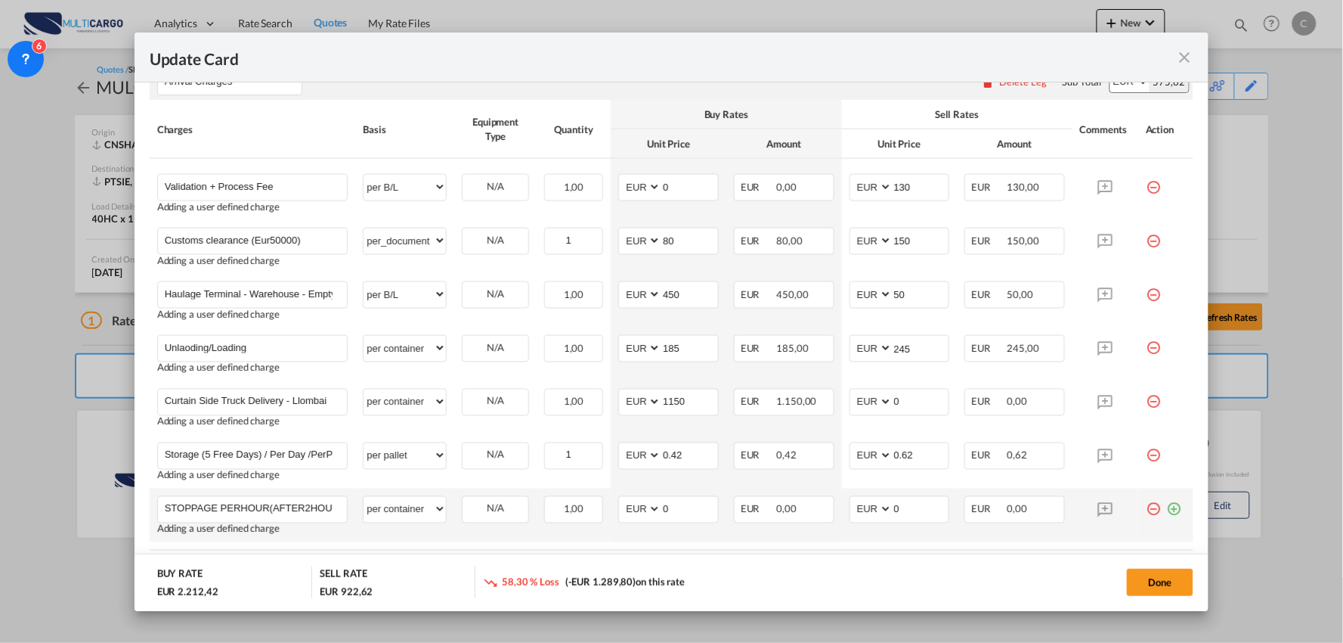
click at [1146, 510] on md-icon "icon-minus-circle-outline red-400-fg" at bounding box center [1153, 503] width 15 height 15
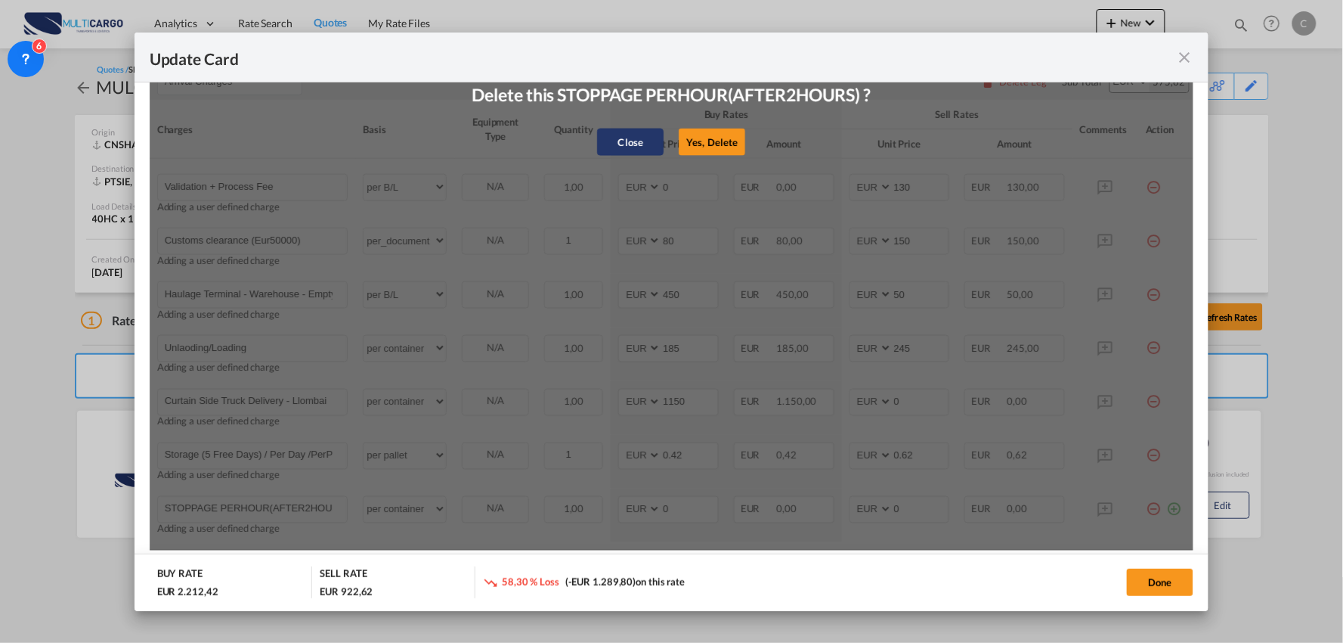
click at [640, 141] on button "Close" at bounding box center [630, 142] width 67 height 27
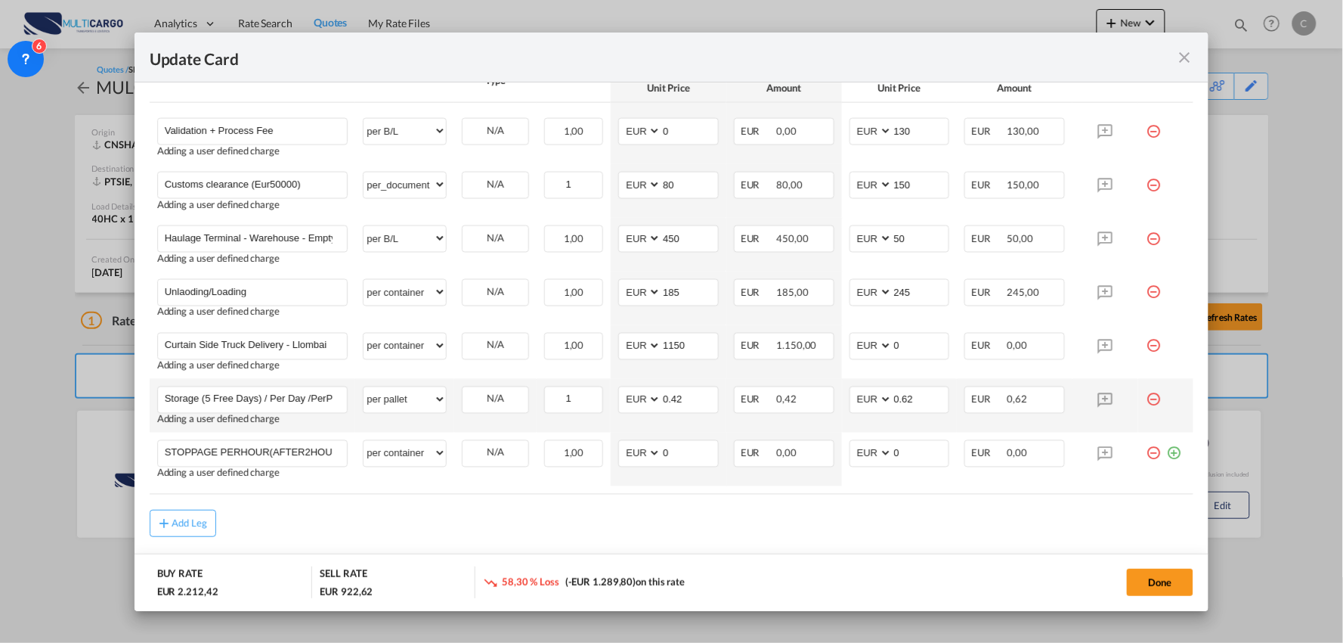
scroll to position [676, 0]
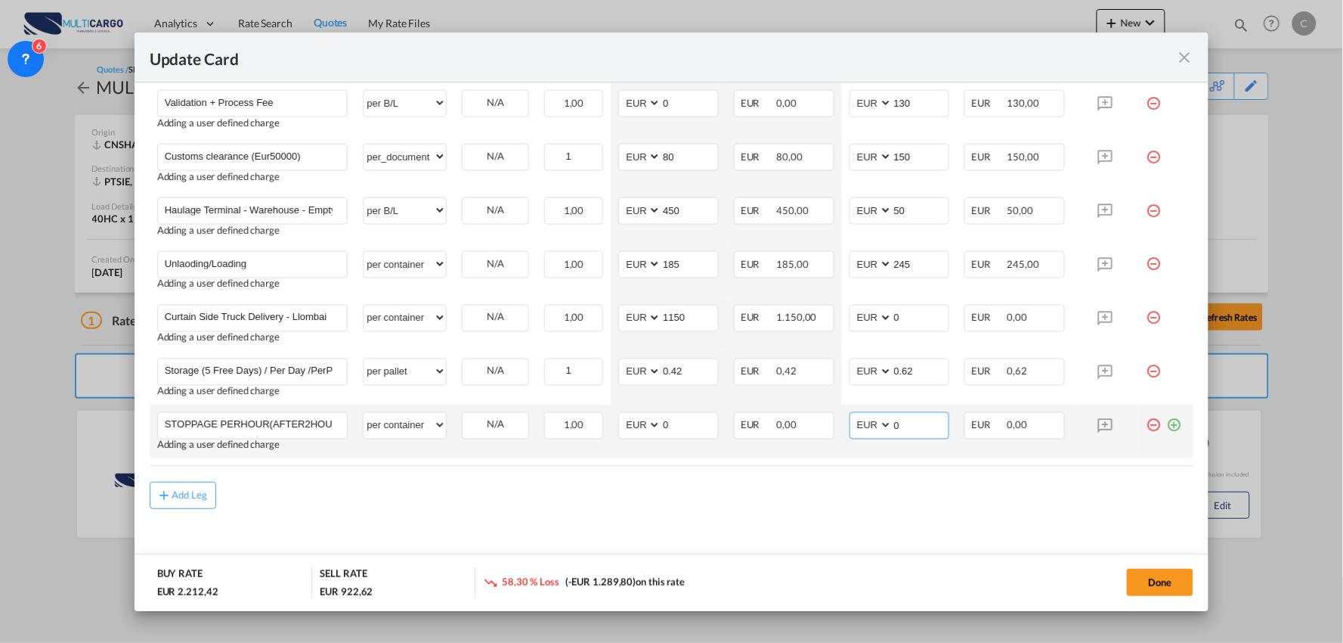
drag, startPoint x: 895, startPoint y: 426, endPoint x: 853, endPoint y: 427, distance: 42.4
click at [853, 427] on md-input-container "AED AFN ALL AMD ANG AOA ARS AUD AWG AZN BAM BBD BDT BGN BHD BIF BMD BND BOB BRL…" at bounding box center [900, 425] width 101 height 27
type input "55"
drag, startPoint x: 674, startPoint y: 431, endPoint x: 621, endPoint y: 428, distance: 53.8
click at [621, 428] on md-input-container "AED AFN ALL AMD ANG AOA ARS AUD AWG AZN BAM BBD BDT BGN BHD BIF BMD BND BOB BRL…" at bounding box center [668, 425] width 101 height 27
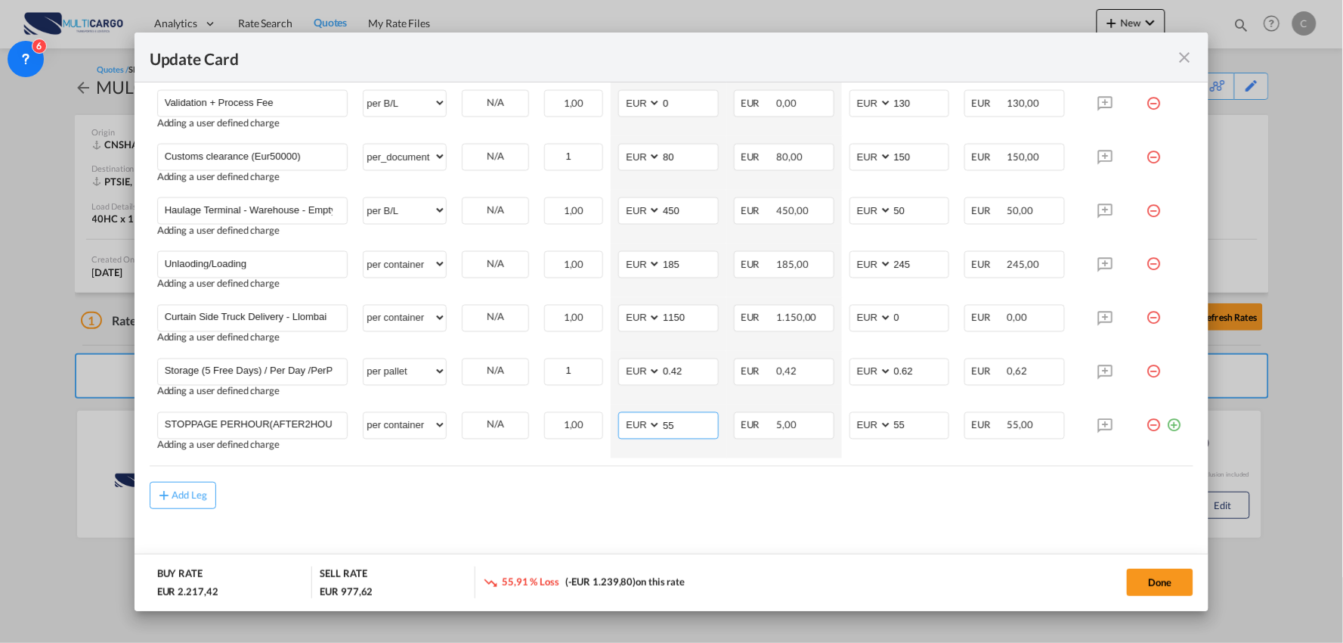
type input "55"
click at [523, 485] on div "Add Leg" at bounding box center [672, 495] width 1045 height 27
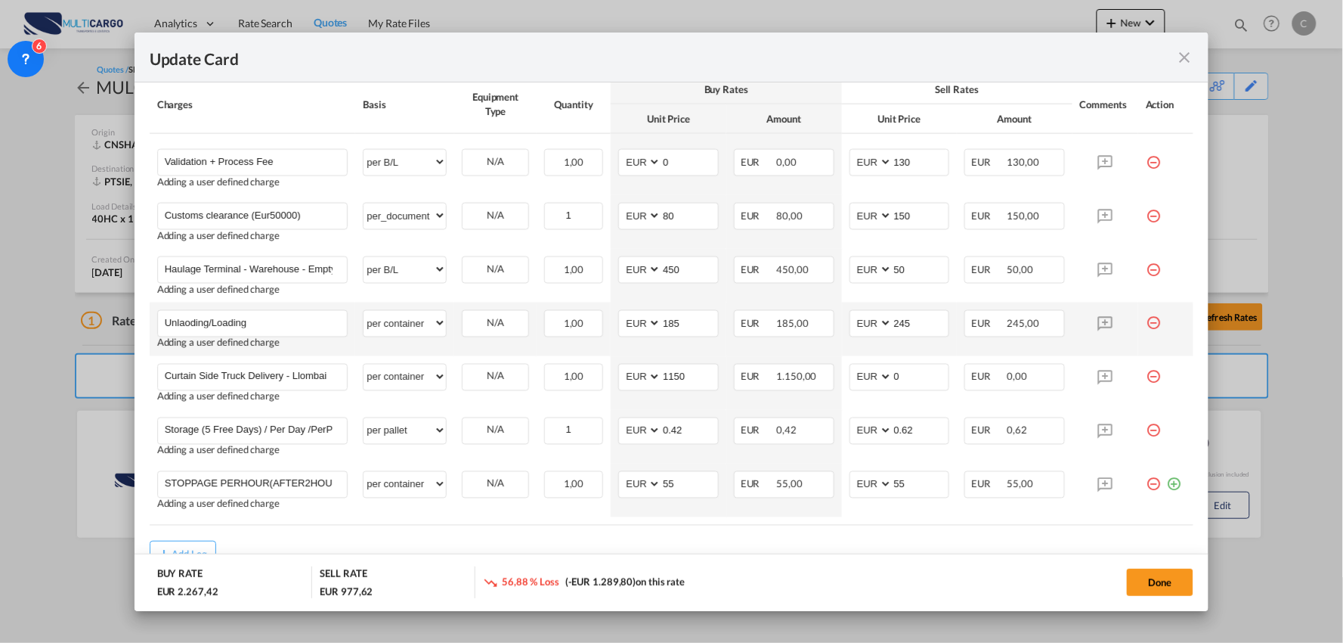
scroll to position [592, 0]
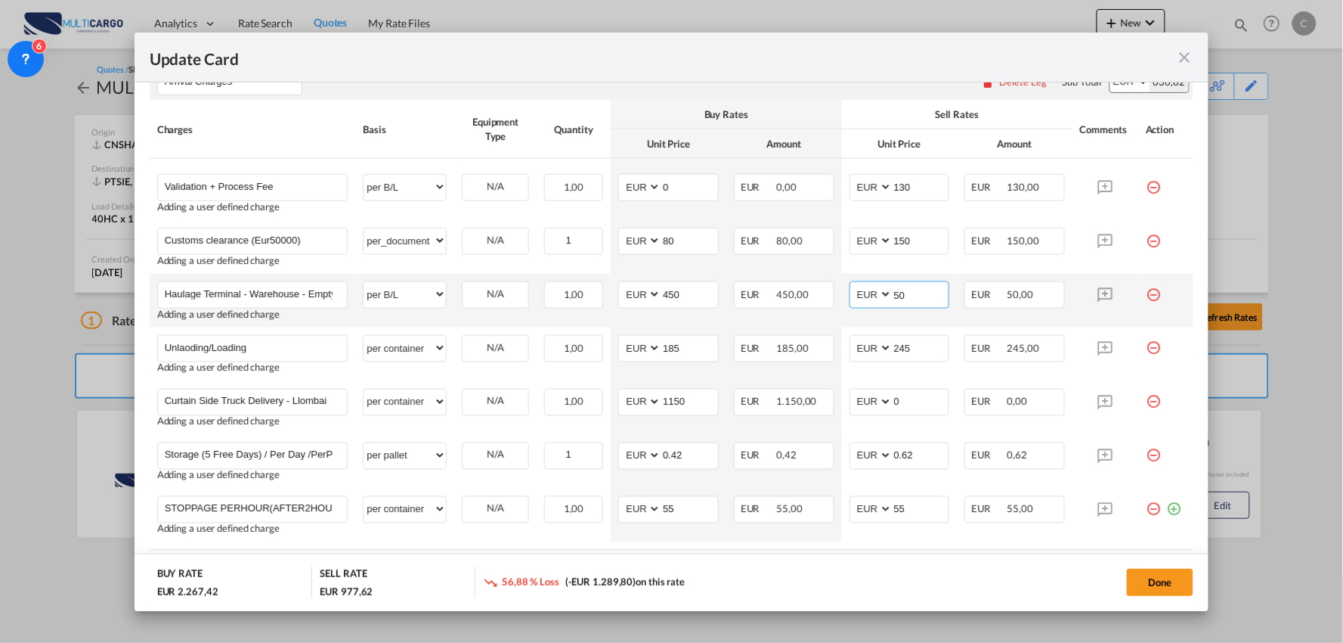
drag, startPoint x: 921, startPoint y: 301, endPoint x: 852, endPoint y: 301, distance: 68.8
click at [853, 301] on md-input-container "AED AFN ALL AMD ANG AOA ARS AUD AWG AZN BAM BBD BDT BGN BHD BIF BMD BND BOB BRL…" at bounding box center [900, 294] width 101 height 27
type input "550"
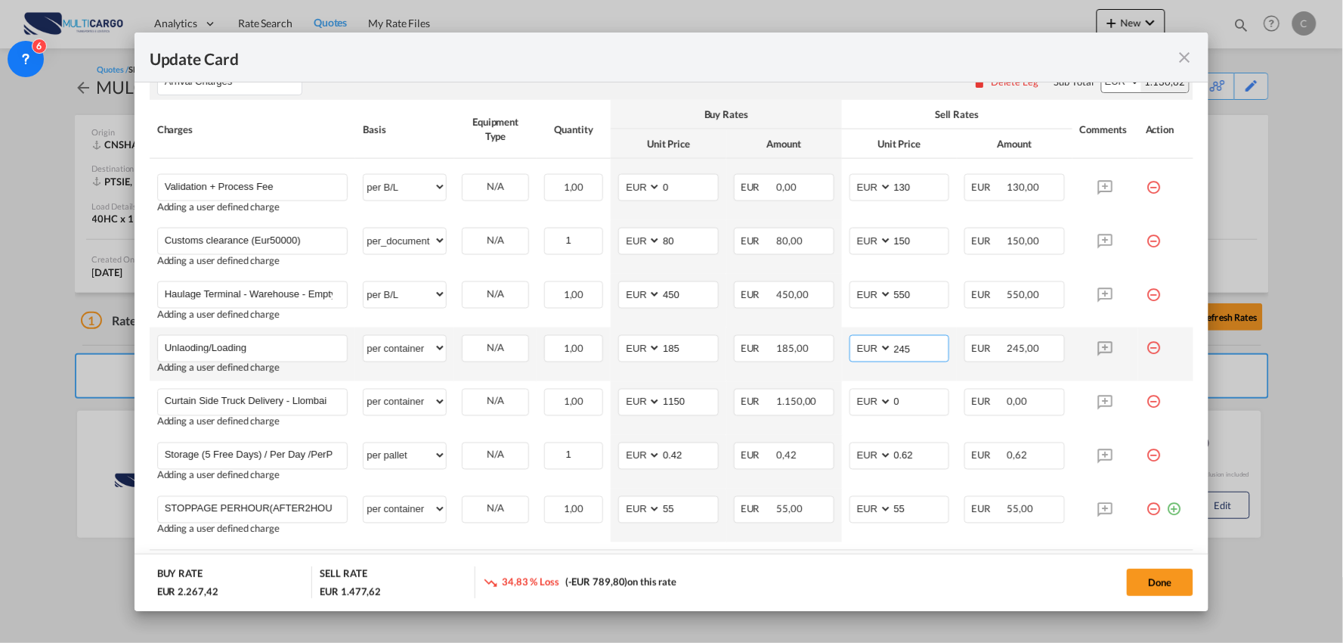
drag, startPoint x: 902, startPoint y: 353, endPoint x: 839, endPoint y: 352, distance: 62.7
click at [850, 351] on md-input-container "AED AFN ALL AMD ANG AOA ARS AUD AWG AZN BAM BBD BDT BGN BHD BIF BMD BND BOB BRL…" at bounding box center [900, 348] width 101 height 27
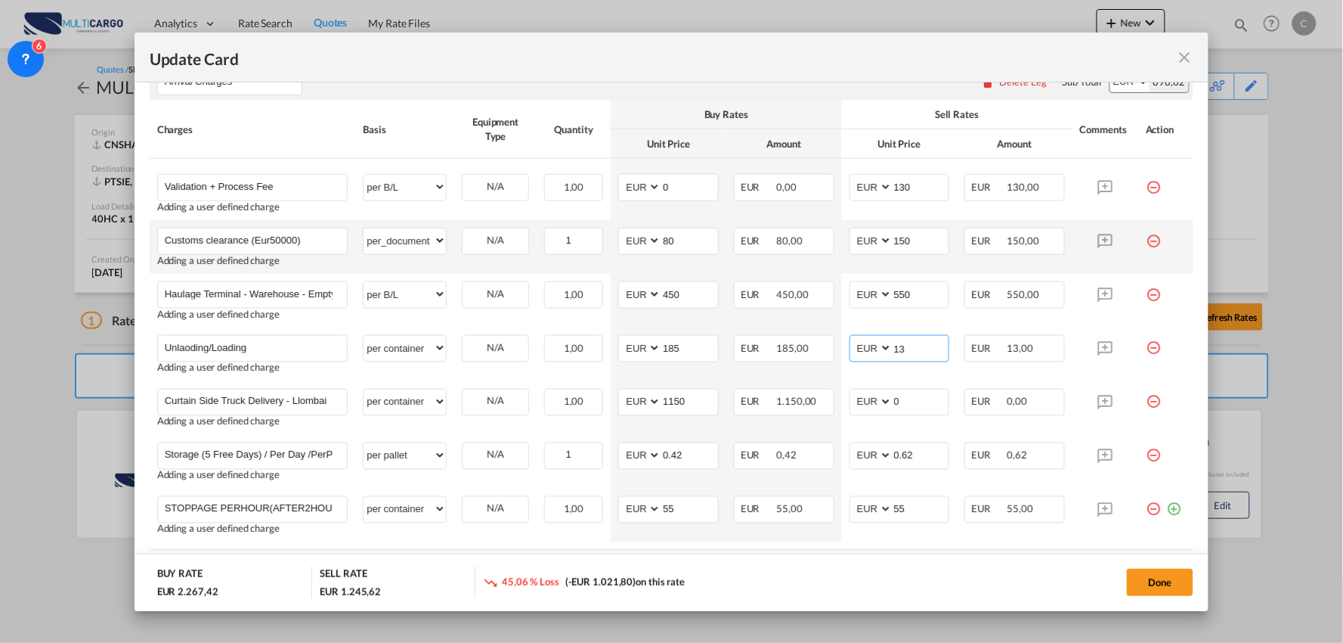
type input "1"
type input "235"
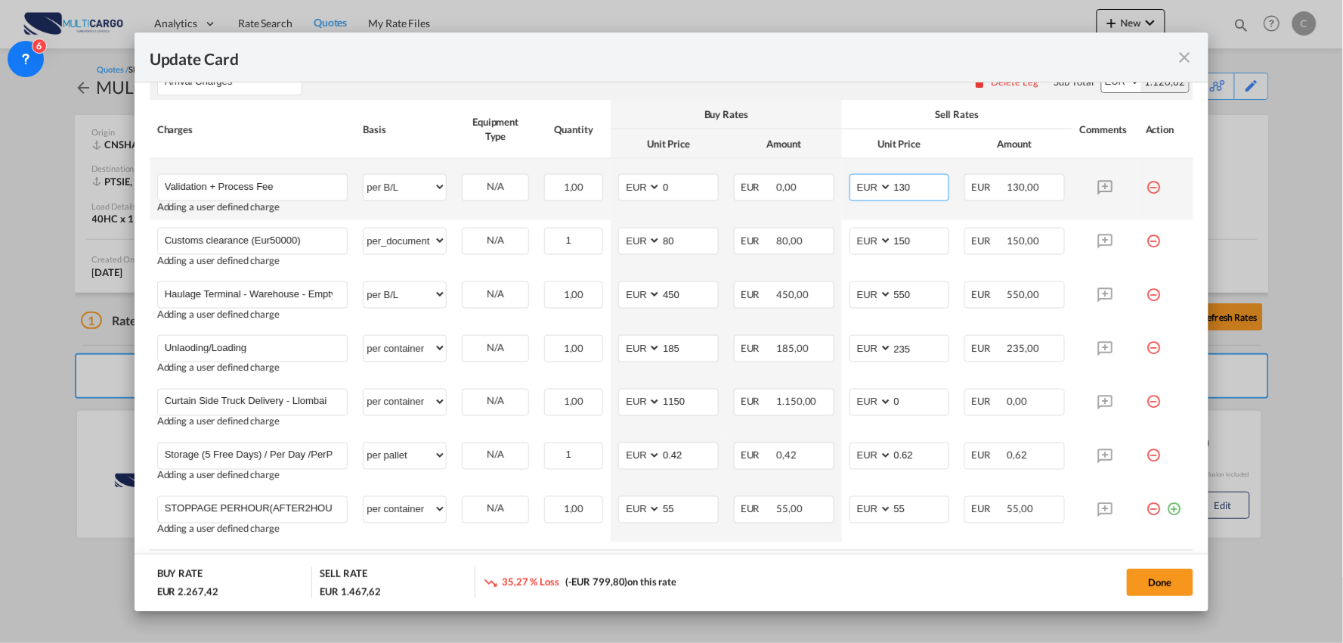
click at [909, 186] on input "130" at bounding box center [921, 186] width 57 height 23
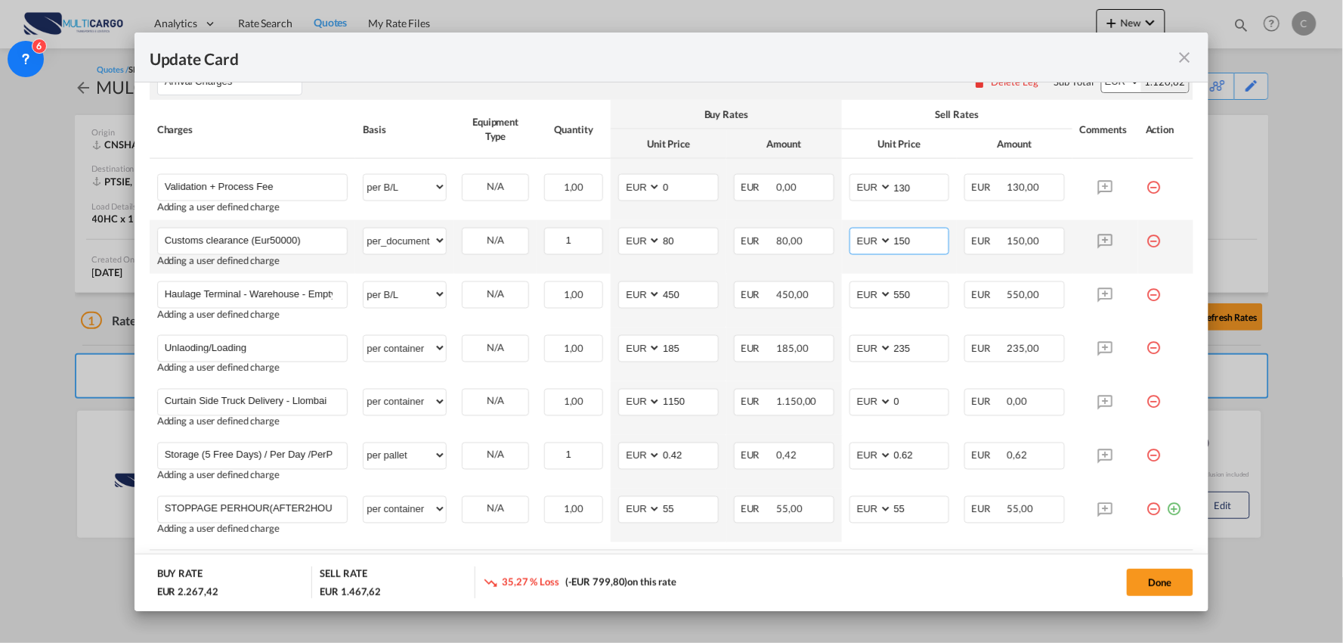
click at [915, 235] on input "150" at bounding box center [921, 239] width 57 height 23
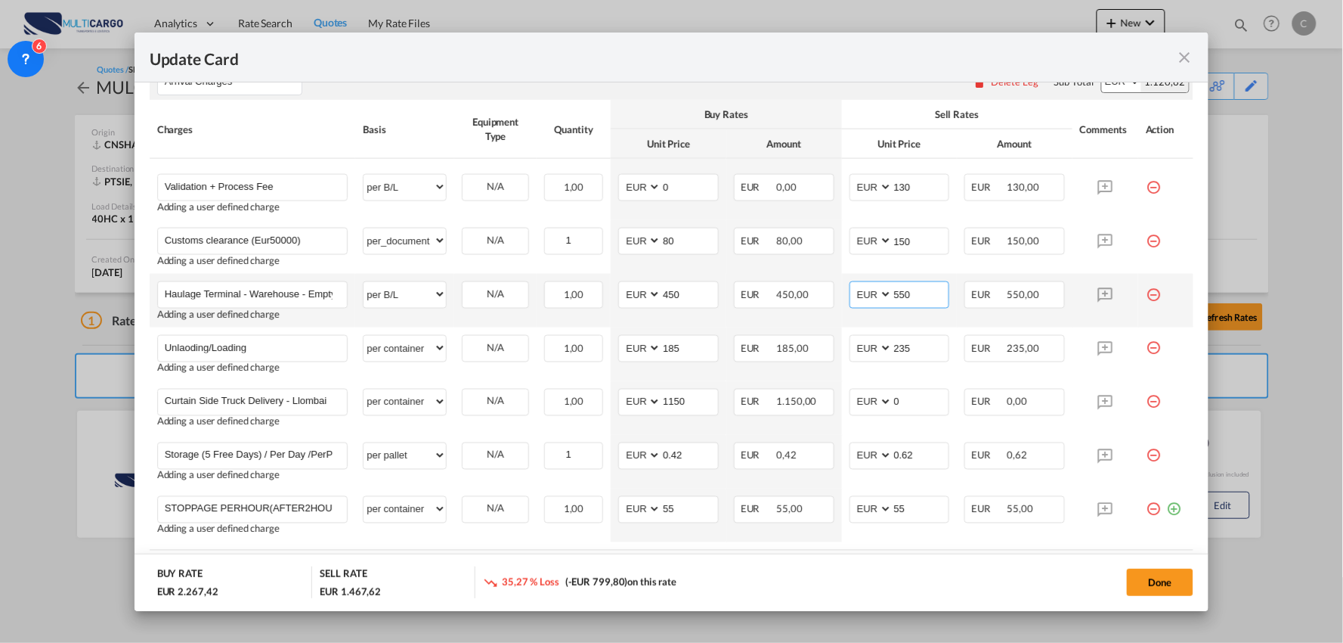
click at [917, 293] on input "550" at bounding box center [921, 293] width 57 height 23
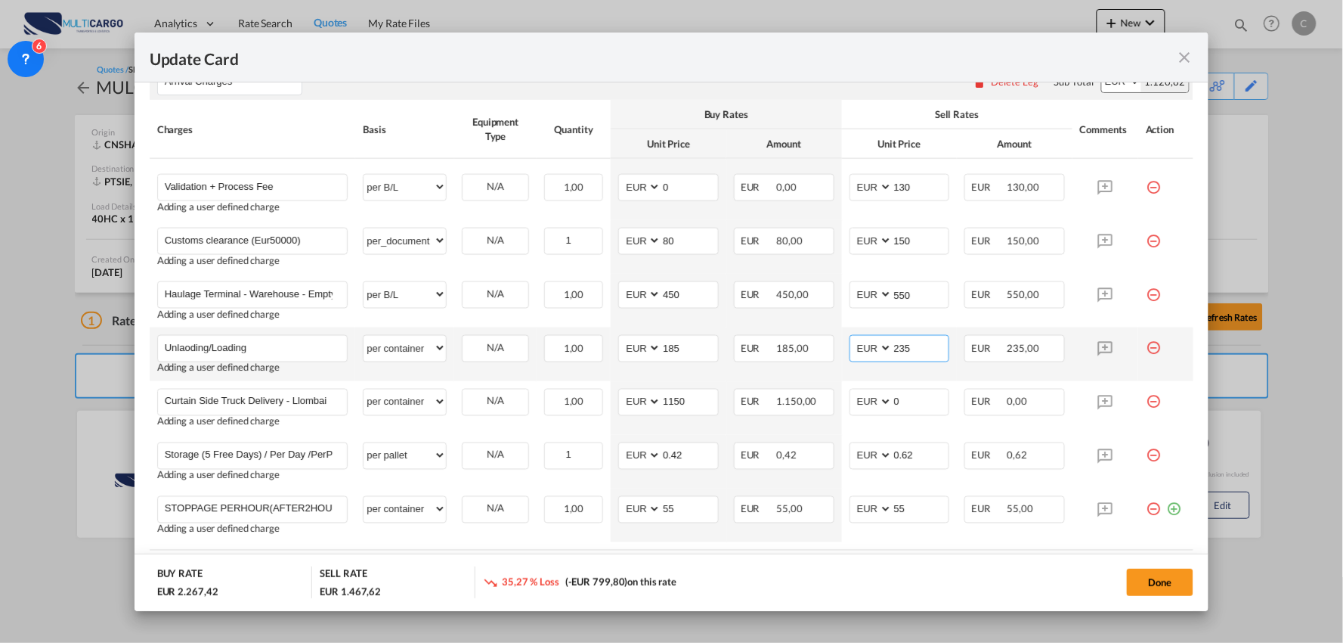
click at [916, 345] on input "235" at bounding box center [921, 347] width 57 height 23
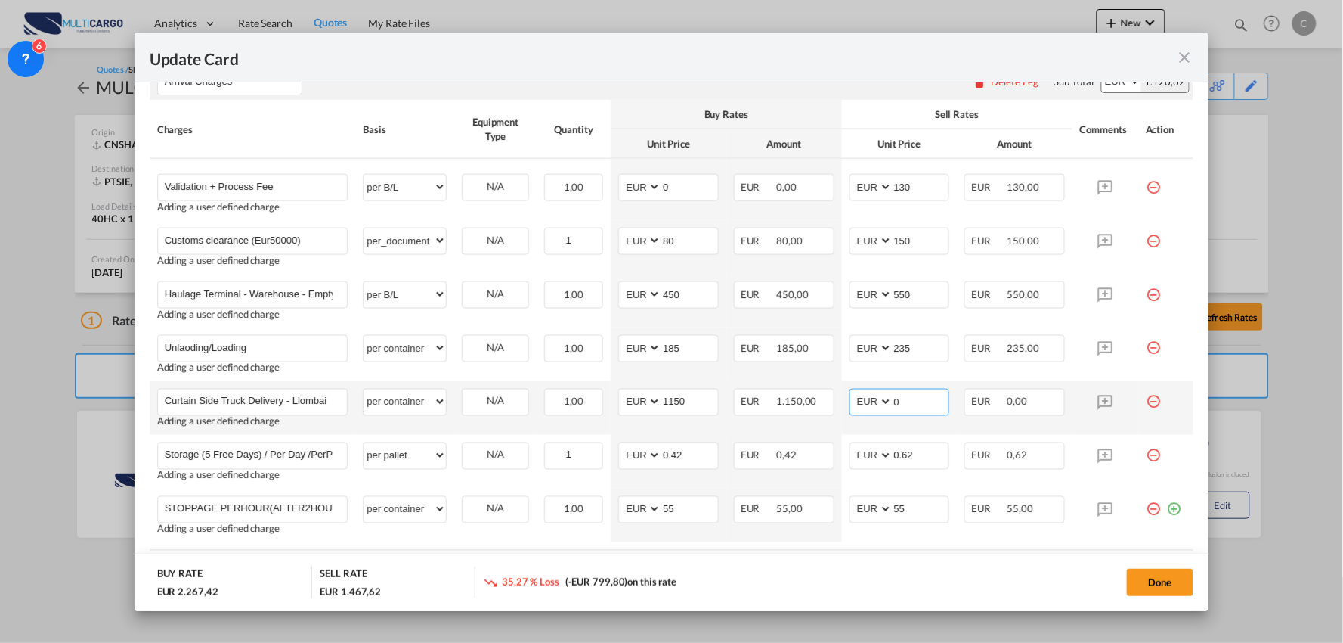
drag, startPoint x: 912, startPoint y: 398, endPoint x: 856, endPoint y: 398, distance: 55.9
click at [856, 398] on md-input-container "AED AFN ALL AMD ANG AOA ARS AUD AWG AZN BAM BBD BDT BGN BHD BIF BMD BND BOB BRL…" at bounding box center [900, 402] width 101 height 27
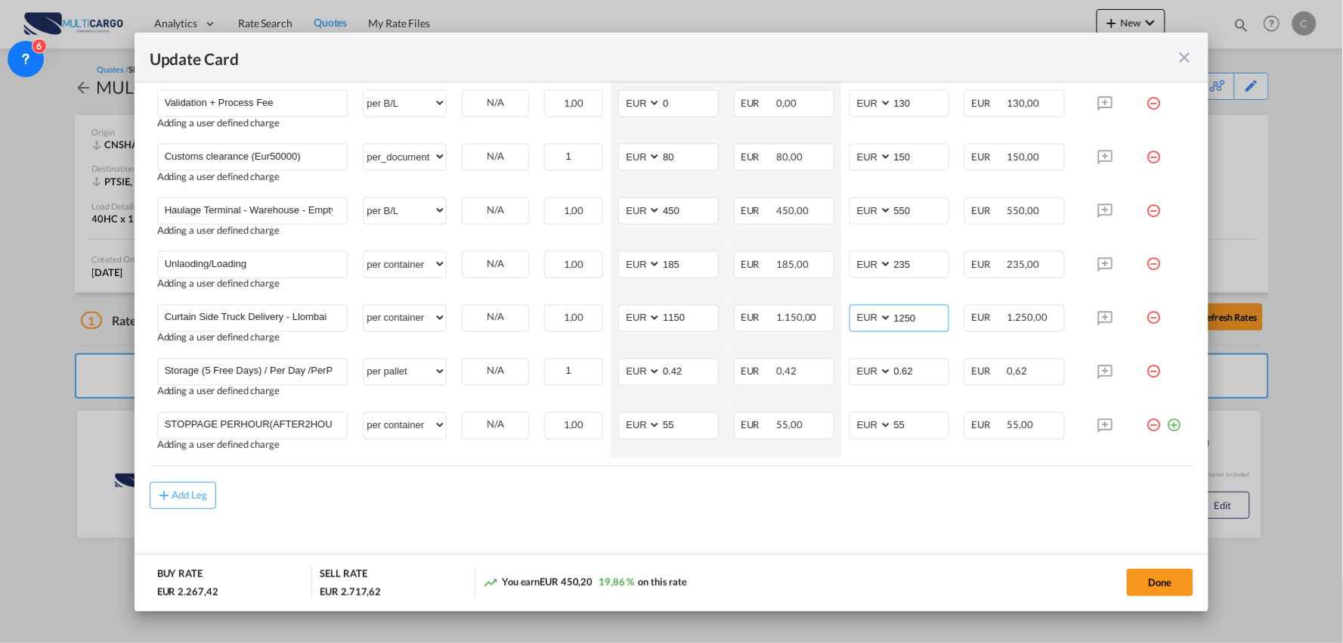
type input "1250"
click at [818, 514] on md-content "Main Freight Please enter leg name Leg Name Already Exists Delete Leg Sub Total…" at bounding box center [672, 188] width 1045 height 787
click at [1140, 570] on button "Done" at bounding box center [1160, 581] width 67 height 27
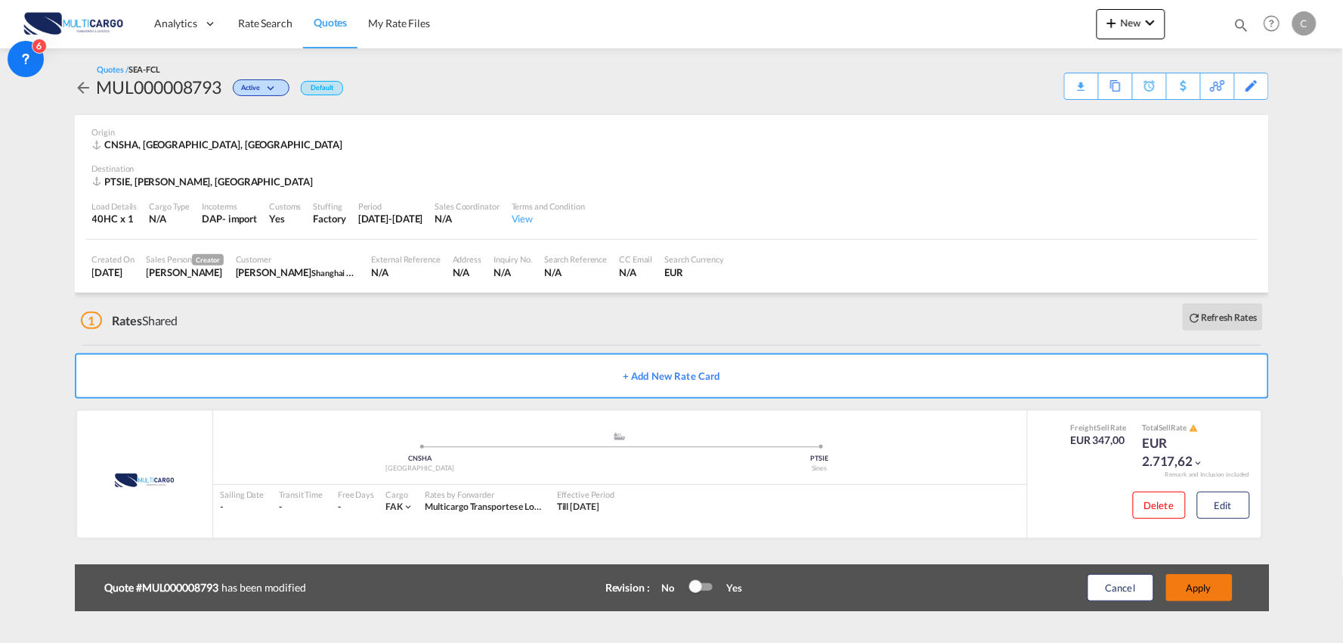
click at [1197, 581] on button "Apply" at bounding box center [1199, 587] width 67 height 27
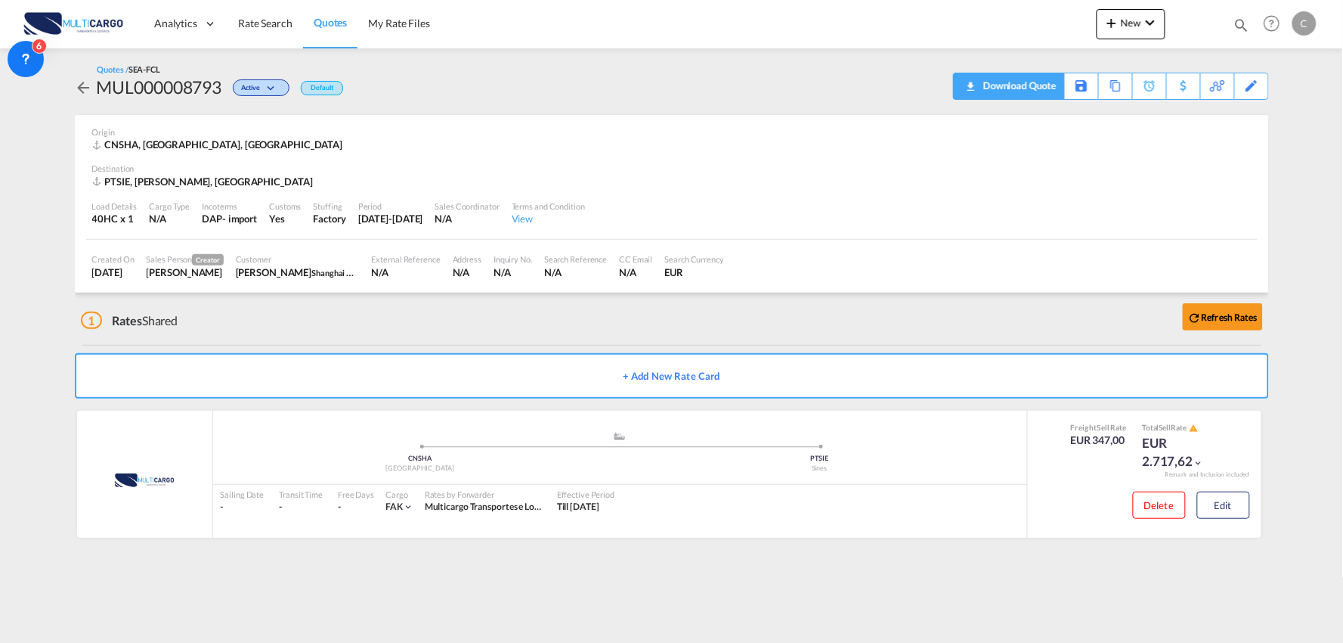
click at [1039, 89] on div "Download Quote" at bounding box center [1018, 85] width 77 height 24
